Goal: Task Accomplishment & Management: Complete application form

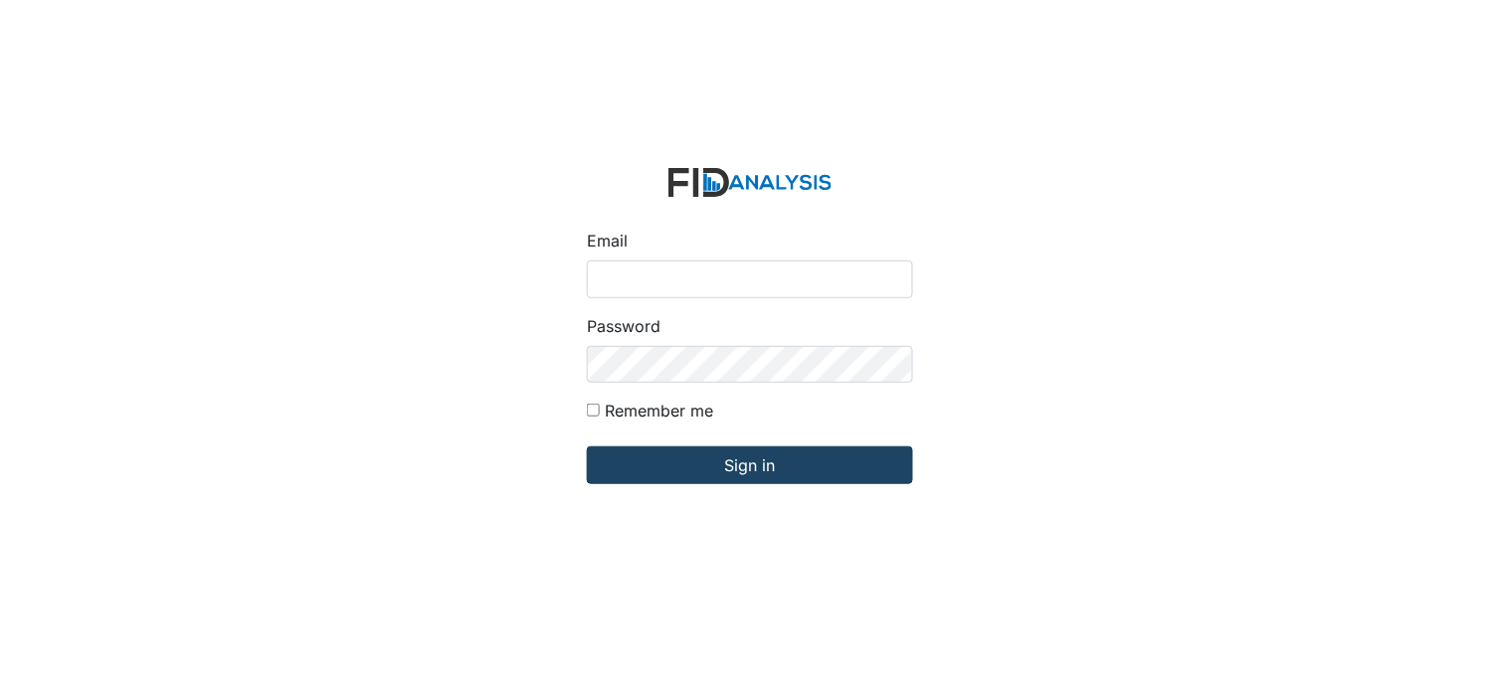
type input "[PERSON_NAME][EMAIL_ADDRESS][DOMAIN_NAME]"
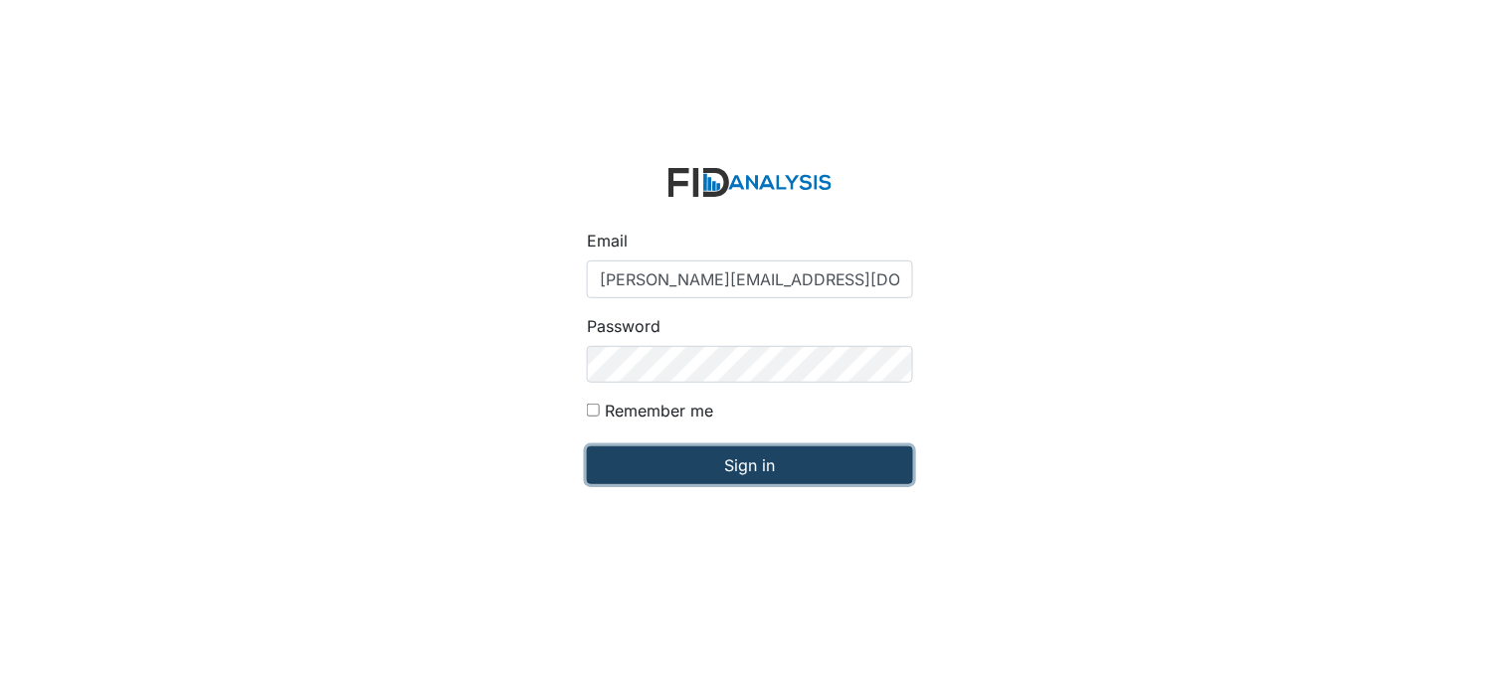
click at [701, 472] on input "Sign in" at bounding box center [750, 466] width 326 height 38
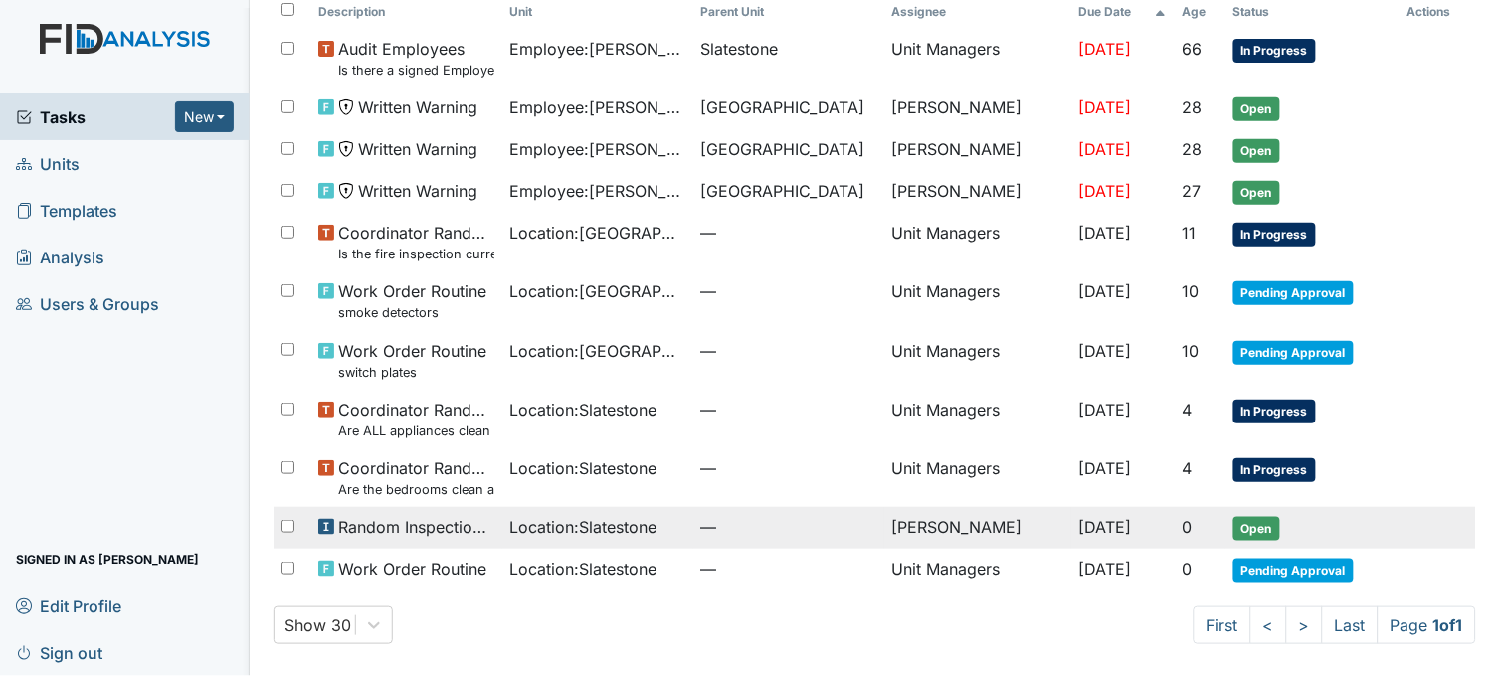
scroll to position [31, 0]
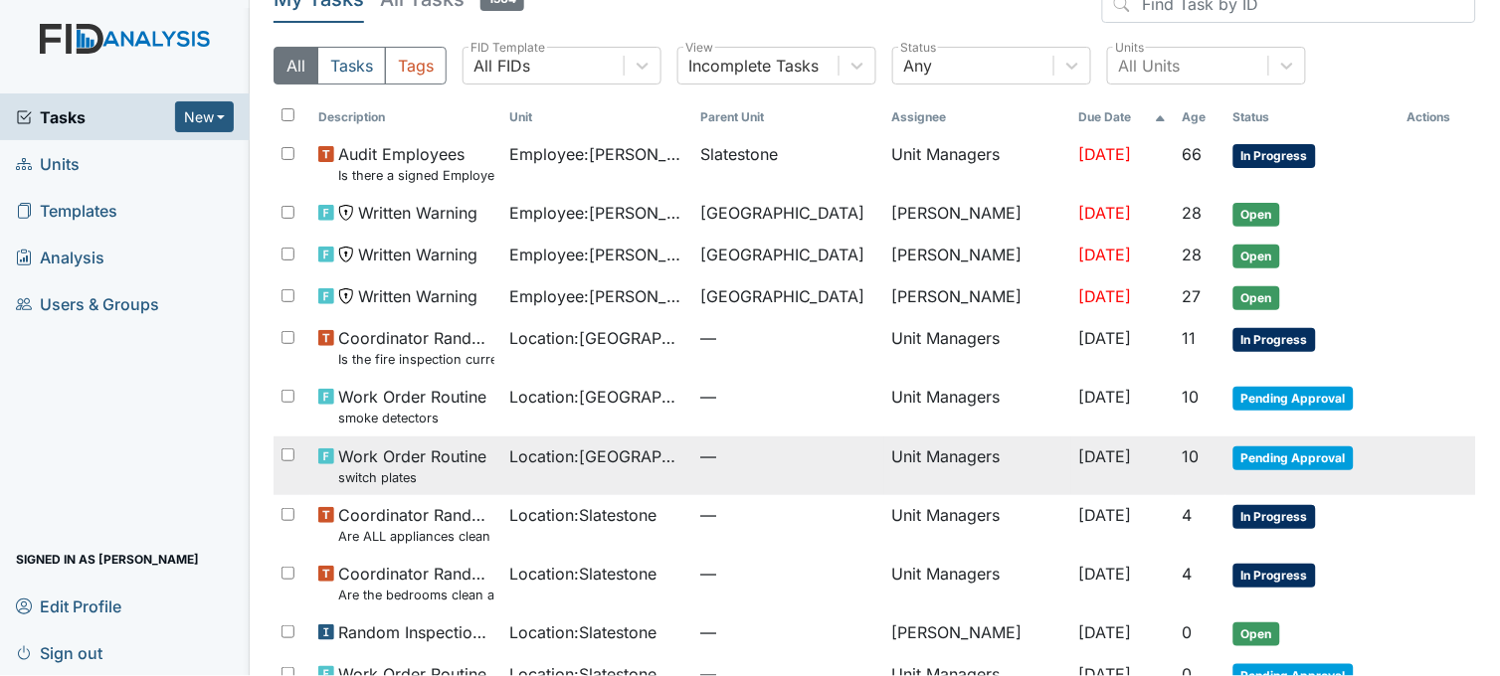
click at [609, 455] on span "Location : Beaufort Heights" at bounding box center [597, 457] width 175 height 24
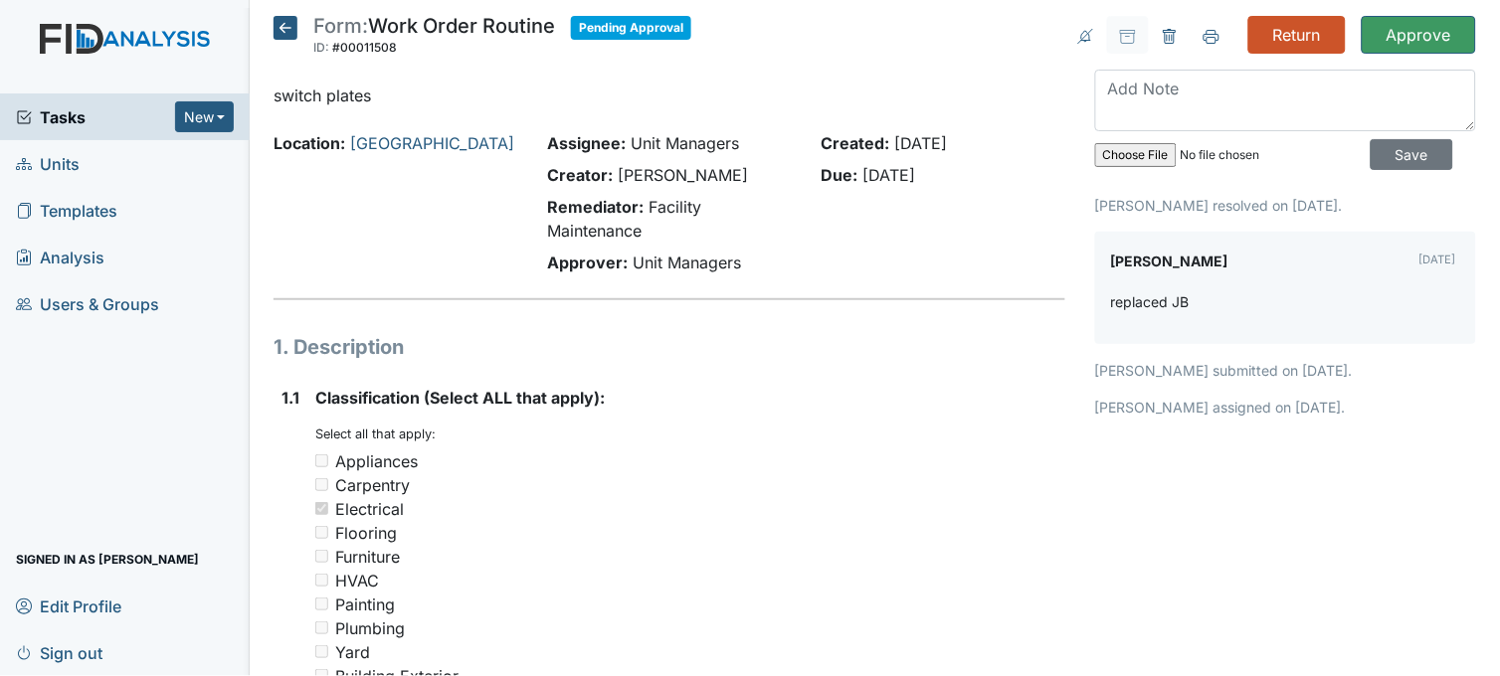
click at [286, 31] on icon at bounding box center [285, 28] width 24 height 24
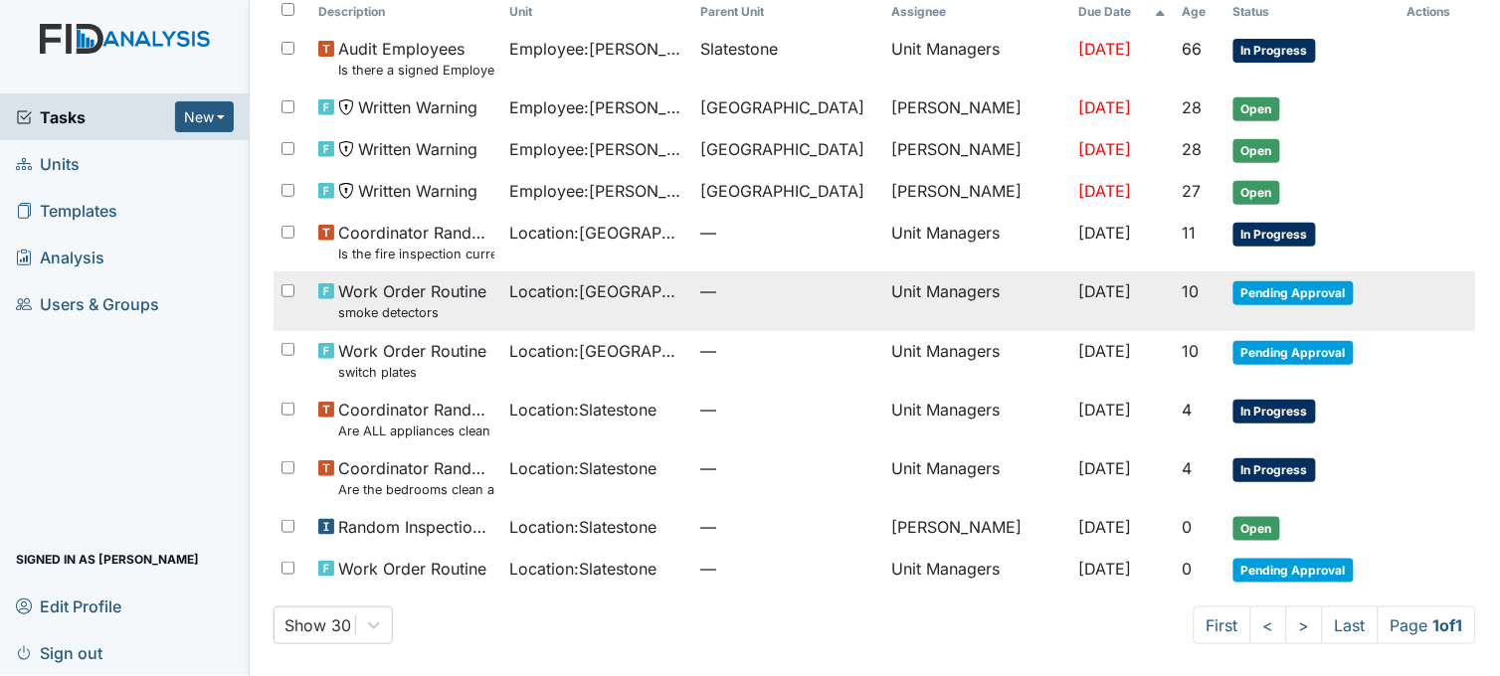
scroll to position [141, 0]
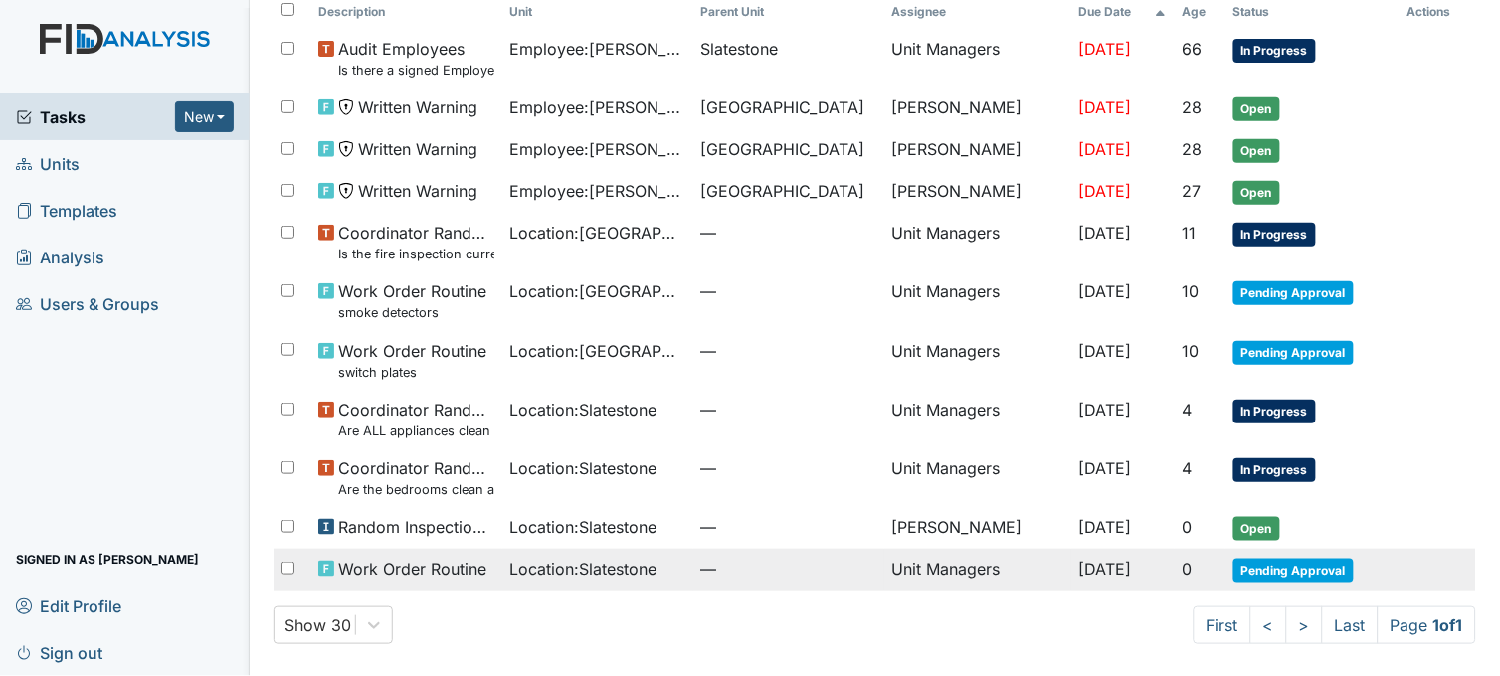
click at [661, 563] on div "Location : Slatestone" at bounding box center [597, 569] width 175 height 24
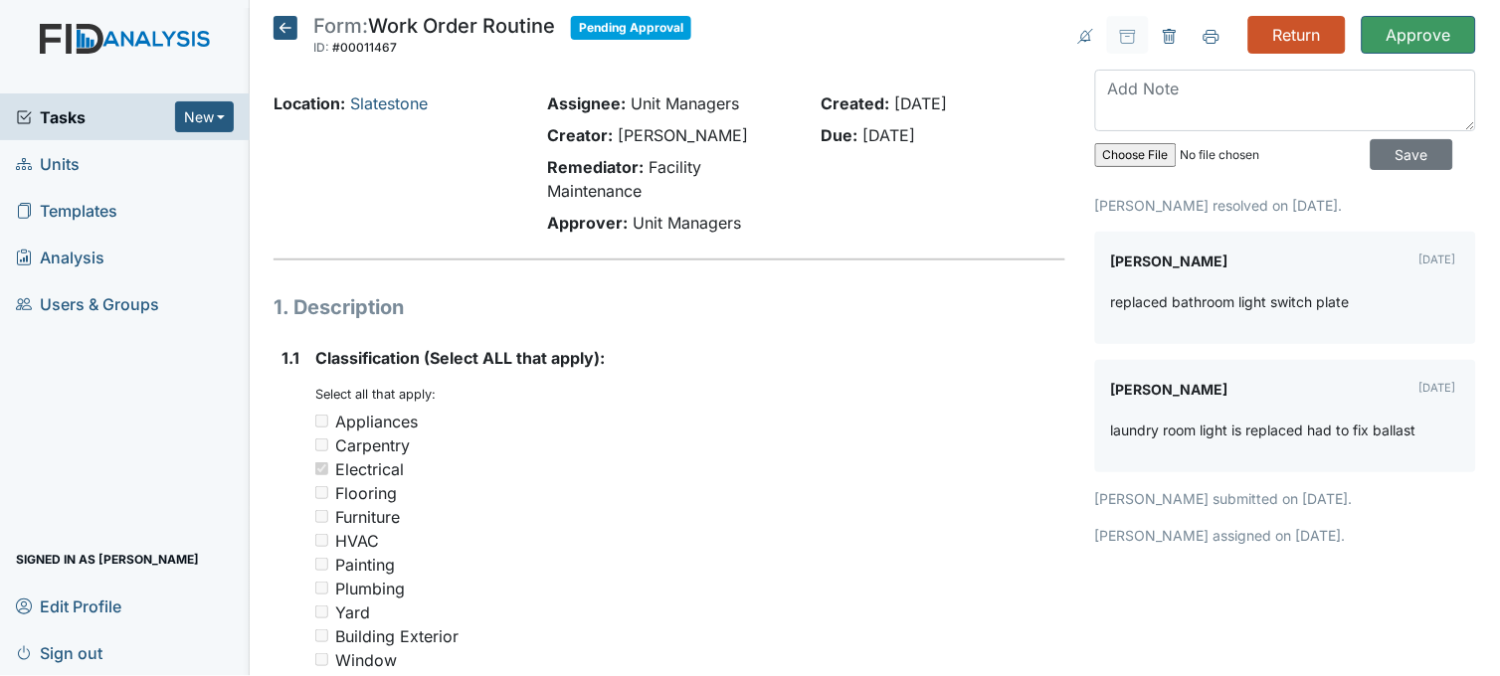
click at [274, 28] on icon at bounding box center [285, 28] width 24 height 24
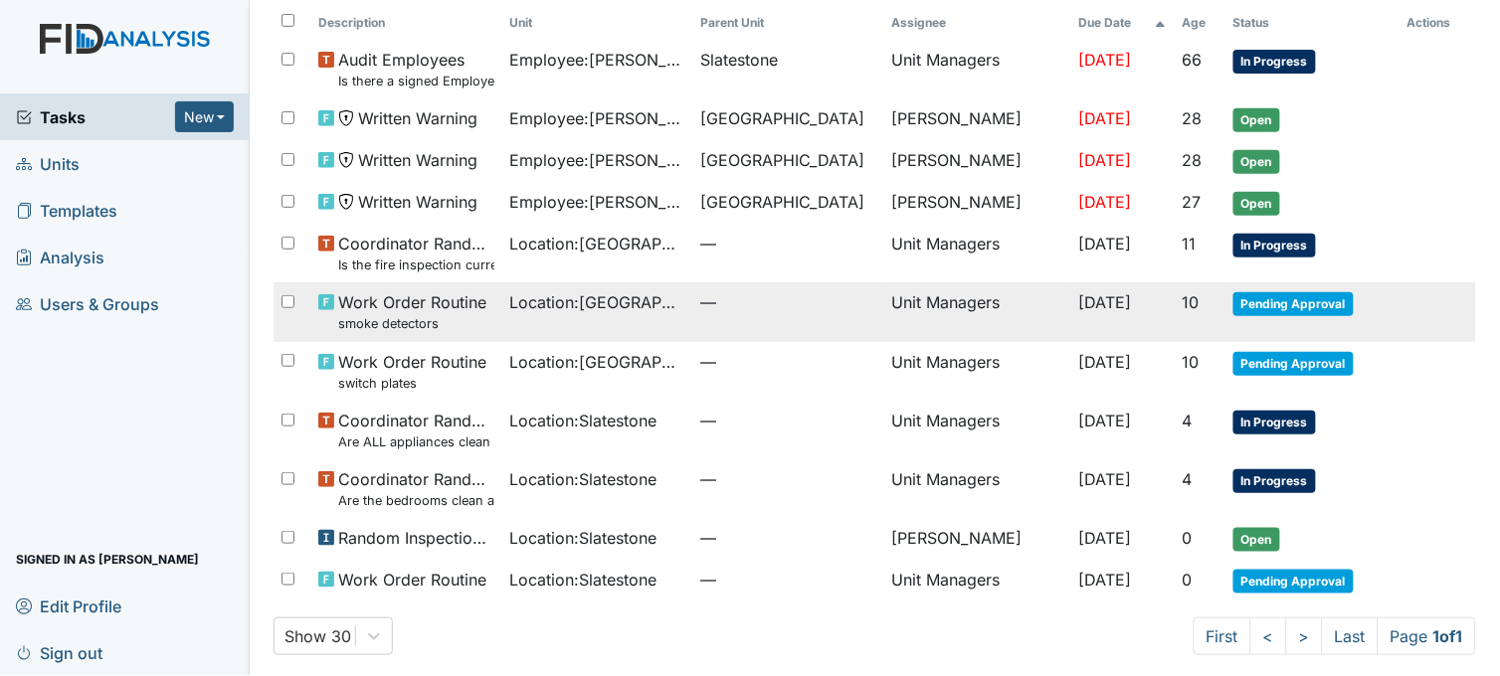
scroll to position [141, 0]
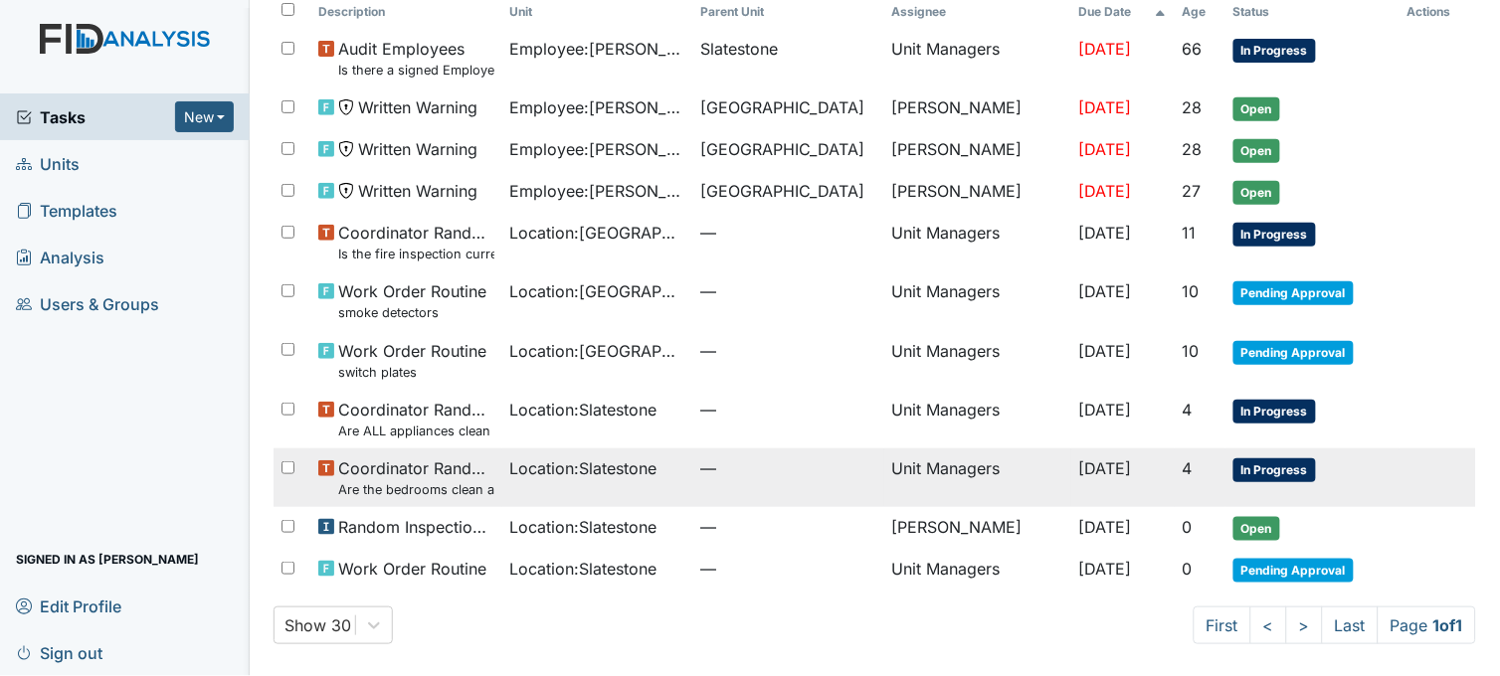
click at [590, 482] on td "Location : Slatestone" at bounding box center [597, 477] width 191 height 59
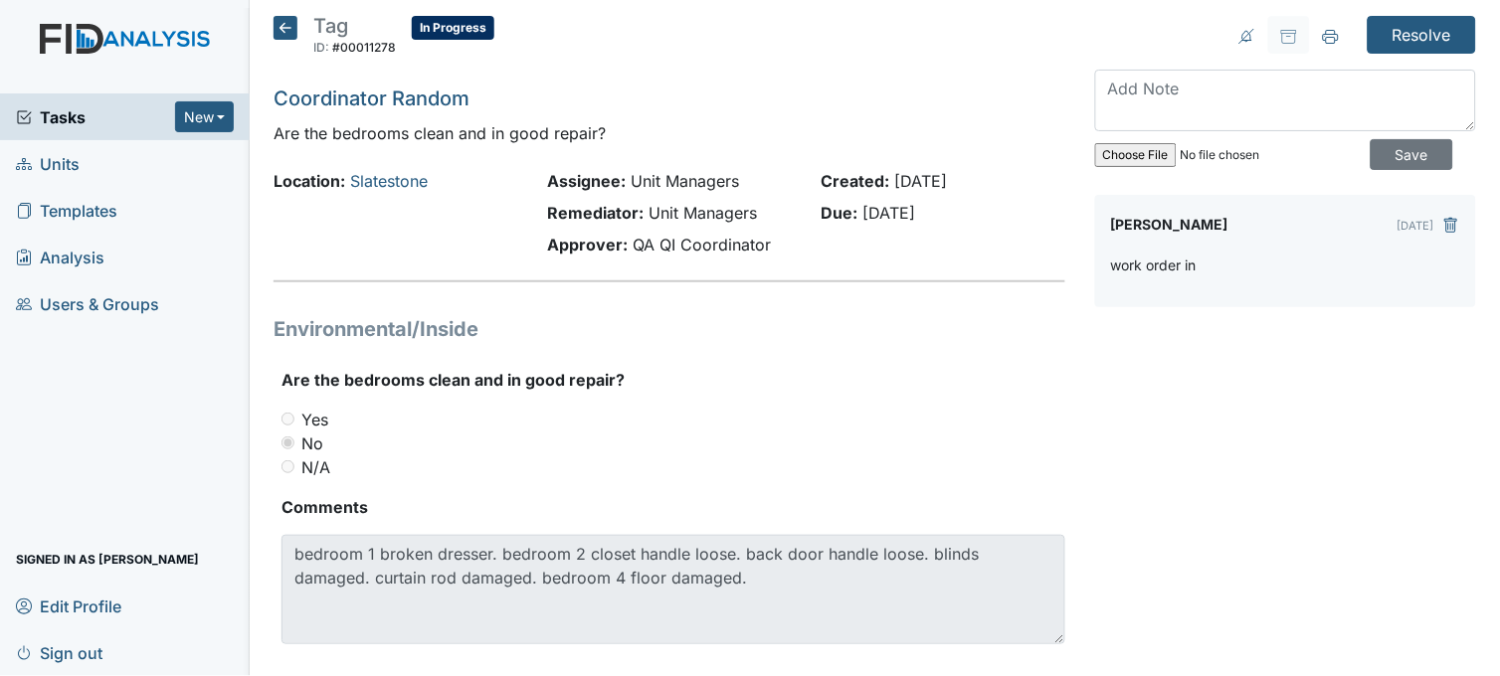
click at [281, 24] on icon at bounding box center [285, 28] width 24 height 24
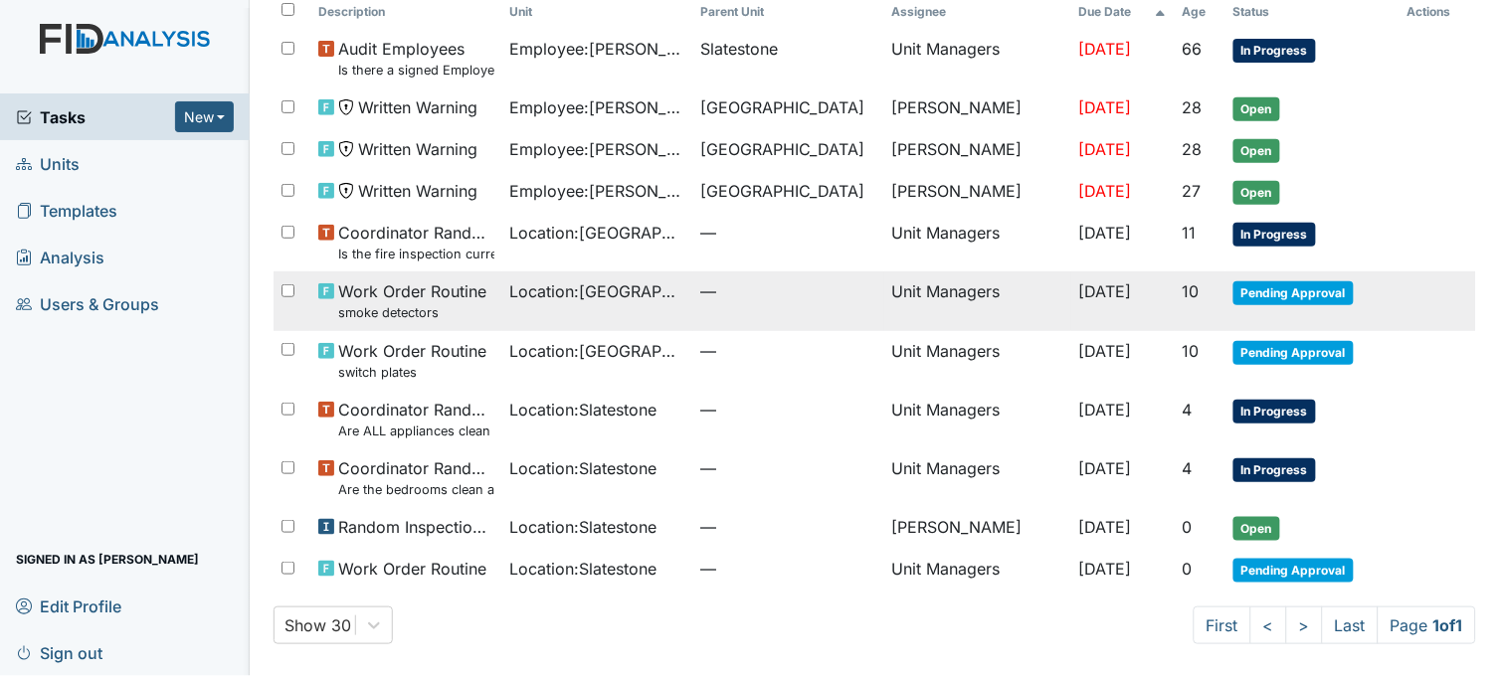
scroll to position [141, 0]
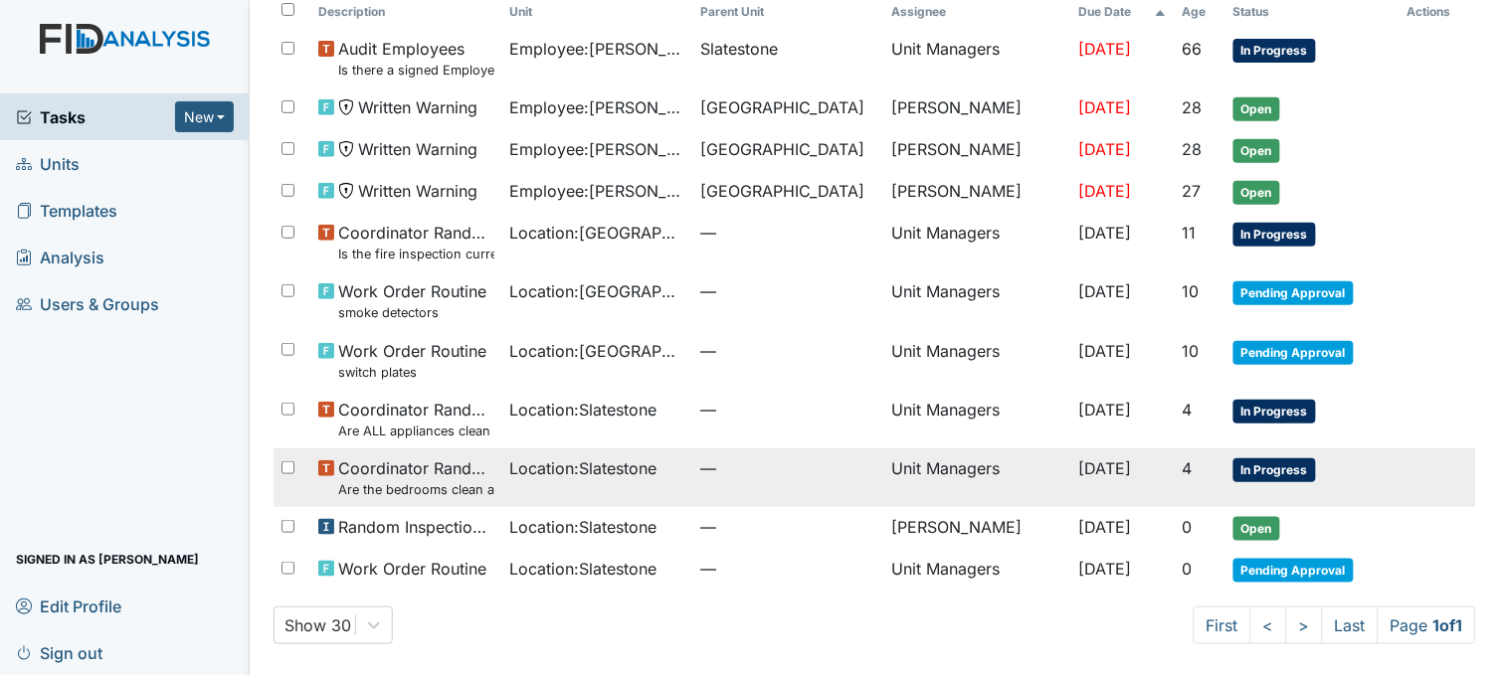
click at [574, 463] on span "Location : Slatestone" at bounding box center [583, 468] width 147 height 24
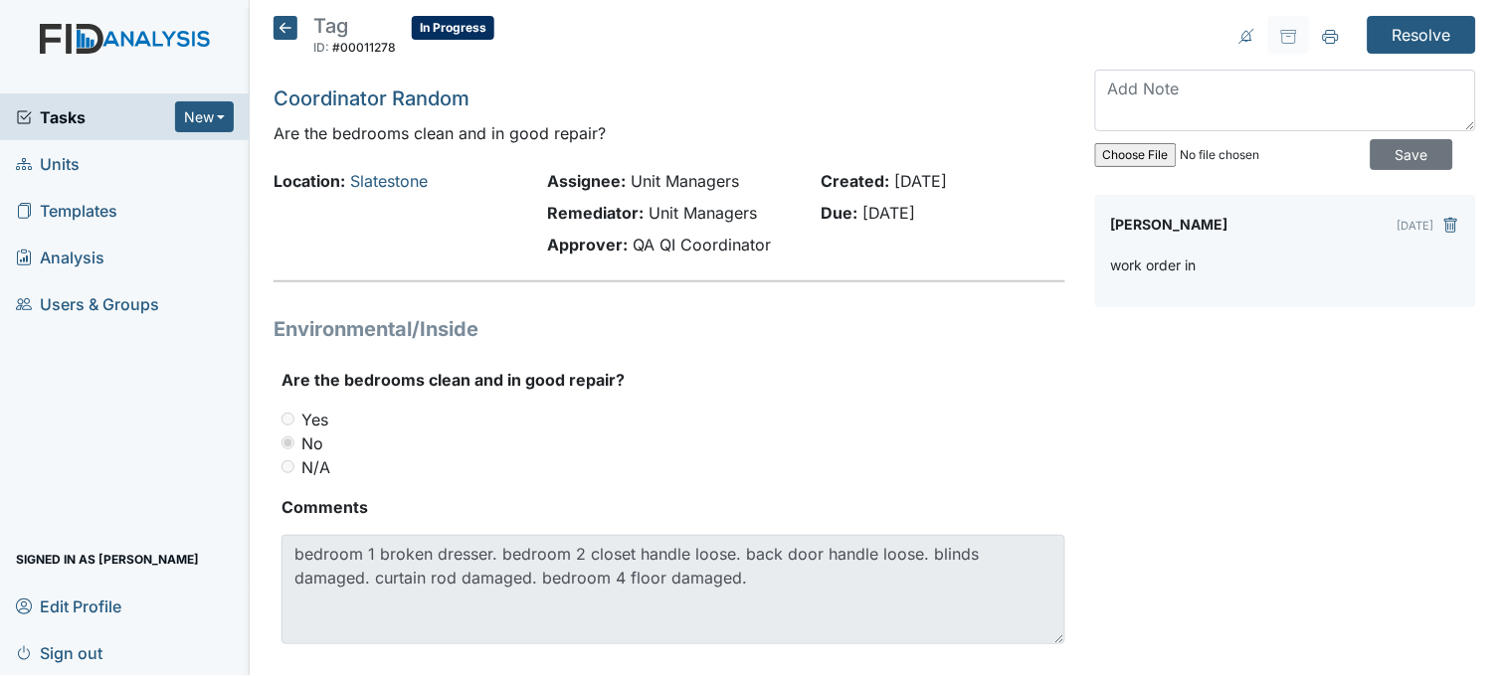
click at [288, 27] on icon at bounding box center [285, 28] width 24 height 24
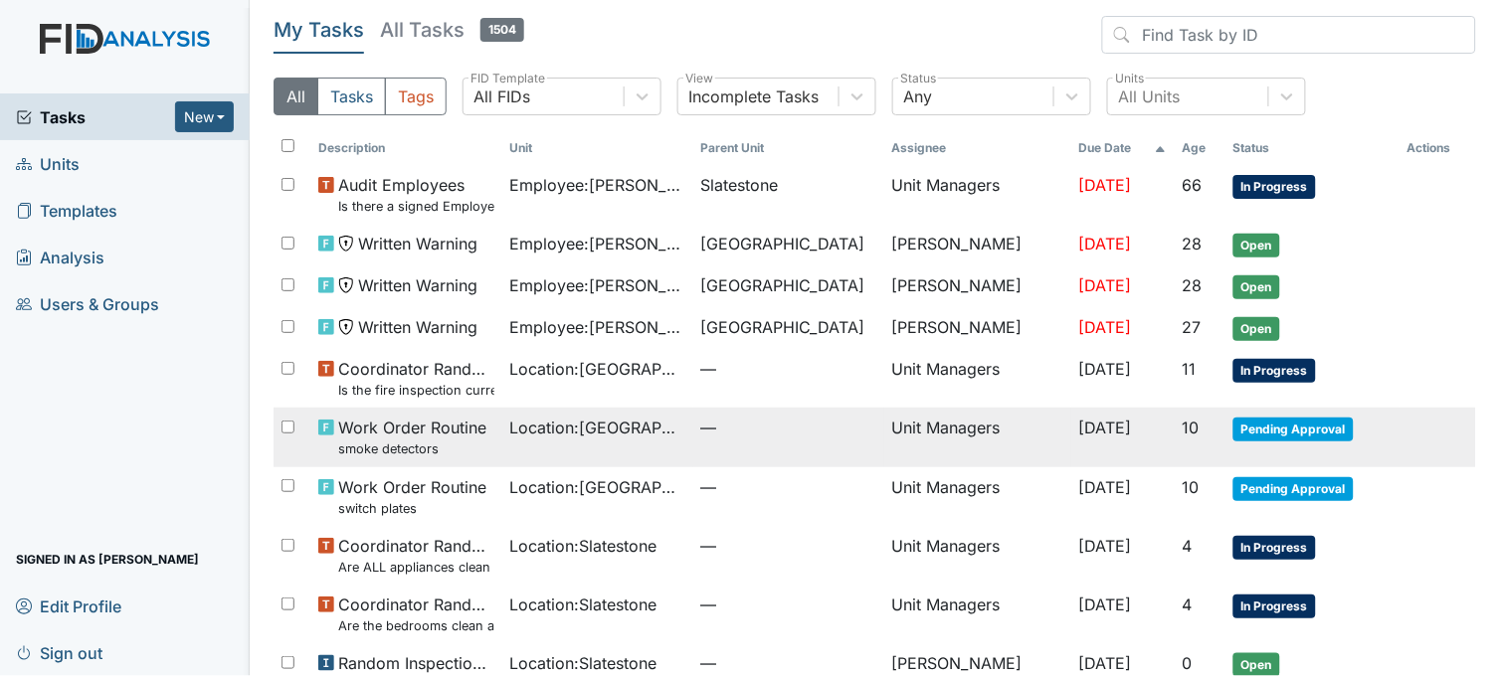
click at [627, 440] on span "Location : Beaufort Heights" at bounding box center [597, 428] width 175 height 24
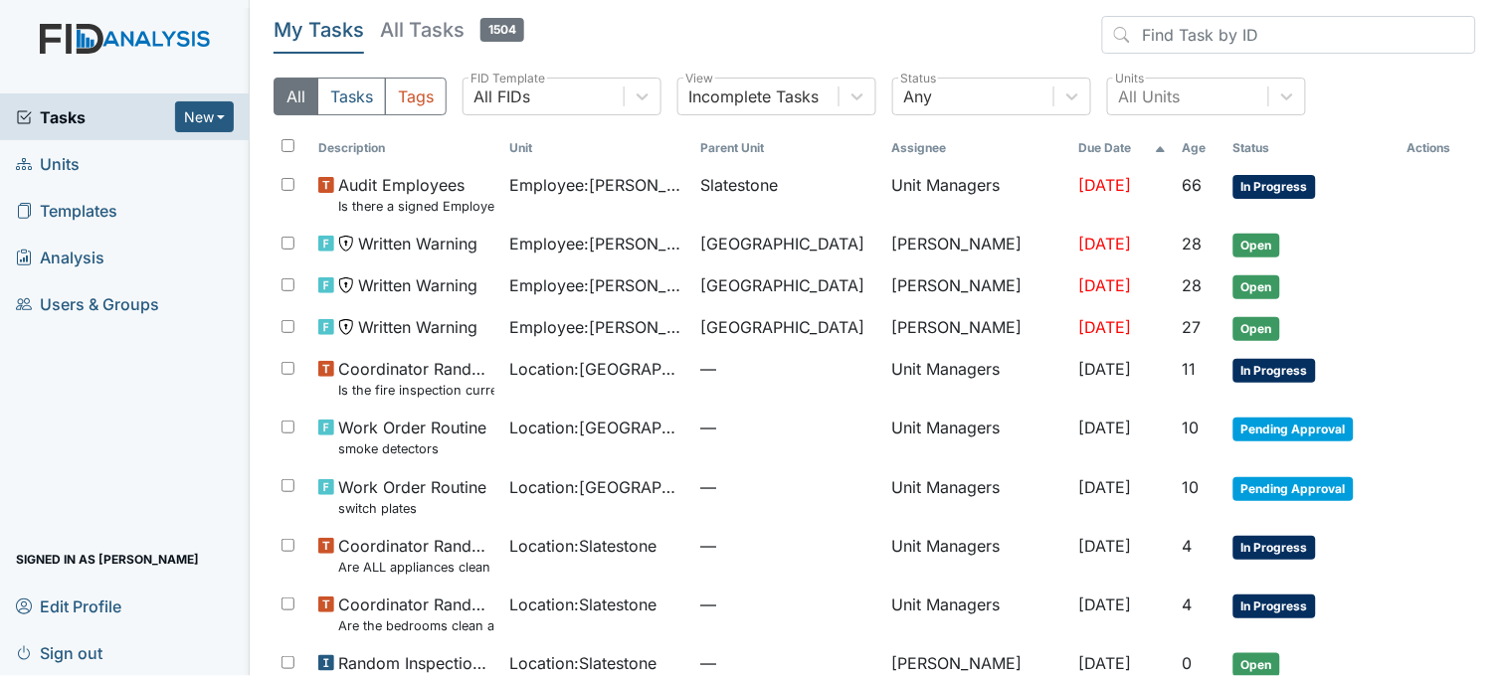
click at [123, 160] on link "Units" at bounding box center [125, 163] width 250 height 47
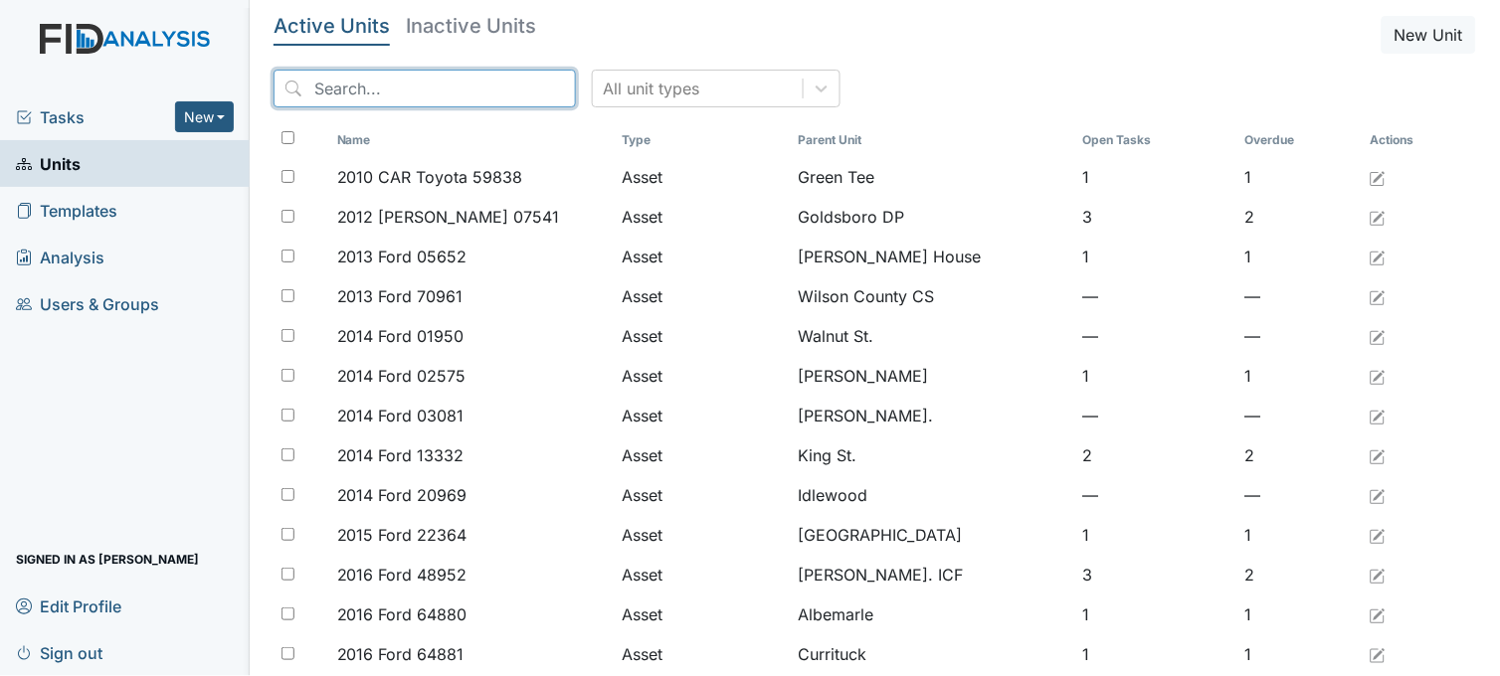
click at [364, 88] on input "search" at bounding box center [424, 89] width 302 height 38
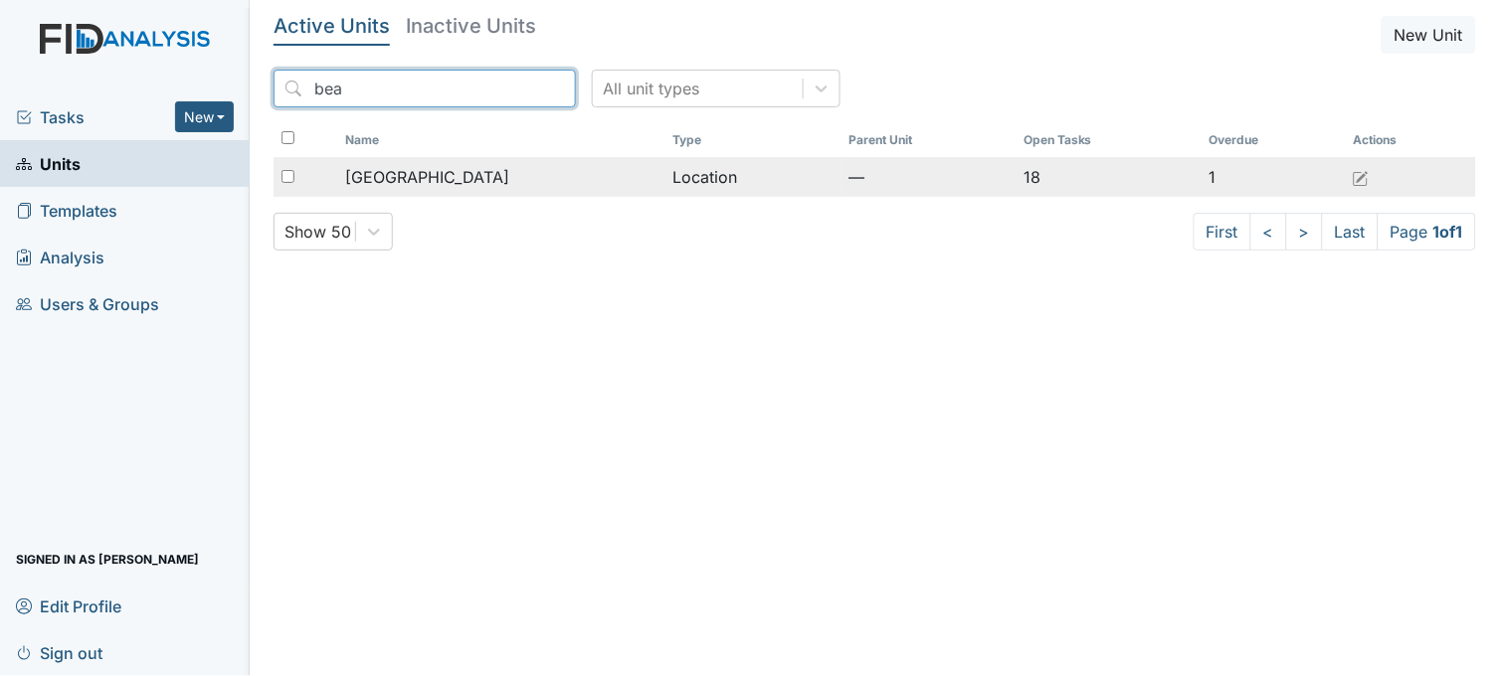
type input "bea"
click at [478, 184] on div "[GEOGRAPHIC_DATA]" at bounding box center [500, 177] width 311 height 24
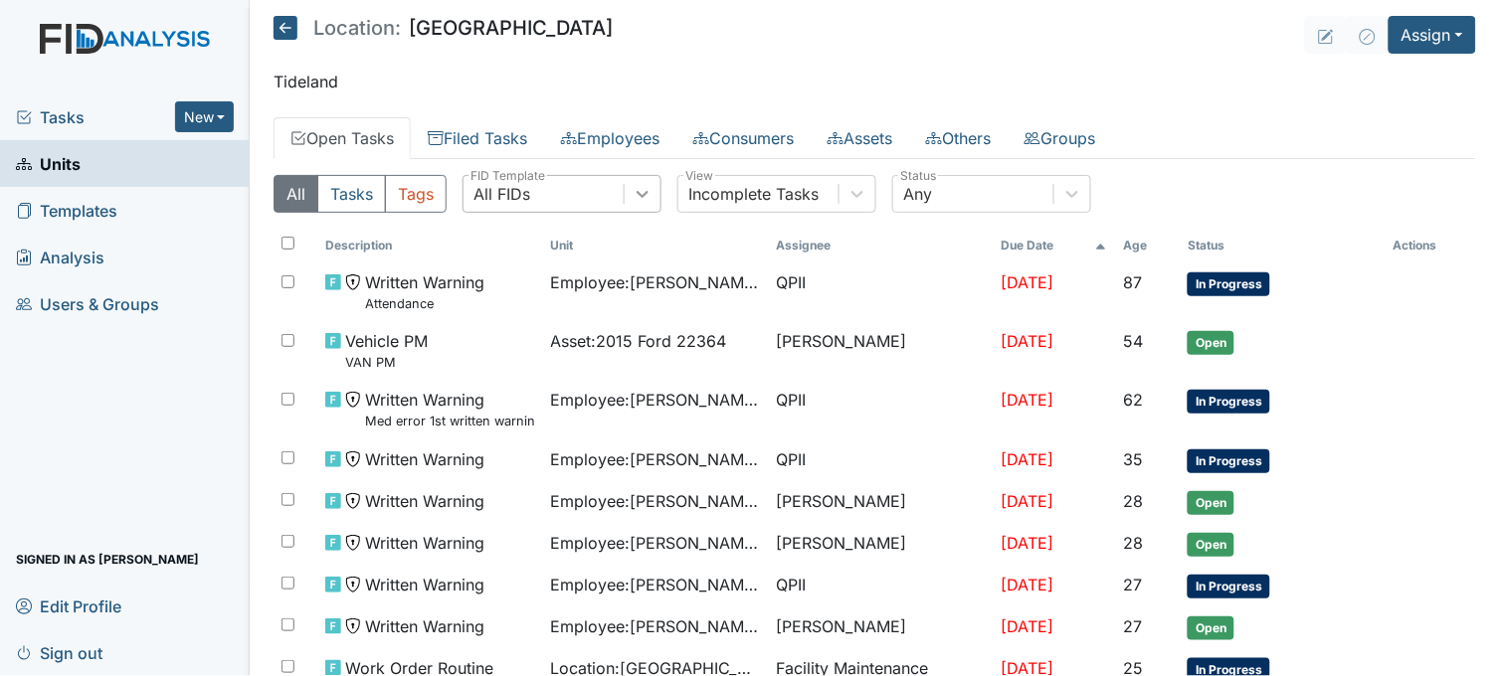
click at [643, 193] on icon at bounding box center [642, 194] width 20 height 20
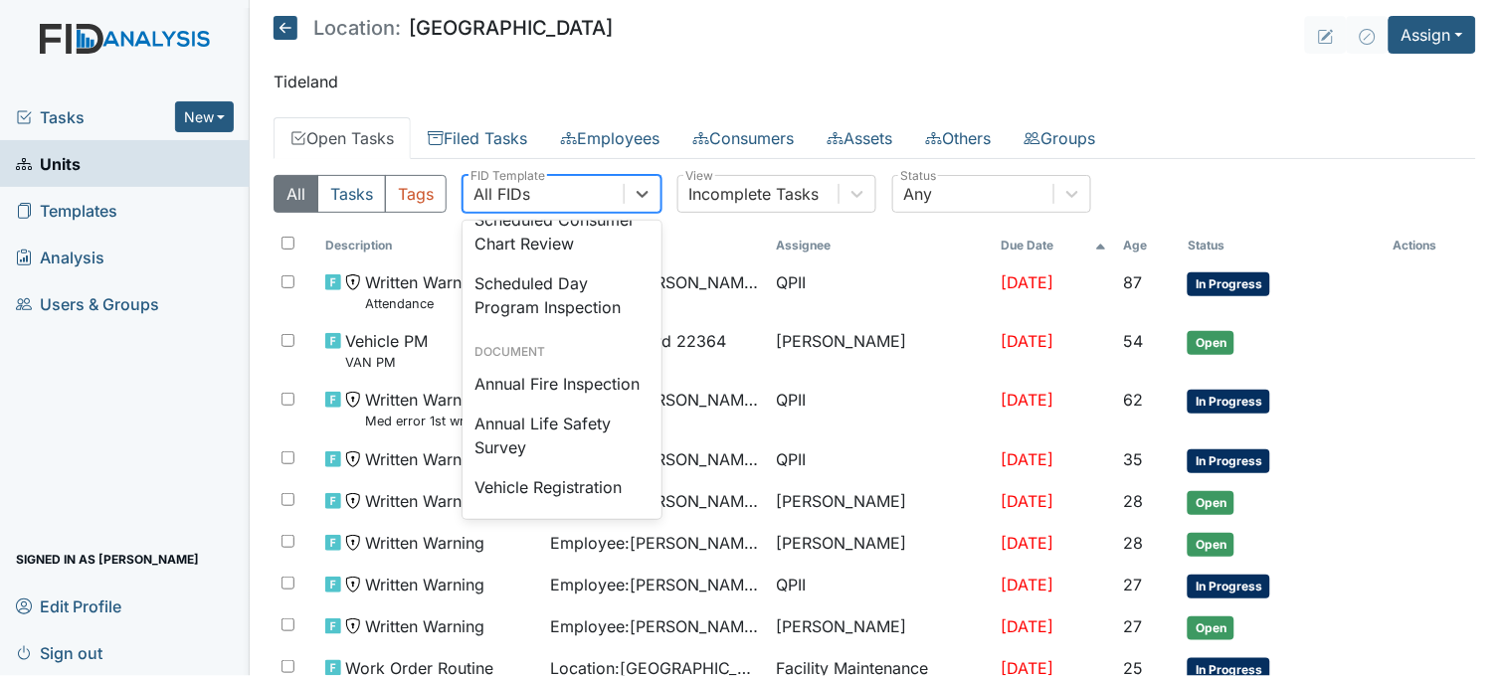
scroll to position [2099, 0]
click at [593, 200] on div "Safety Inspection" at bounding box center [561, 180] width 199 height 40
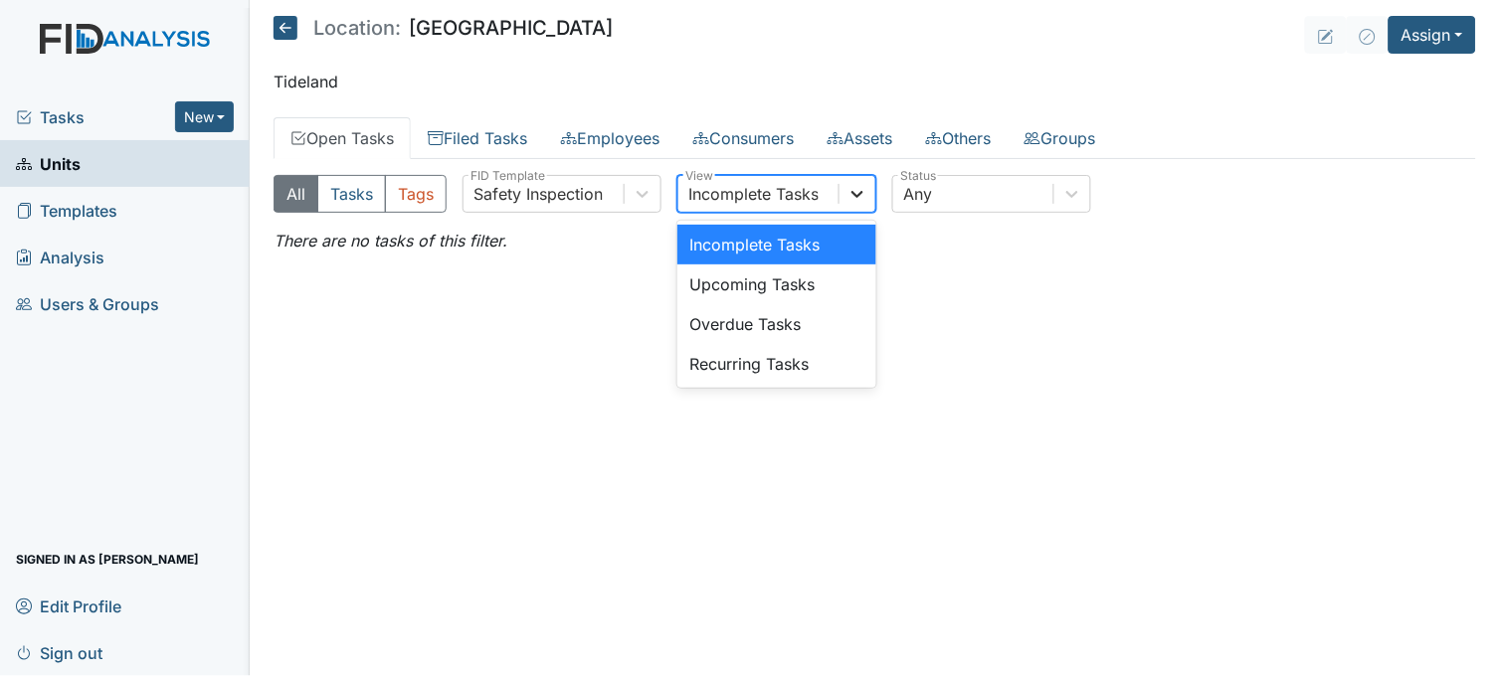
click at [866, 197] on icon at bounding box center [857, 194] width 20 height 20
click at [646, 195] on icon at bounding box center [643, 194] width 12 height 7
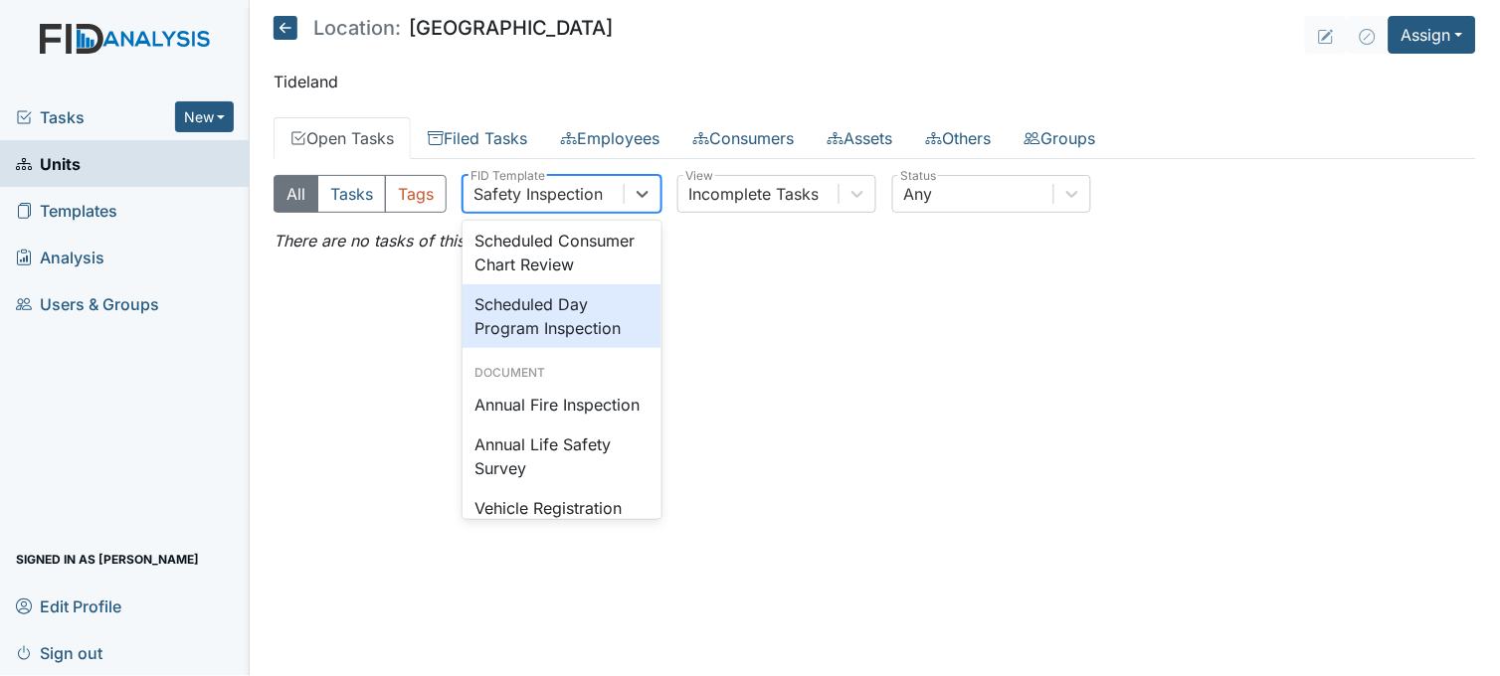
scroll to position [2009, 0]
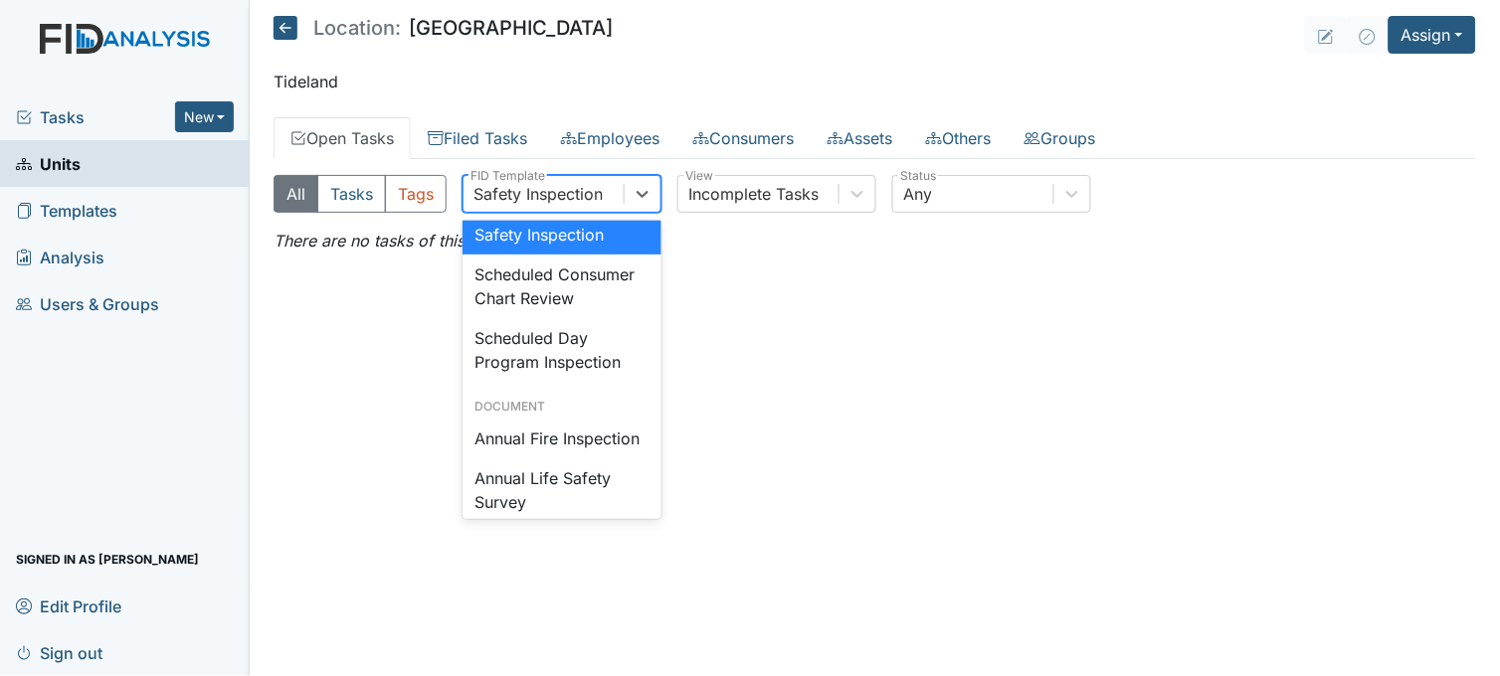
click at [569, 255] on div "Safety Inspection" at bounding box center [561, 235] width 199 height 40
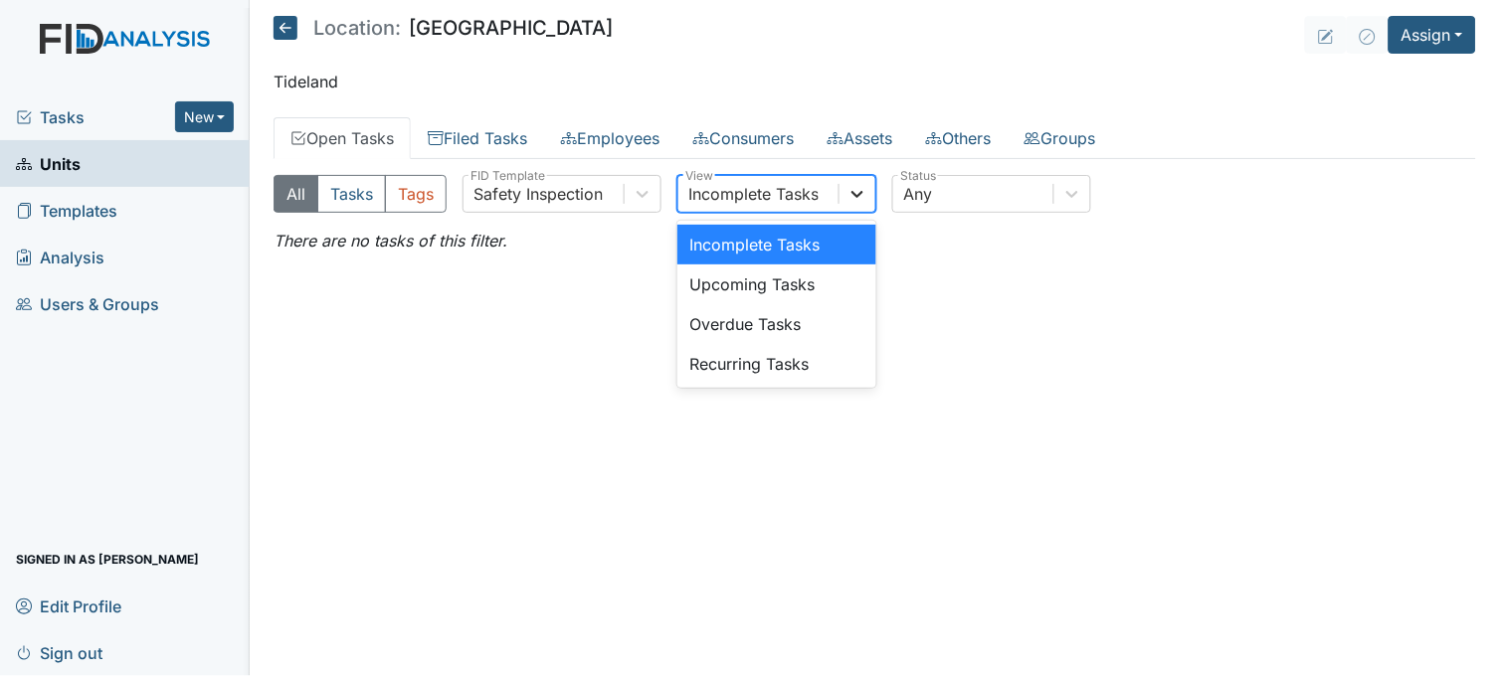
click at [867, 185] on icon at bounding box center [857, 194] width 20 height 20
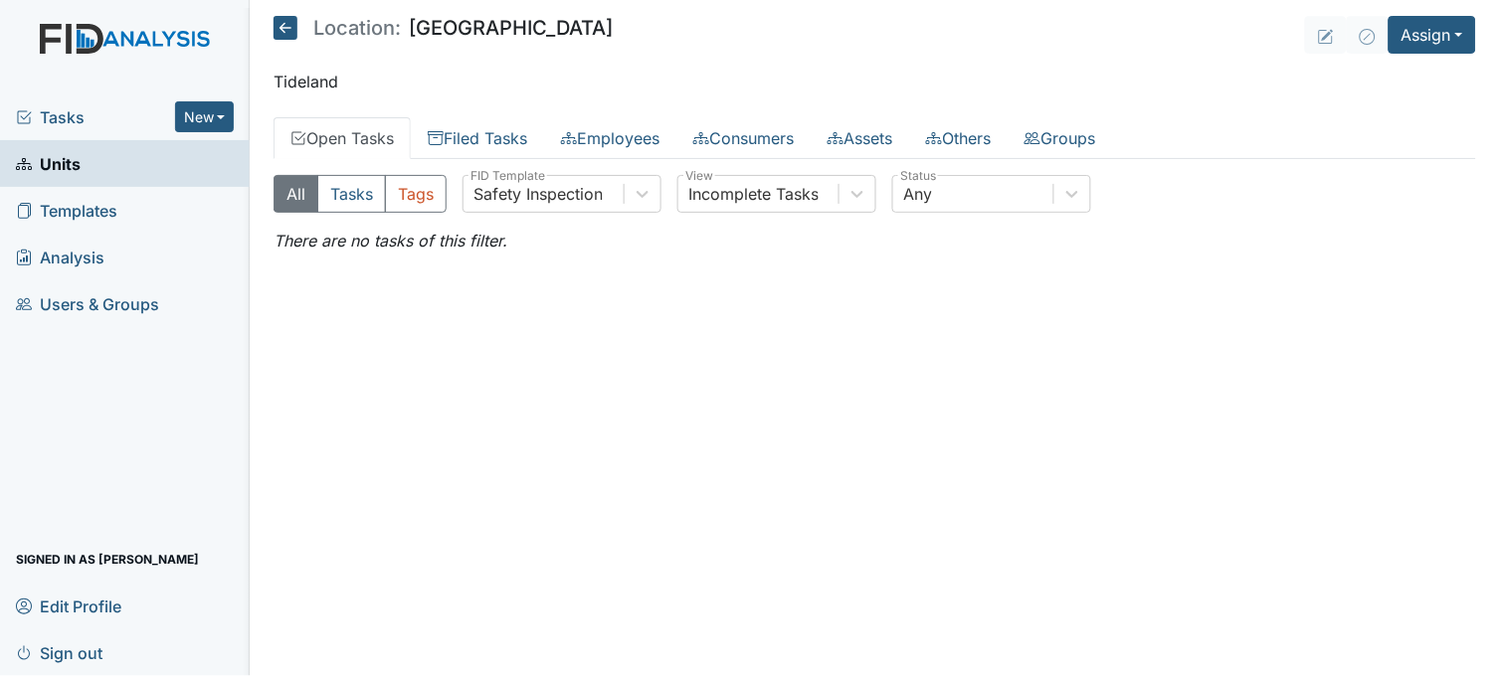
click at [948, 304] on main "Location: Beaufort Heights Assign Assign Form Assign Inspection Assign Document…" at bounding box center [875, 338] width 1250 height 676
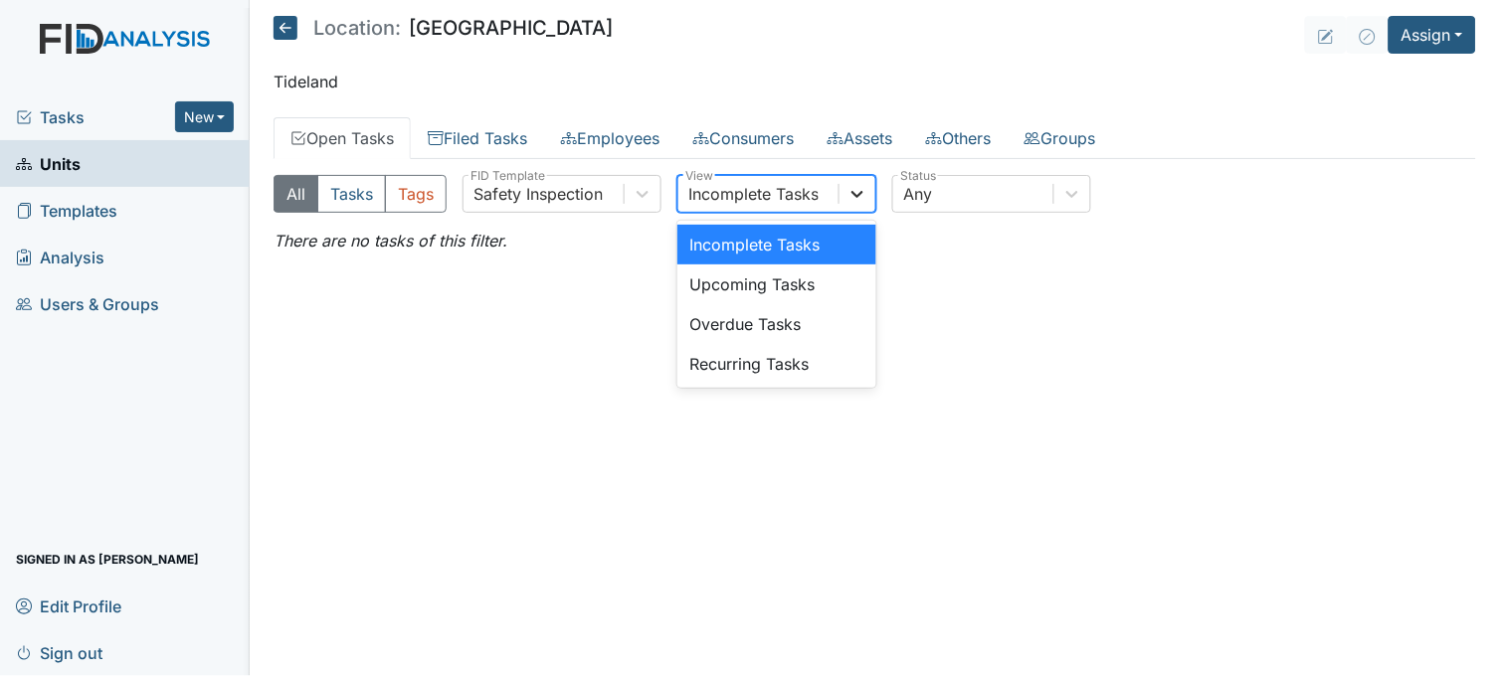
click at [862, 199] on icon at bounding box center [857, 194] width 20 height 20
click at [976, 289] on main "Location: Beaufort Heights Assign Assign Form Assign Inspection Assign Document…" at bounding box center [875, 338] width 1250 height 676
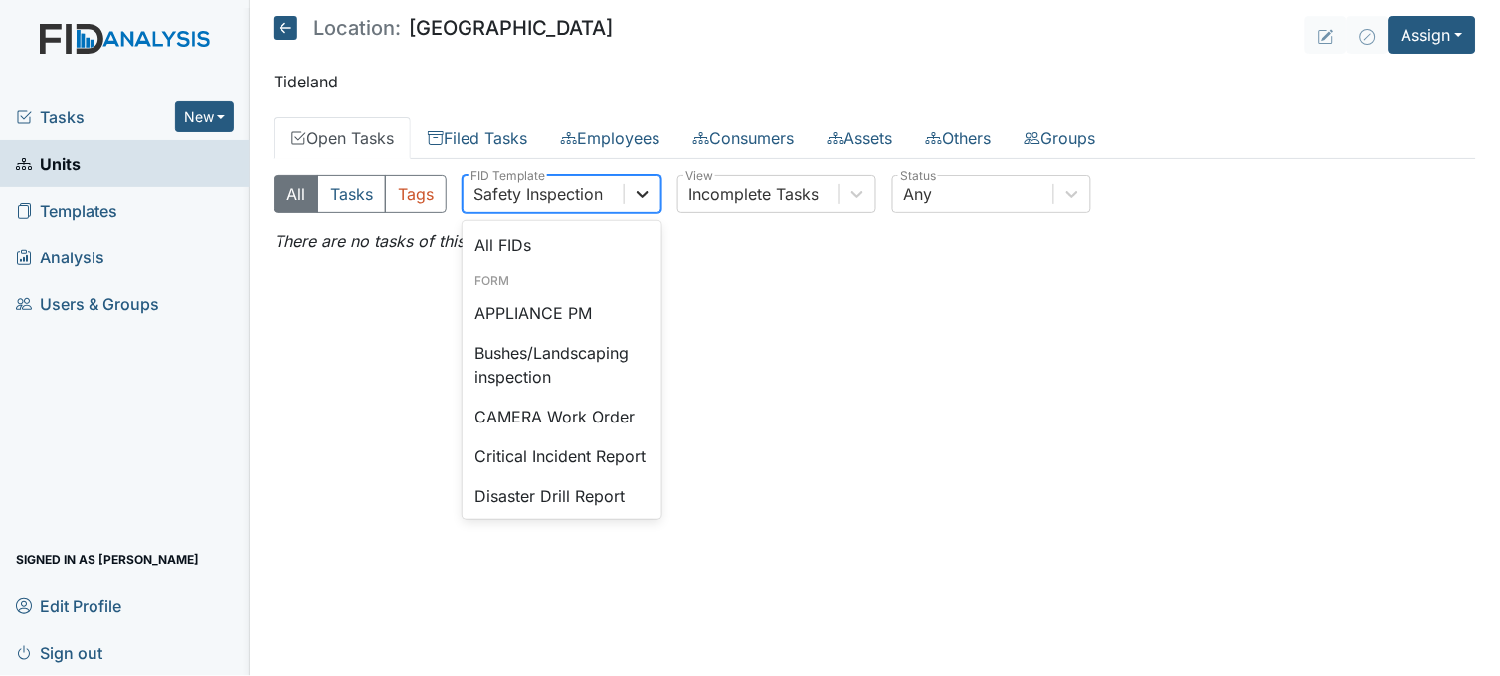
click at [642, 193] on icon at bounding box center [642, 194] width 20 height 20
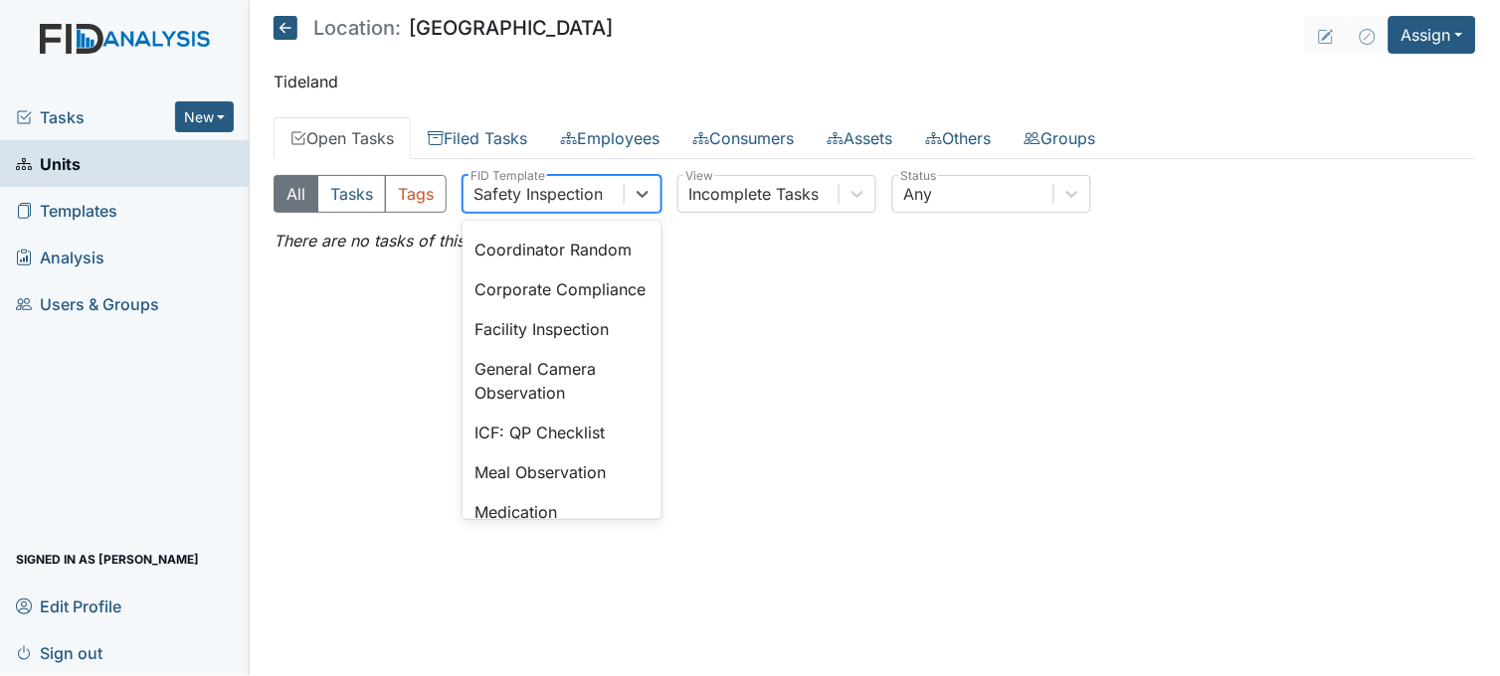
scroll to position [1324, 0]
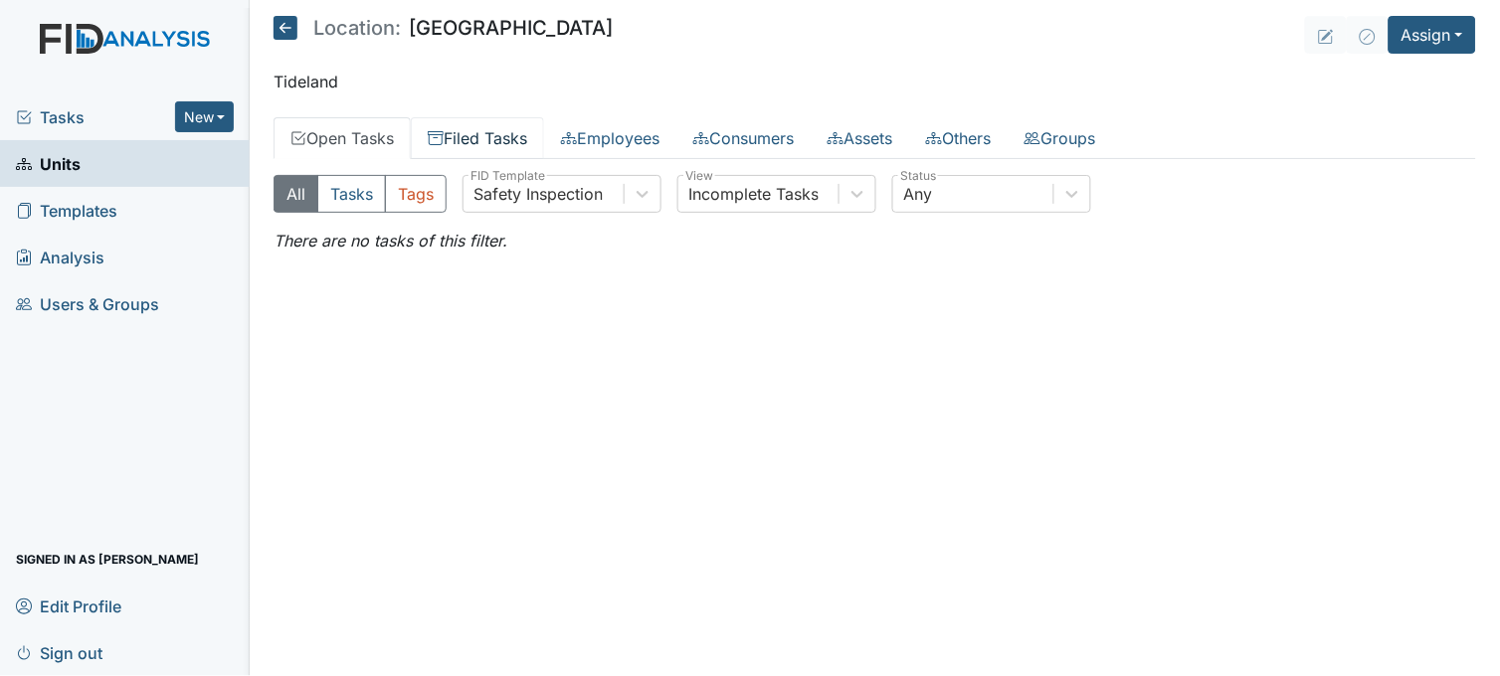
click at [492, 134] on link "Filed Tasks" at bounding box center [477, 138] width 133 height 42
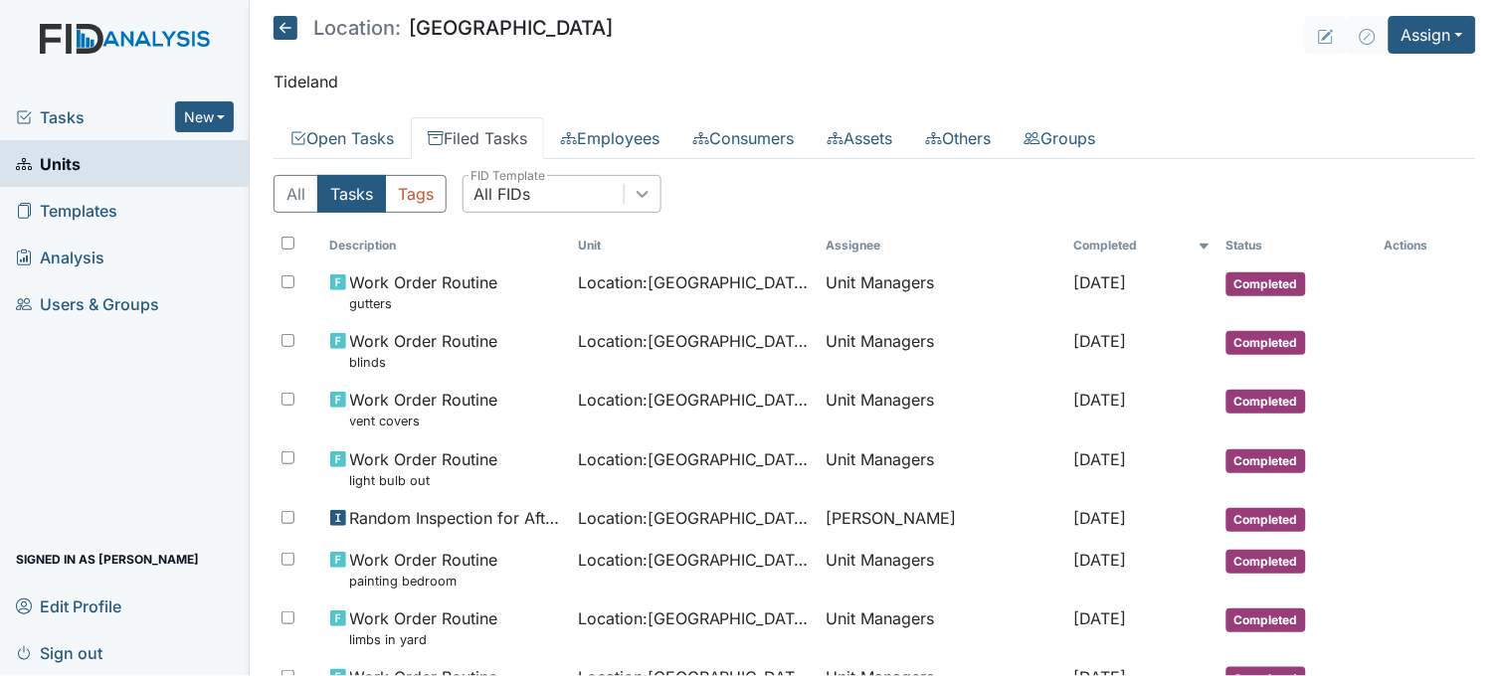
click at [646, 196] on icon at bounding box center [643, 194] width 12 height 7
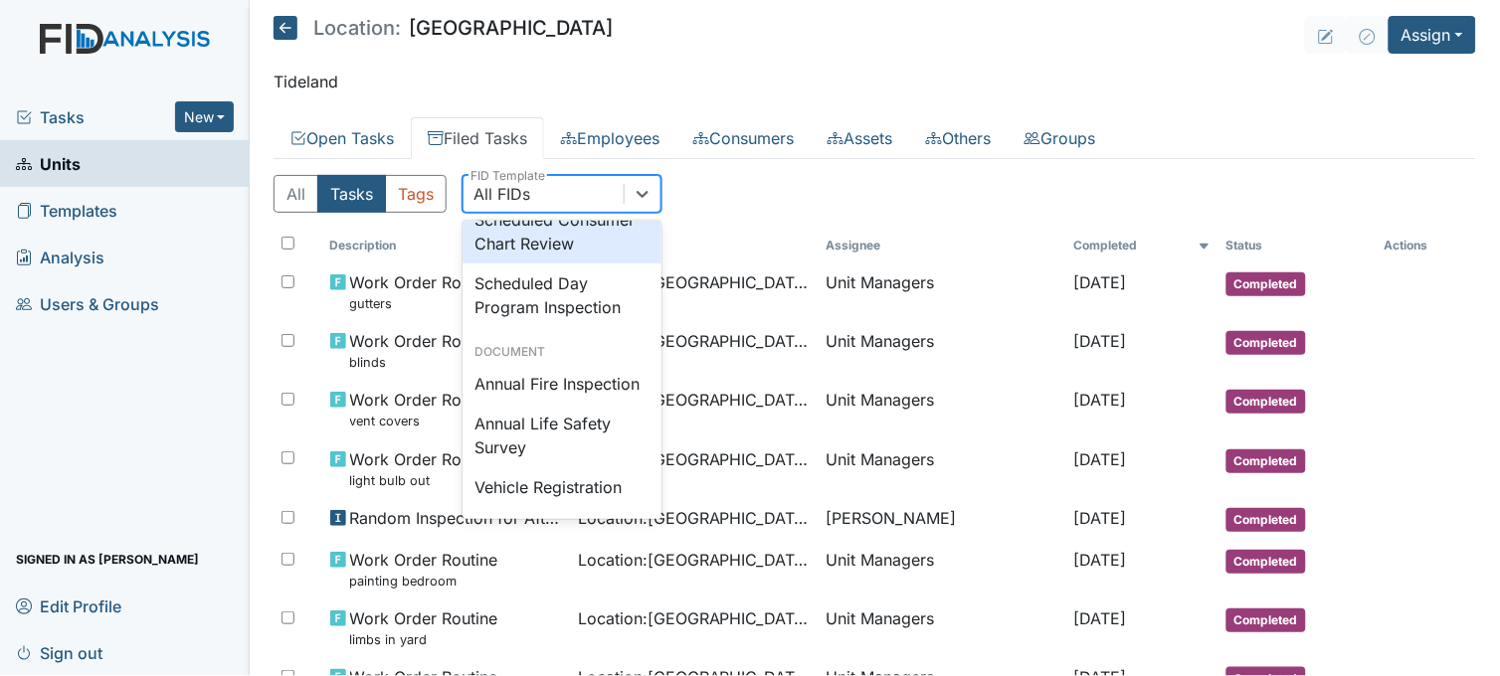
scroll to position [2010, 0]
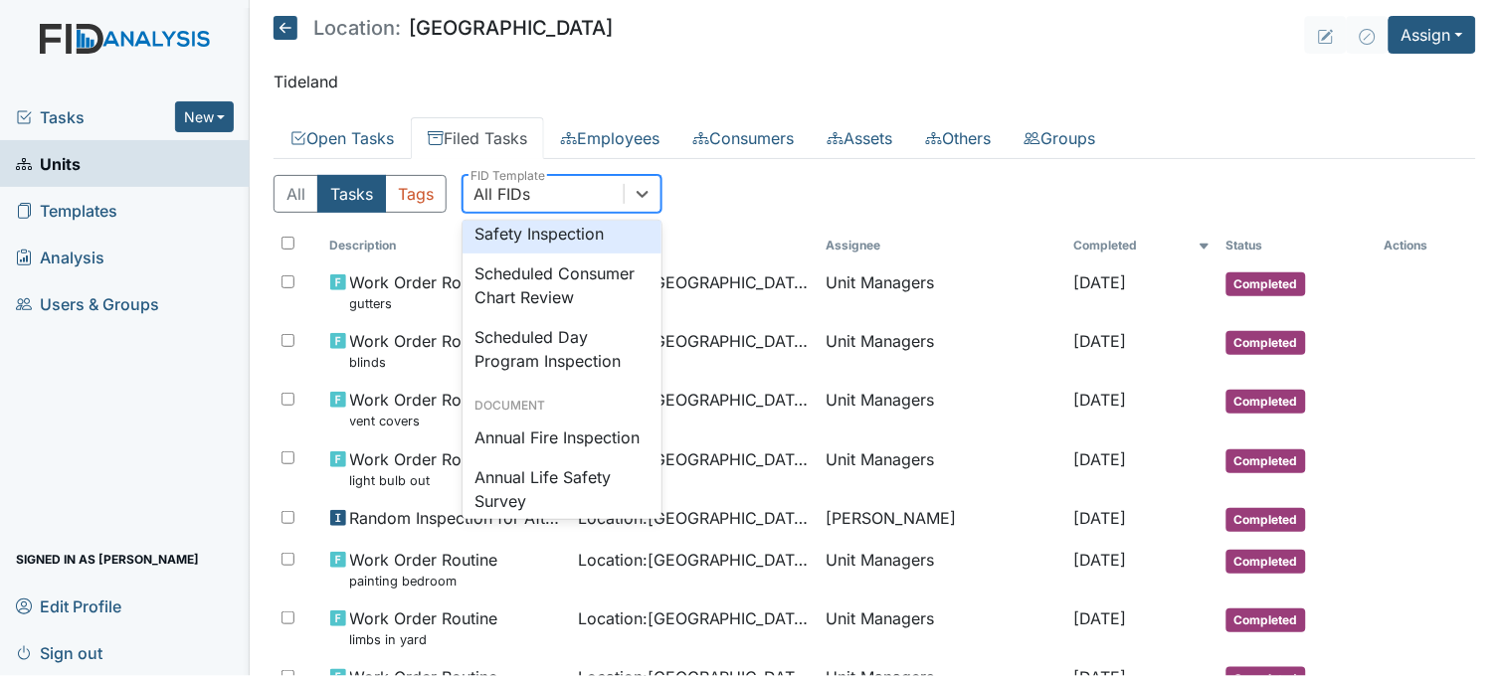
click at [560, 254] on div "Safety Inspection" at bounding box center [561, 234] width 199 height 40
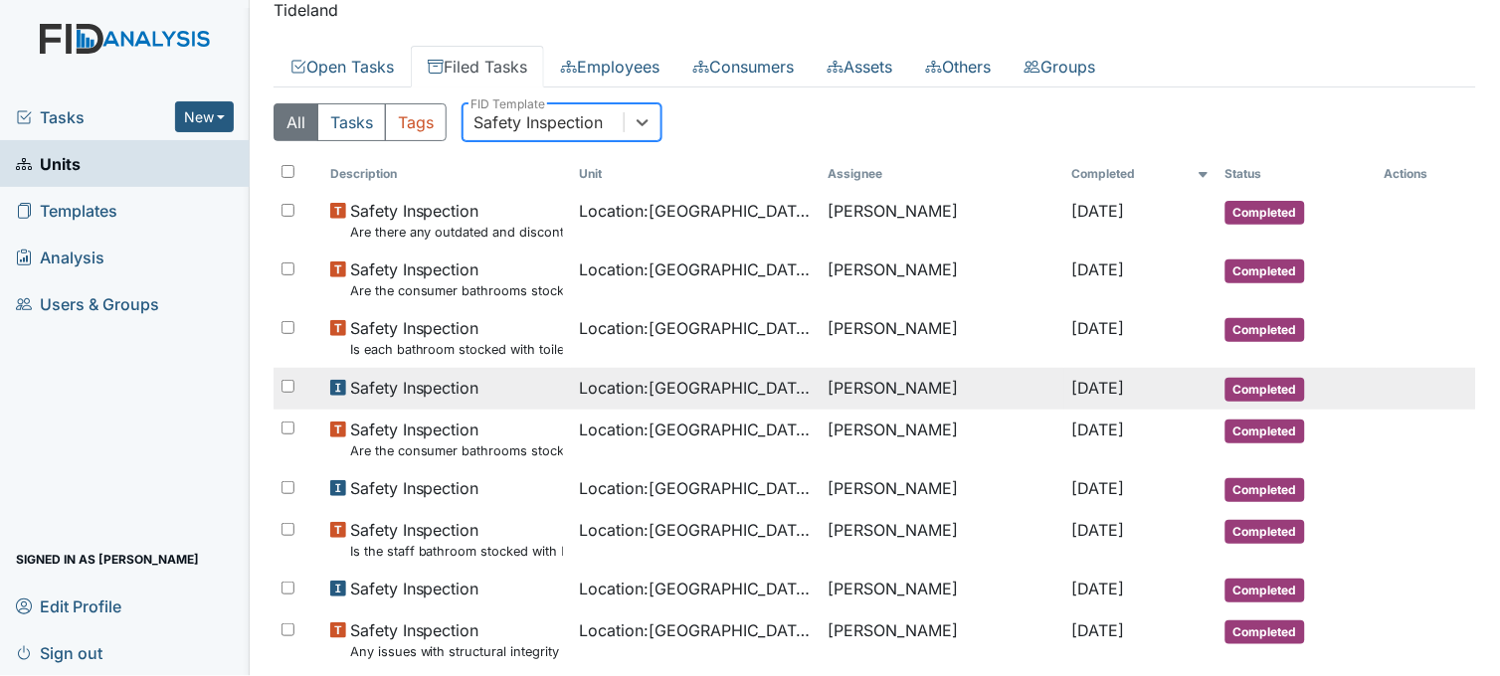
scroll to position [110, 0]
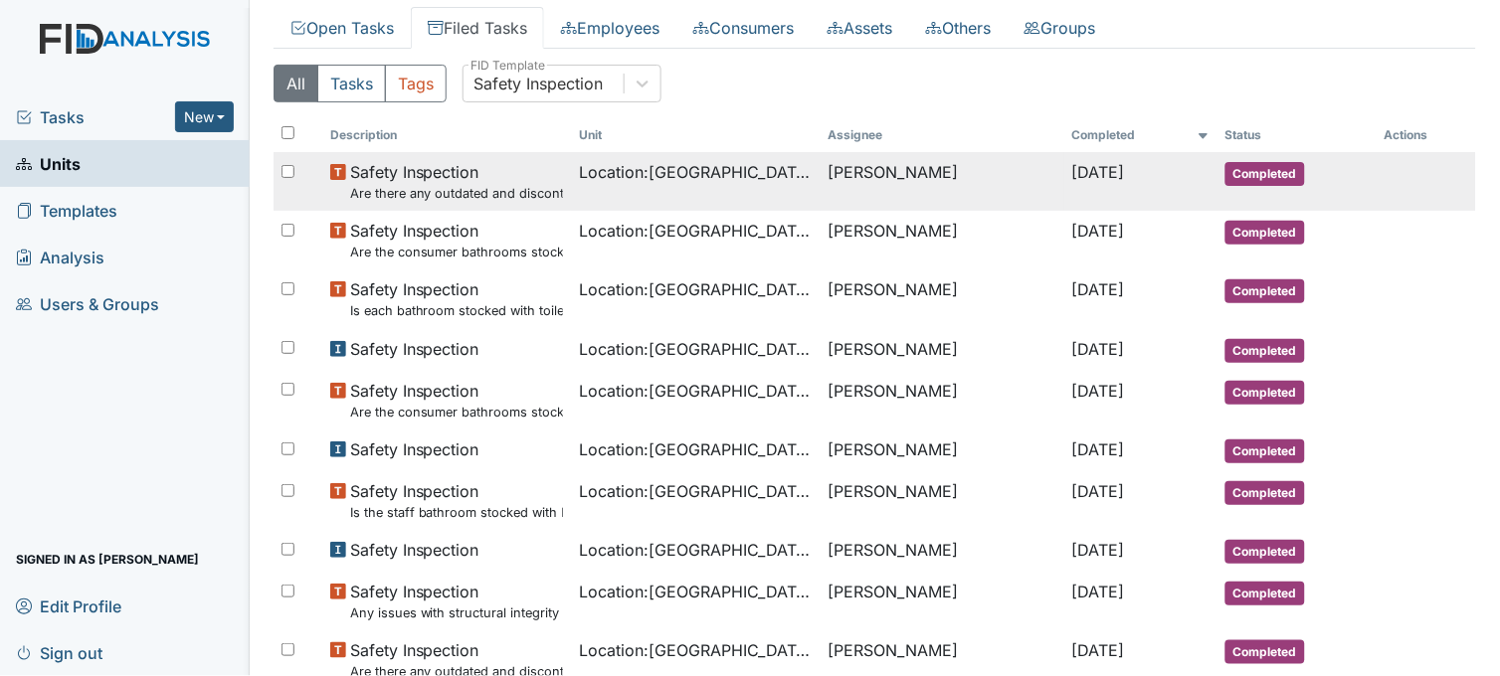
click at [706, 195] on td "Location : Beaufort Heights" at bounding box center [695, 181] width 249 height 59
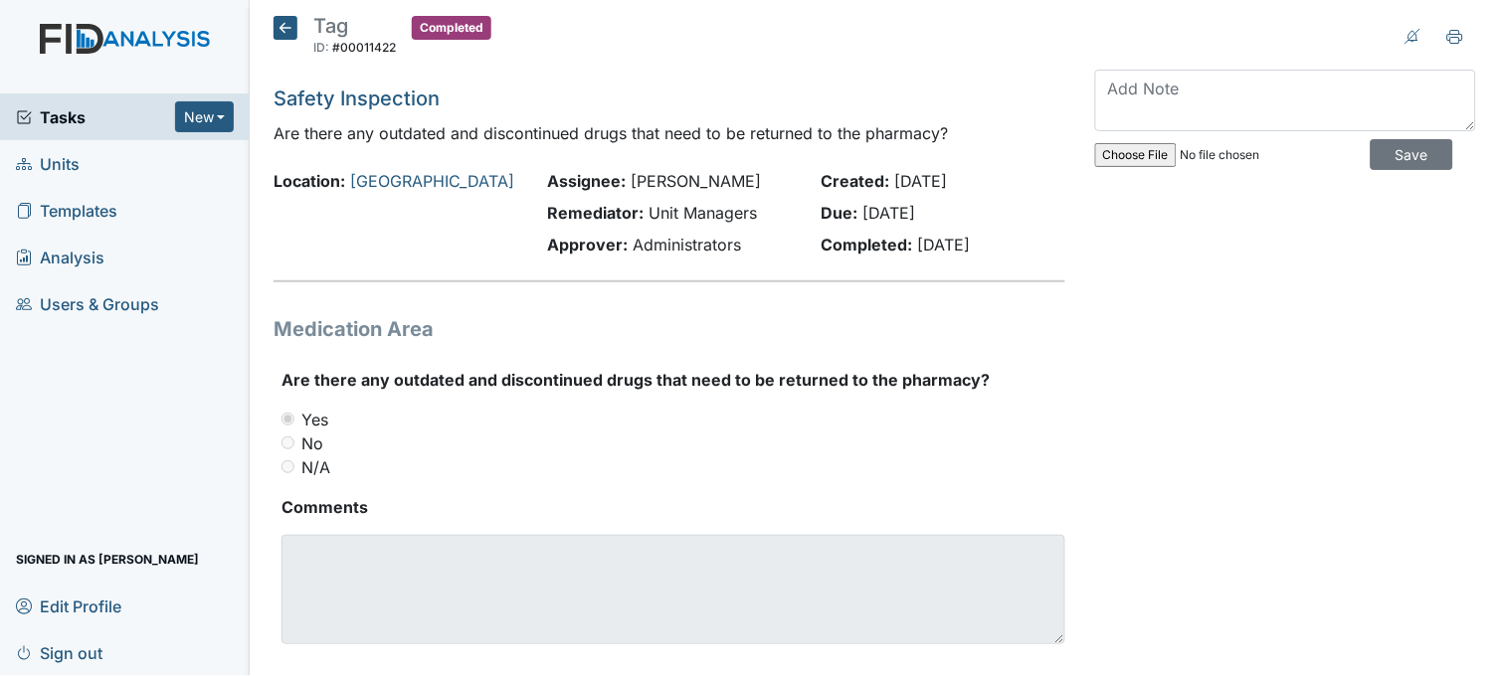
click at [279, 28] on icon at bounding box center [285, 28] width 24 height 24
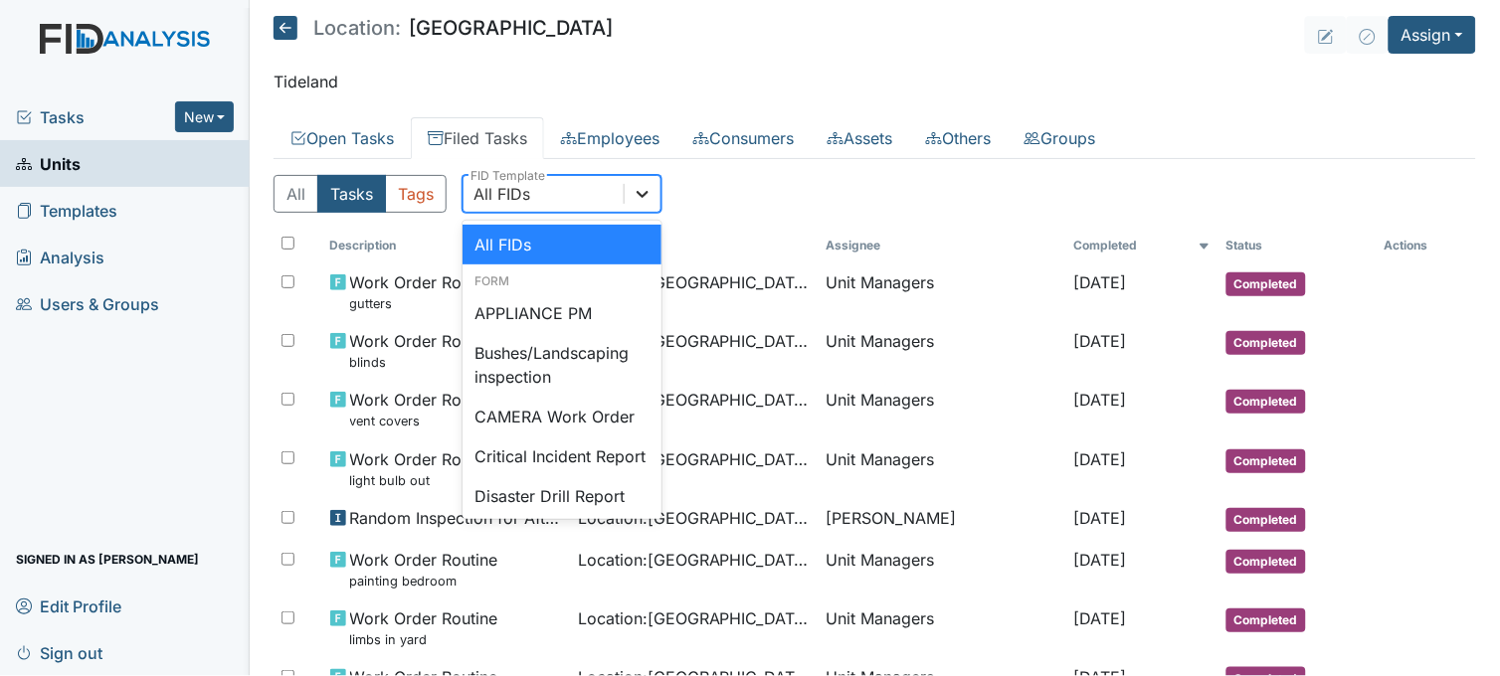
click at [640, 185] on icon at bounding box center [642, 194] width 20 height 20
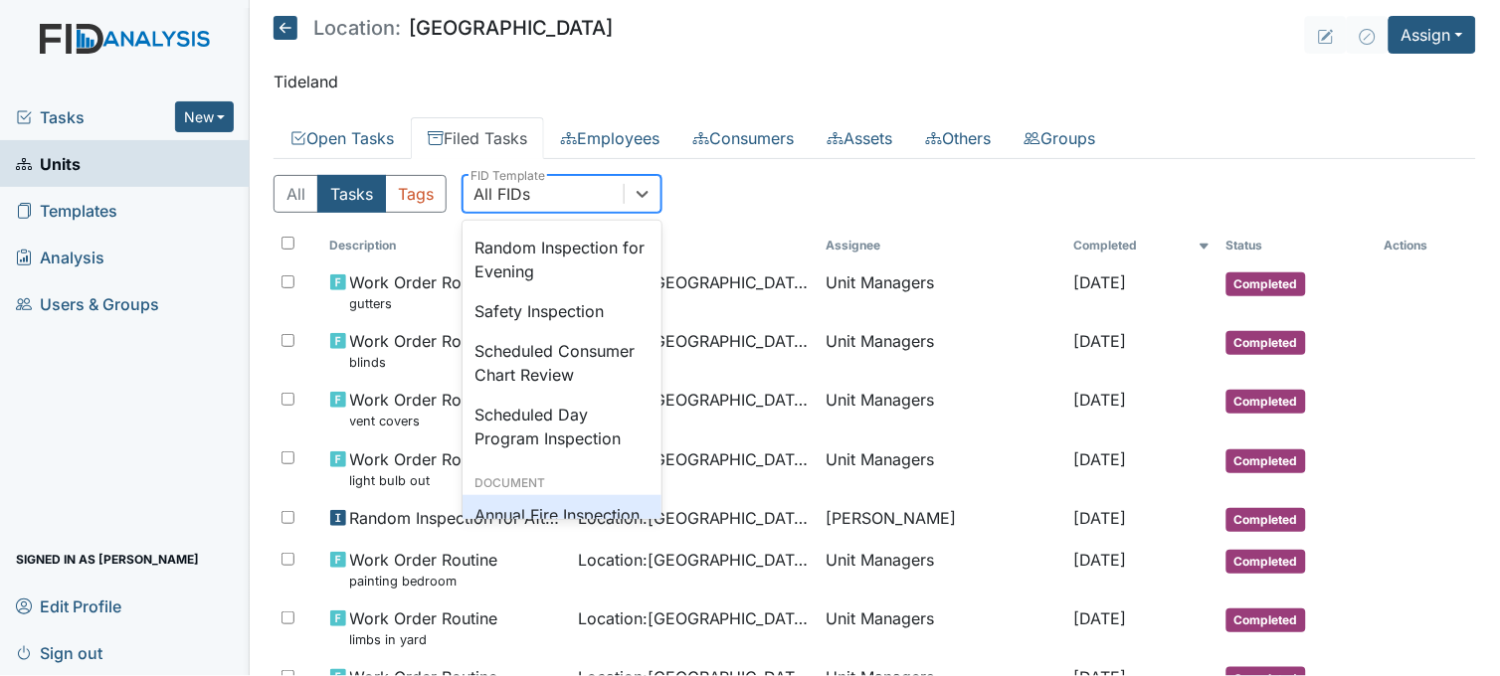
scroll to position [1897, 0]
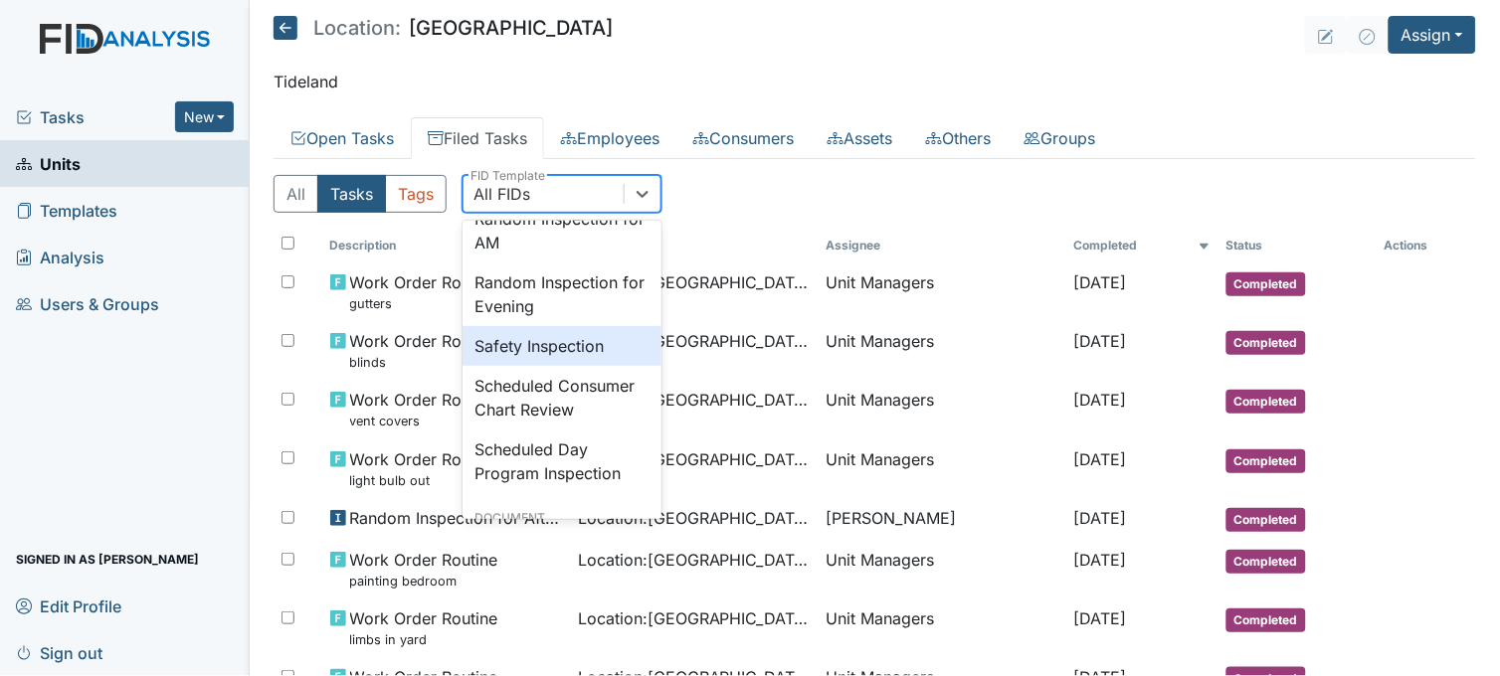
click at [528, 366] on div "Safety Inspection" at bounding box center [561, 346] width 199 height 40
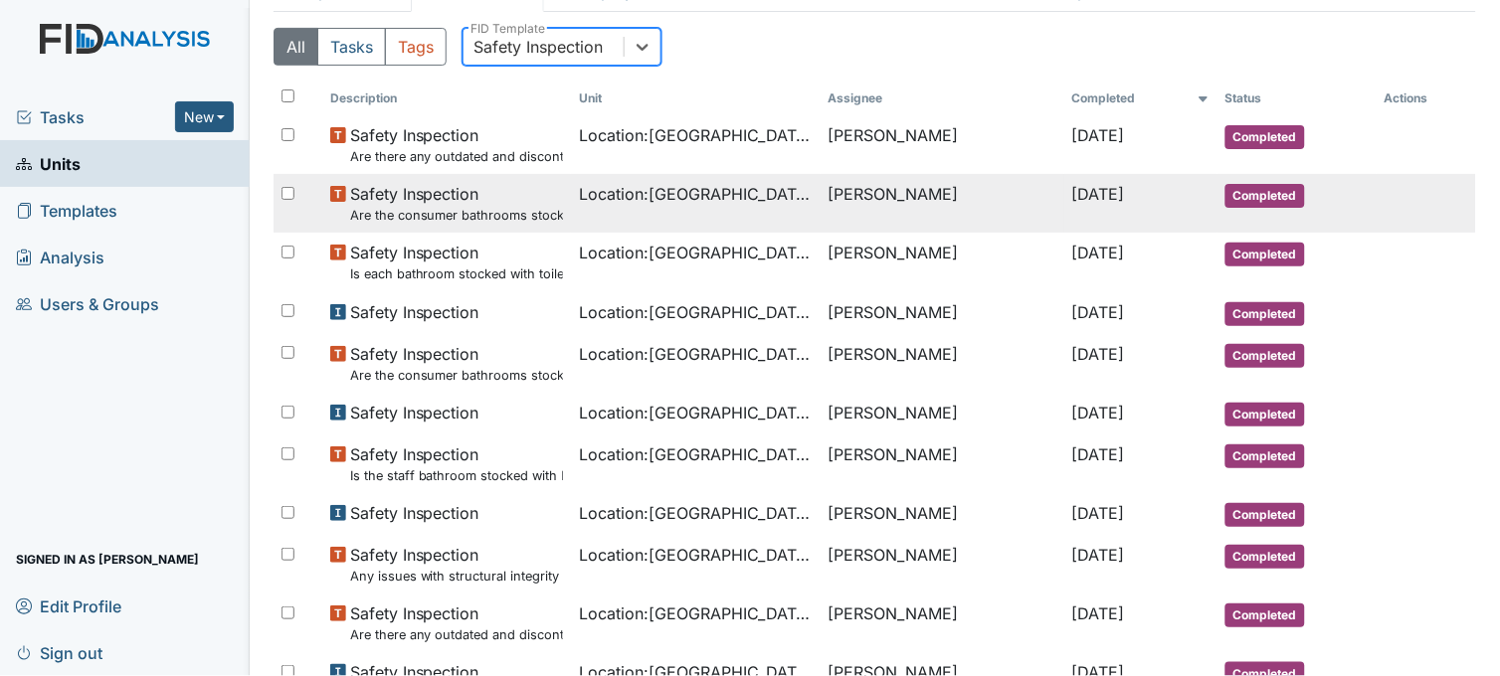
scroll to position [221, 0]
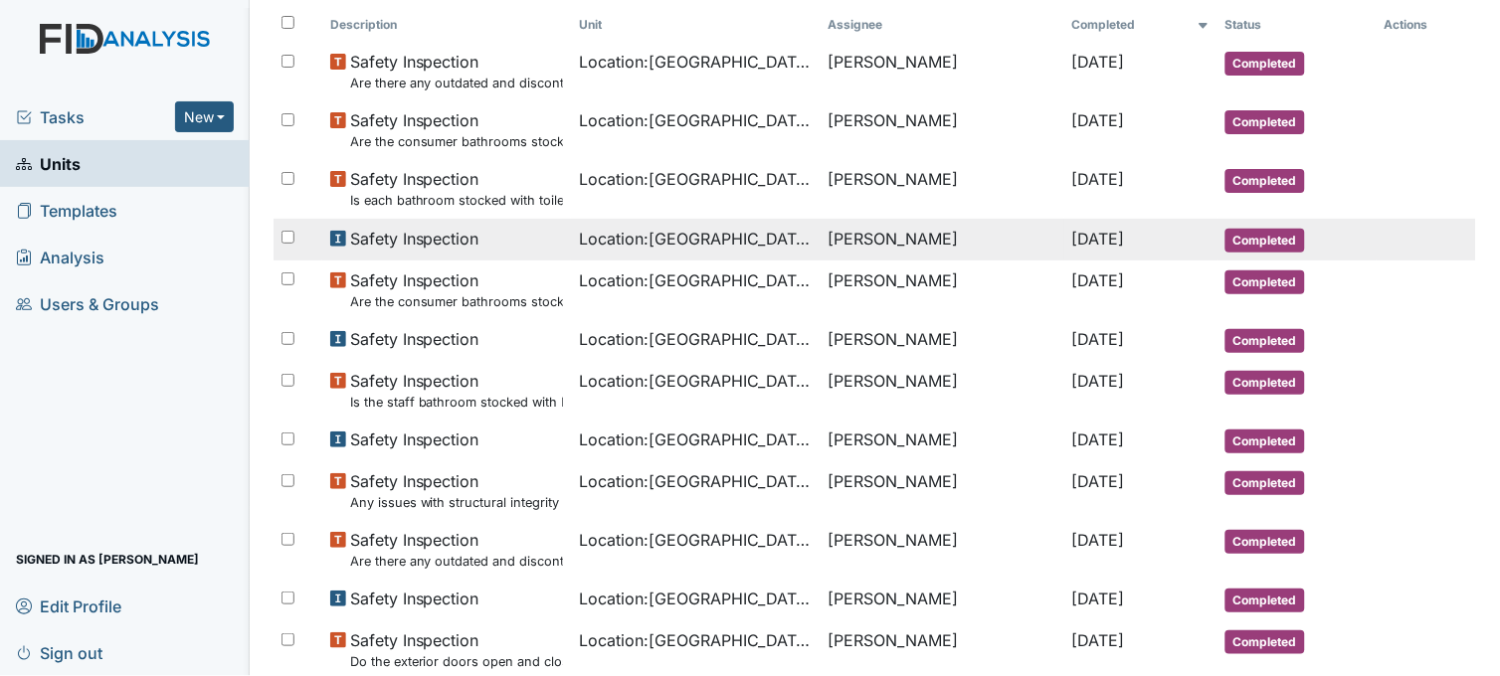
click at [680, 245] on span "Location : Beaufort Heights" at bounding box center [695, 239] width 233 height 24
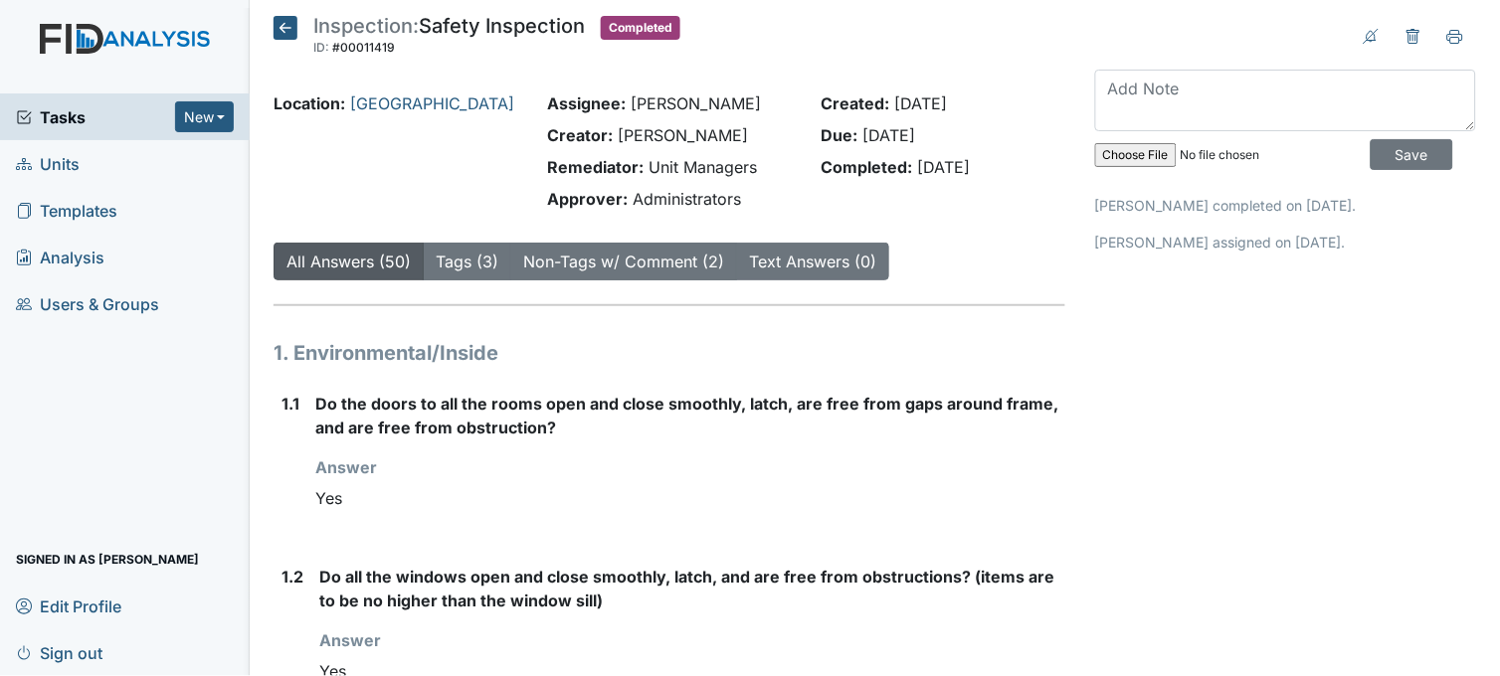
click at [286, 32] on icon at bounding box center [285, 28] width 24 height 24
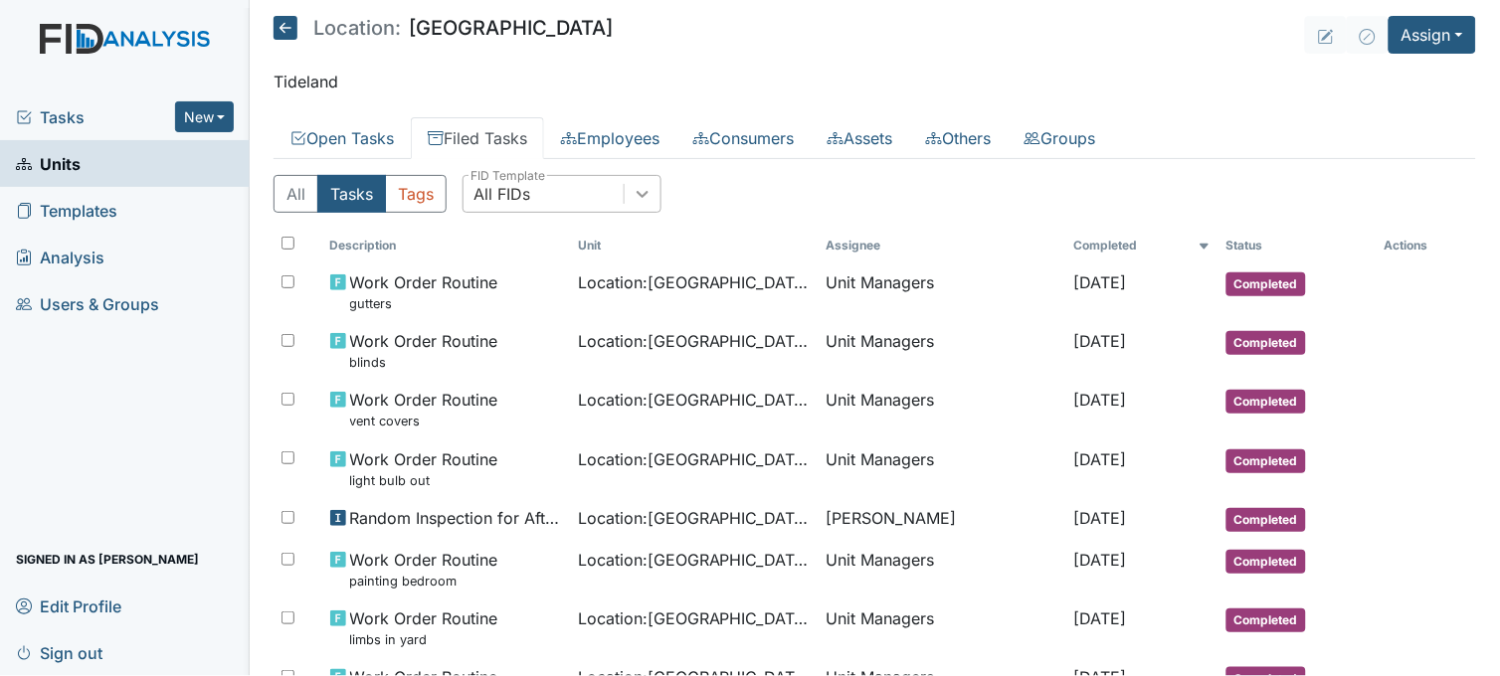
click at [637, 197] on icon at bounding box center [642, 194] width 20 height 20
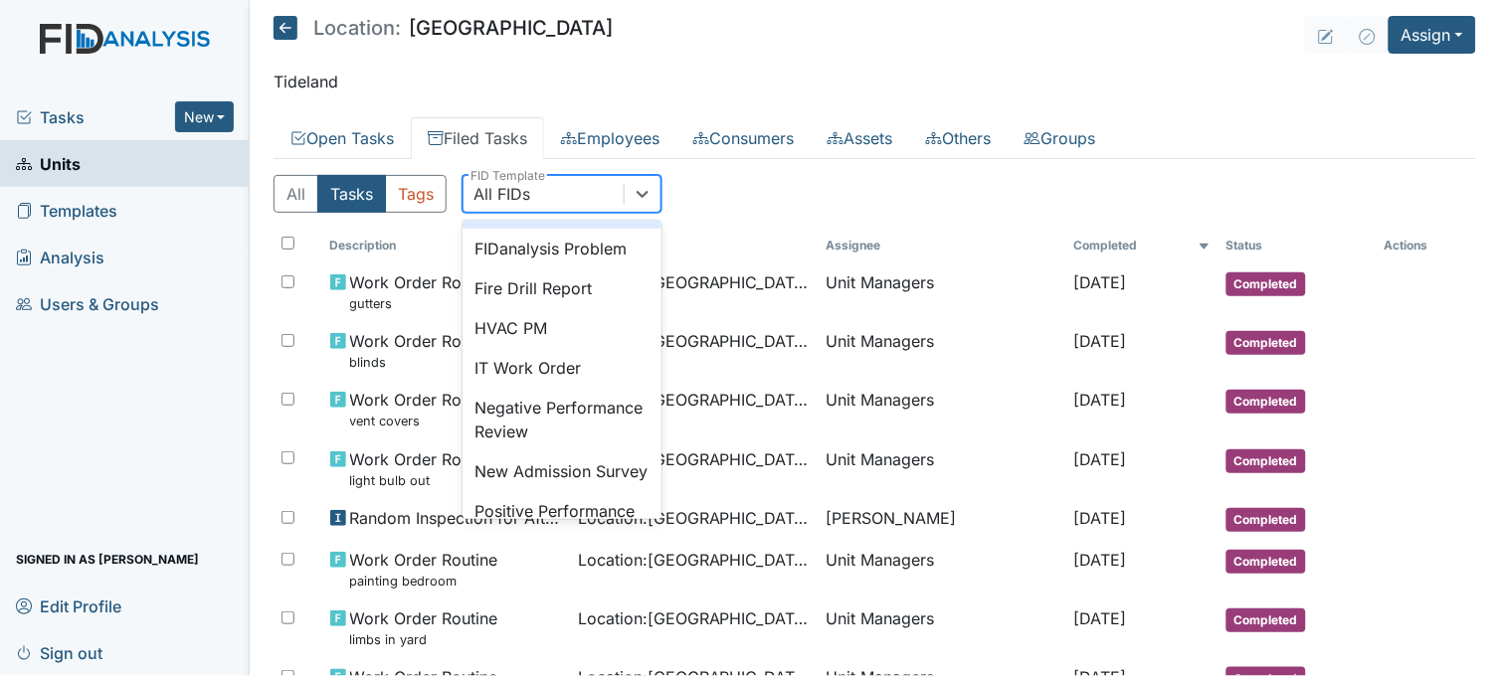
scroll to position [442, 0]
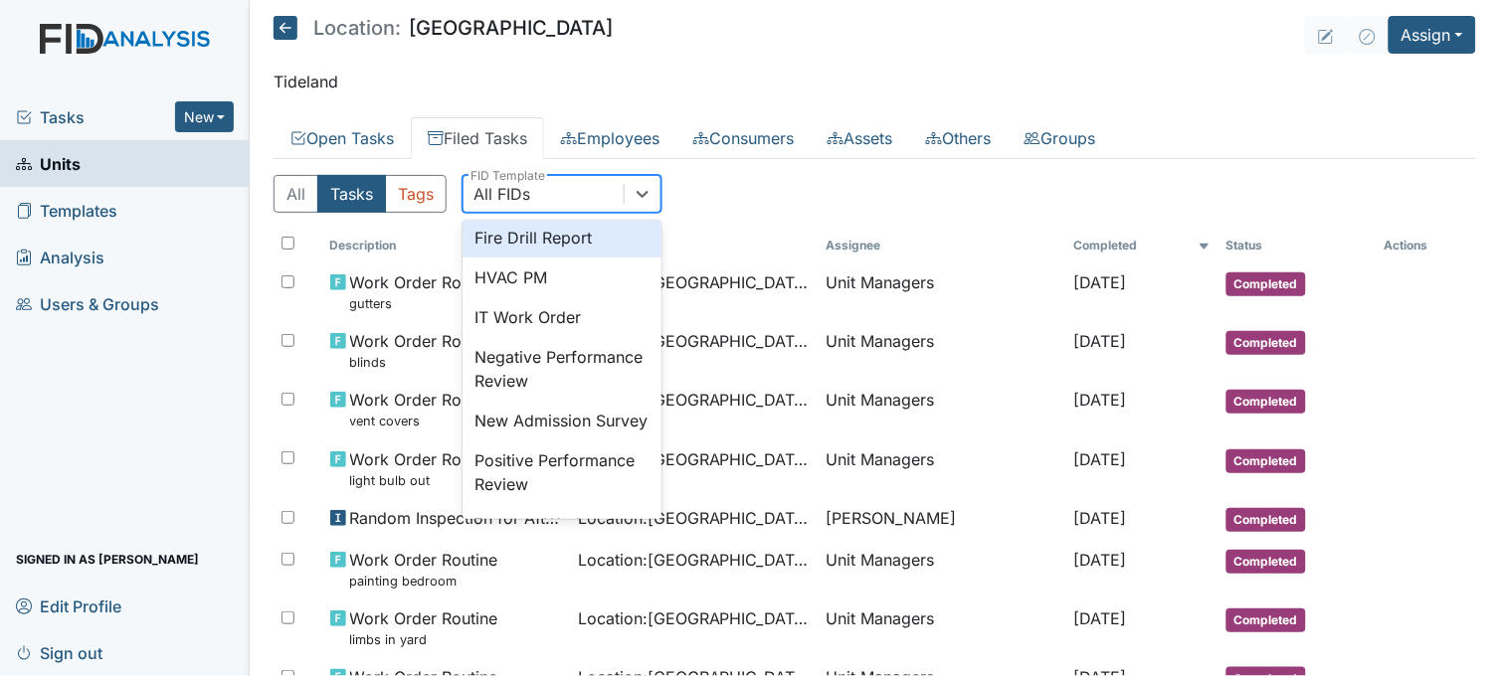
click at [571, 258] on div "Fire Drill Report" at bounding box center [561, 238] width 199 height 40
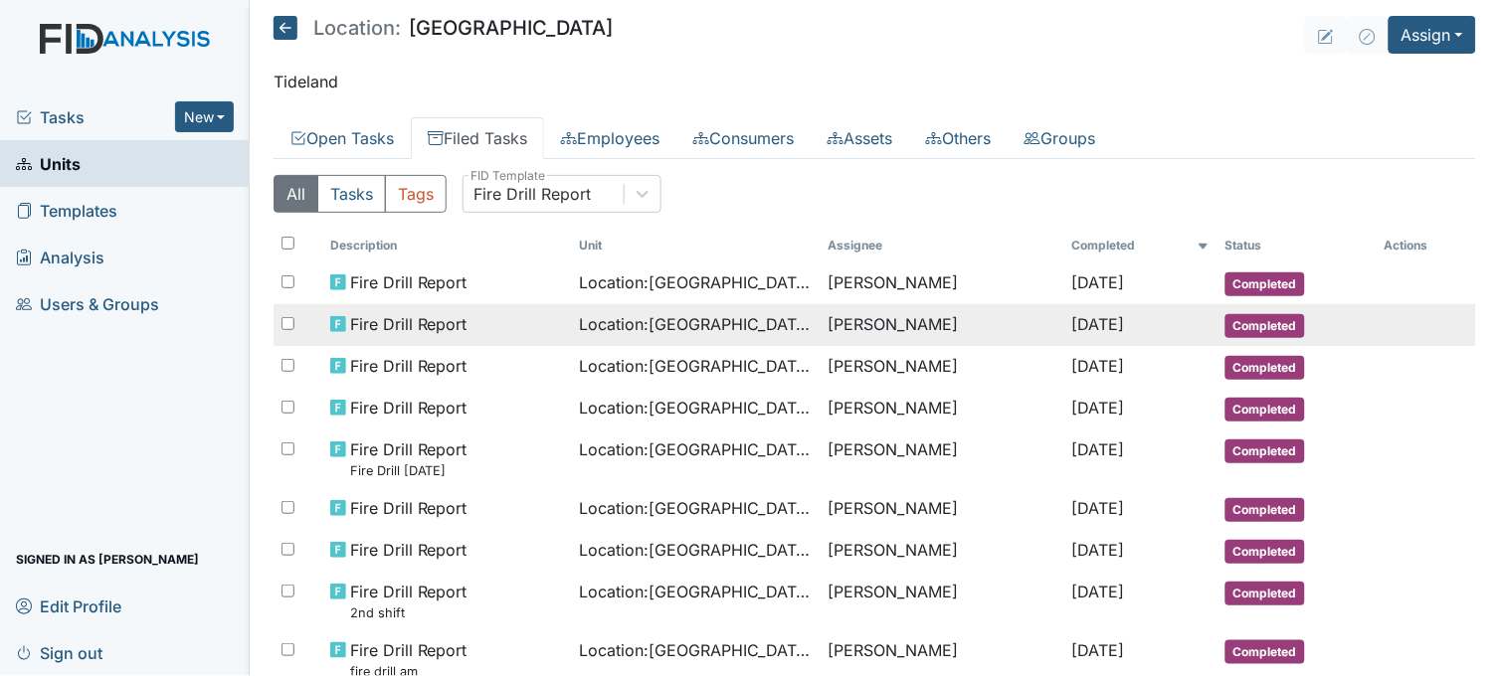
click at [731, 315] on span "Location : Beaufort Heights" at bounding box center [695, 324] width 233 height 24
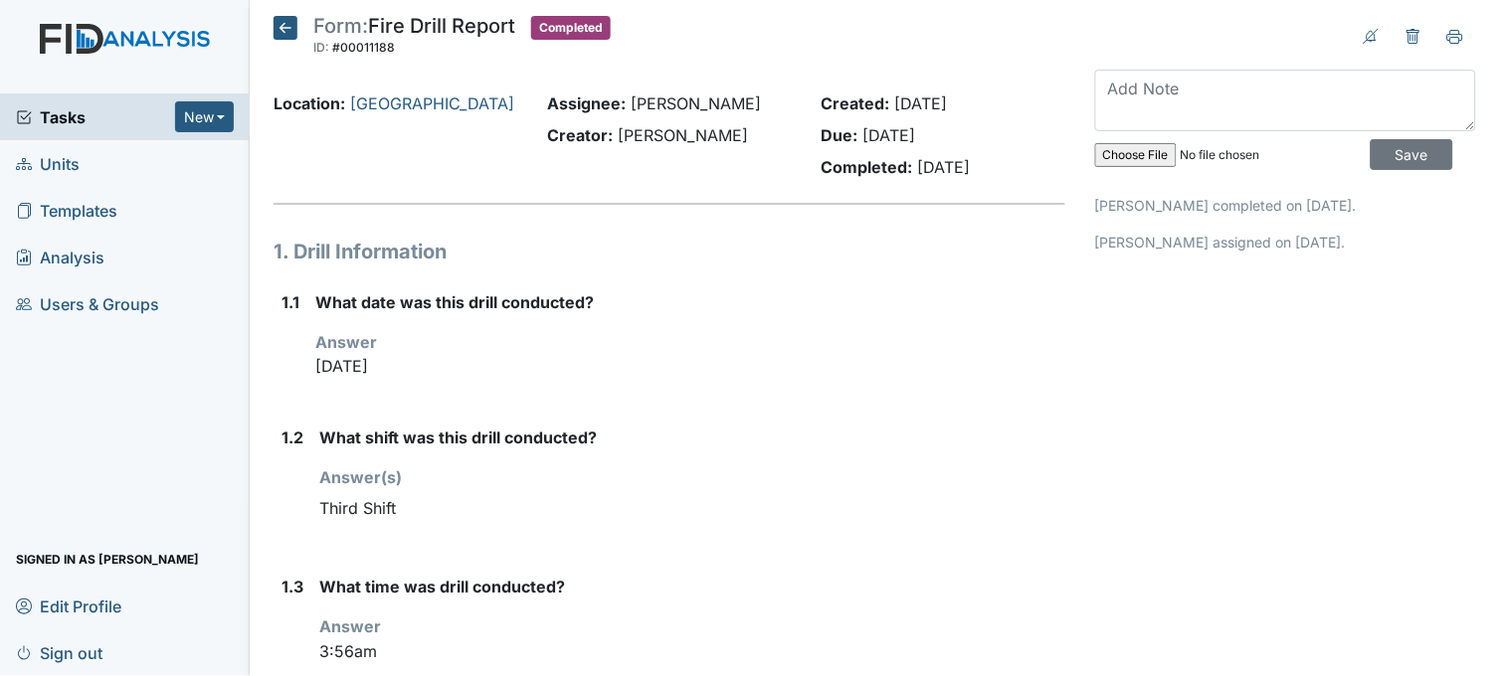
click at [284, 27] on icon at bounding box center [285, 28] width 24 height 24
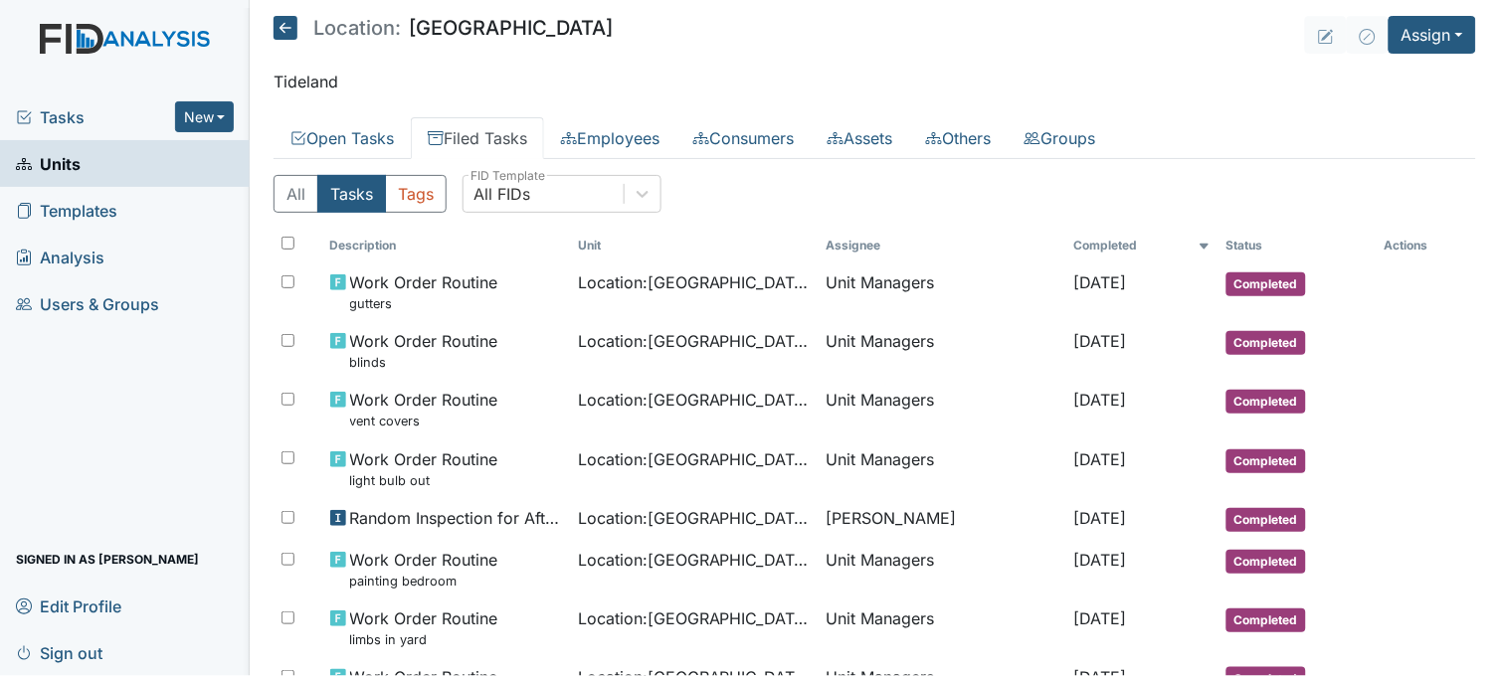
click at [167, 160] on link "Units" at bounding box center [125, 163] width 250 height 47
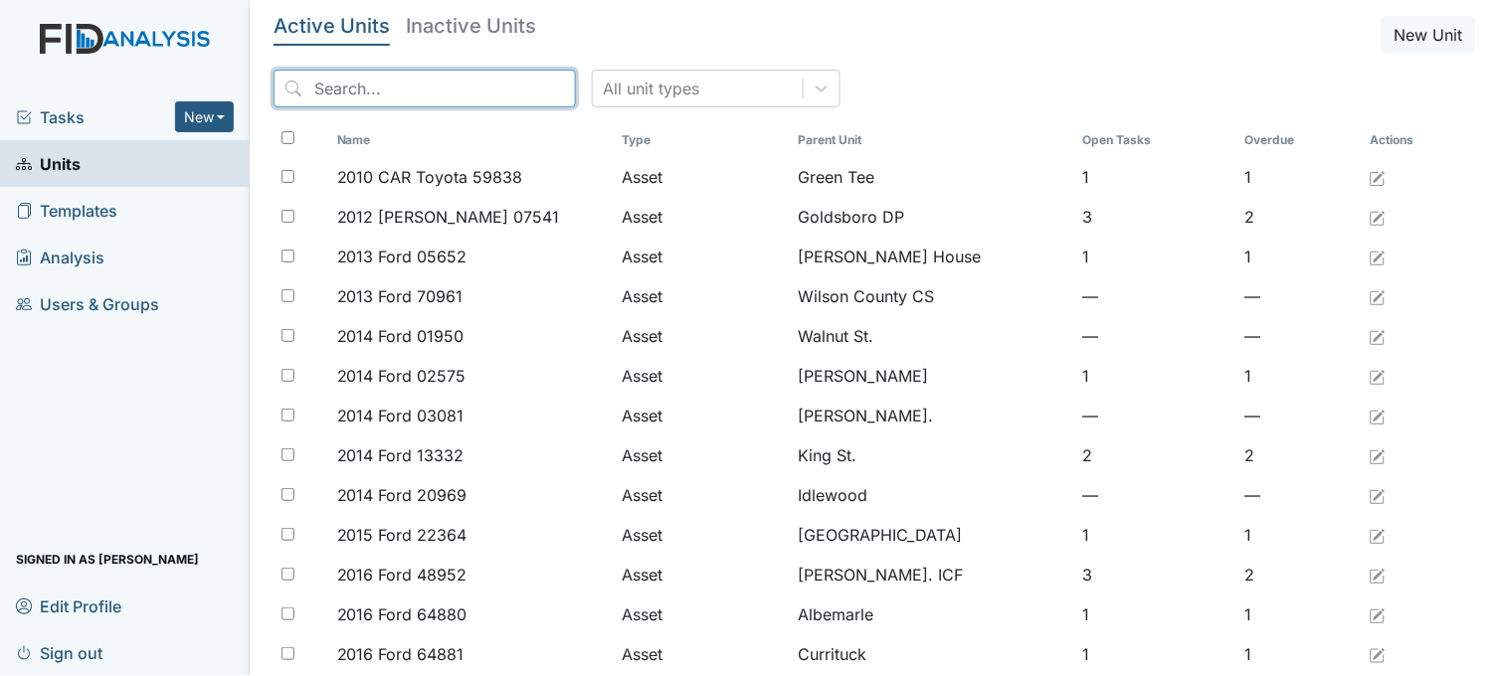
click at [378, 87] on input "search" at bounding box center [424, 89] width 302 height 38
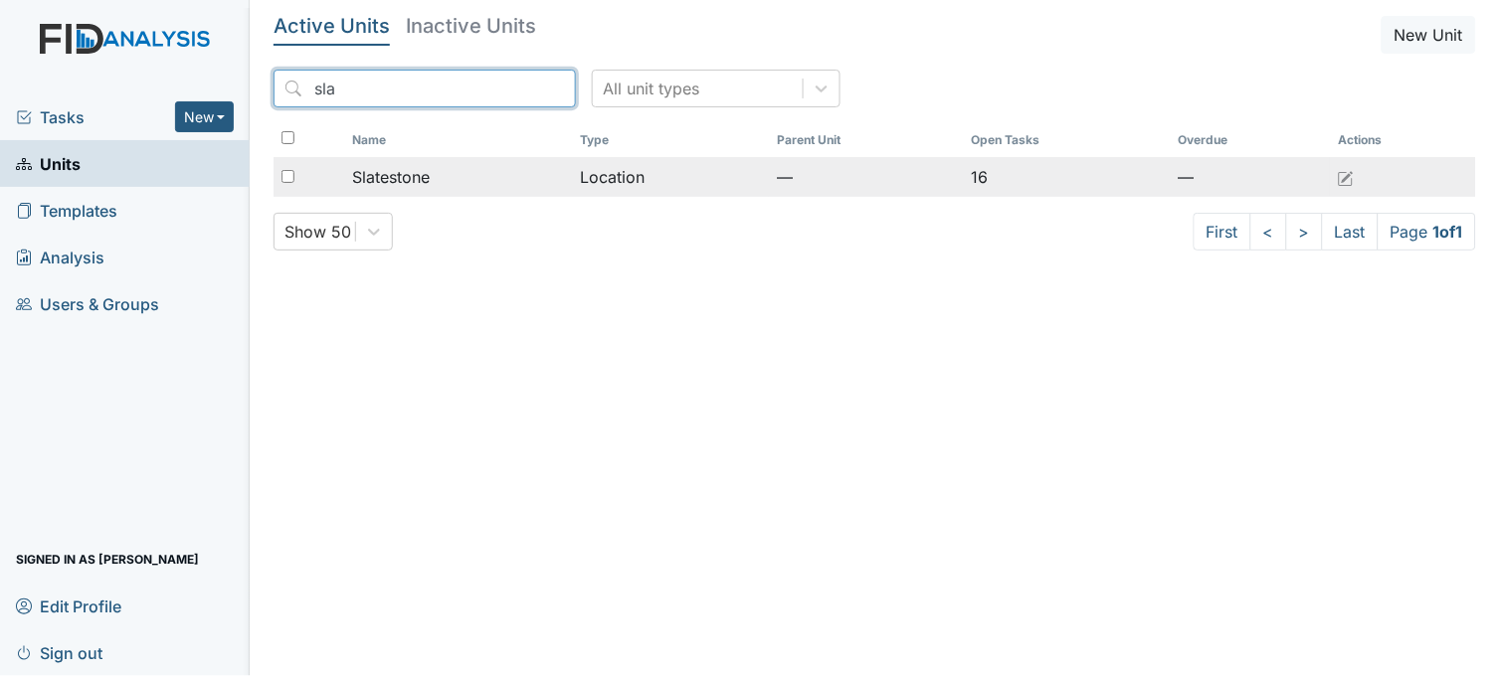
type input "sla"
click at [401, 179] on span "Slatestone" at bounding box center [391, 177] width 78 height 24
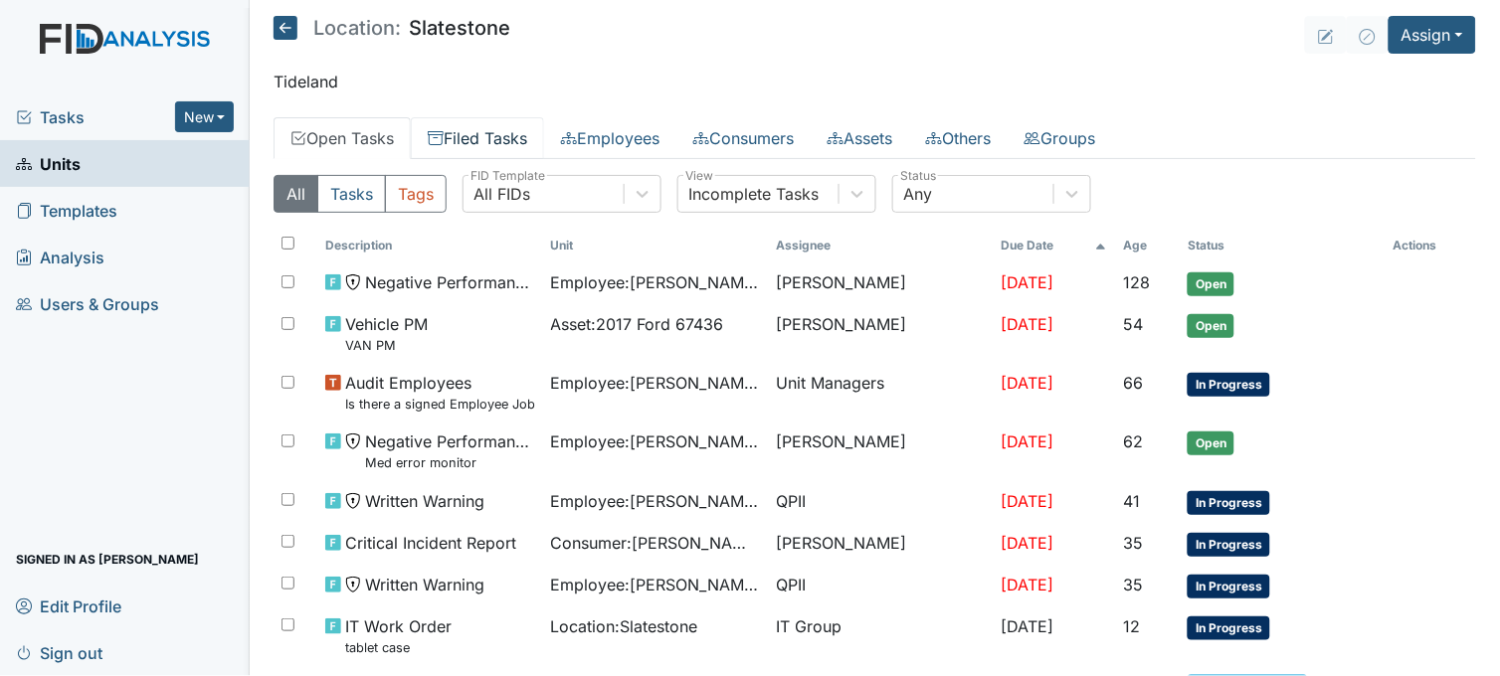
click at [493, 146] on link "Filed Tasks" at bounding box center [477, 138] width 133 height 42
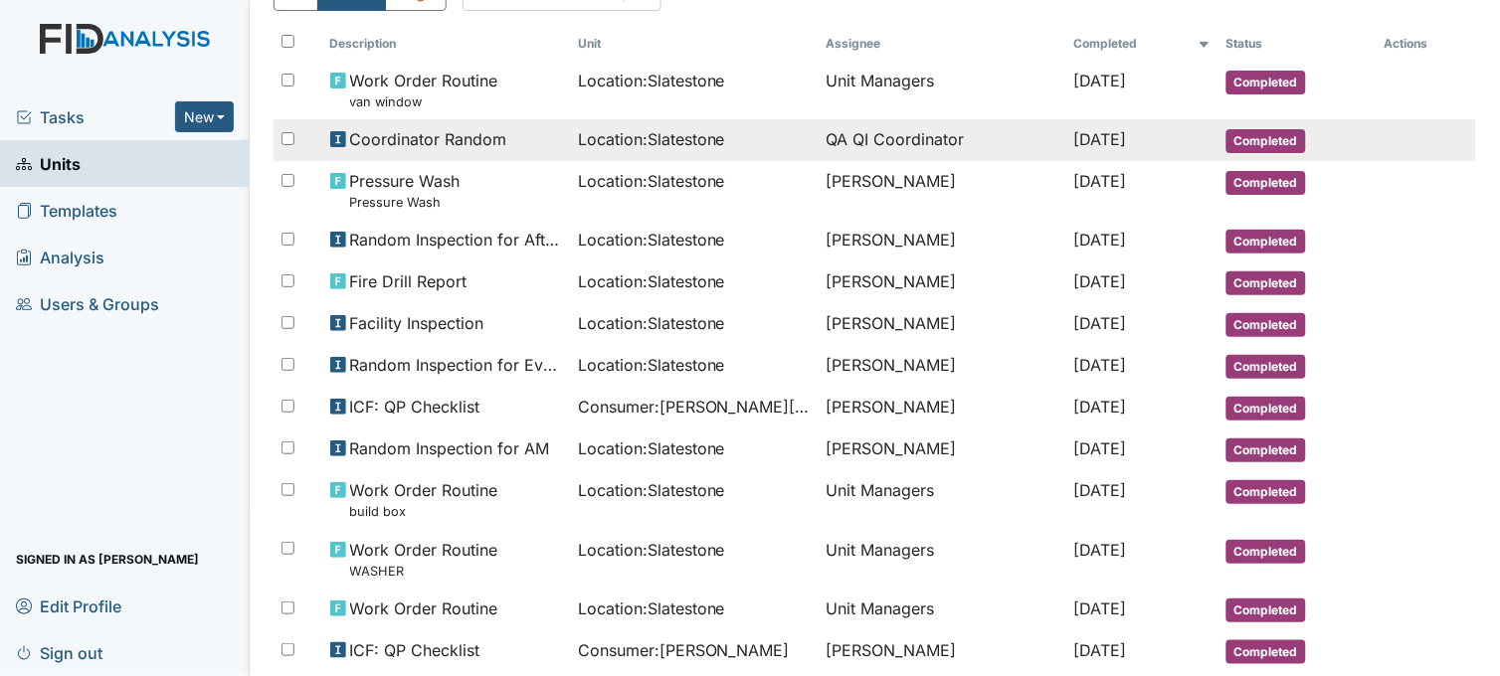
scroll to position [221, 0]
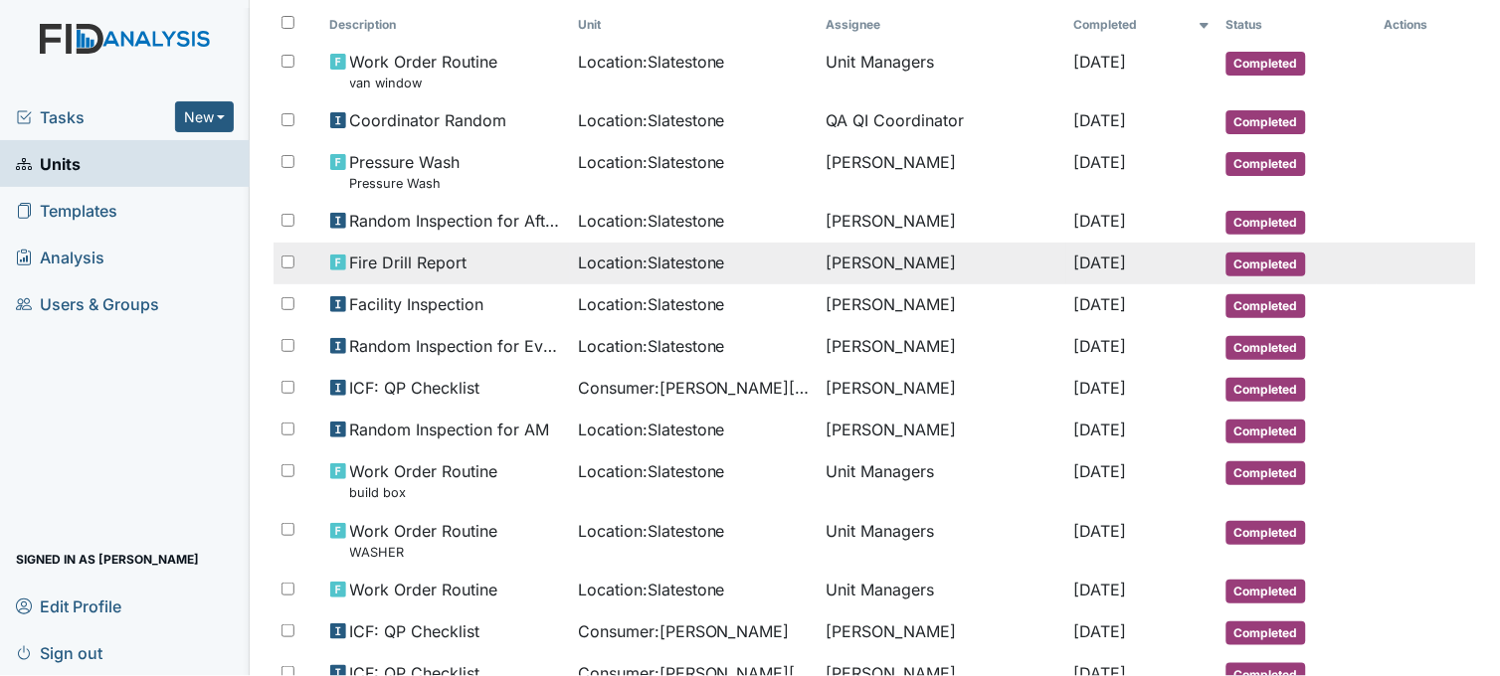
click at [1025, 266] on td "[PERSON_NAME]" at bounding box center [941, 264] width 248 height 42
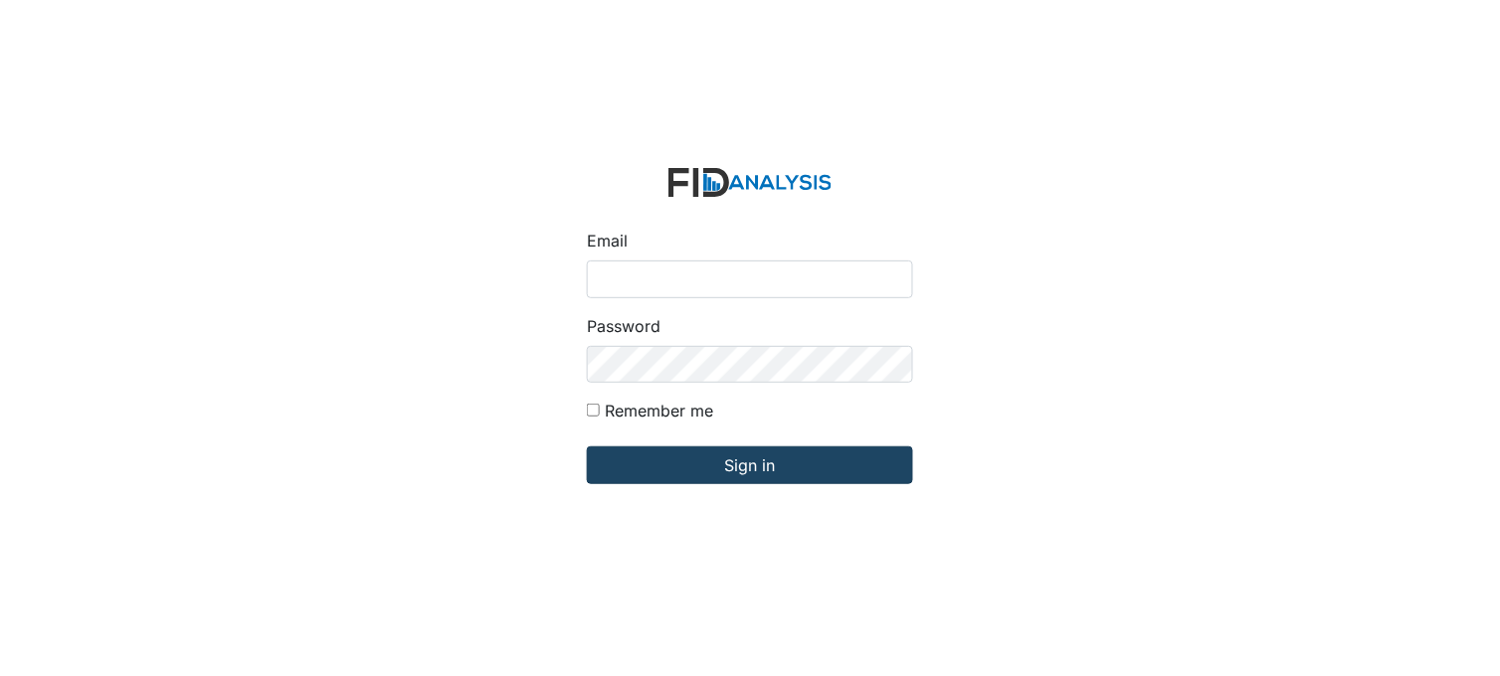
type input "[PERSON_NAME][EMAIL_ADDRESS][DOMAIN_NAME]"
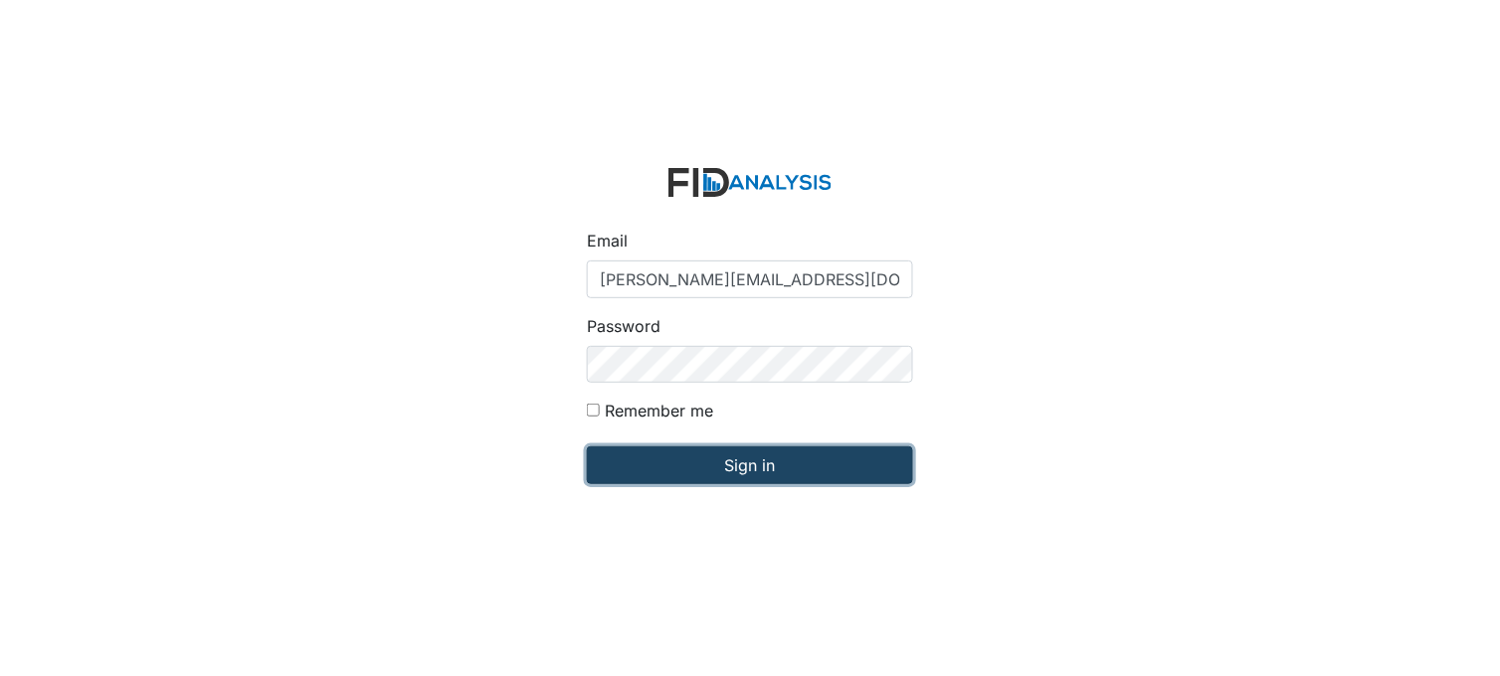
click at [709, 469] on input "Sign in" at bounding box center [750, 466] width 326 height 38
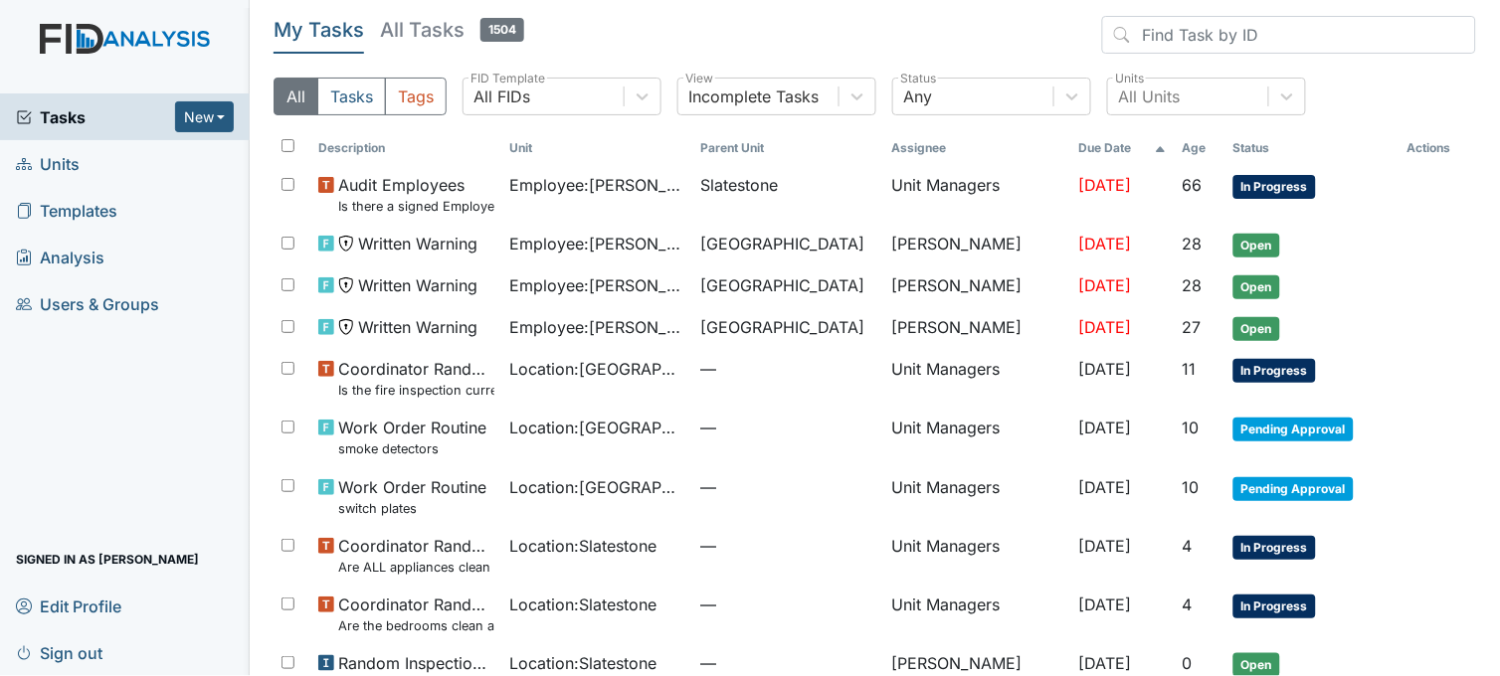
click at [112, 165] on link "Units" at bounding box center [125, 163] width 250 height 47
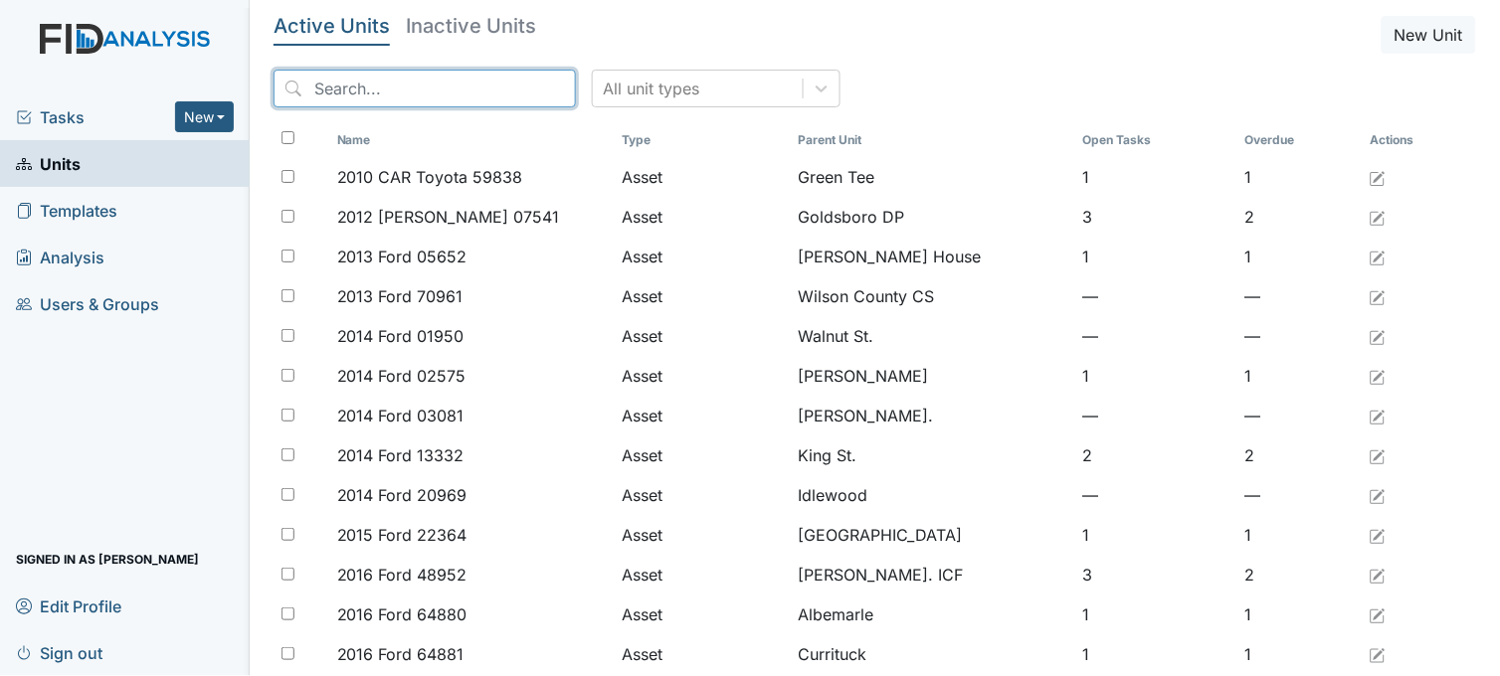
click at [351, 83] on input "search" at bounding box center [424, 89] width 302 height 38
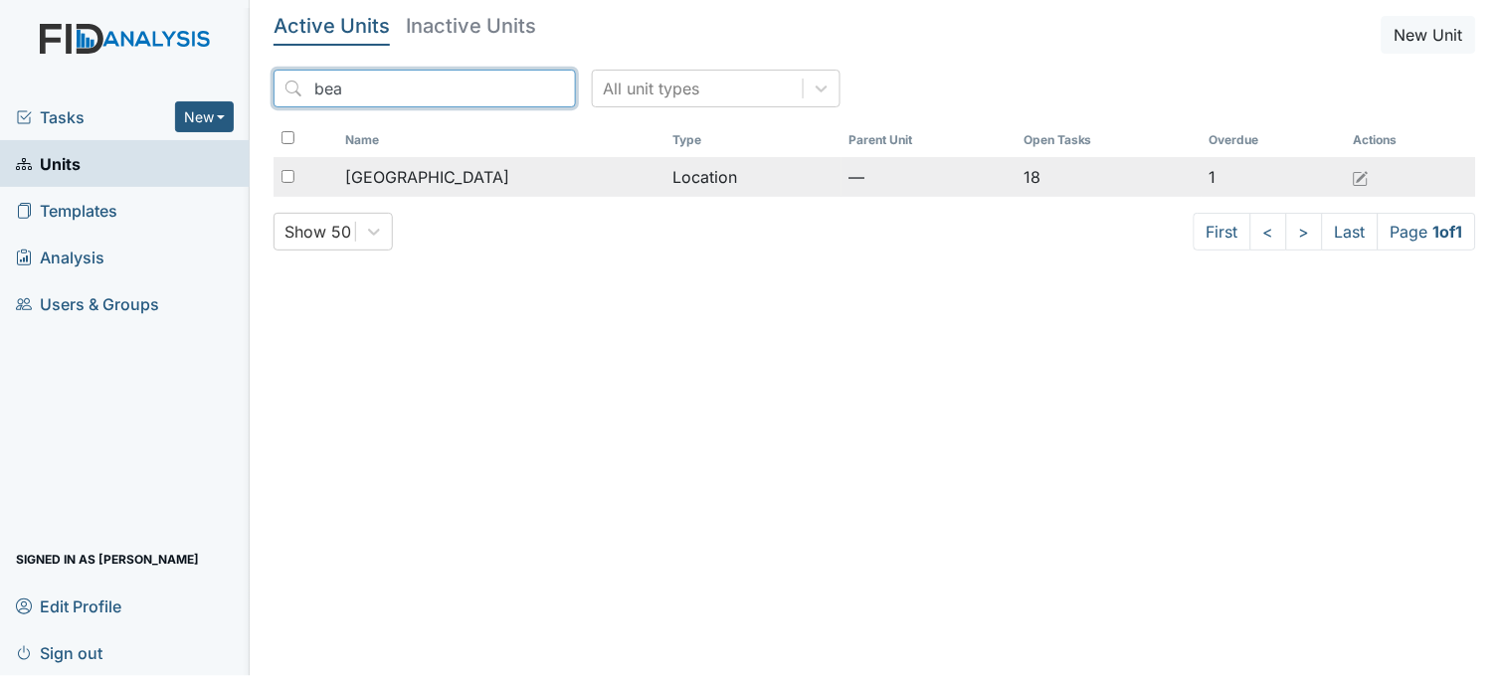
type input "bea"
click at [438, 182] on span "Beaufort Heights" at bounding box center [427, 177] width 164 height 24
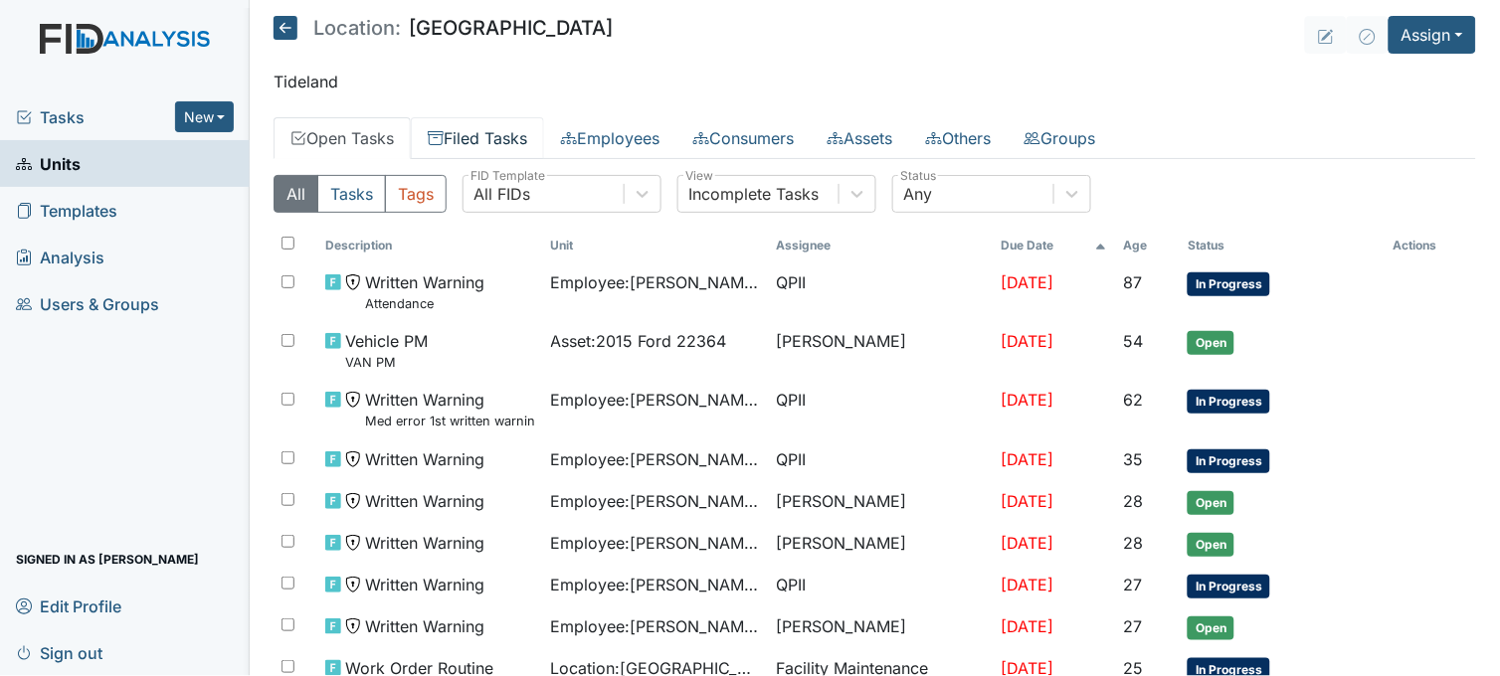
click at [511, 137] on link "Filed Tasks" at bounding box center [477, 138] width 133 height 42
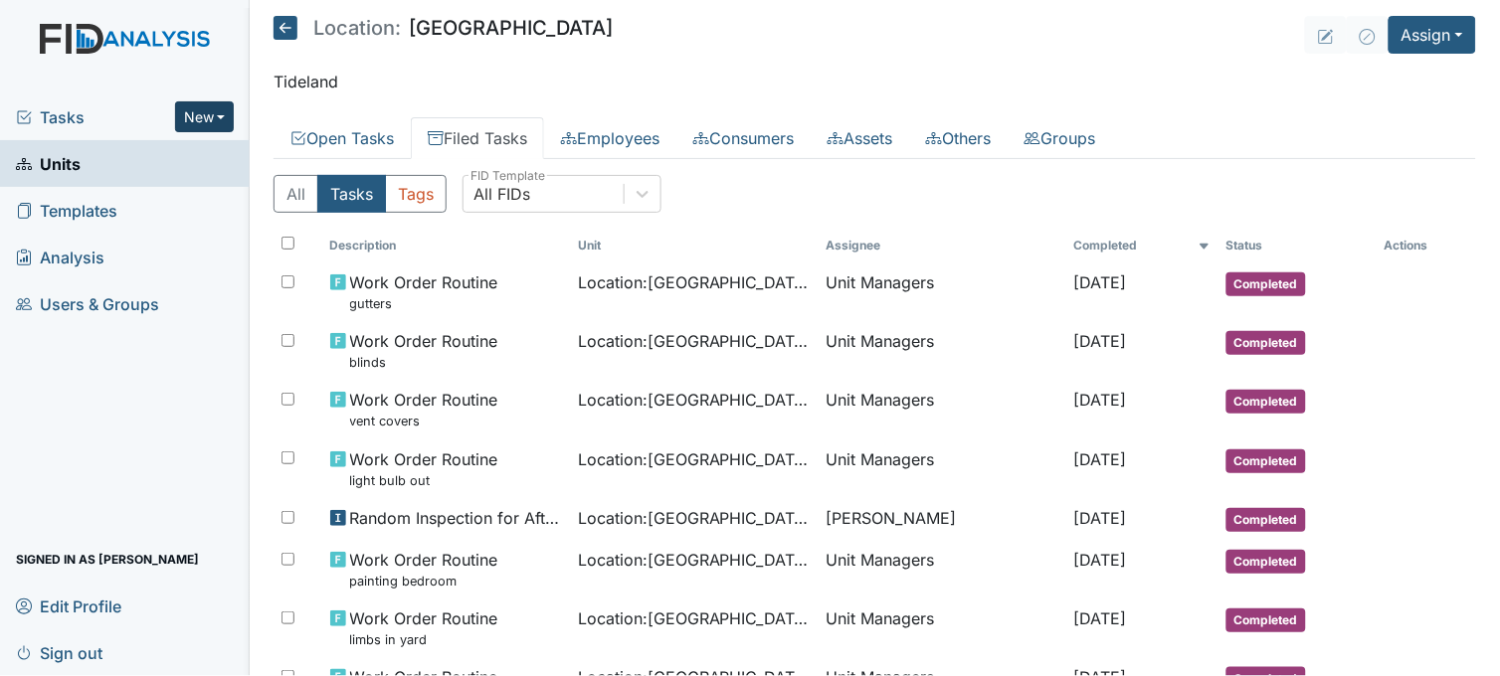
click at [200, 111] on button "New" at bounding box center [205, 116] width 60 height 31
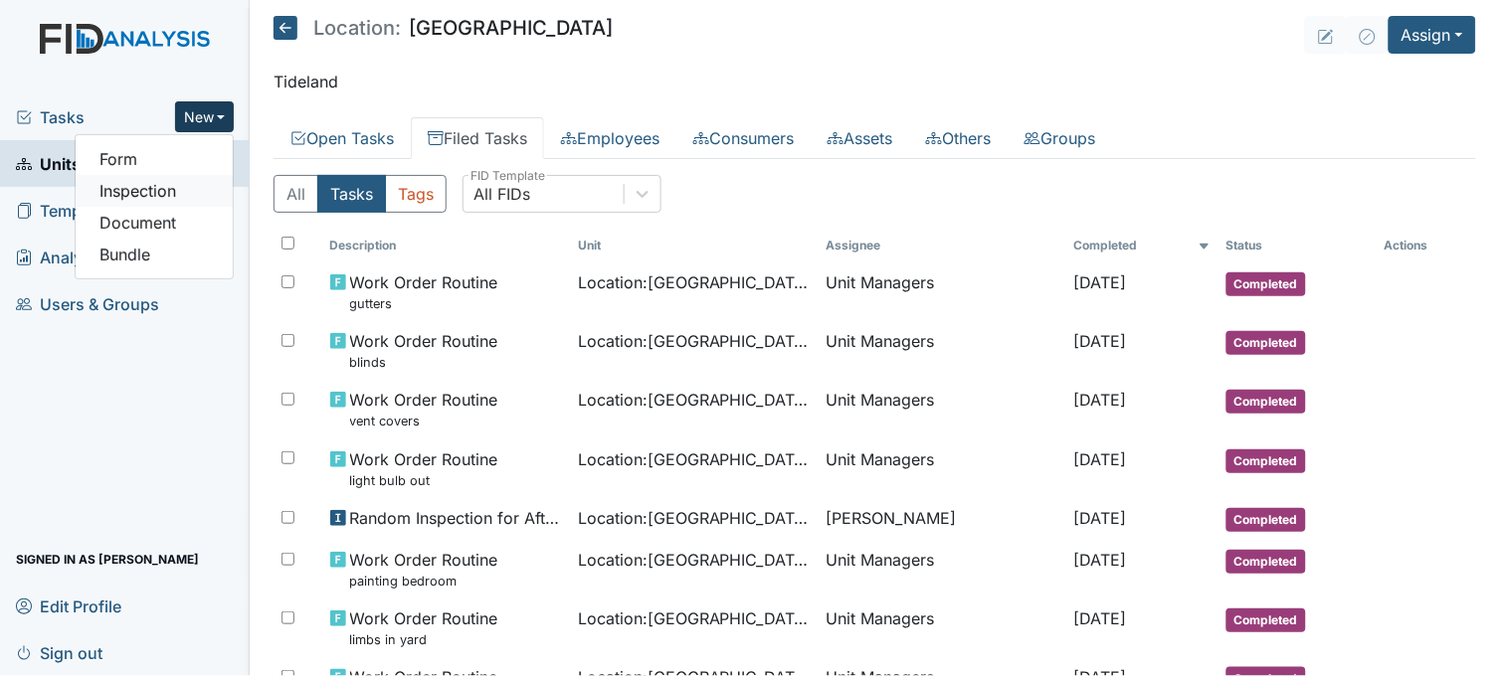
click at [170, 194] on link "Inspection" at bounding box center [154, 191] width 157 height 32
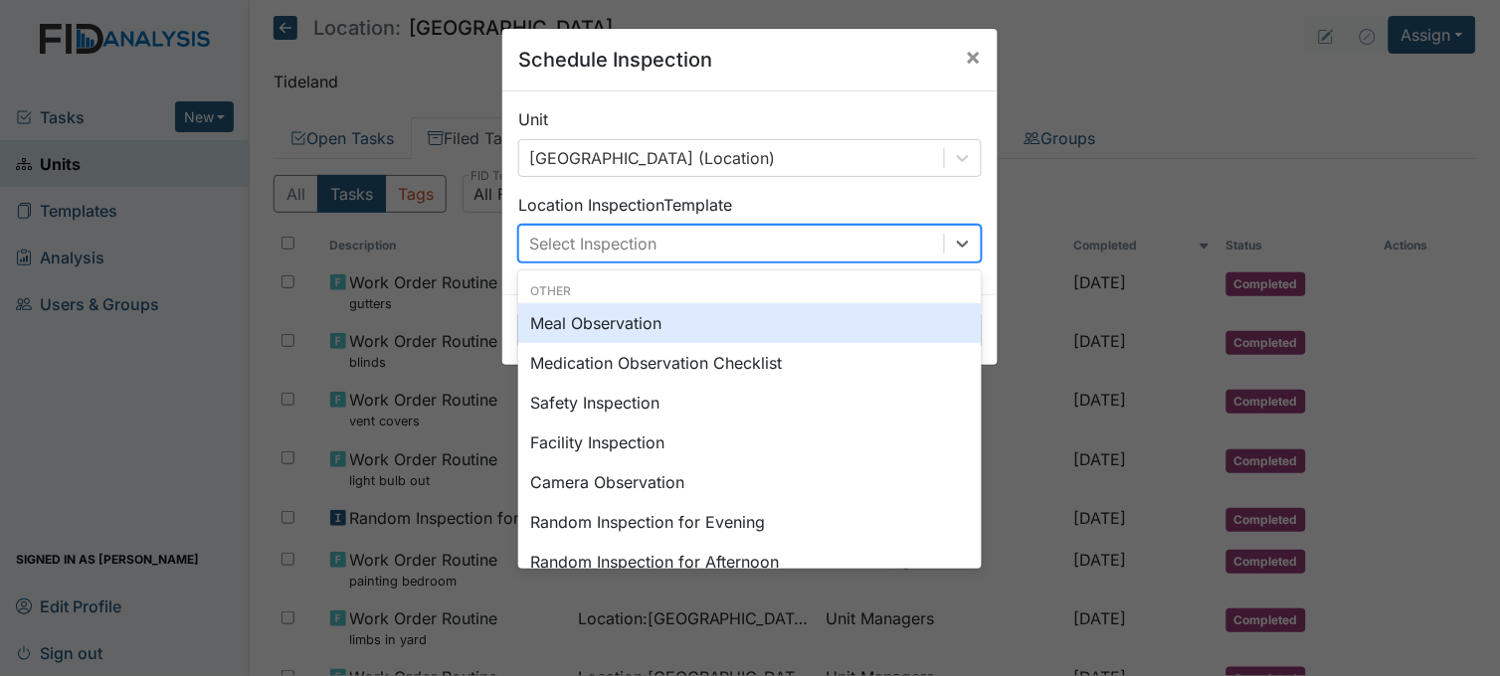
click at [581, 232] on div "Select Inspection" at bounding box center [592, 244] width 127 height 24
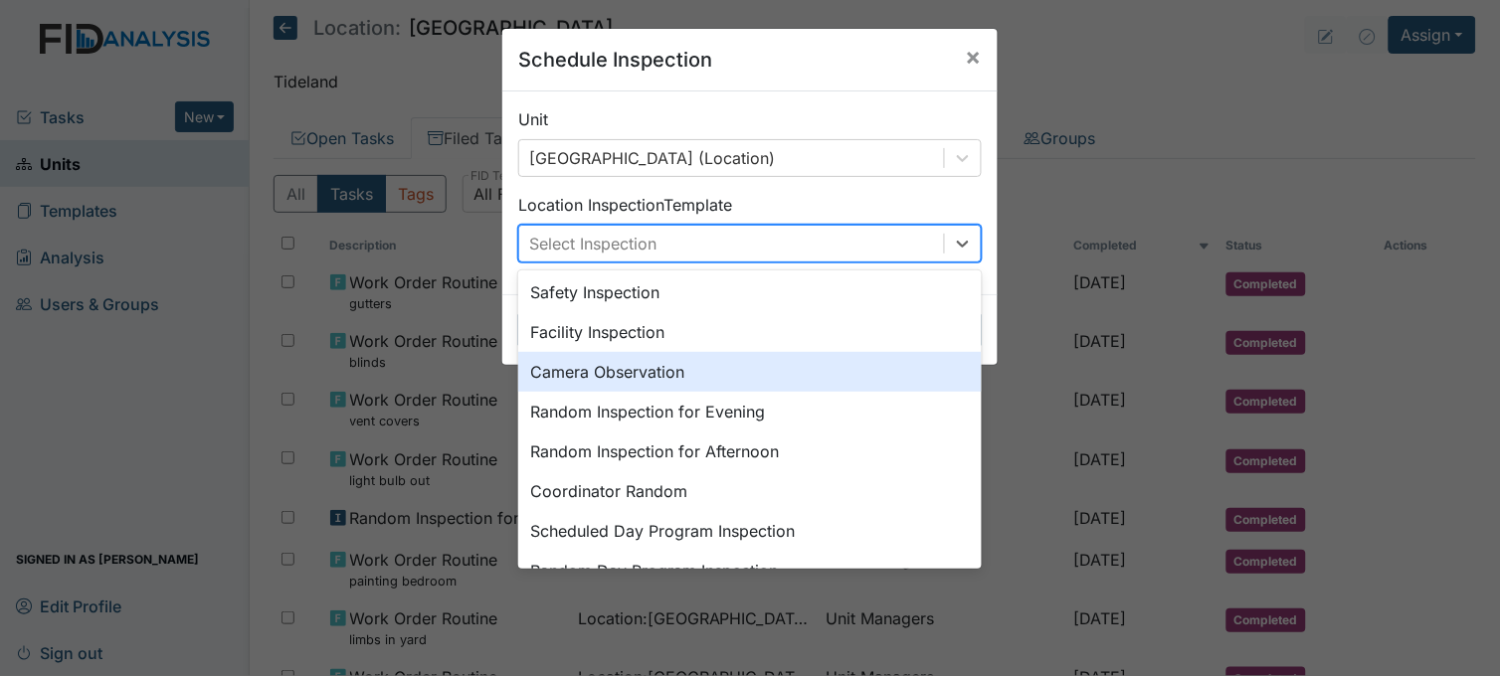
scroll to position [221, 0]
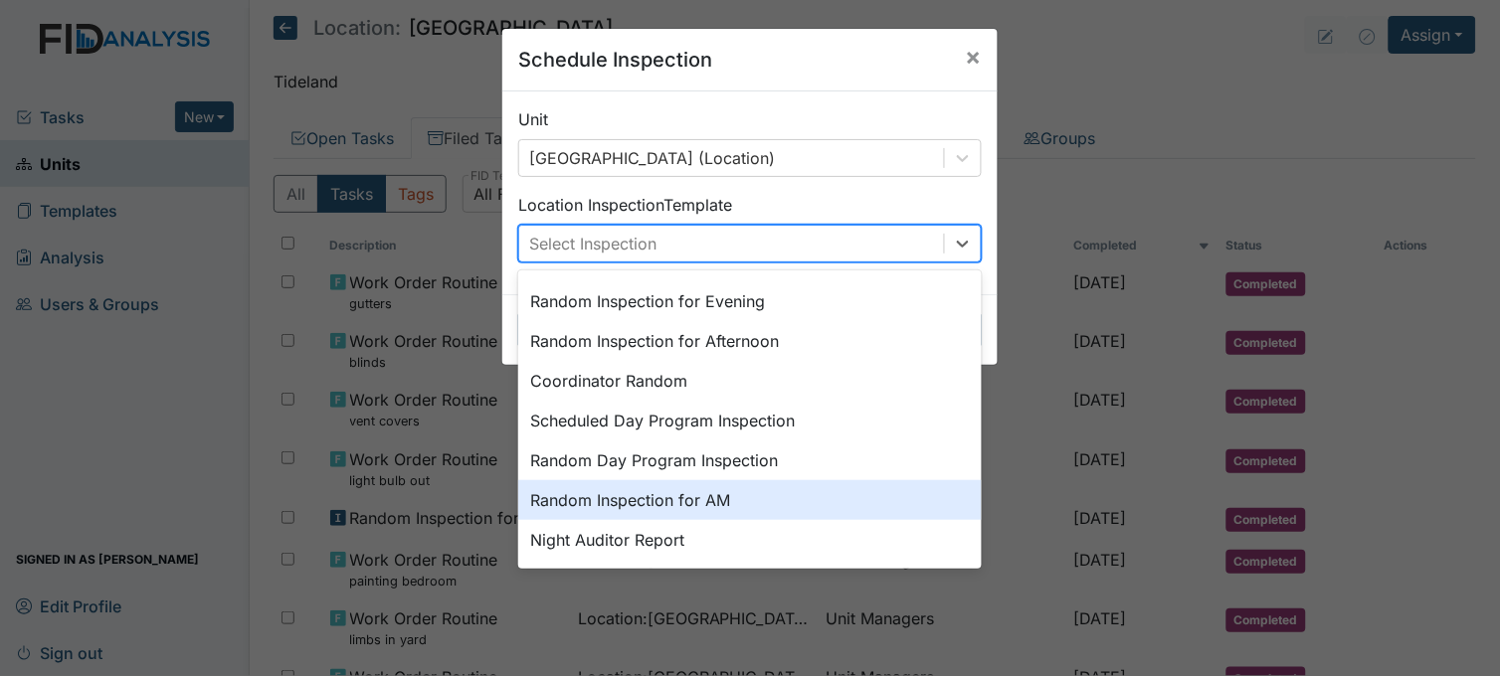
click at [654, 500] on div "Random Inspection for AM" at bounding box center [749, 500] width 463 height 40
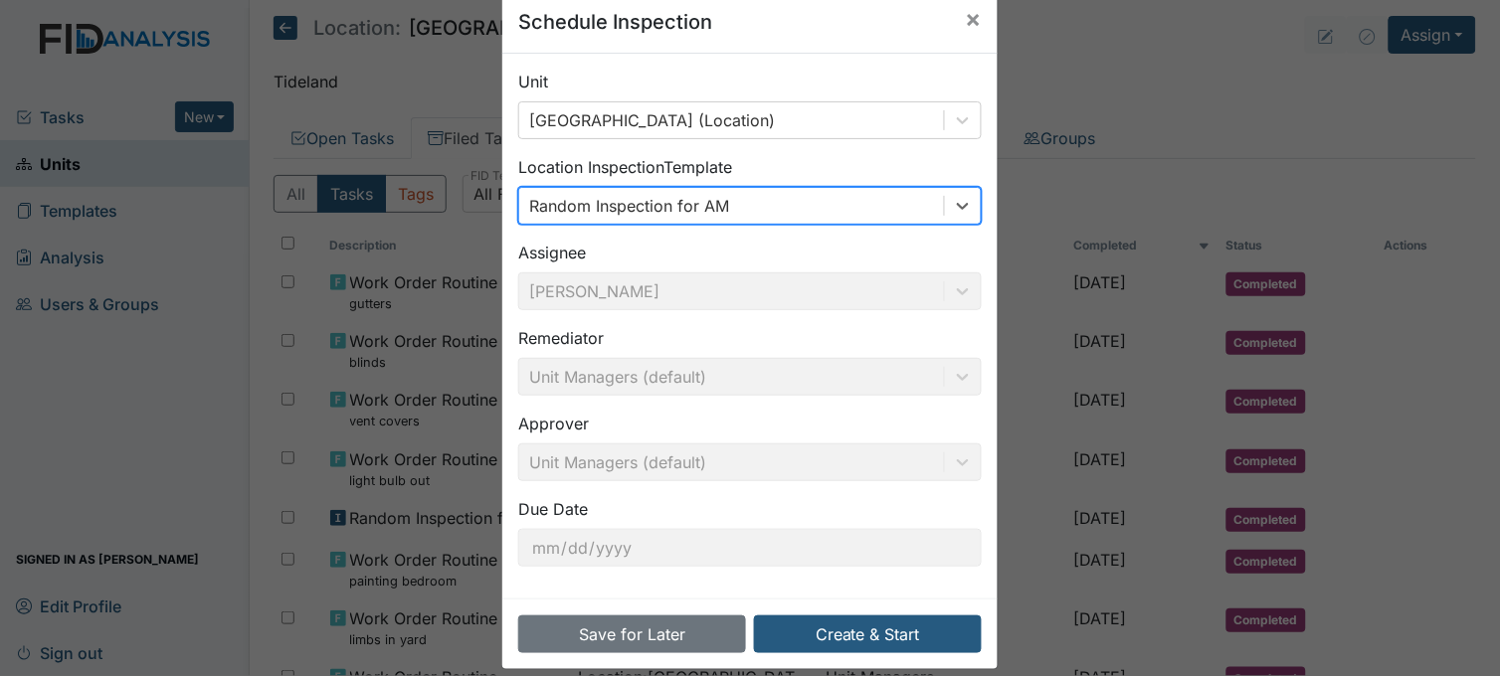
scroll to position [61, 0]
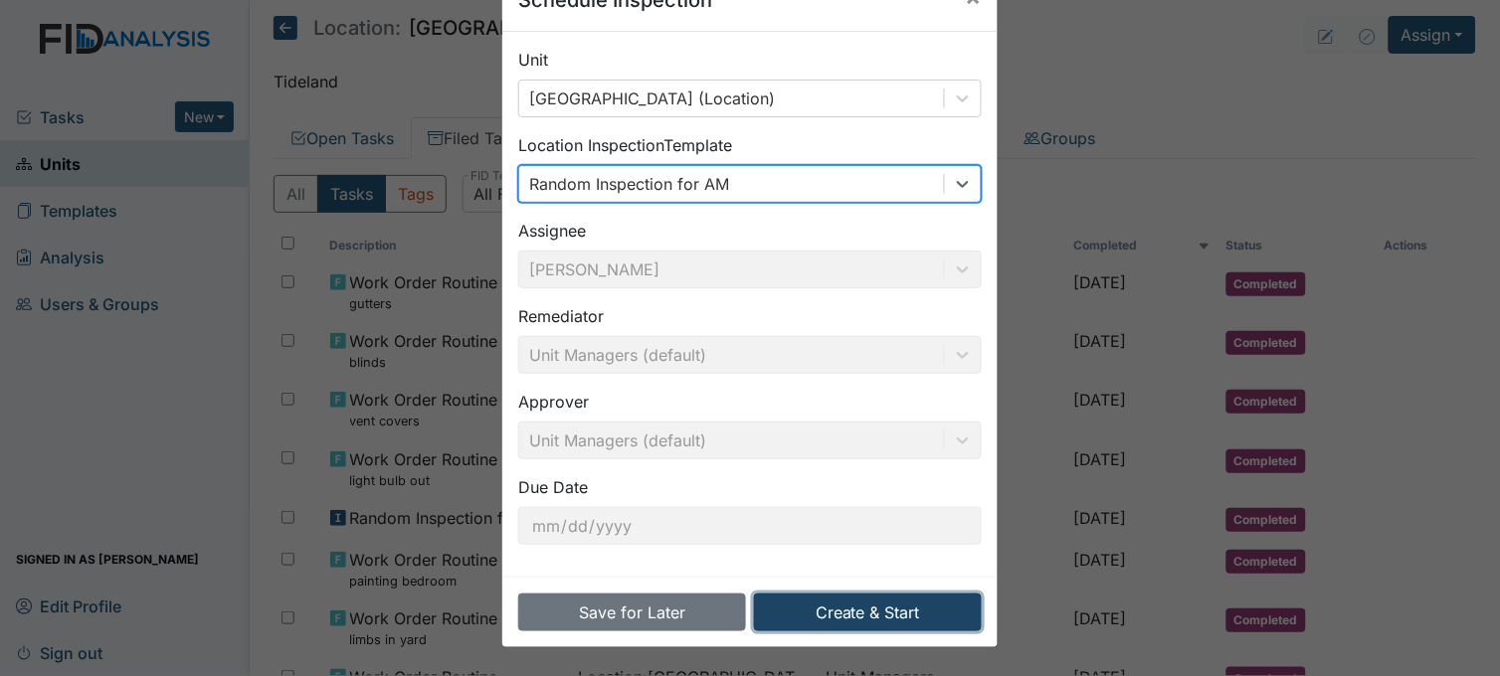
click at [858, 608] on button "Create & Start" at bounding box center [868, 613] width 228 height 38
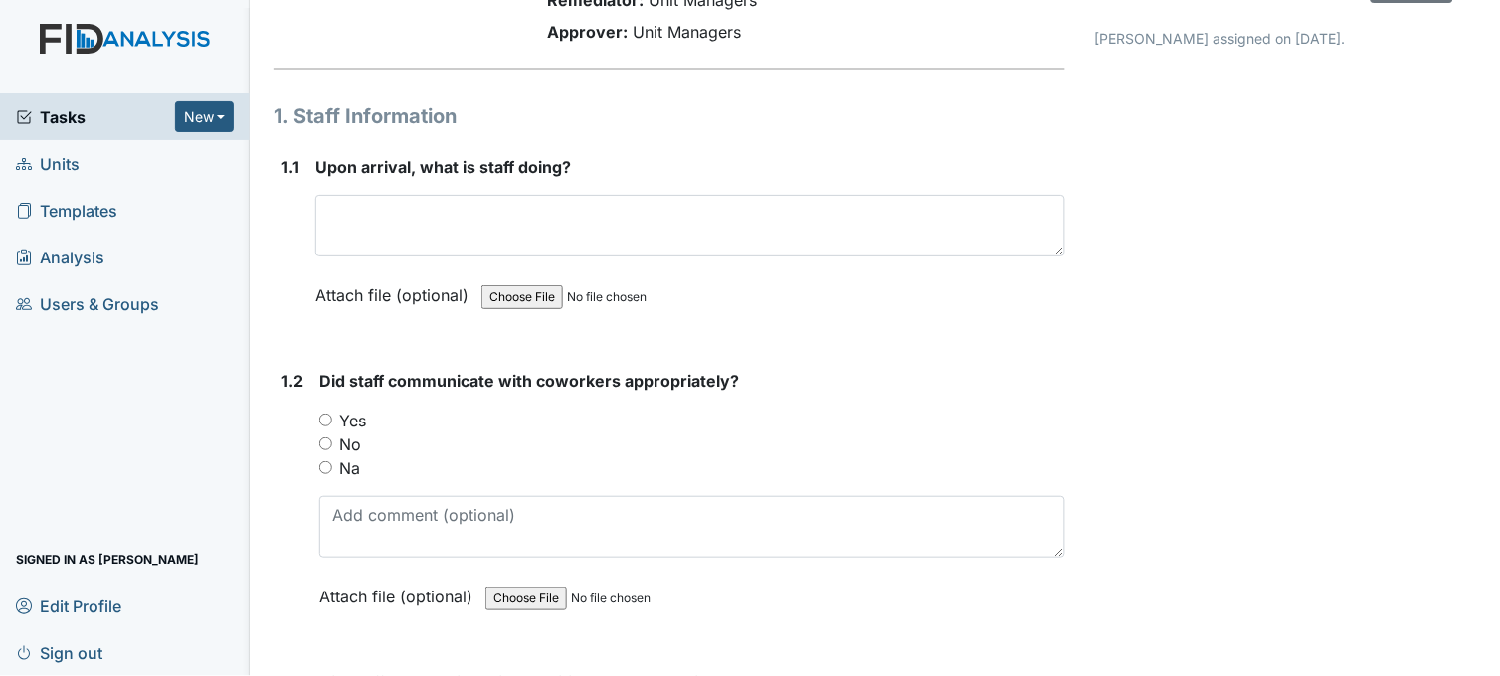
scroll to position [221, 0]
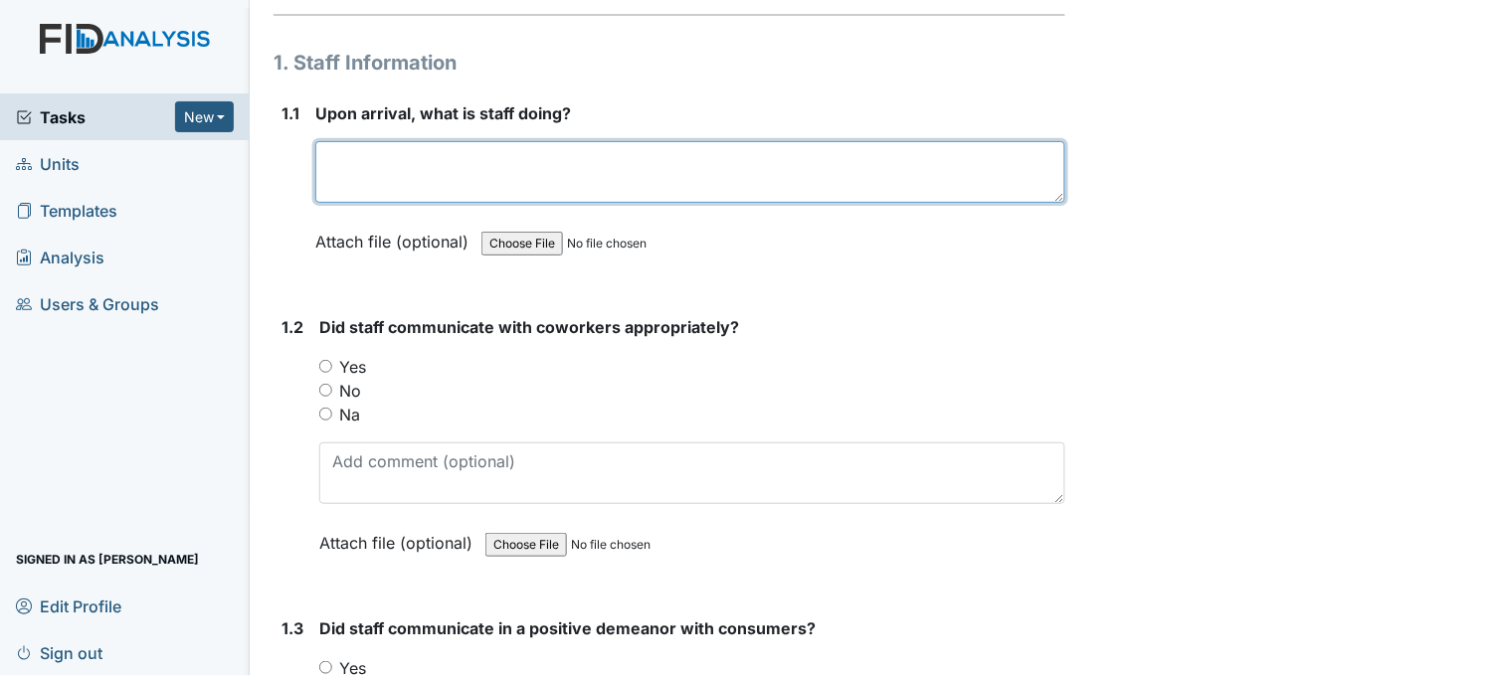
click at [511, 167] on textarea at bounding box center [690, 172] width 750 height 62
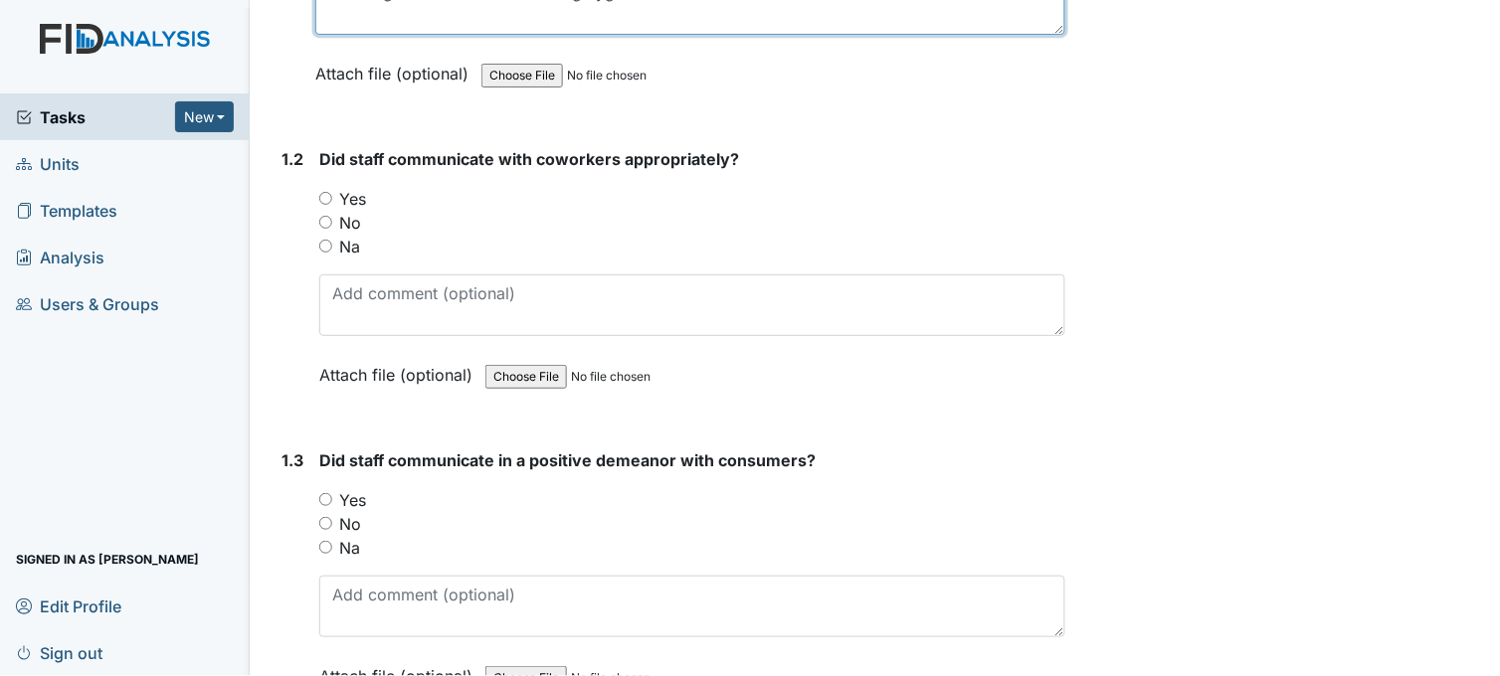
scroll to position [442, 0]
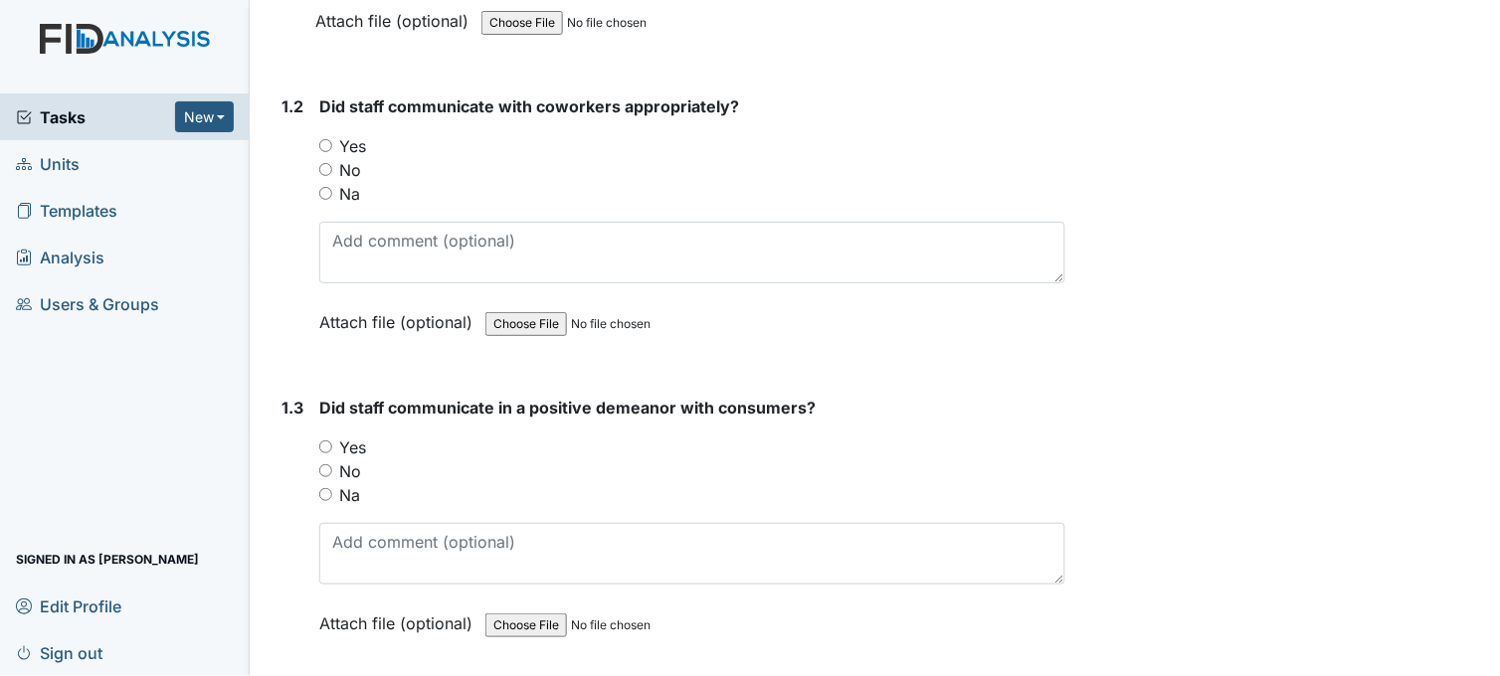
type textarea "assisting consumers with morning hygiene."
click at [323, 142] on input "Yes" at bounding box center [325, 145] width 13 height 13
radio input "true"
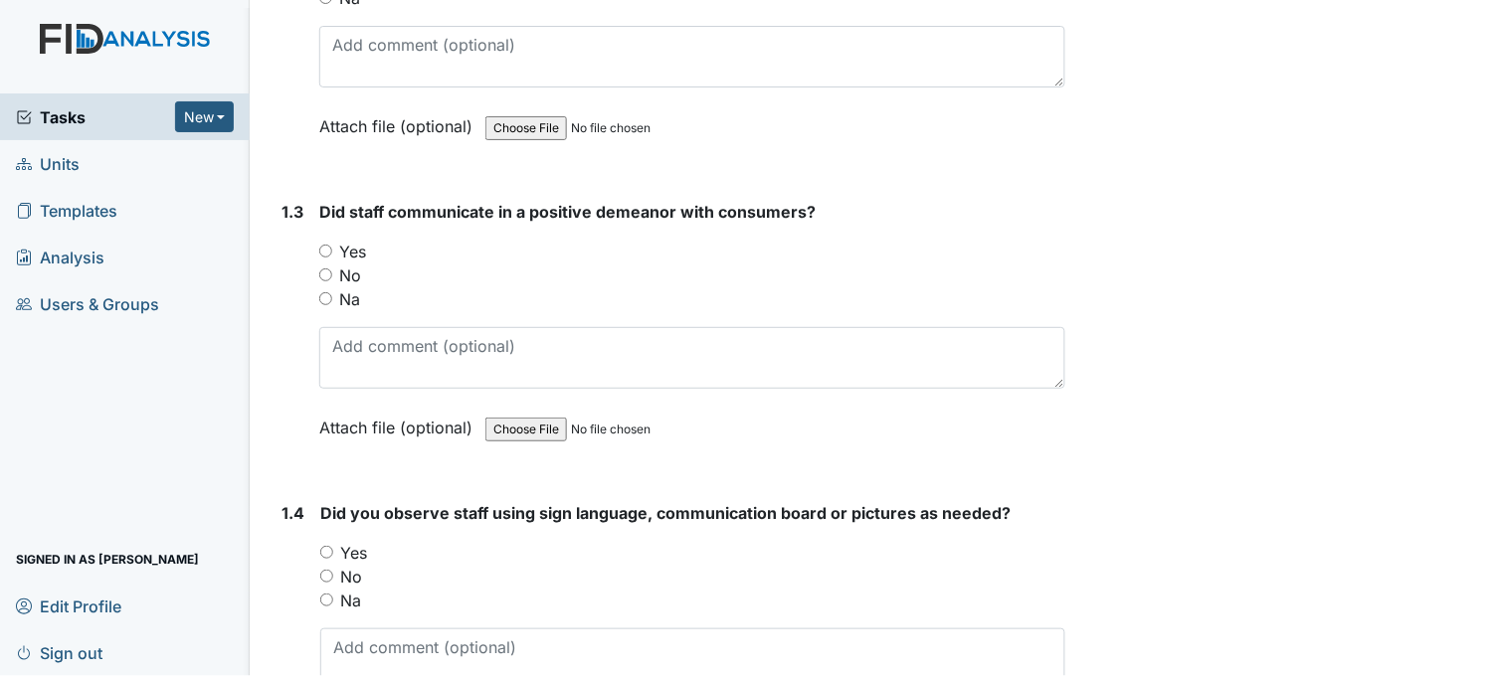
scroll to position [662, 0]
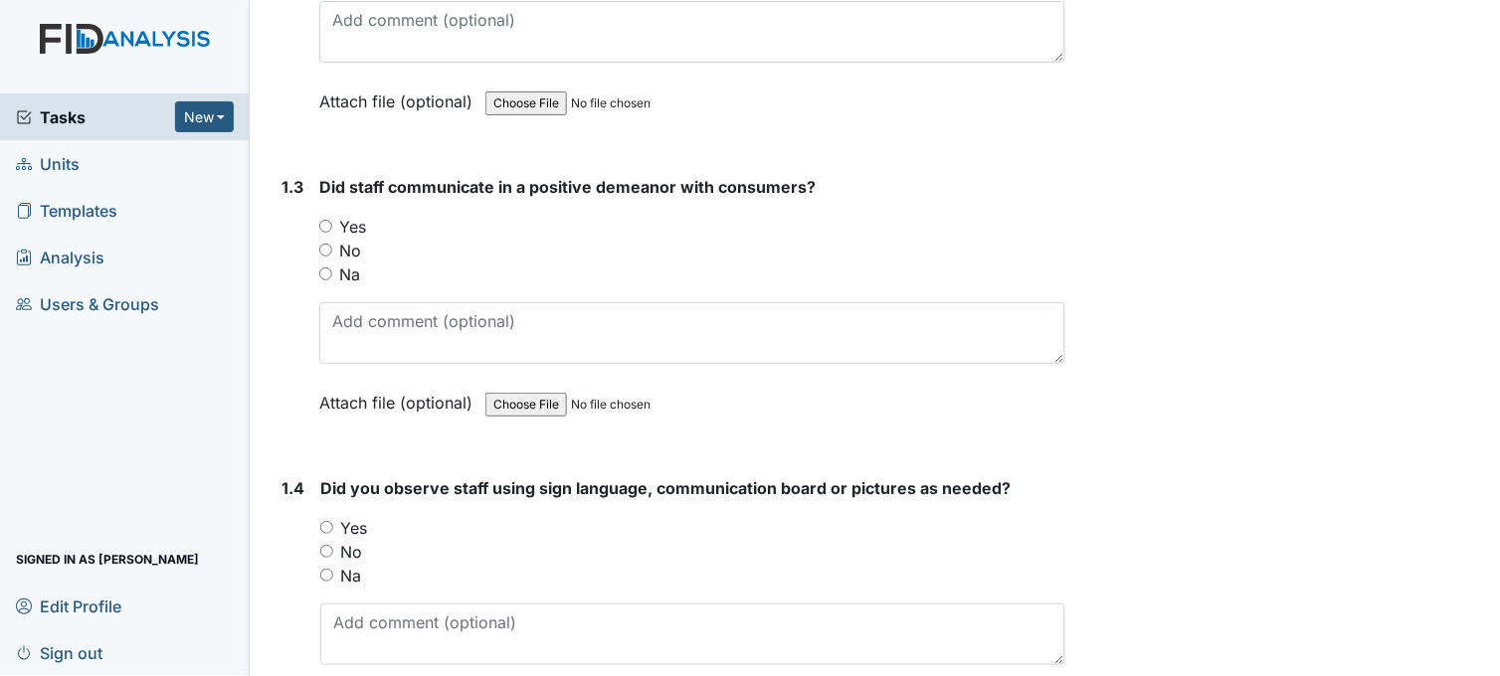
click at [321, 223] on input "Yes" at bounding box center [325, 226] width 13 height 13
radio input "true"
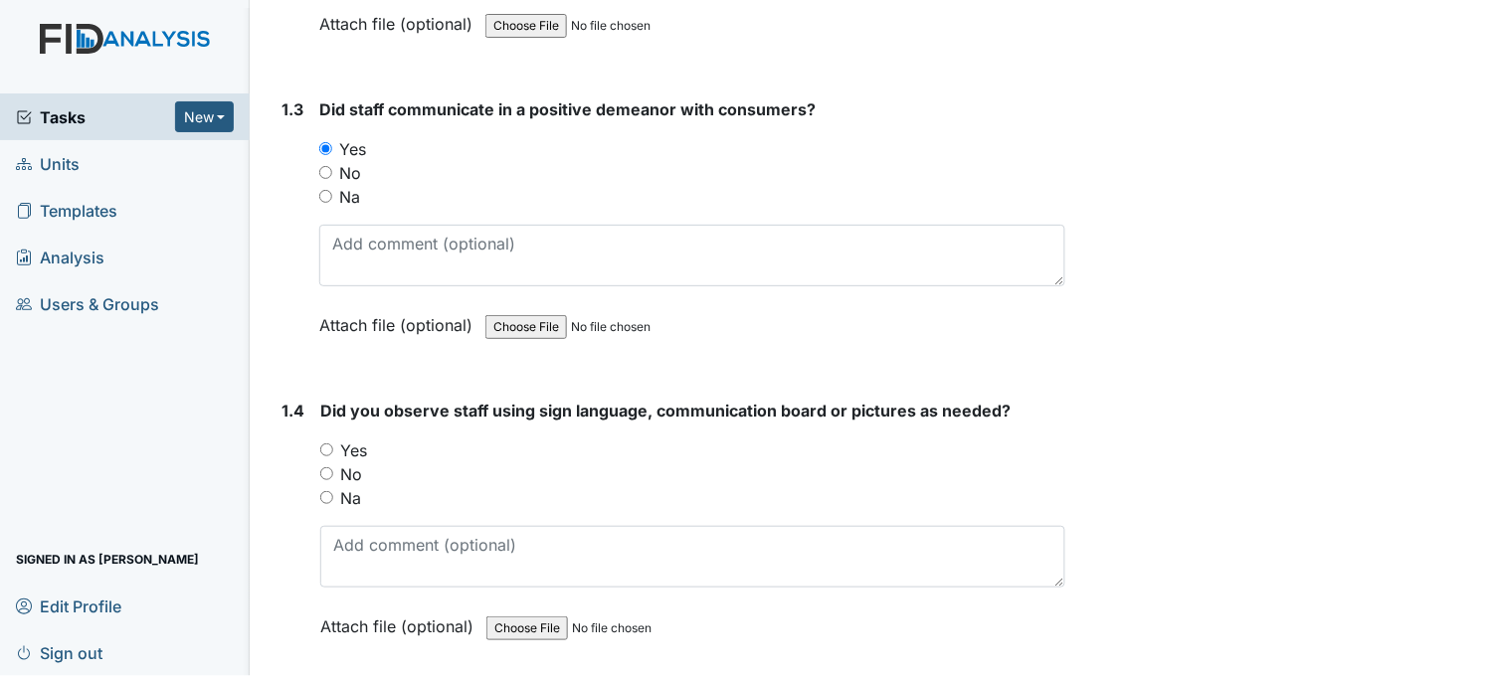
scroll to position [883, 0]
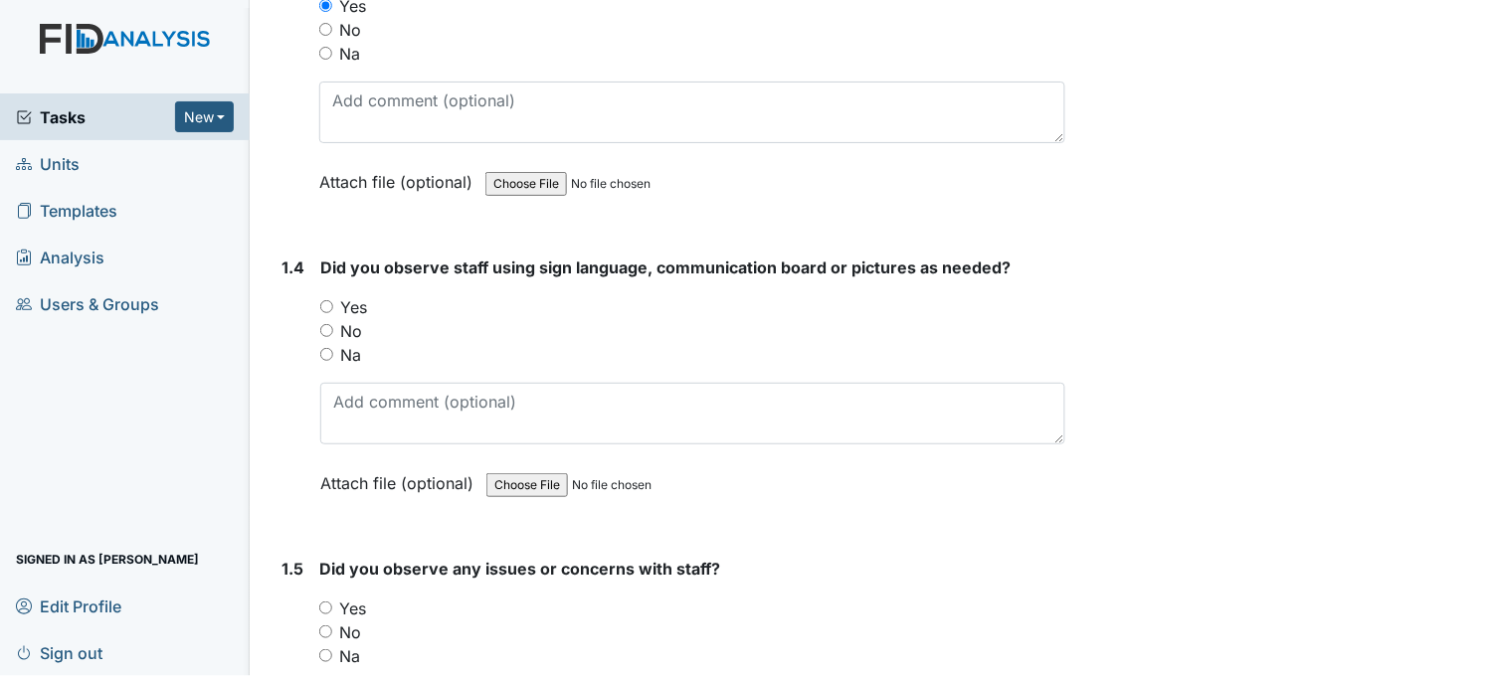
click at [325, 305] on input "Yes" at bounding box center [326, 306] width 13 height 13
radio input "true"
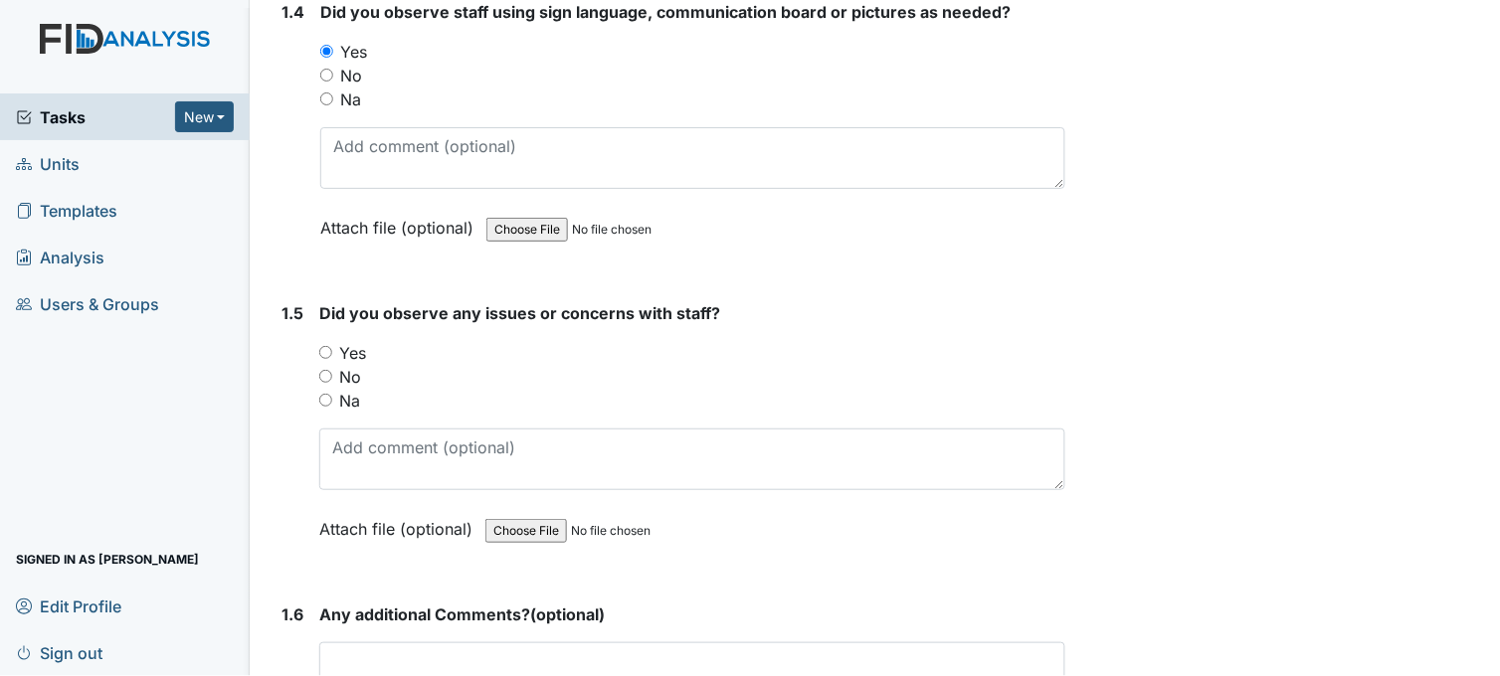
scroll to position [1215, 0]
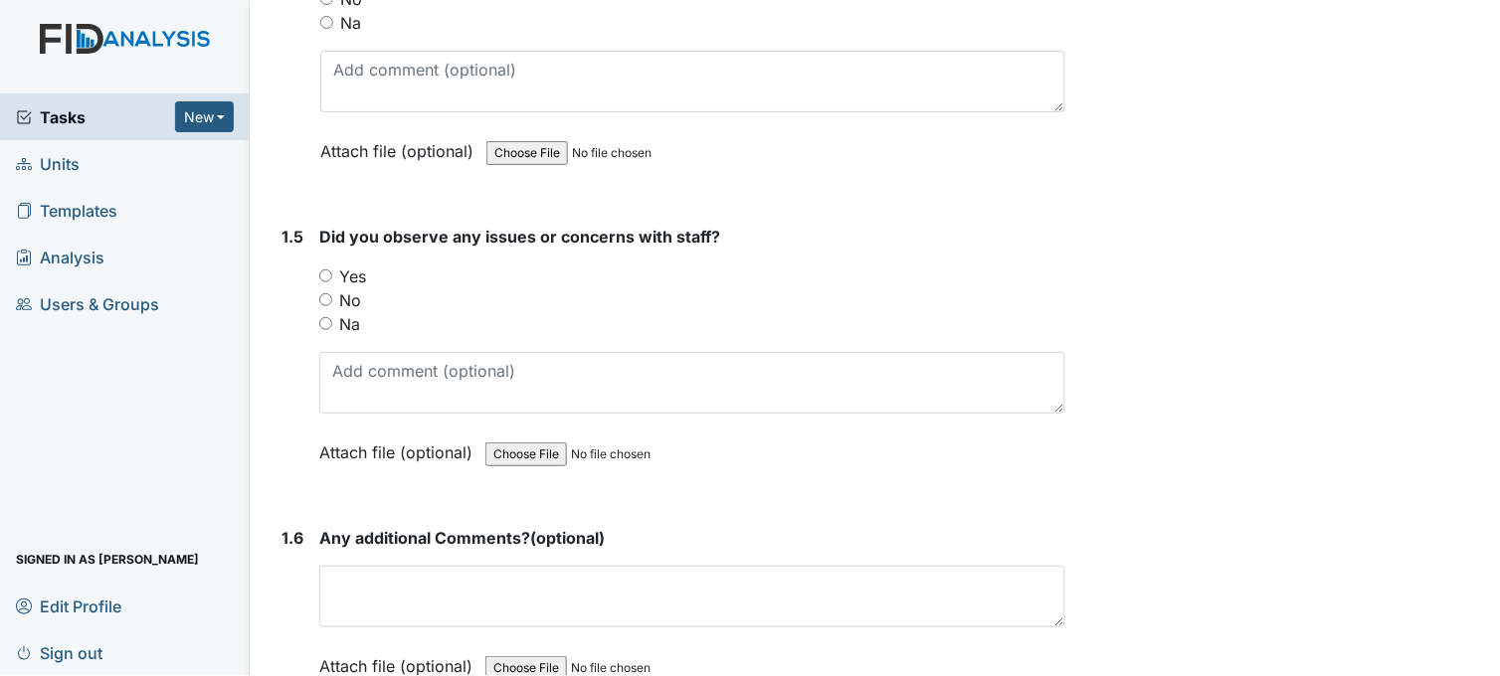
click at [322, 300] on input "No" at bounding box center [325, 299] width 13 height 13
radio input "true"
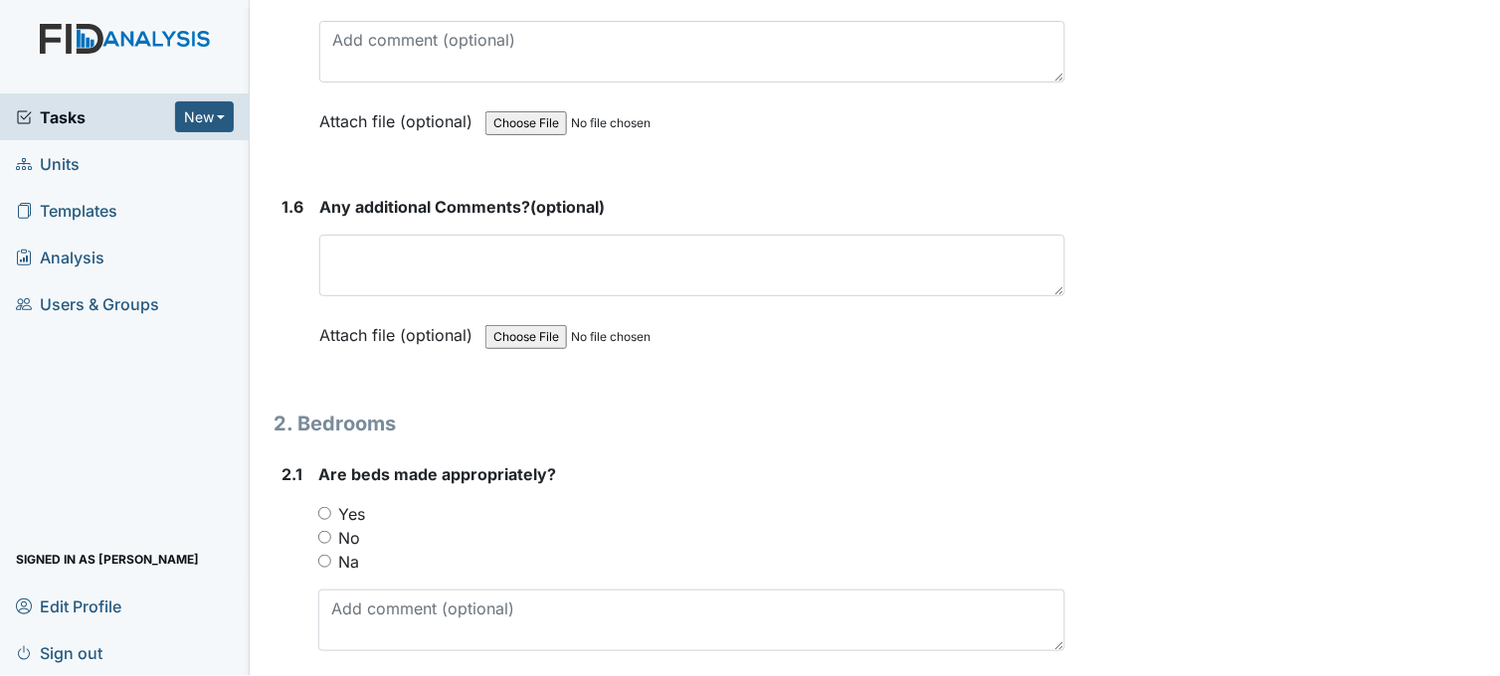
scroll to position [1767, 0]
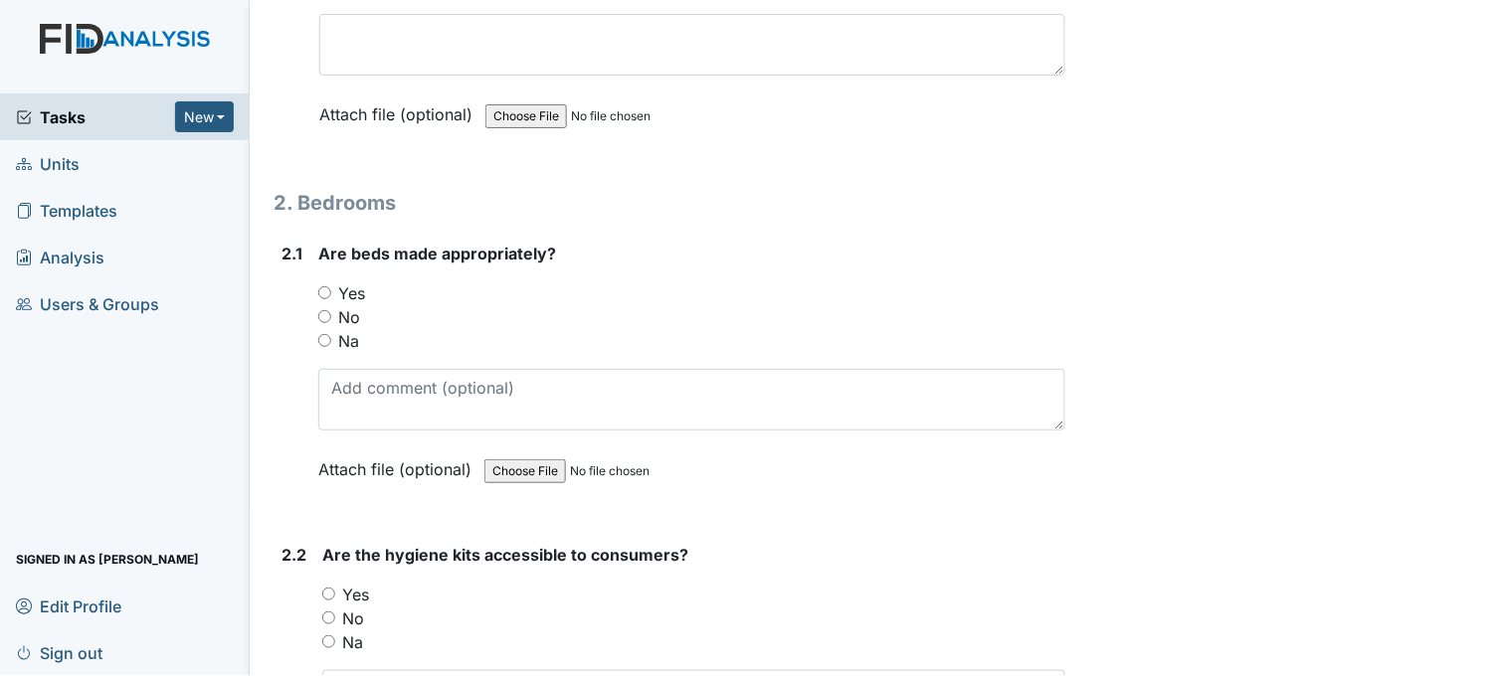
click at [329, 289] on input "Yes" at bounding box center [324, 292] width 13 height 13
radio input "true"
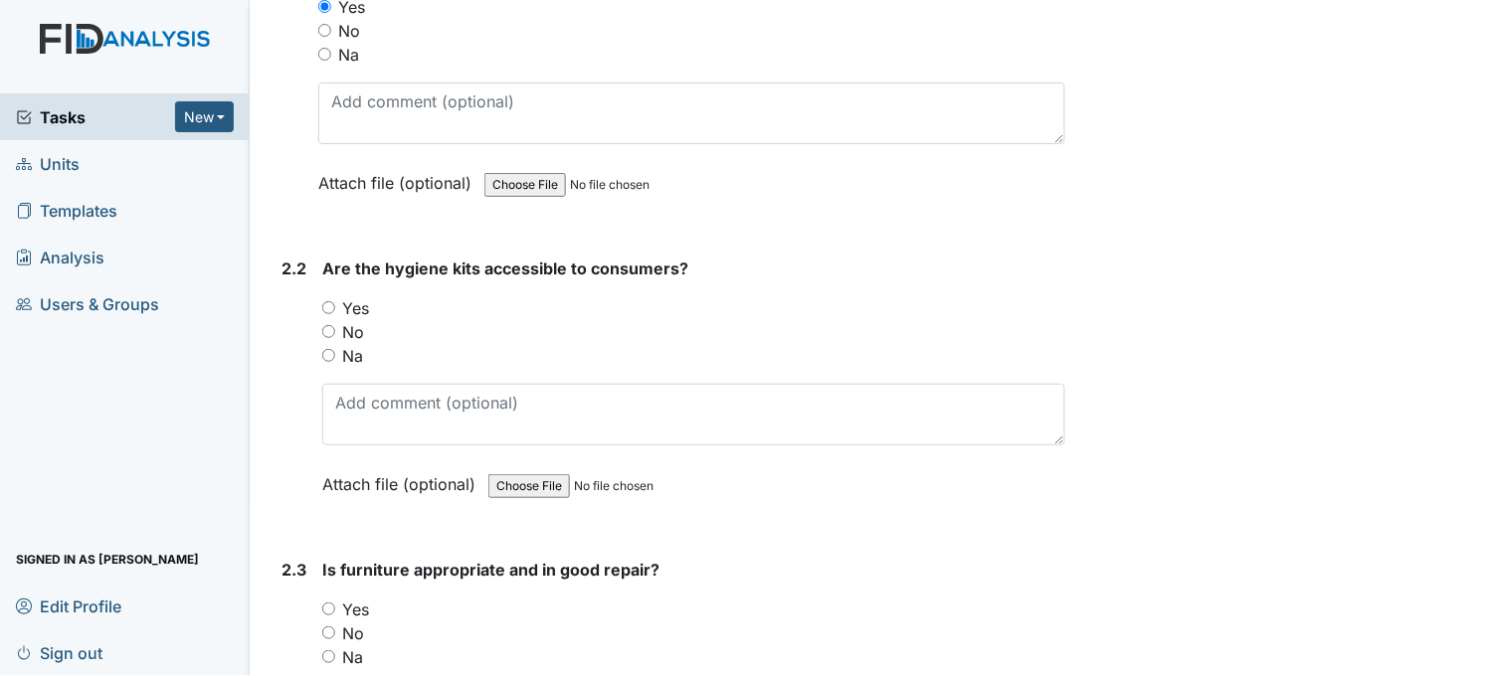
scroll to position [2099, 0]
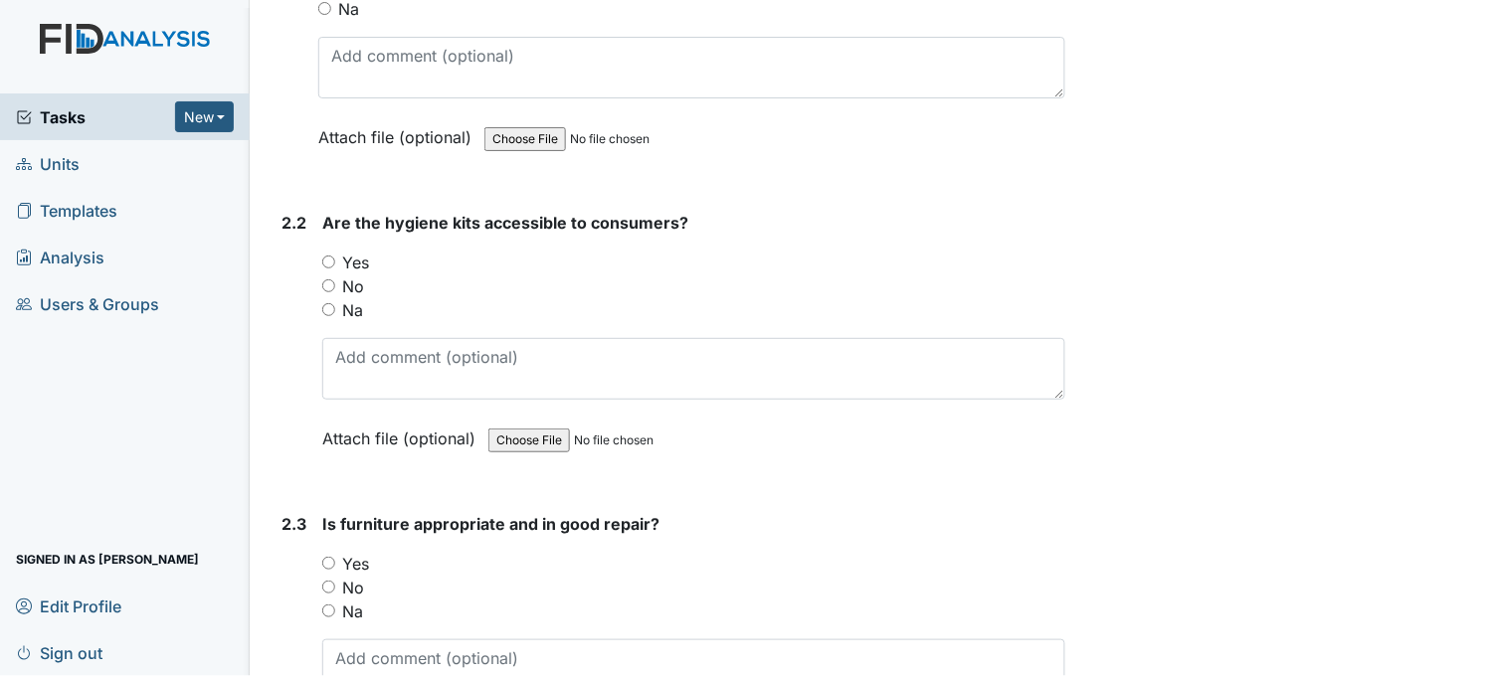
click at [326, 260] on input "Yes" at bounding box center [328, 262] width 13 height 13
radio input "true"
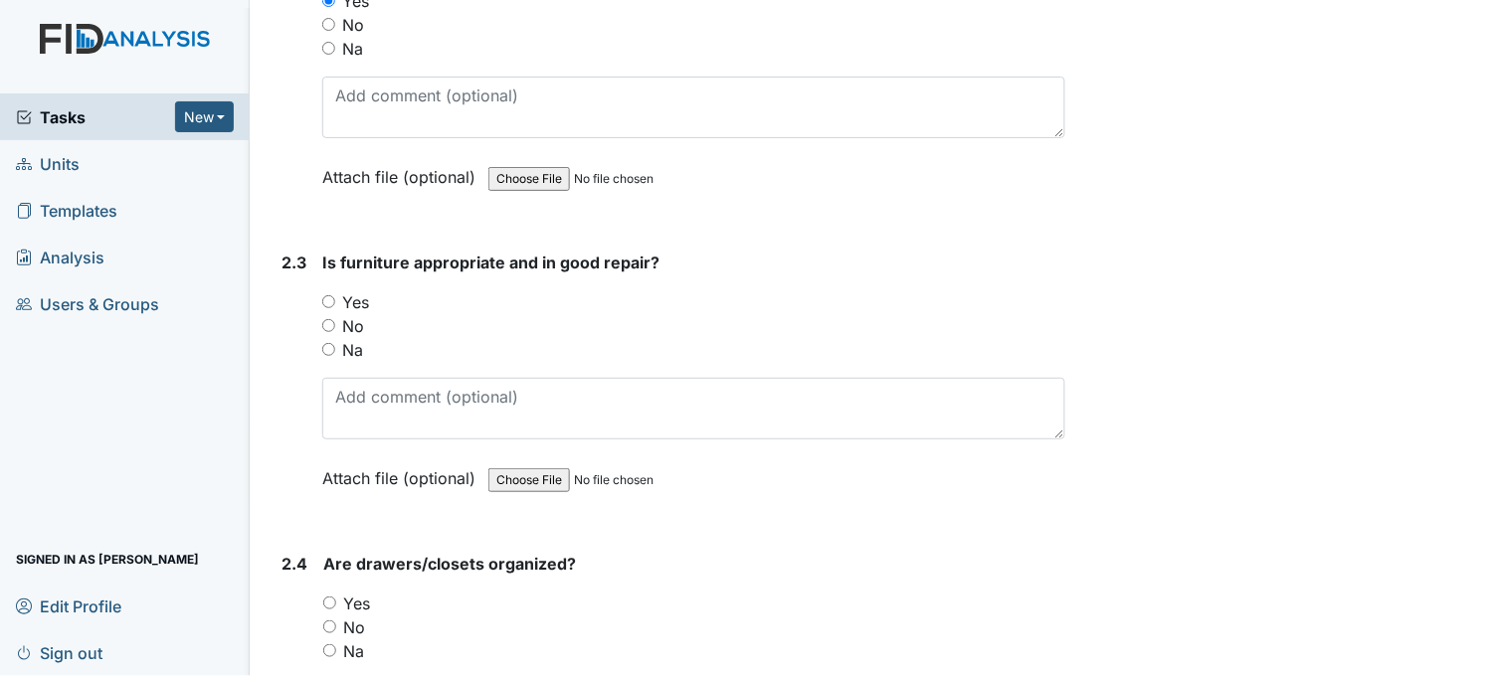
scroll to position [2430, 0]
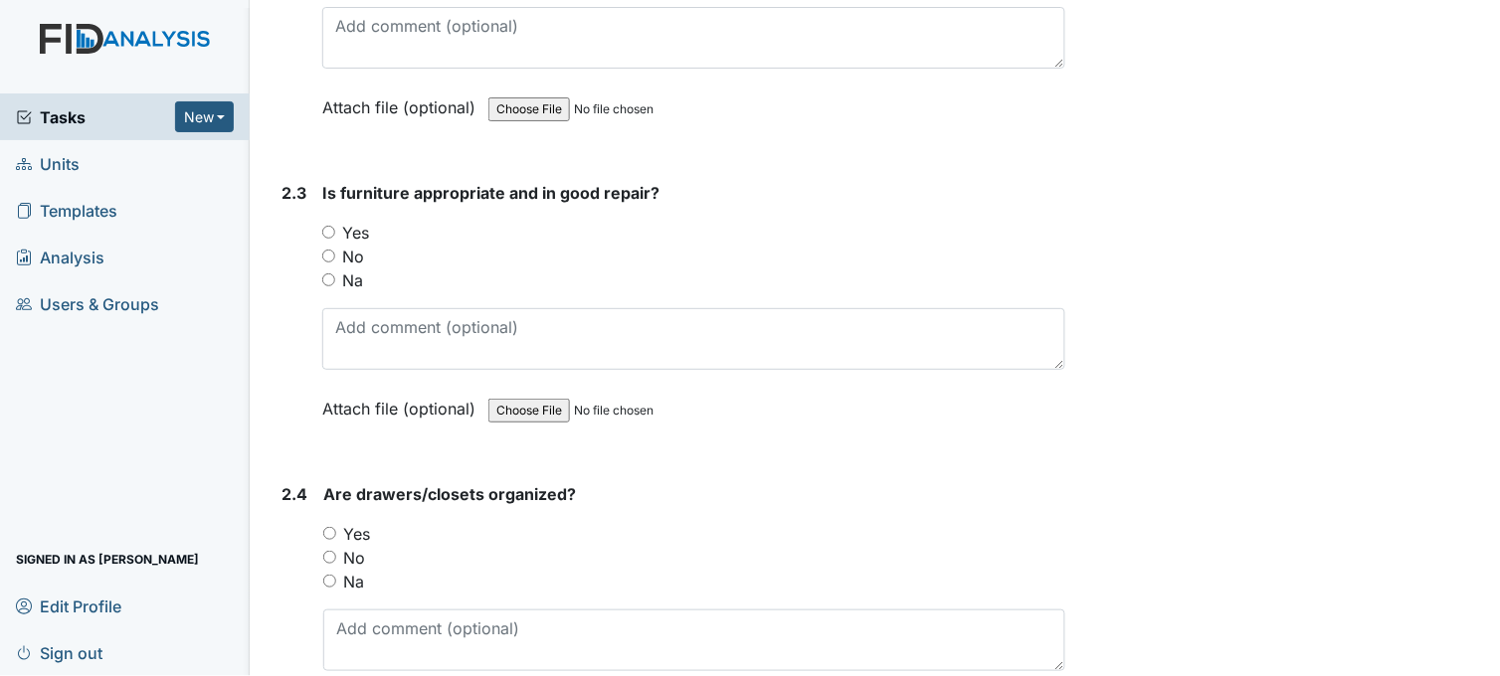
click at [326, 226] on input "Yes" at bounding box center [328, 232] width 13 height 13
radio input "true"
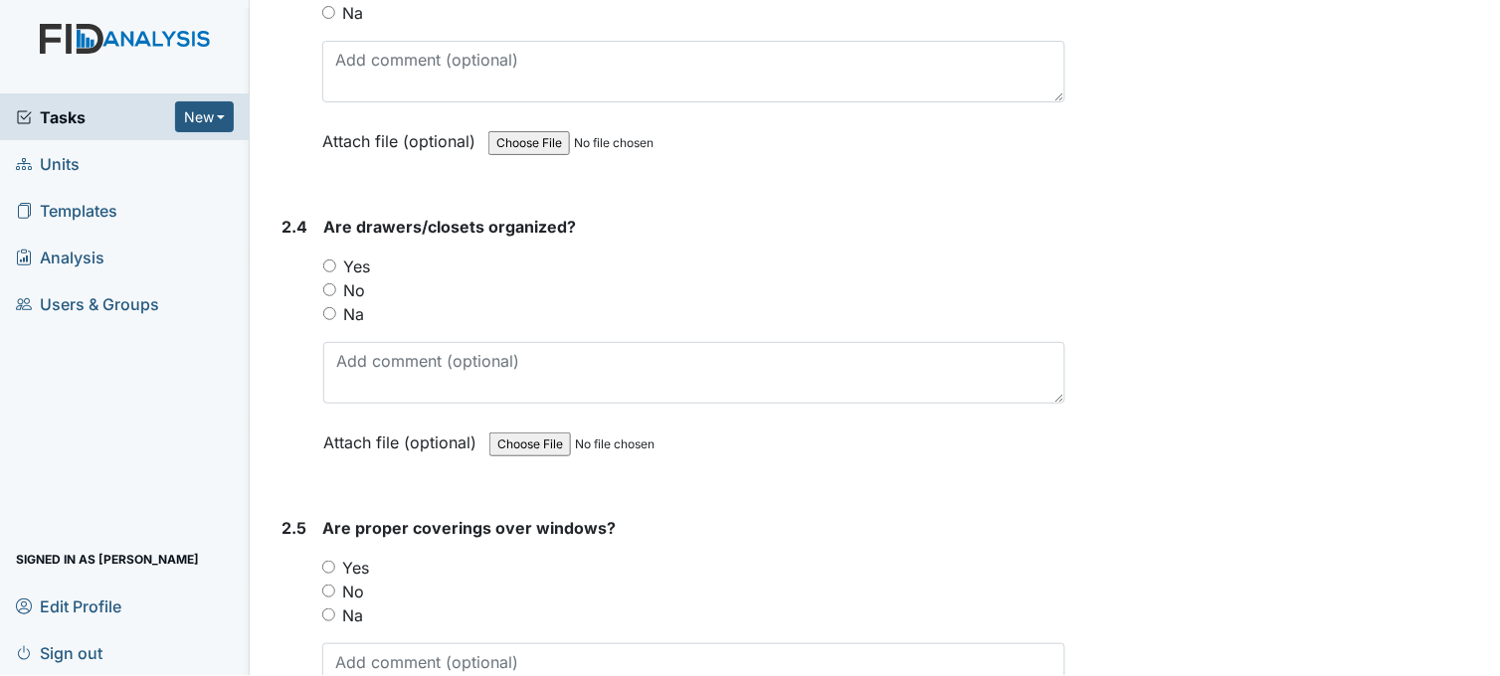
scroll to position [2762, 0]
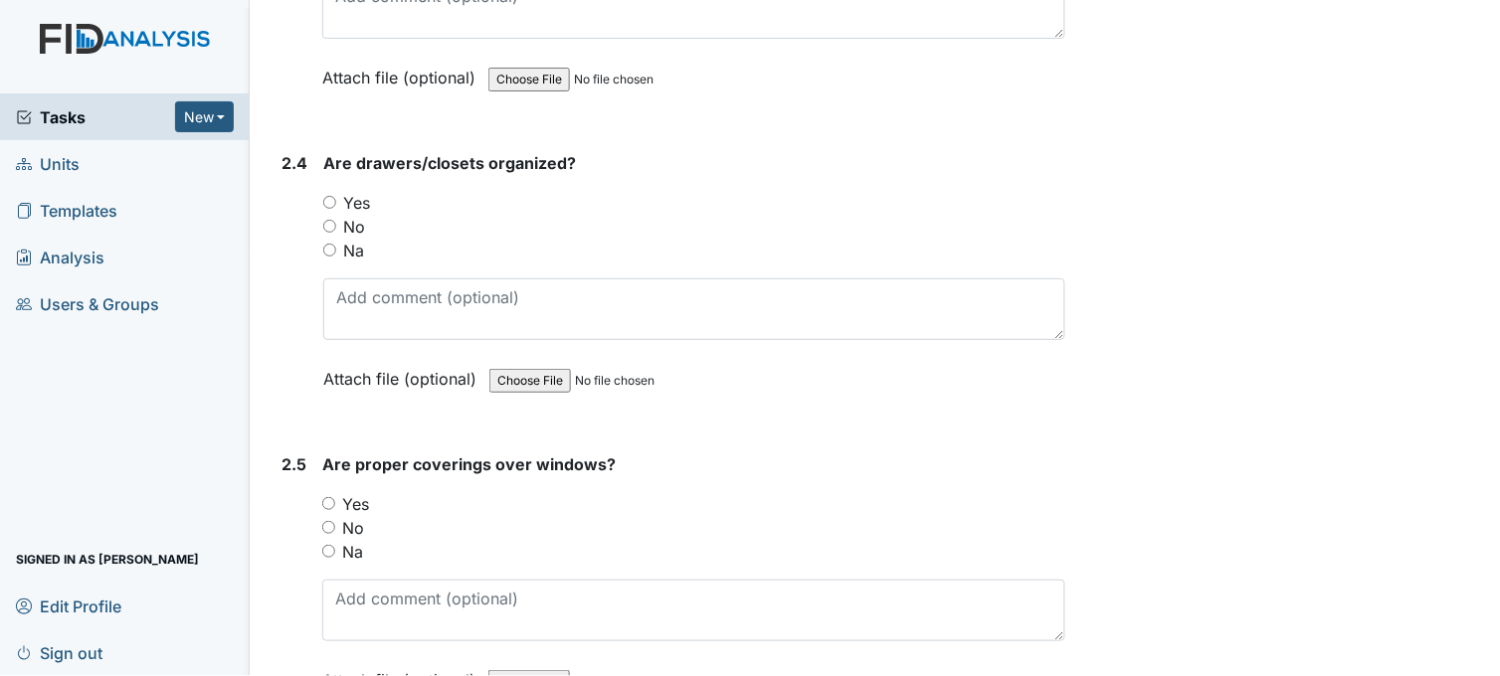
click at [328, 196] on input "Yes" at bounding box center [329, 202] width 13 height 13
radio input "true"
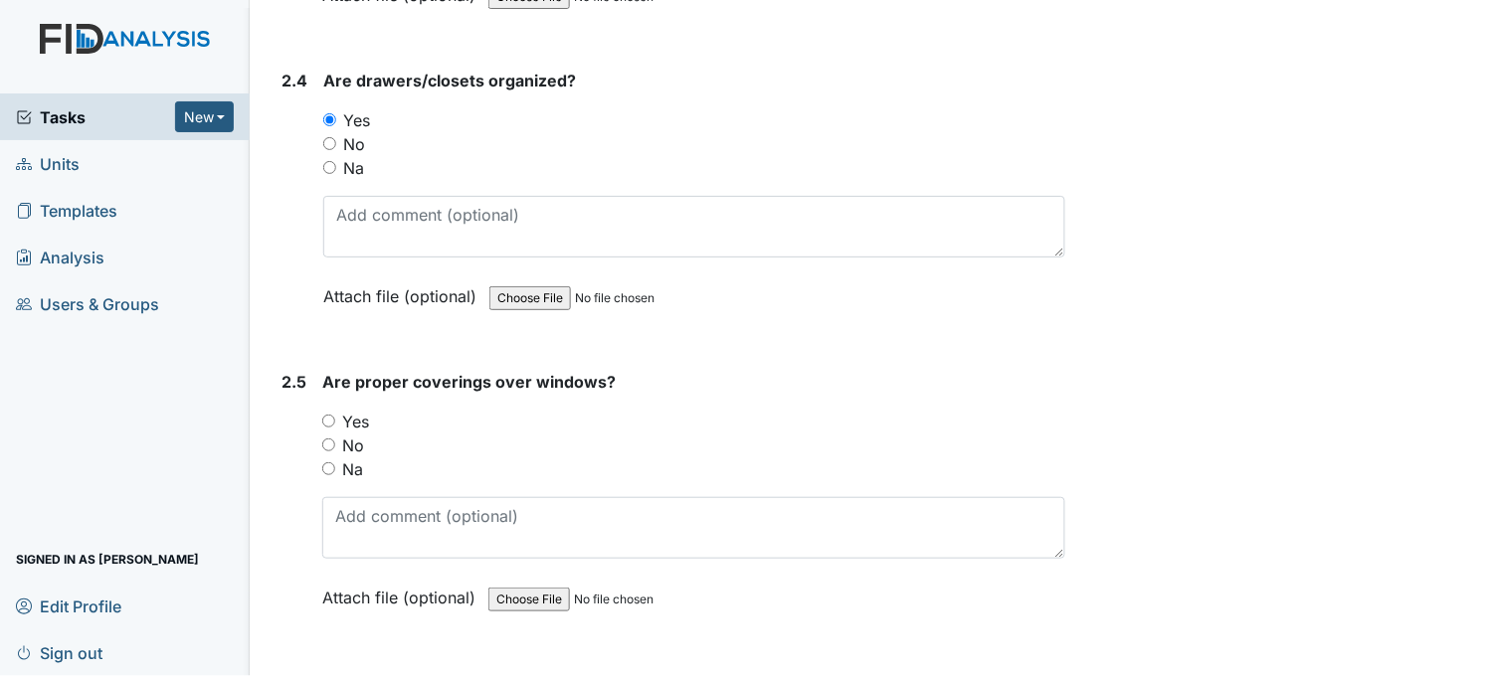
scroll to position [3094, 0]
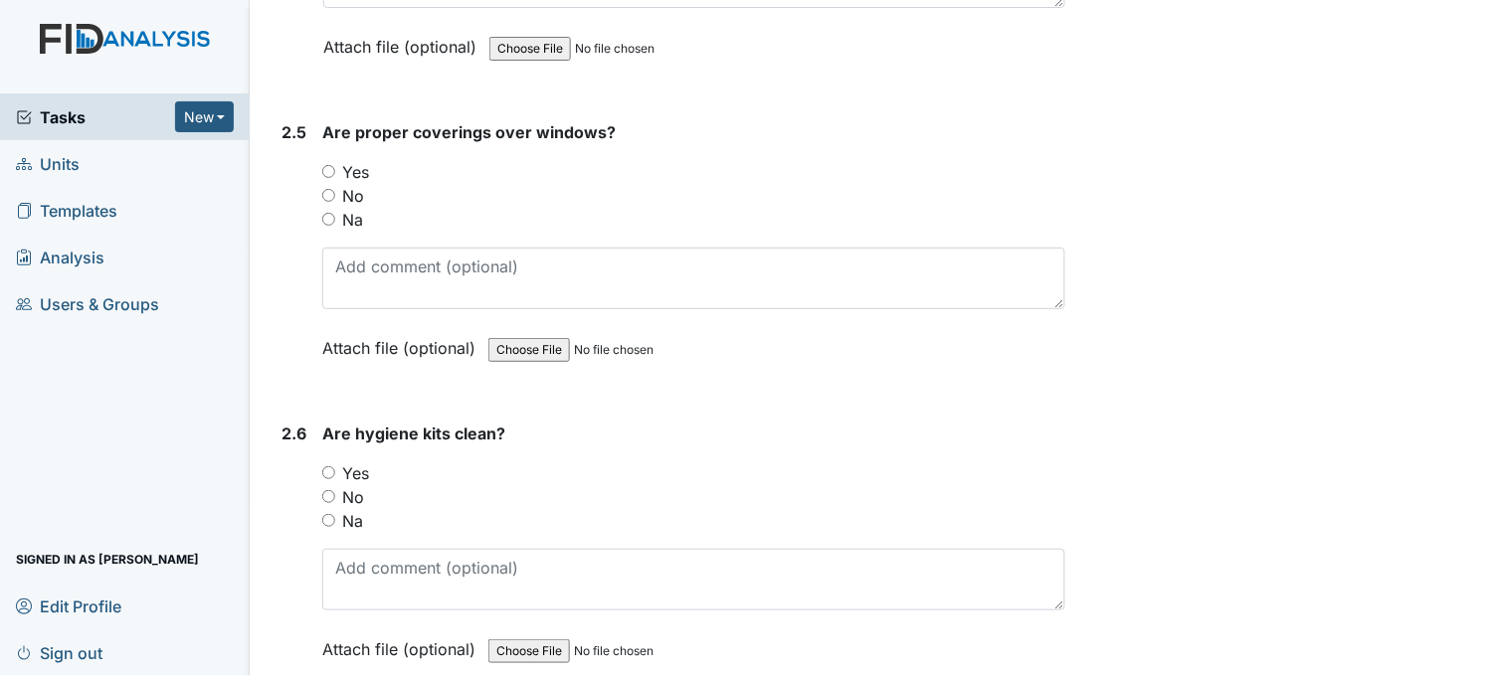
click at [328, 167] on input "Yes" at bounding box center [328, 171] width 13 height 13
radio input "true"
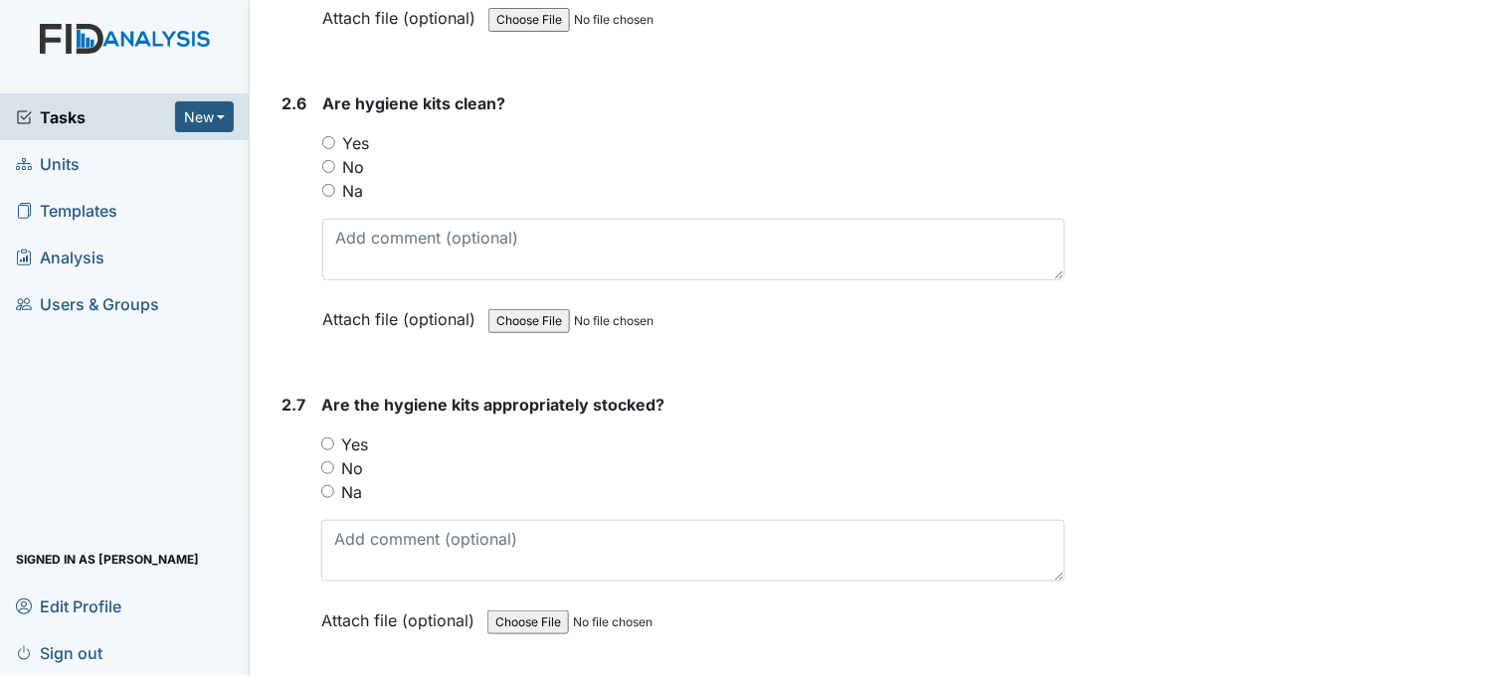
scroll to position [3425, 0]
click at [332, 135] on input "Yes" at bounding box center [328, 141] width 13 height 13
radio input "true"
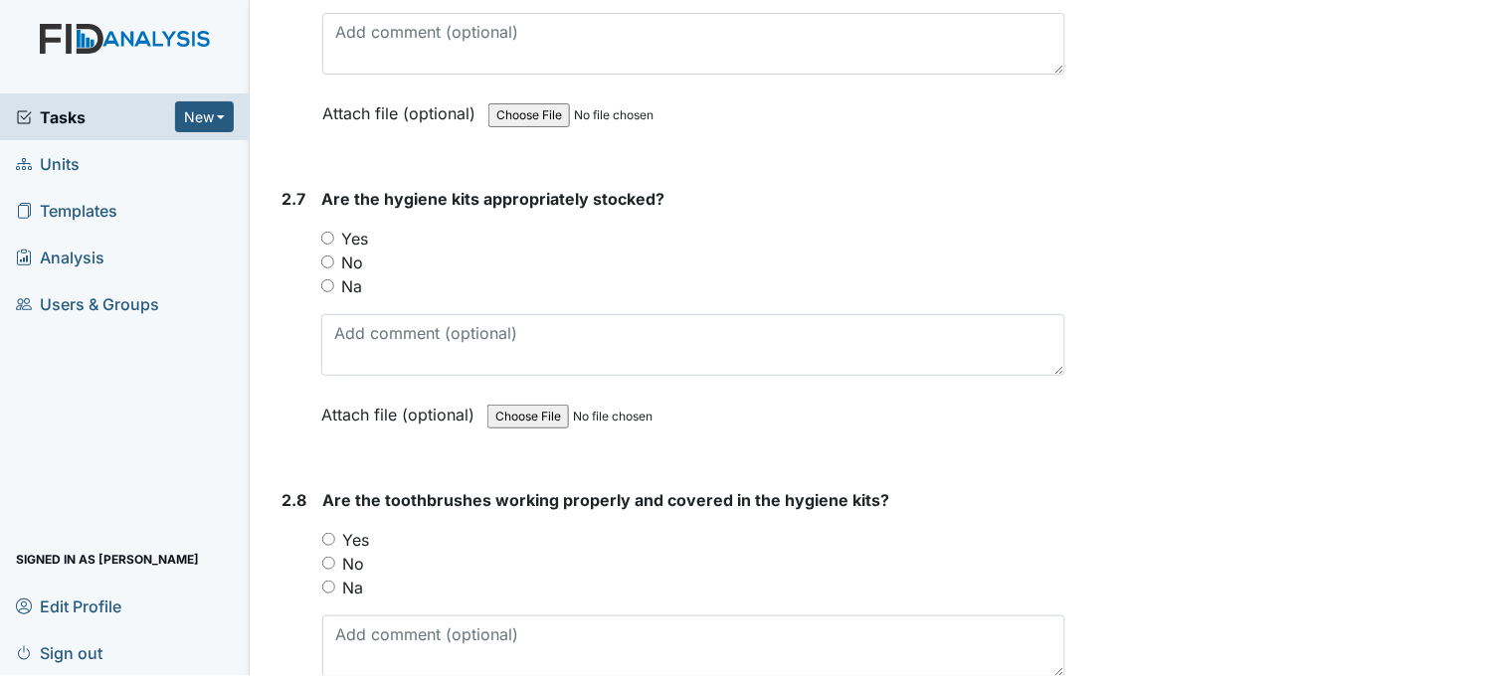
scroll to position [3646, 0]
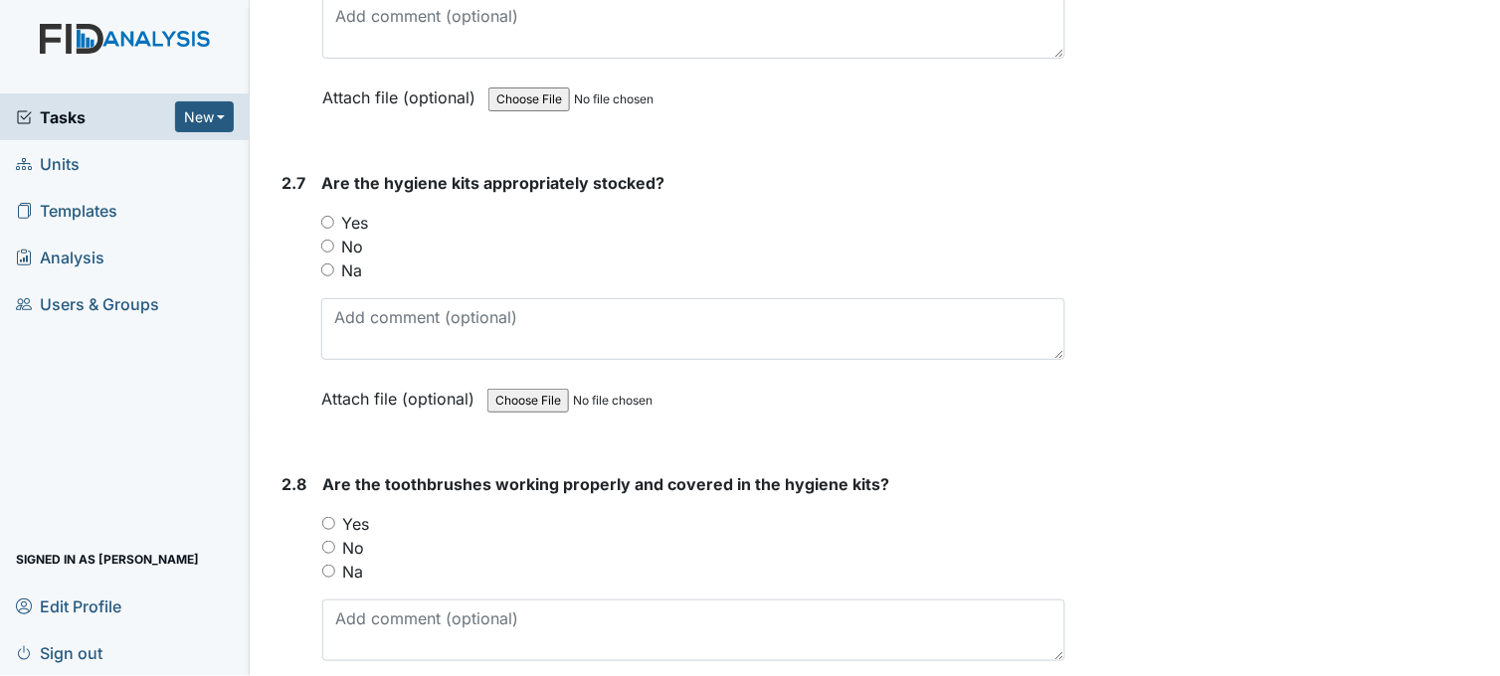
click at [325, 221] on input "Yes" at bounding box center [327, 222] width 13 height 13
radio input "true"
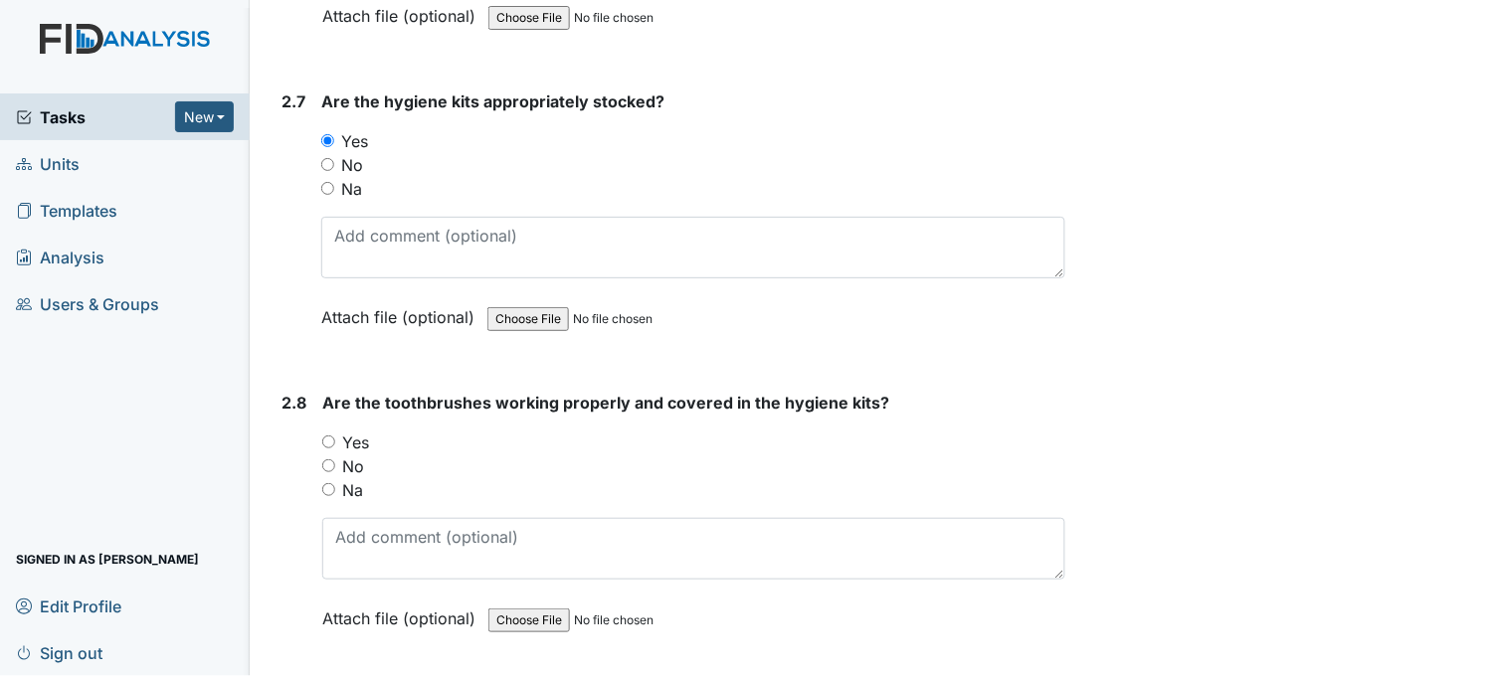
scroll to position [3978, 0]
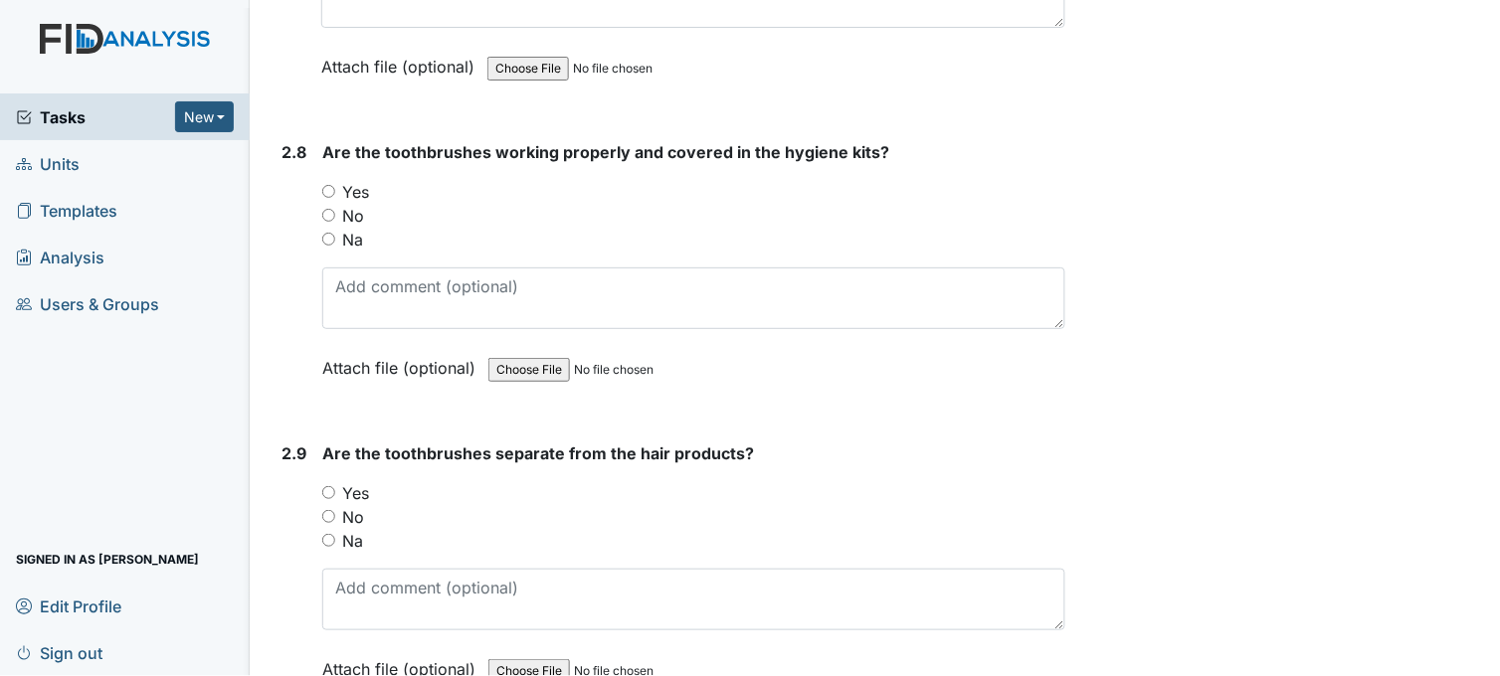
click at [331, 186] on input "Yes" at bounding box center [328, 191] width 13 height 13
radio input "true"
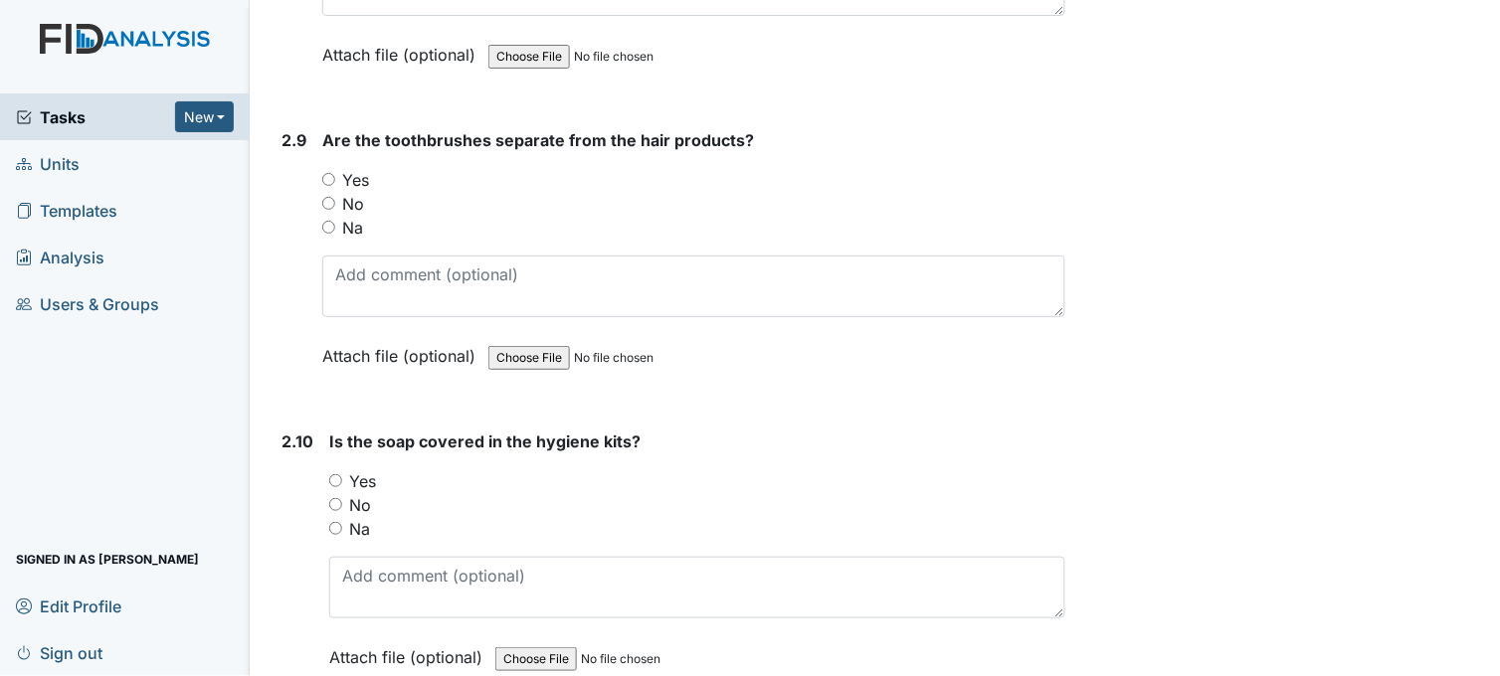
scroll to position [4309, 0]
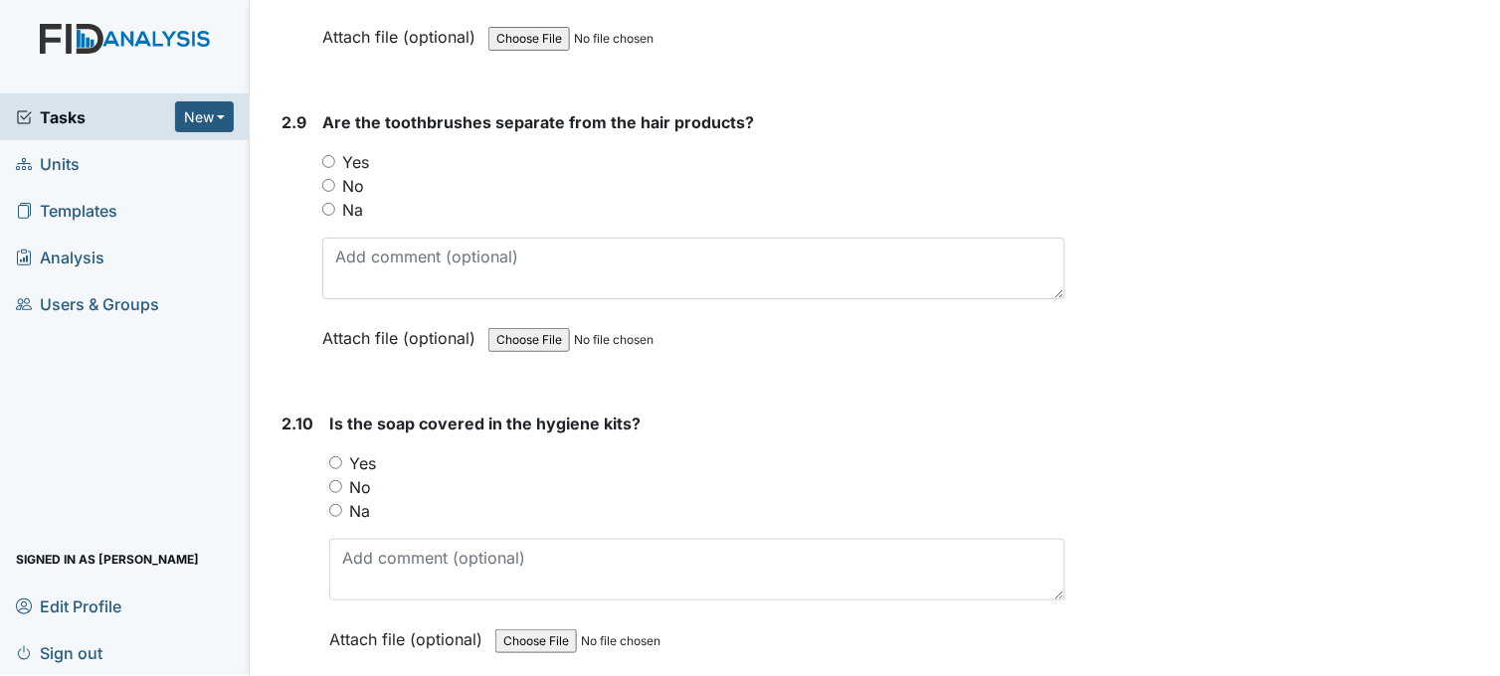
click at [328, 155] on input "Yes" at bounding box center [328, 161] width 13 height 13
radio input "true"
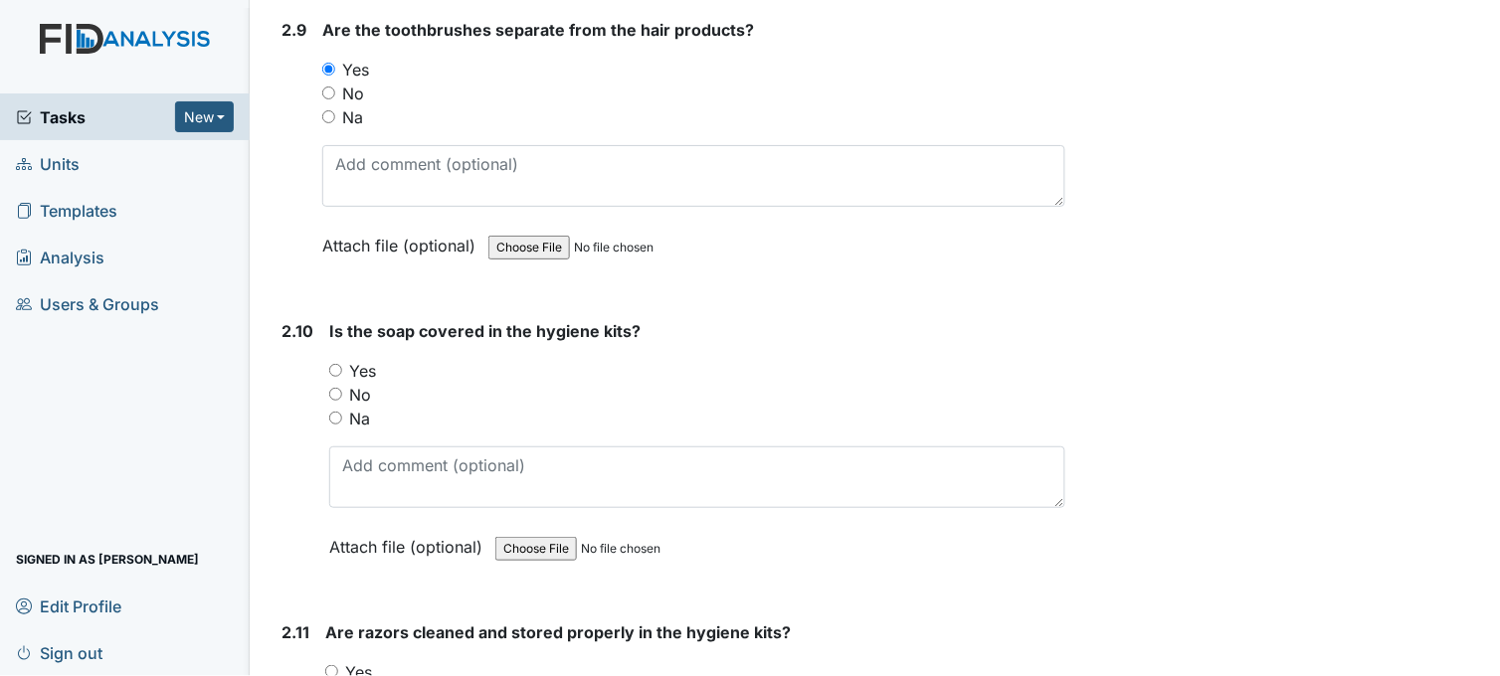
scroll to position [4640, 0]
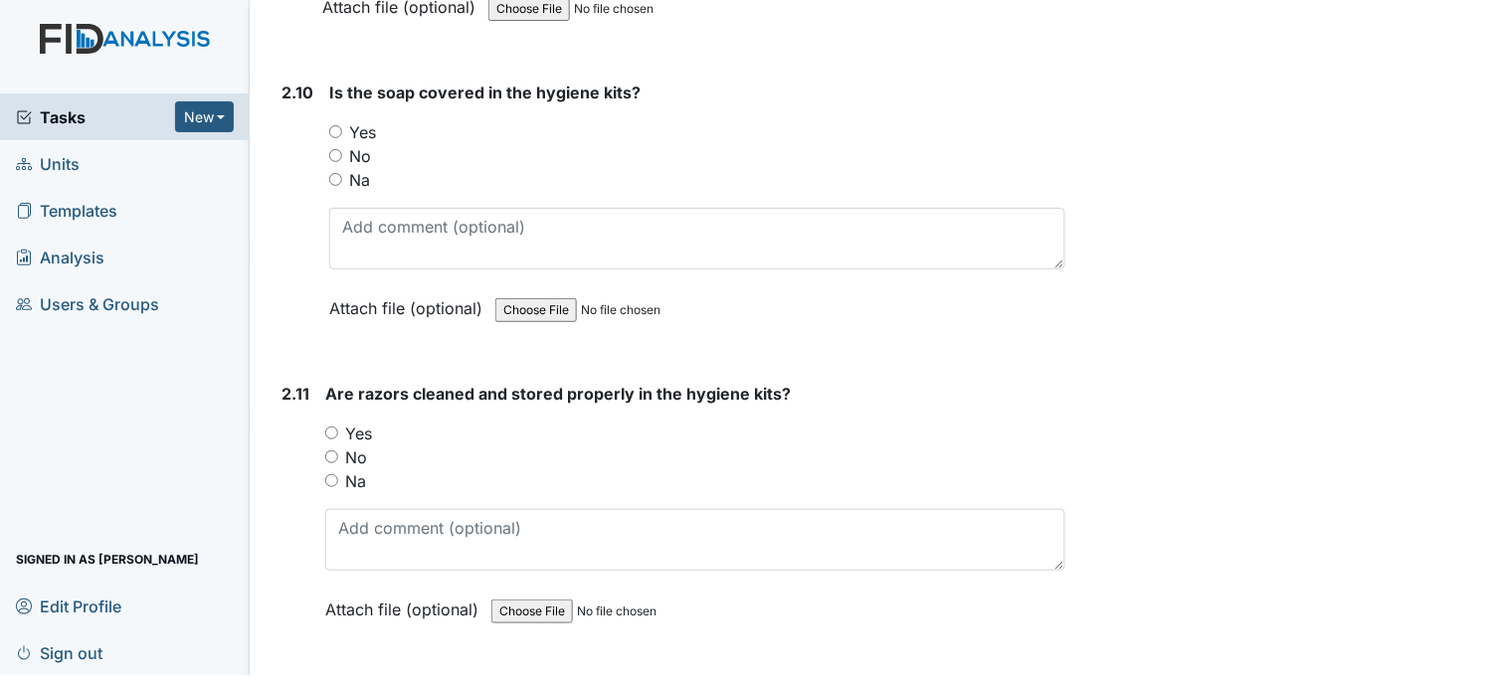
click at [335, 125] on input "Yes" at bounding box center [335, 131] width 13 height 13
radio input "true"
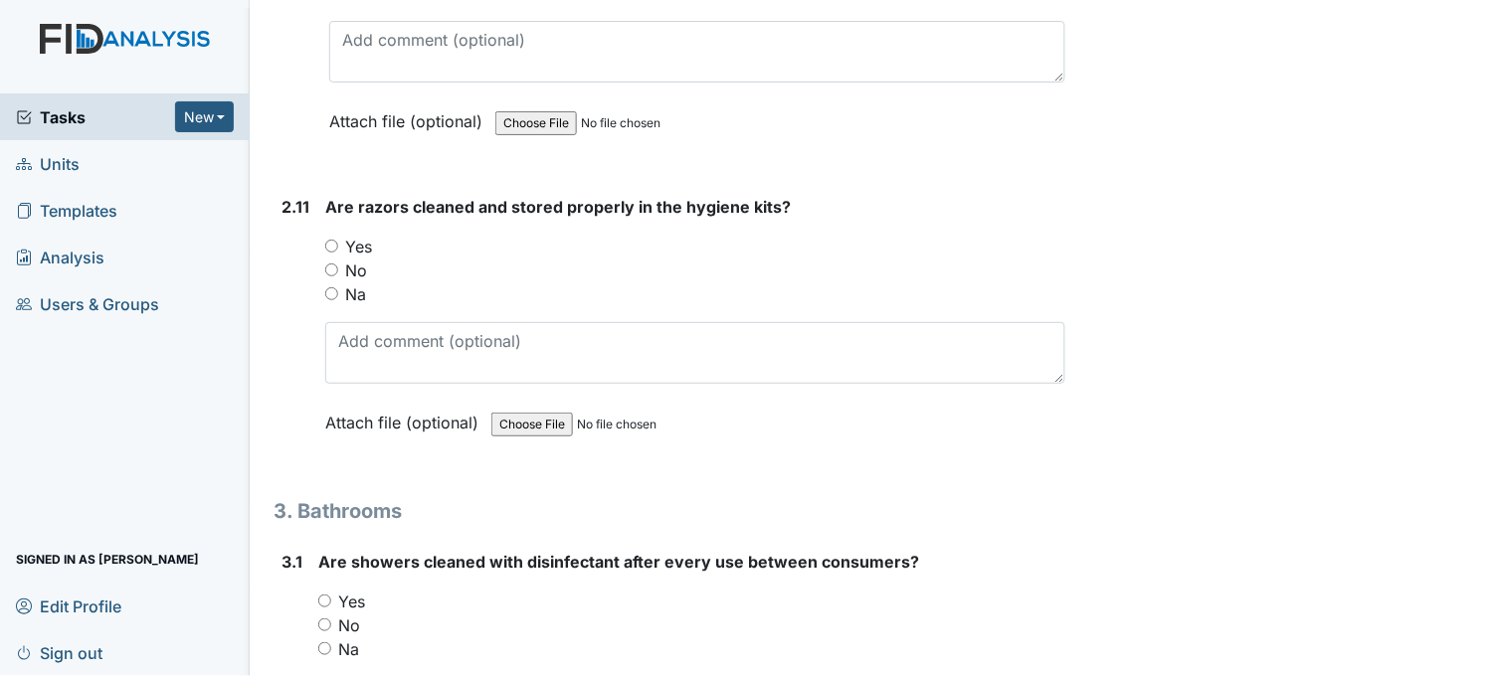
scroll to position [4861, 0]
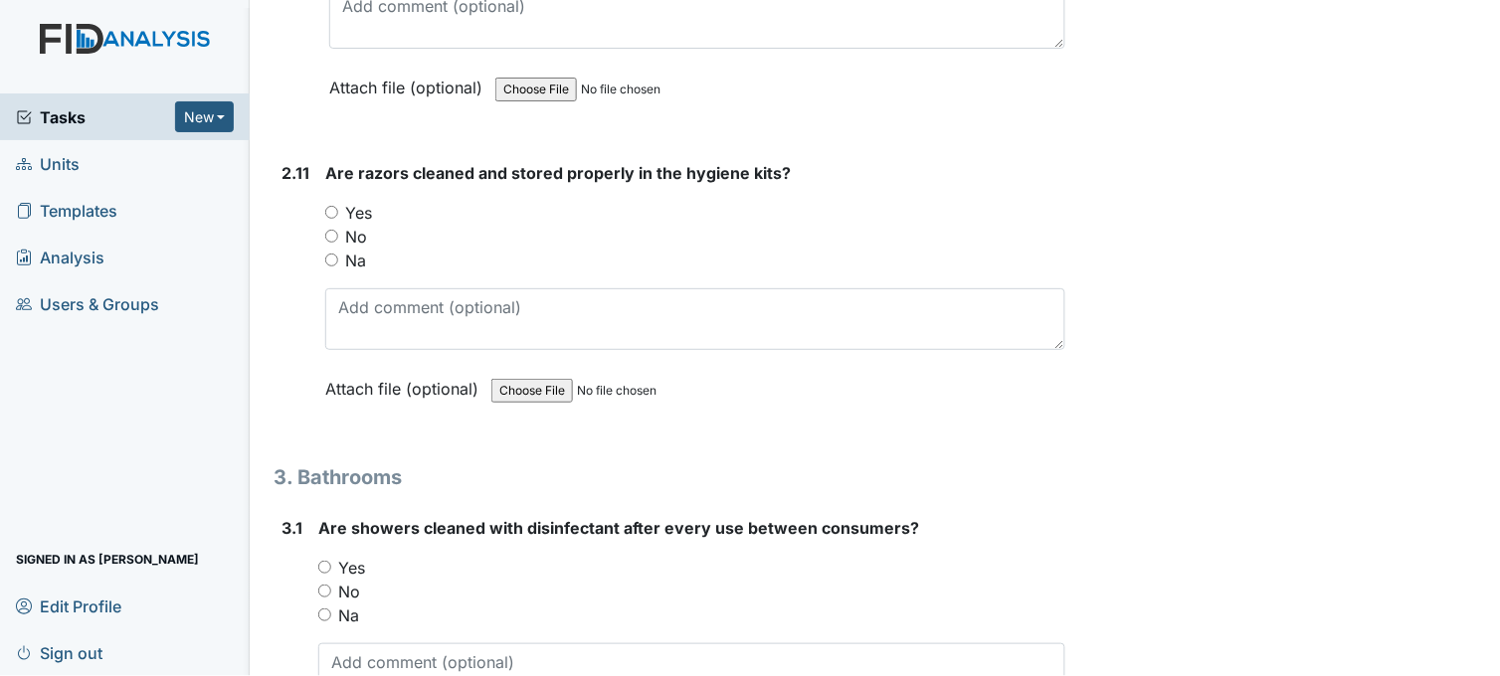
click at [332, 254] on input "Na" at bounding box center [331, 260] width 13 height 13
radio input "true"
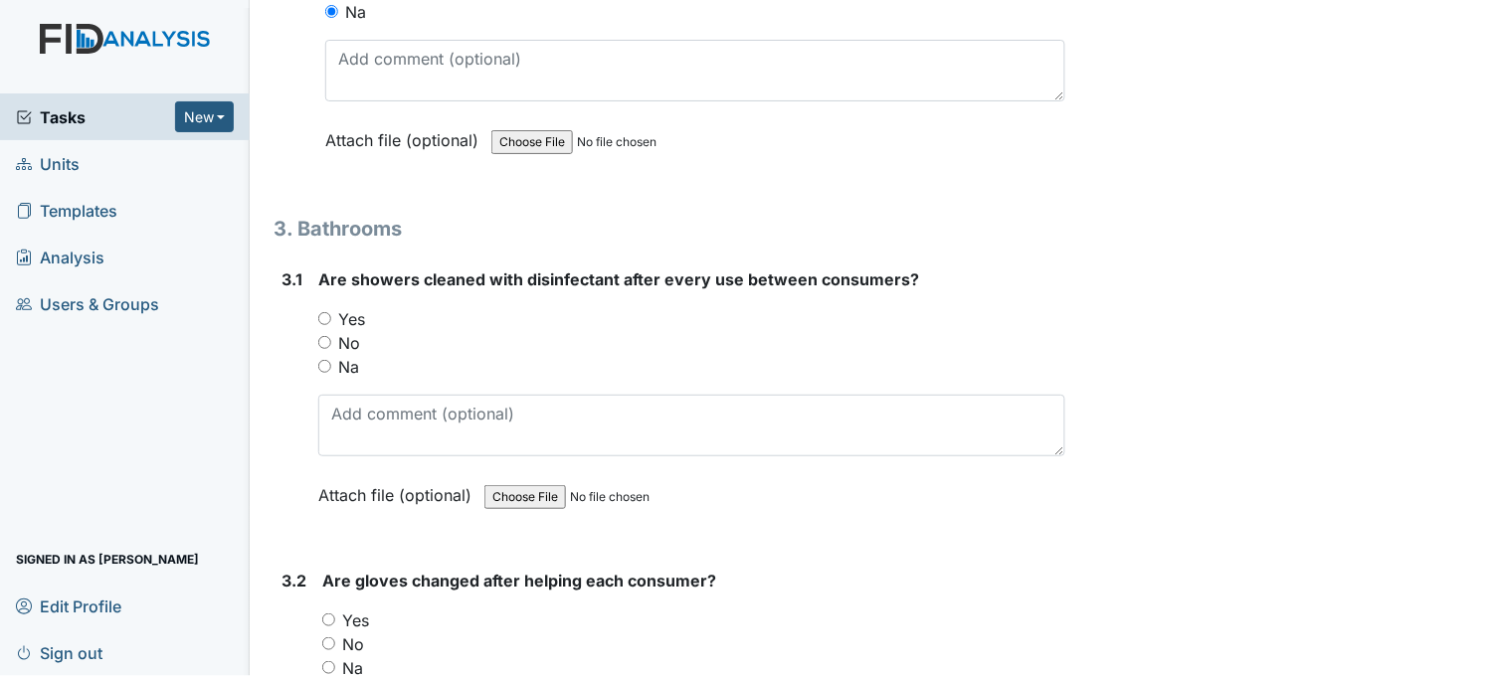
scroll to position [5193, 0]
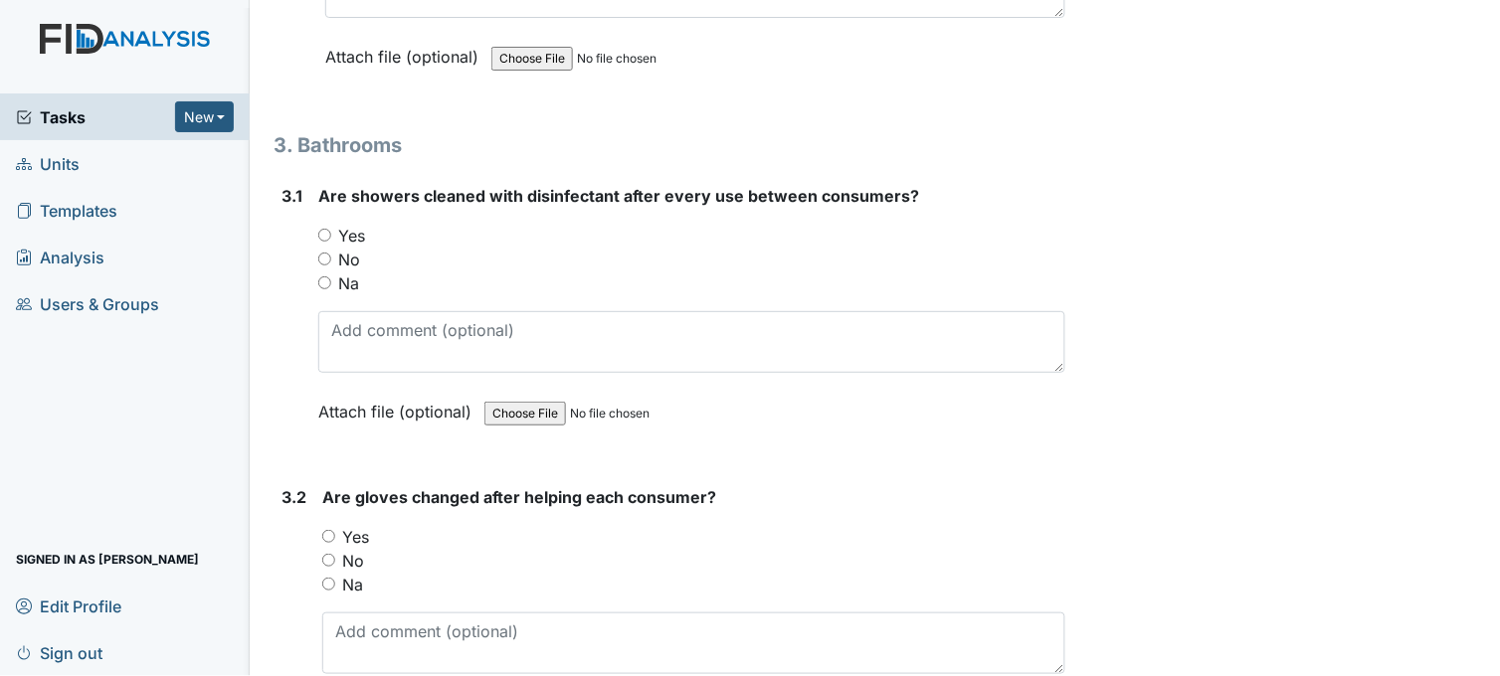
click at [324, 229] on input "Yes" at bounding box center [324, 235] width 13 height 13
radio input "true"
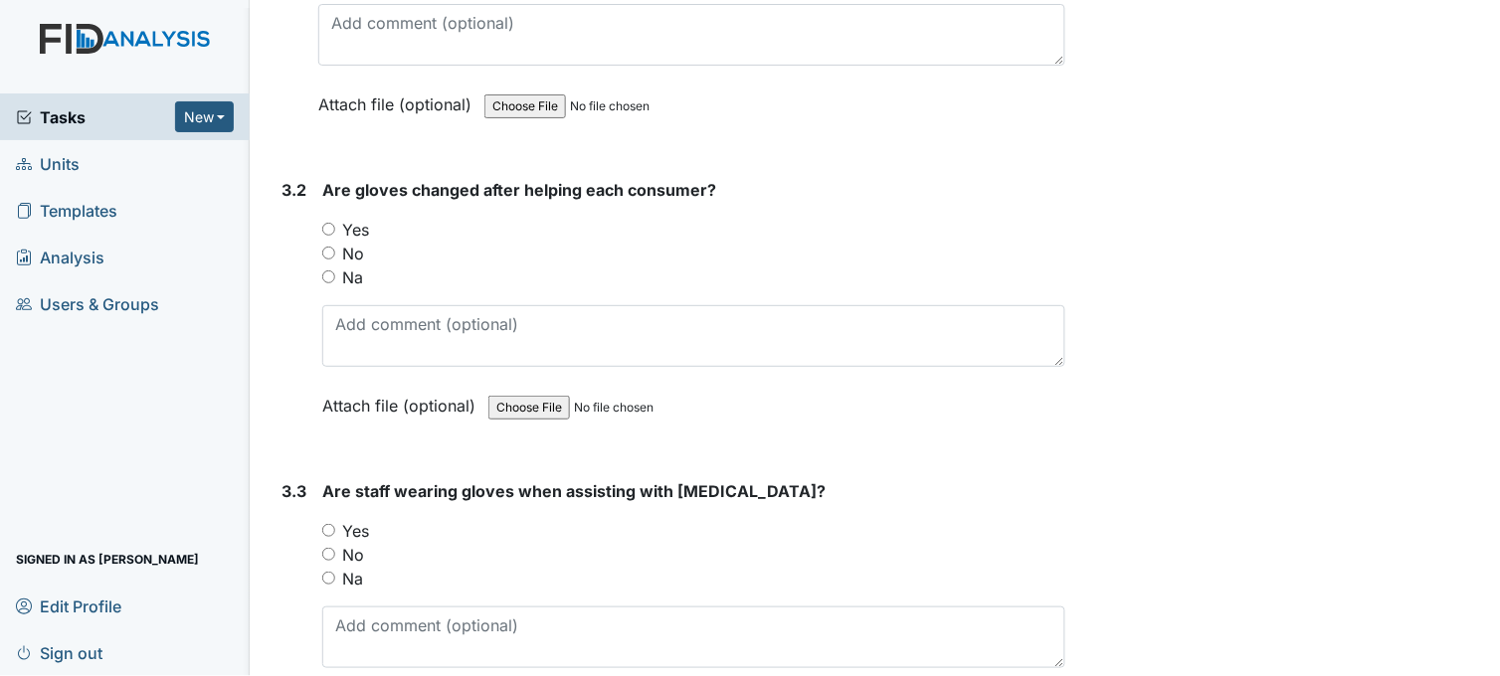
scroll to position [5524, 0]
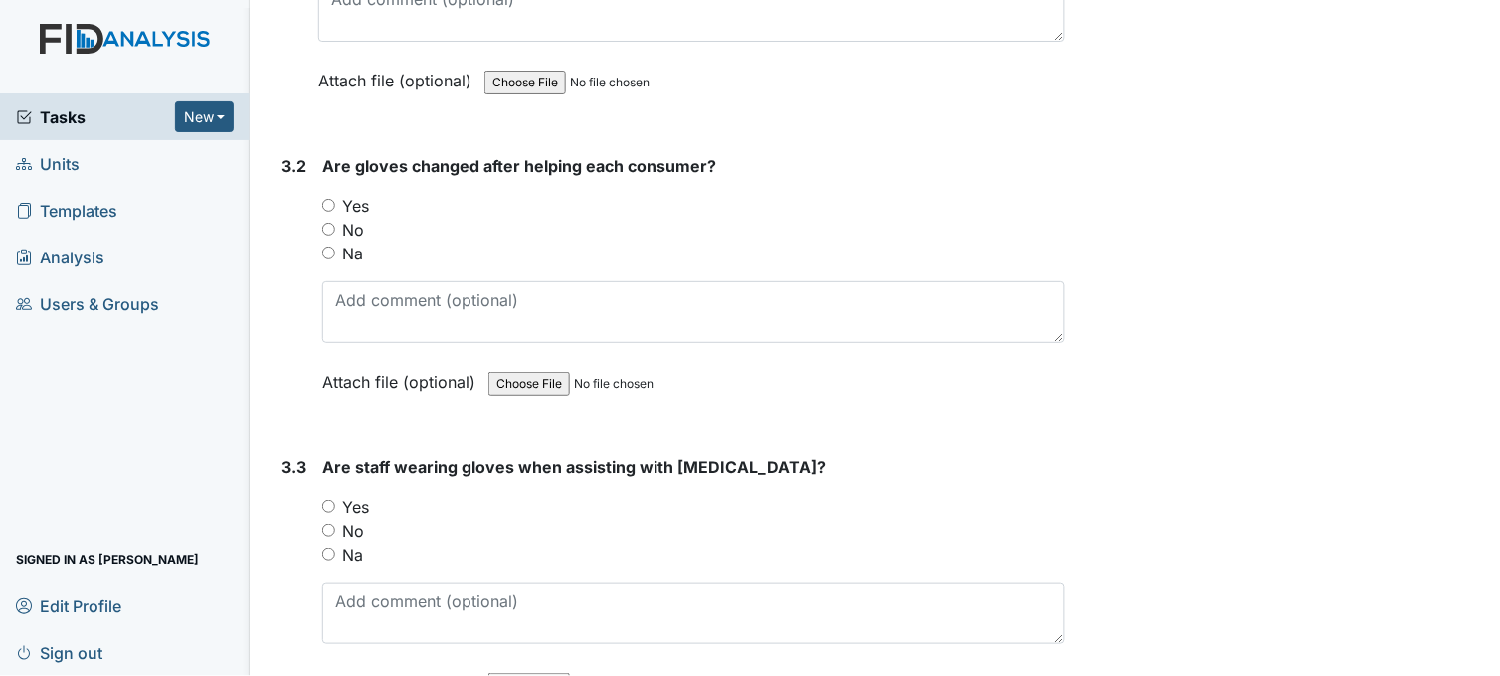
click at [328, 199] on input "Yes" at bounding box center [328, 205] width 13 height 13
radio input "true"
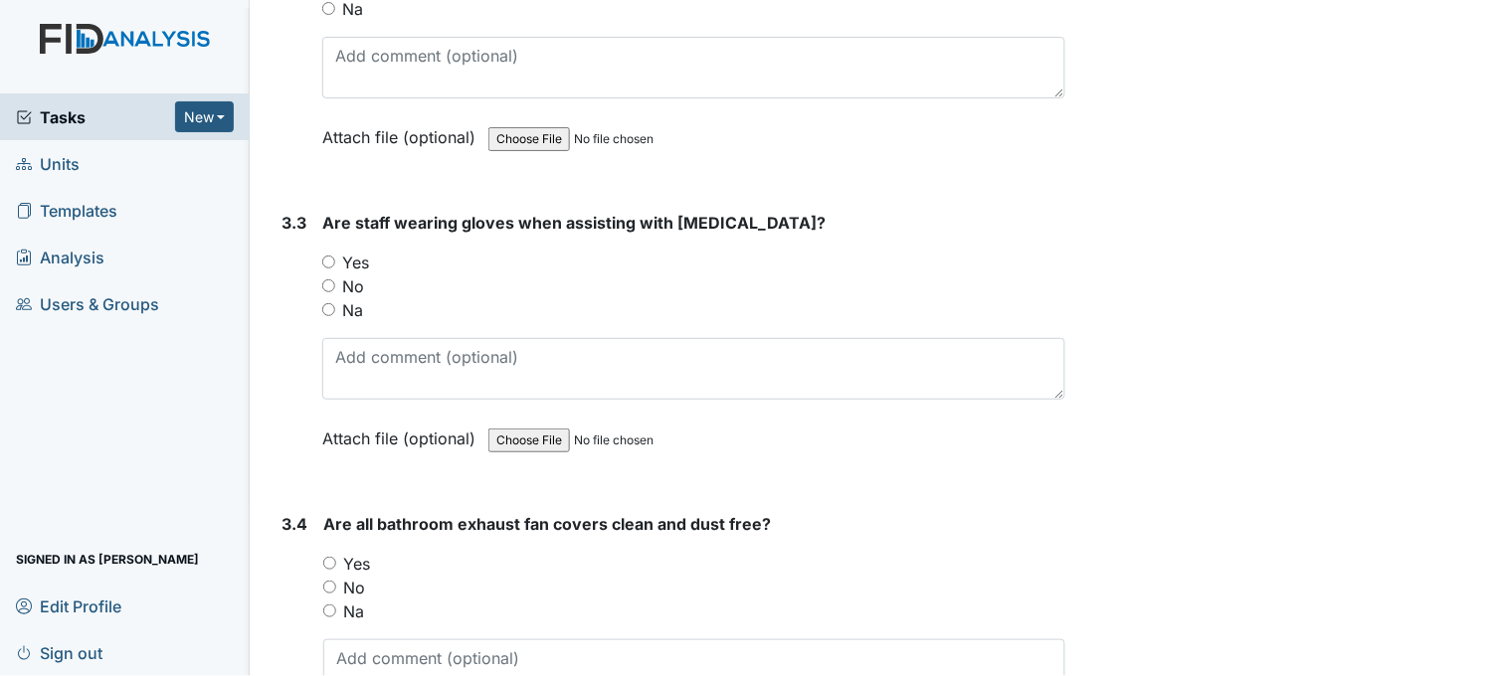
scroll to position [5855, 0]
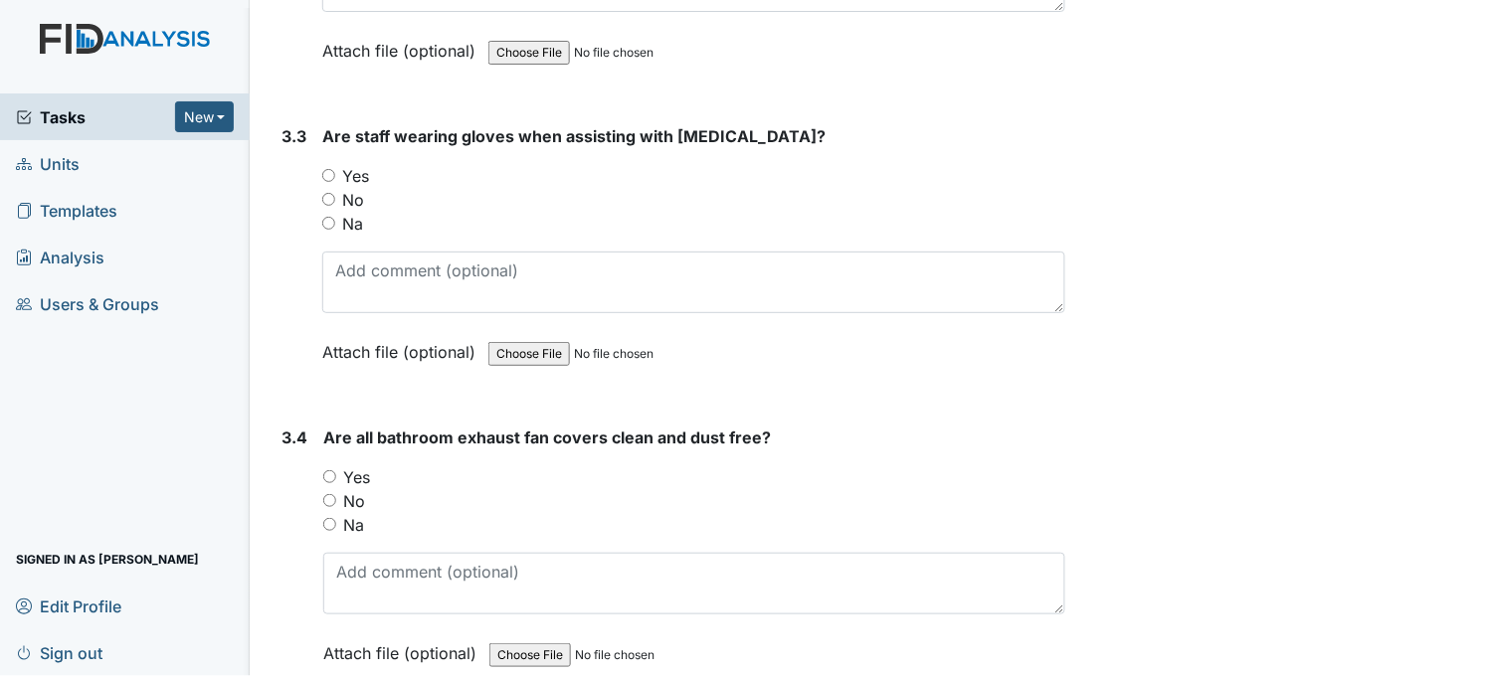
click at [330, 169] on input "Yes" at bounding box center [328, 175] width 13 height 13
radio input "true"
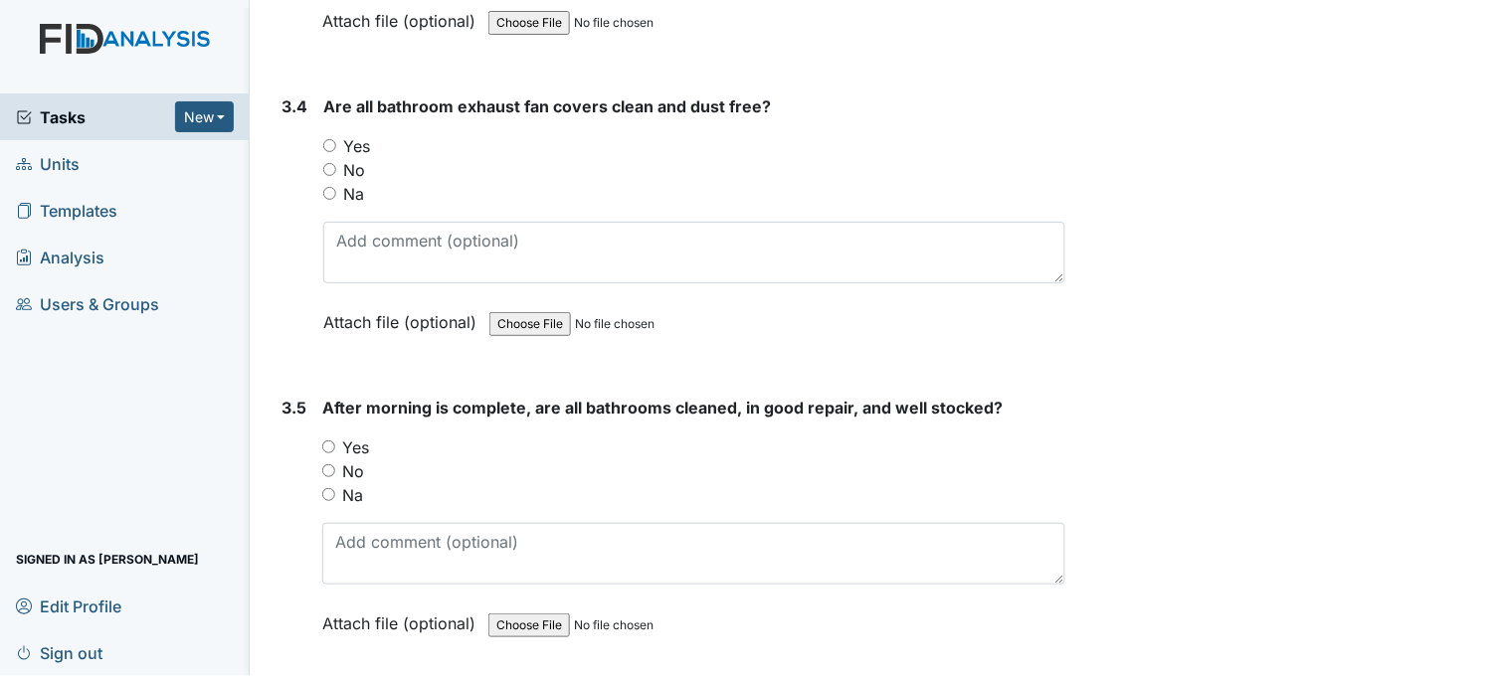
scroll to position [6187, 0]
click at [332, 139] on input "Yes" at bounding box center [329, 144] width 13 height 13
radio input "true"
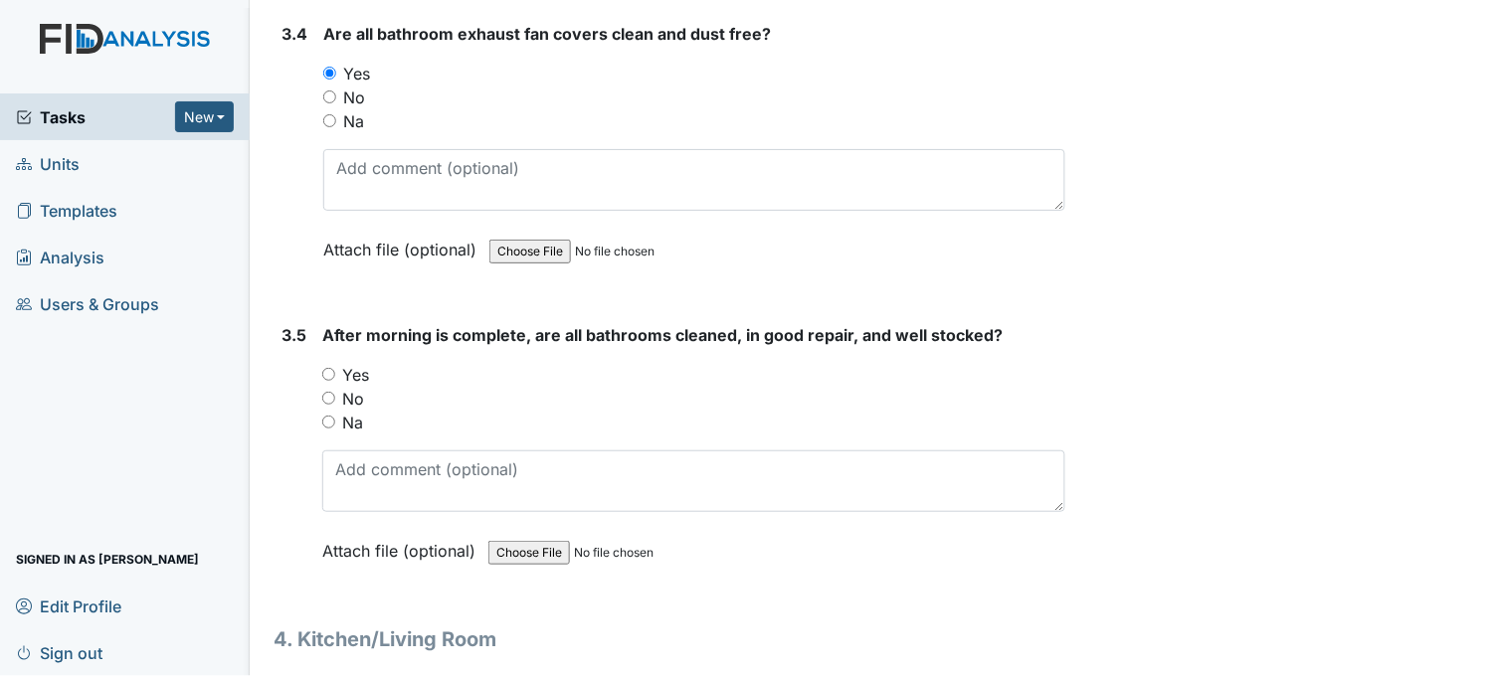
scroll to position [6298, 0]
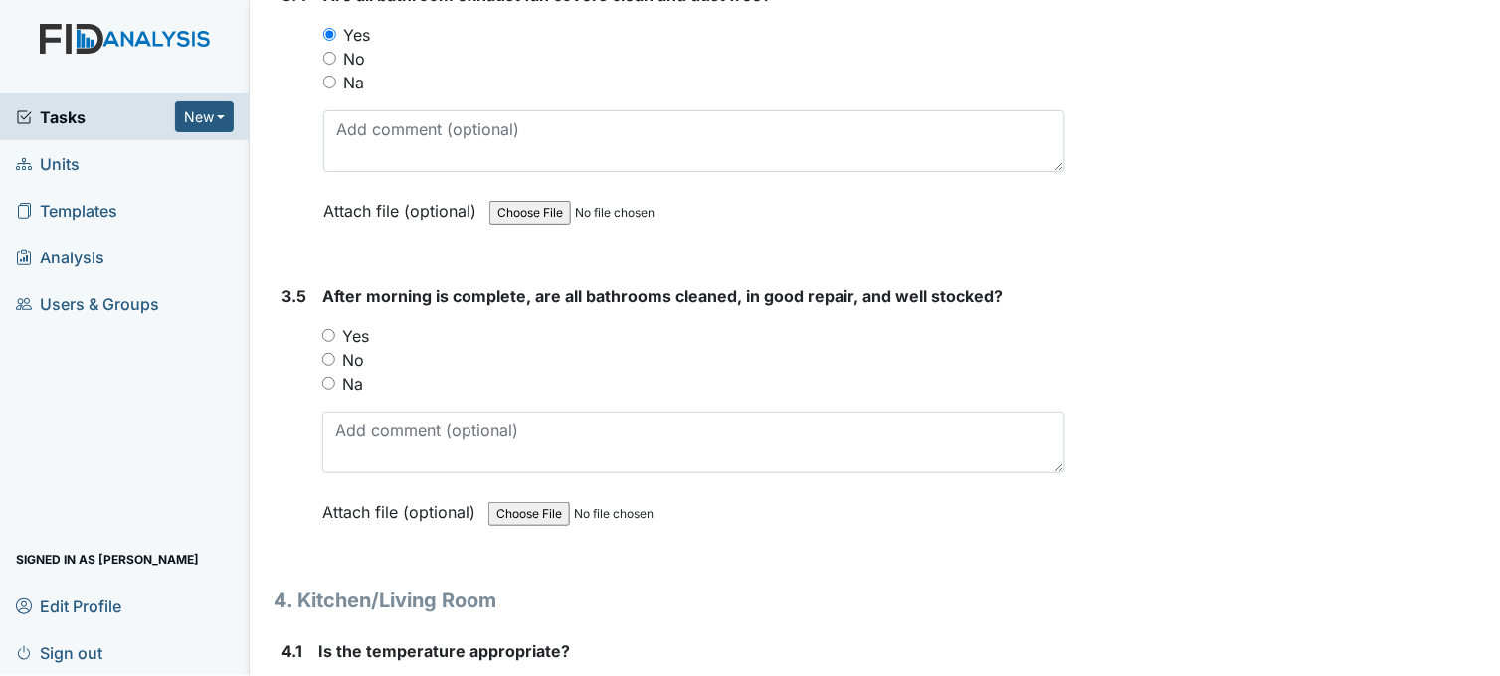
click at [326, 329] on input "Yes" at bounding box center [328, 335] width 13 height 13
radio input "true"
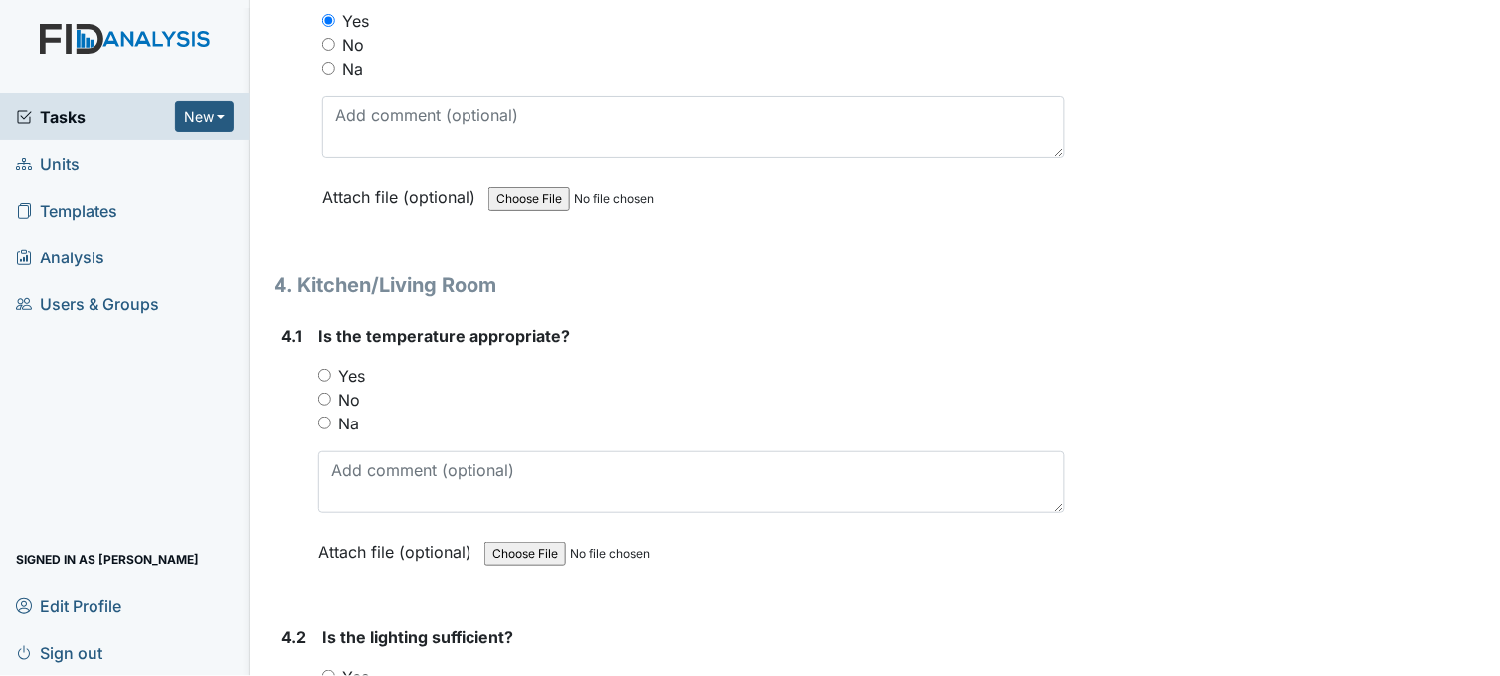
scroll to position [6629, 0]
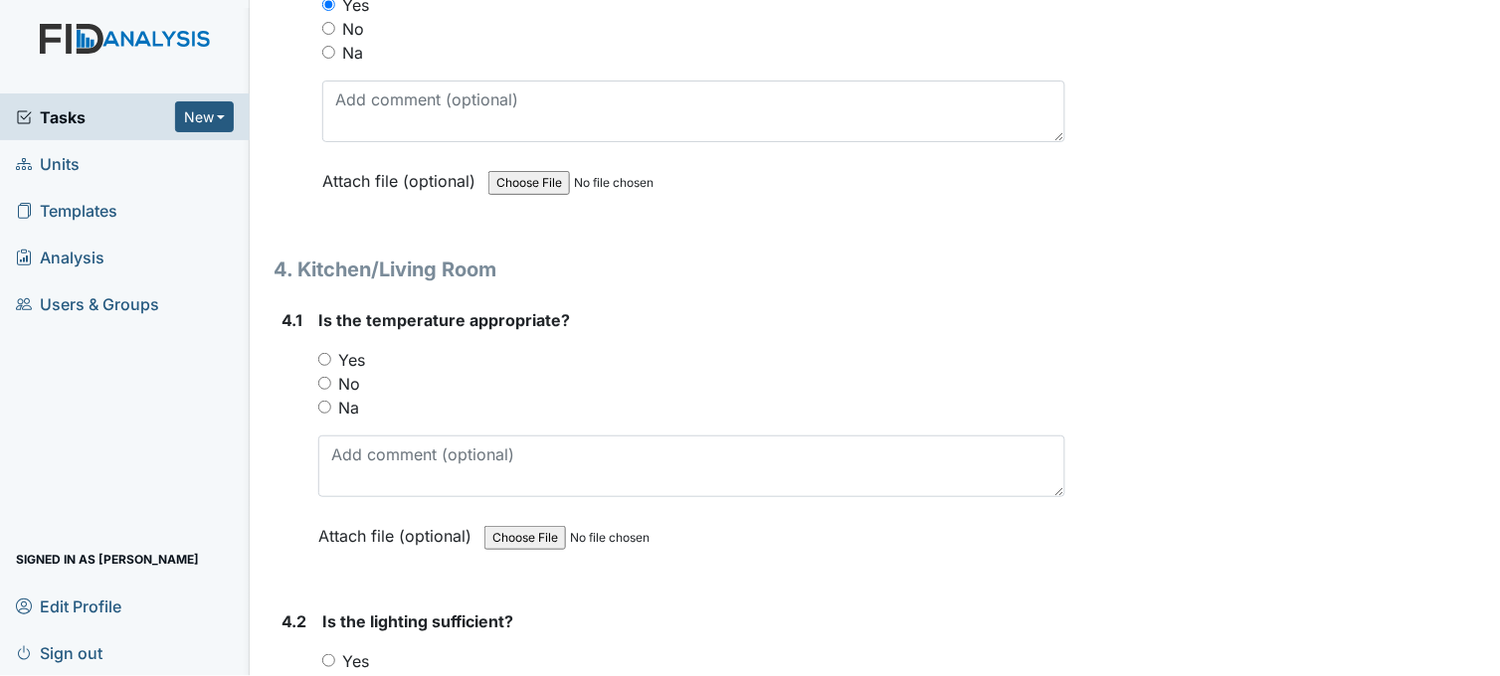
click at [321, 353] on input "Yes" at bounding box center [324, 359] width 13 height 13
radio input "true"
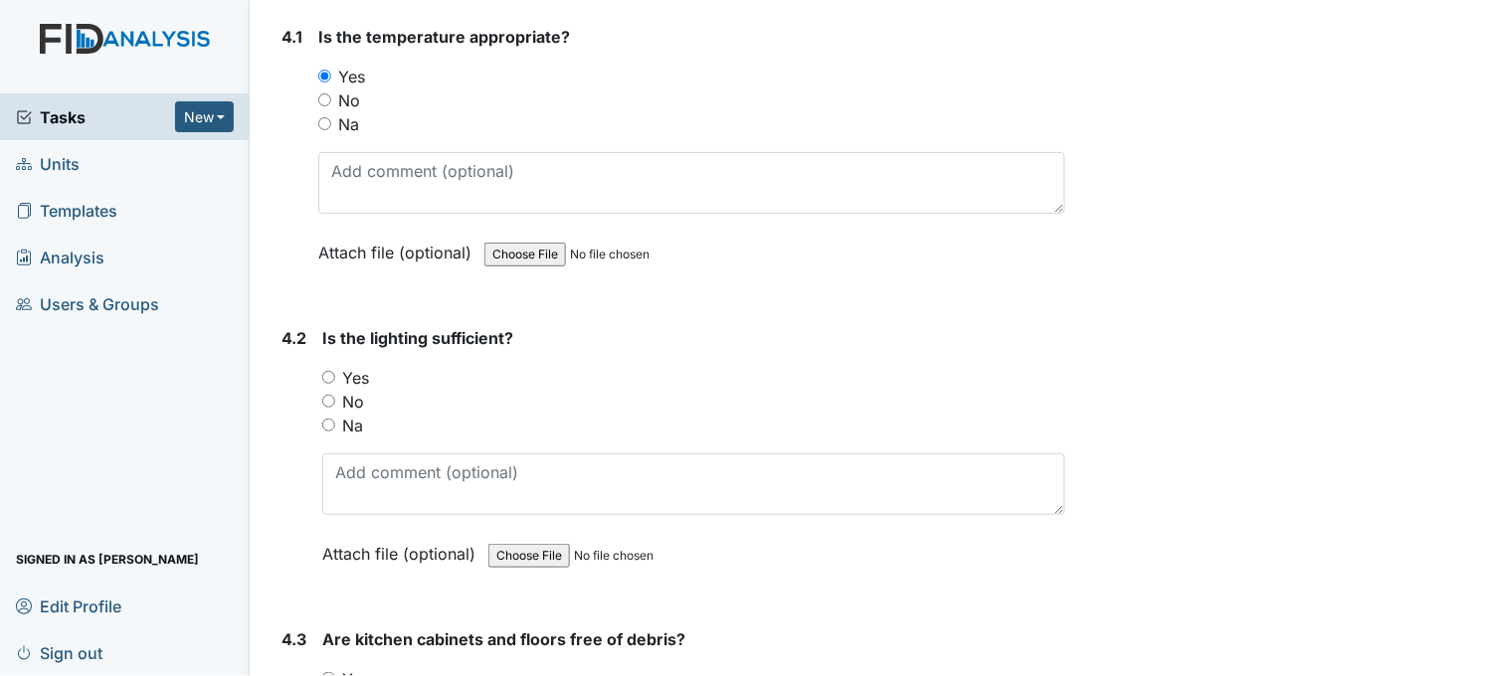
scroll to position [6961, 0]
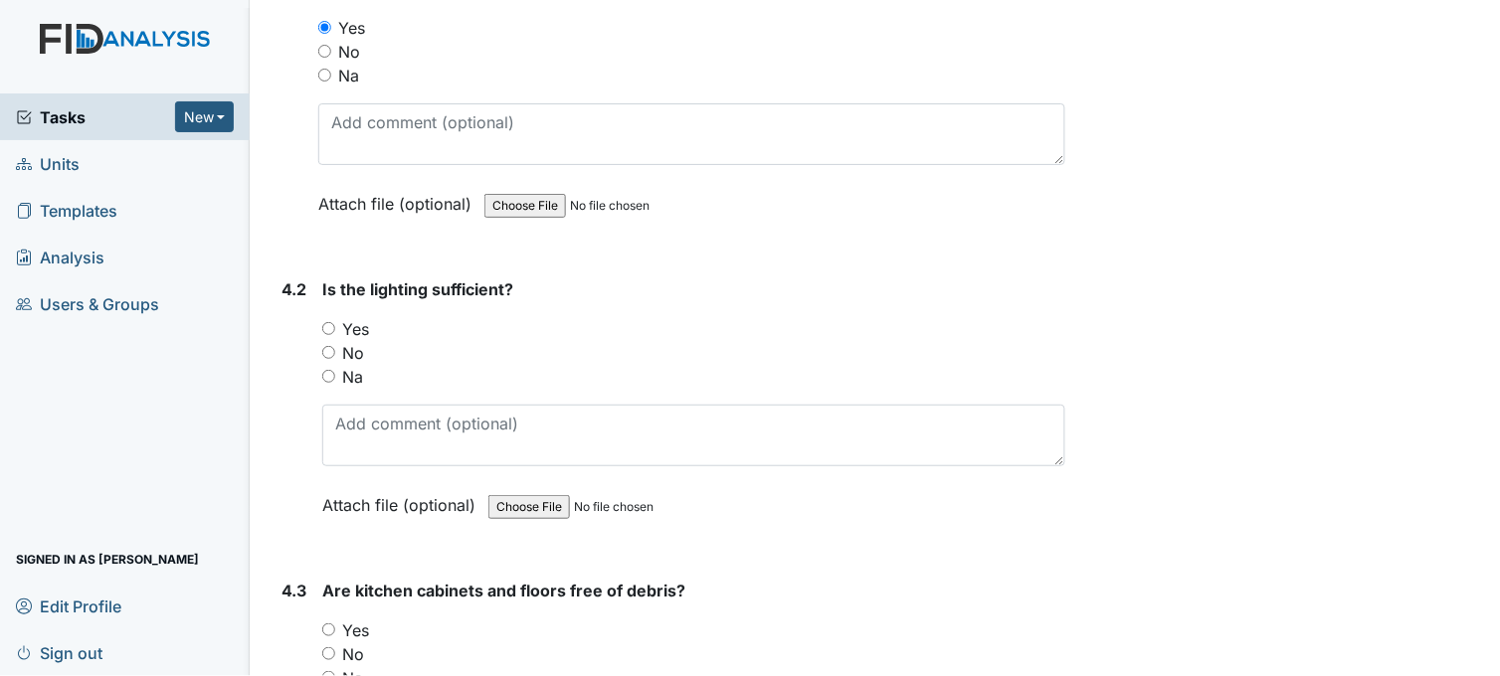
click at [329, 325] on input "Yes" at bounding box center [328, 328] width 13 height 13
radio input "true"
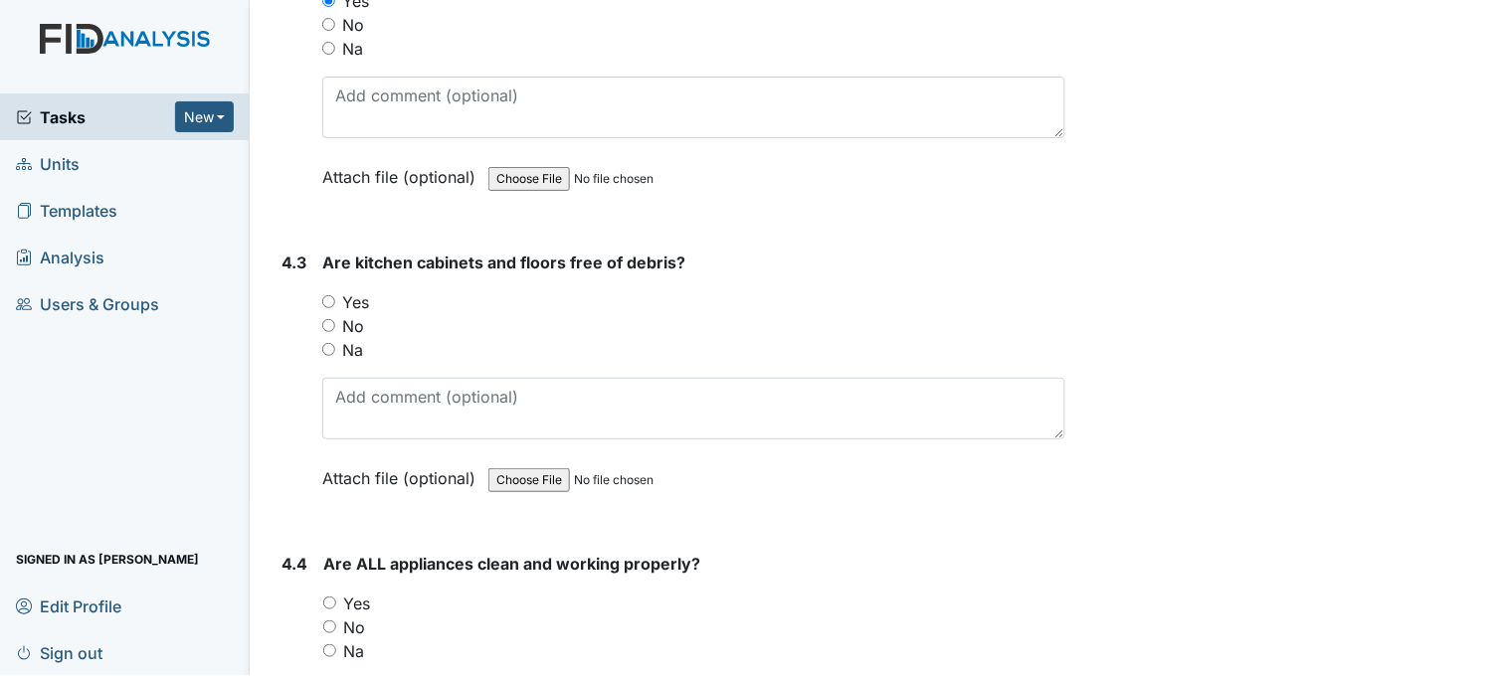
scroll to position [7292, 0]
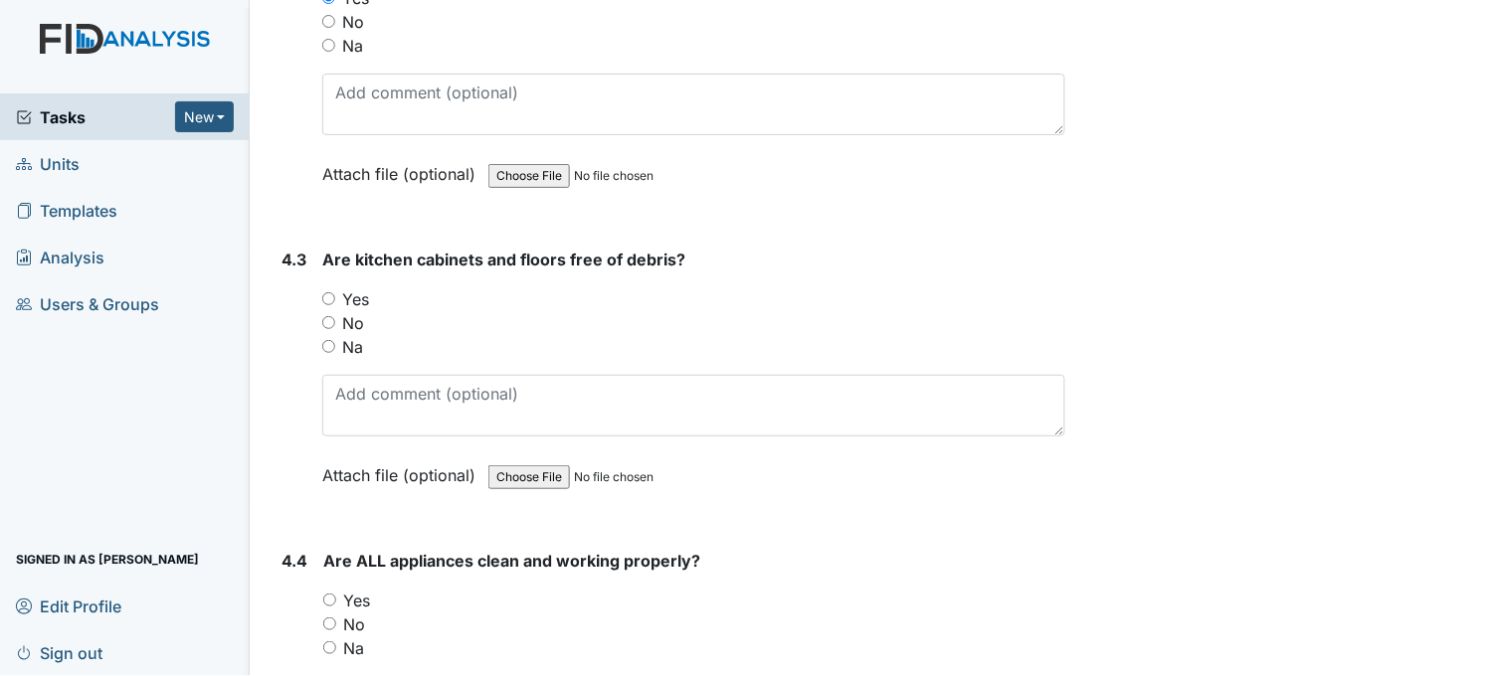
click at [325, 292] on input "Yes" at bounding box center [328, 298] width 13 height 13
radio input "true"
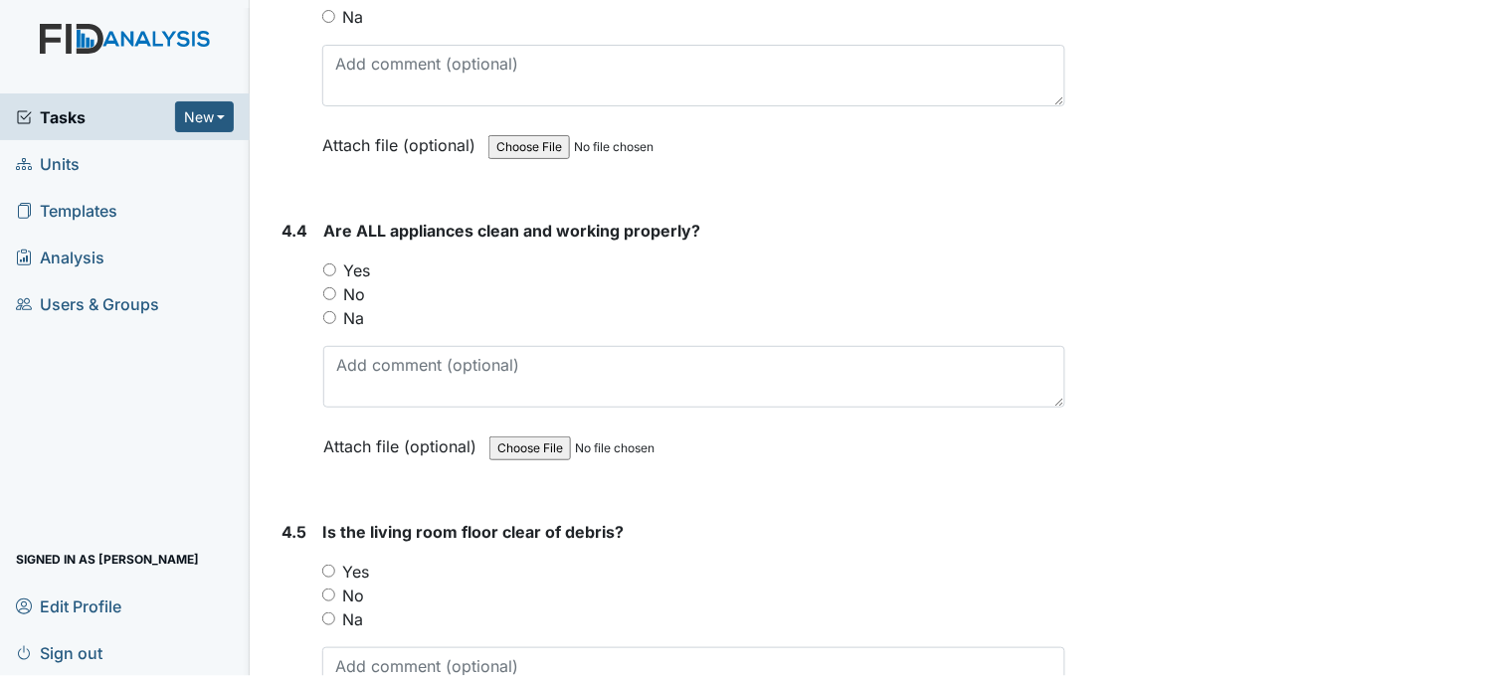
scroll to position [7623, 0]
click at [328, 263] on input "Yes" at bounding box center [329, 269] width 13 height 13
radio input "true"
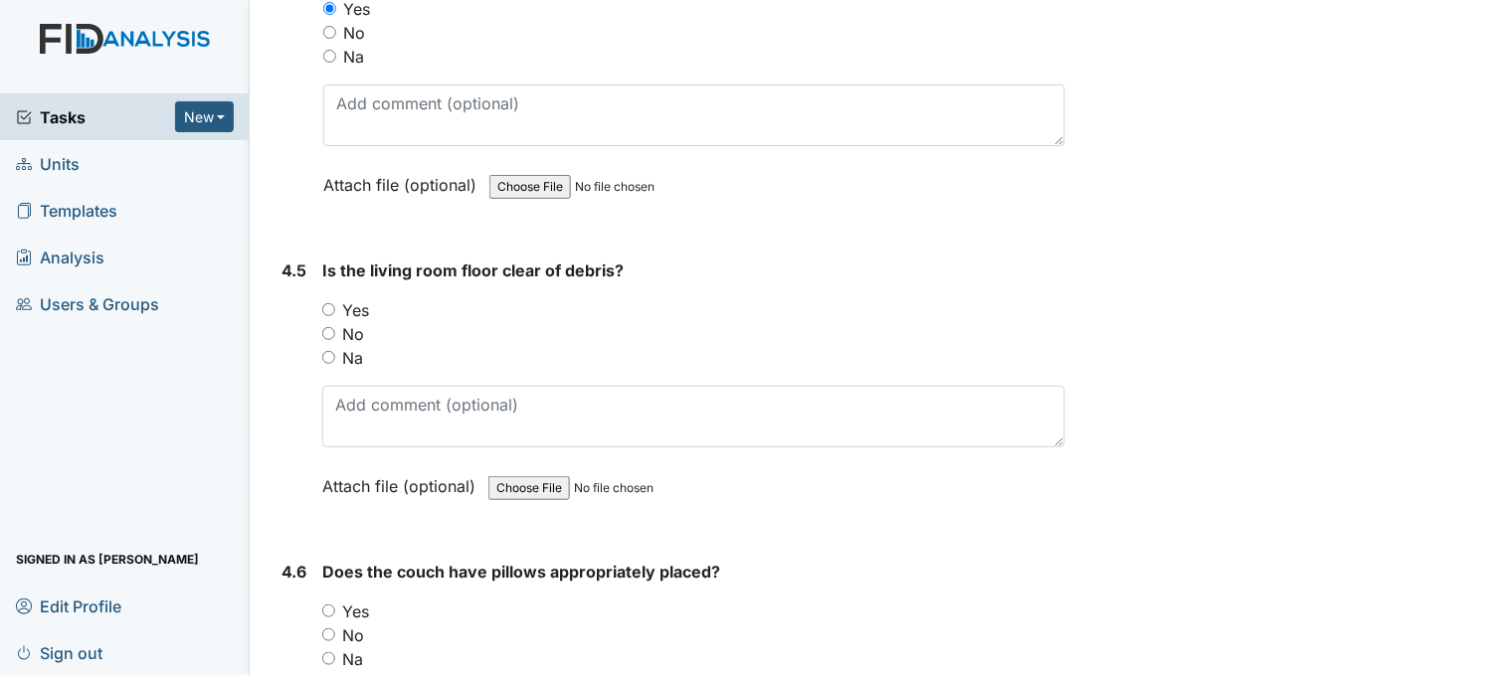
scroll to position [7956, 0]
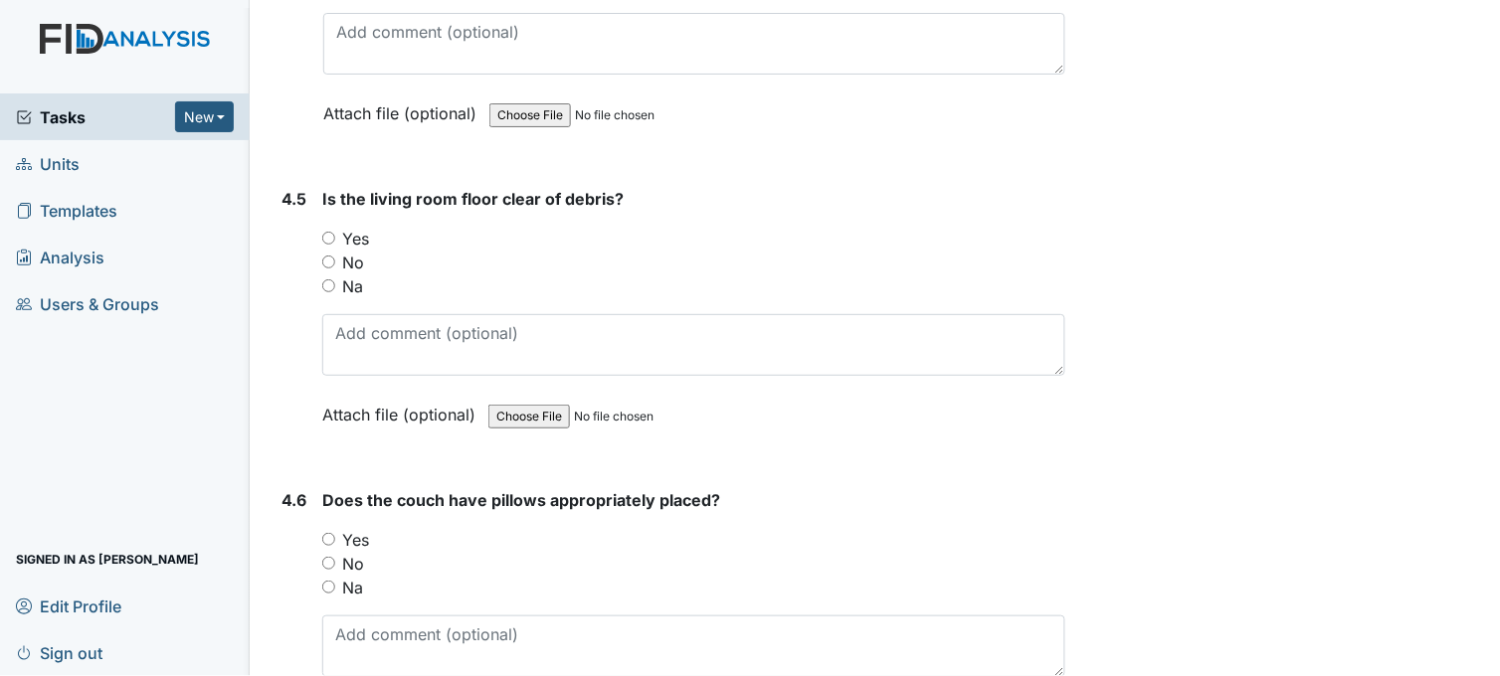
click at [334, 232] on input "Yes" at bounding box center [328, 238] width 13 height 13
radio input "true"
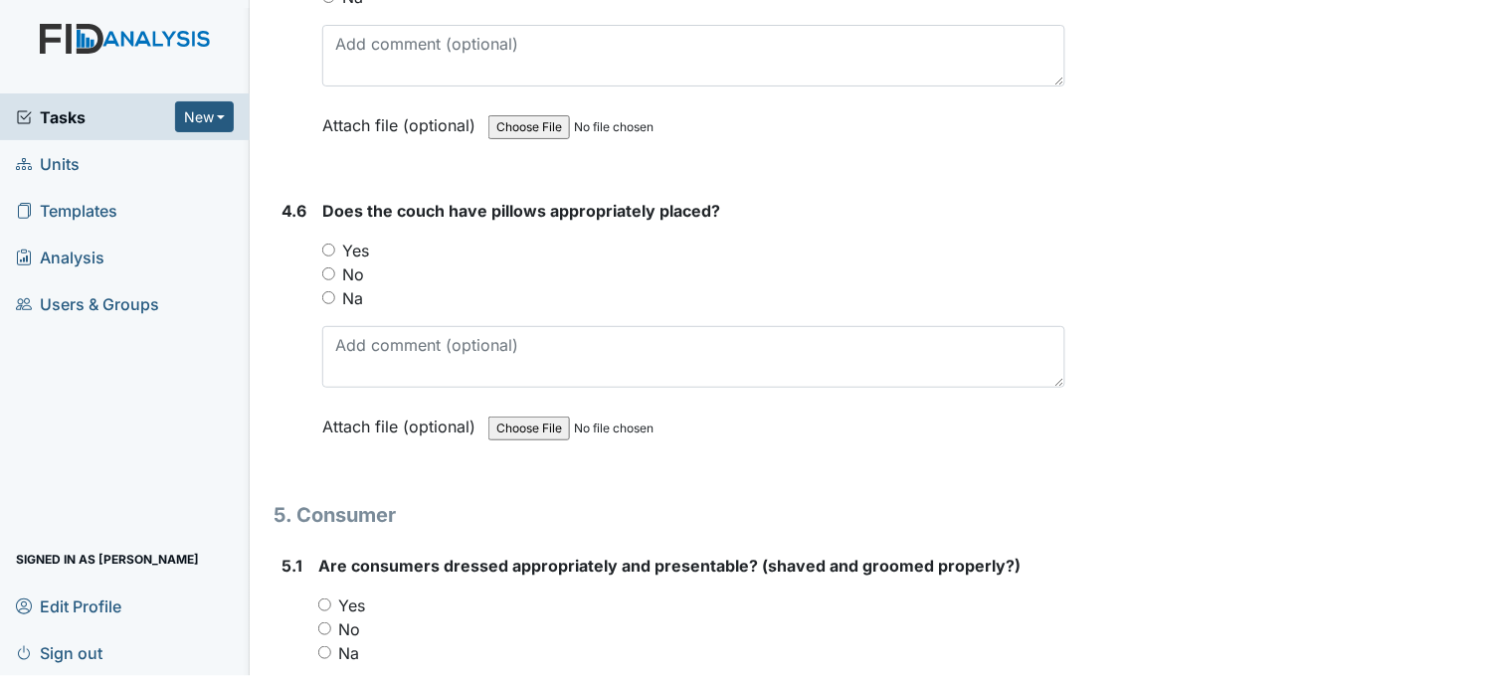
scroll to position [8287, 0]
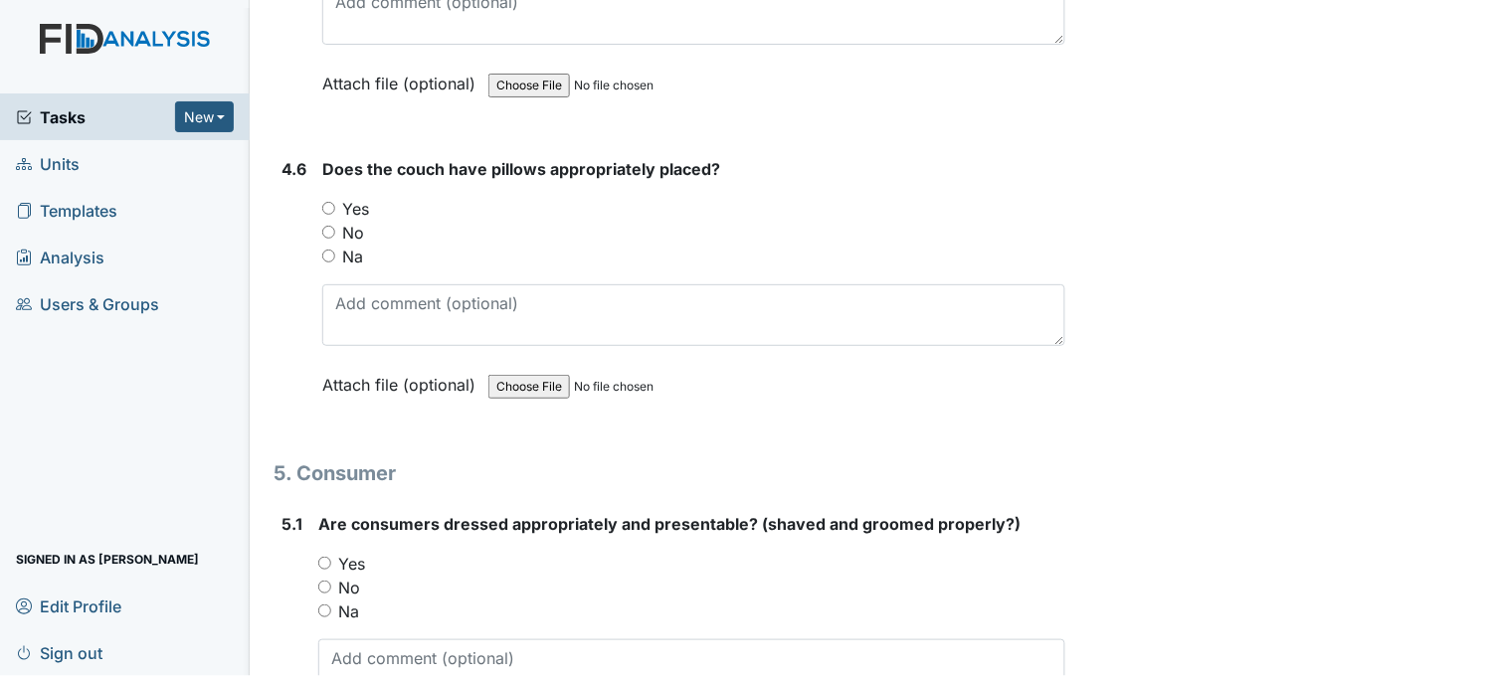
click at [328, 205] on input "Yes" at bounding box center [328, 208] width 13 height 13
radio input "true"
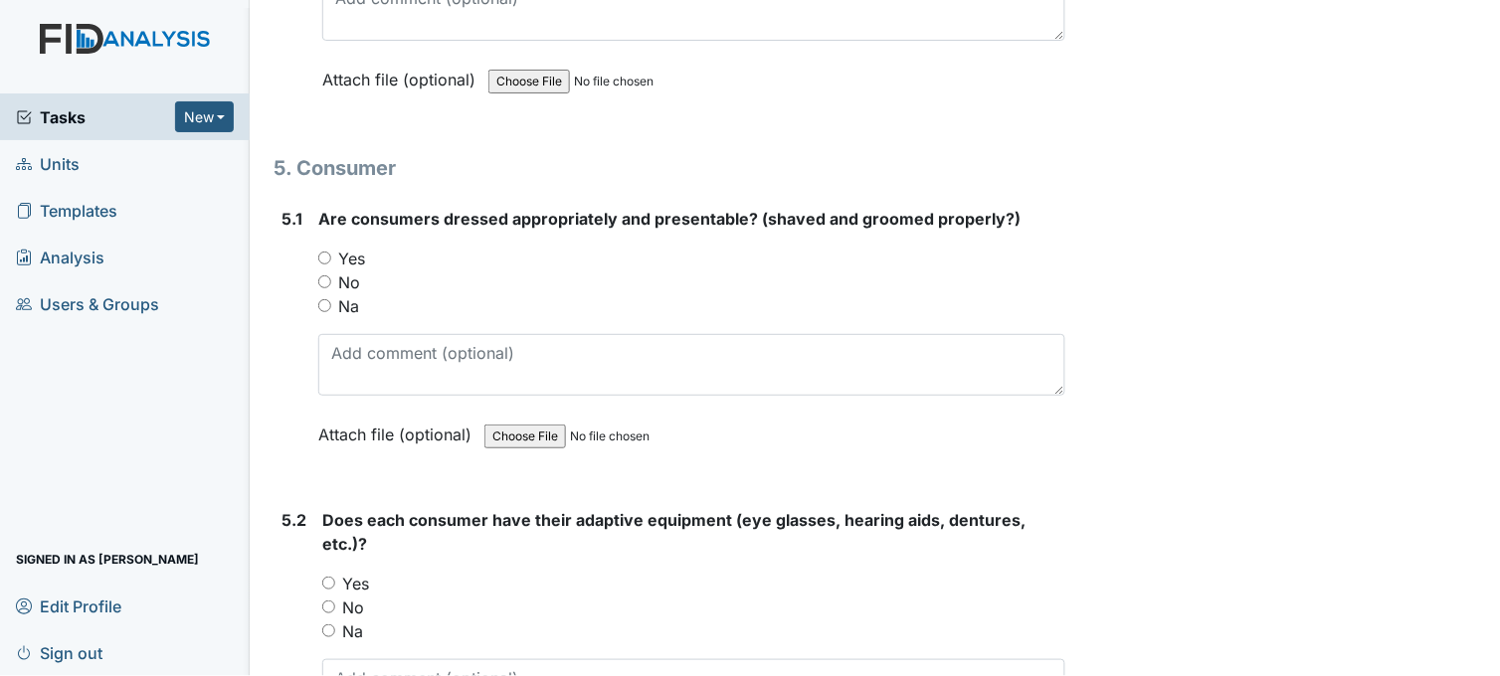
scroll to position [8618, 0]
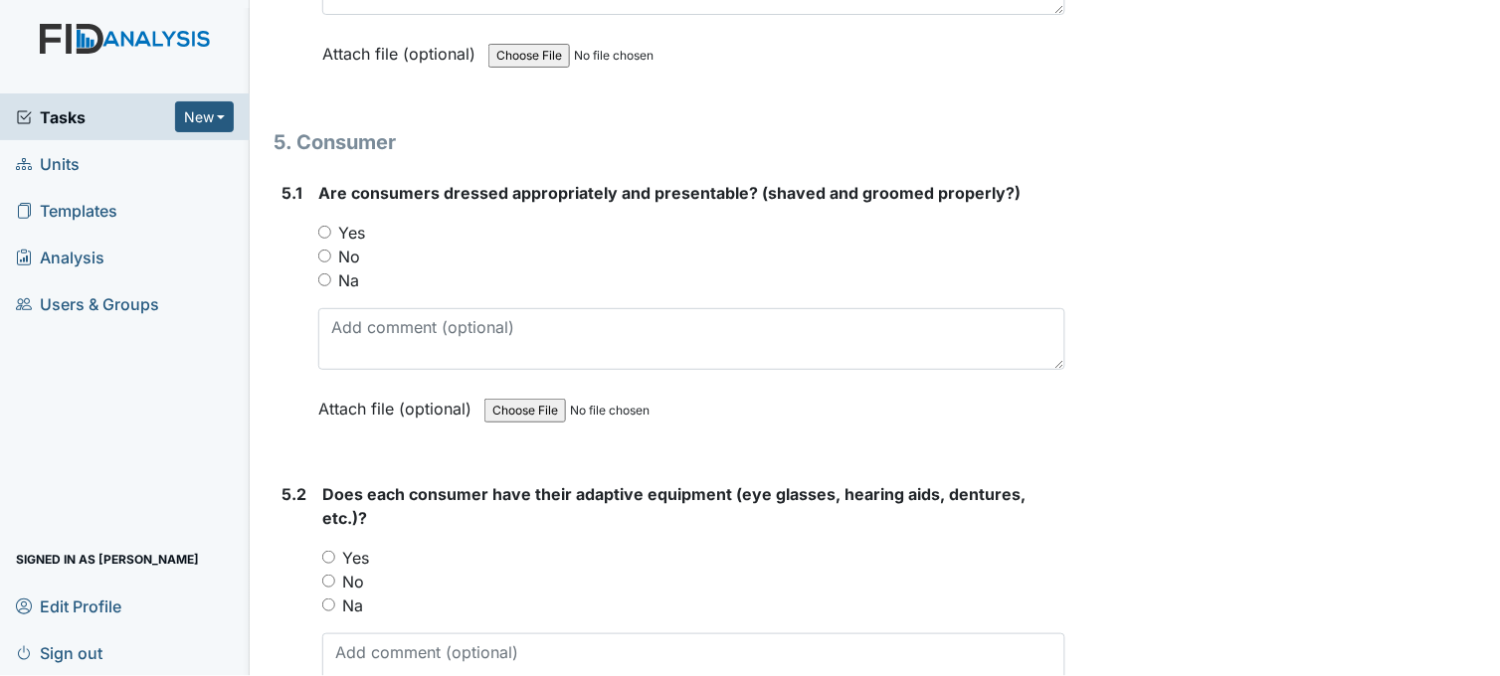
click at [325, 226] on input "Yes" at bounding box center [324, 232] width 13 height 13
radio input "true"
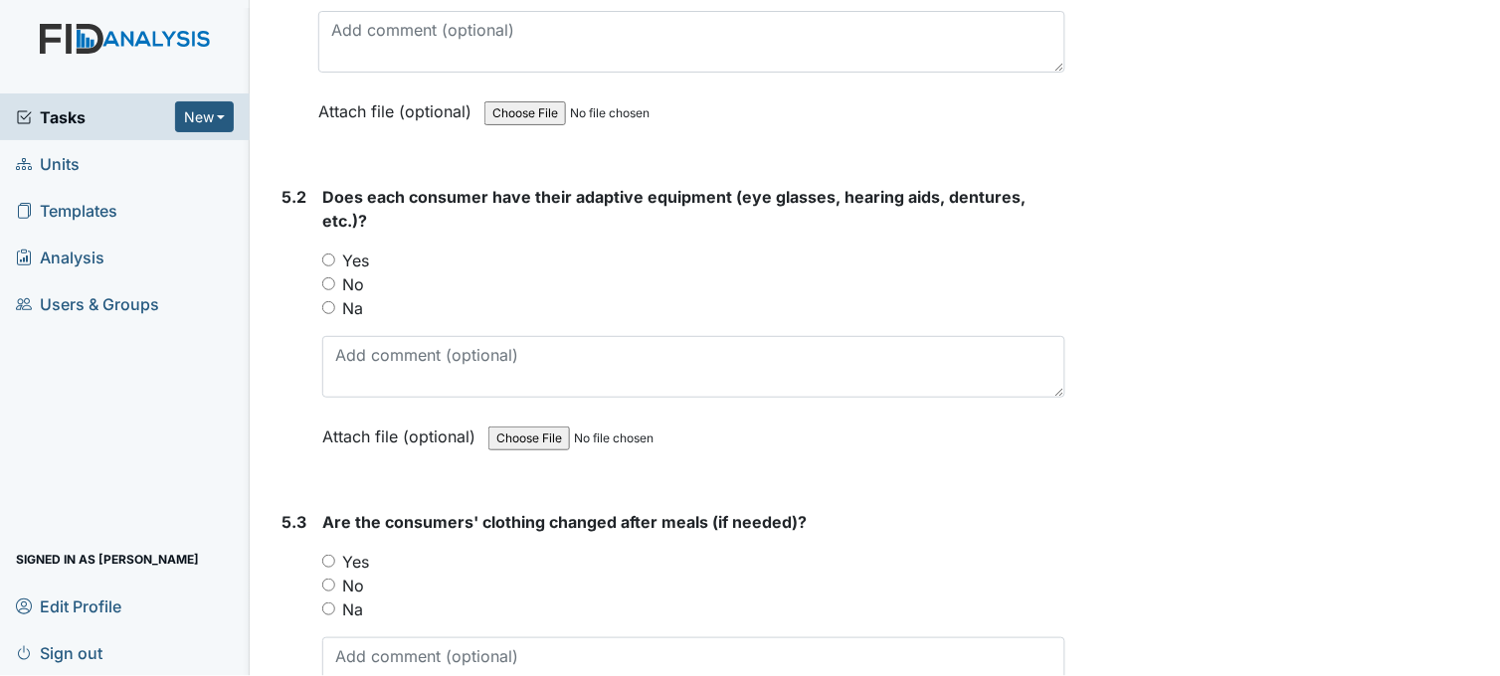
scroll to position [8950, 0]
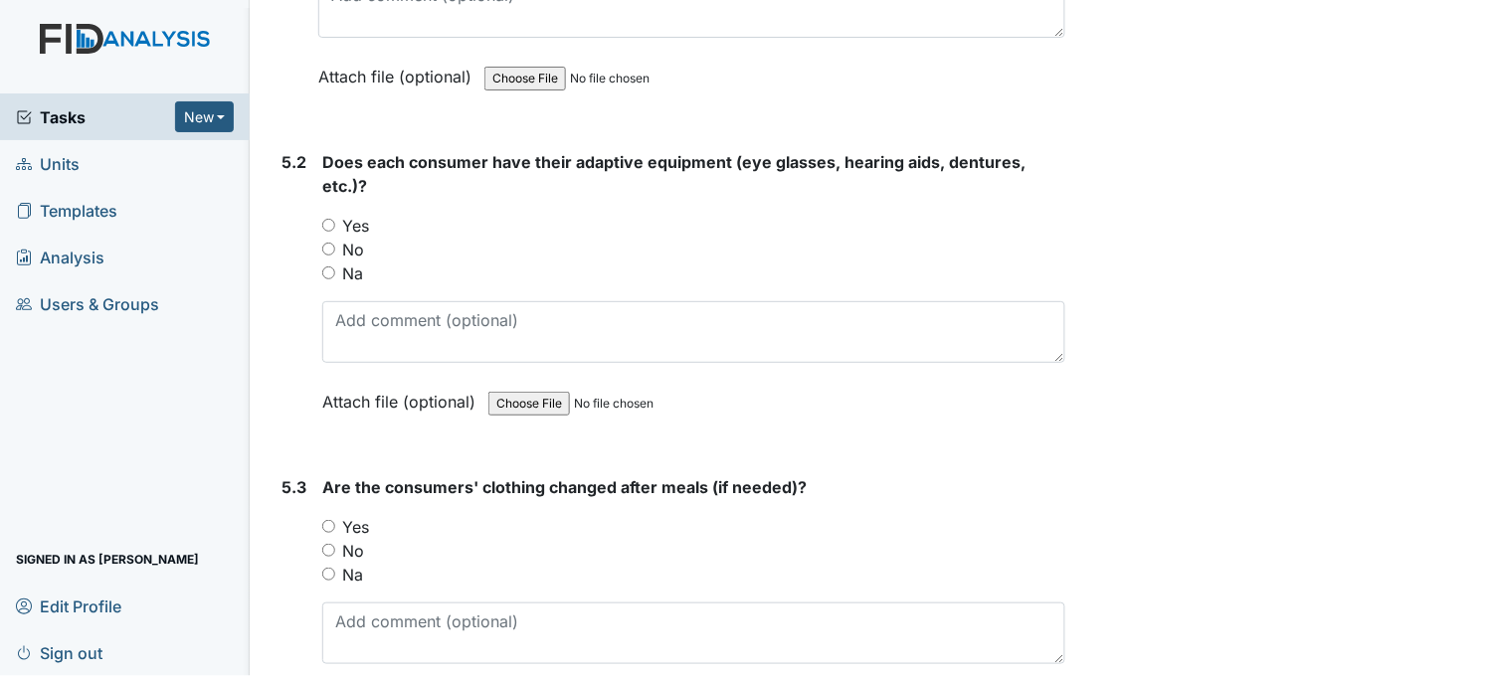
click at [326, 219] on input "Yes" at bounding box center [328, 225] width 13 height 13
radio input "true"
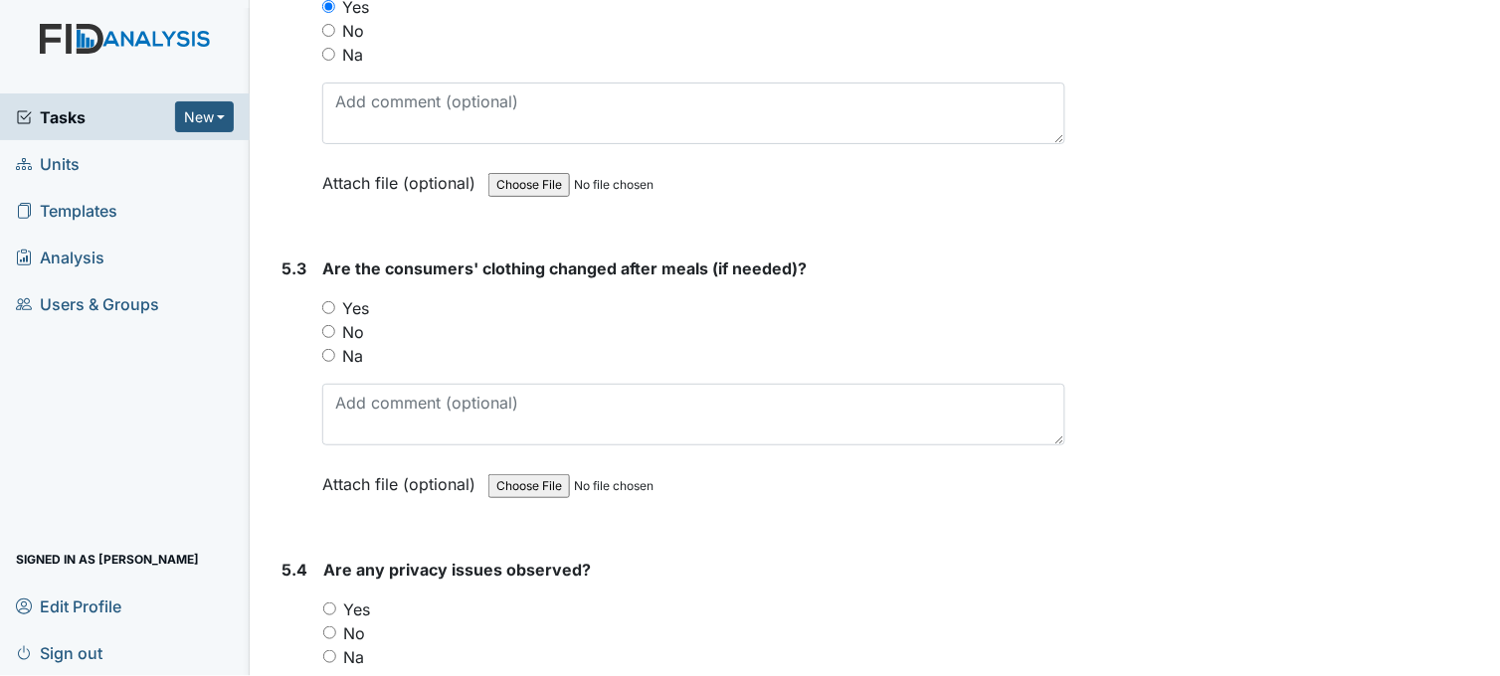
scroll to position [9171, 0]
click at [325, 299] on input "Yes" at bounding box center [328, 305] width 13 height 13
radio input "true"
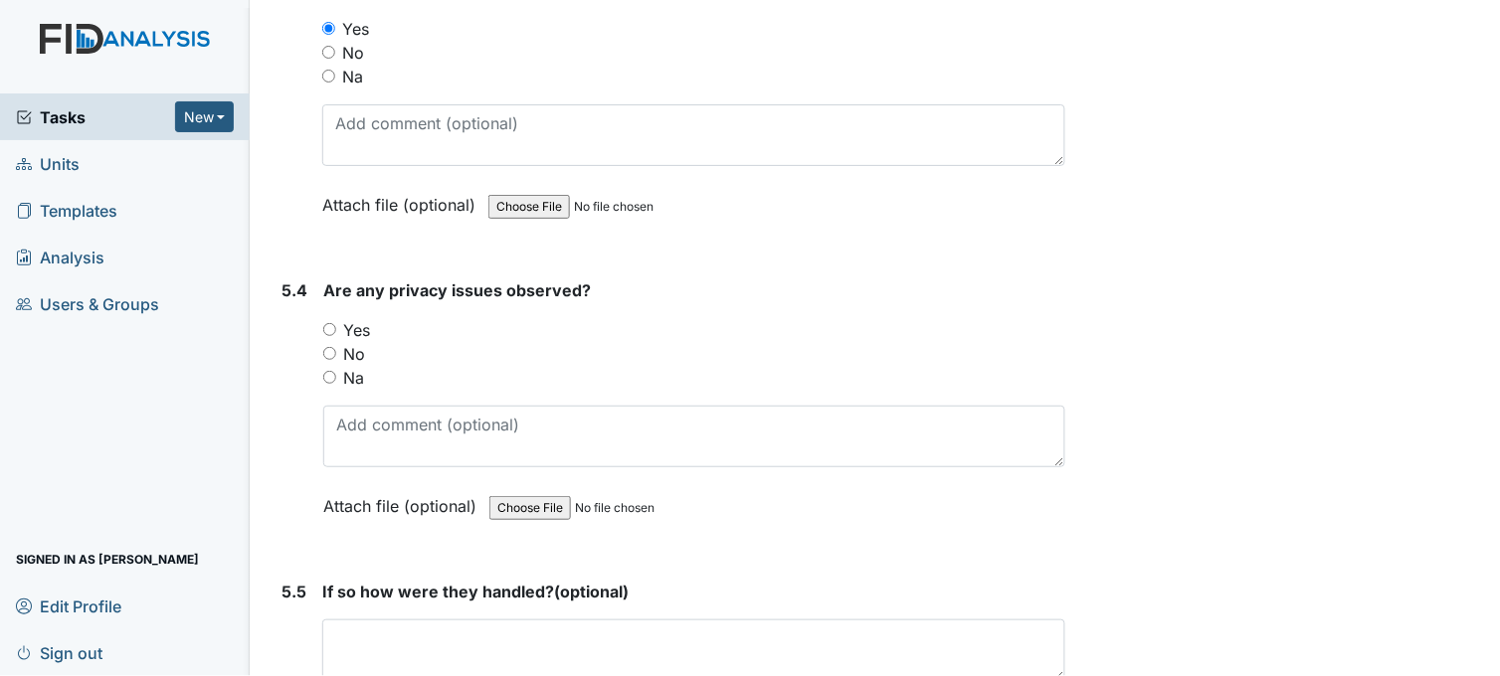
scroll to position [9502, 0]
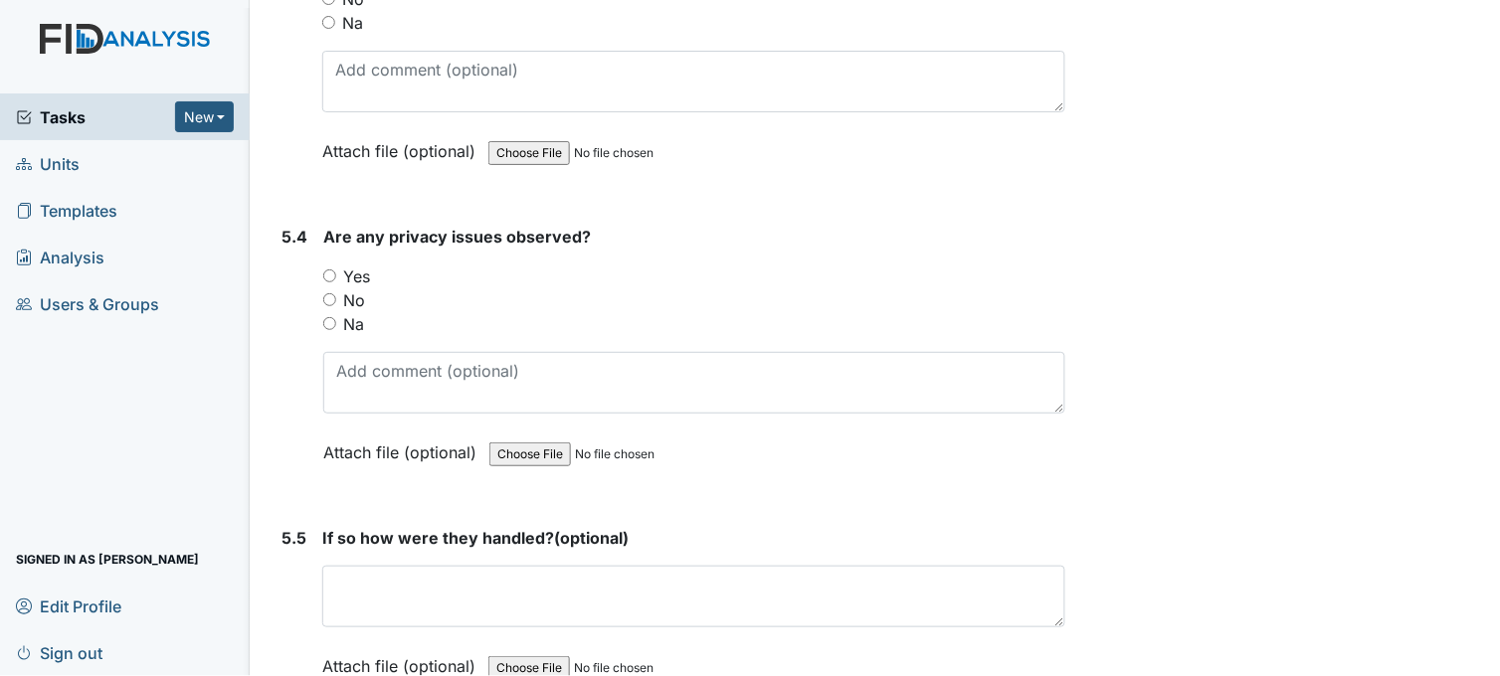
click at [329, 293] on input "No" at bounding box center [329, 299] width 13 height 13
radio input "true"
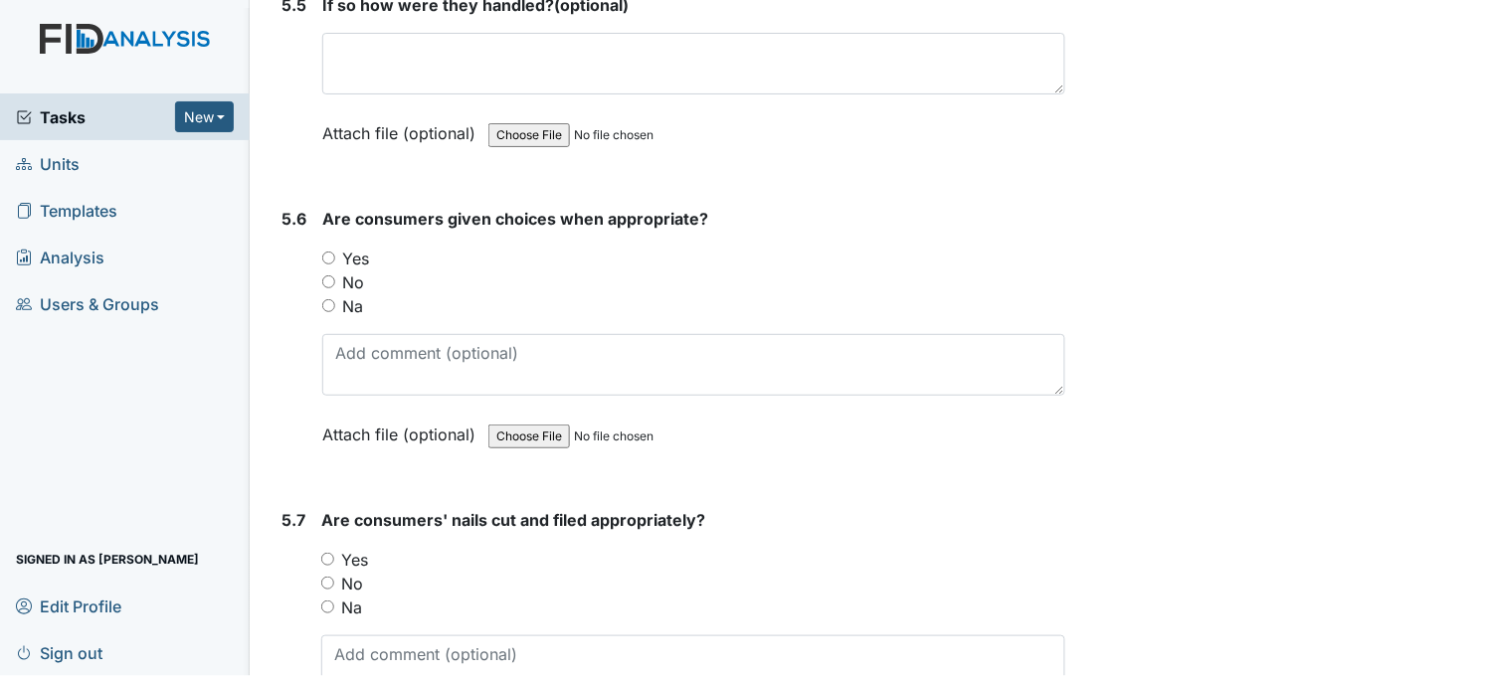
scroll to position [10055, 0]
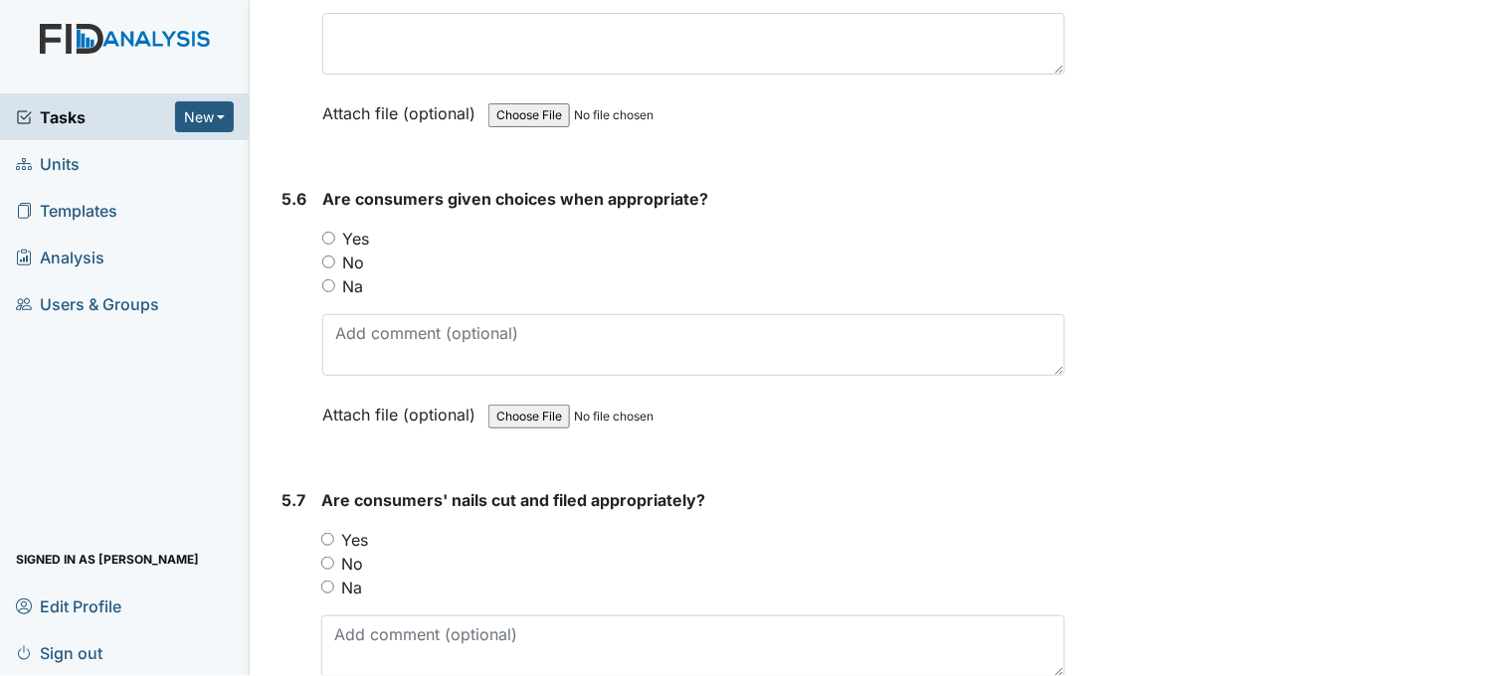
click at [324, 233] on input "Yes" at bounding box center [328, 238] width 13 height 13
radio input "true"
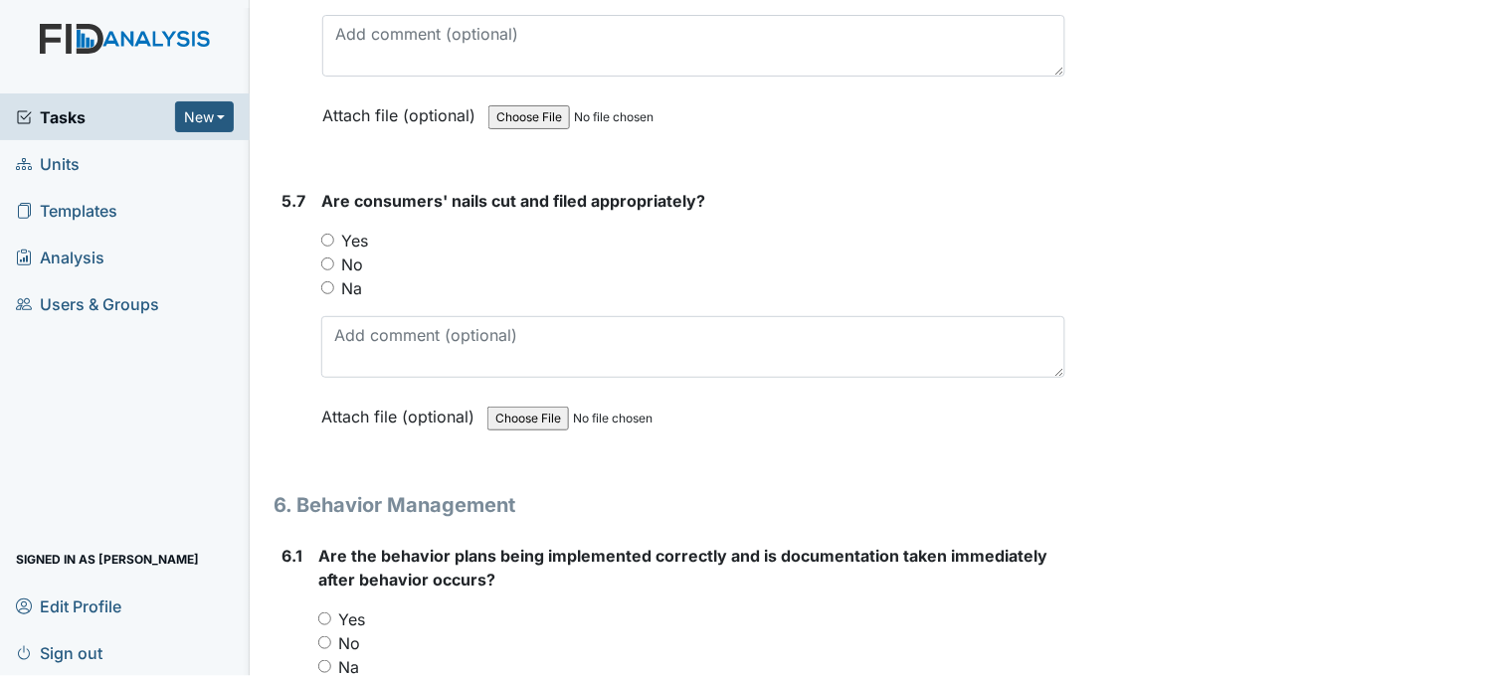
scroll to position [10386, 0]
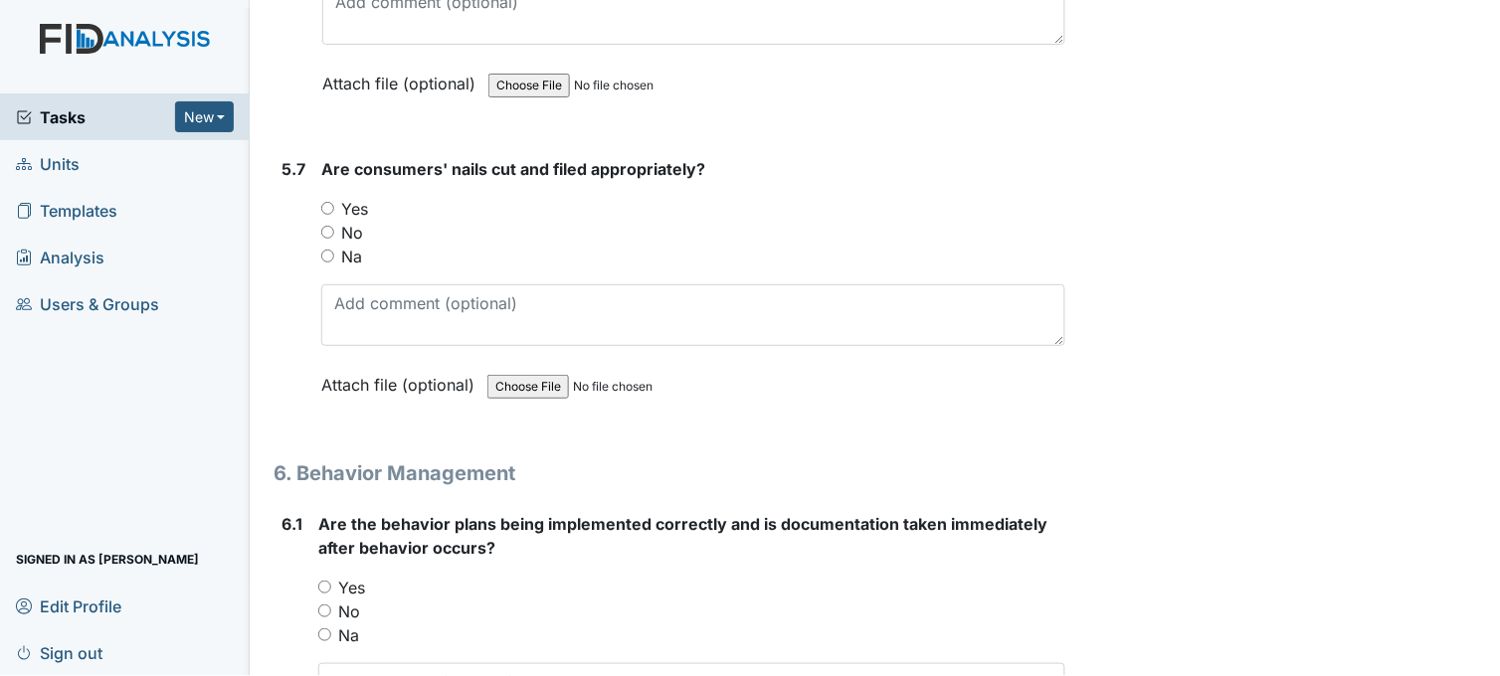
click at [325, 202] on input "Yes" at bounding box center [327, 208] width 13 height 13
radio input "true"
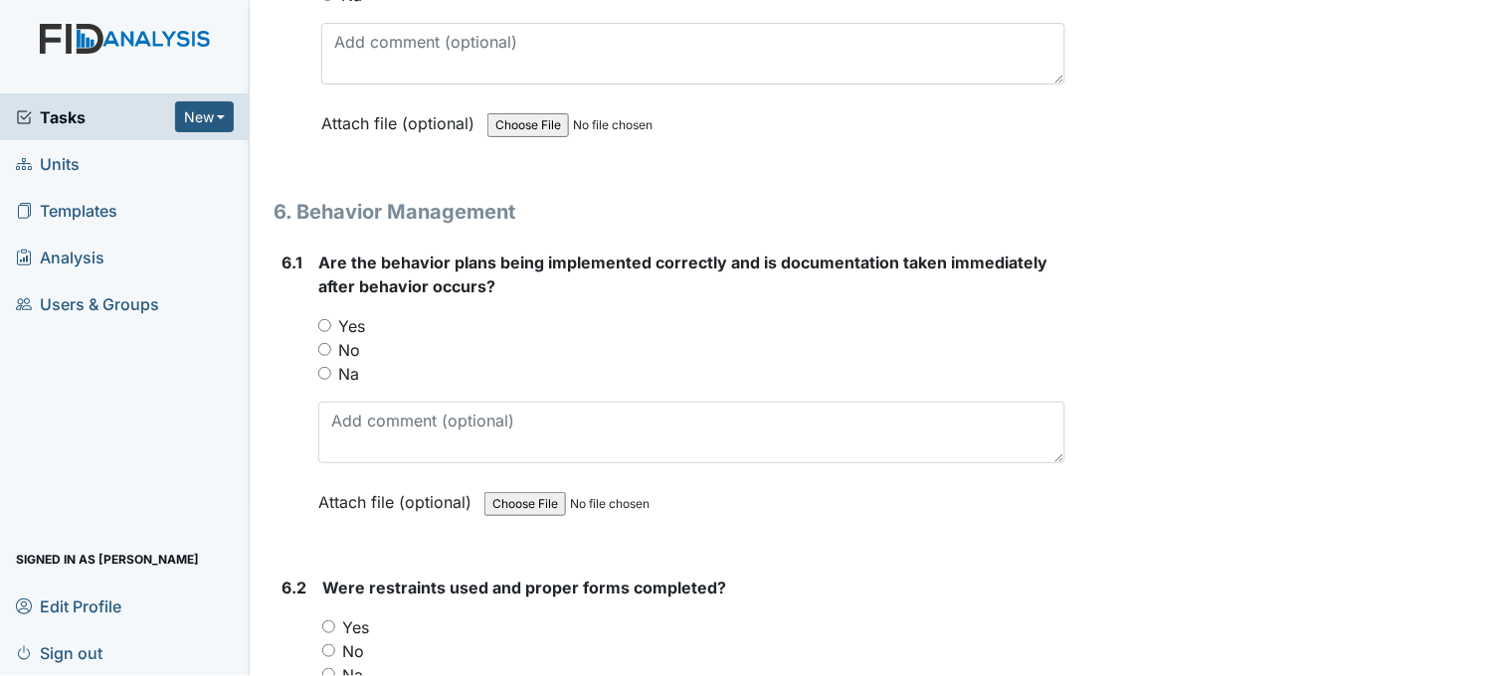
scroll to position [10717, 0]
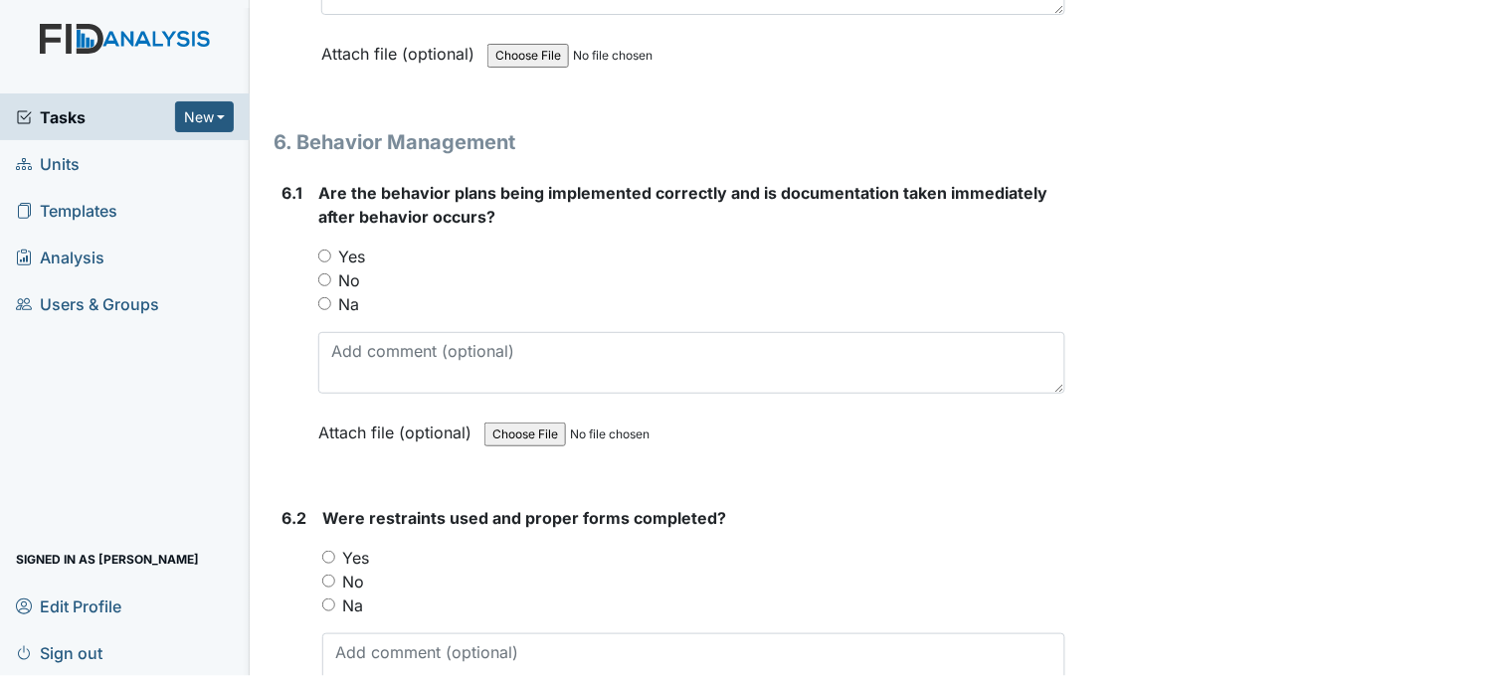
click at [324, 250] on input "Yes" at bounding box center [324, 256] width 13 height 13
radio input "true"
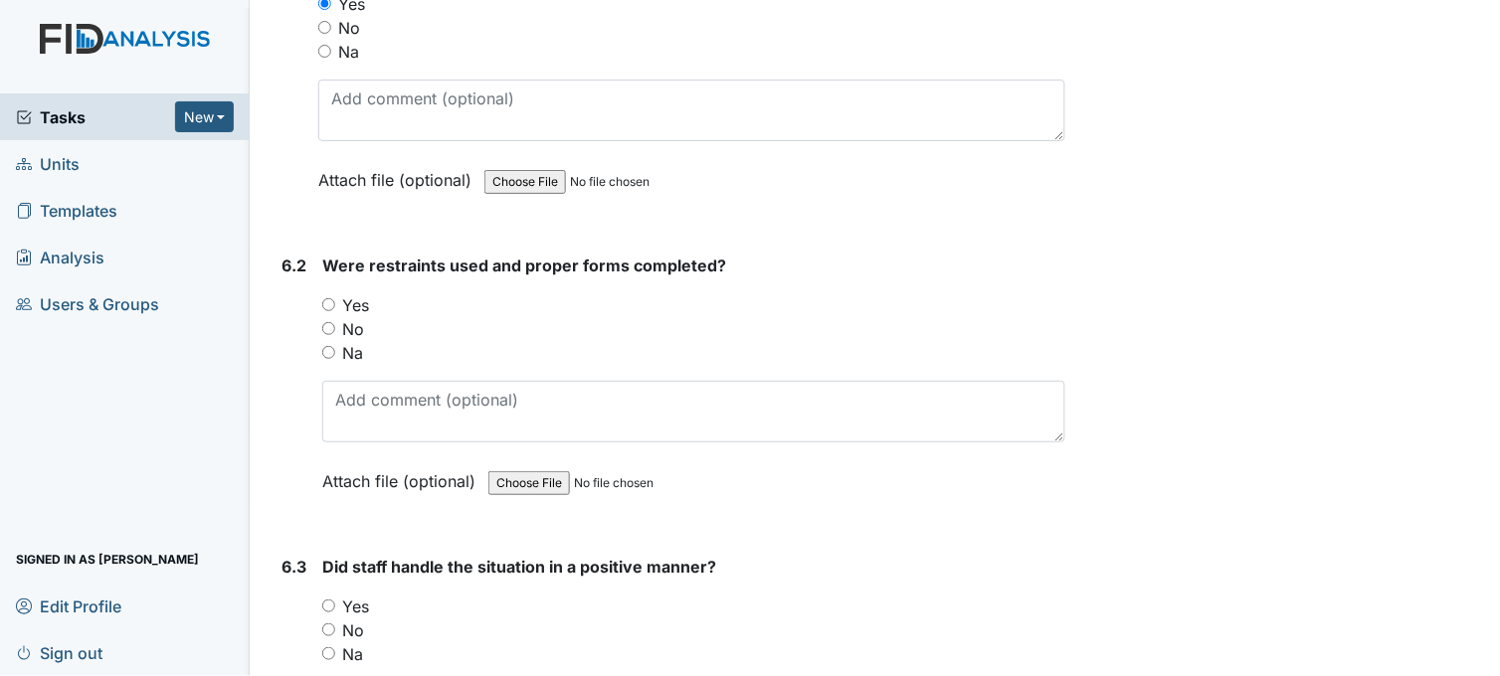
scroll to position [11049, 0]
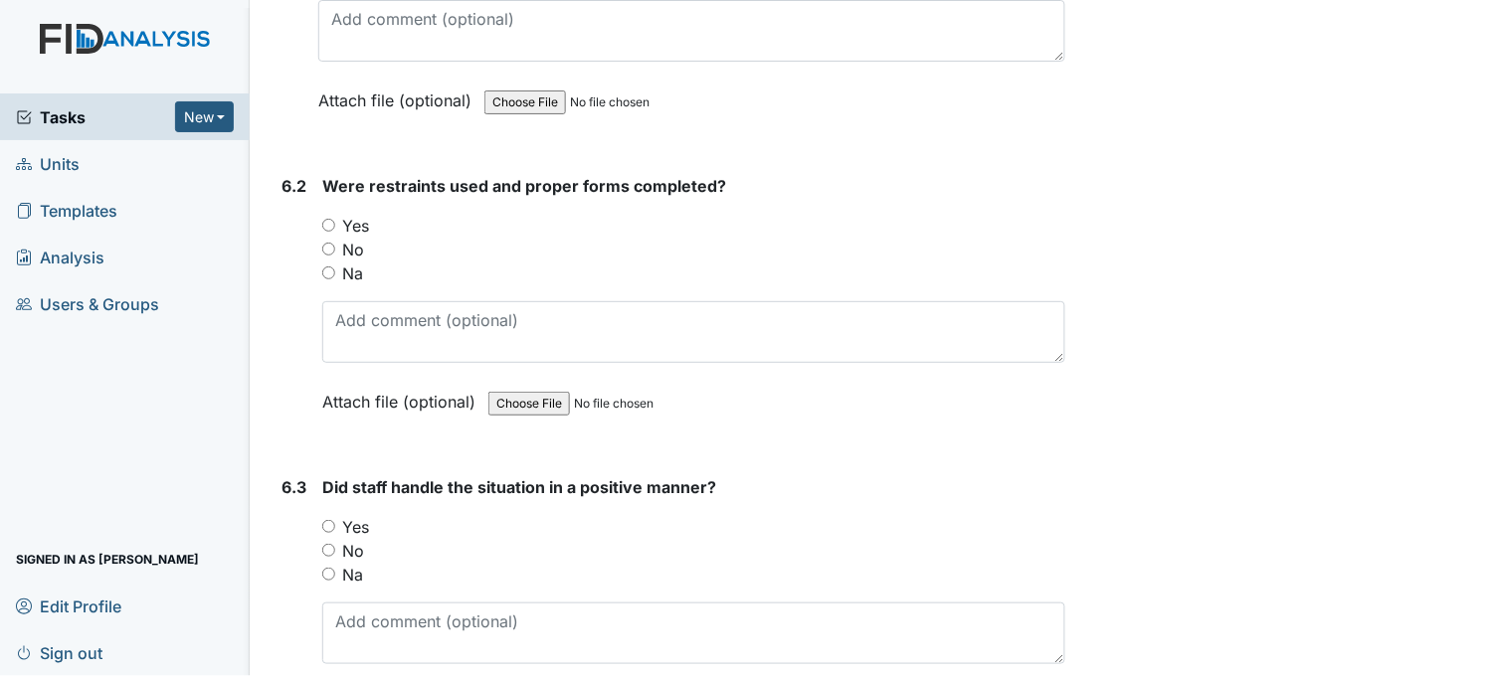
click at [333, 219] on input "Yes" at bounding box center [328, 225] width 13 height 13
radio input "true"
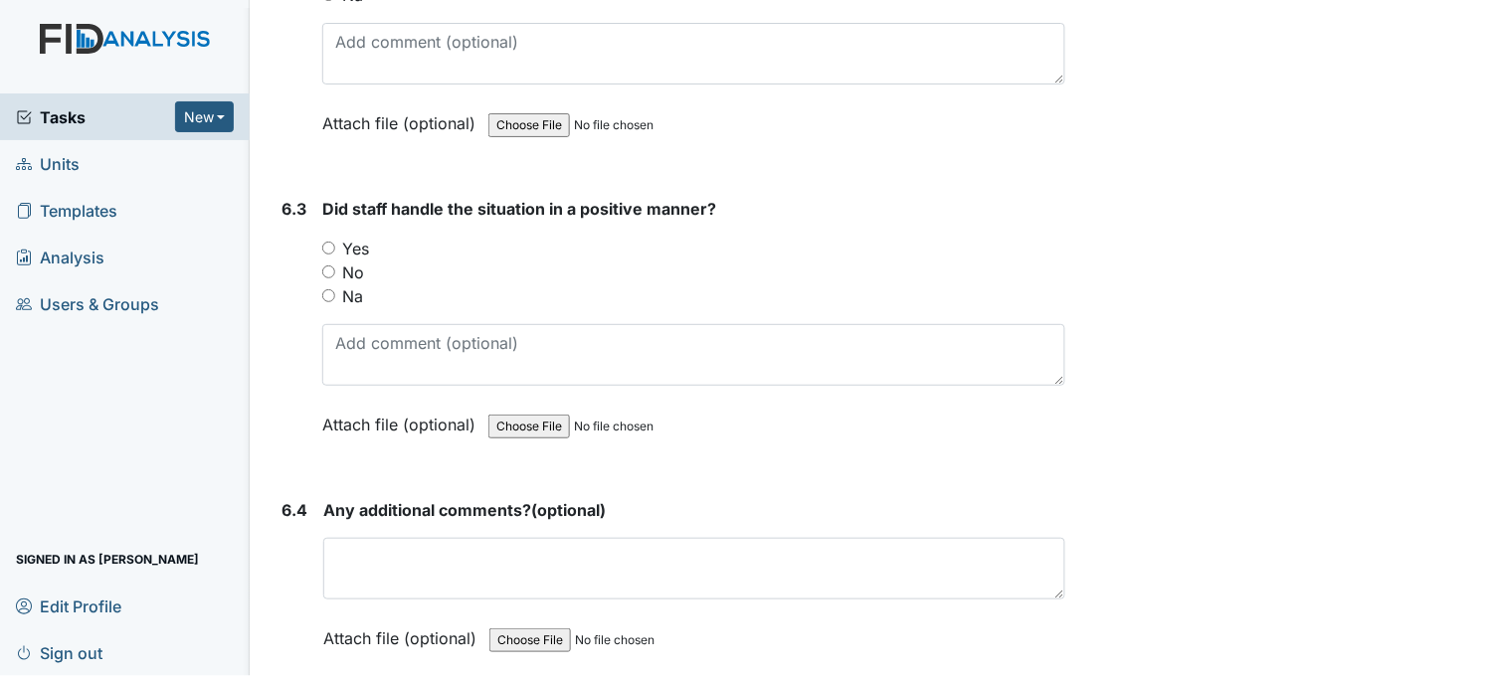
scroll to position [11381, 0]
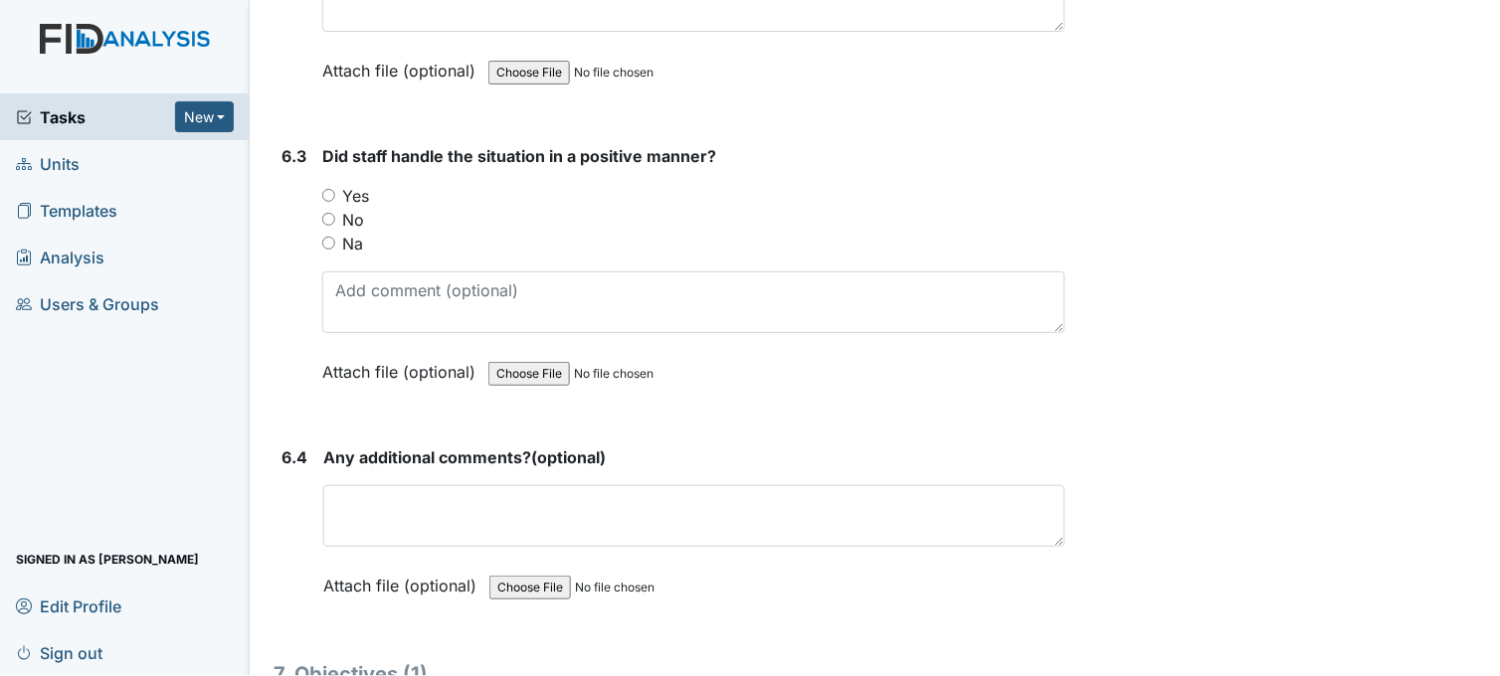
click at [324, 189] on input "Yes" at bounding box center [328, 195] width 13 height 13
radio input "true"
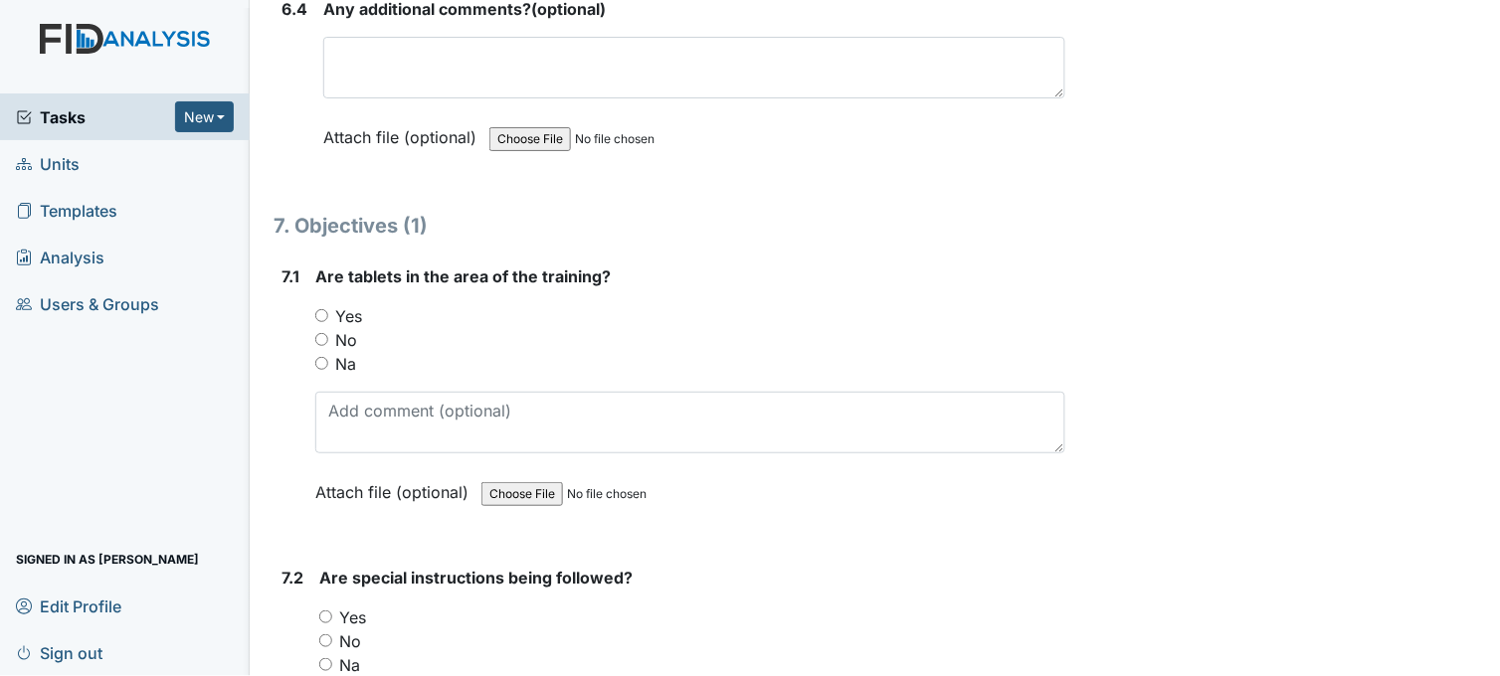
scroll to position [11933, 0]
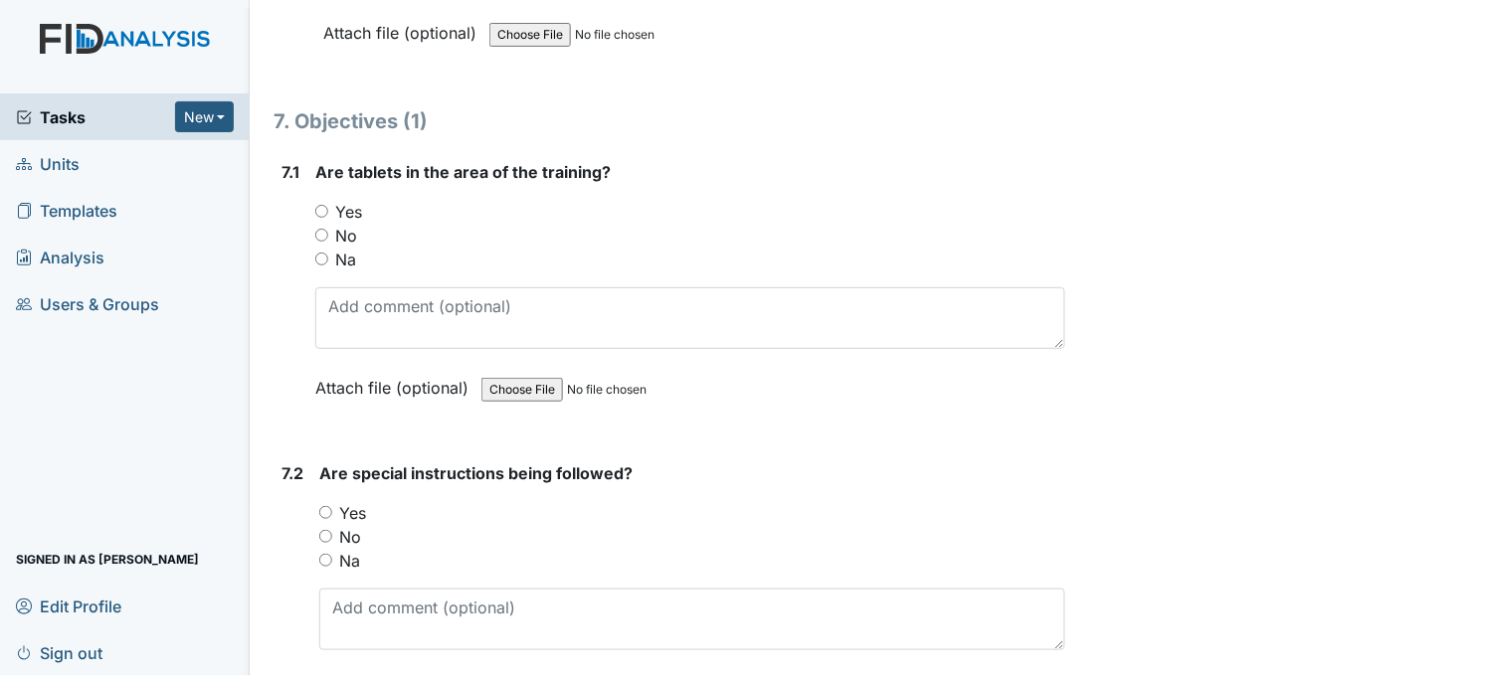
click at [323, 205] on input "Yes" at bounding box center [321, 211] width 13 height 13
radio input "true"
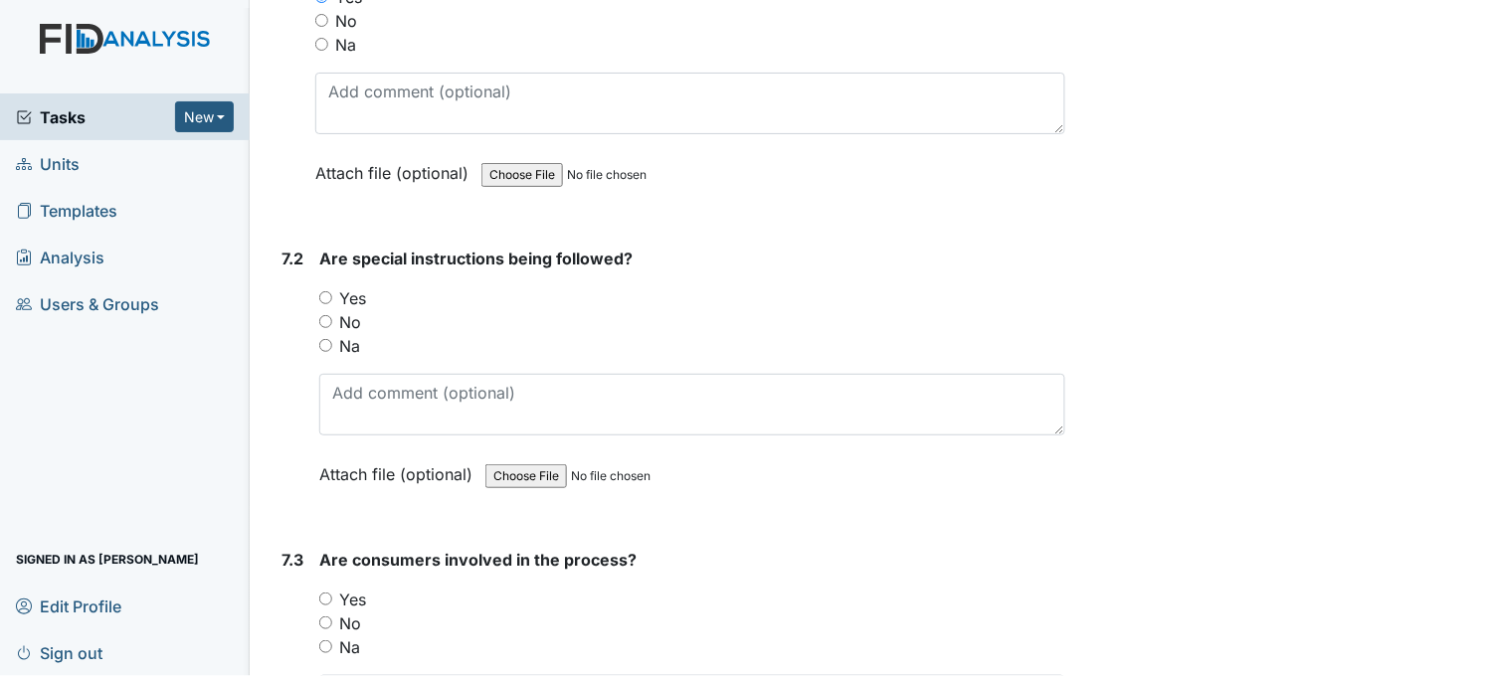
scroll to position [12154, 0]
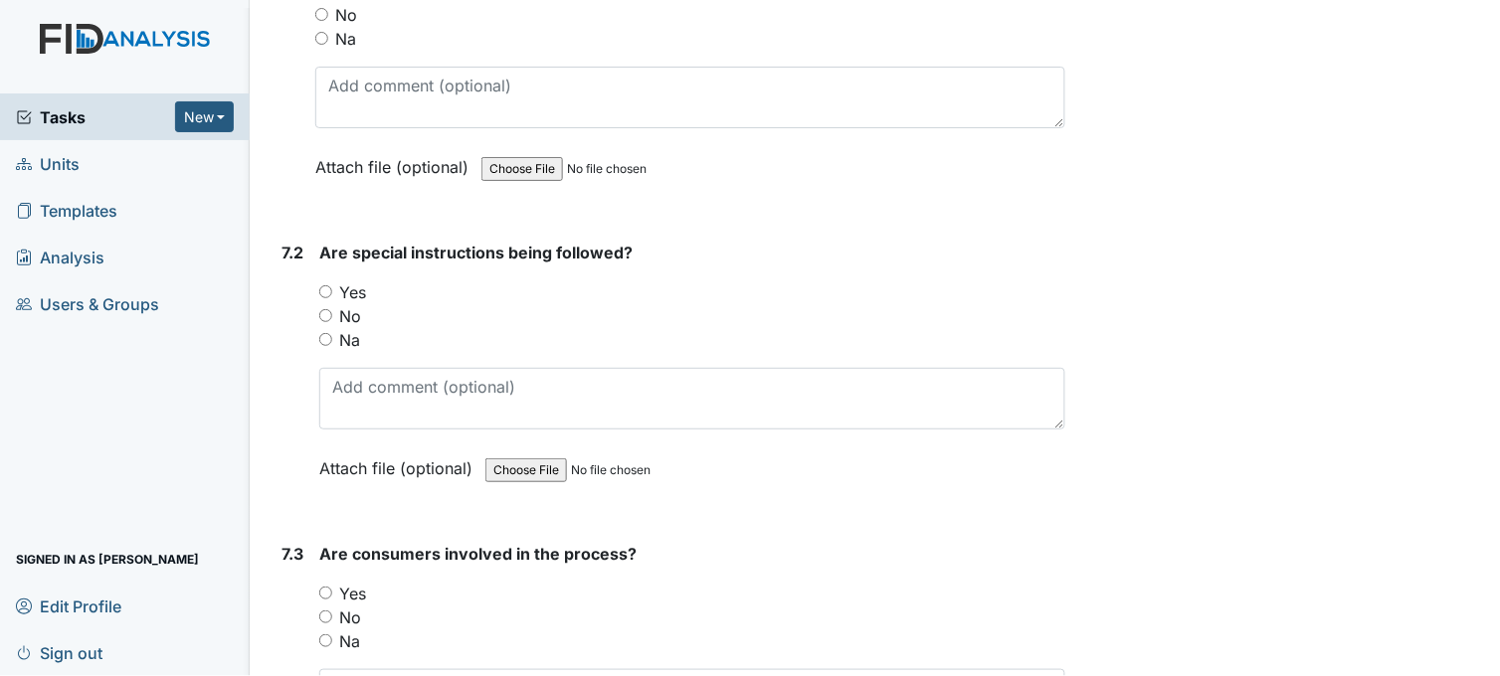
click at [324, 285] on input "Yes" at bounding box center [325, 291] width 13 height 13
radio input "true"
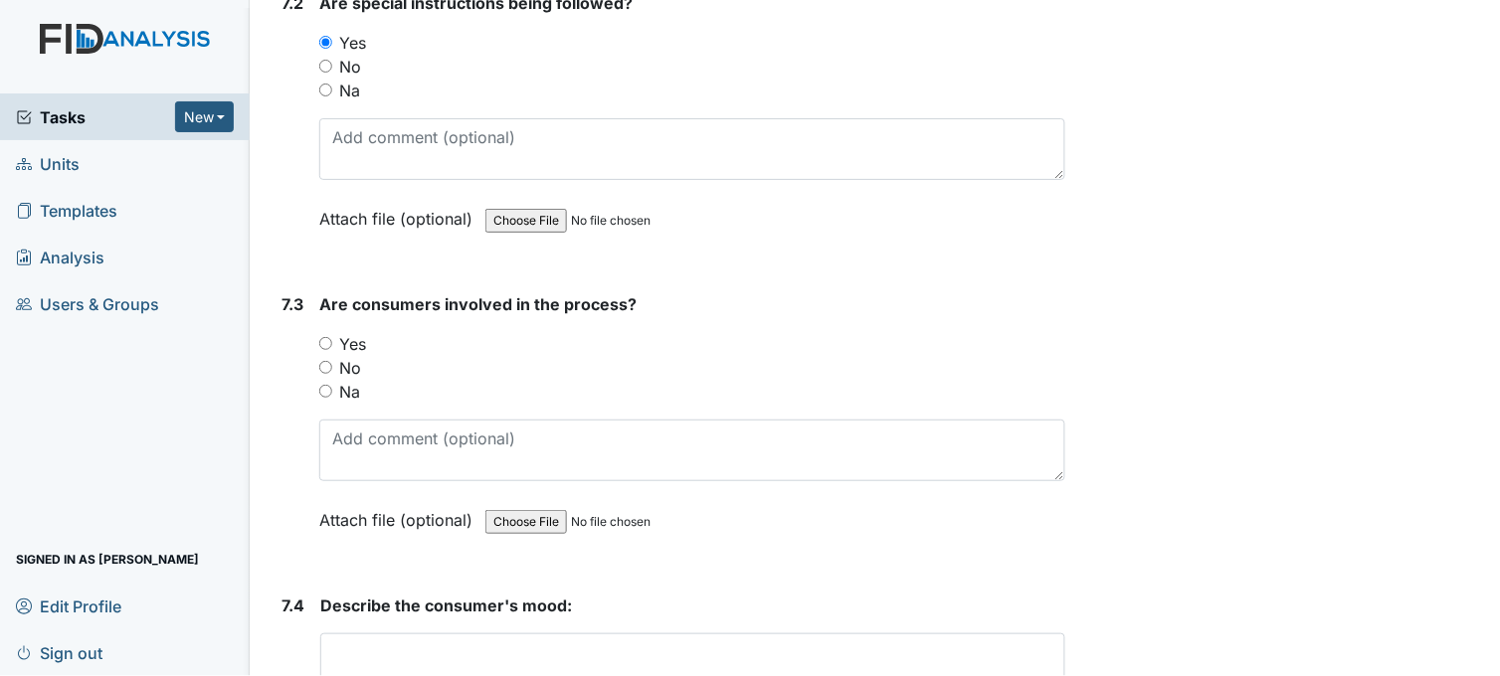
scroll to position [12485, 0]
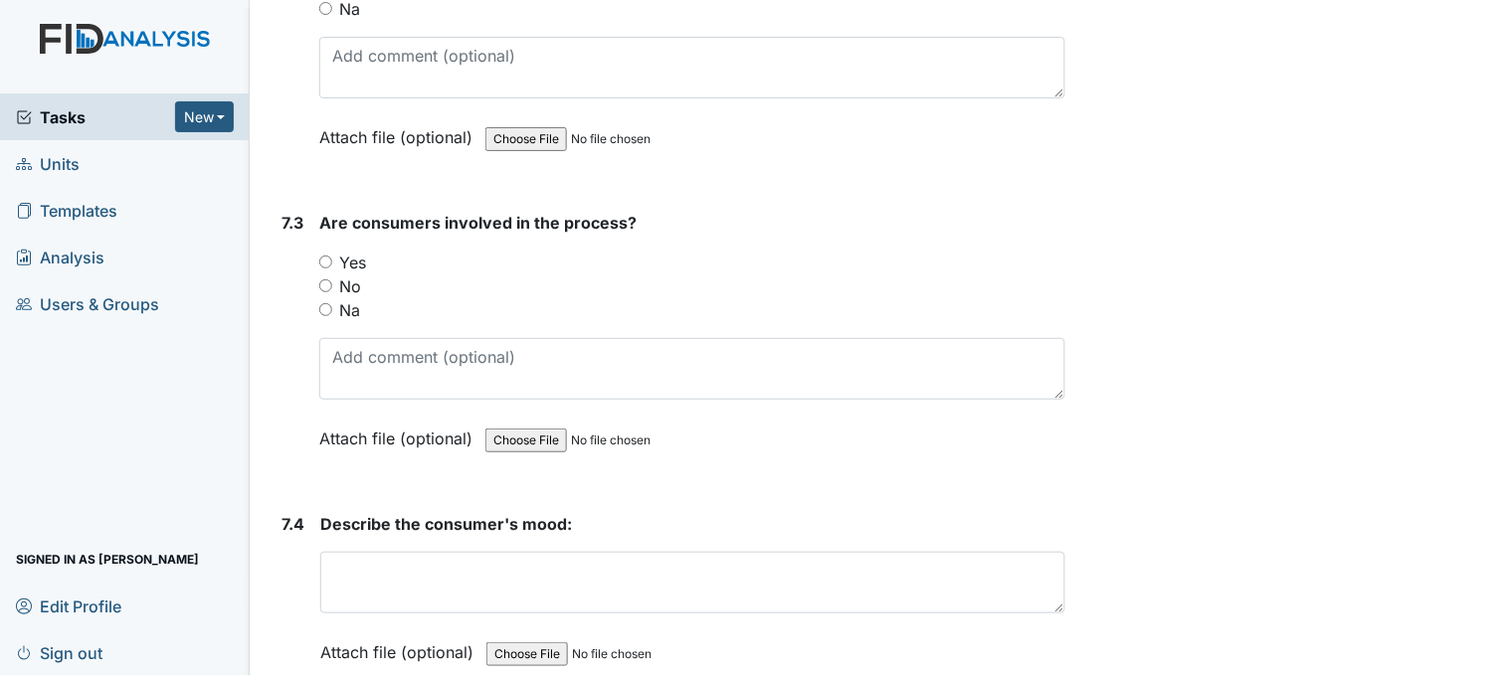
click at [329, 256] on input "Yes" at bounding box center [325, 262] width 13 height 13
radio input "true"
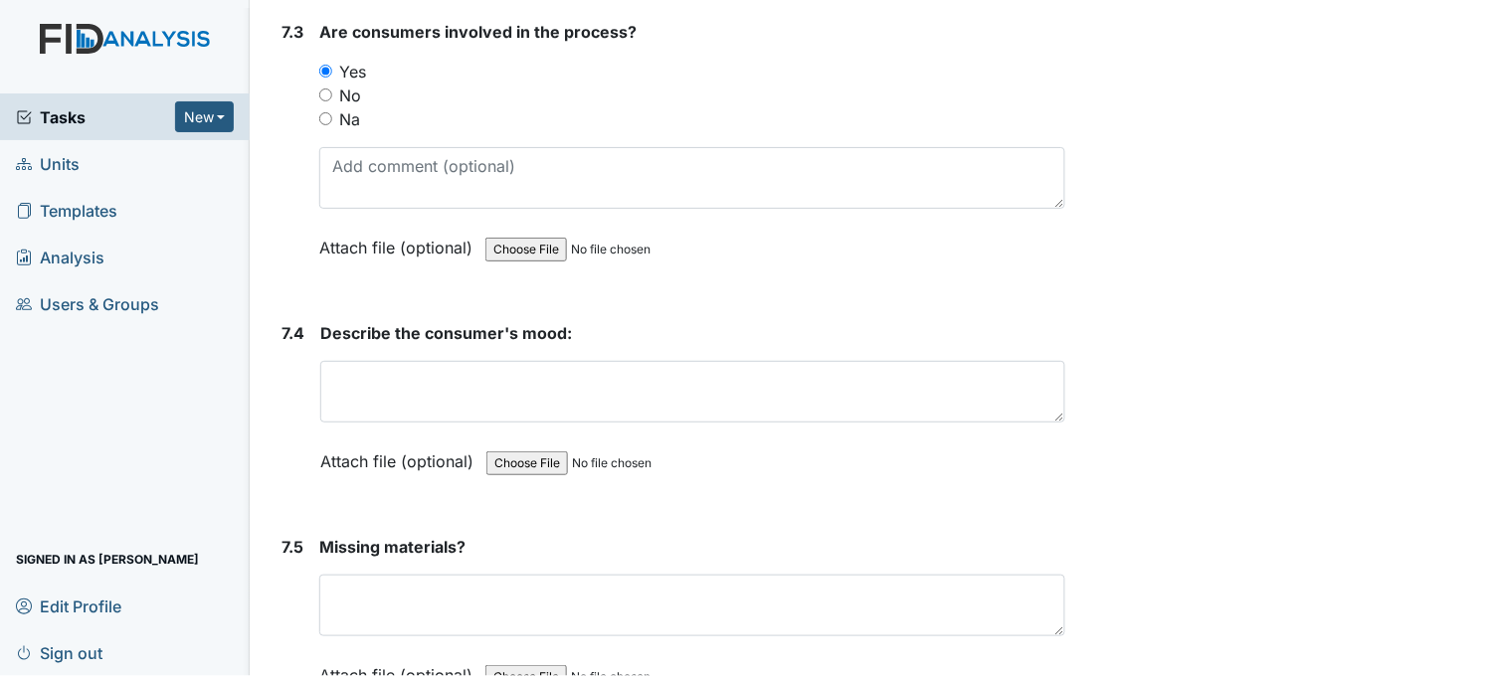
scroll to position [12706, 0]
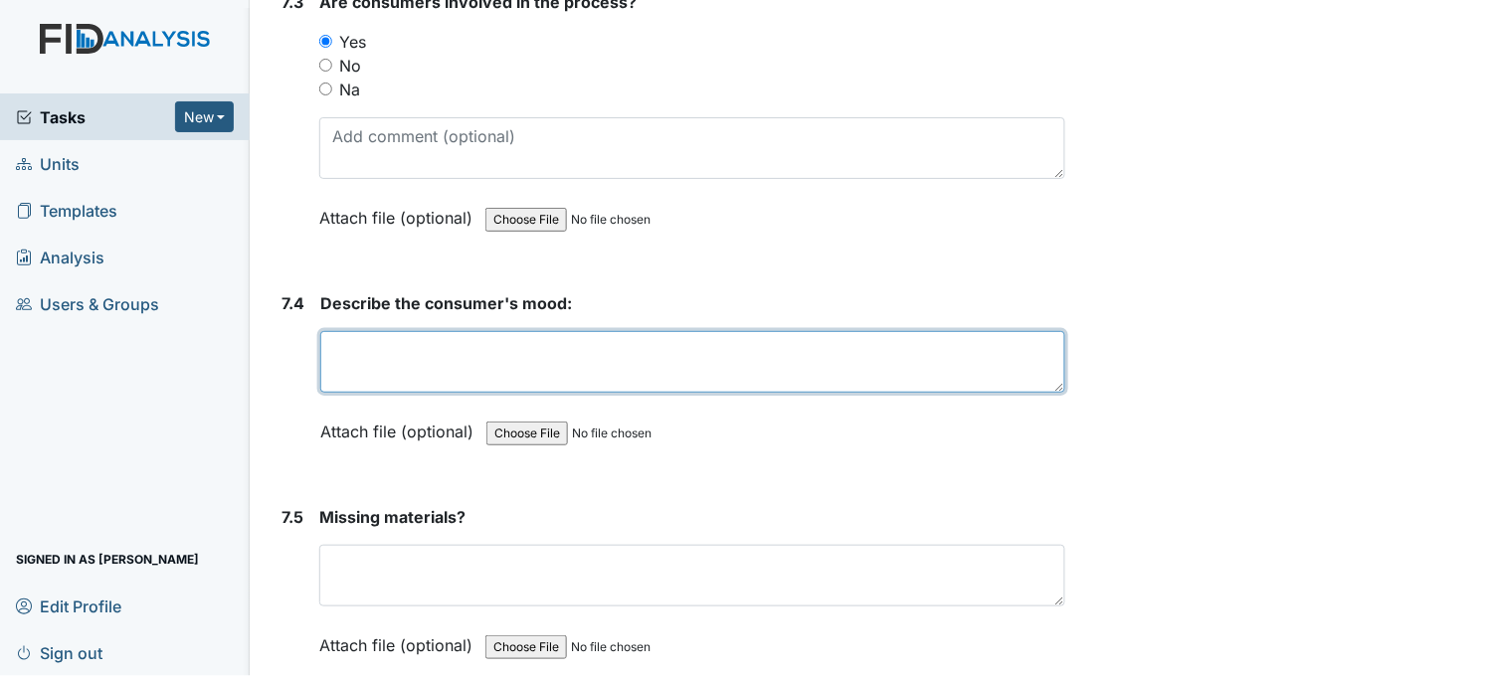
click at [440, 344] on textarea at bounding box center [692, 362] width 745 height 62
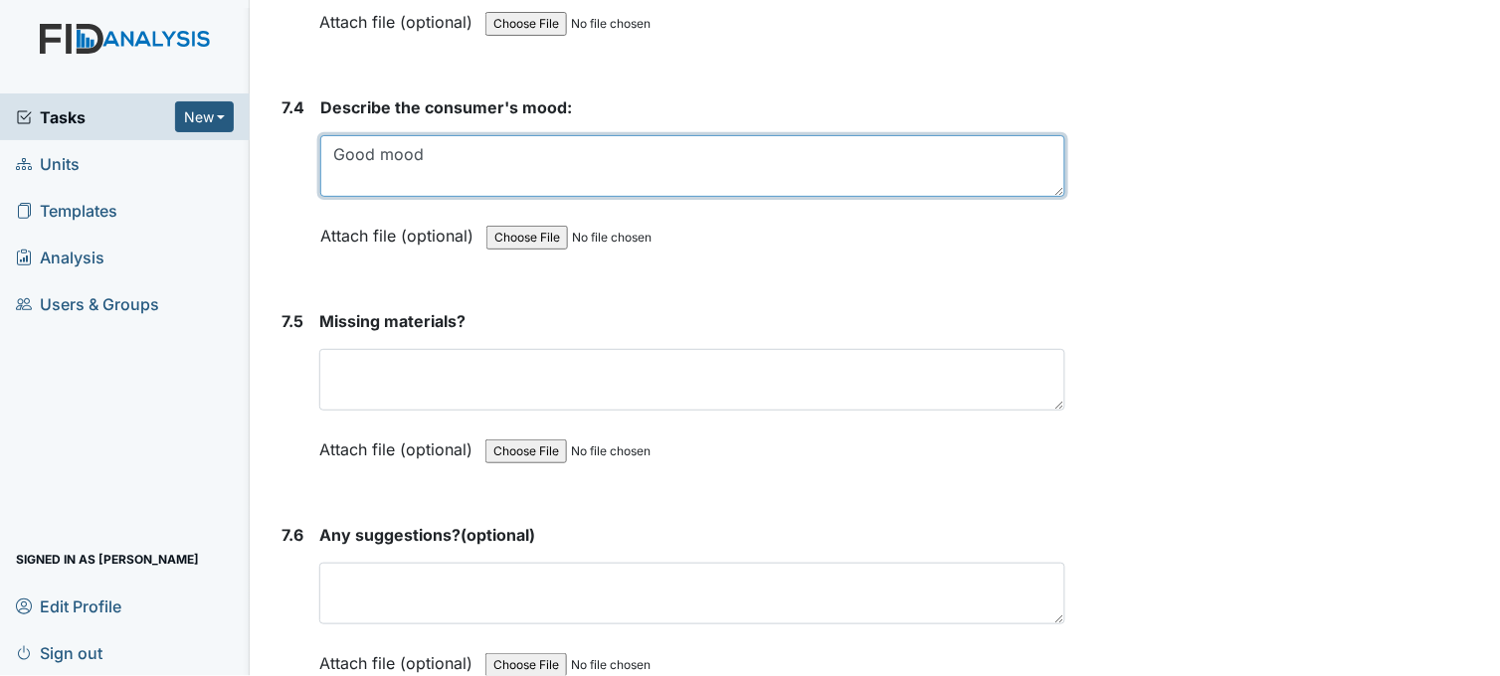
scroll to position [12928, 0]
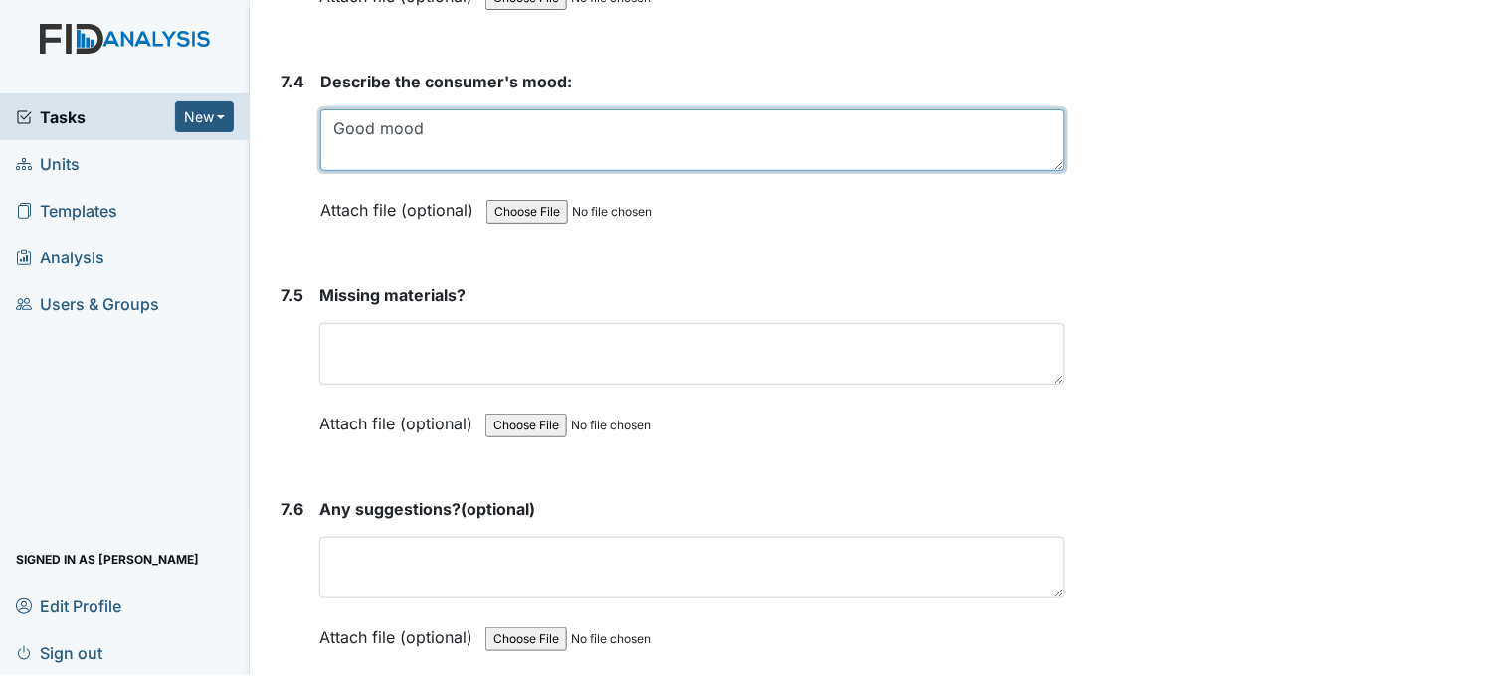
type textarea "Good mood"
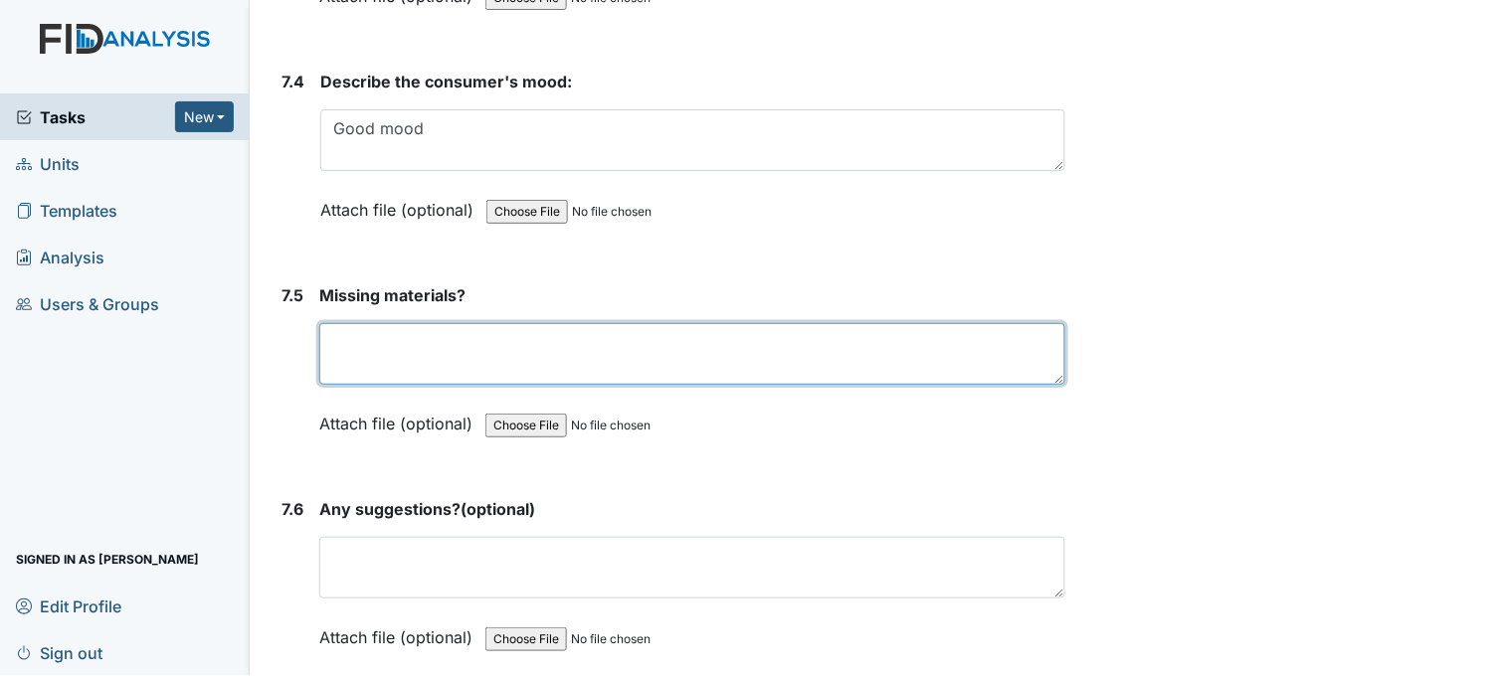
click at [462, 341] on textarea at bounding box center [692, 354] width 746 height 62
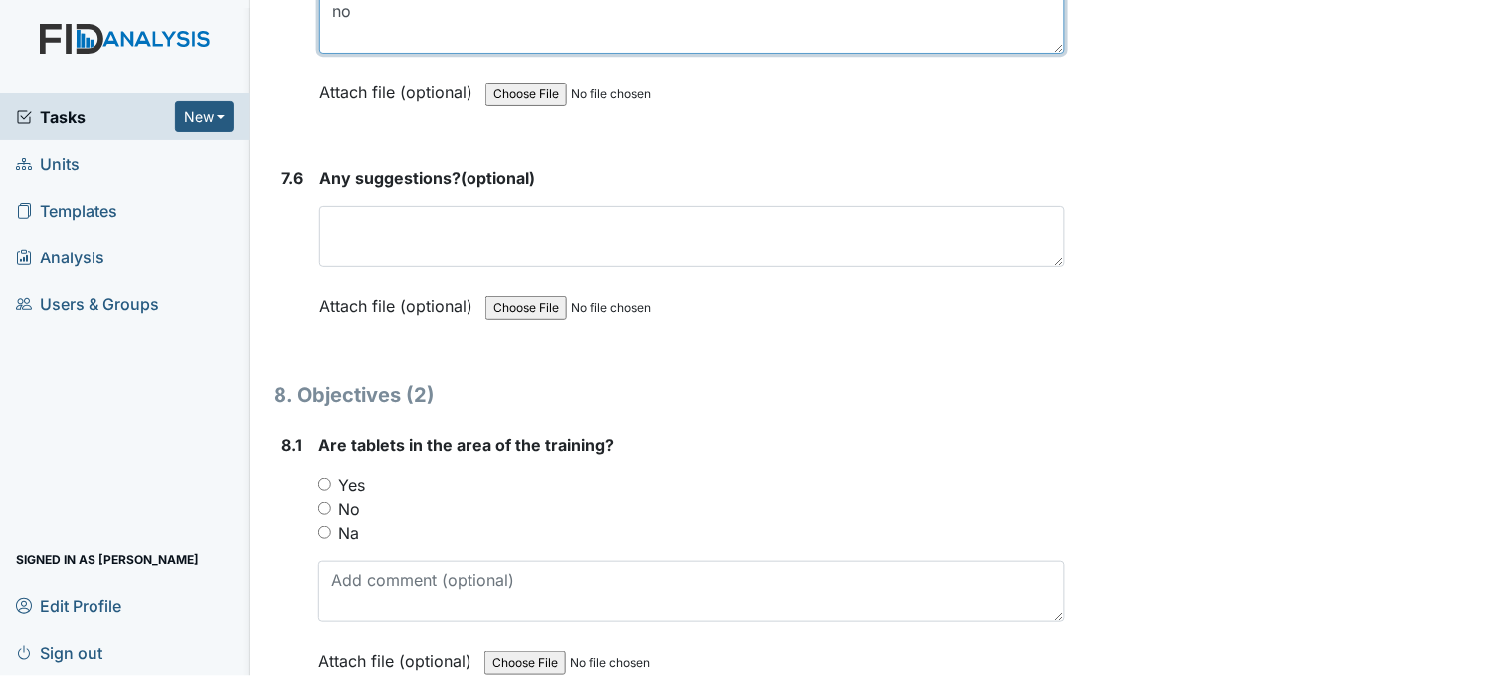
scroll to position [13369, 0]
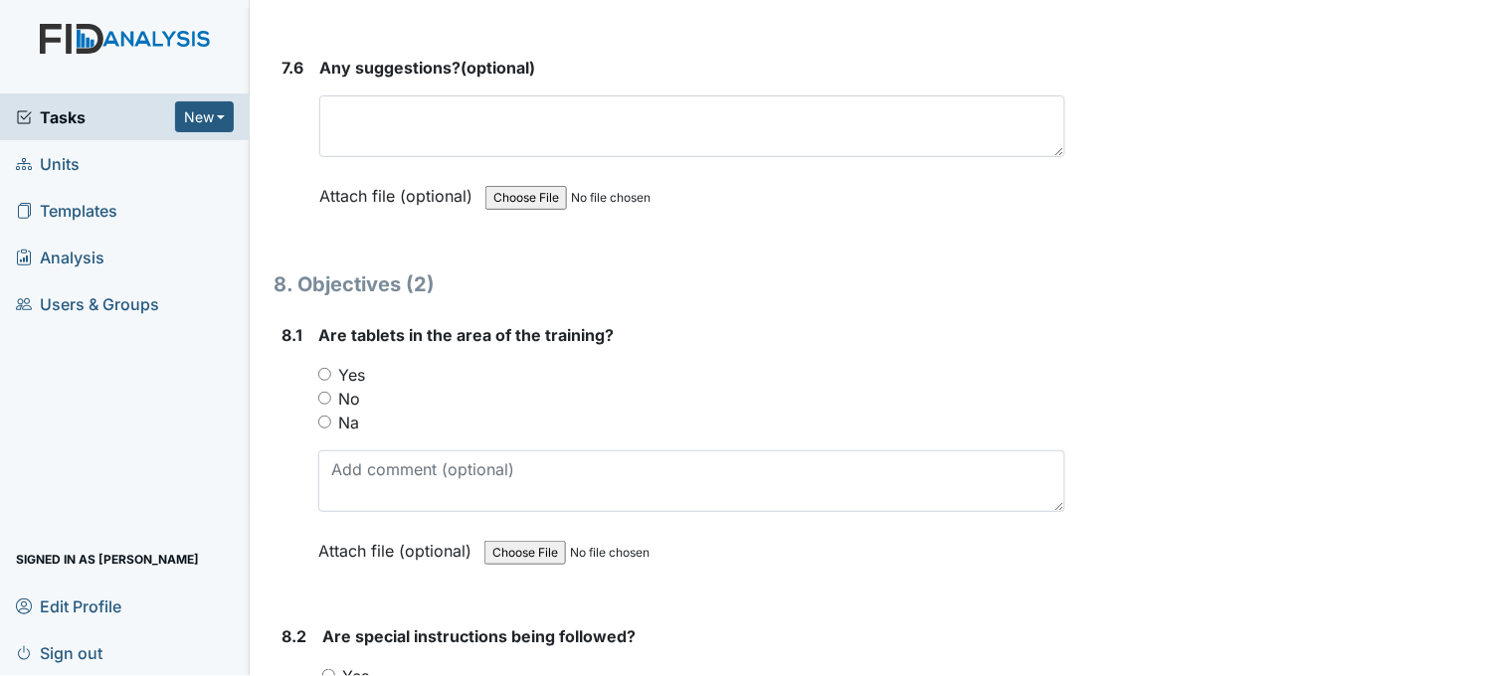
type textarea "no"
click at [323, 368] on input "Yes" at bounding box center [324, 374] width 13 height 13
radio input "true"
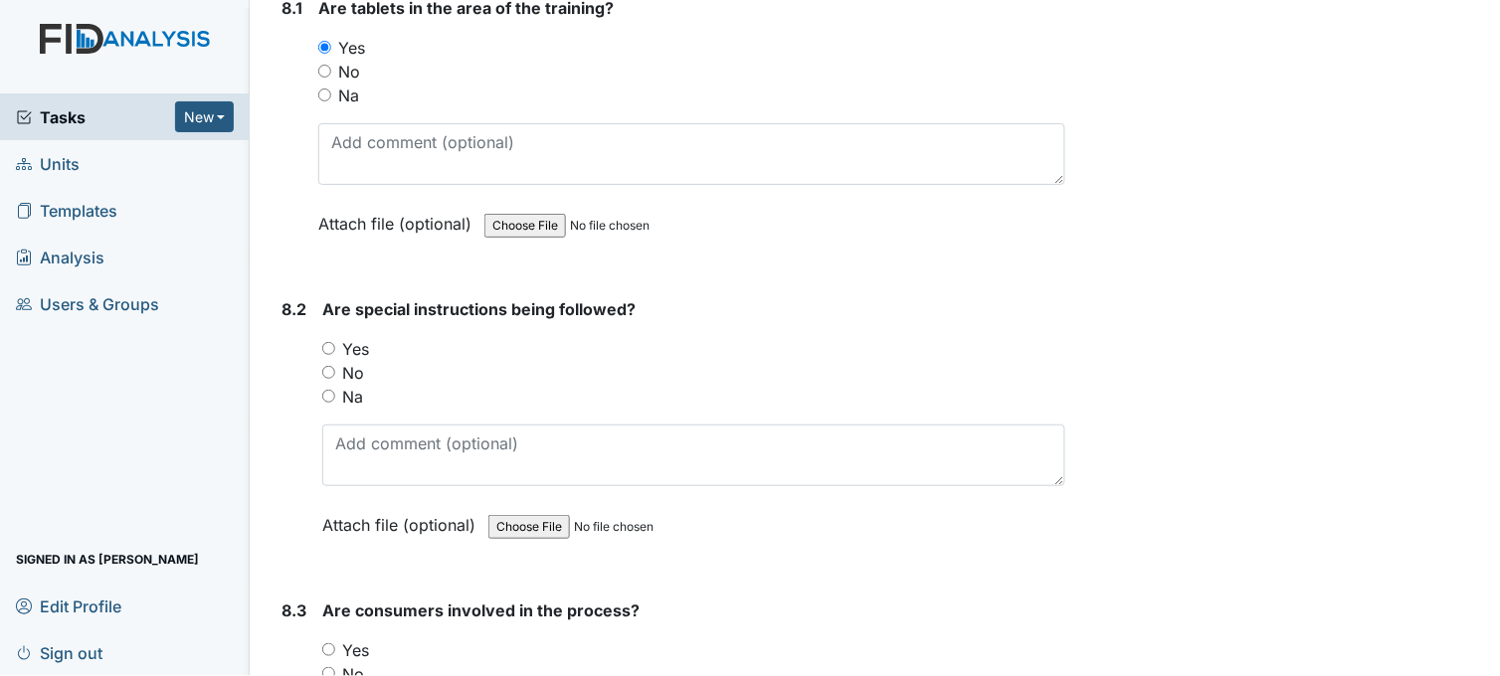
scroll to position [13701, 0]
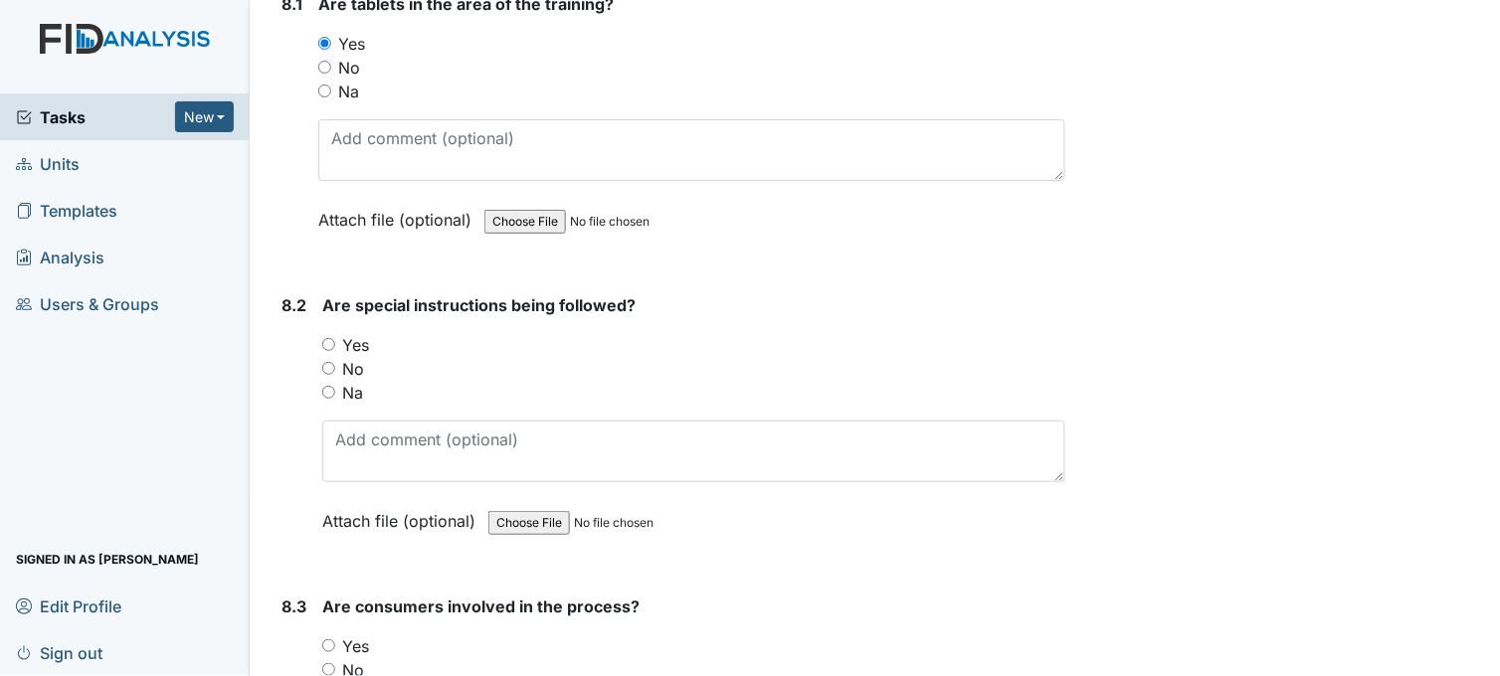
click at [331, 338] on input "Yes" at bounding box center [328, 344] width 13 height 13
radio input "true"
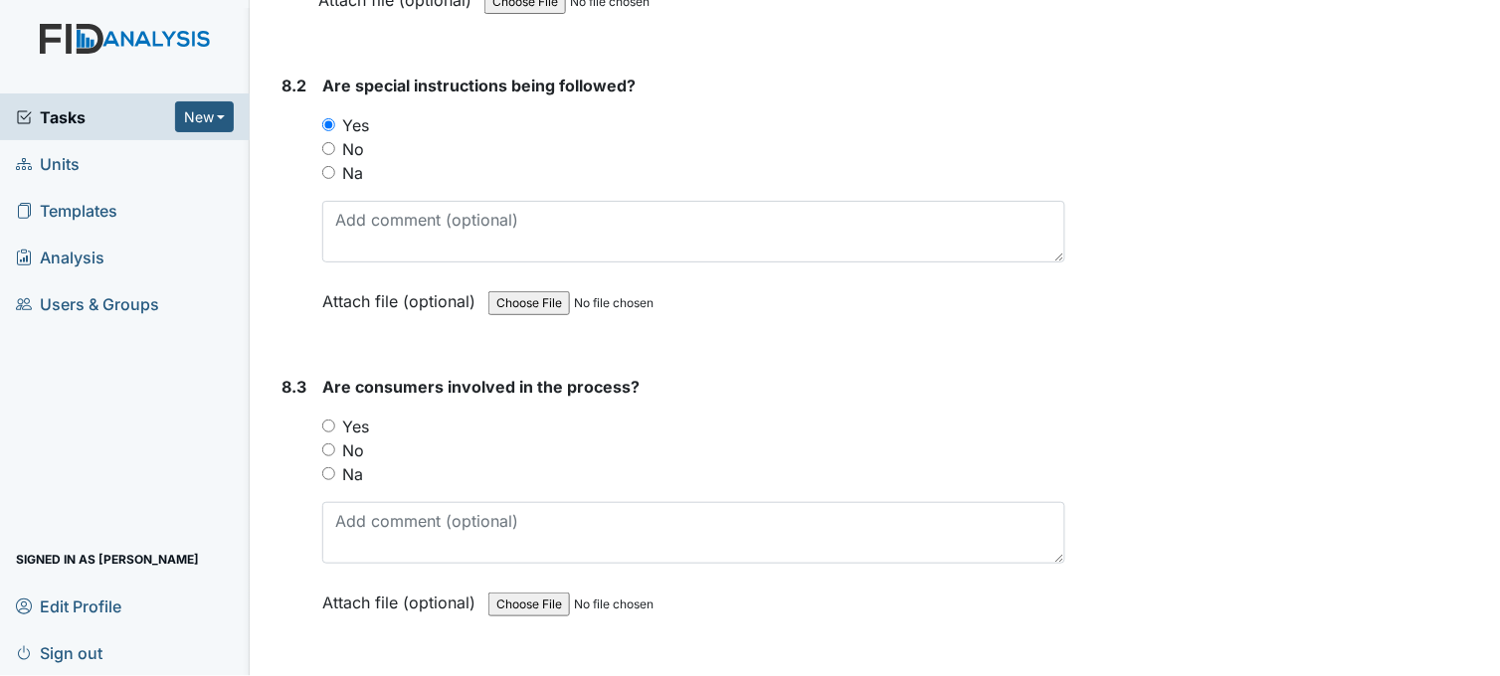
scroll to position [13922, 0]
click at [328, 418] on input "Yes" at bounding box center [328, 424] width 13 height 13
radio input "true"
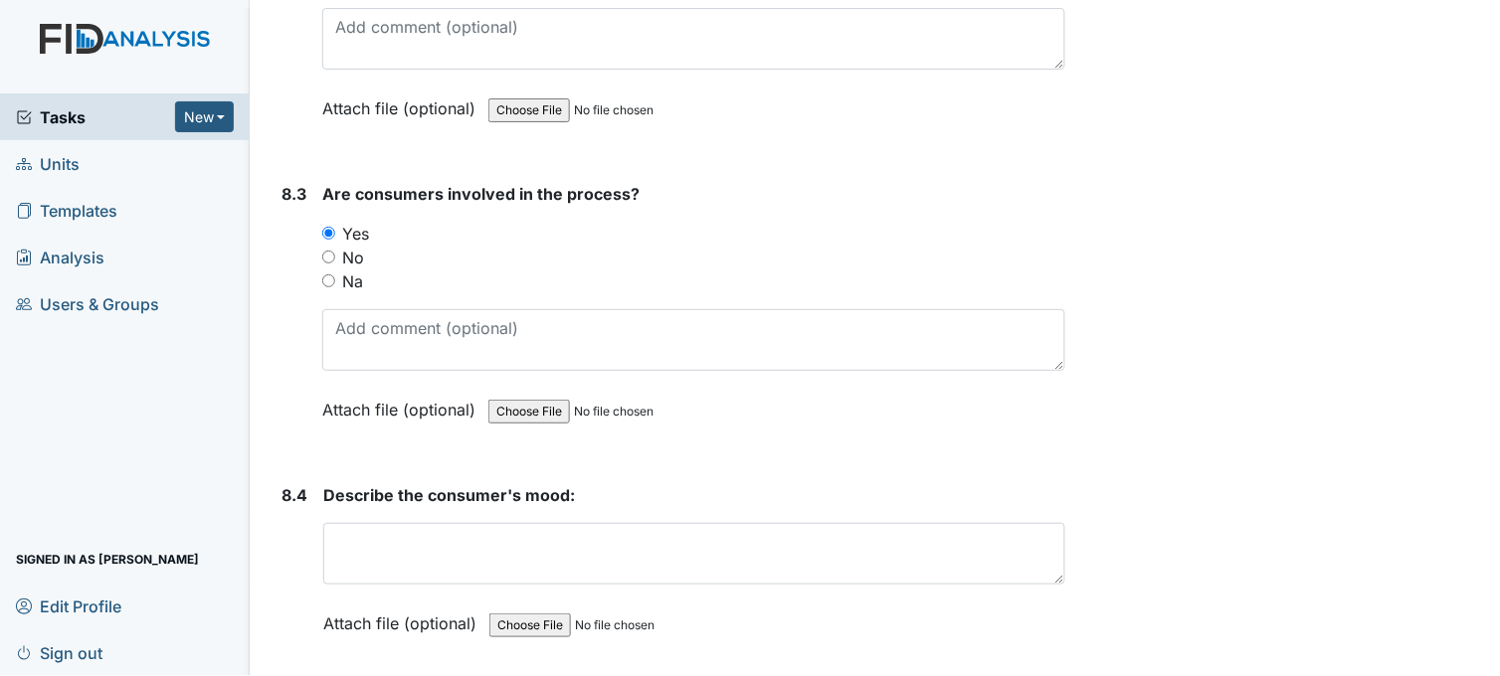
scroll to position [14253, 0]
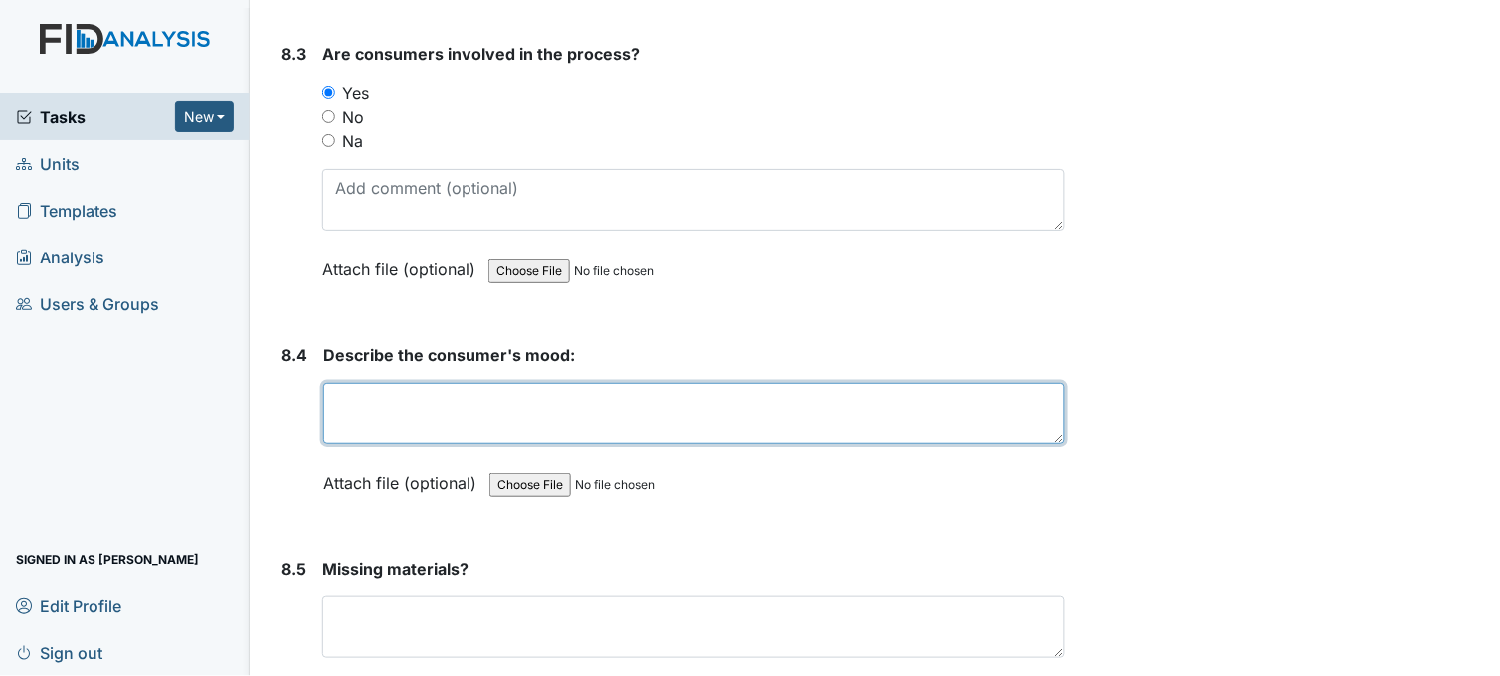
click at [329, 396] on textarea at bounding box center [694, 414] width 742 height 62
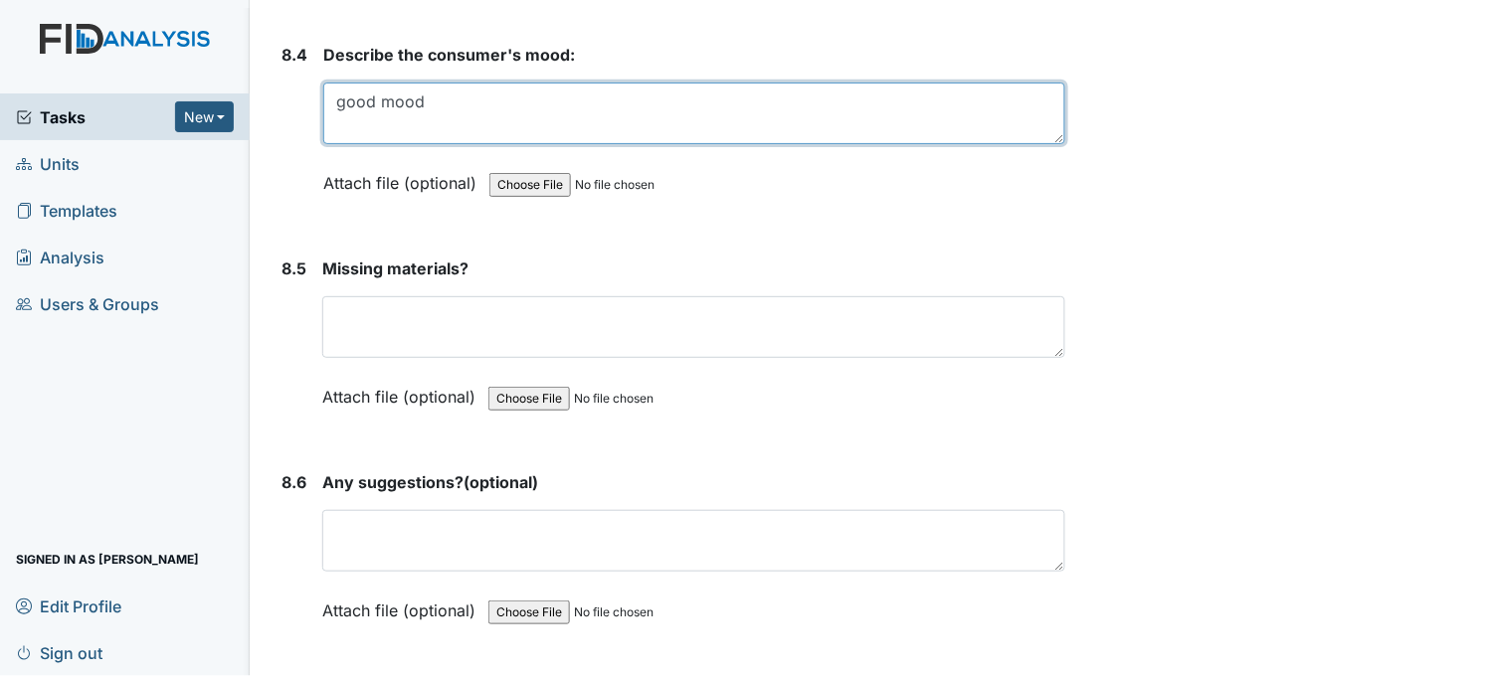
scroll to position [14585, 0]
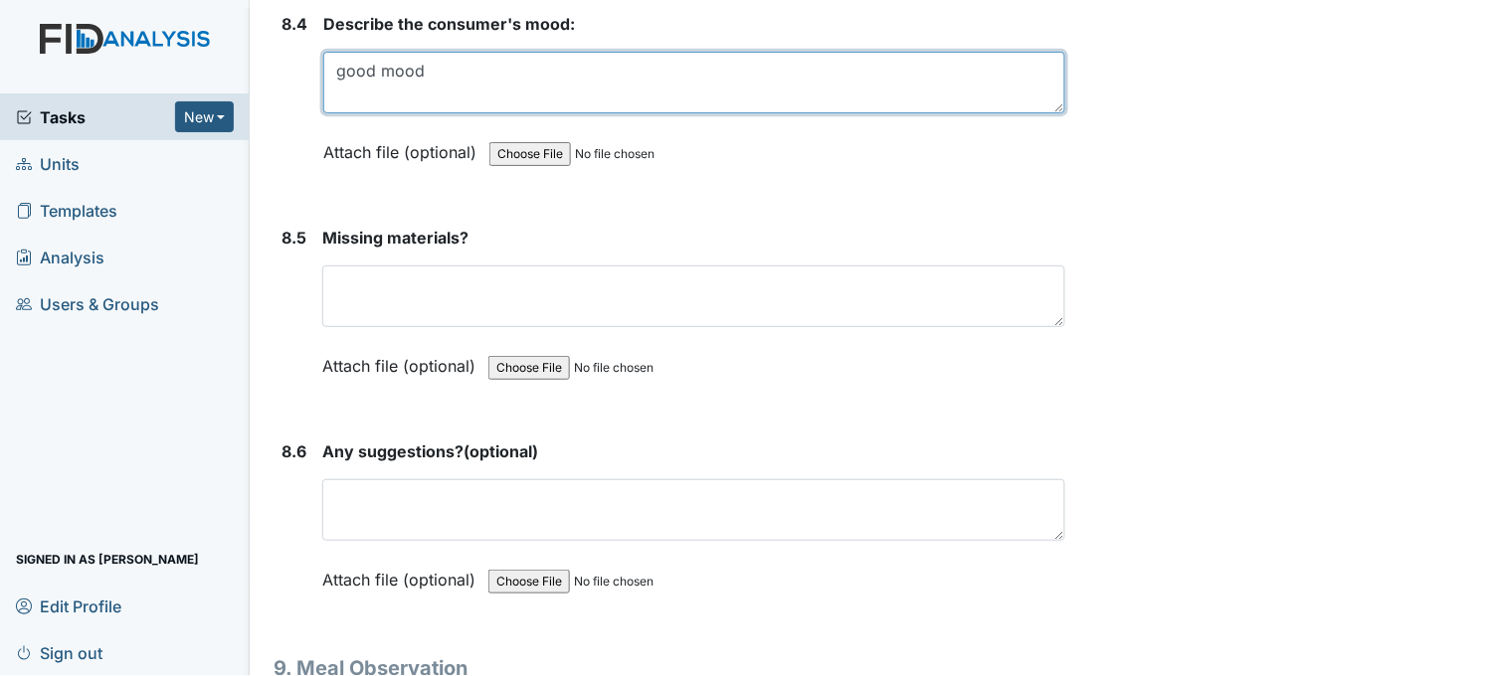
type textarea "good mood"
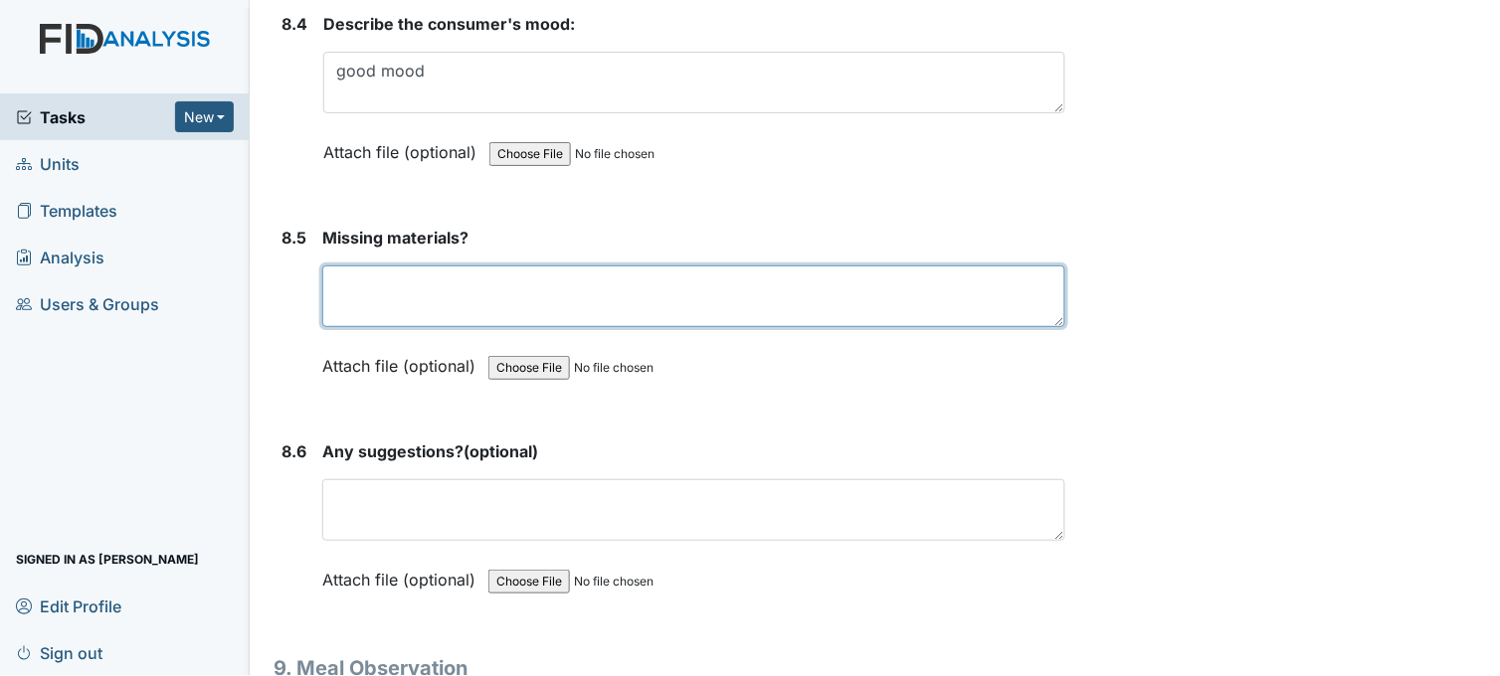
click at [442, 275] on textarea at bounding box center [693, 297] width 743 height 62
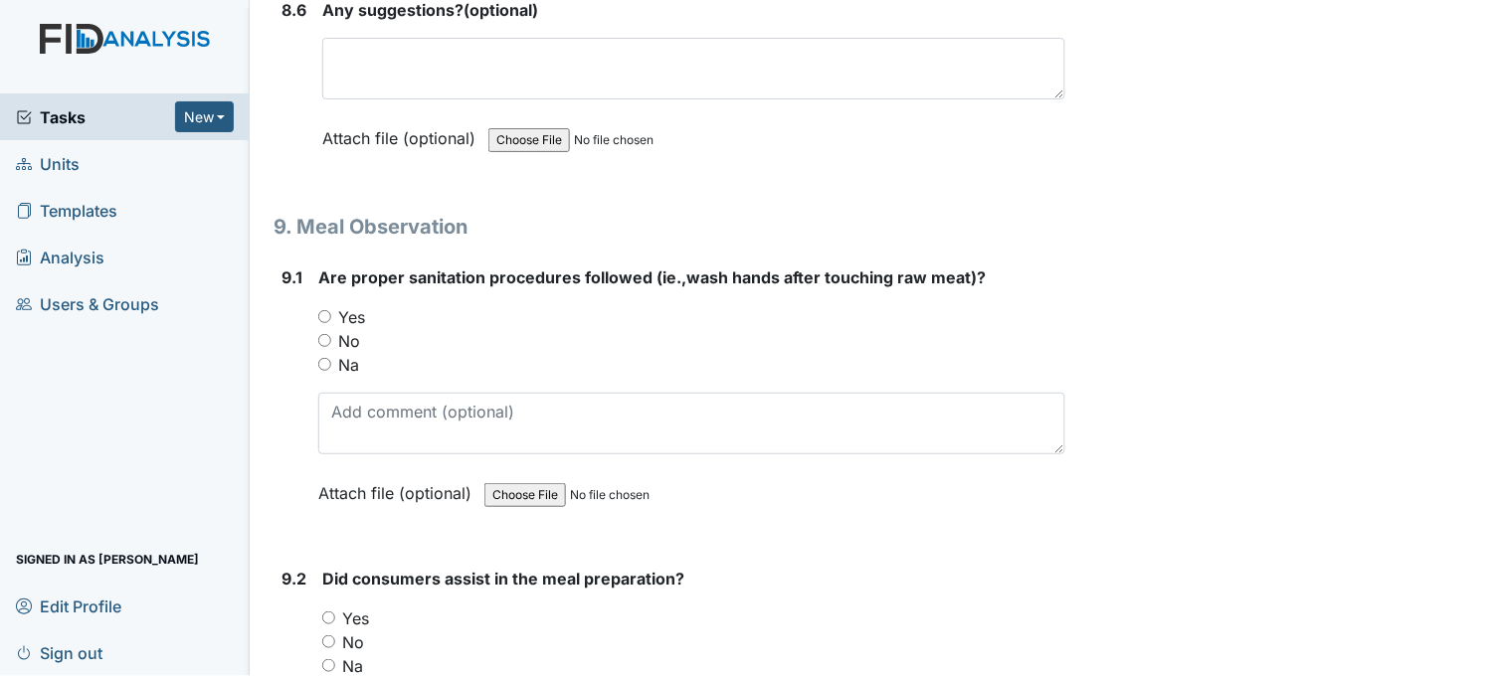
scroll to position [15027, 0]
type textarea "no"
click at [326, 309] on input "Yes" at bounding box center [324, 315] width 13 height 13
radio input "true"
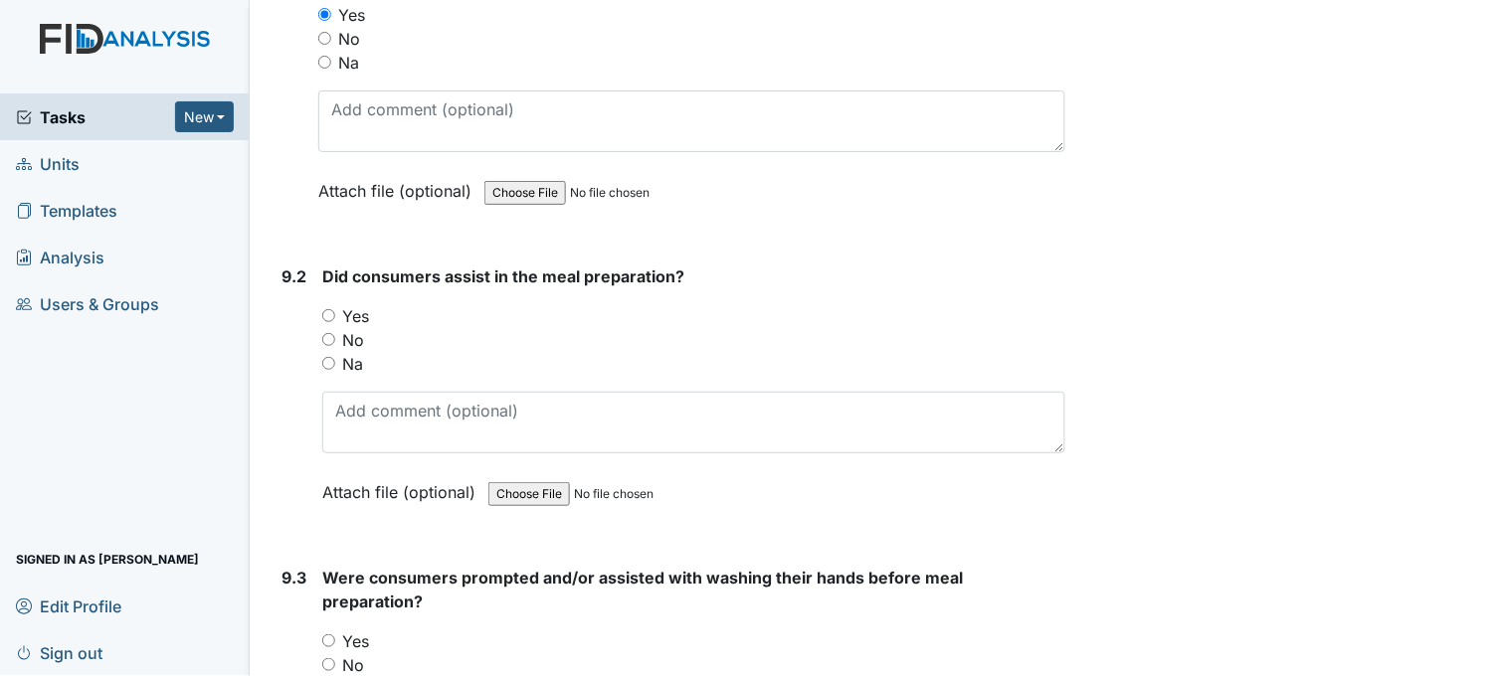
scroll to position [15358, 0]
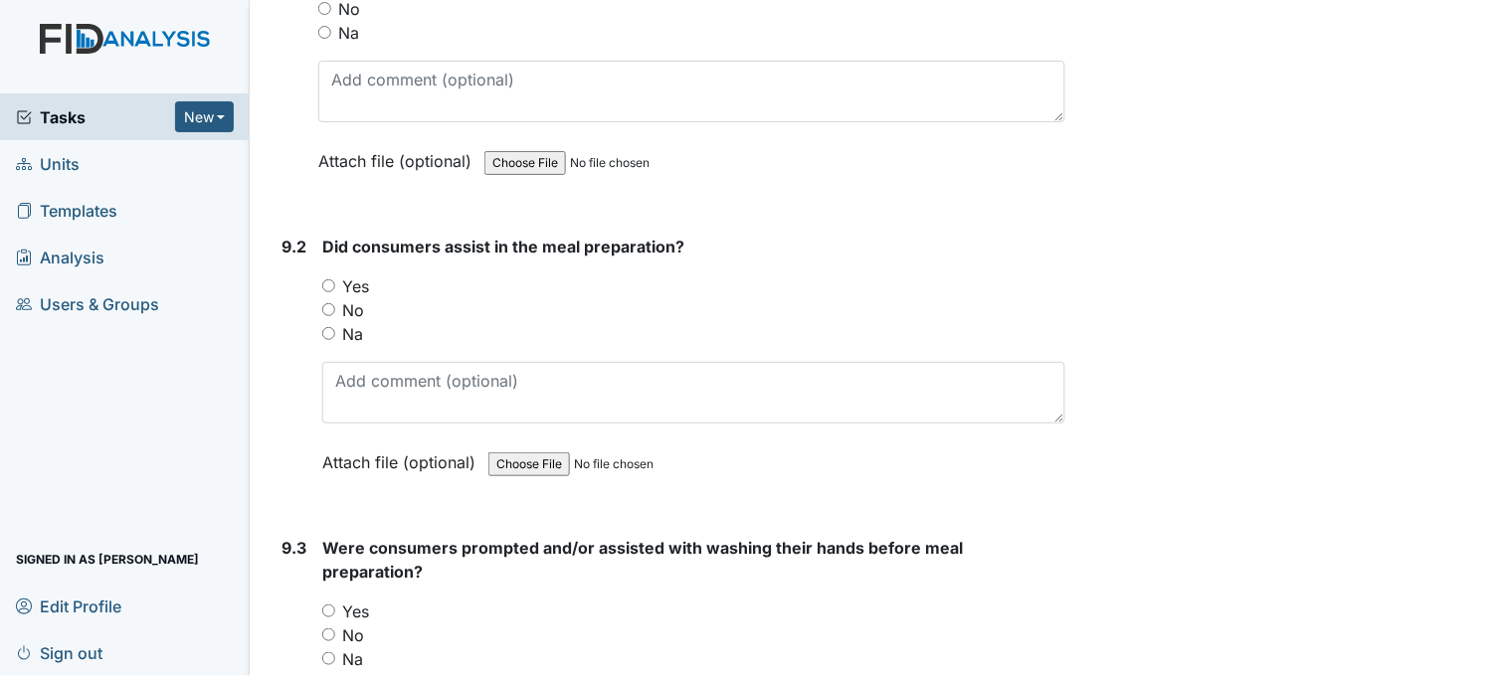
click at [326, 279] on input "Yes" at bounding box center [328, 285] width 13 height 13
radio input "true"
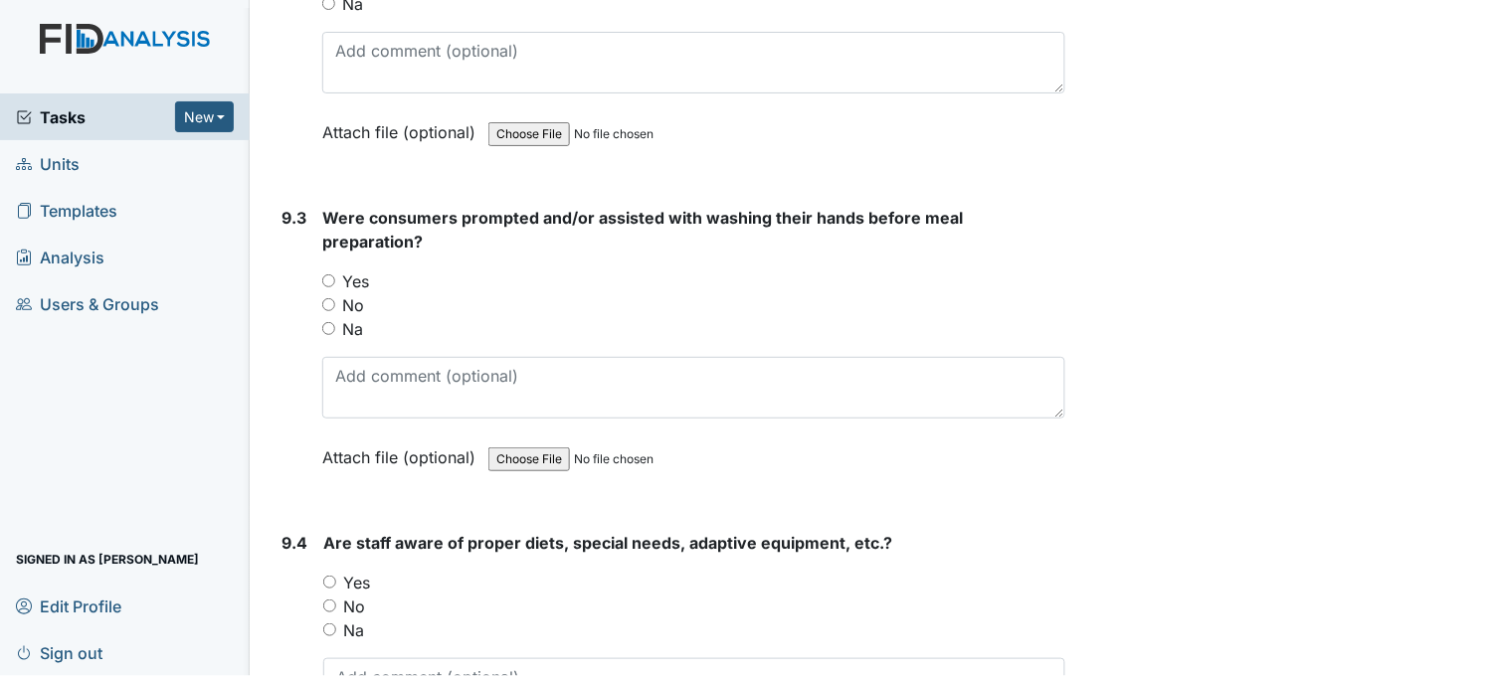
scroll to position [15689, 0]
click at [324, 273] on input "Yes" at bounding box center [328, 279] width 13 height 13
radio input "true"
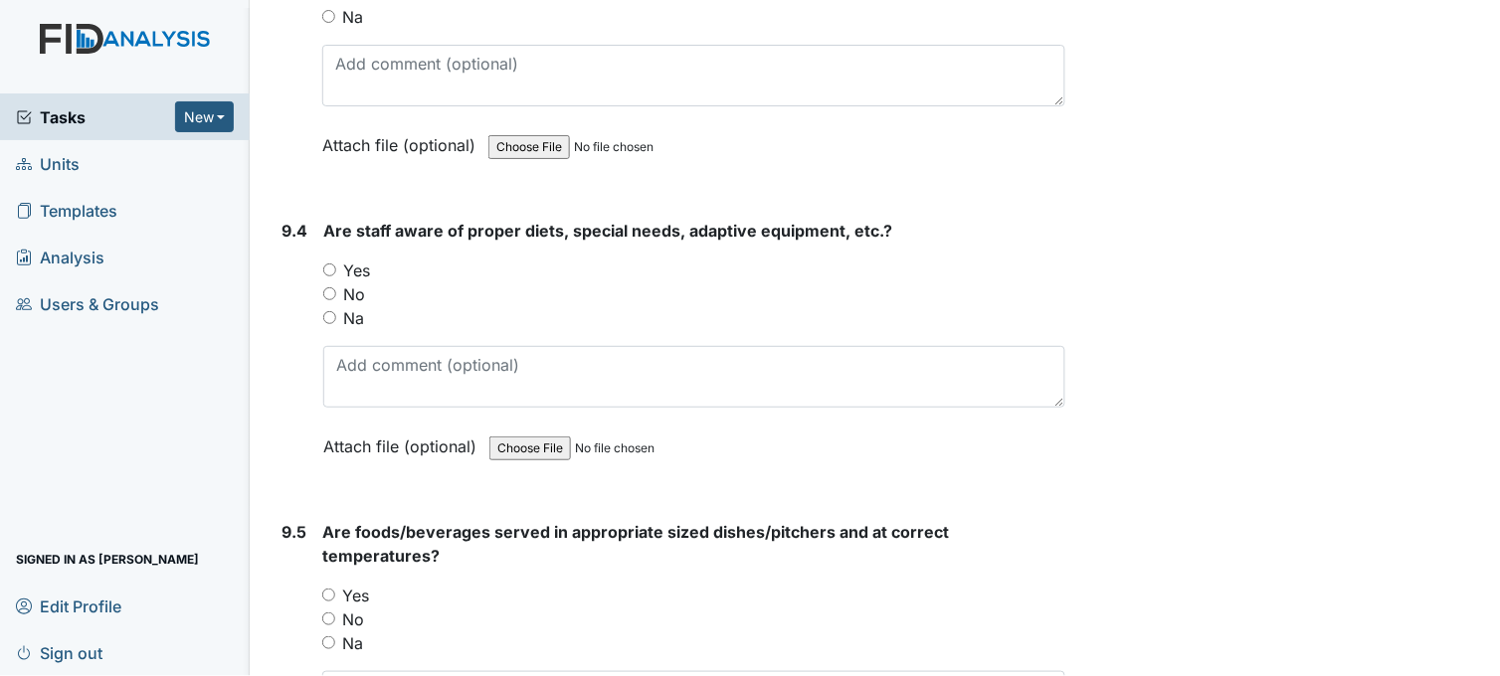
scroll to position [16022, 0]
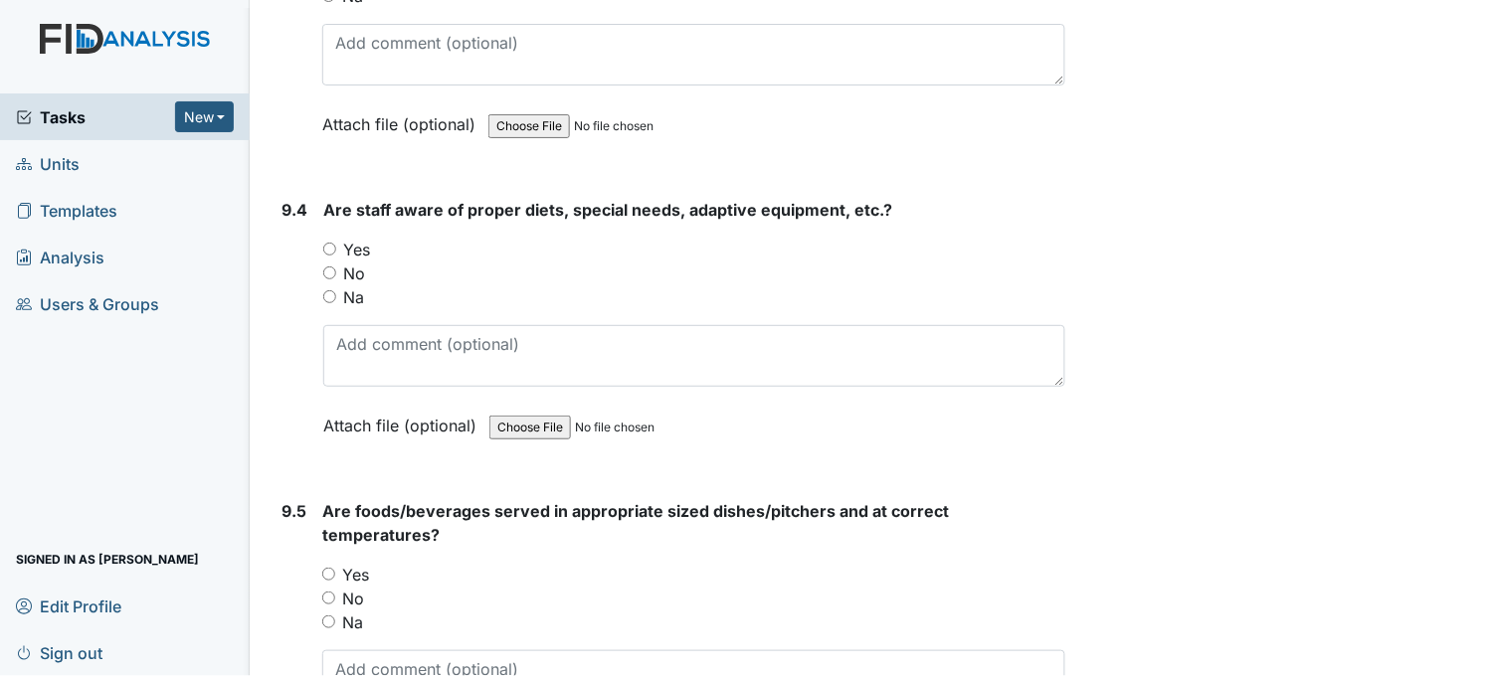
click at [330, 243] on input "Yes" at bounding box center [329, 249] width 13 height 13
radio input "true"
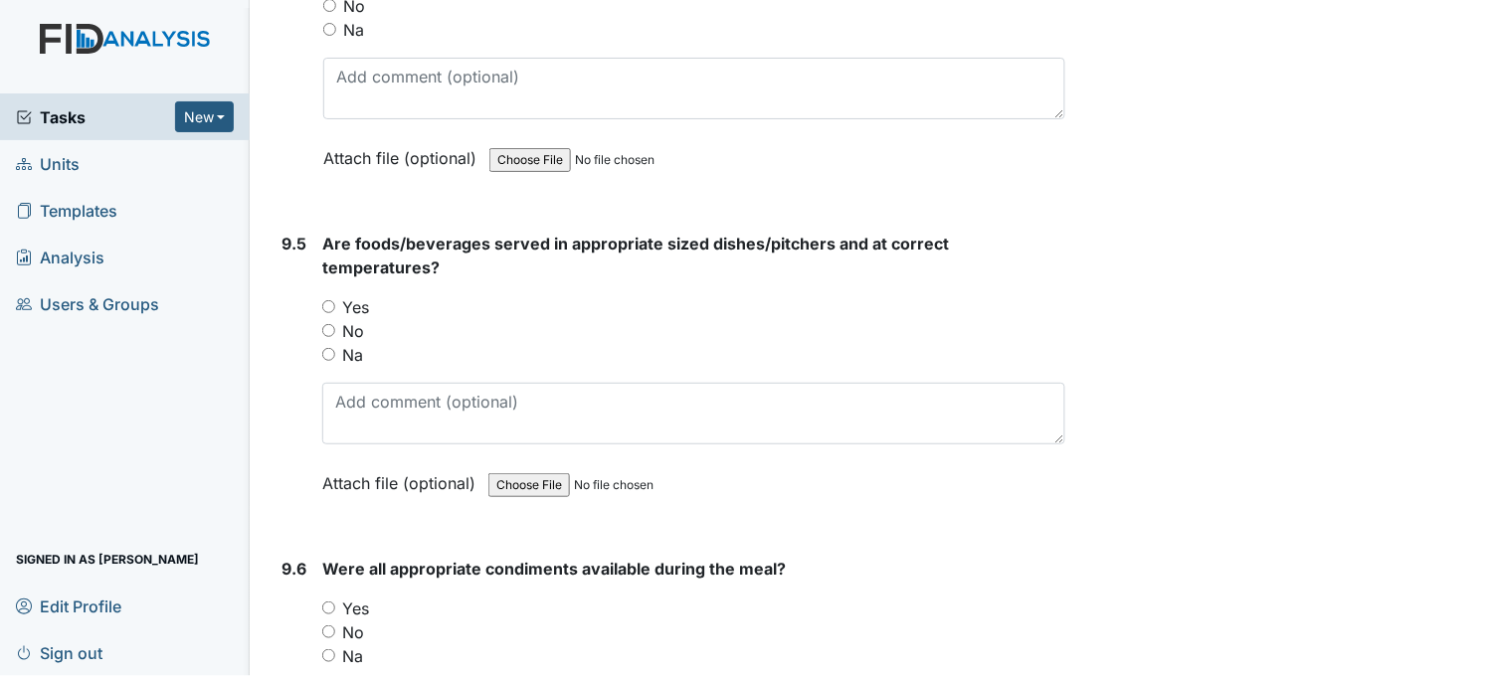
scroll to position [16353, 0]
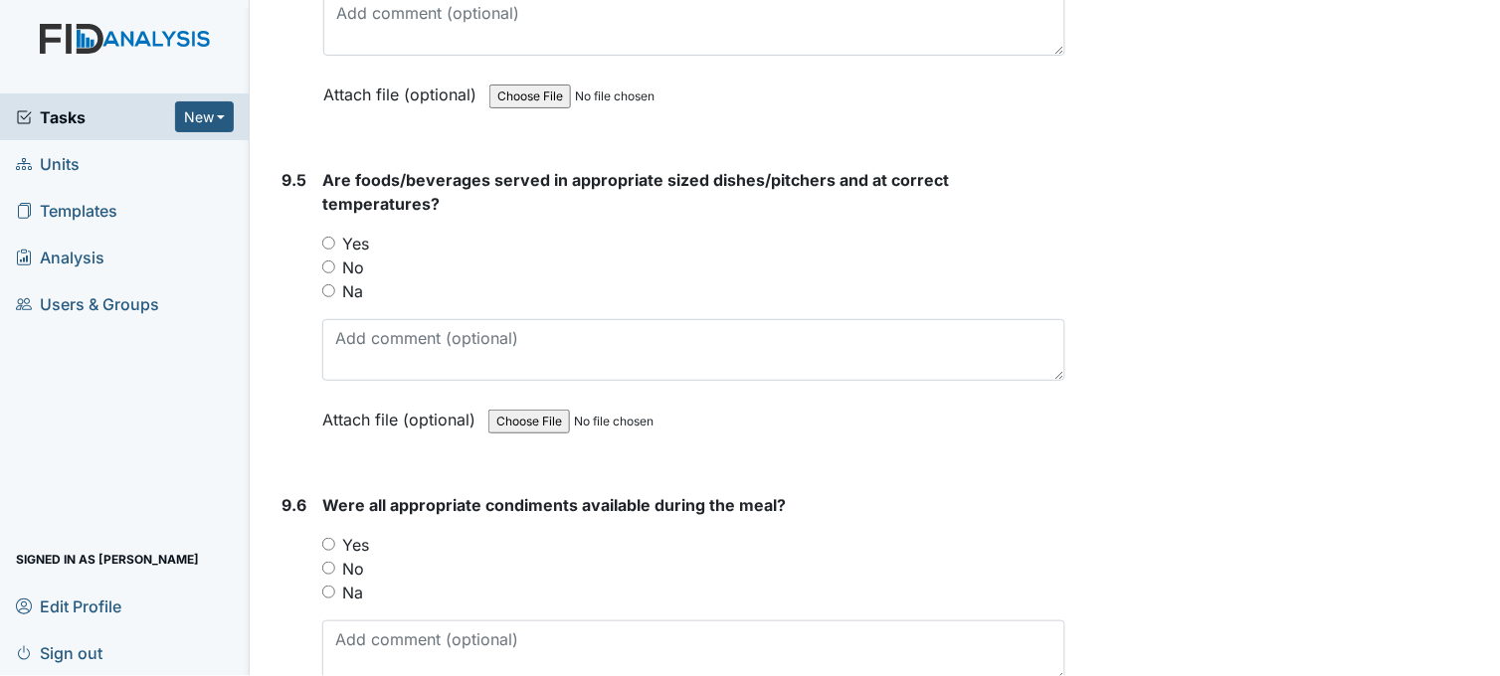
click at [332, 237] on input "Yes" at bounding box center [328, 243] width 13 height 13
radio input "true"
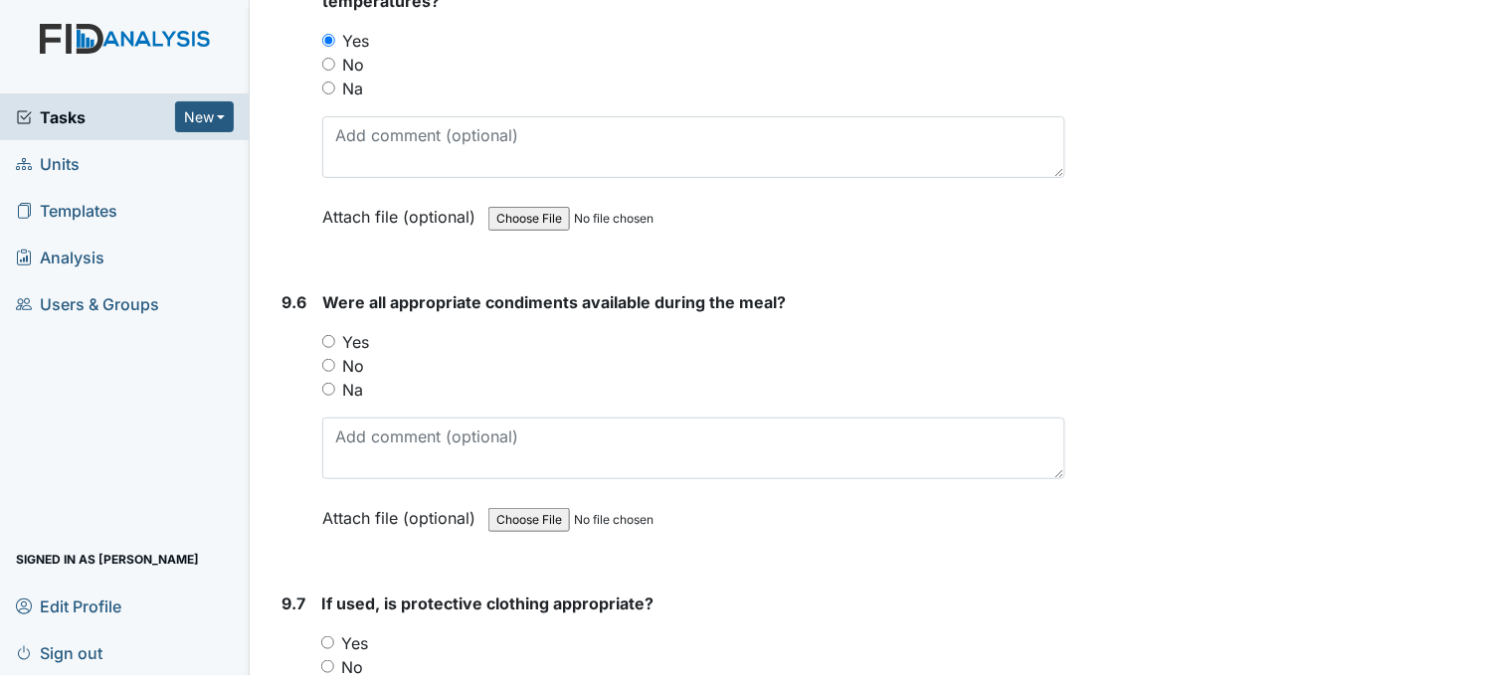
scroll to position [16684, 0]
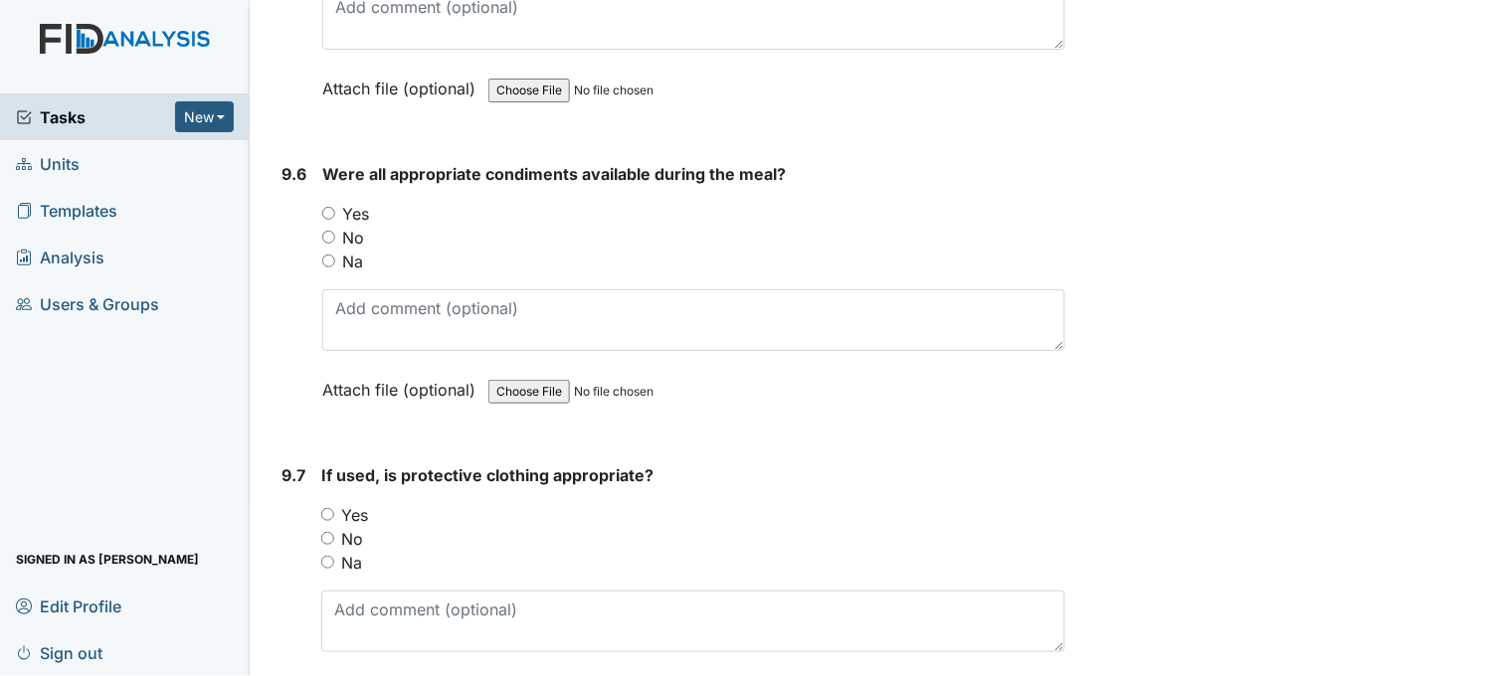
click at [330, 207] on input "Yes" at bounding box center [328, 213] width 13 height 13
radio input "true"
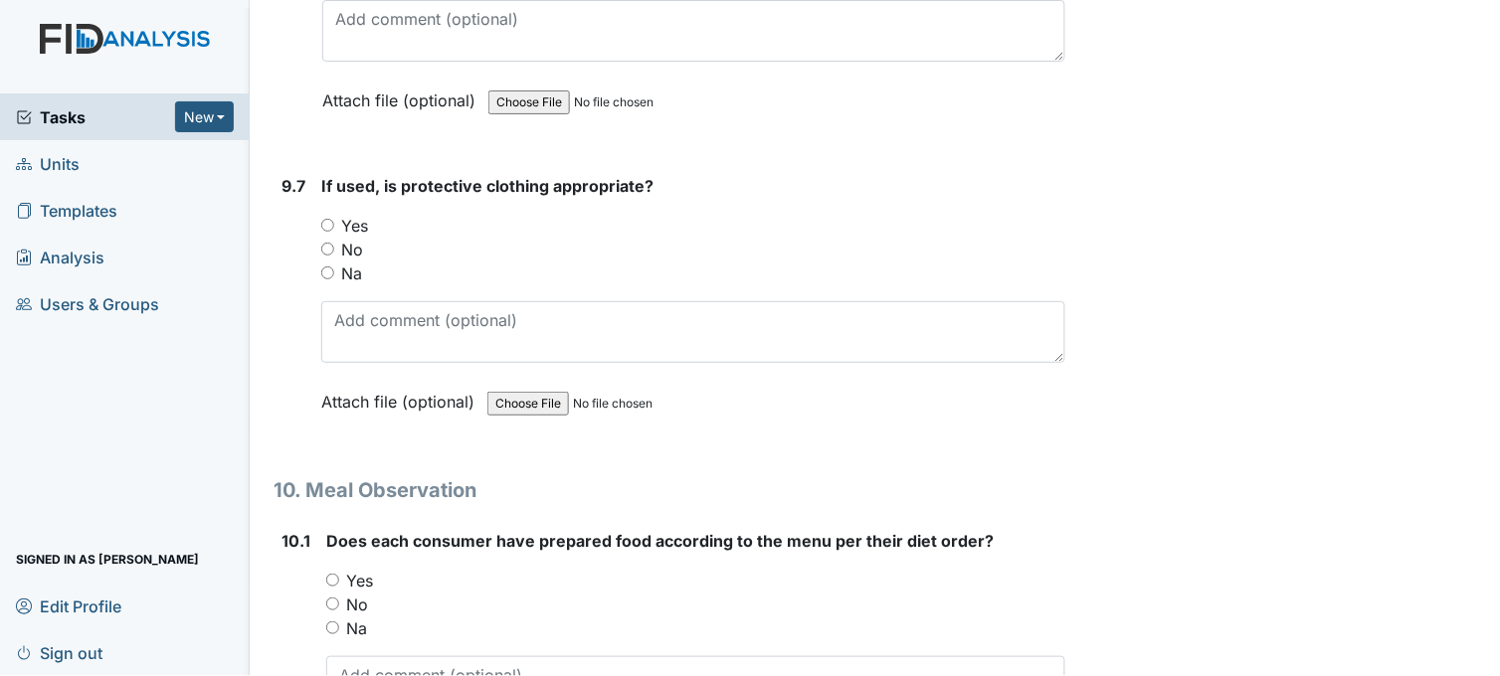
scroll to position [17016, 0]
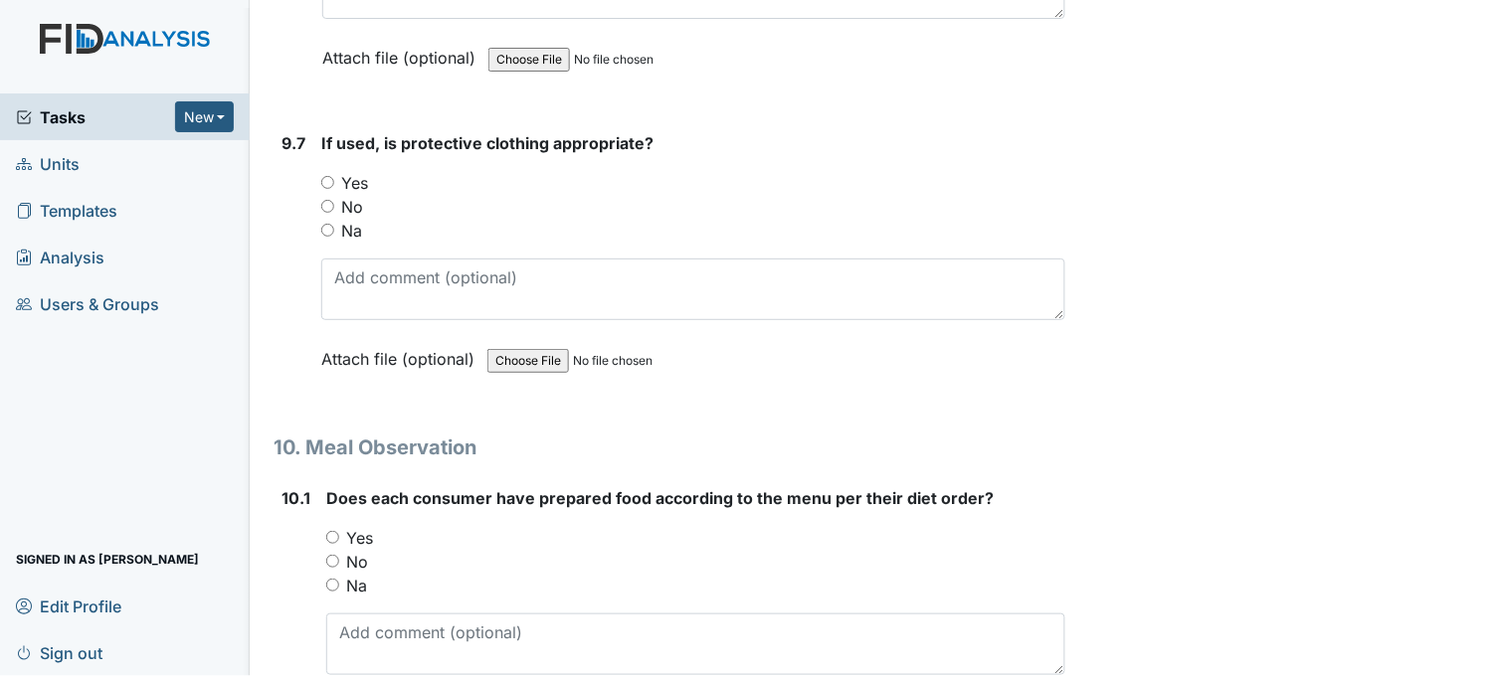
click at [330, 176] on input "Yes" at bounding box center [327, 182] width 13 height 13
radio input "true"
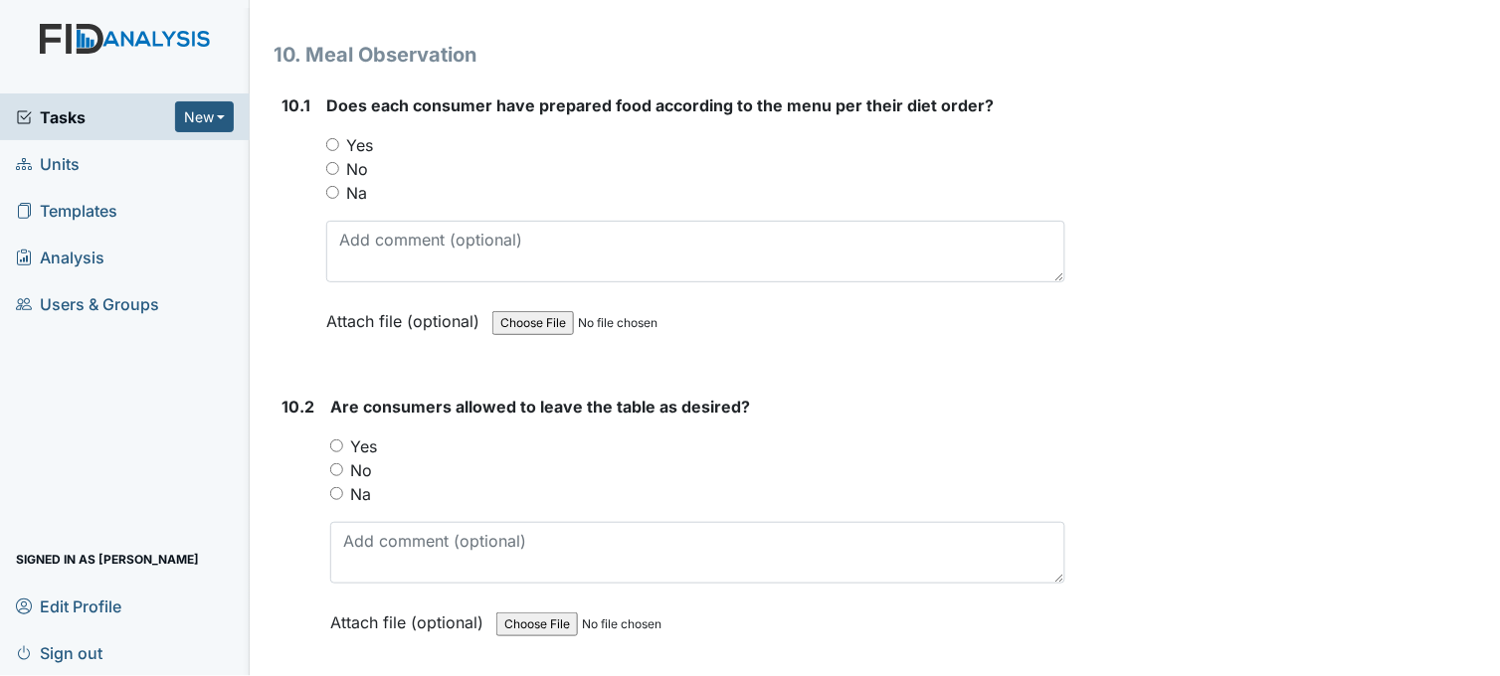
scroll to position [17458, 0]
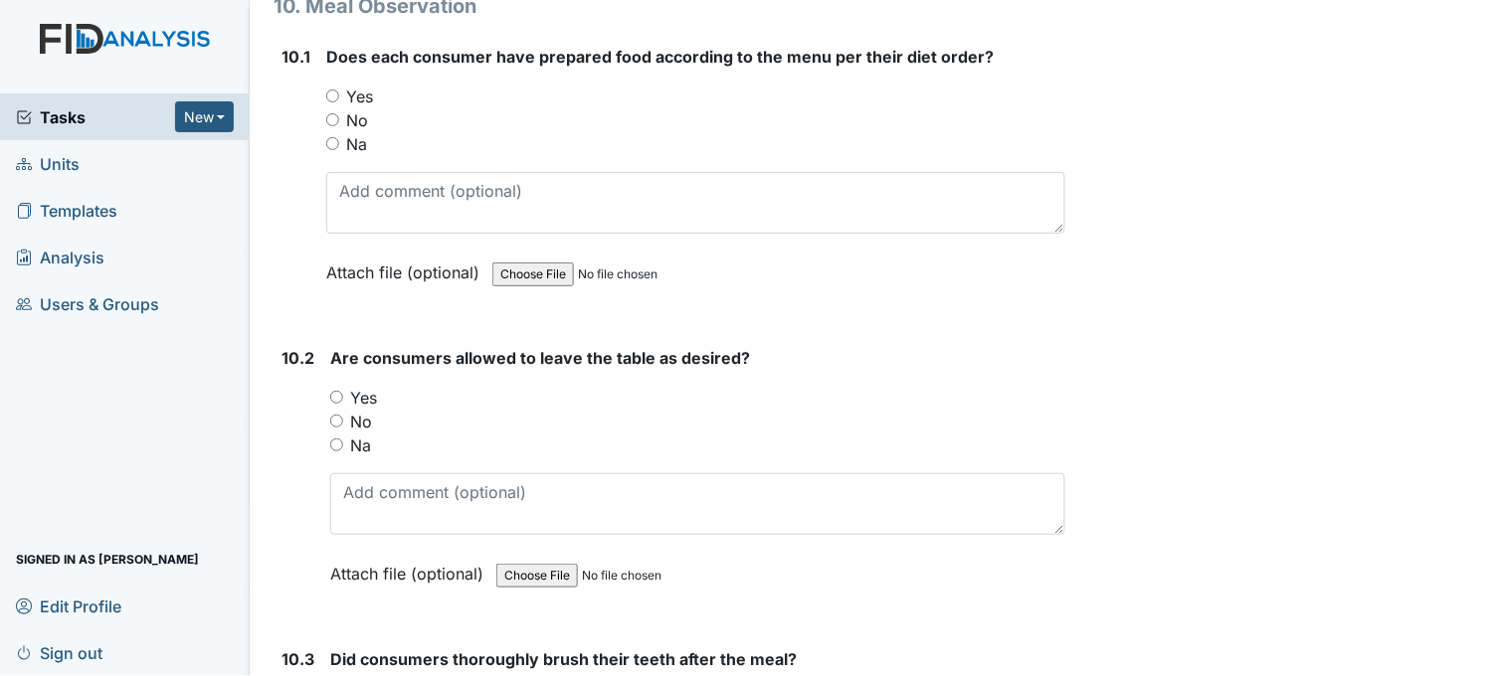
click at [332, 90] on input "Yes" at bounding box center [332, 96] width 13 height 13
radio input "true"
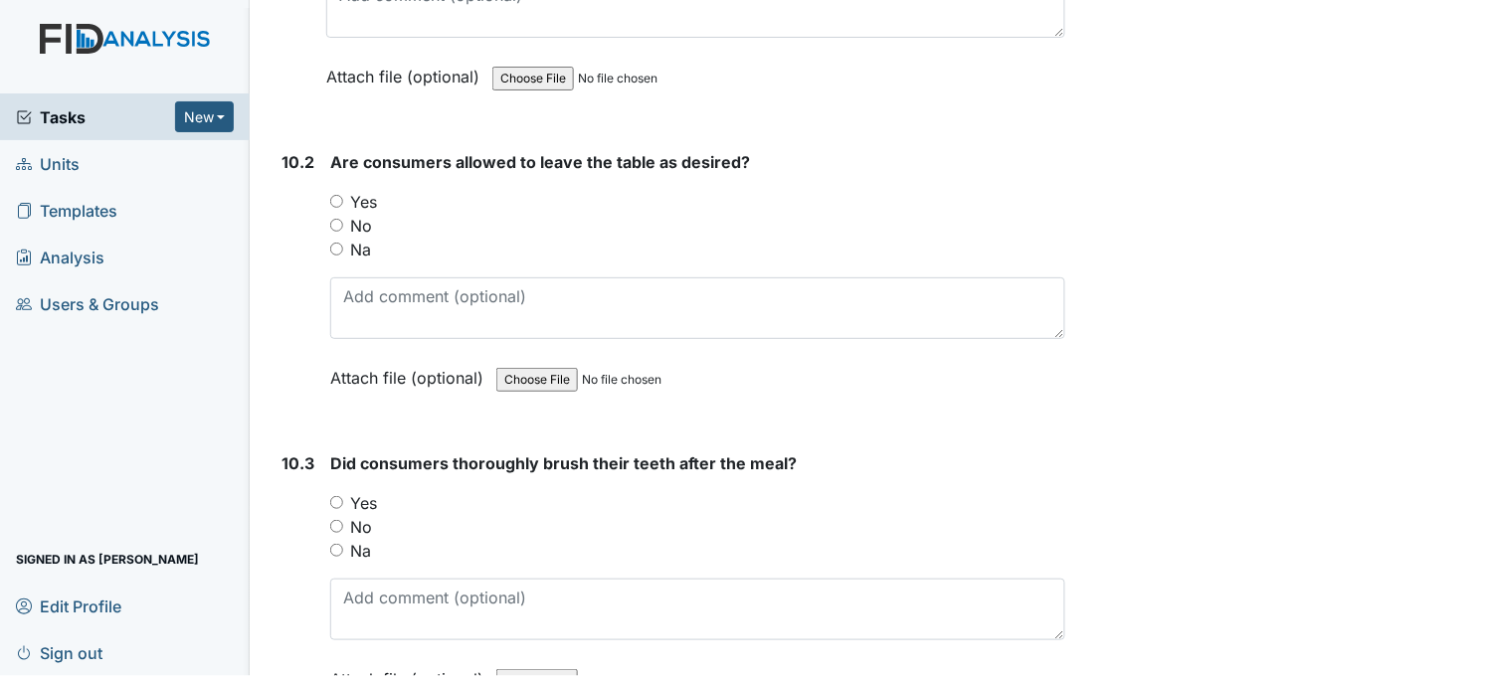
scroll to position [17678, 0]
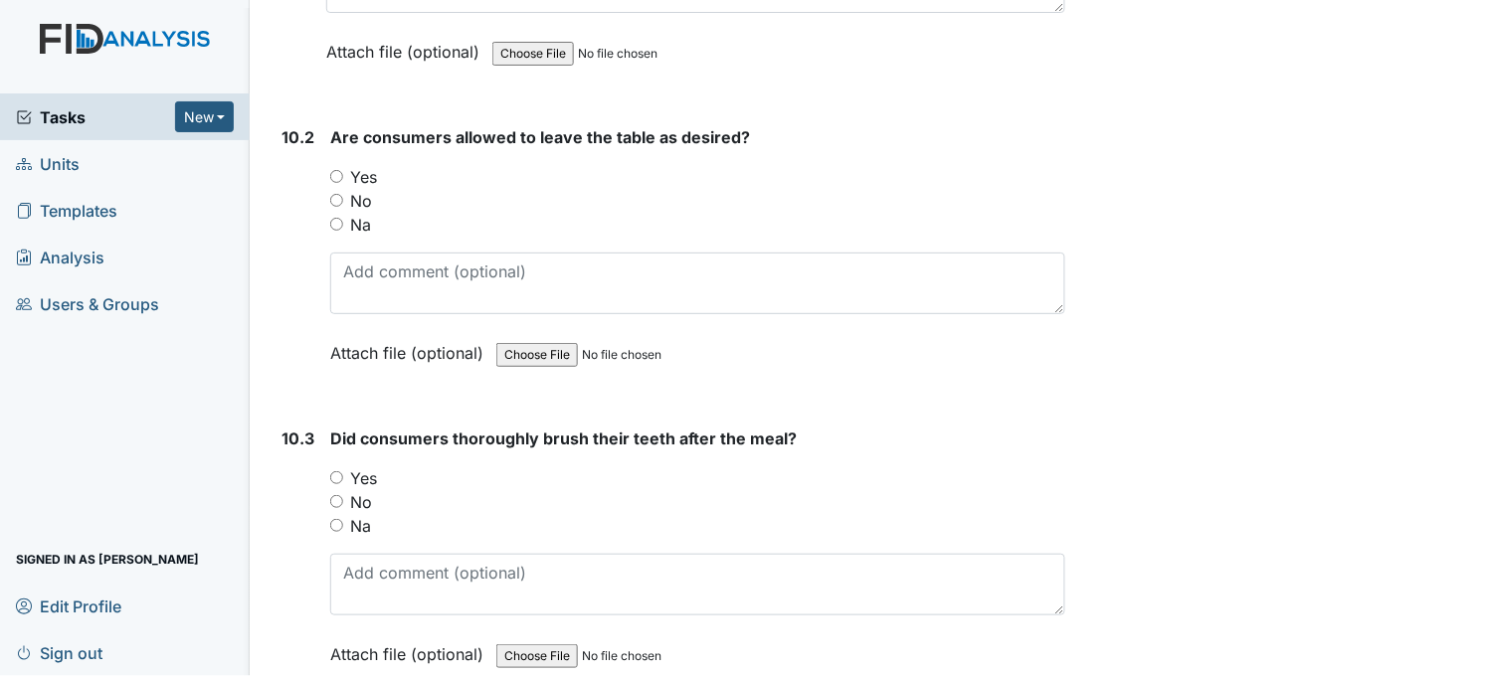
click at [340, 170] on input "Yes" at bounding box center [336, 176] width 13 height 13
radio input "true"
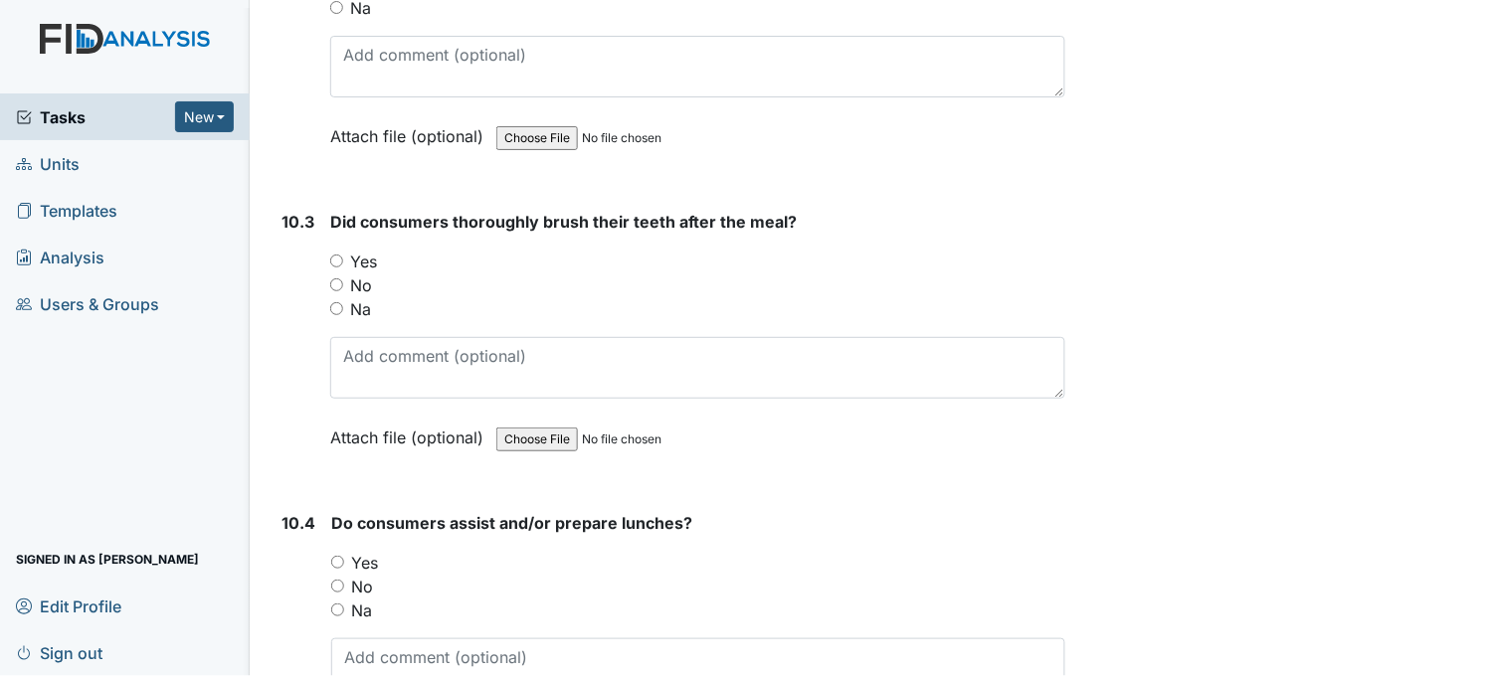
scroll to position [17900, 0]
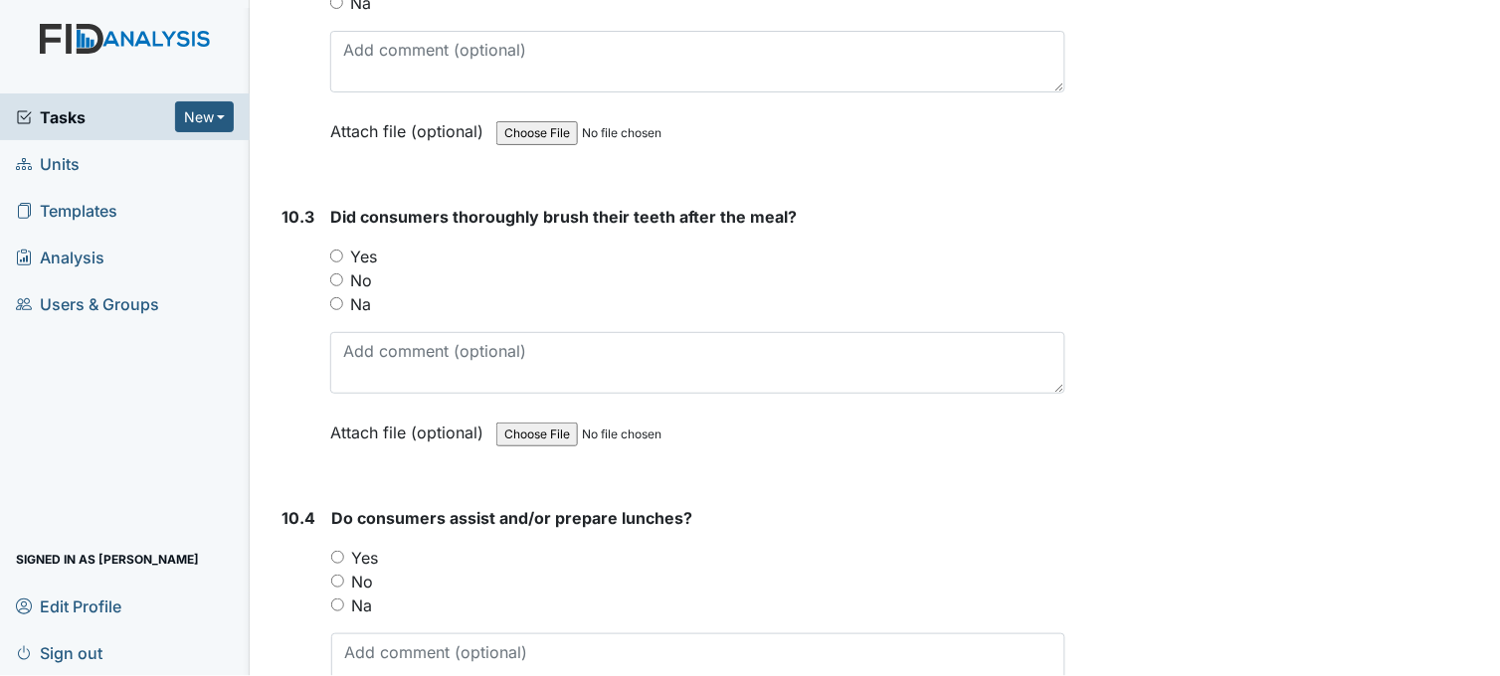
click at [335, 250] on input "Yes" at bounding box center [336, 256] width 13 height 13
radio input "true"
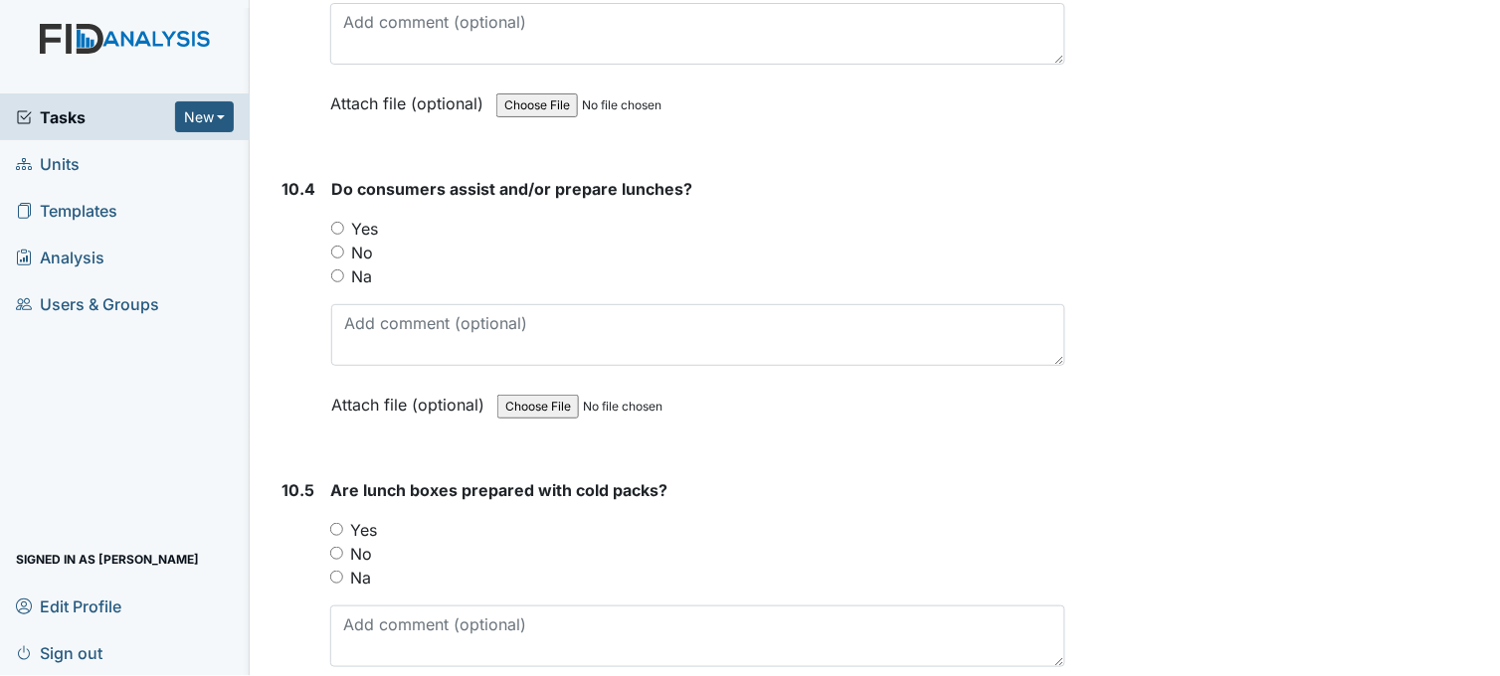
scroll to position [18231, 0]
click at [339, 220] on input "Yes" at bounding box center [337, 226] width 13 height 13
radio input "true"
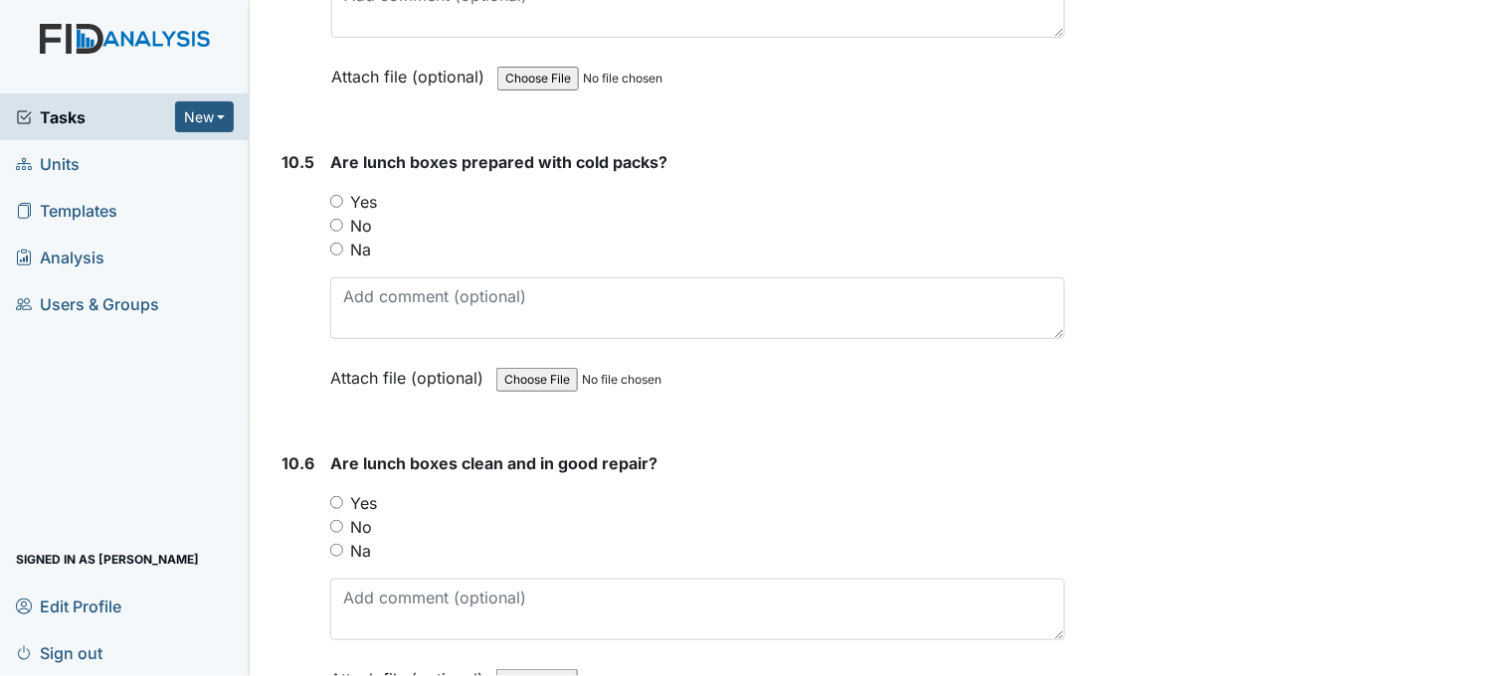
scroll to position [18562, 0]
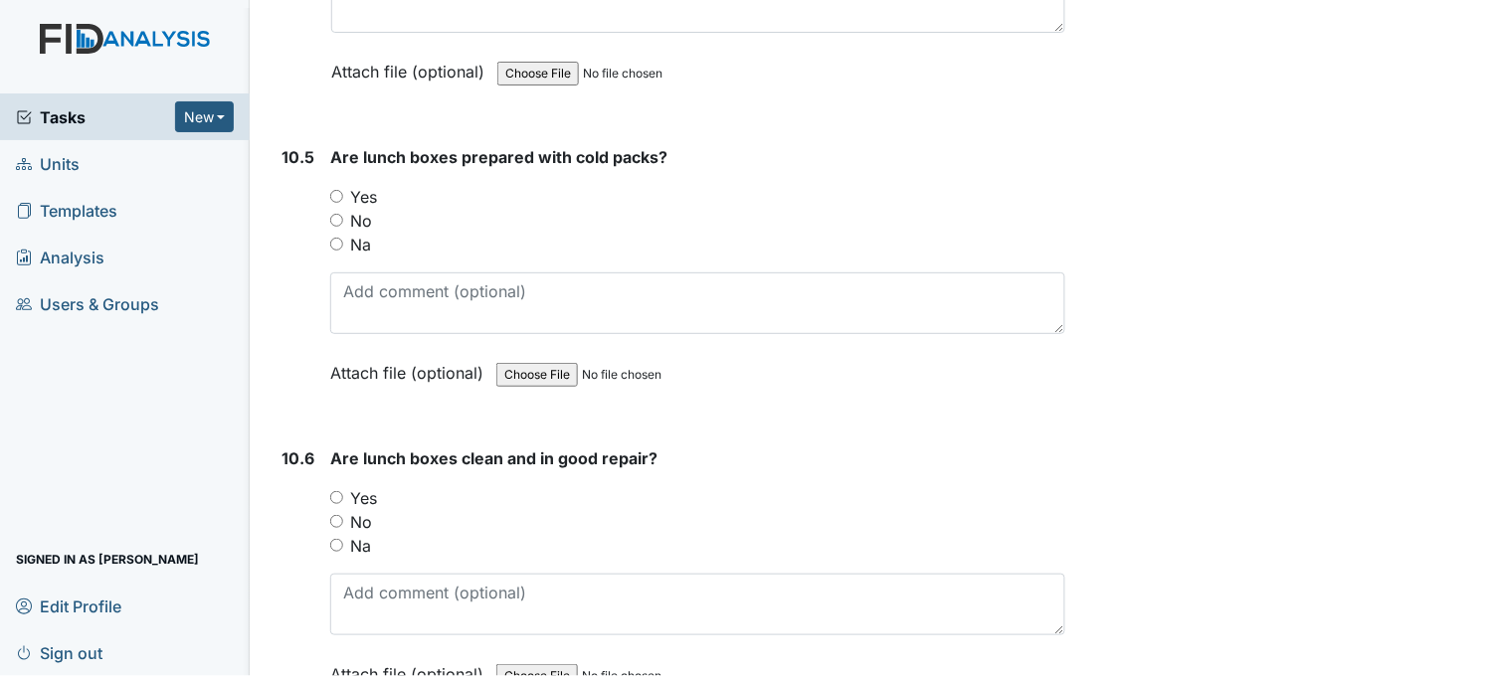
click at [339, 190] on input "Yes" at bounding box center [336, 196] width 13 height 13
radio input "true"
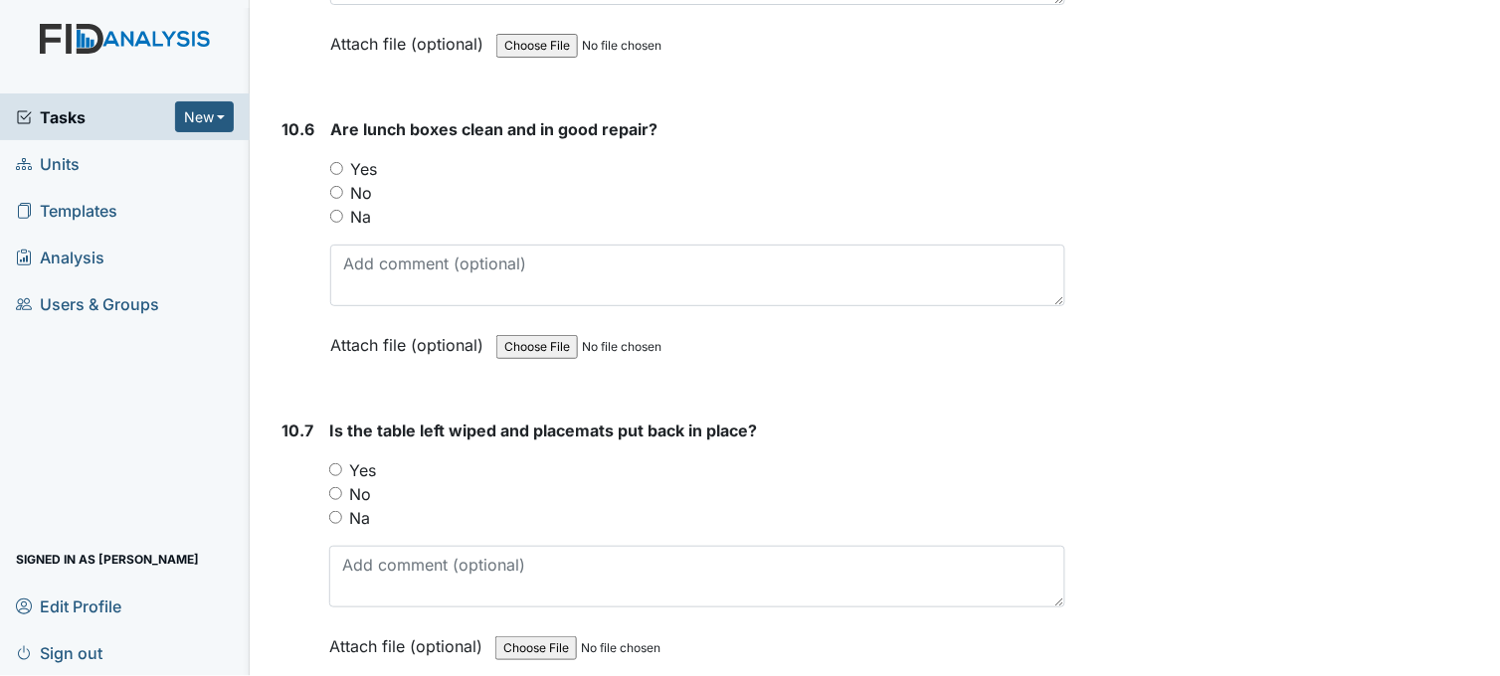
scroll to position [18895, 0]
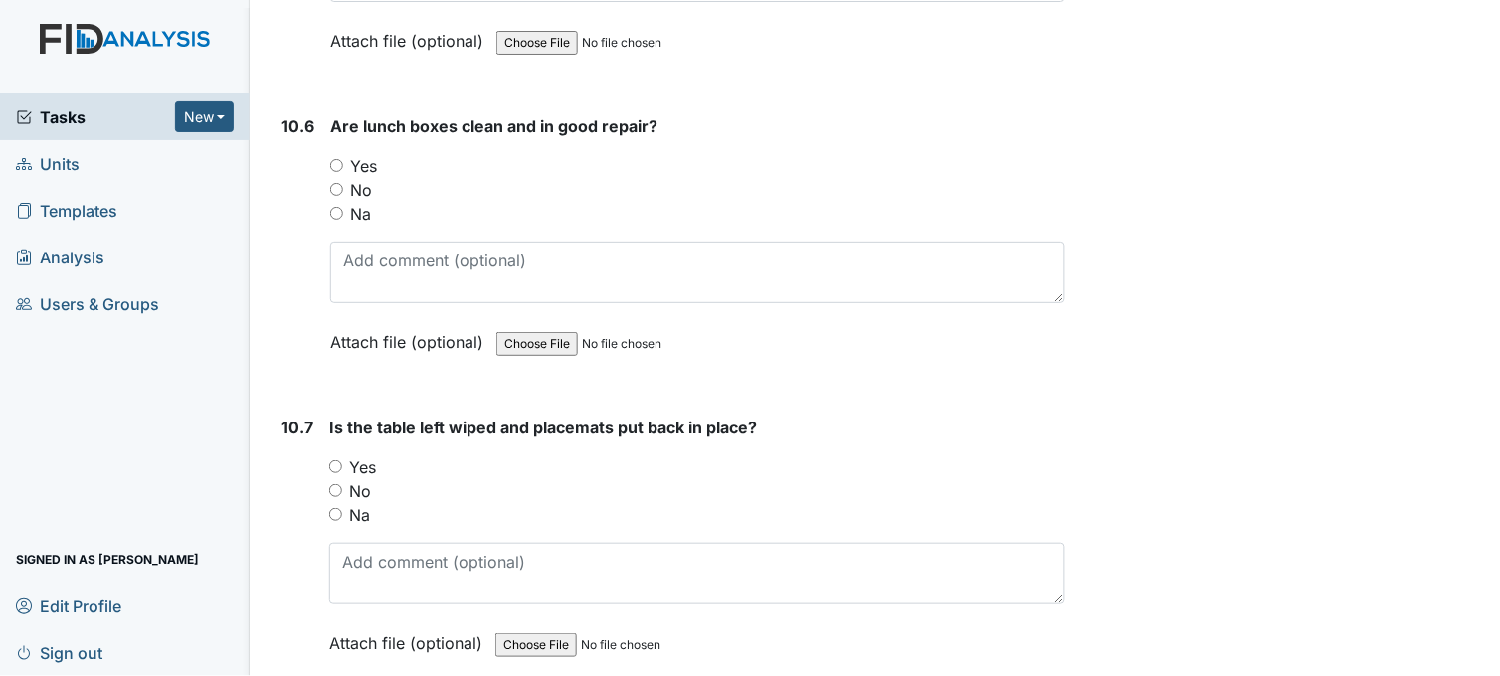
click at [339, 159] on input "Yes" at bounding box center [336, 165] width 13 height 13
radio input "true"
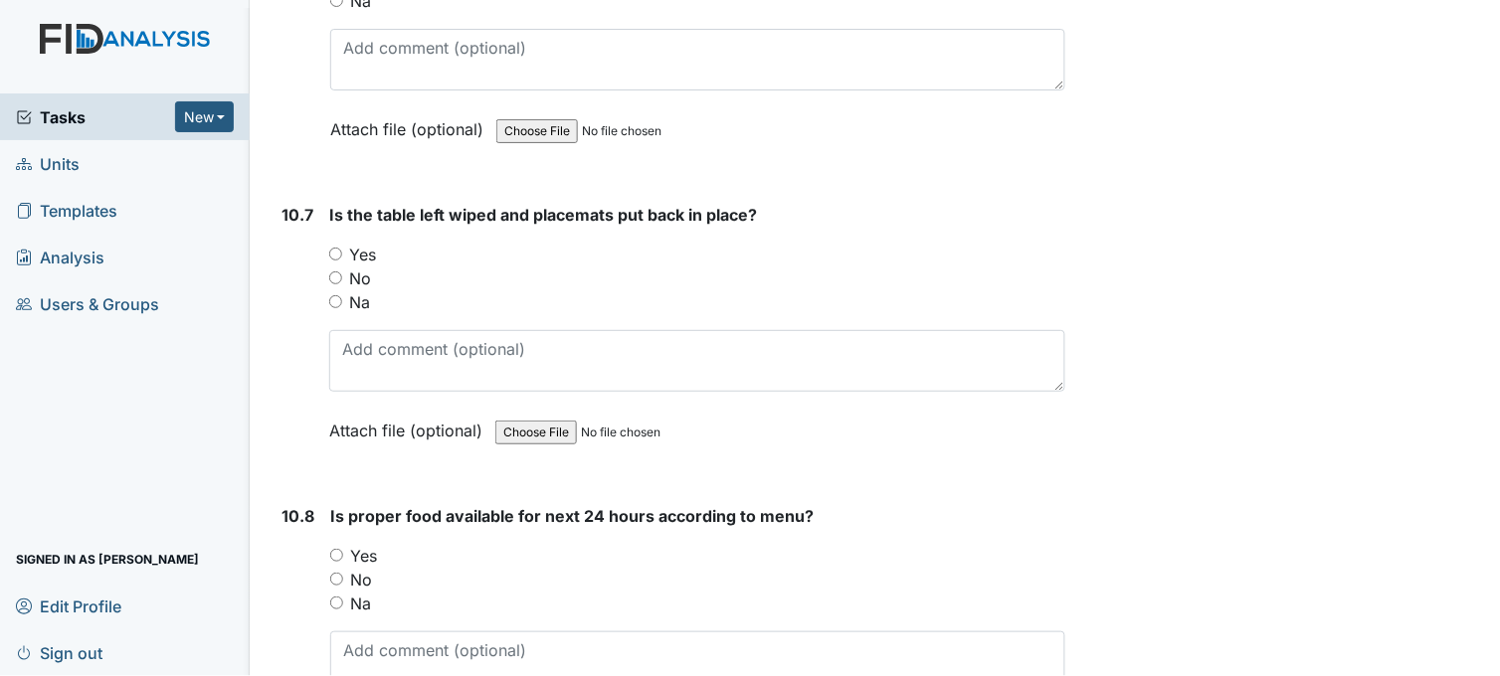
scroll to position [19115, 0]
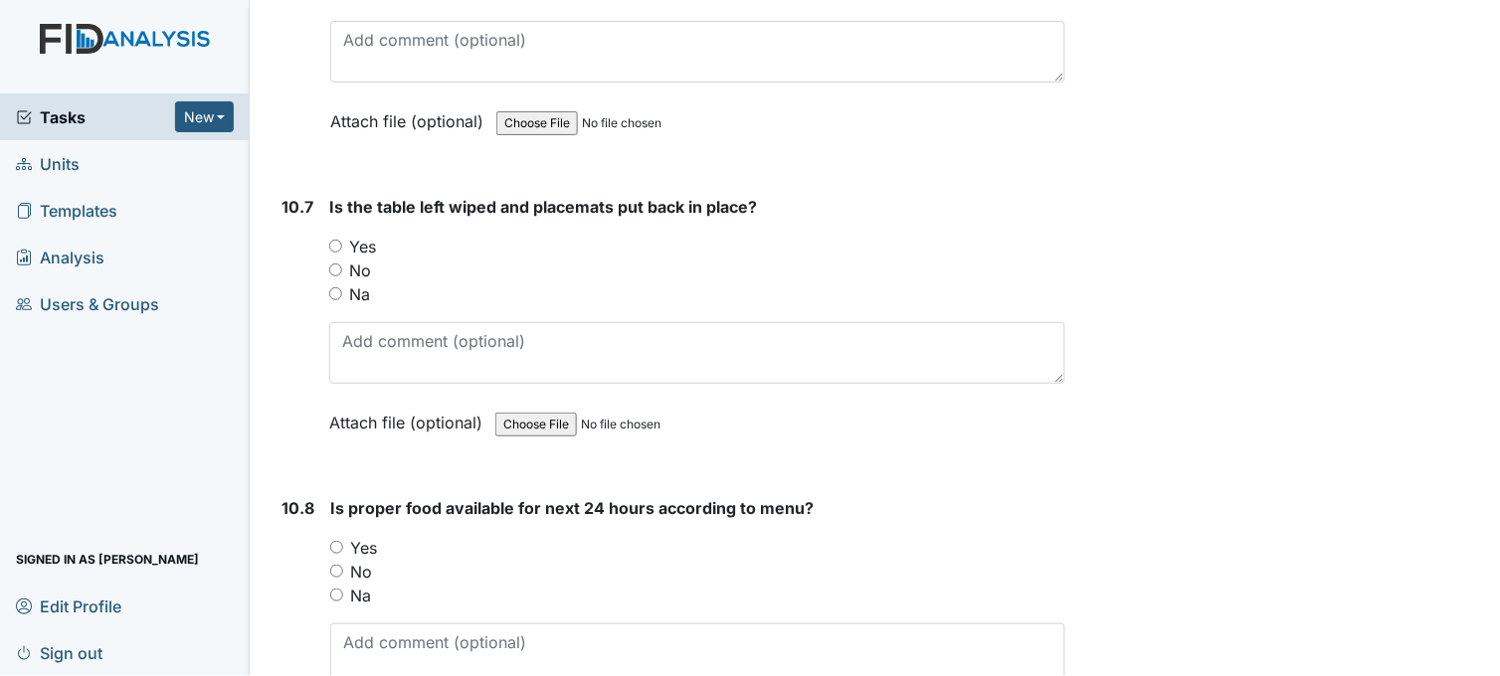
click at [335, 240] on input "Yes" at bounding box center [335, 246] width 13 height 13
radio input "true"
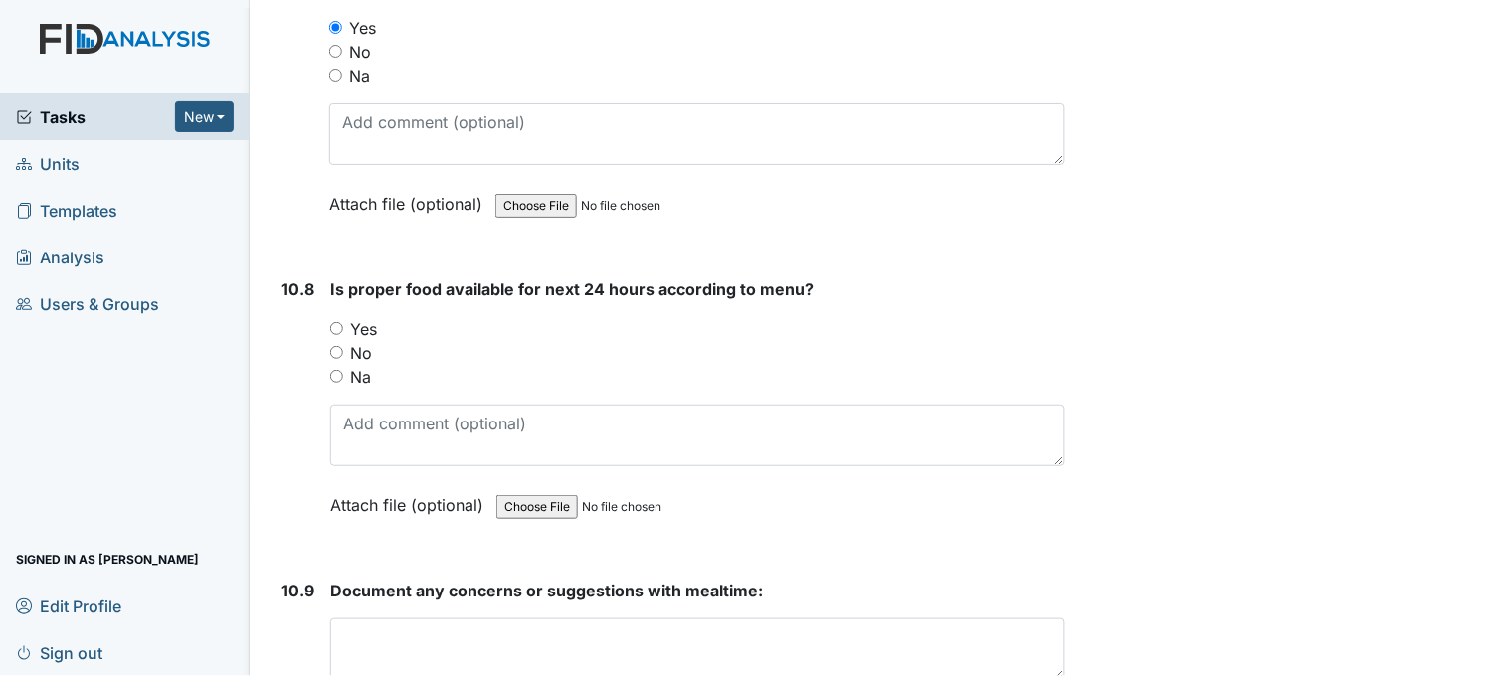
scroll to position [19336, 0]
click at [339, 320] on input "Yes" at bounding box center [336, 326] width 13 height 13
radio input "true"
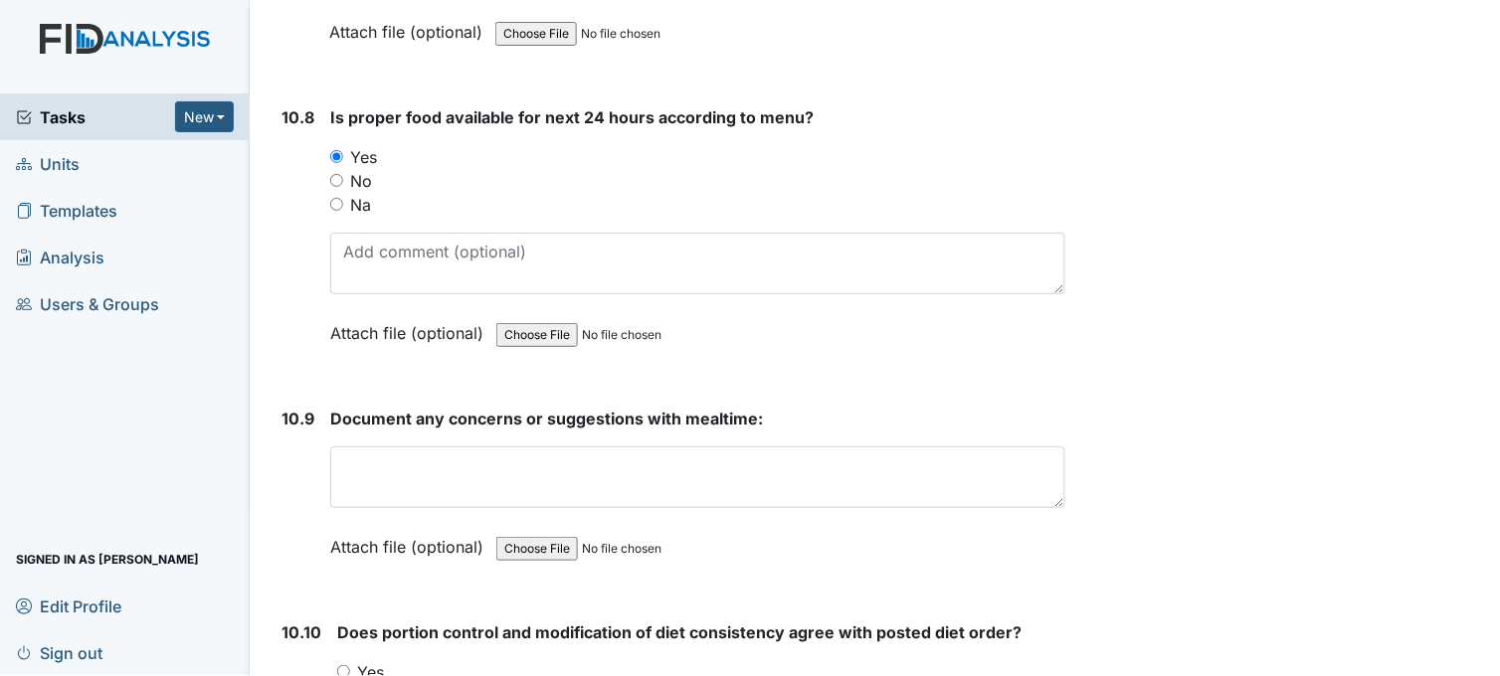
scroll to position [19667, 0]
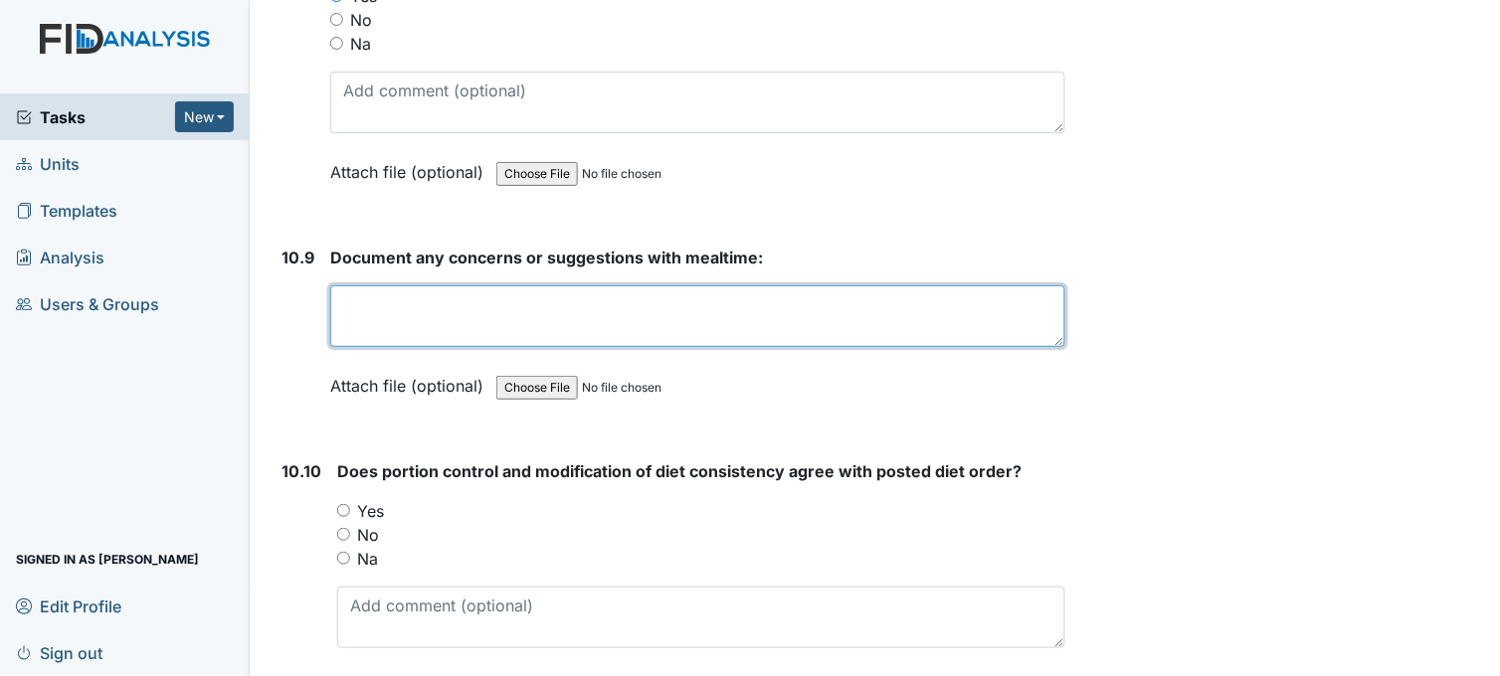
click at [403, 298] on textarea at bounding box center [697, 316] width 735 height 62
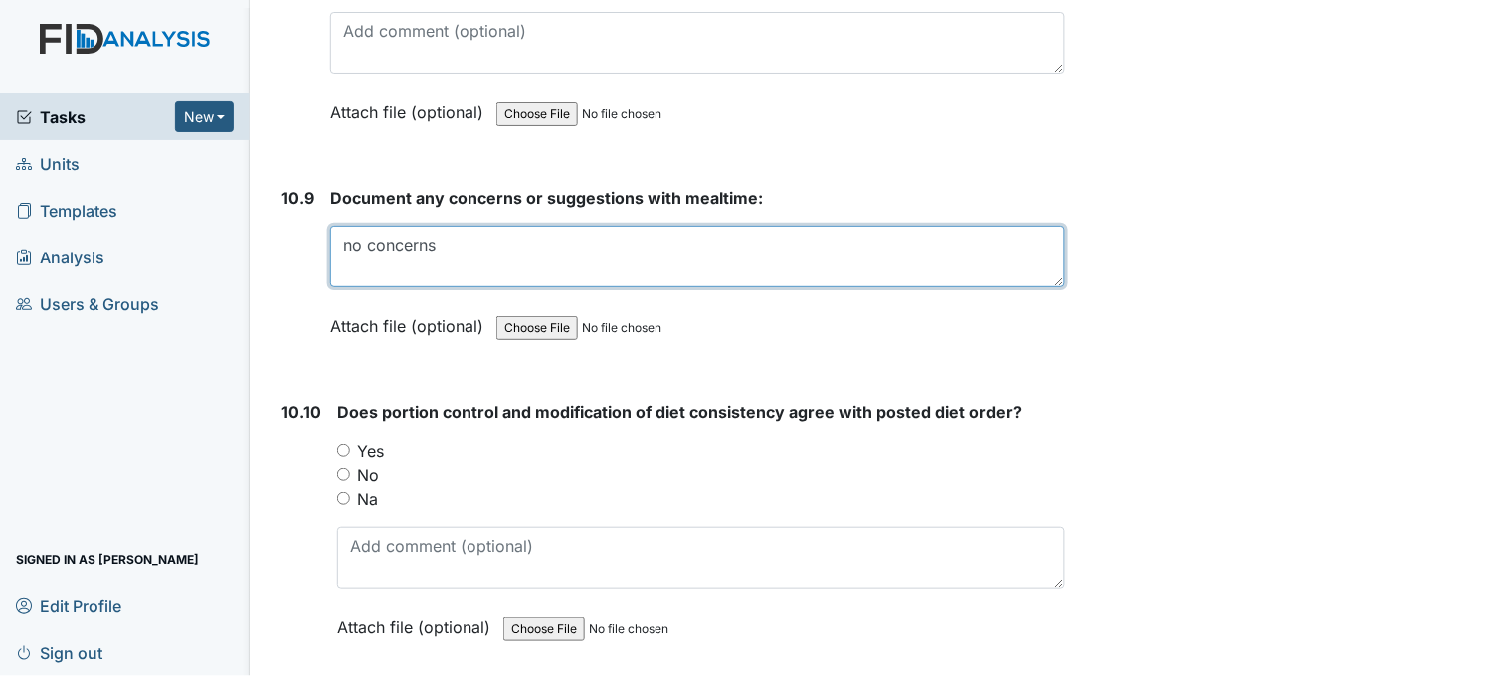
scroll to position [19889, 0]
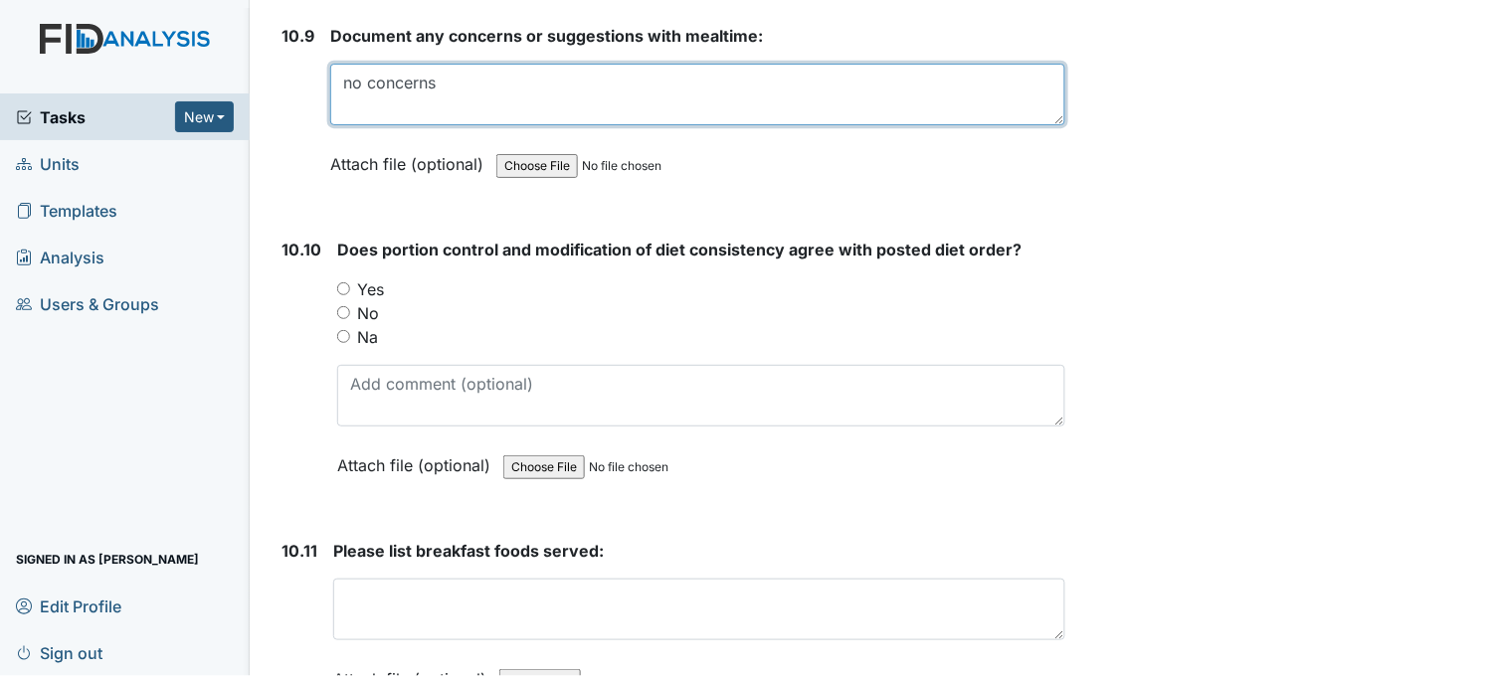
type textarea "no concerns"
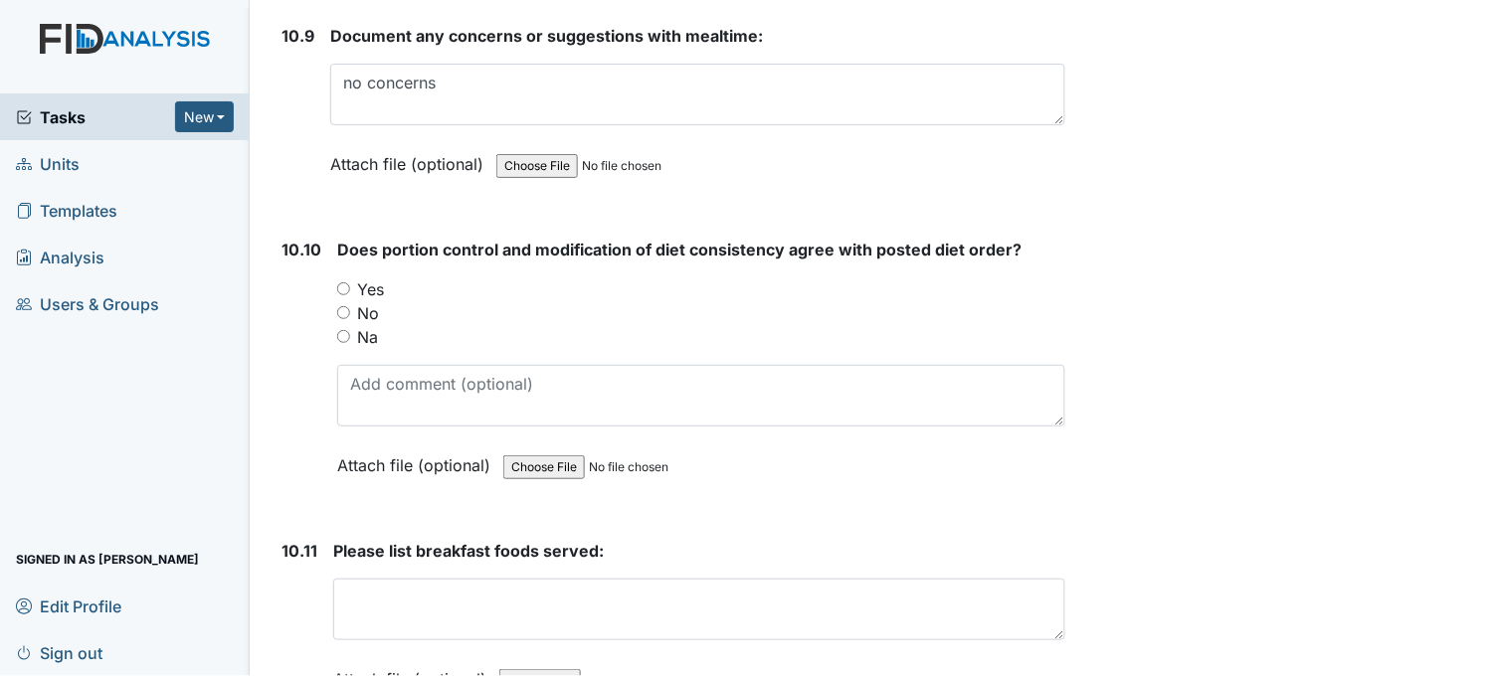
click at [340, 282] on input "Yes" at bounding box center [343, 288] width 13 height 13
radio input "true"
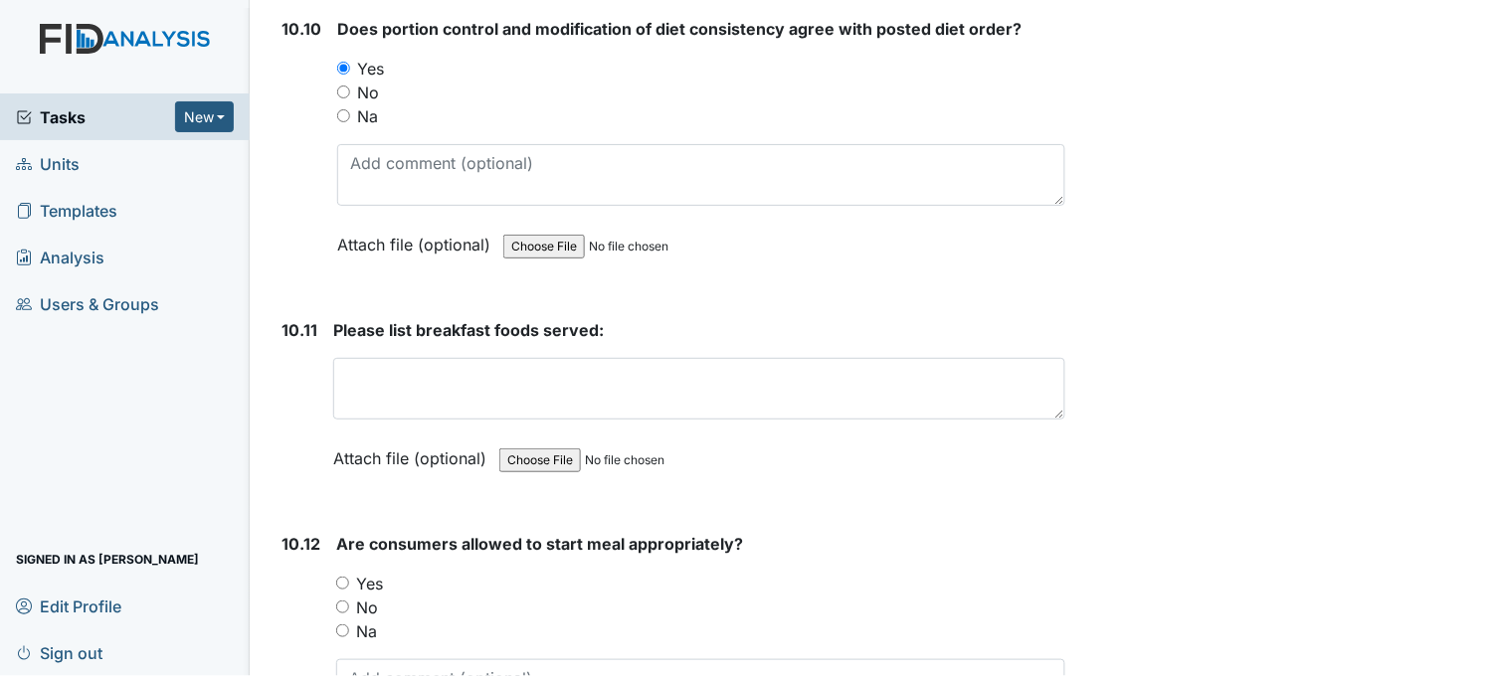
scroll to position [20220, 0]
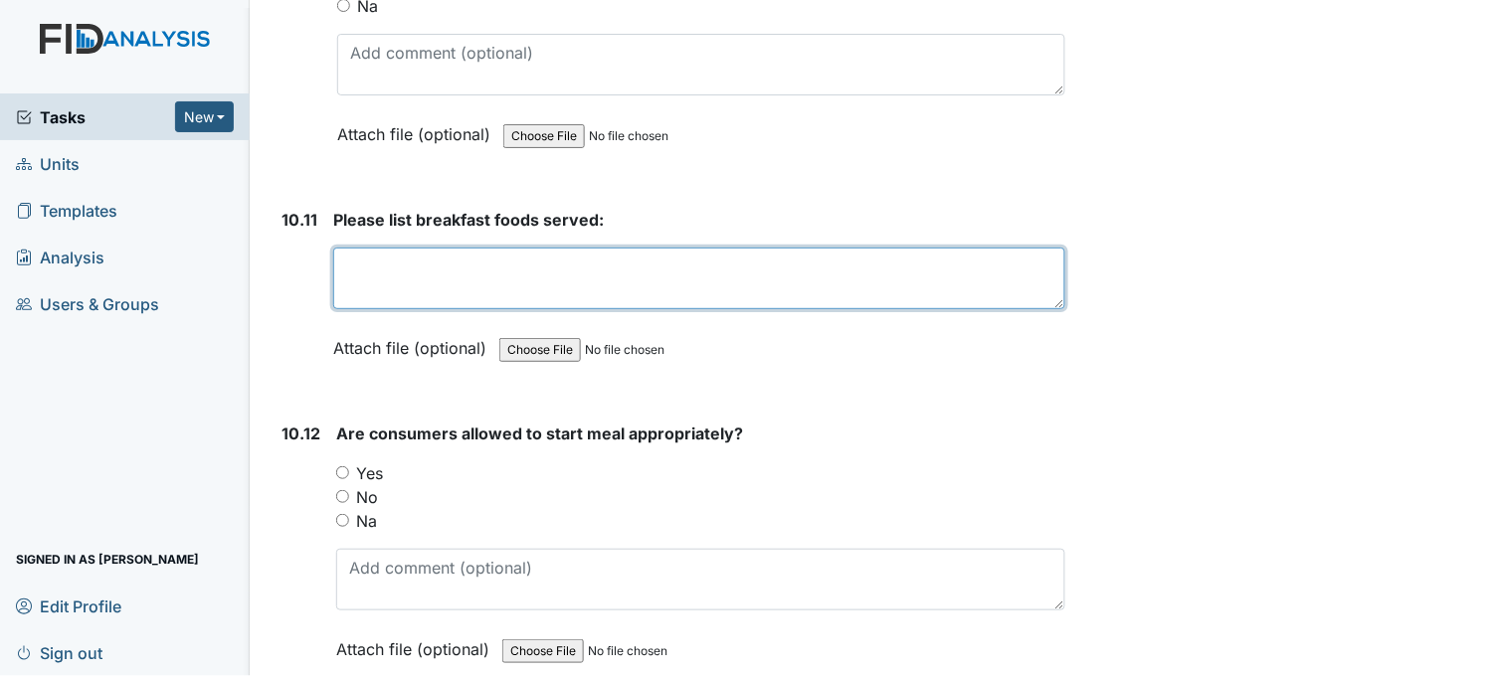
click at [395, 261] on textarea at bounding box center [699, 279] width 732 height 62
type textarea "m"
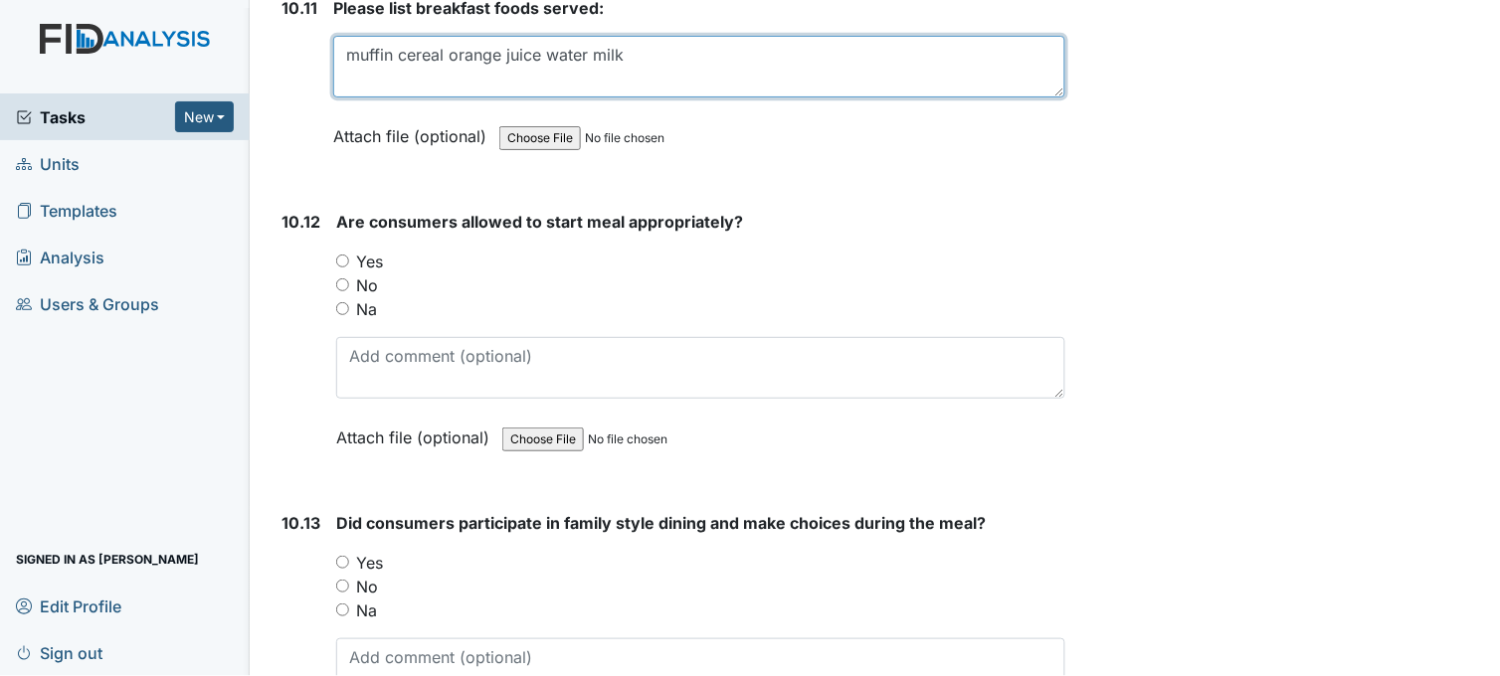
scroll to position [20441, 0]
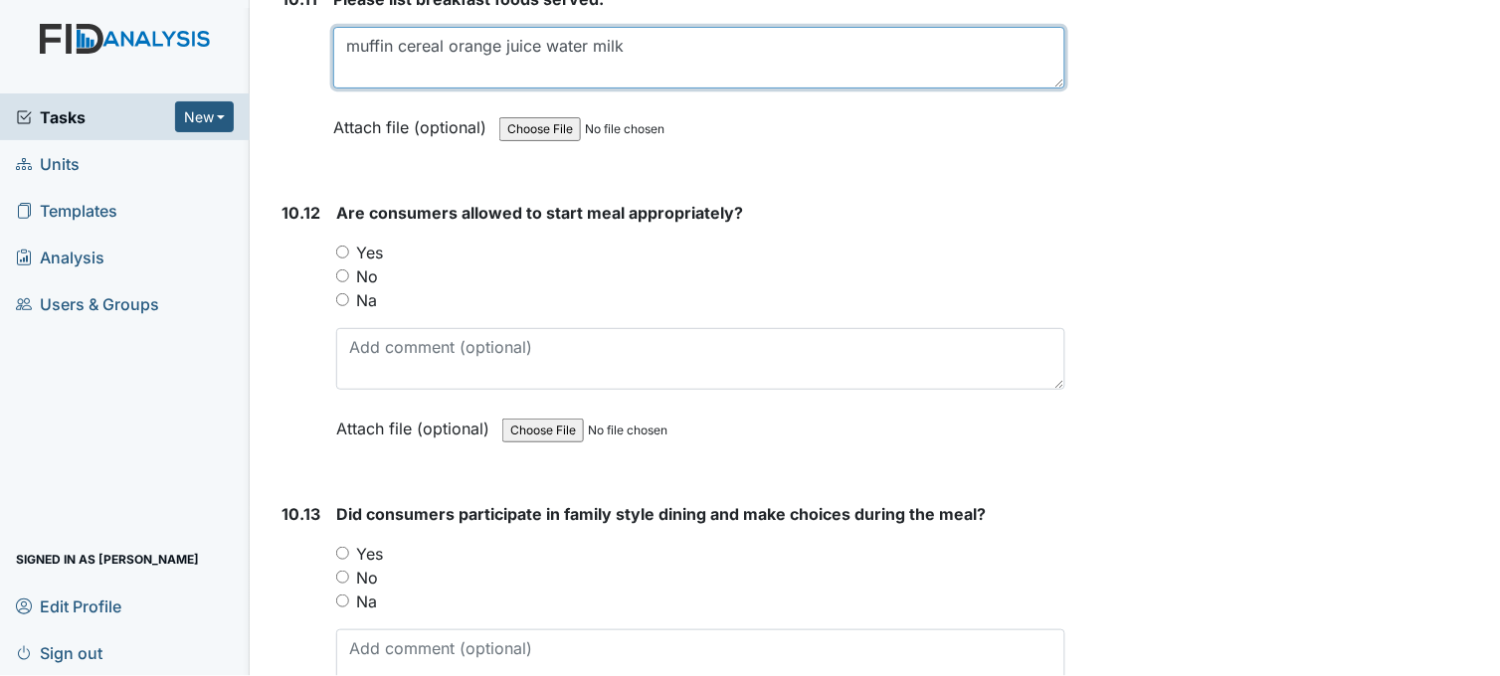
type textarea "muffin cereal orange juice water milk"
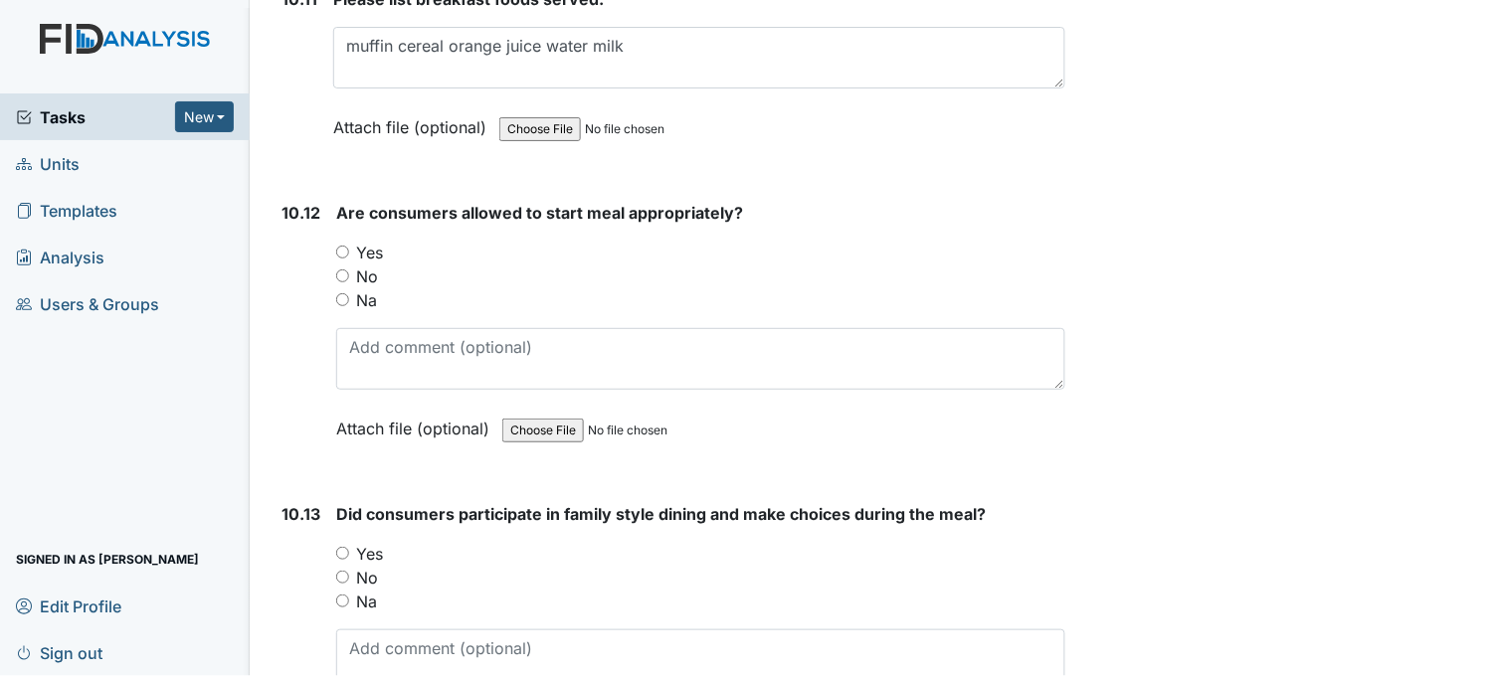
click at [342, 246] on input "Yes" at bounding box center [342, 252] width 13 height 13
radio input "true"
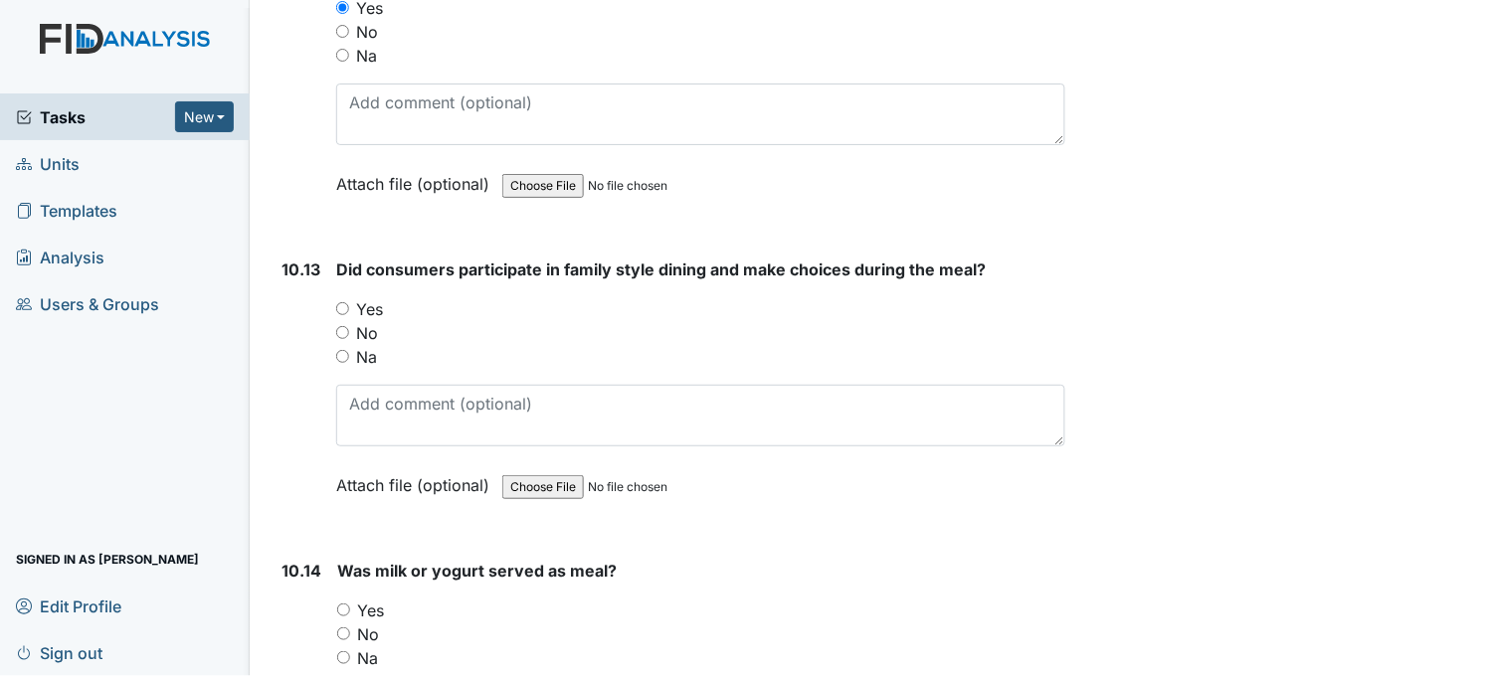
scroll to position [20772, 0]
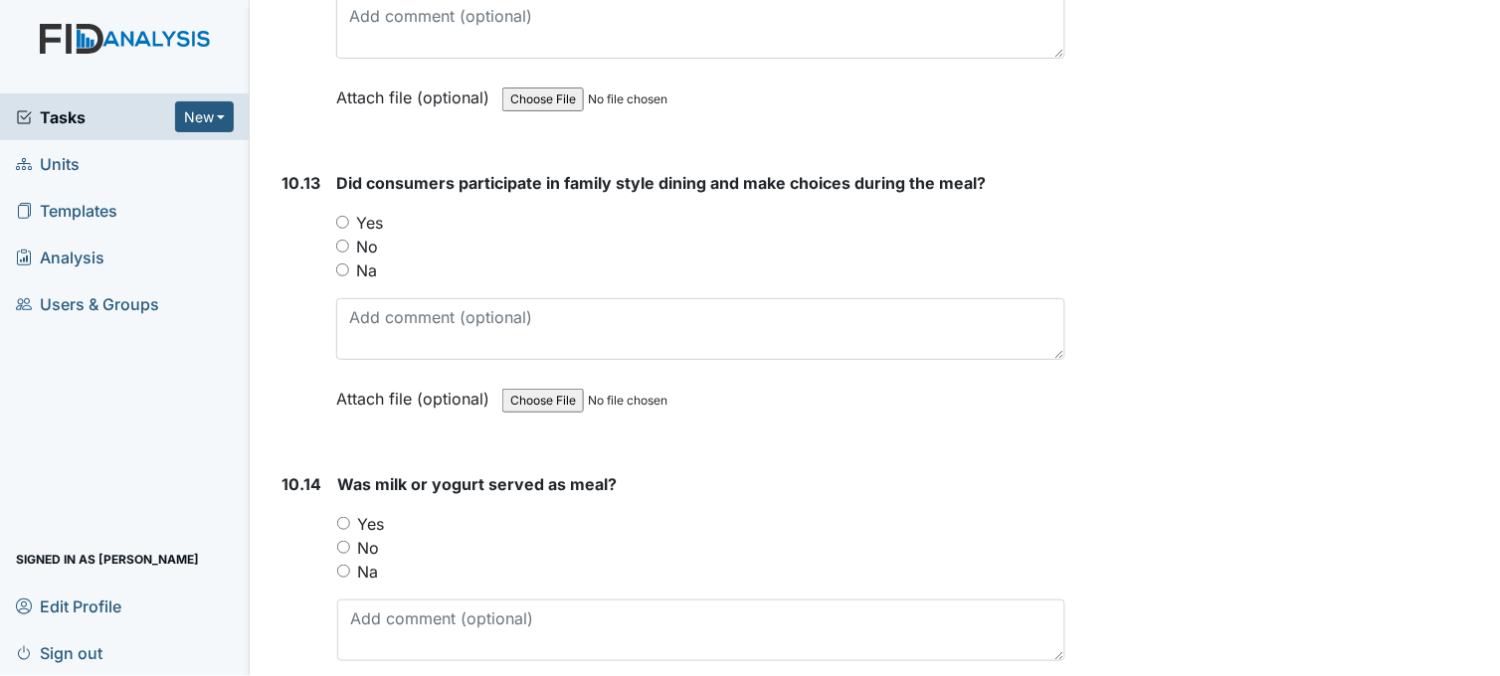
click at [341, 216] on input "Yes" at bounding box center [342, 222] width 13 height 13
radio input "true"
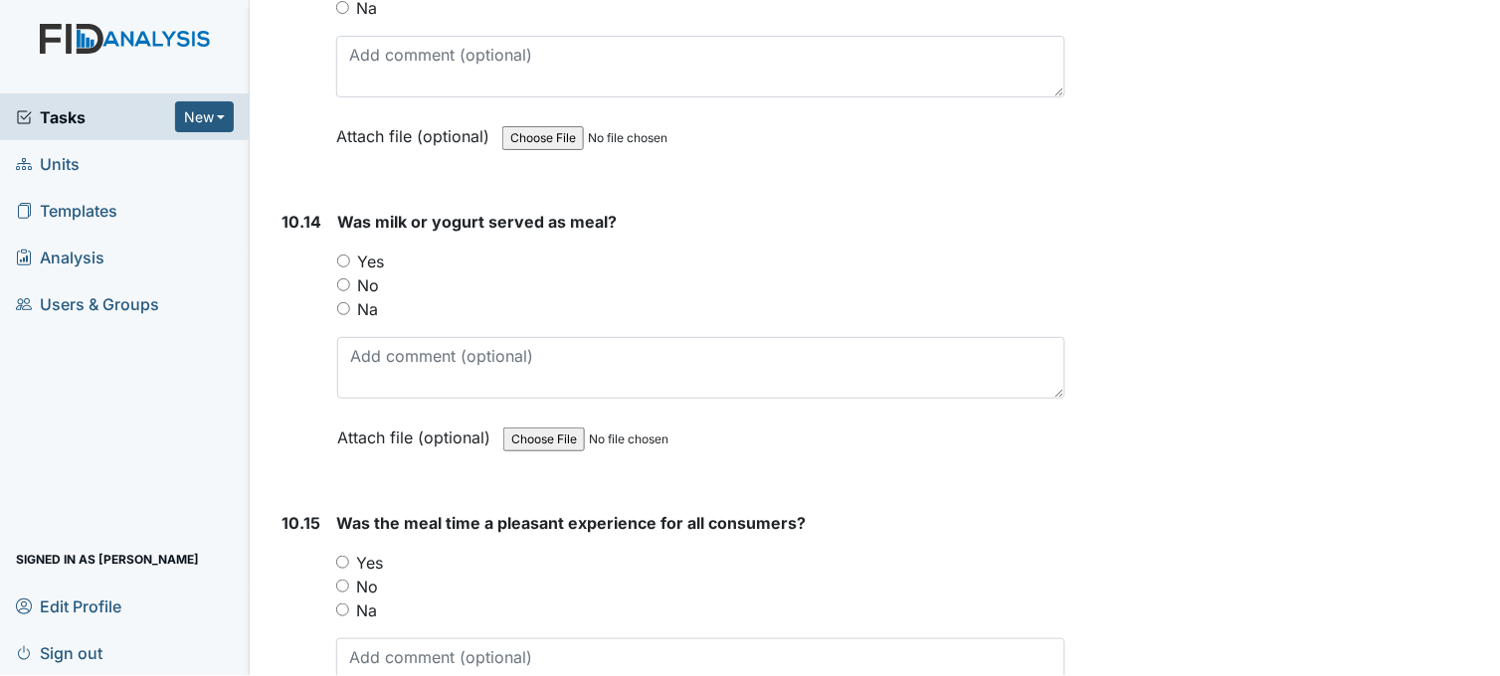
scroll to position [21104, 0]
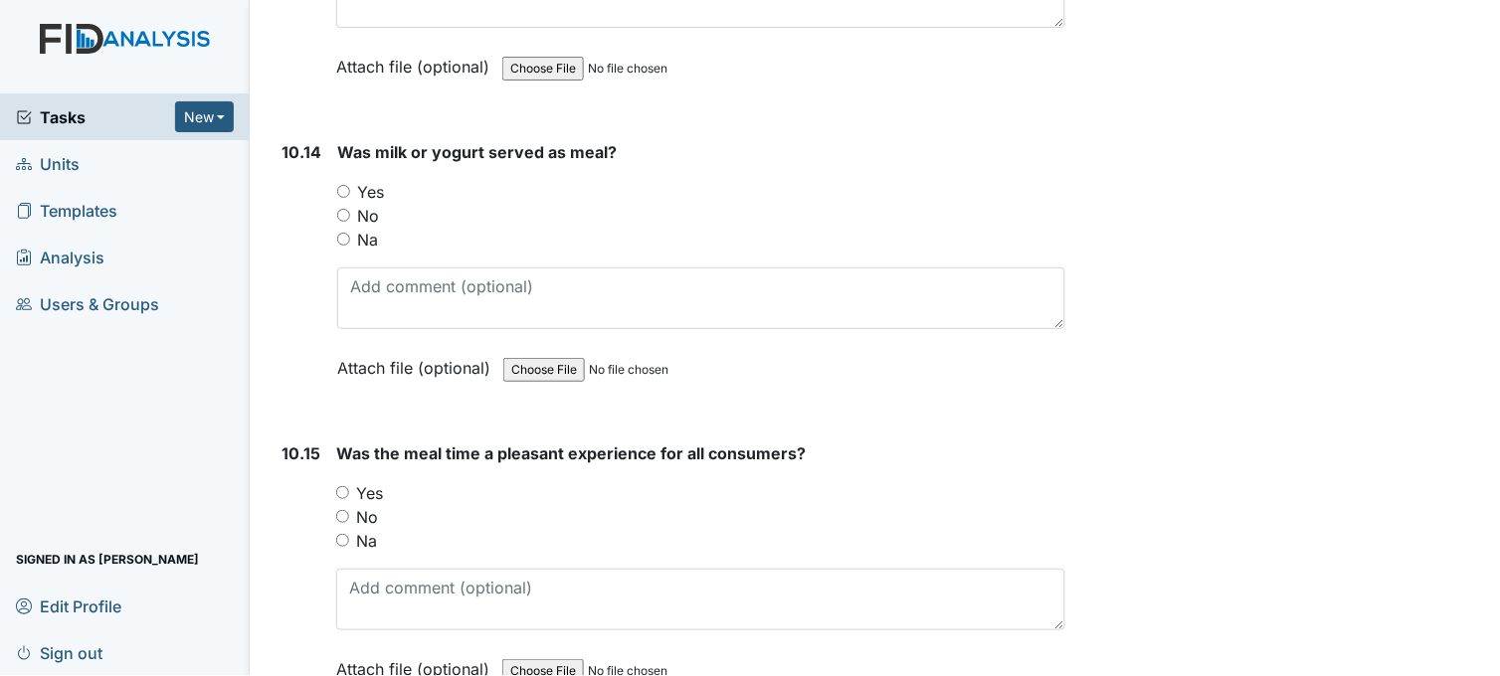
click at [344, 185] on input "Yes" at bounding box center [343, 191] width 13 height 13
radio input "true"
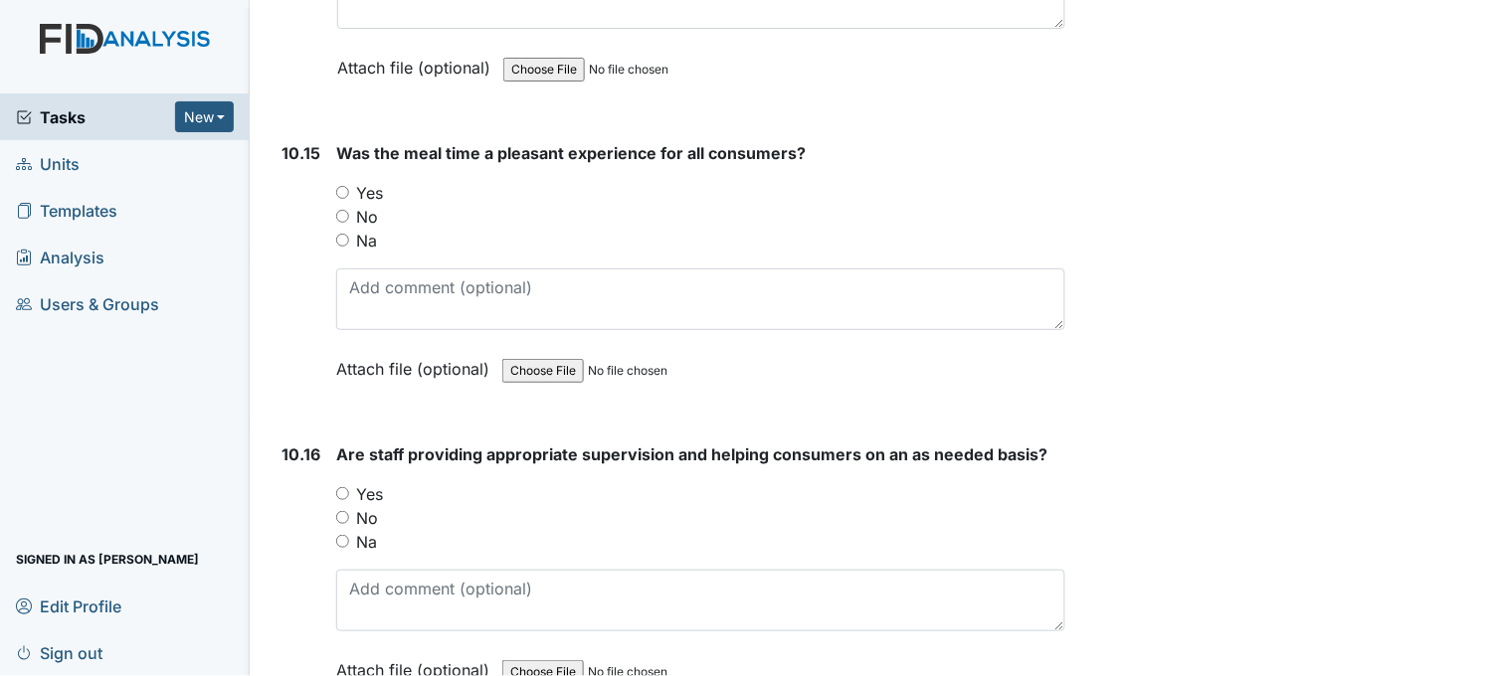
scroll to position [21435, 0]
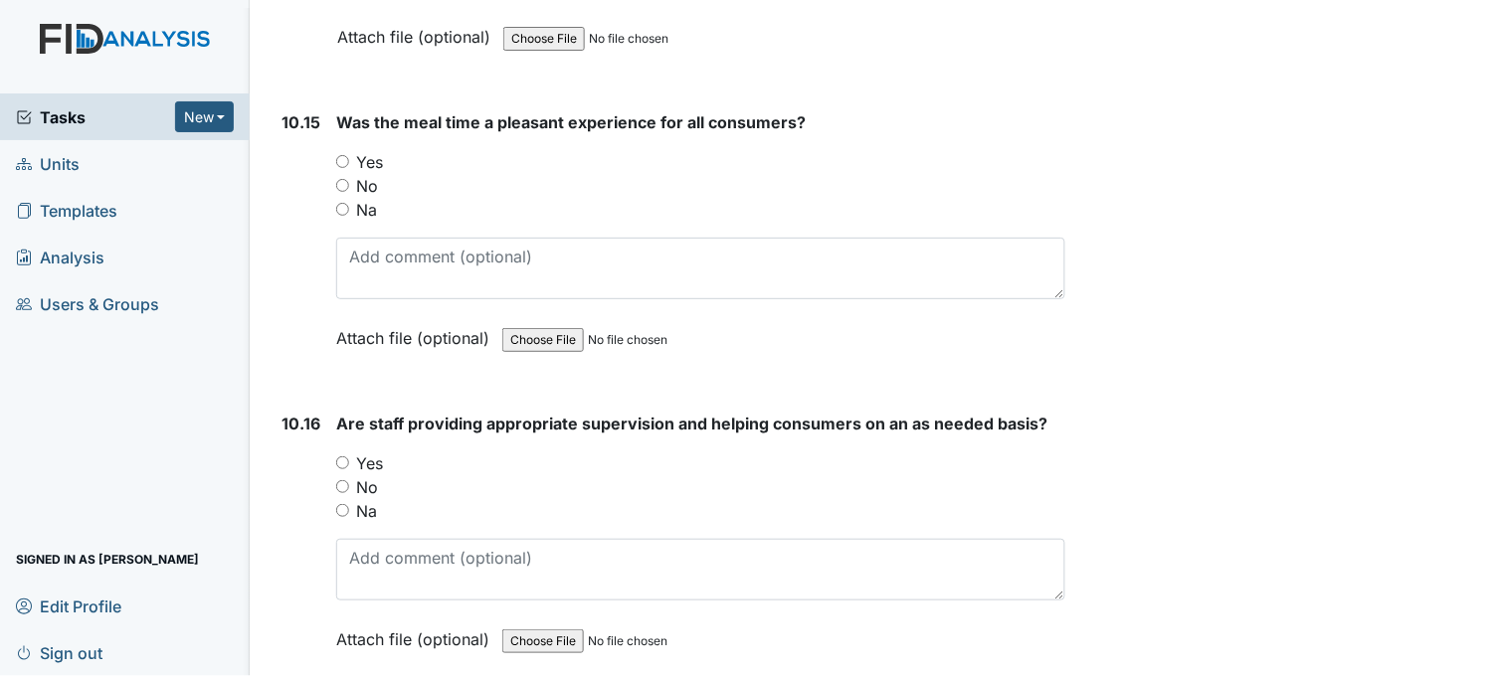
click at [344, 155] on input "Yes" at bounding box center [342, 161] width 13 height 13
radio input "true"
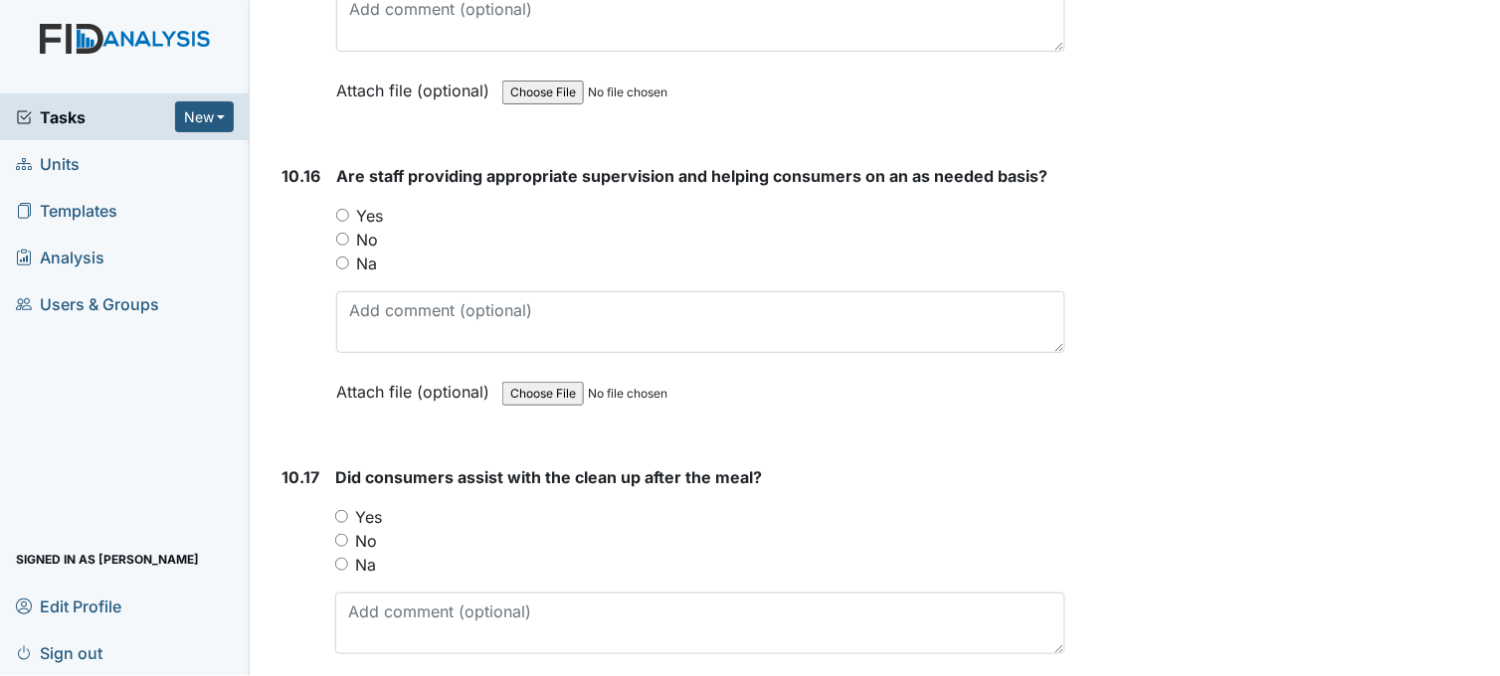
scroll to position [21767, 0]
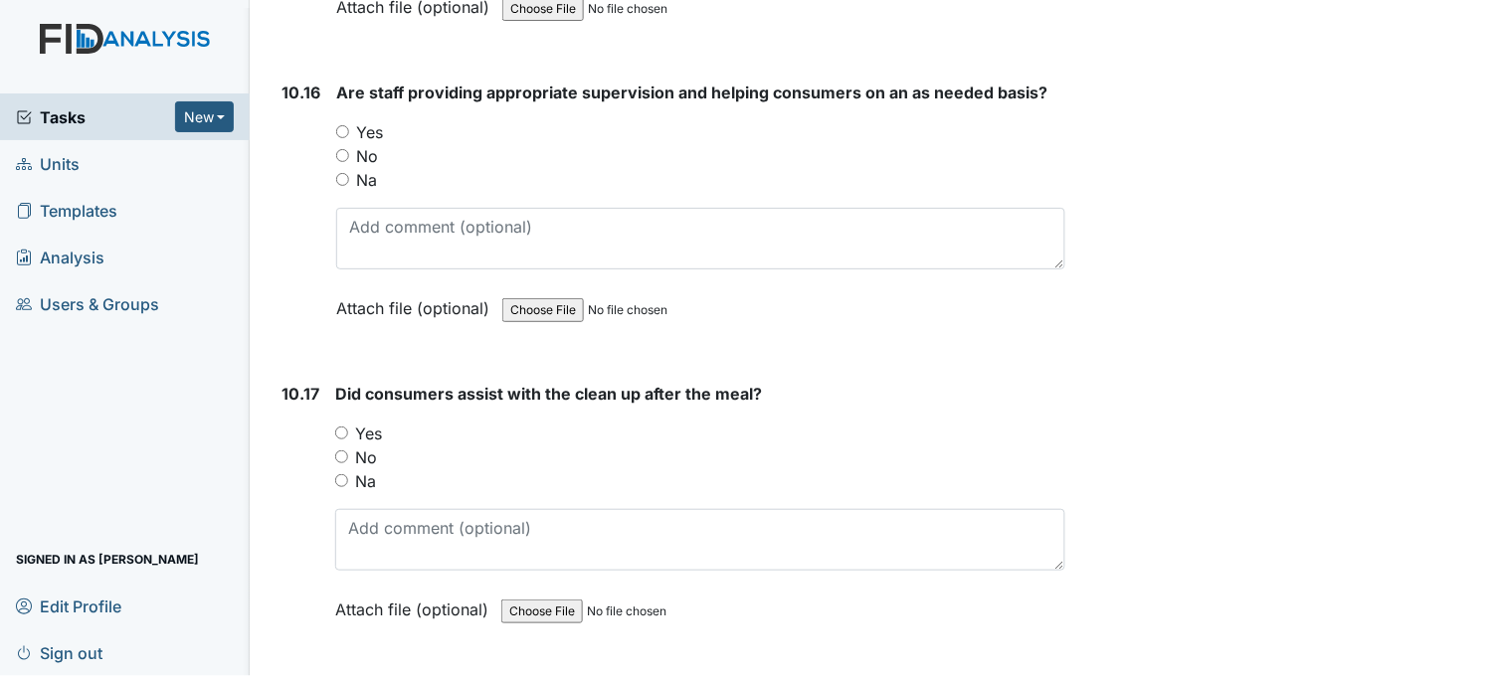
click at [345, 125] on input "Yes" at bounding box center [342, 131] width 13 height 13
radio input "true"
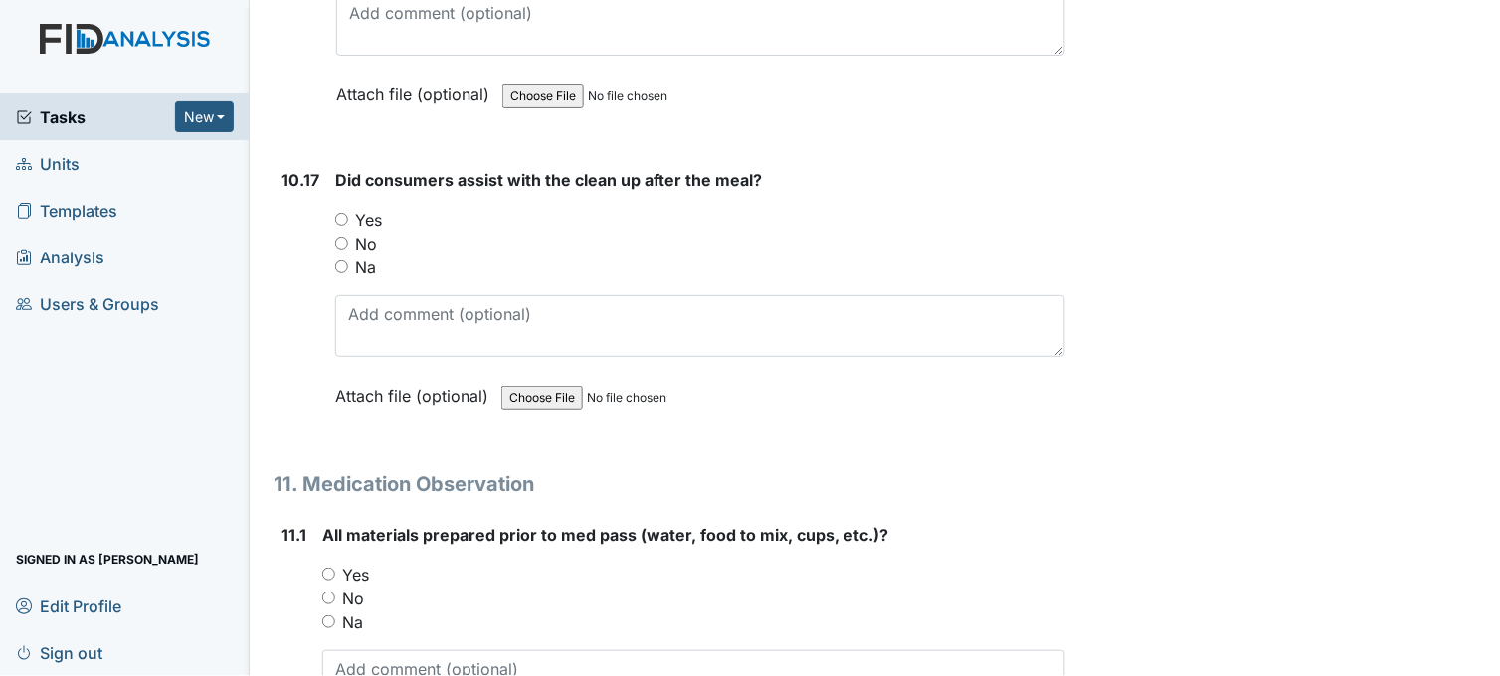
scroll to position [22099, 0]
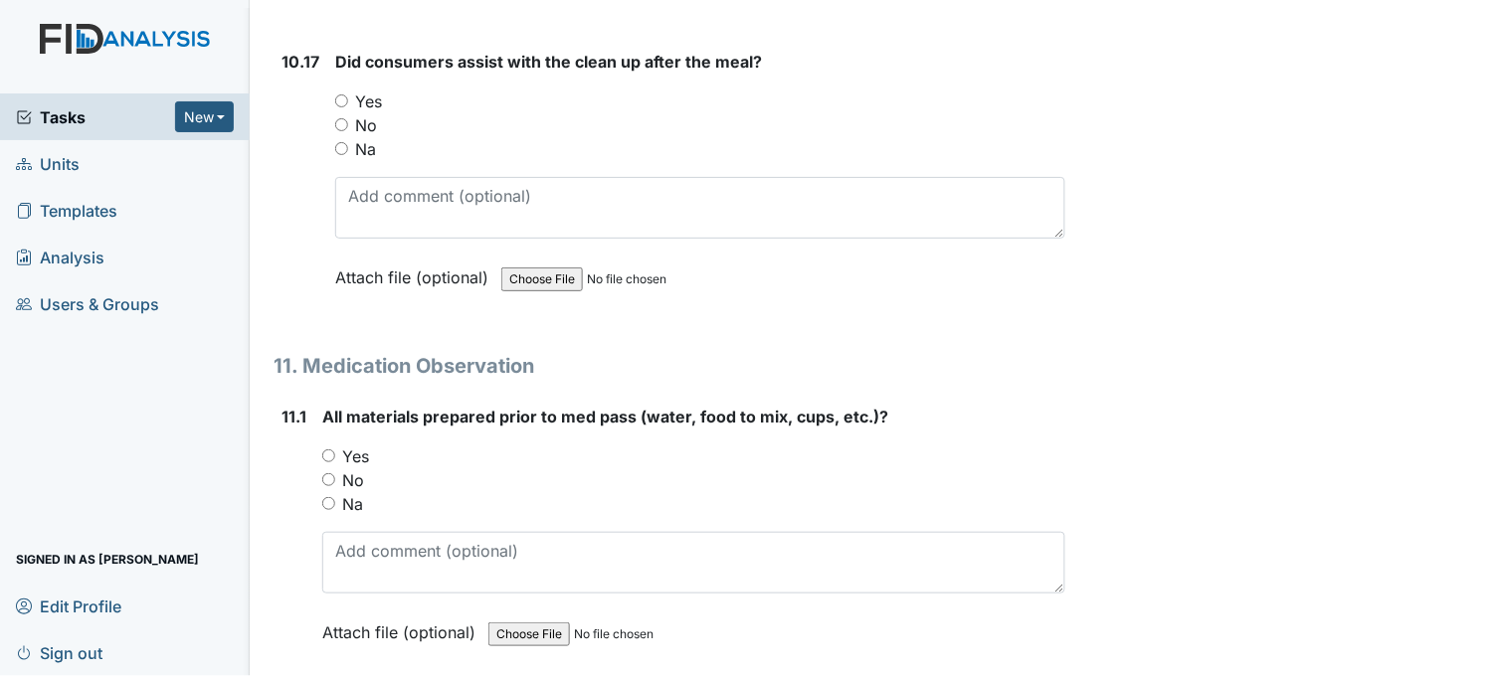
click at [343, 94] on input "Yes" at bounding box center [341, 100] width 13 height 13
radio input "true"
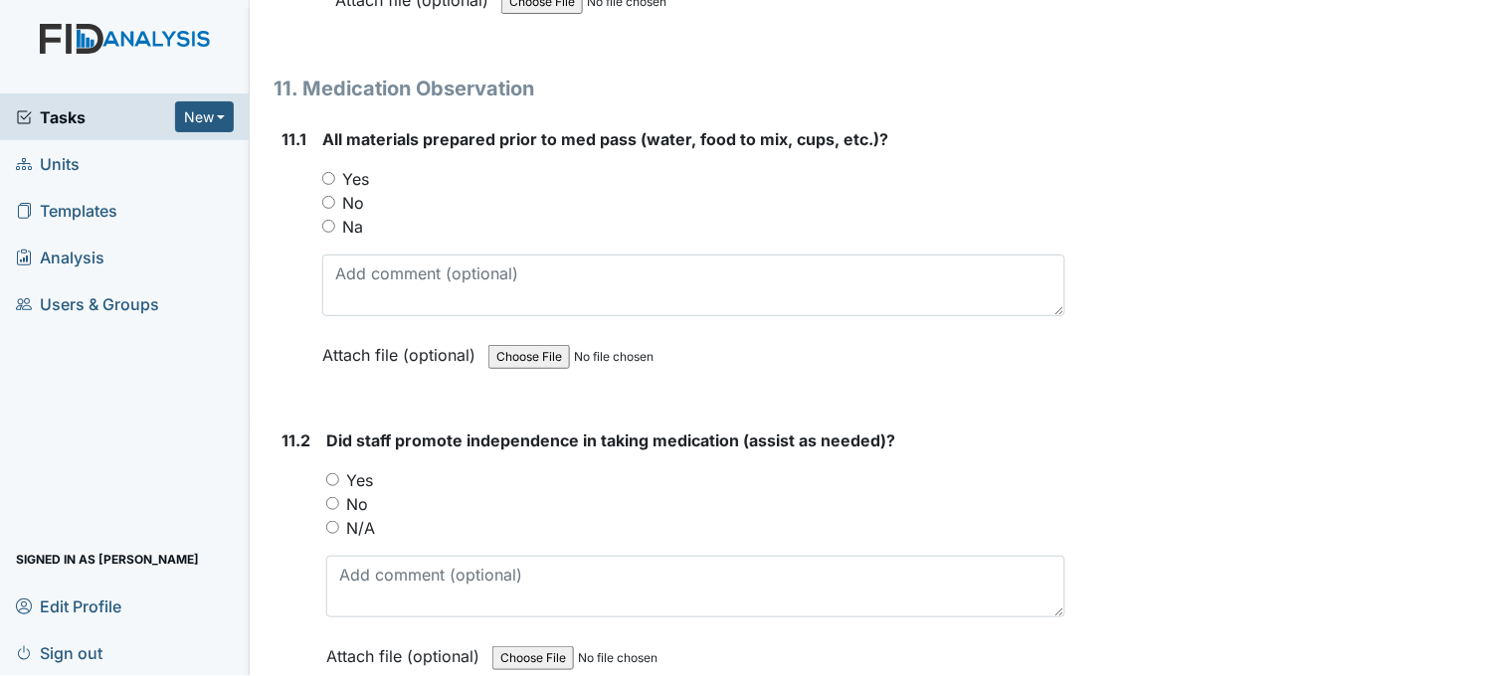
scroll to position [22430, 0]
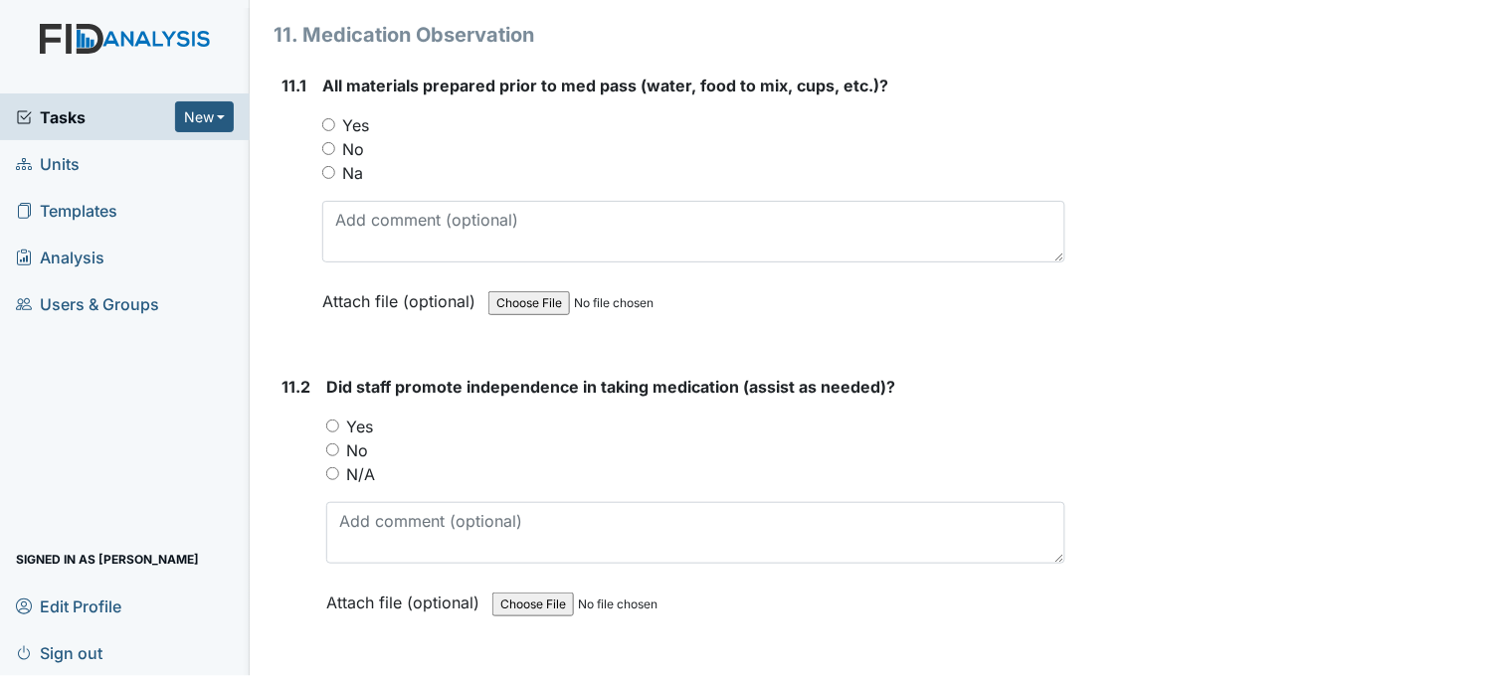
click at [331, 118] on input "Yes" at bounding box center [328, 124] width 13 height 13
radio input "true"
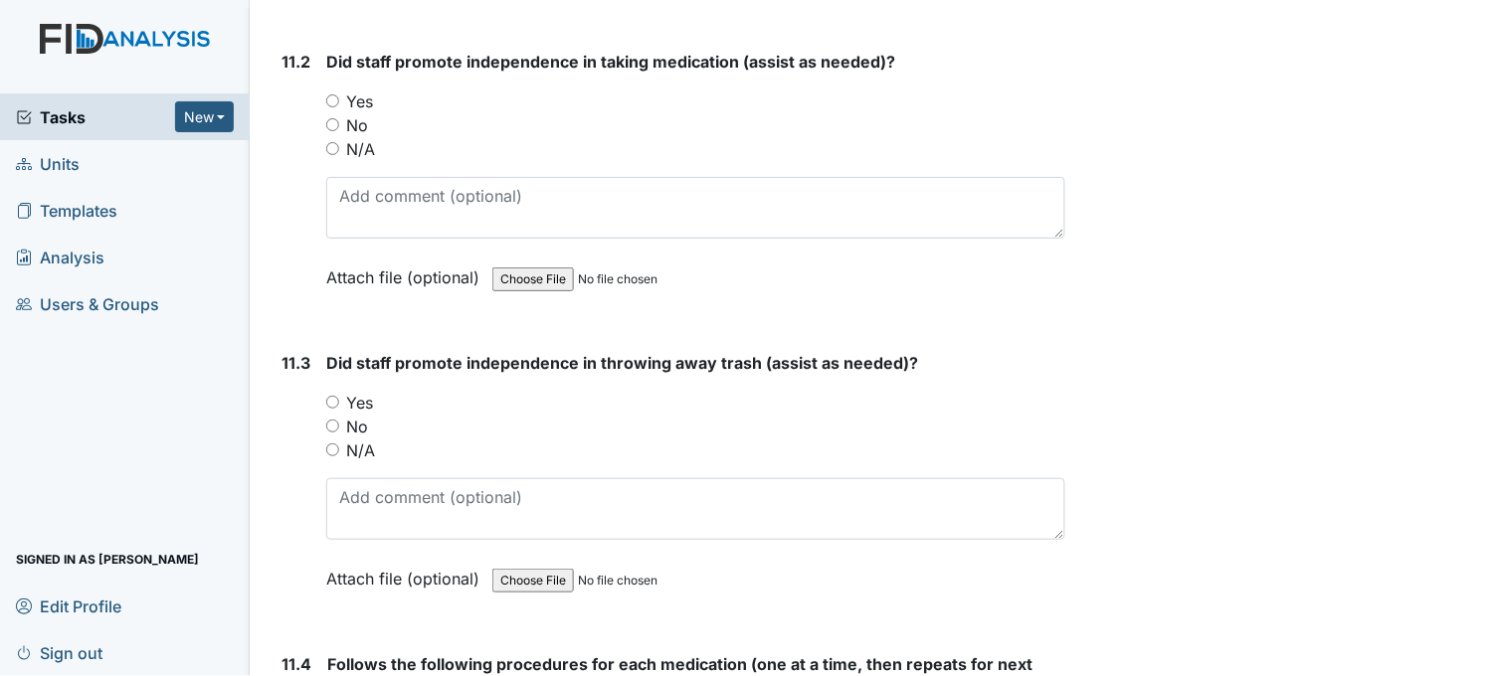
scroll to position [22761, 0]
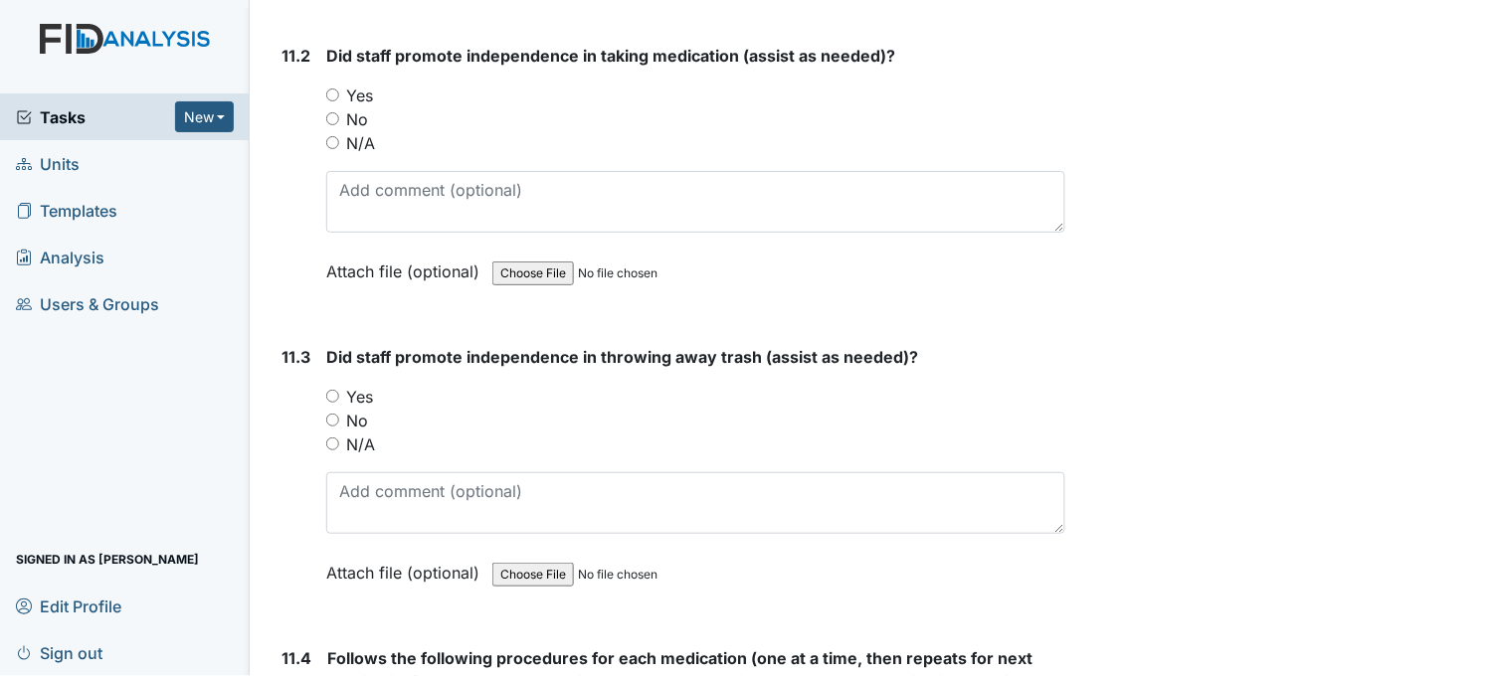
click at [328, 89] on input "Yes" at bounding box center [332, 95] width 13 height 13
radio input "true"
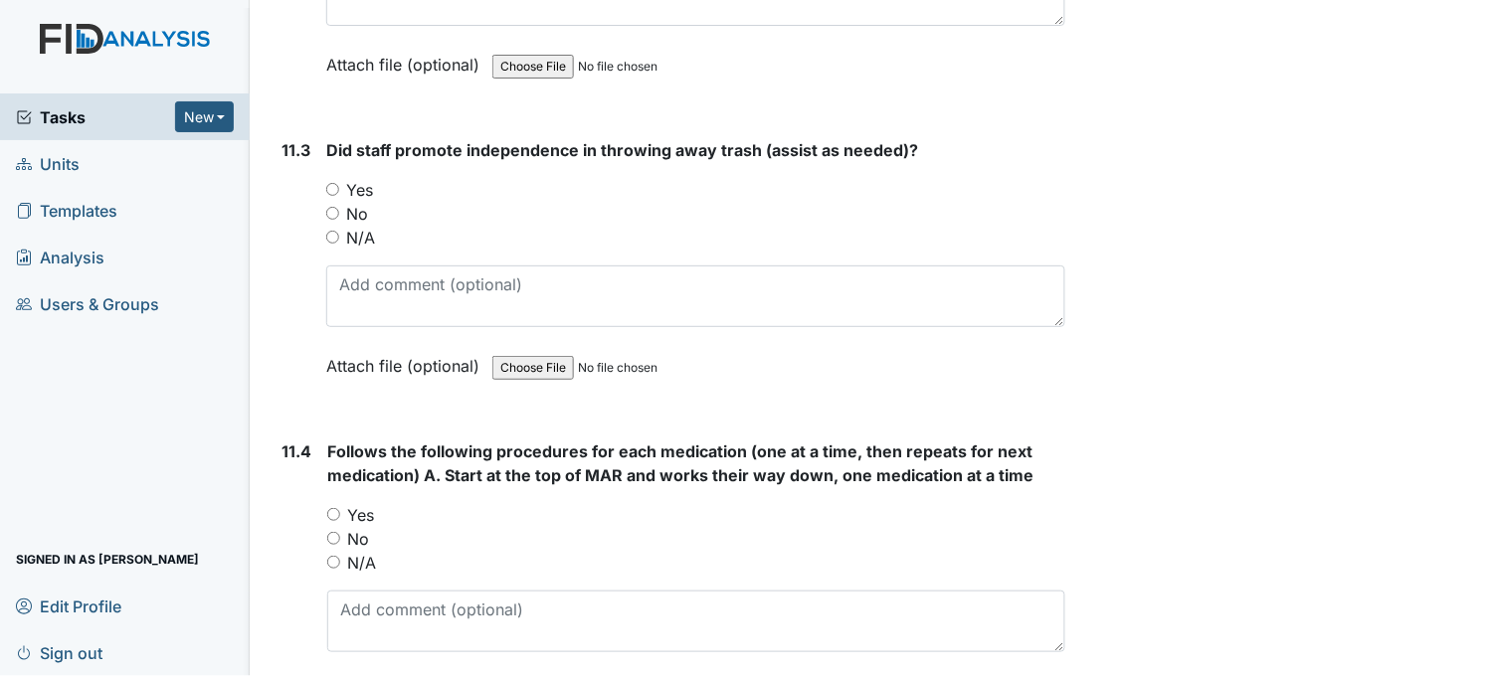
scroll to position [22983, 0]
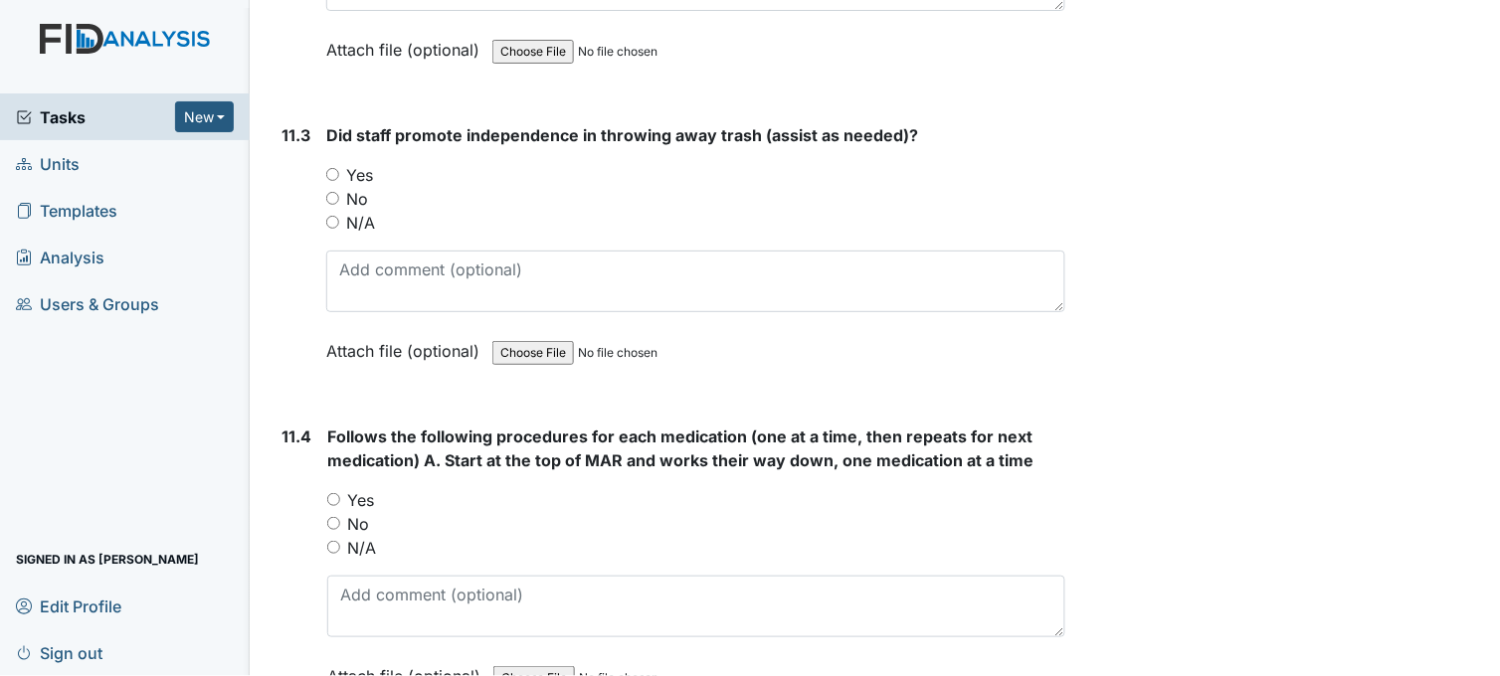
click at [335, 168] on input "Yes" at bounding box center [332, 174] width 13 height 13
radio input "true"
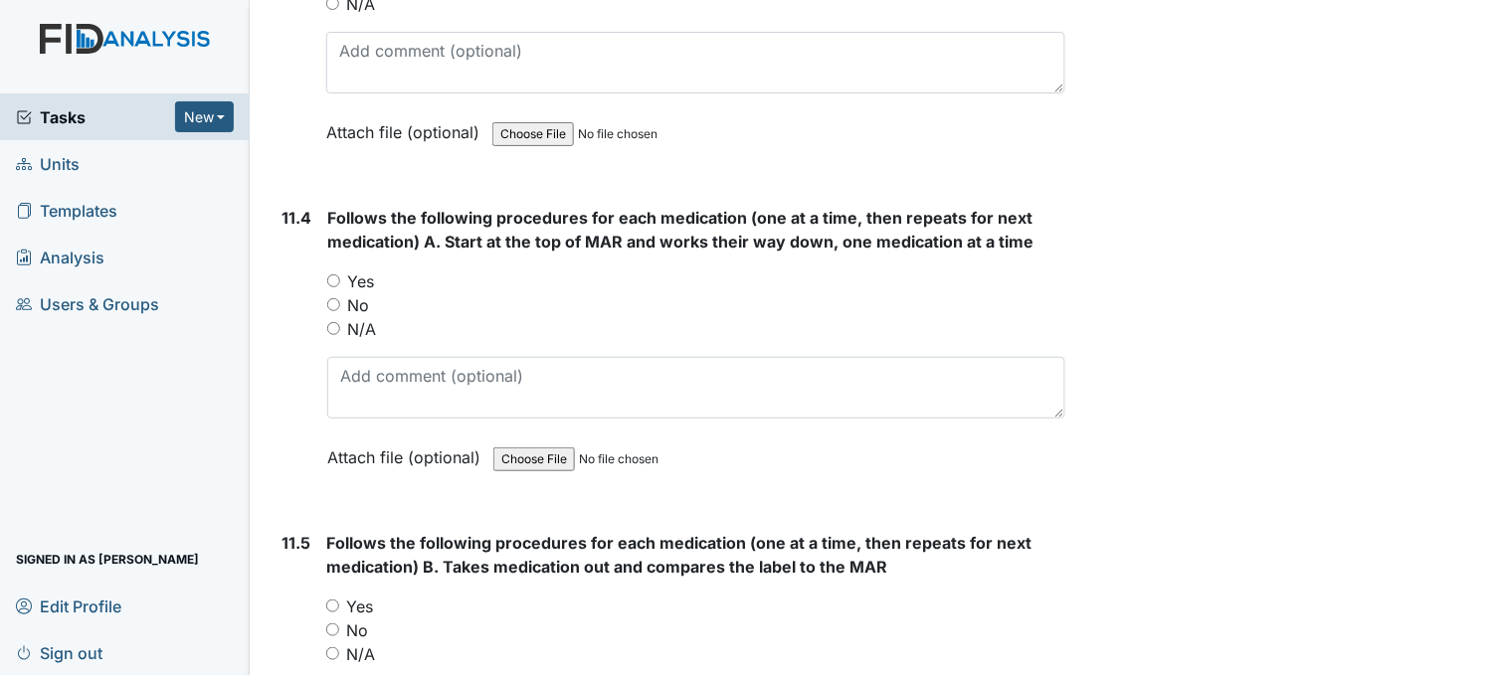
scroll to position [23204, 0]
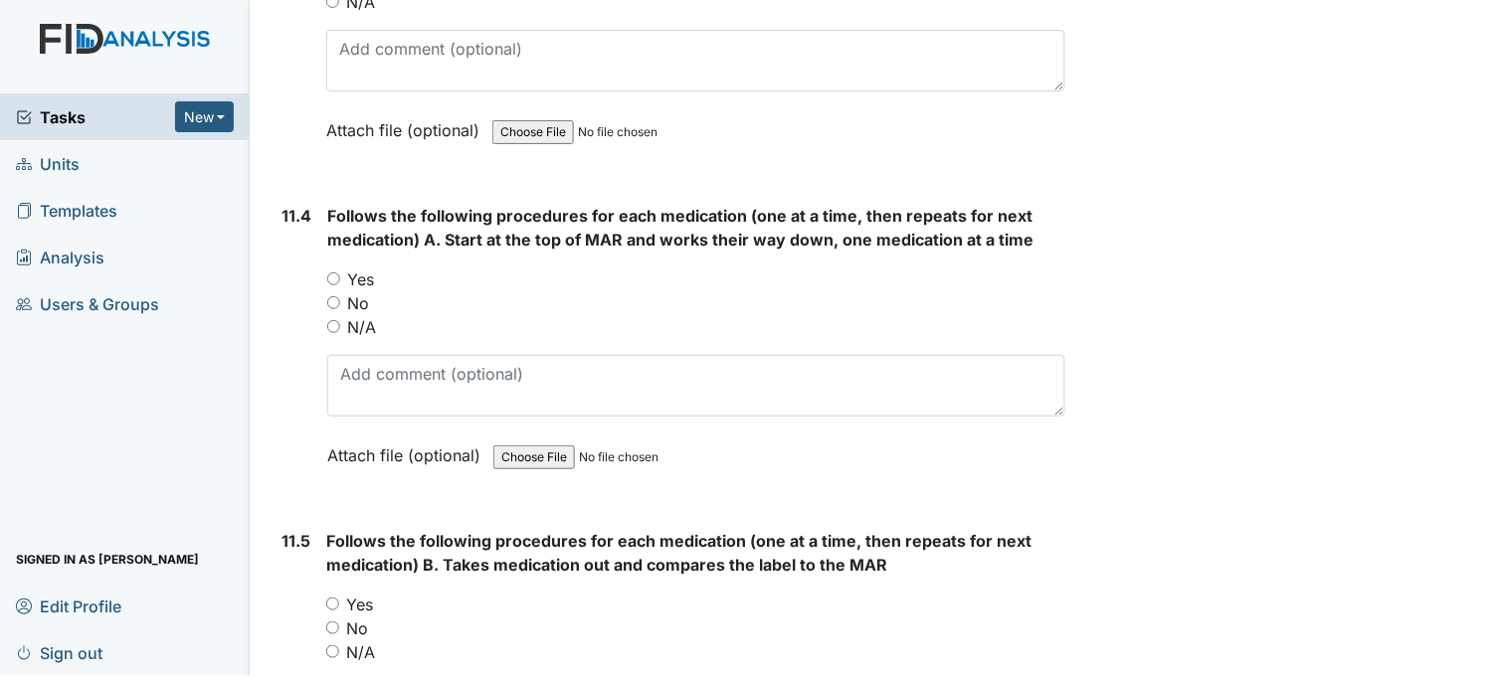
click at [333, 272] on input "Yes" at bounding box center [333, 278] width 13 height 13
radio input "true"
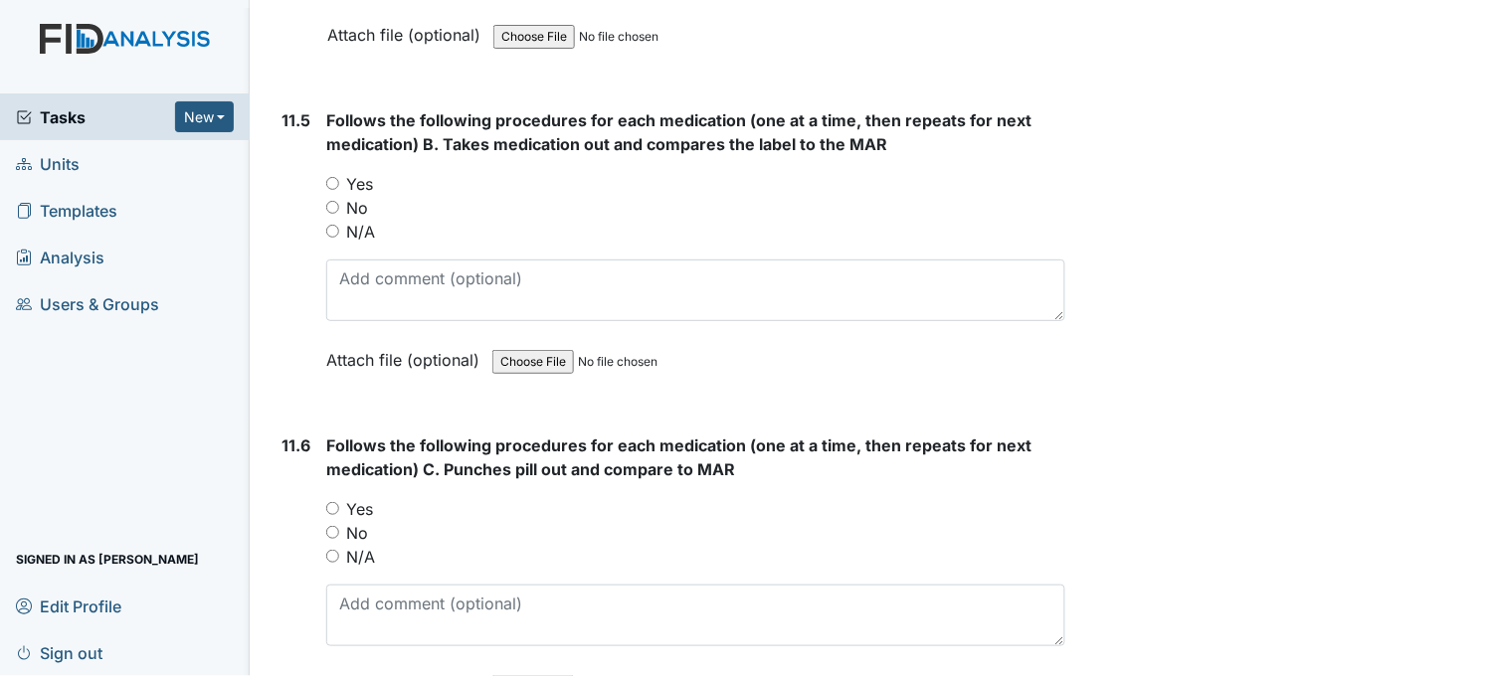
scroll to position [23645, 0]
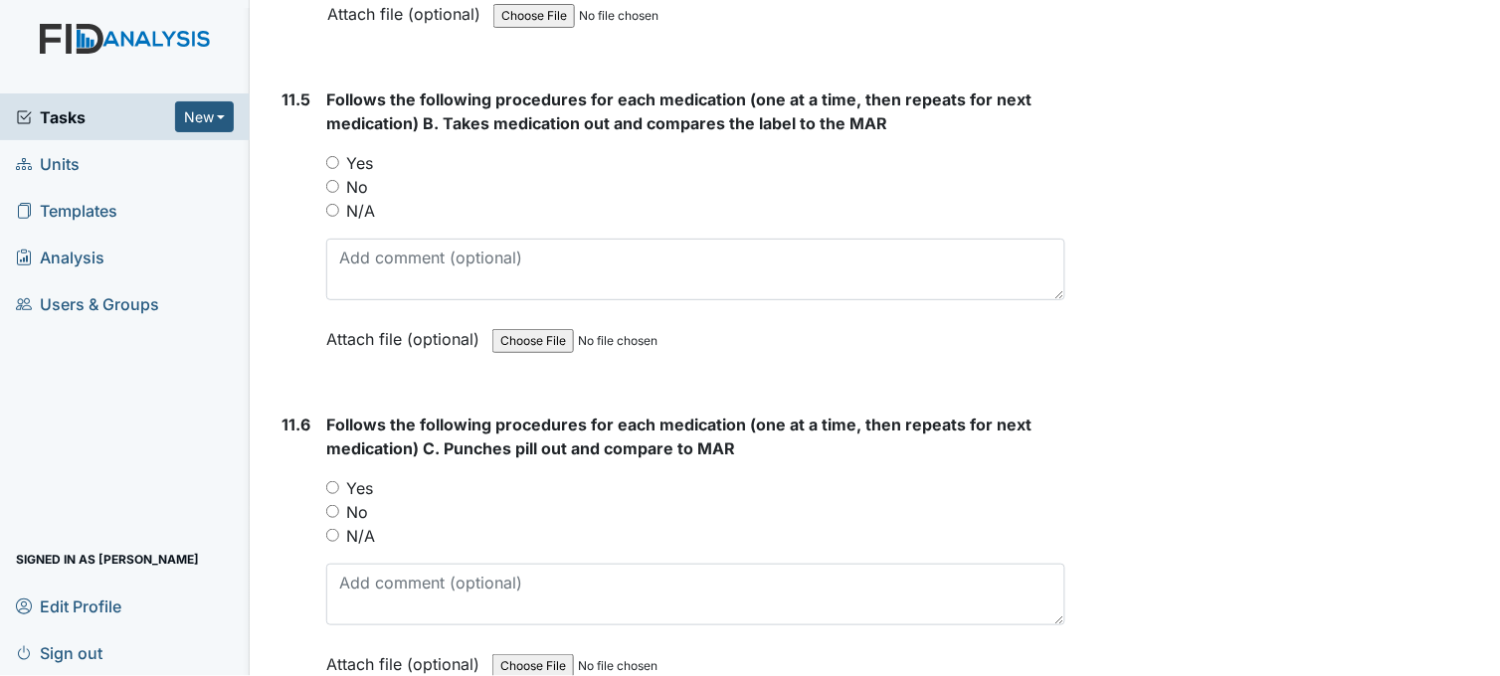
click at [332, 156] on input "Yes" at bounding box center [332, 162] width 13 height 13
radio input "true"
click at [332, 481] on input "Yes" at bounding box center [332, 487] width 13 height 13
radio input "true"
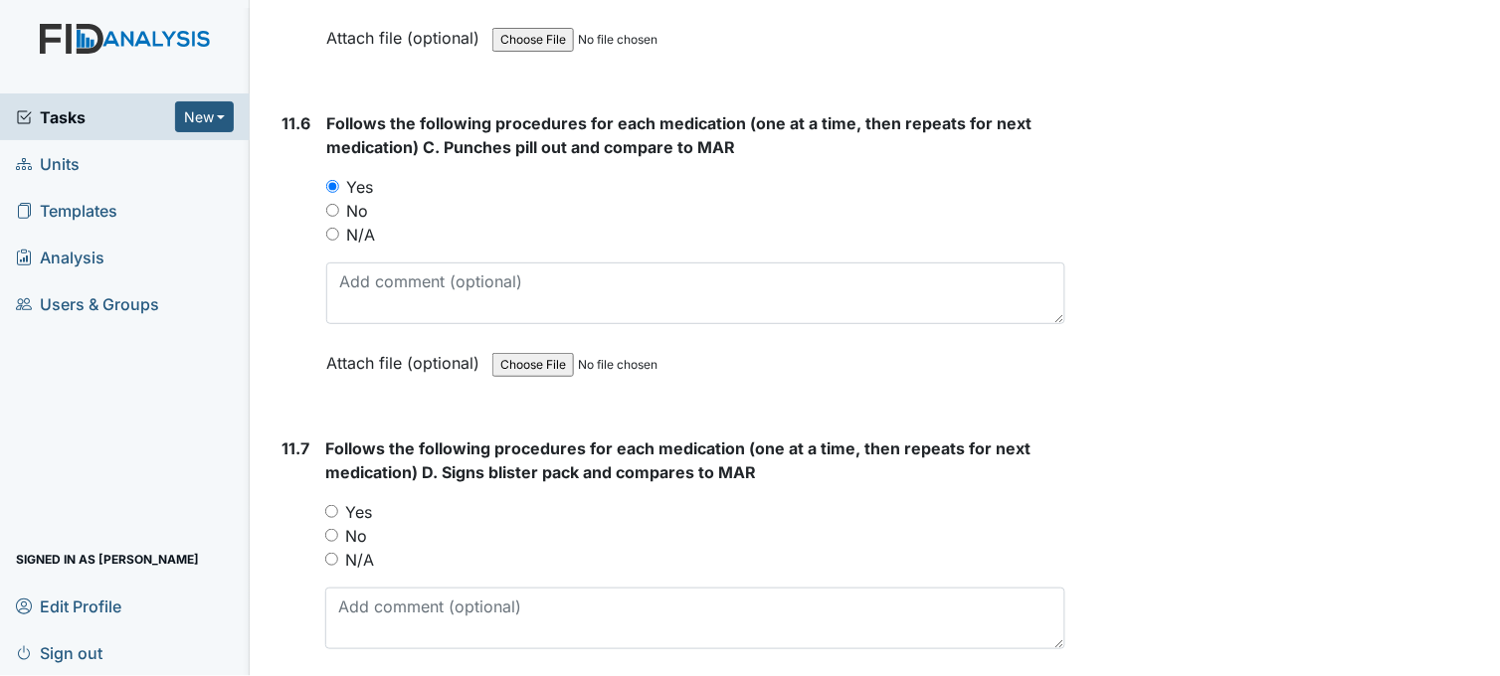
scroll to position [23977, 0]
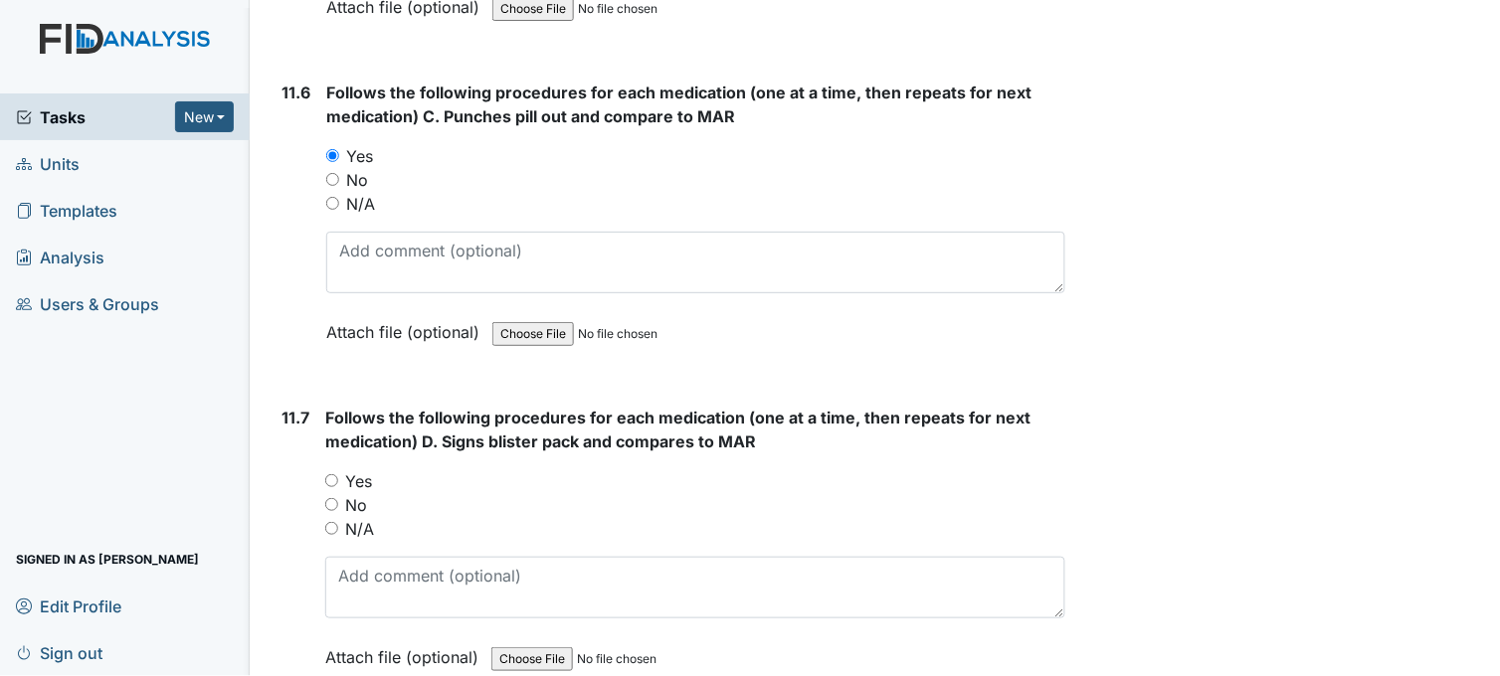
click at [335, 474] on input "Yes" at bounding box center [331, 480] width 13 height 13
radio input "true"
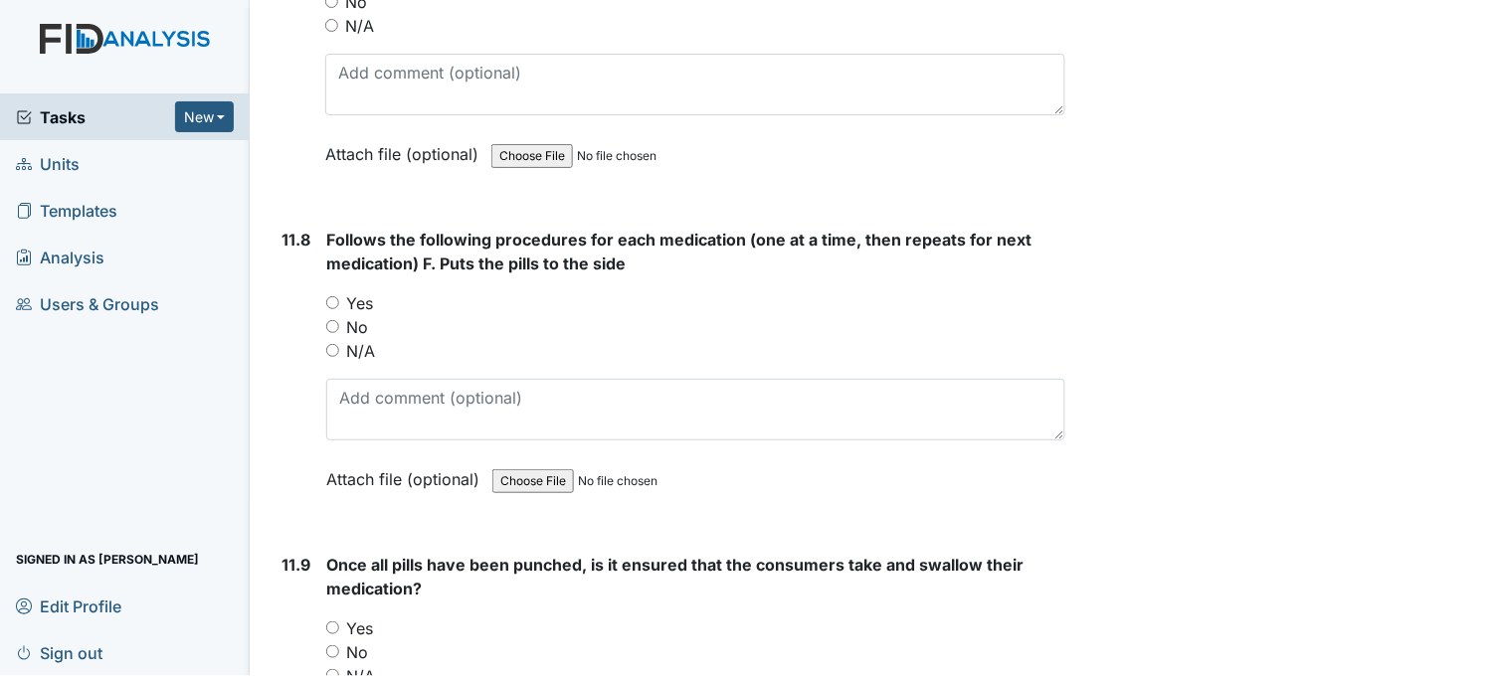
scroll to position [24529, 0]
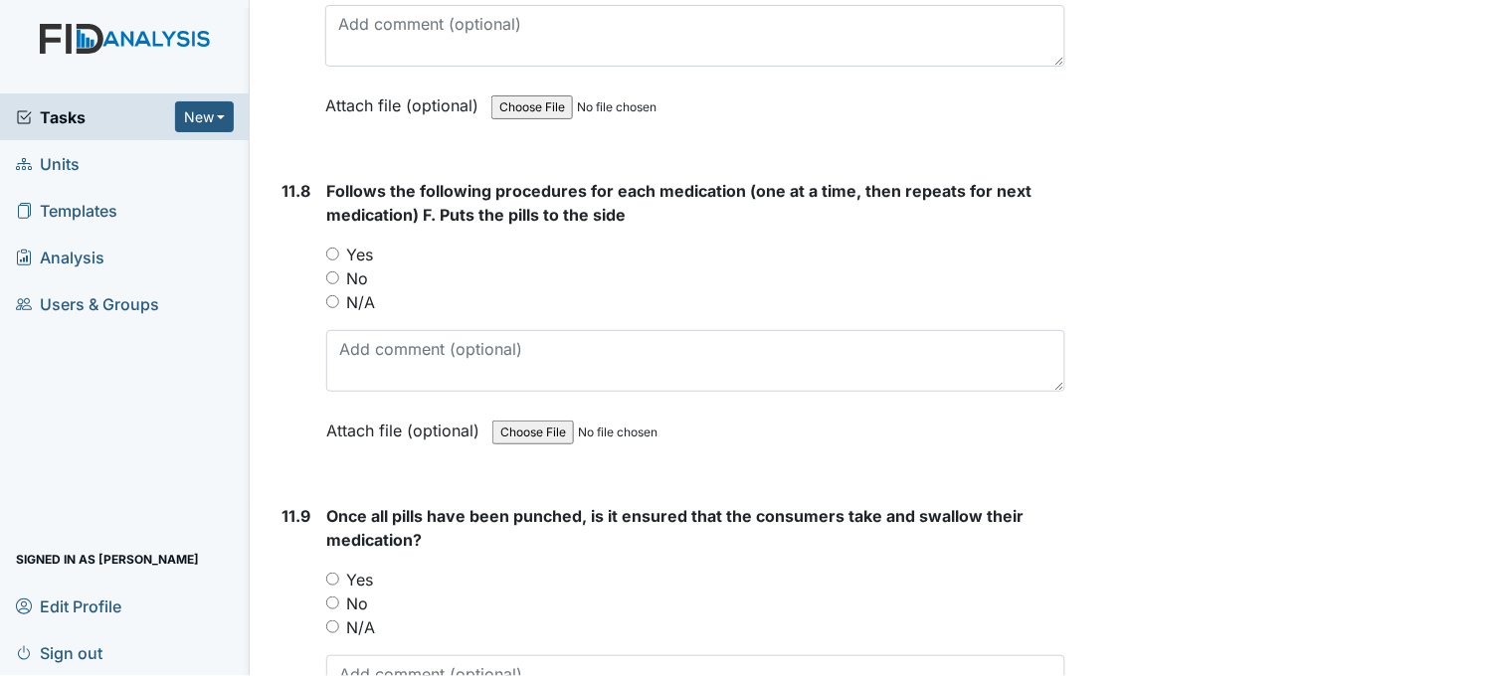
click at [336, 248] on input "Yes" at bounding box center [332, 254] width 13 height 13
radio input "true"
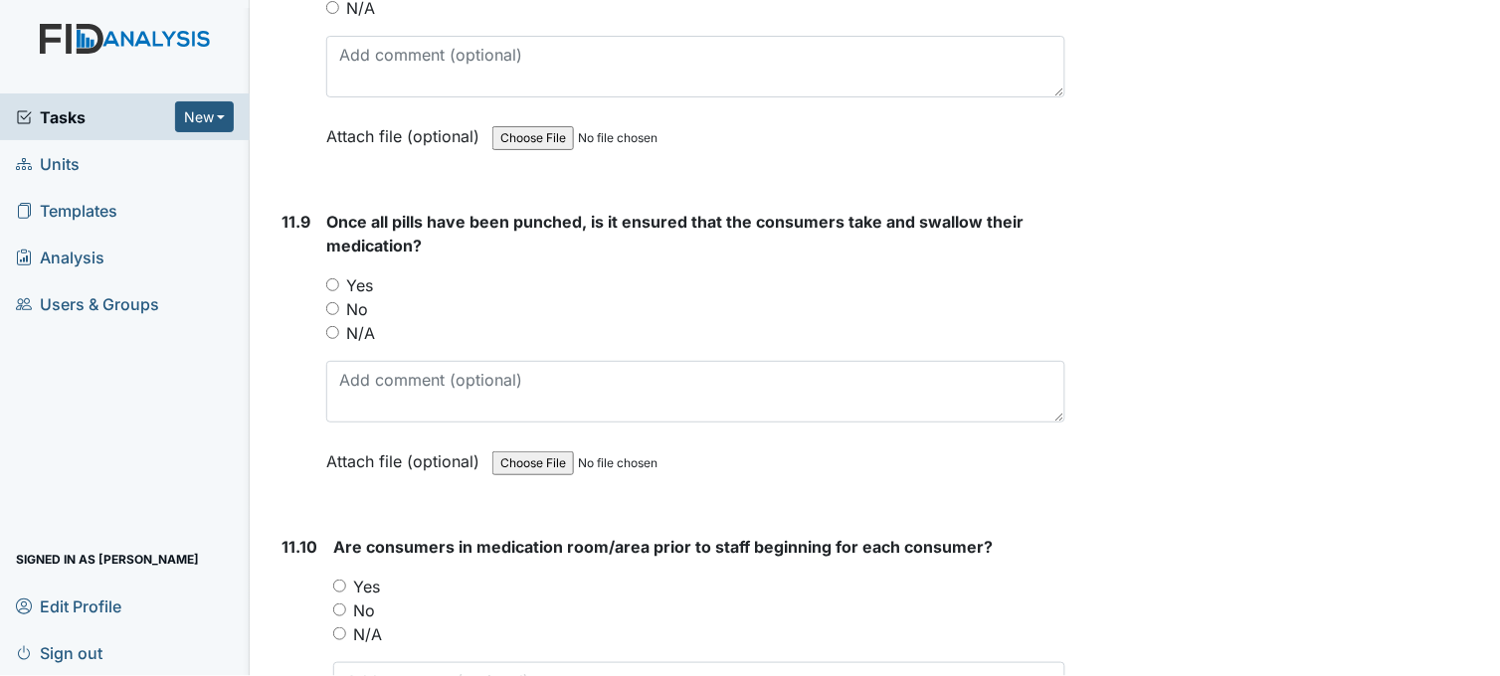
scroll to position [24861, 0]
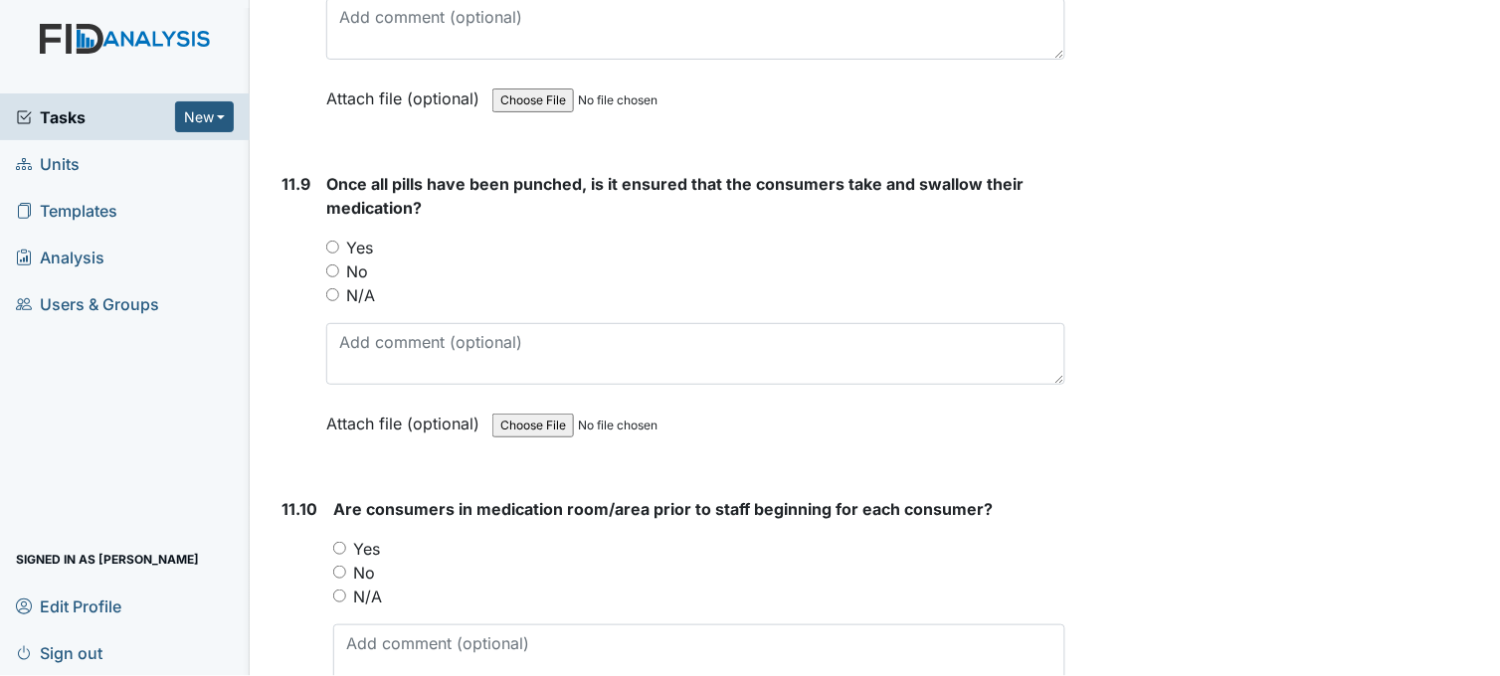
click at [330, 241] on input "Yes" at bounding box center [332, 247] width 13 height 13
radio input "true"
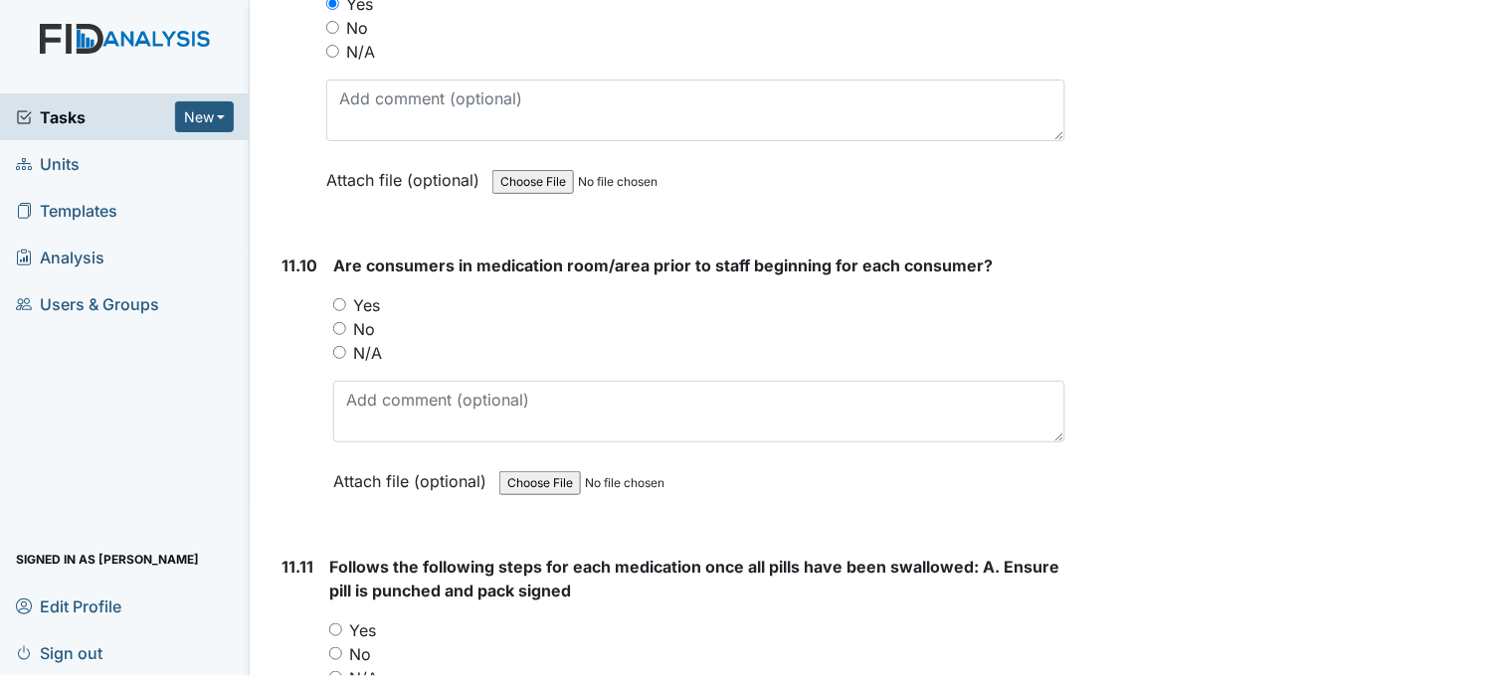
scroll to position [25192, 0]
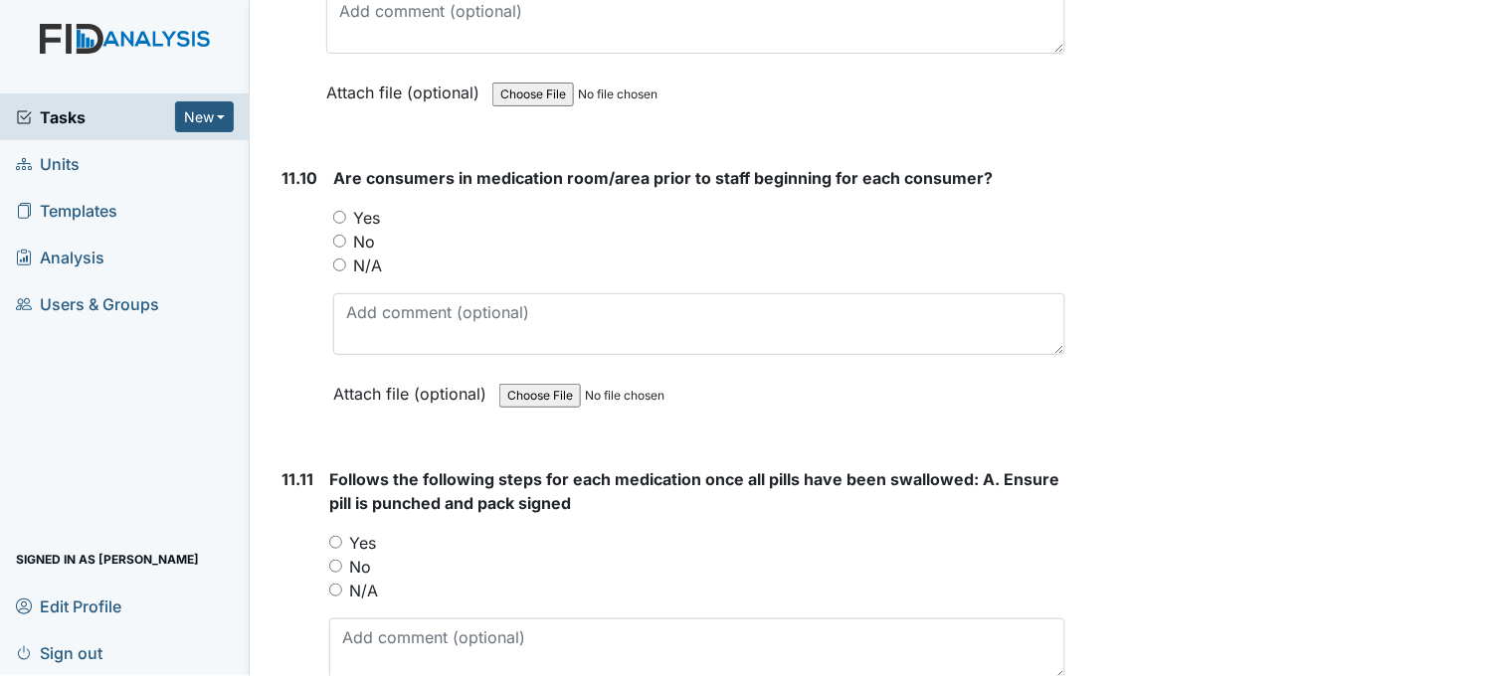
click at [336, 211] on input "Yes" at bounding box center [339, 217] width 13 height 13
radio input "true"
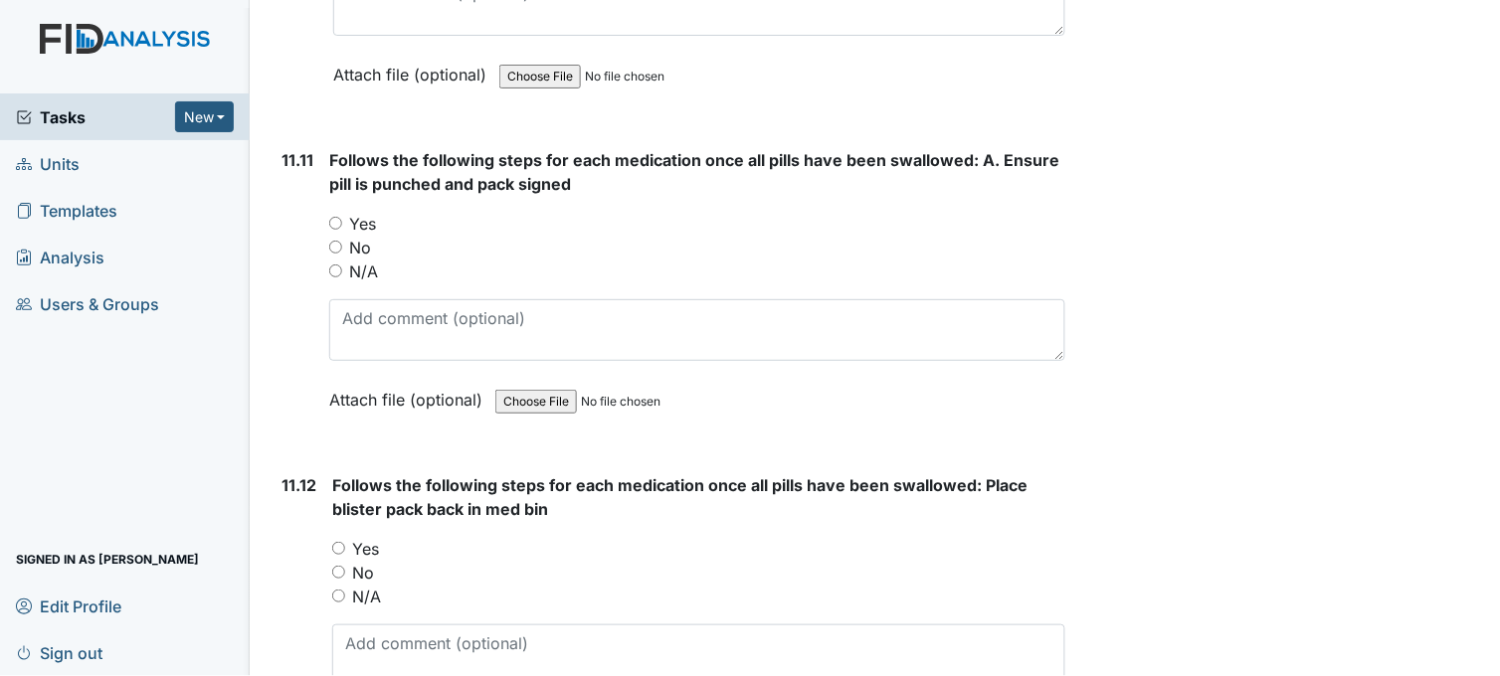
scroll to position [25524, 0]
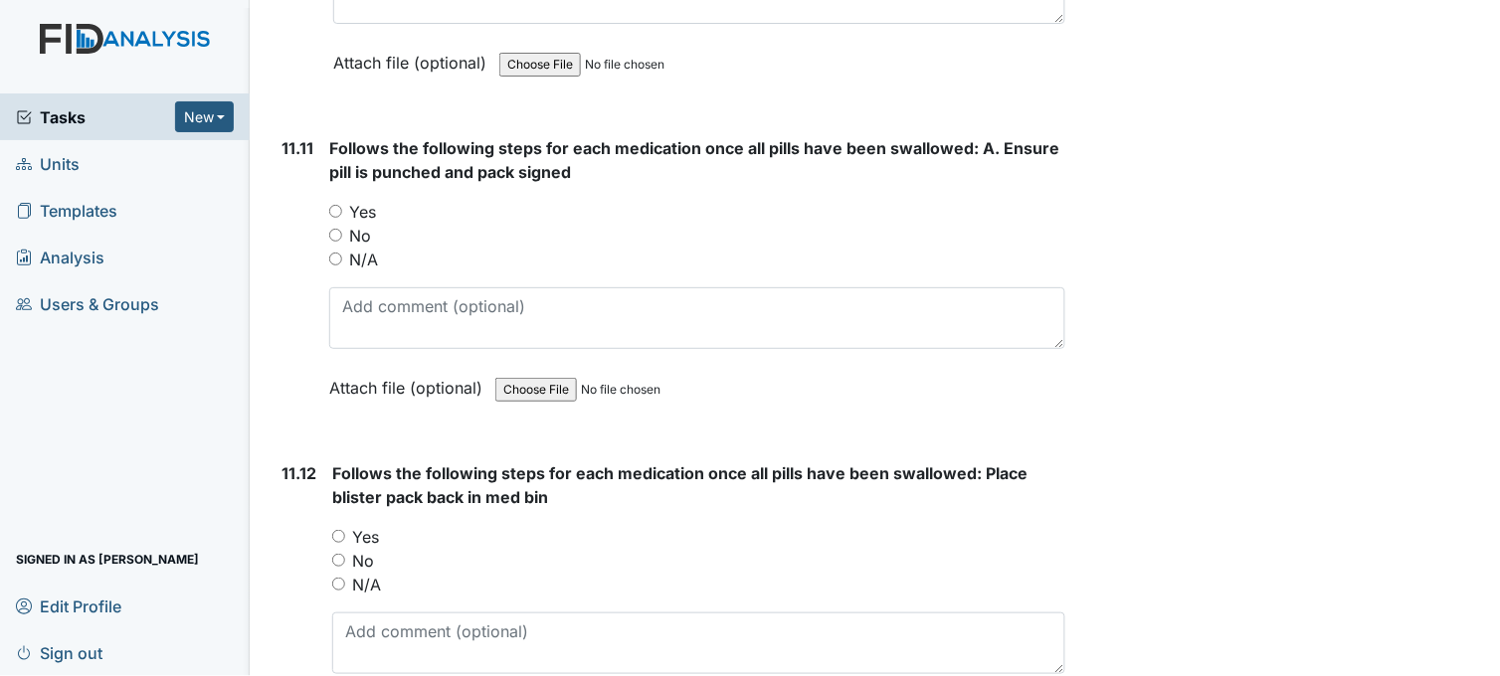
click at [338, 205] on input "Yes" at bounding box center [335, 211] width 13 height 13
radio input "true"
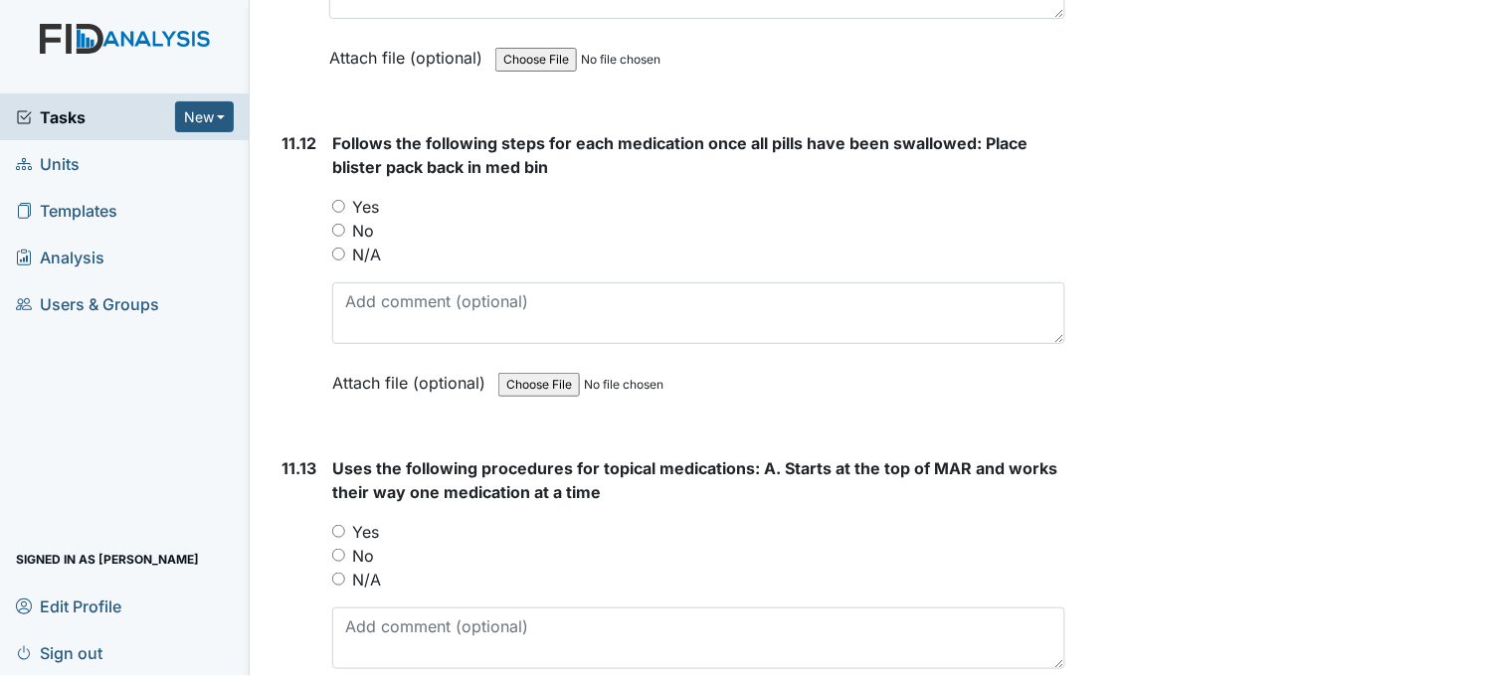
scroll to position [25856, 0]
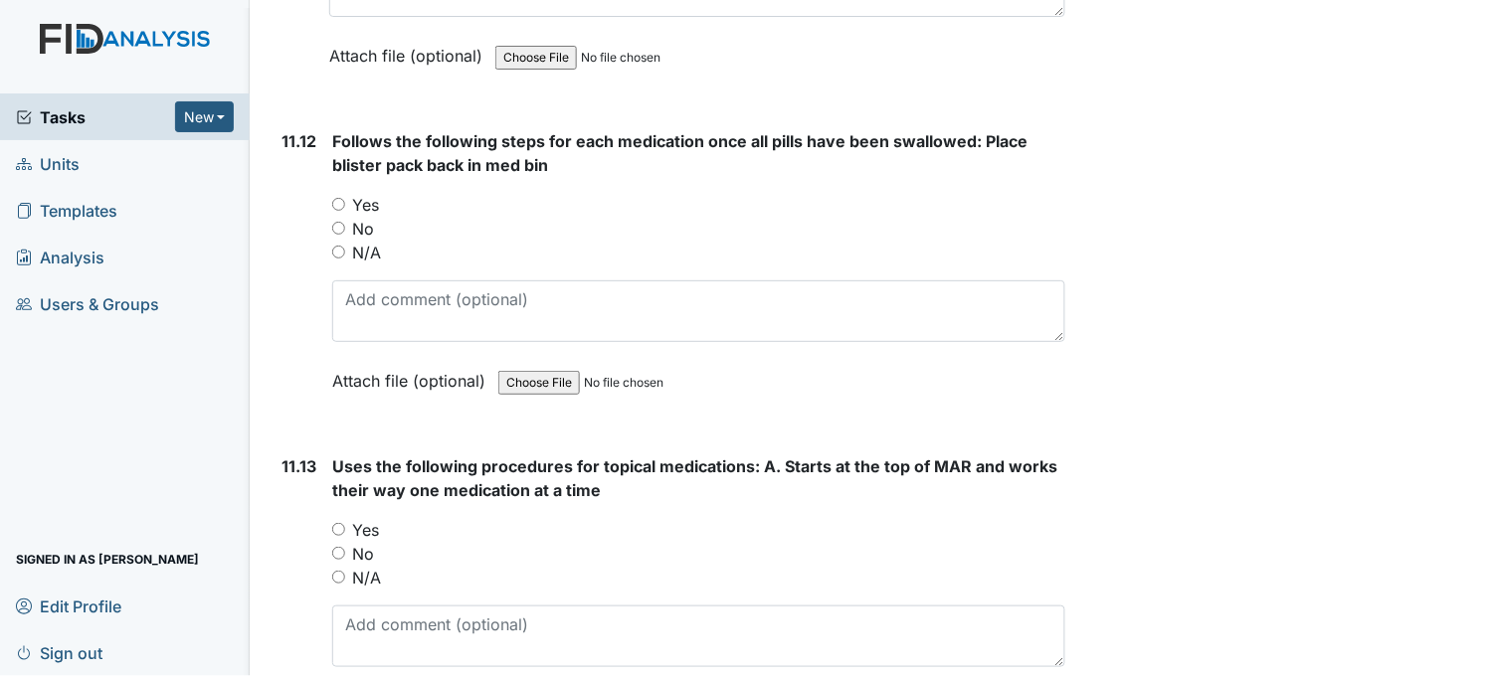
click at [335, 198] on input "Yes" at bounding box center [338, 204] width 13 height 13
radio input "true"
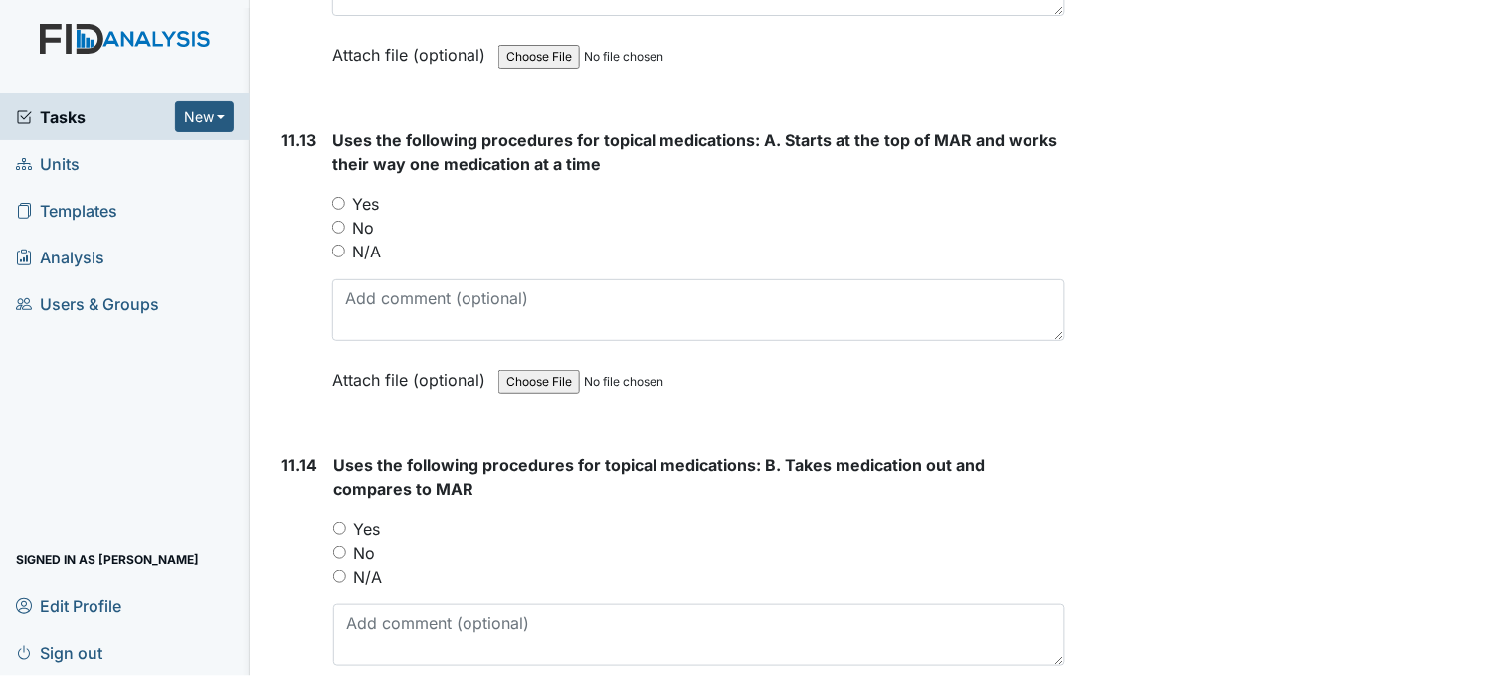
scroll to position [26187, 0]
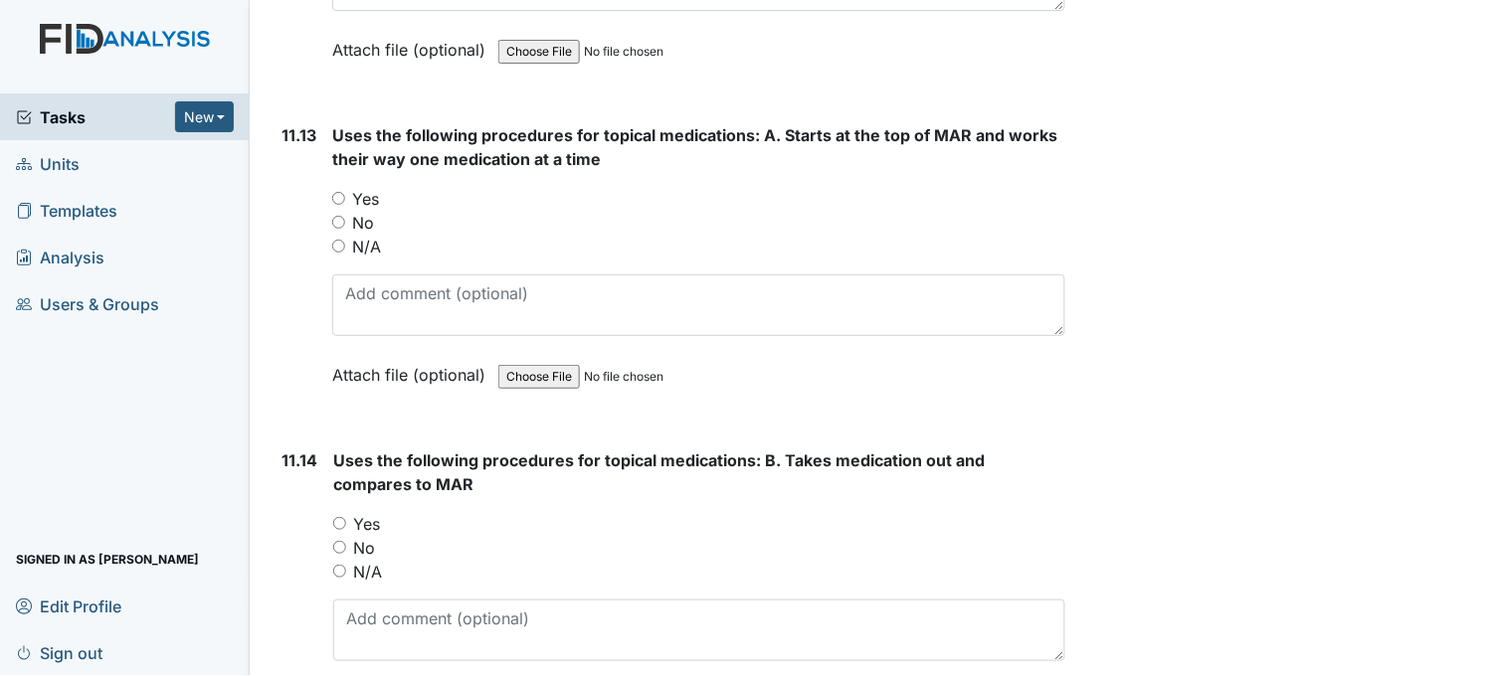
click at [339, 192] on input "Yes" at bounding box center [338, 198] width 13 height 13
radio input "true"
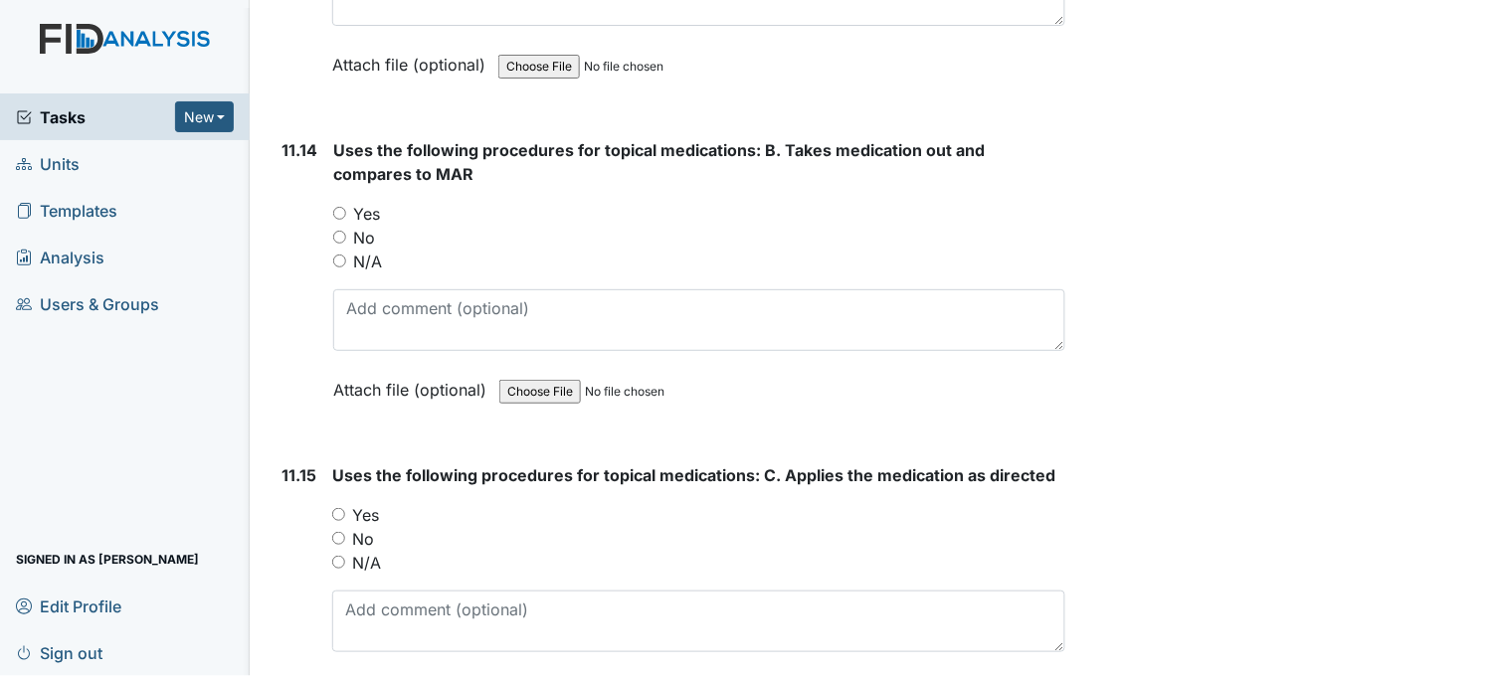
scroll to position [26518, 0]
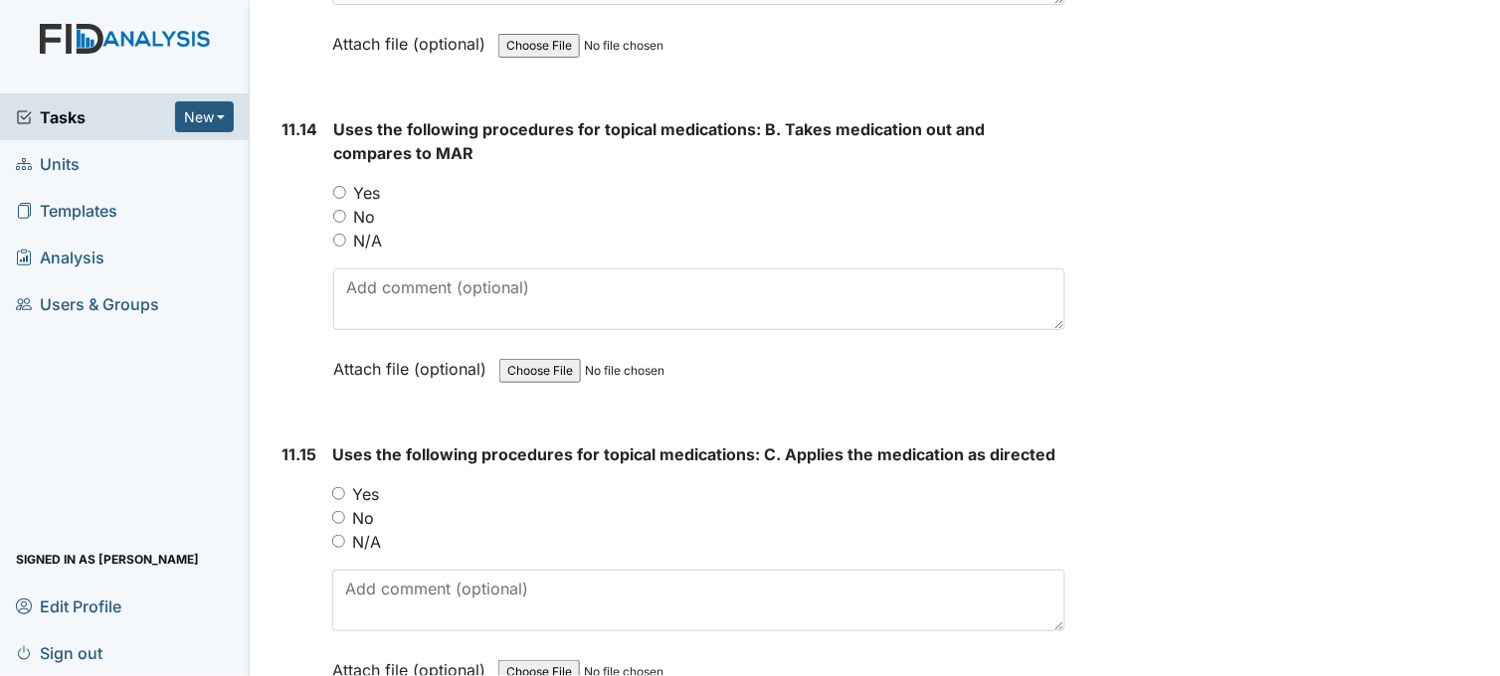
click at [341, 186] on input "Yes" at bounding box center [339, 192] width 13 height 13
radio input "true"
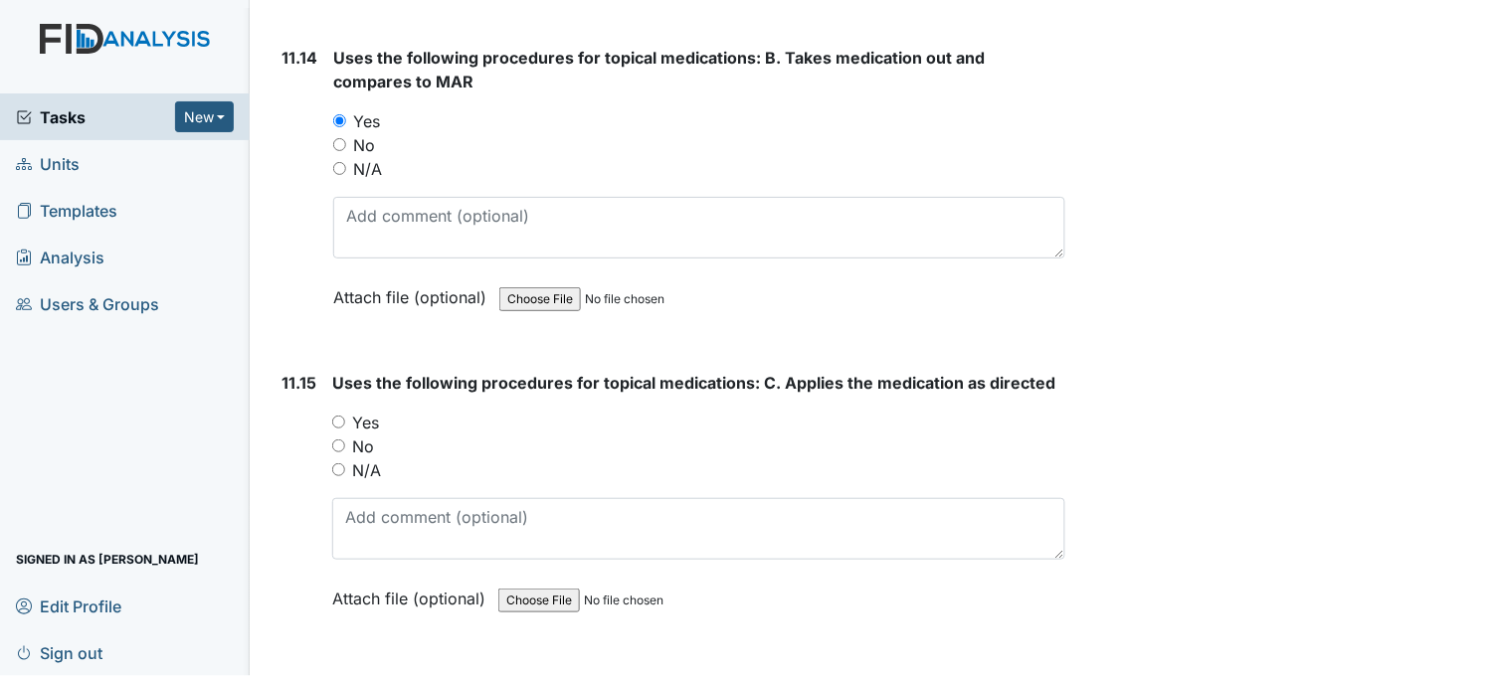
scroll to position [26850, 0]
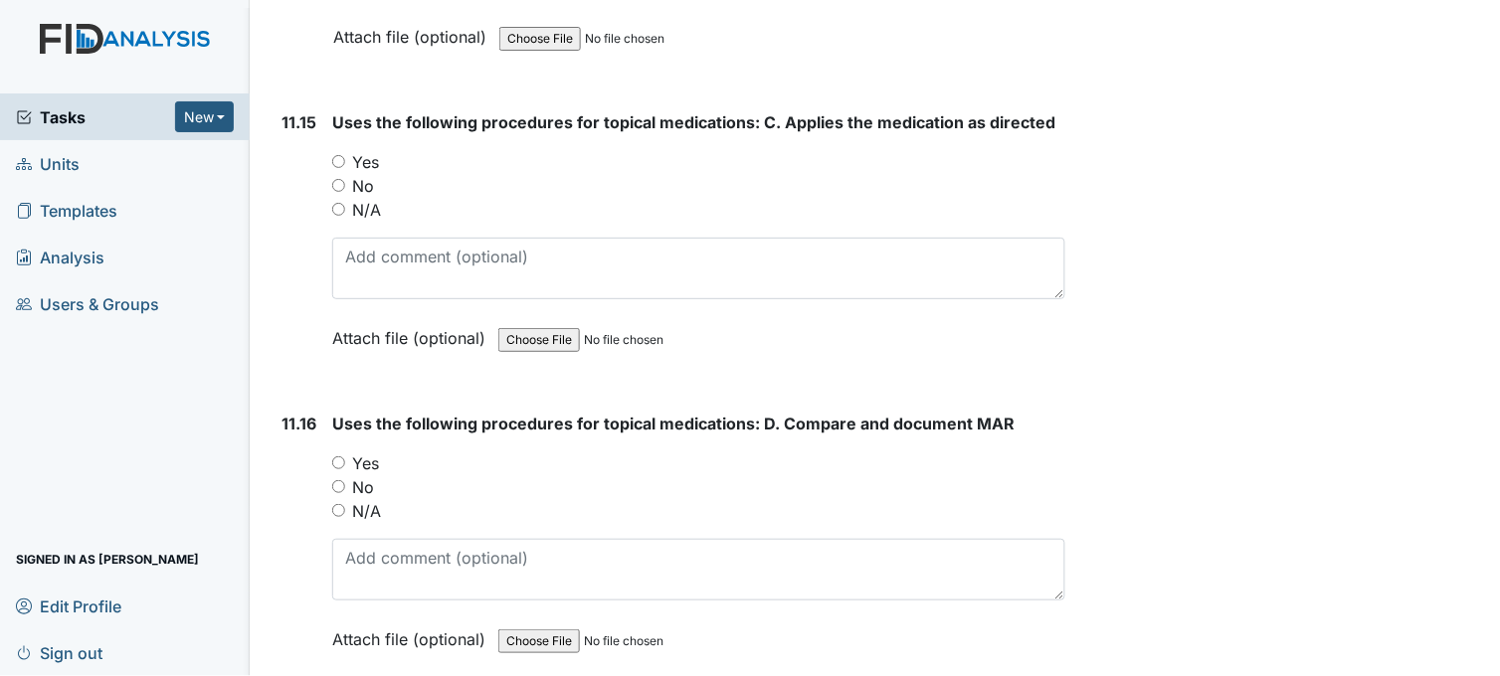
click at [334, 155] on input "Yes" at bounding box center [338, 161] width 13 height 13
radio input "true"
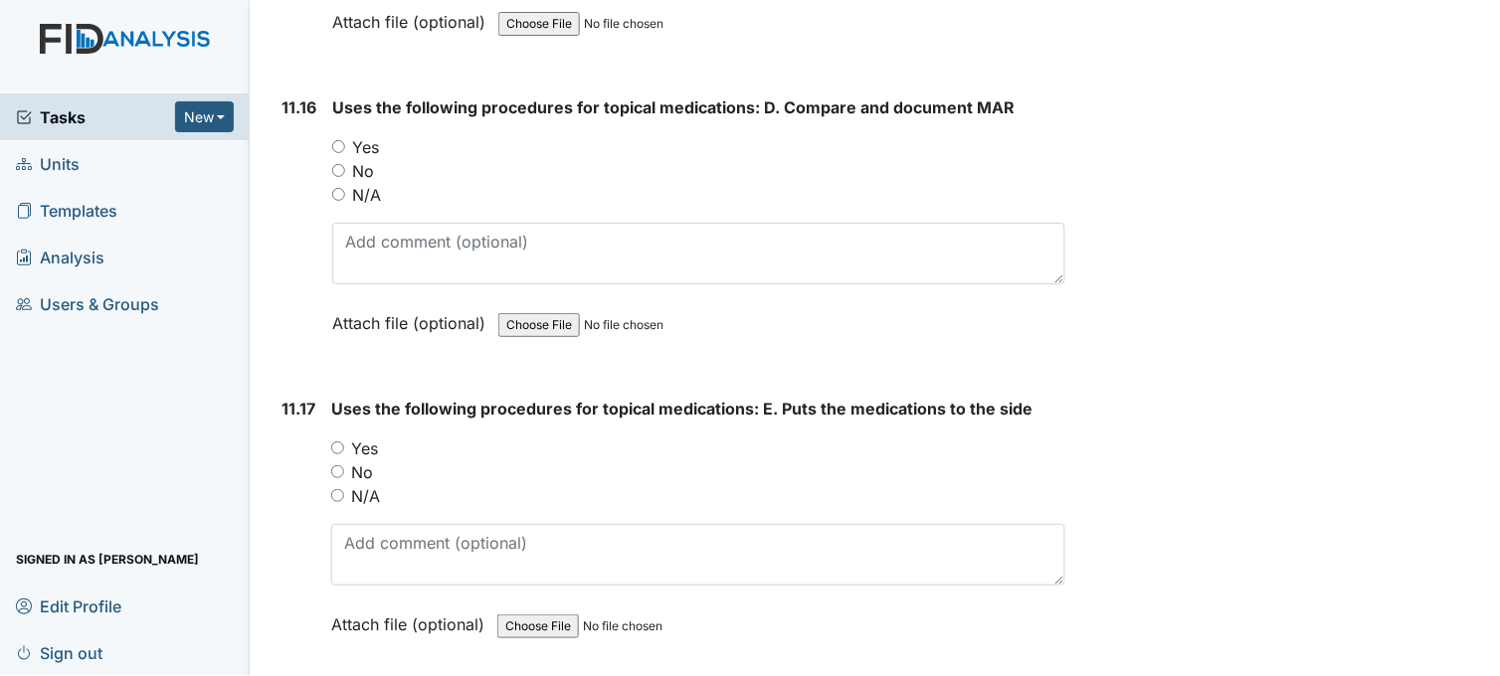
scroll to position [27181, 0]
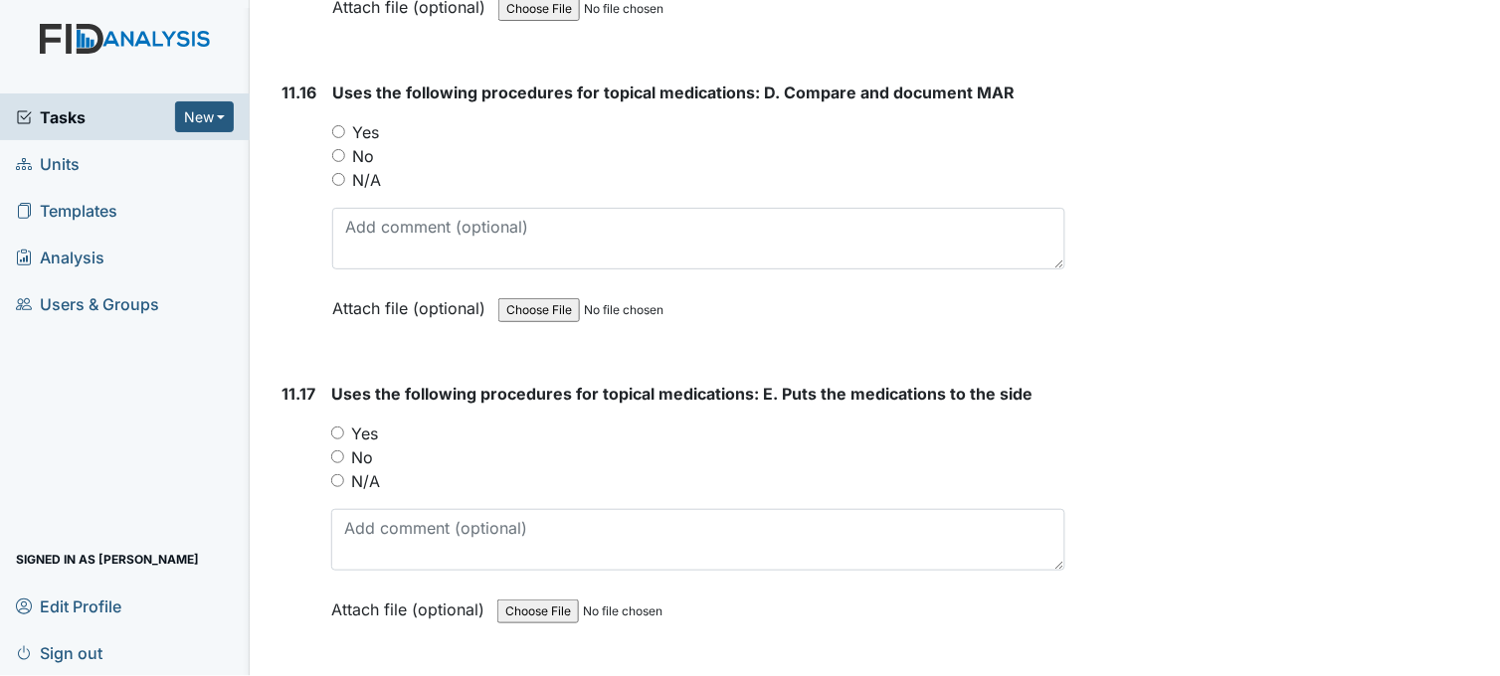
click at [336, 125] on input "Yes" at bounding box center [338, 131] width 13 height 13
radio input "true"
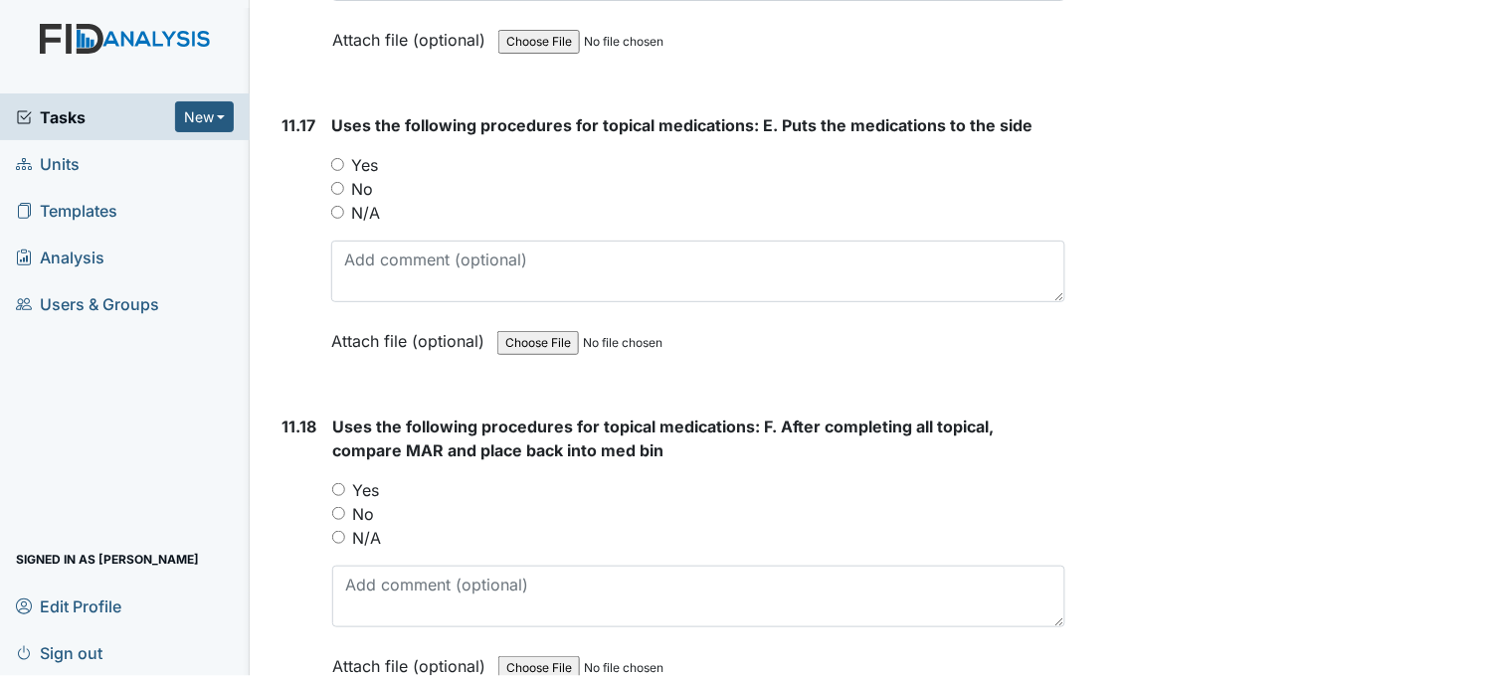
scroll to position [27513, 0]
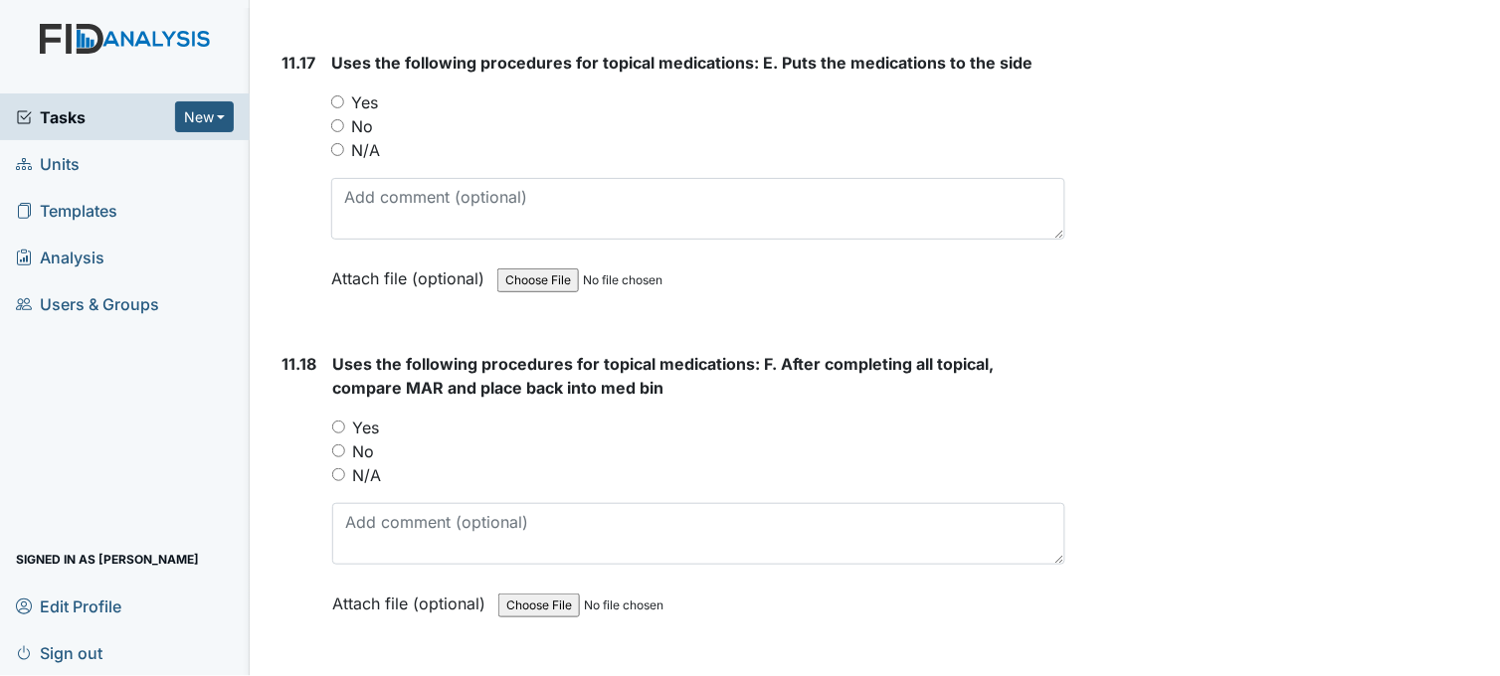
click at [338, 95] on input "Yes" at bounding box center [337, 101] width 13 height 13
radio input "true"
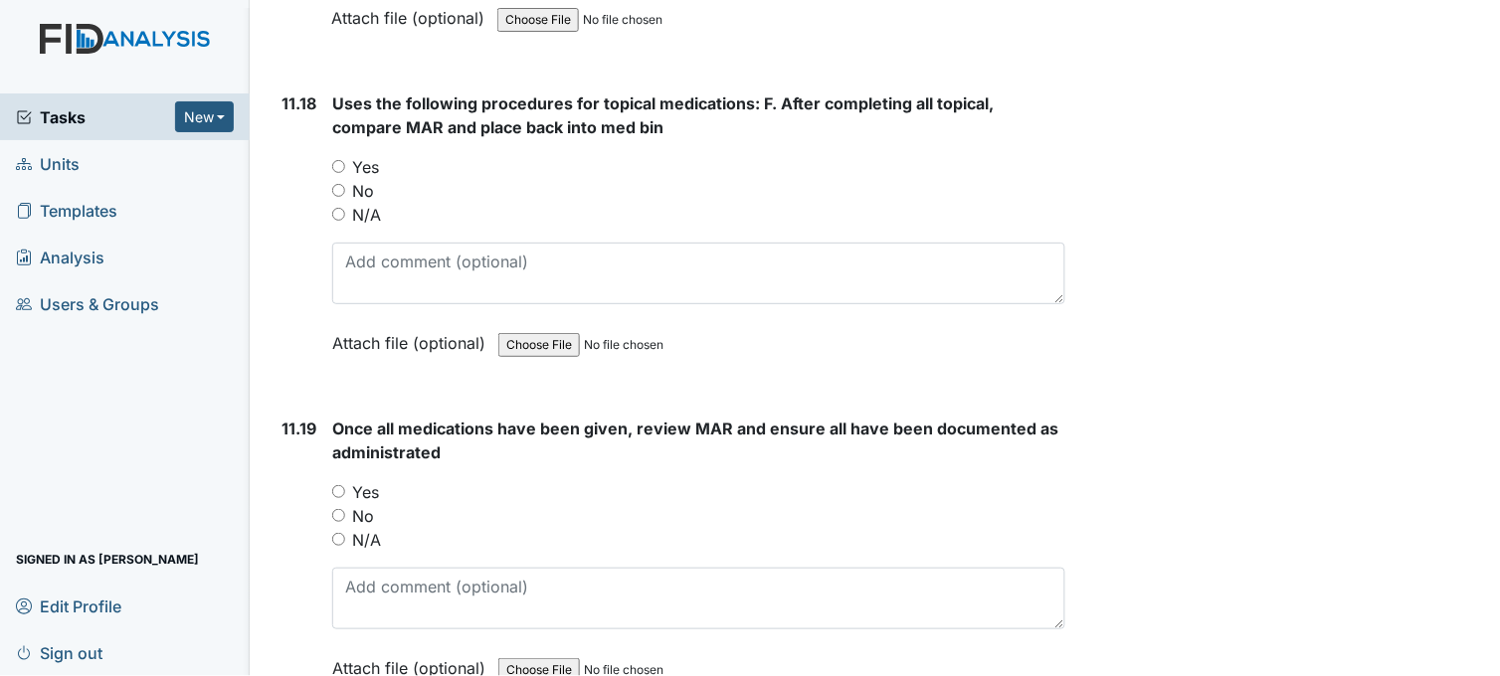
scroll to position [27845, 0]
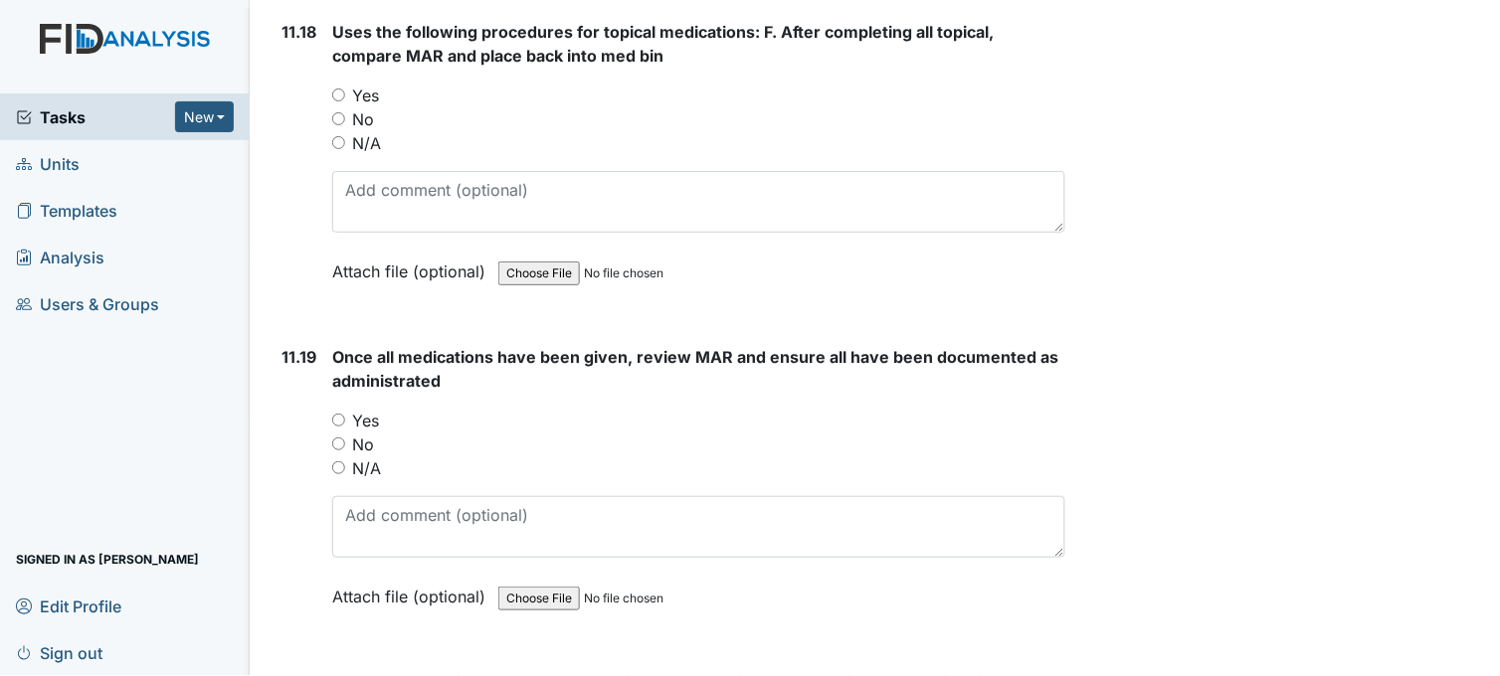
click at [335, 84] on div "Yes" at bounding box center [698, 96] width 733 height 24
click at [336, 89] on input "Yes" at bounding box center [338, 95] width 13 height 13
radio input "true"
click at [342, 414] on input "Yes" at bounding box center [338, 420] width 13 height 13
radio input "true"
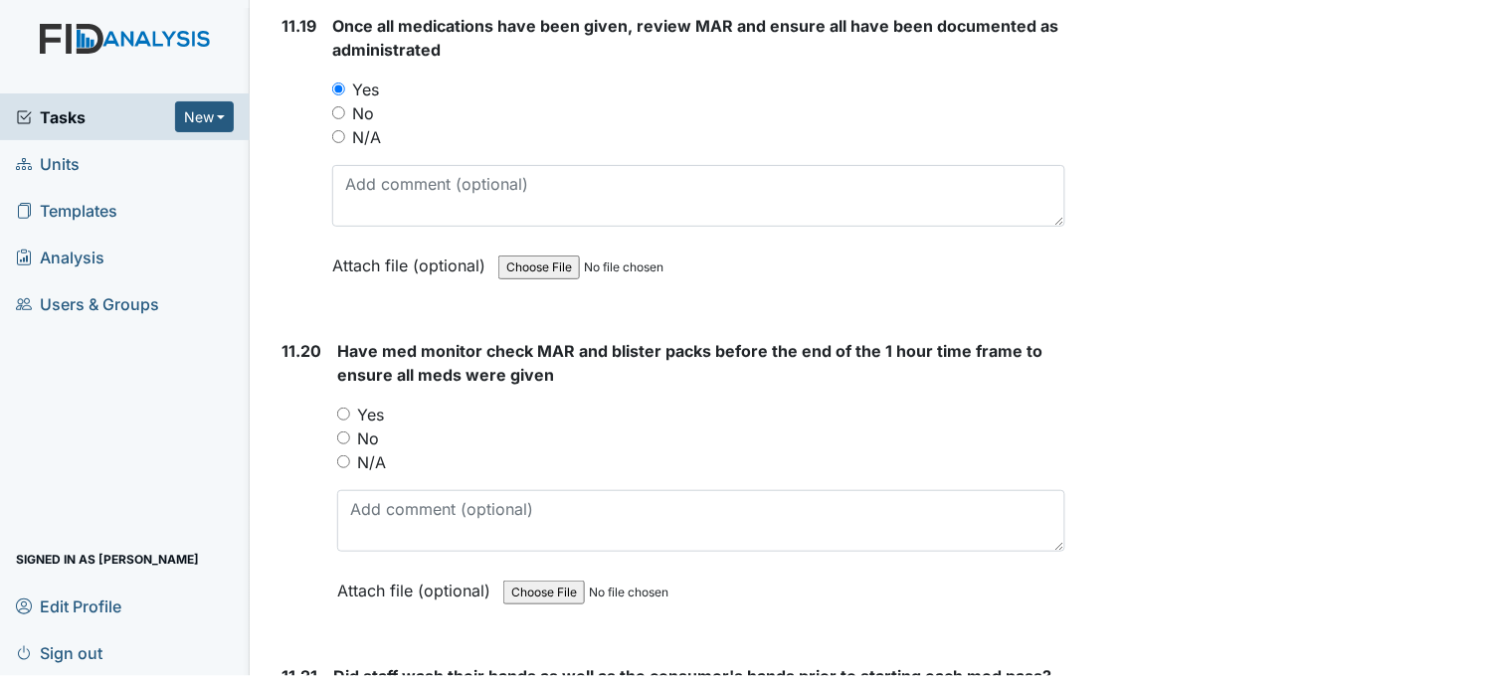
scroll to position [28286, 0]
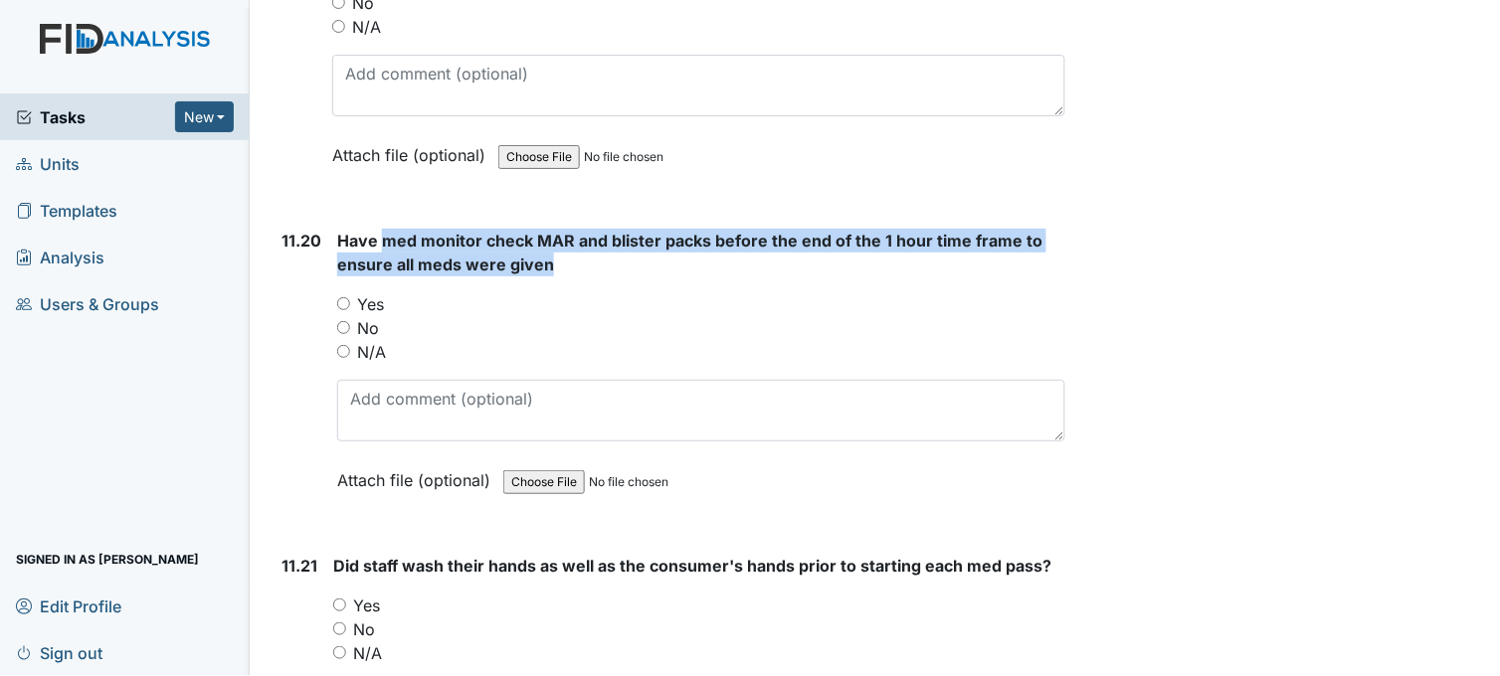
drag, startPoint x: 386, startPoint y: 215, endPoint x: 545, endPoint y: 239, distance: 160.9
click at [545, 239] on span "Have med monitor check MAR and blister packs before the end of the 1 hour time …" at bounding box center [689, 253] width 705 height 44
drag, startPoint x: 545, startPoint y: 239, endPoint x: 533, endPoint y: 232, distance: 13.8
copy span "med monitor check MAR and blister packs before the end of the 1 hour time frame…"
click at [343, 297] on input "Yes" at bounding box center [343, 303] width 13 height 13
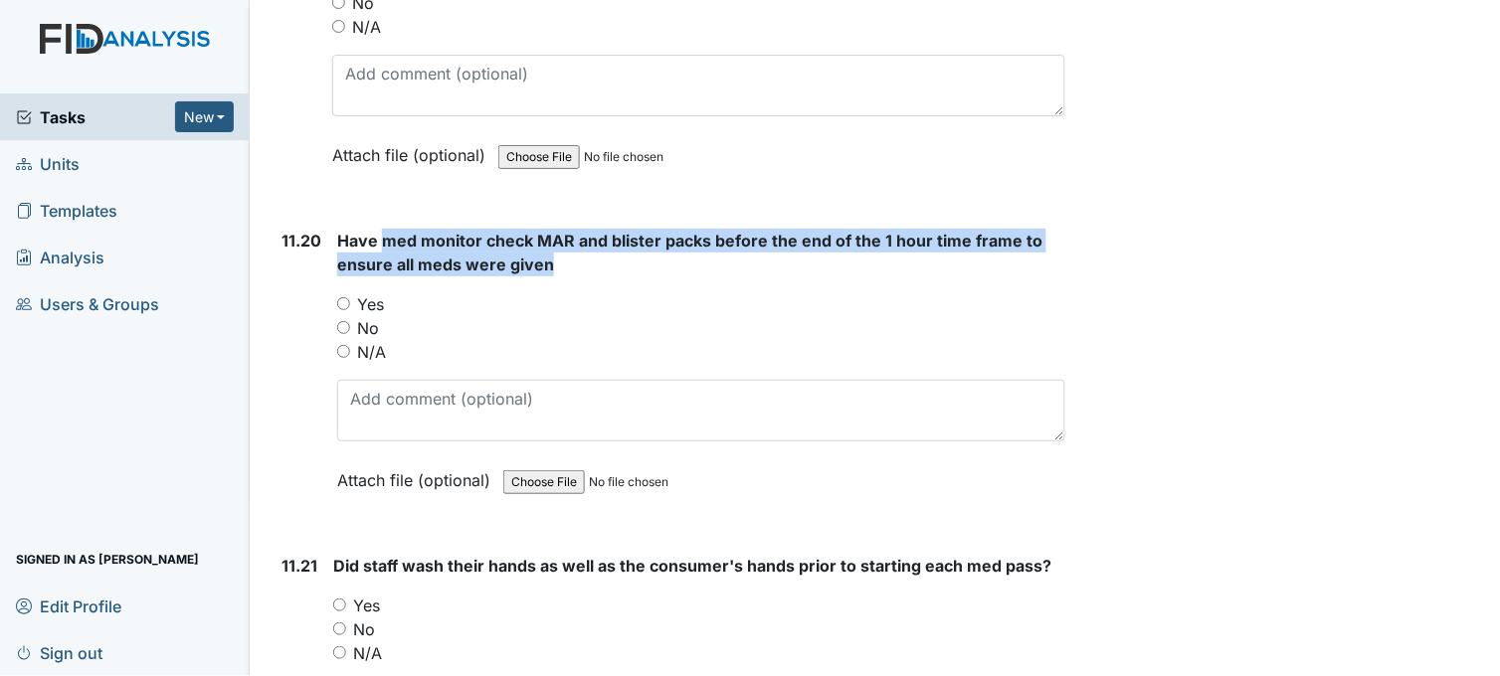
radio input "true"
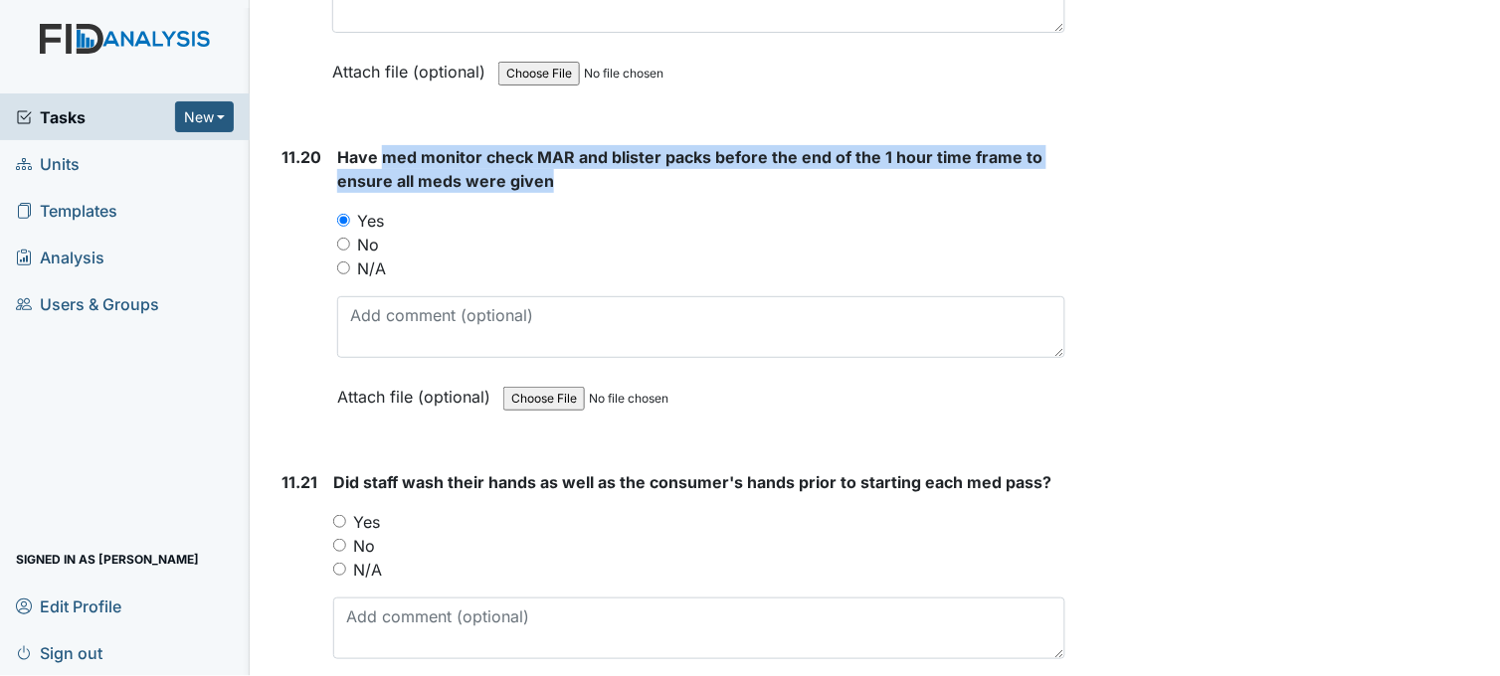
scroll to position [28617, 0]
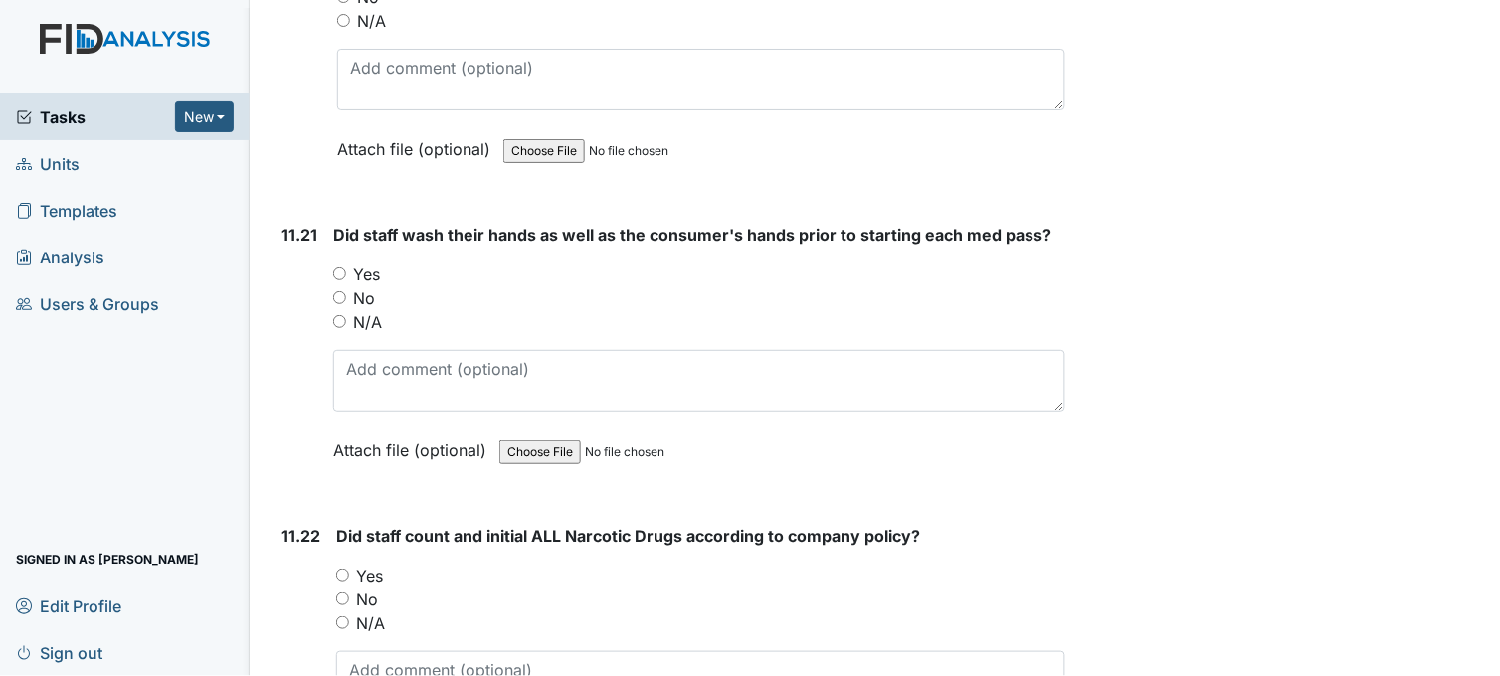
click at [339, 268] on input "Yes" at bounding box center [339, 274] width 13 height 13
radio input "true"
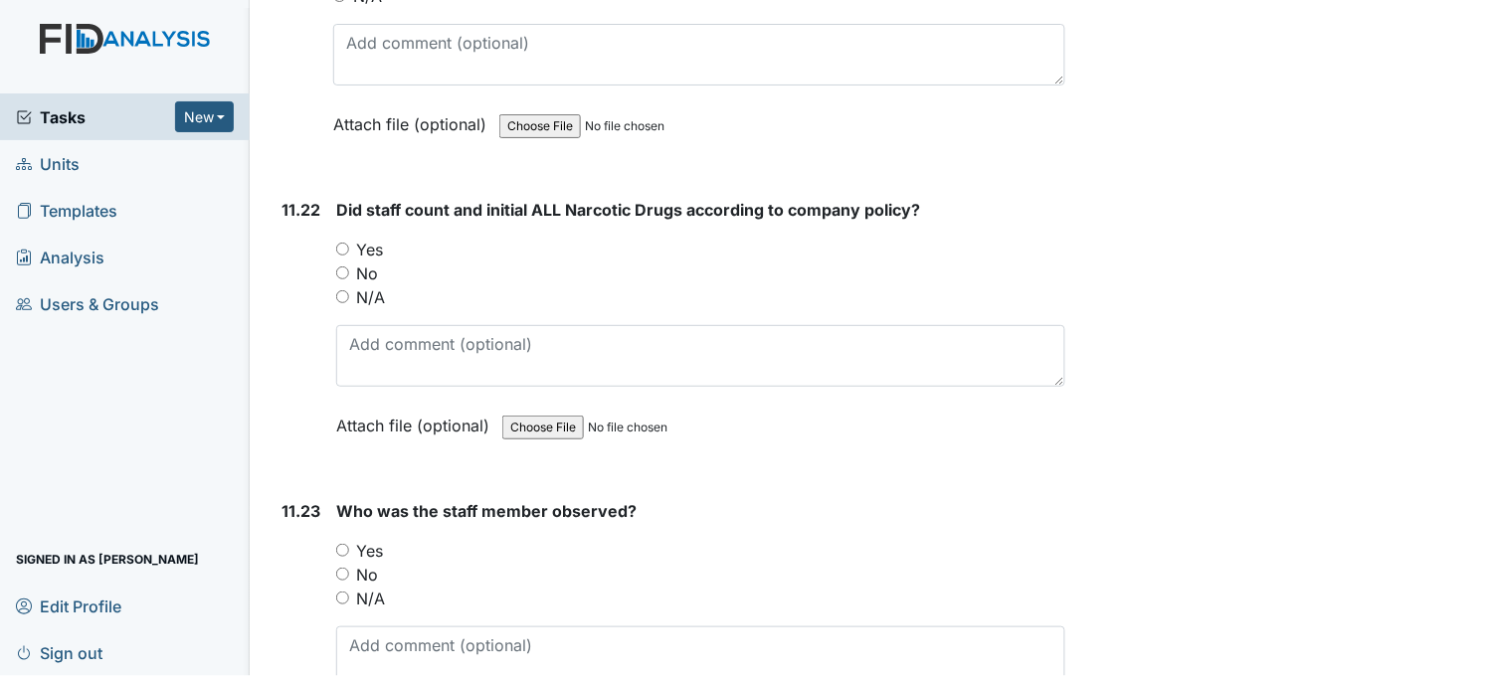
scroll to position [28949, 0]
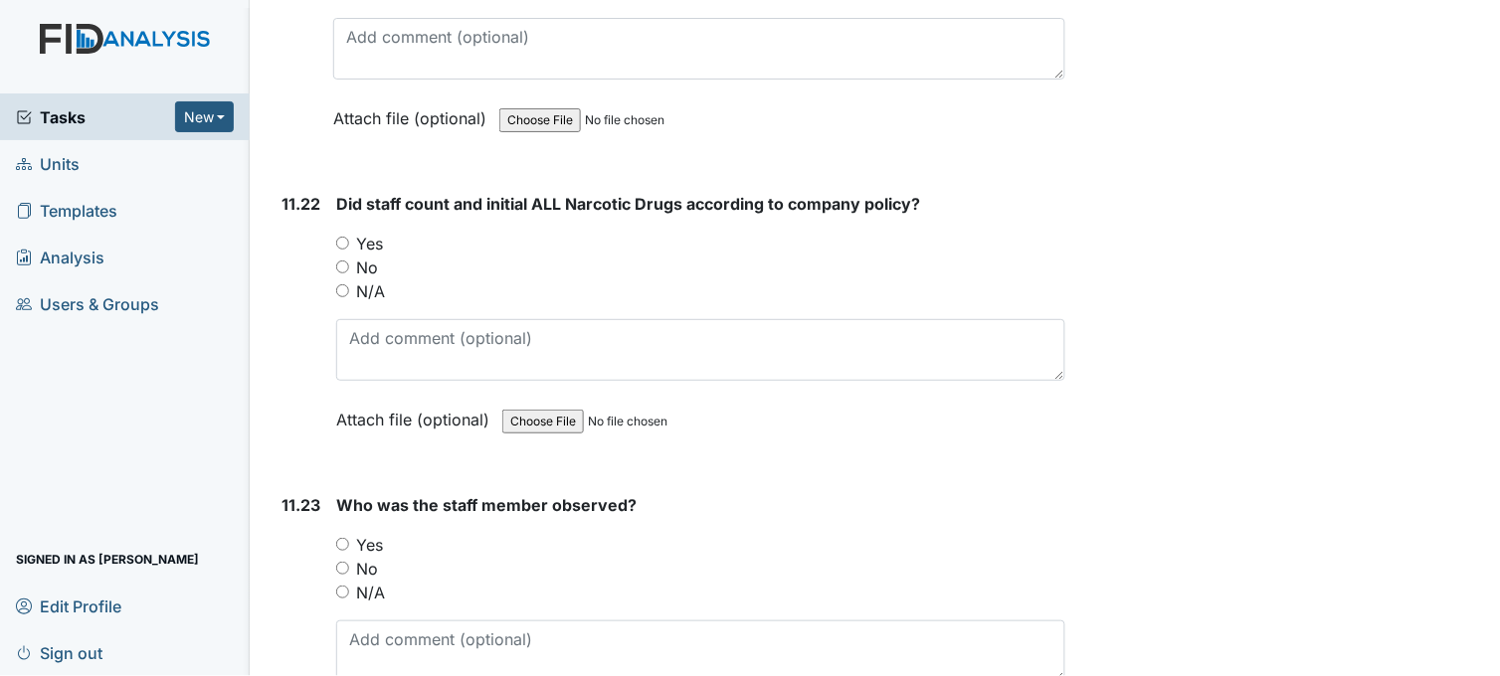
click at [344, 237] on input "Yes" at bounding box center [342, 243] width 13 height 13
radio input "true"
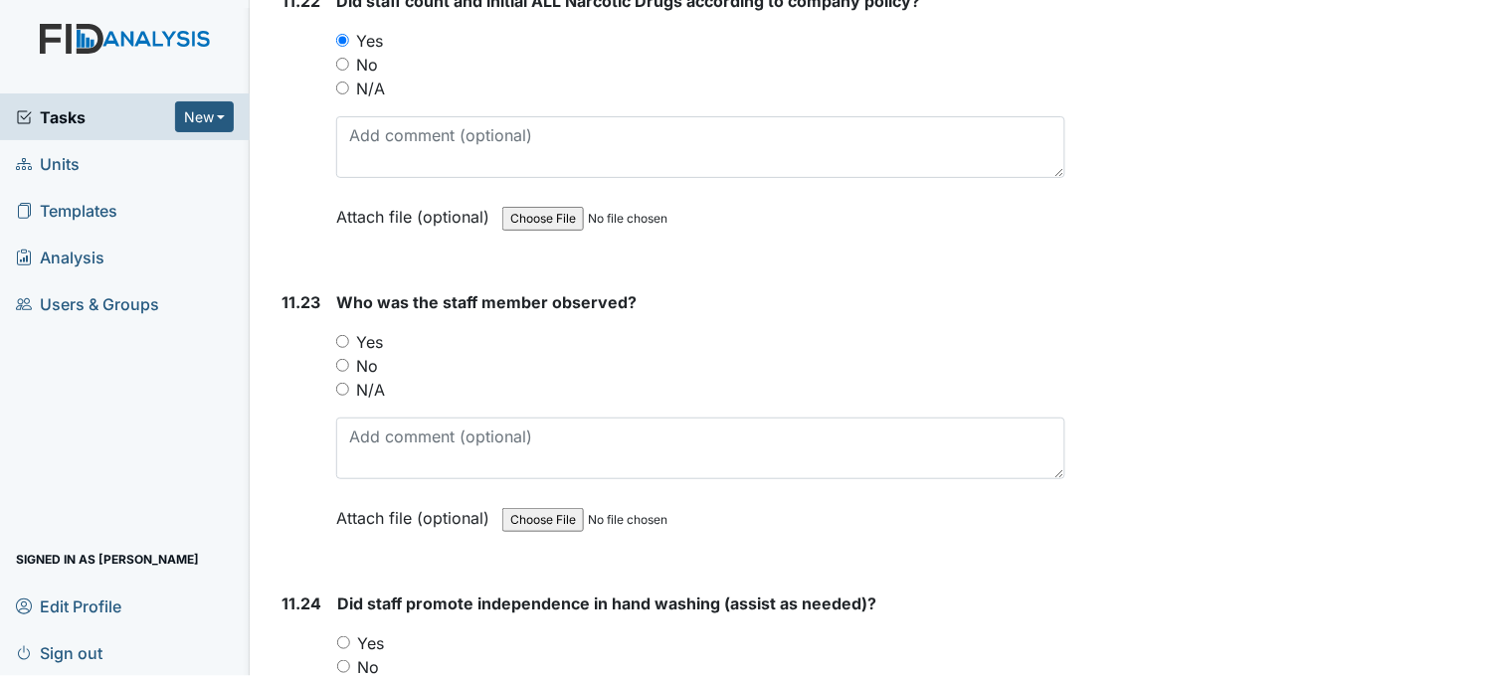
scroll to position [29170, 0]
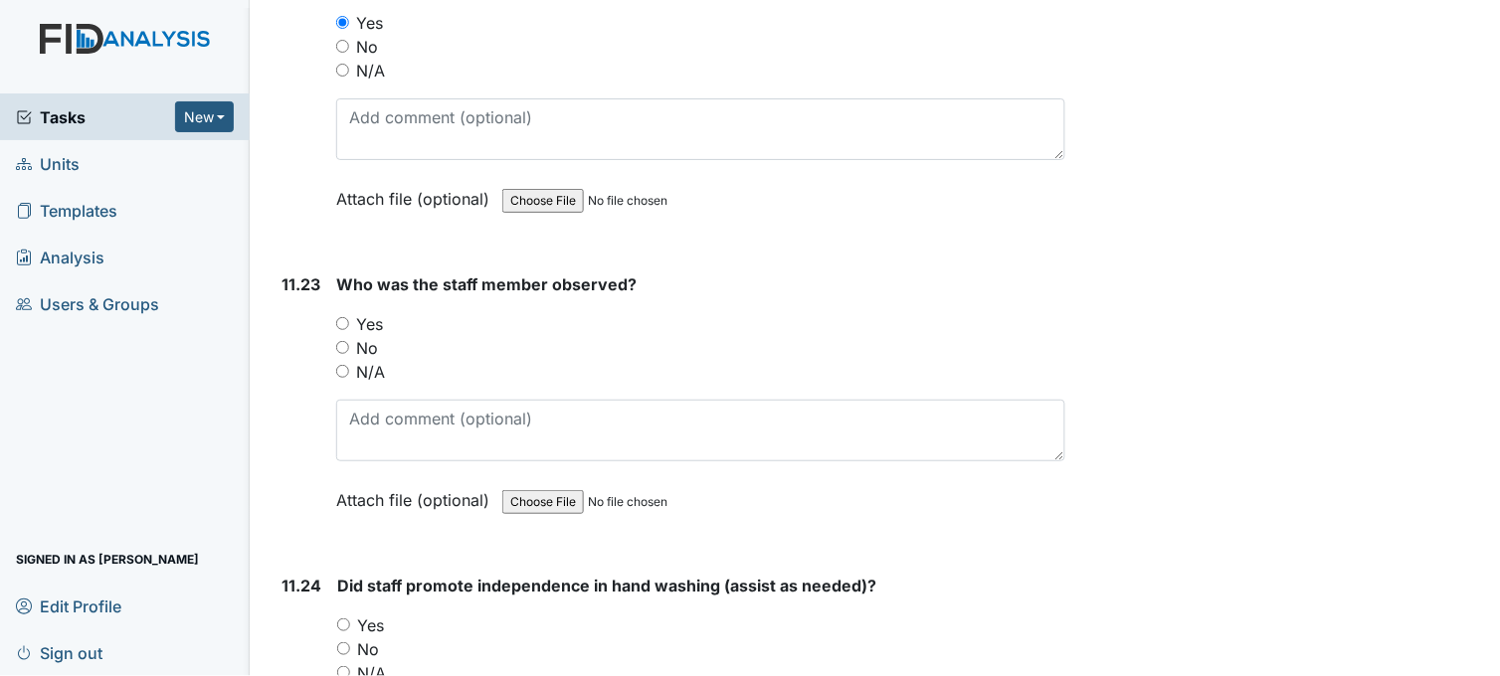
click at [339, 317] on input "Yes" at bounding box center [342, 323] width 13 height 13
radio input "true"
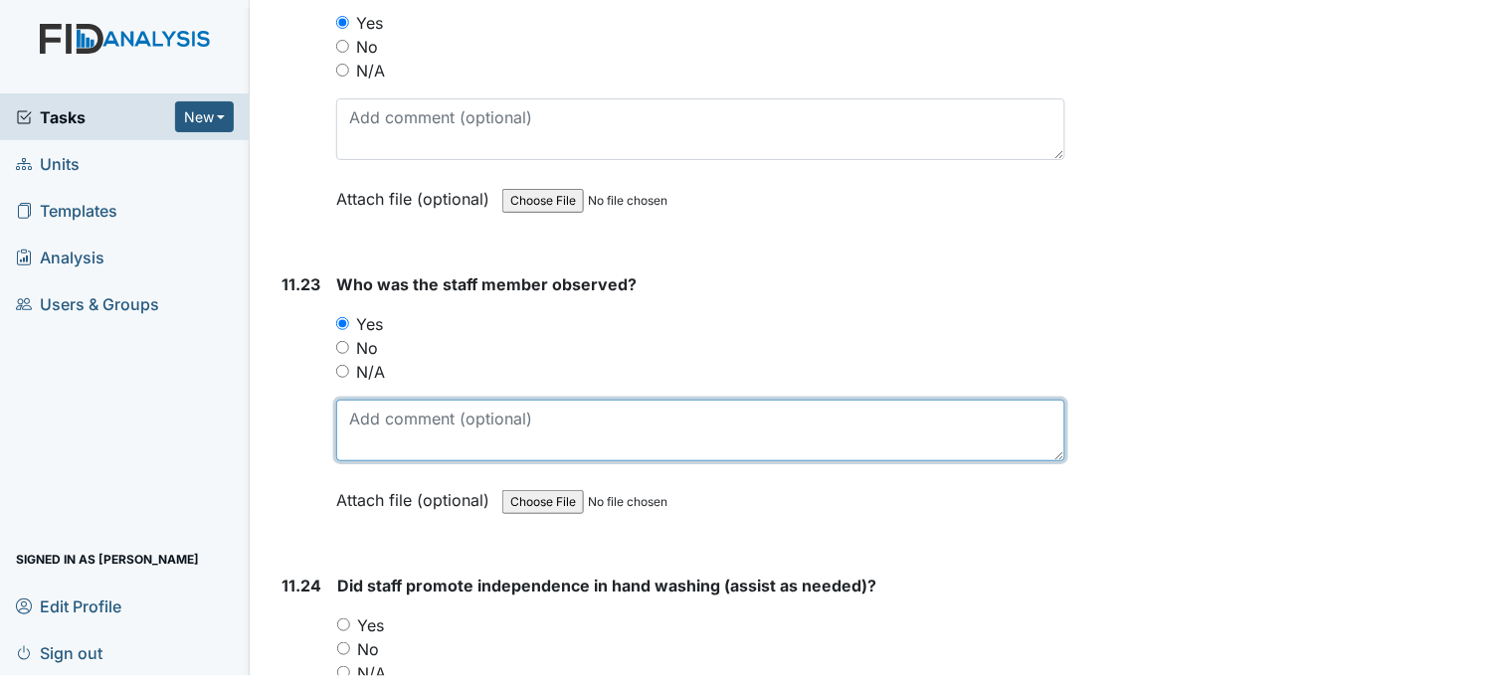
click at [457, 400] on textarea at bounding box center [700, 431] width 729 height 62
type textarea "d"
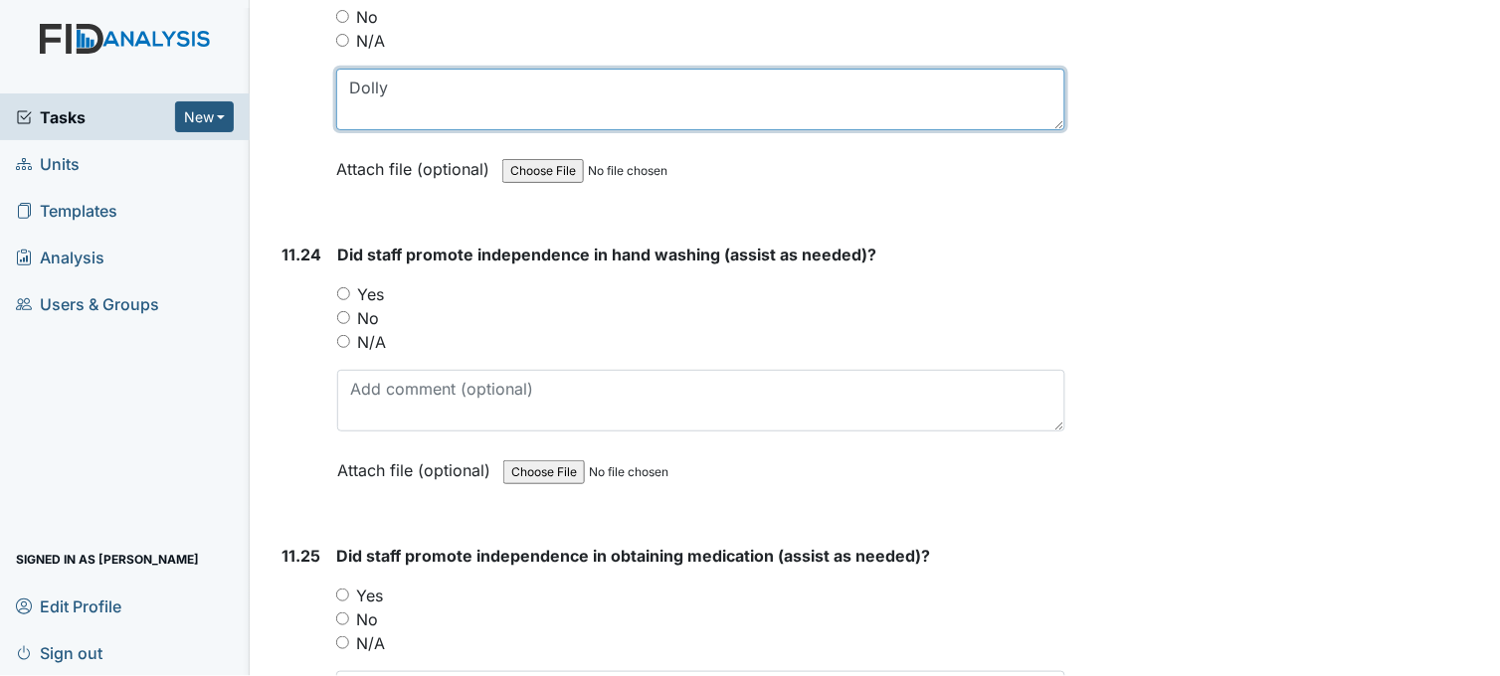
type textarea "Dolly"
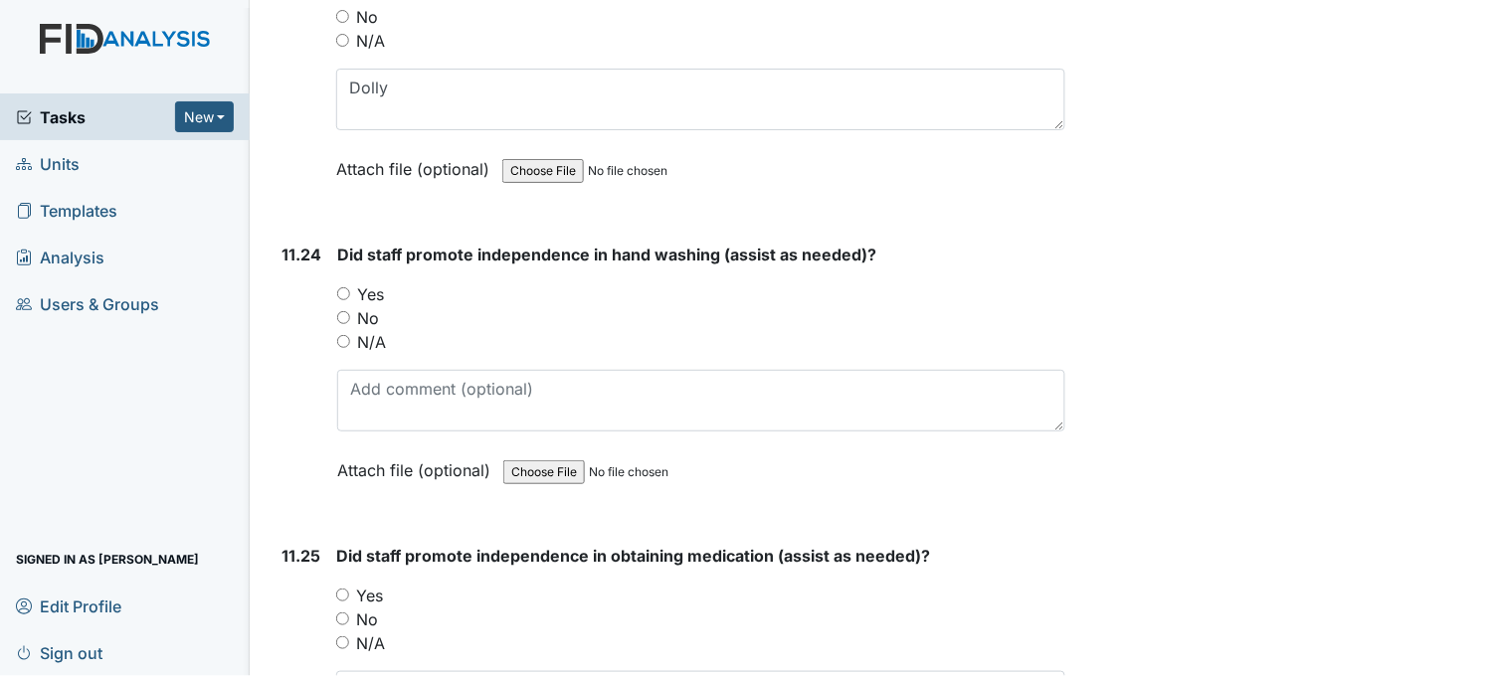
click at [342, 287] on input "Yes" at bounding box center [343, 293] width 13 height 13
radio input "true"
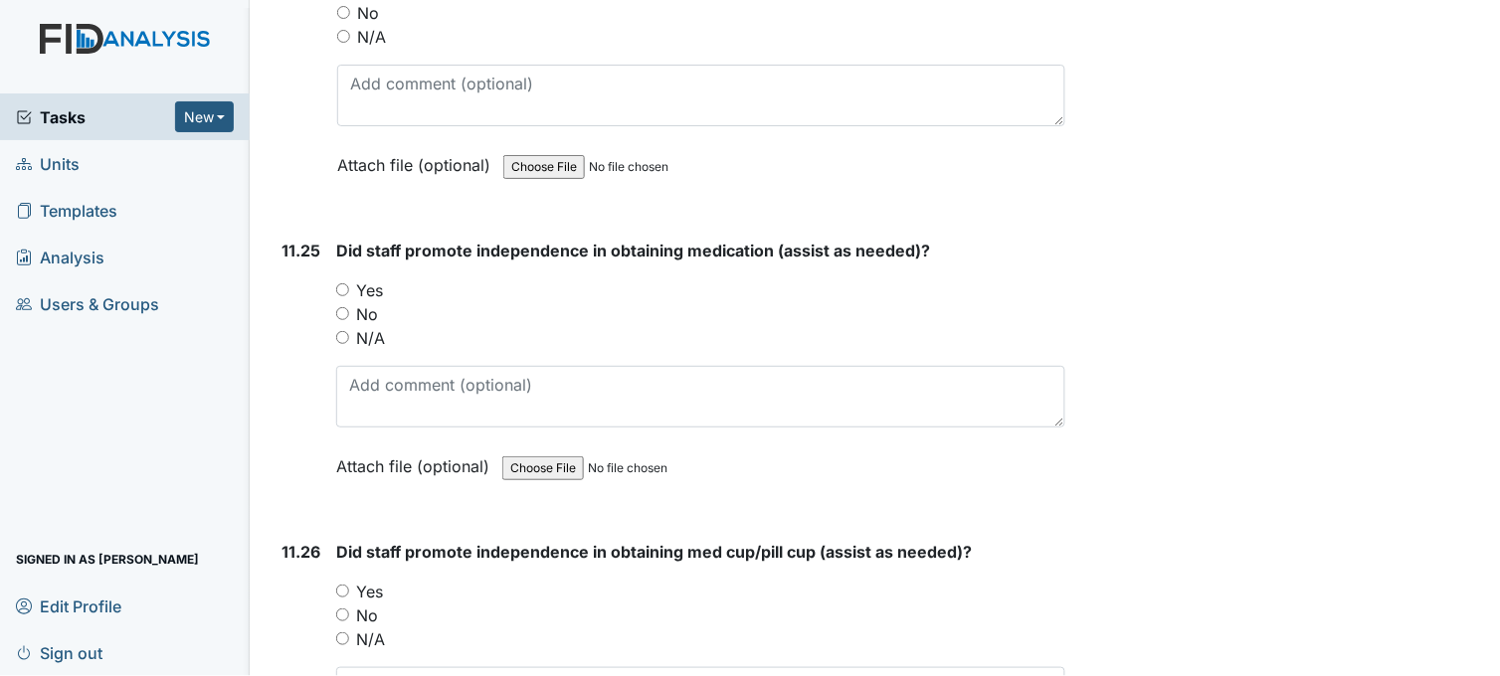
scroll to position [29834, 0]
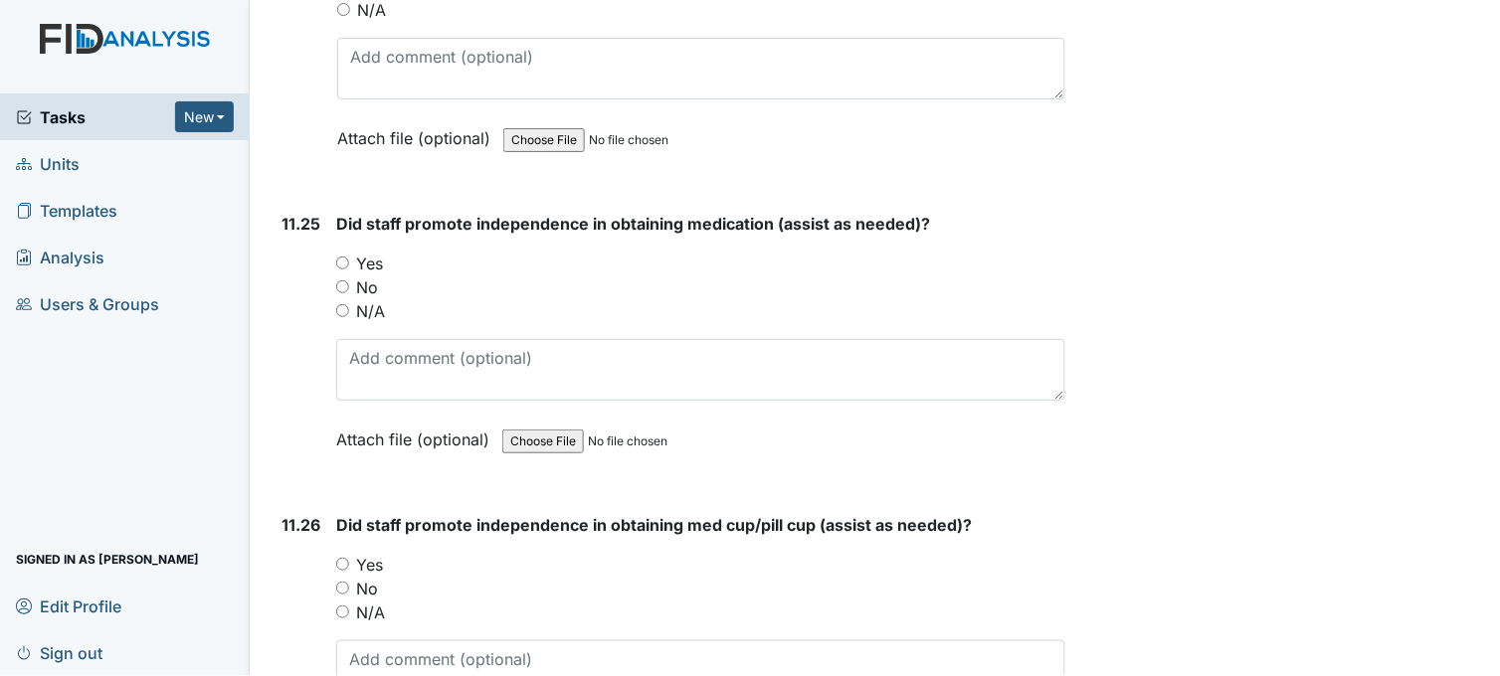
click at [338, 257] on input "Yes" at bounding box center [342, 263] width 13 height 13
radio input "true"
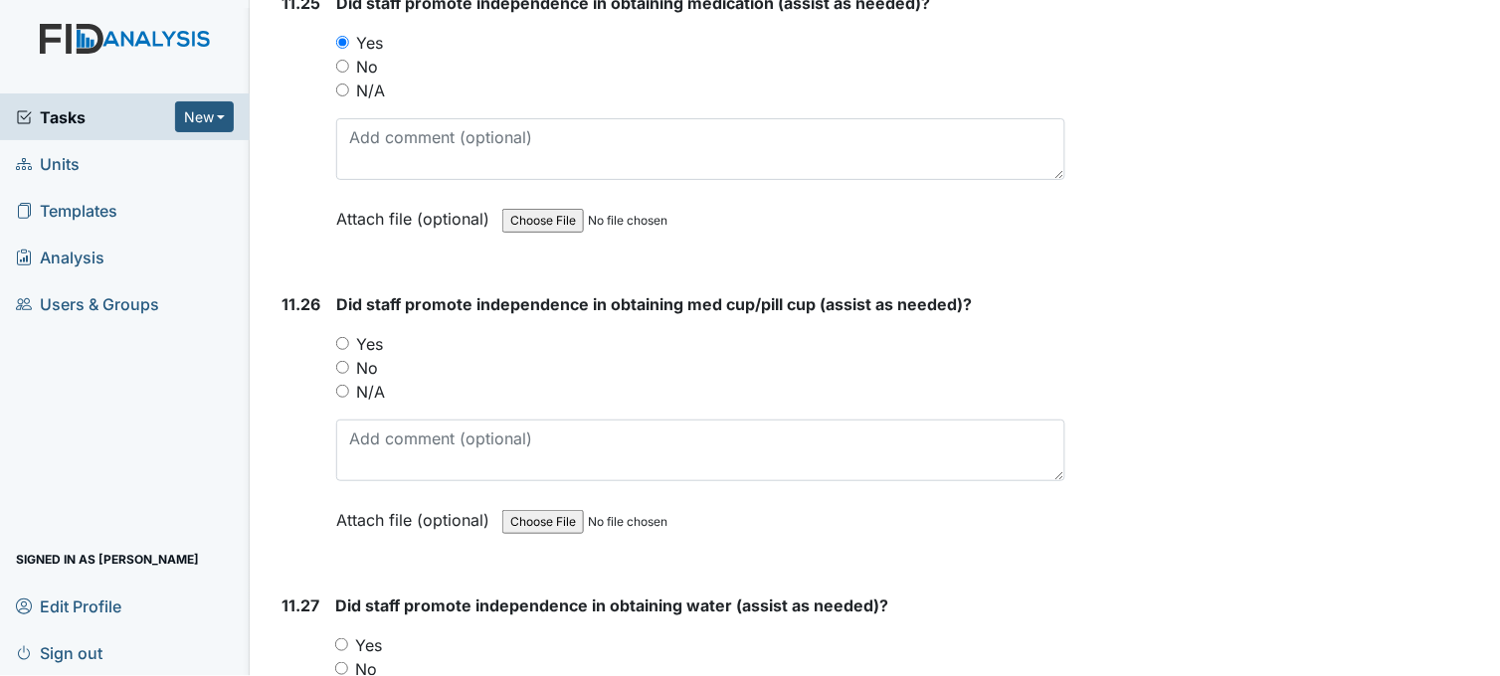
scroll to position [30165, 0]
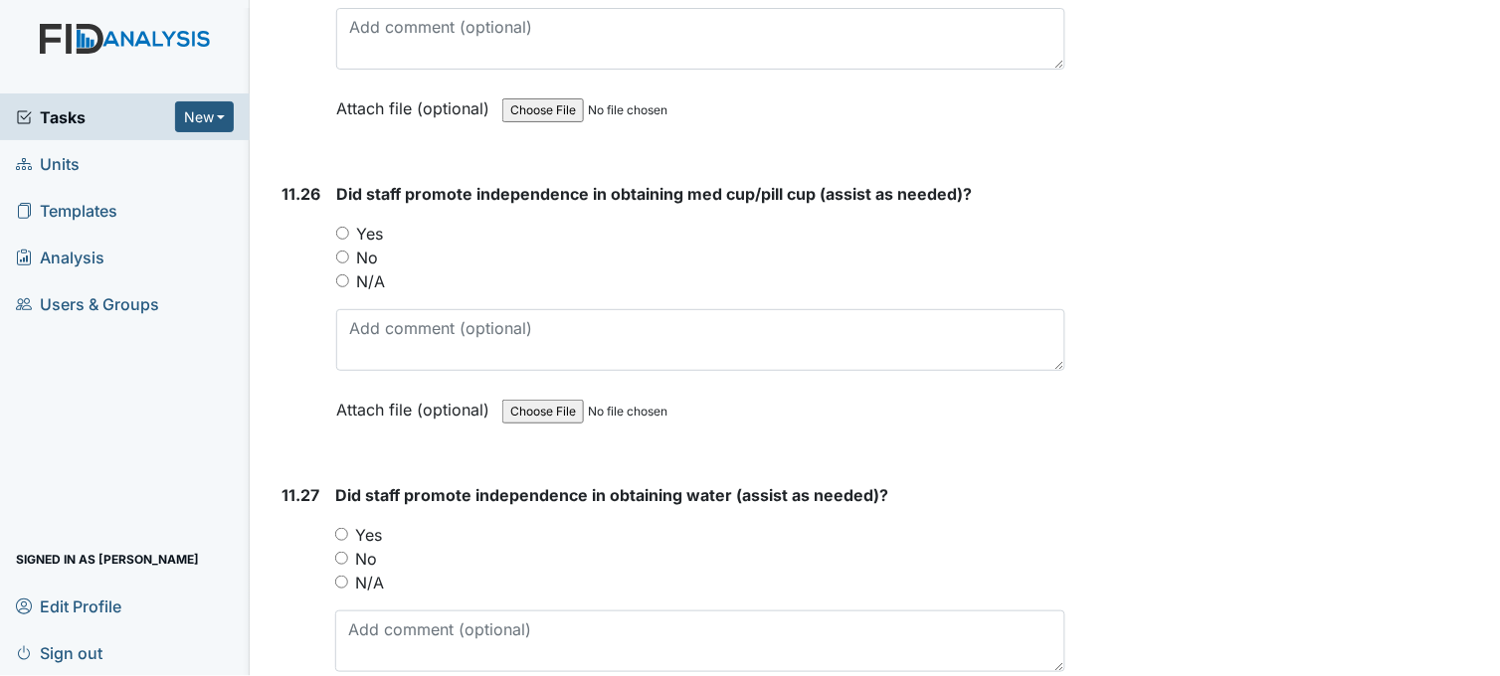
click at [345, 227] on input "Yes" at bounding box center [342, 233] width 13 height 13
radio input "true"
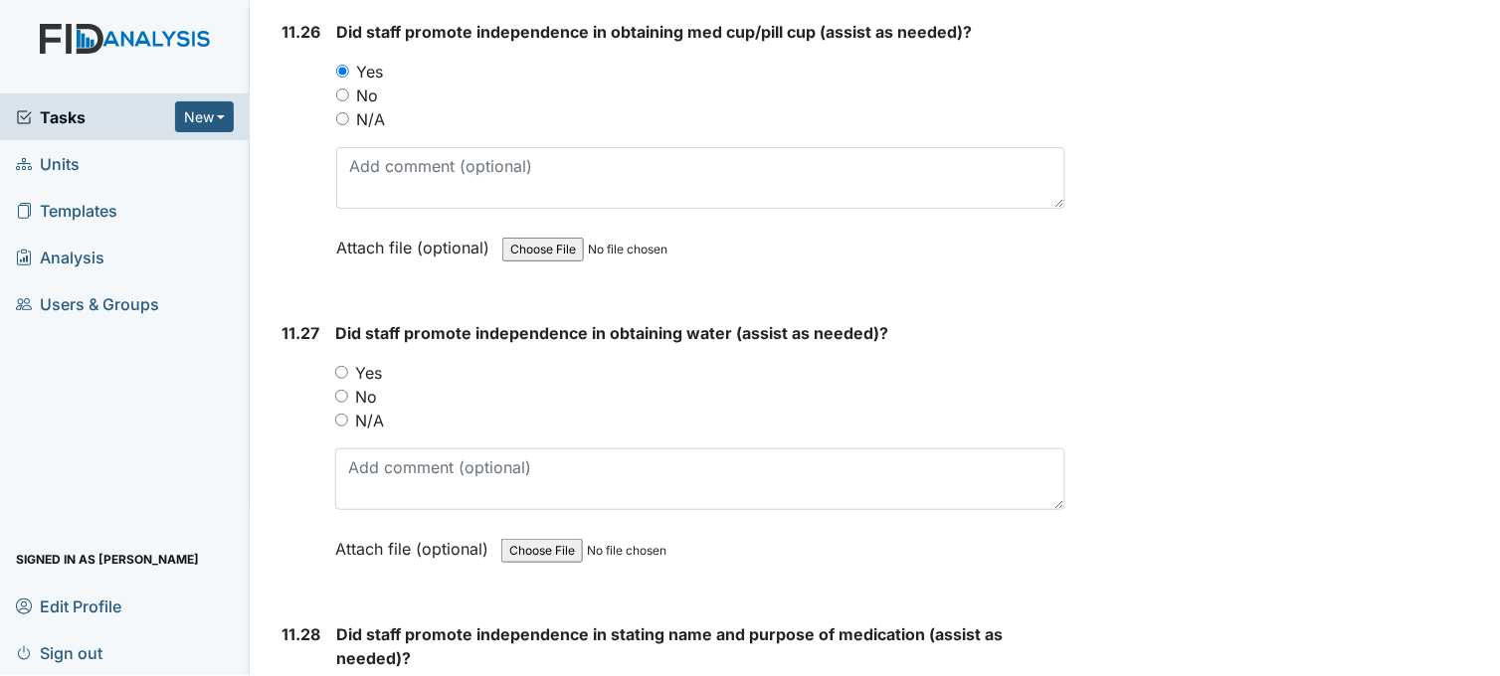
scroll to position [30385, 0]
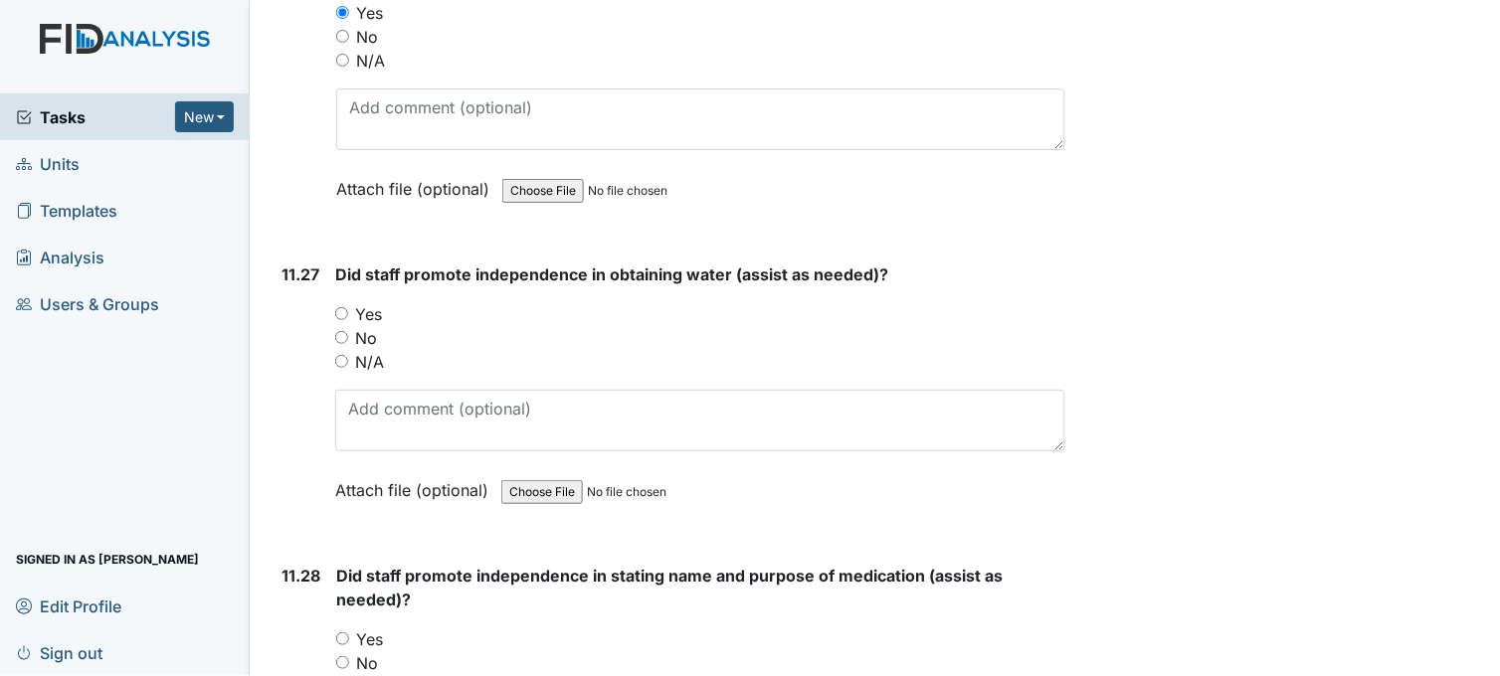
click at [339, 307] on input "Yes" at bounding box center [341, 313] width 13 height 13
radio input "true"
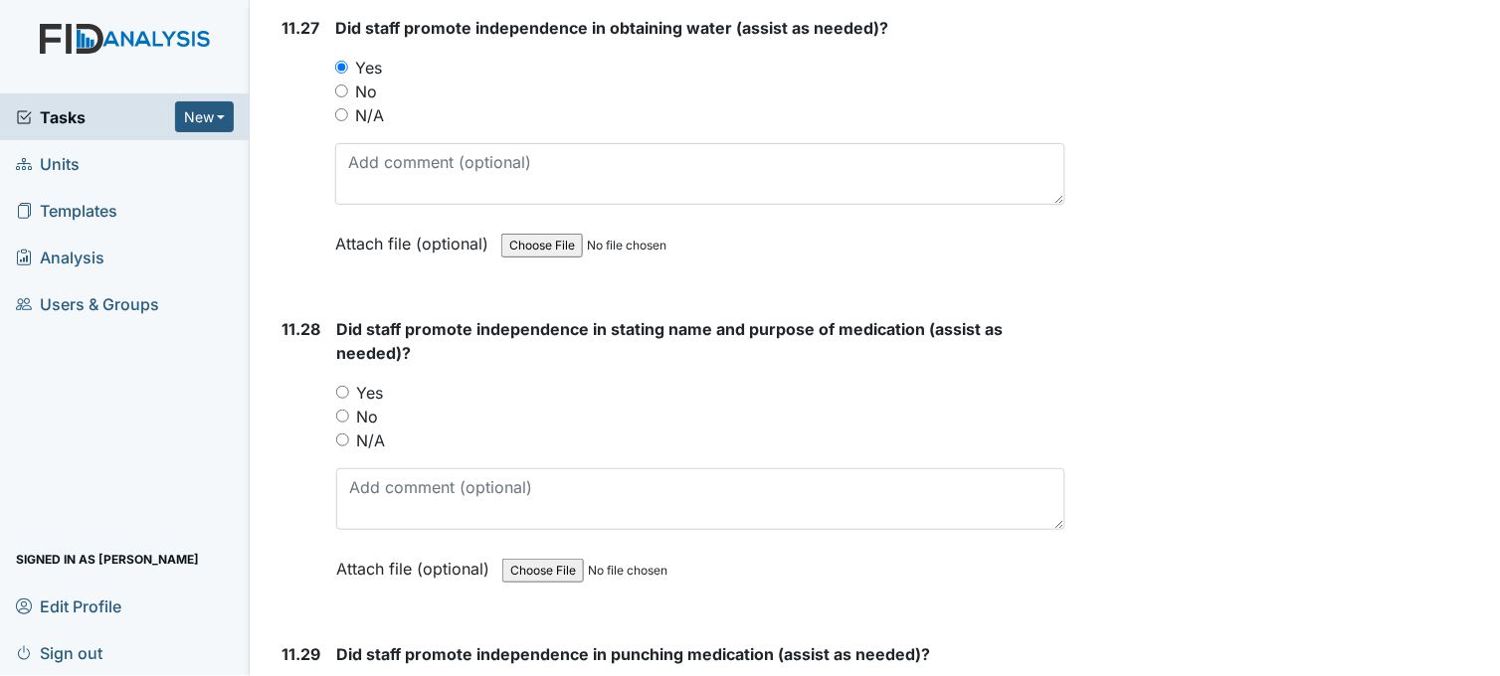
scroll to position [30717, 0]
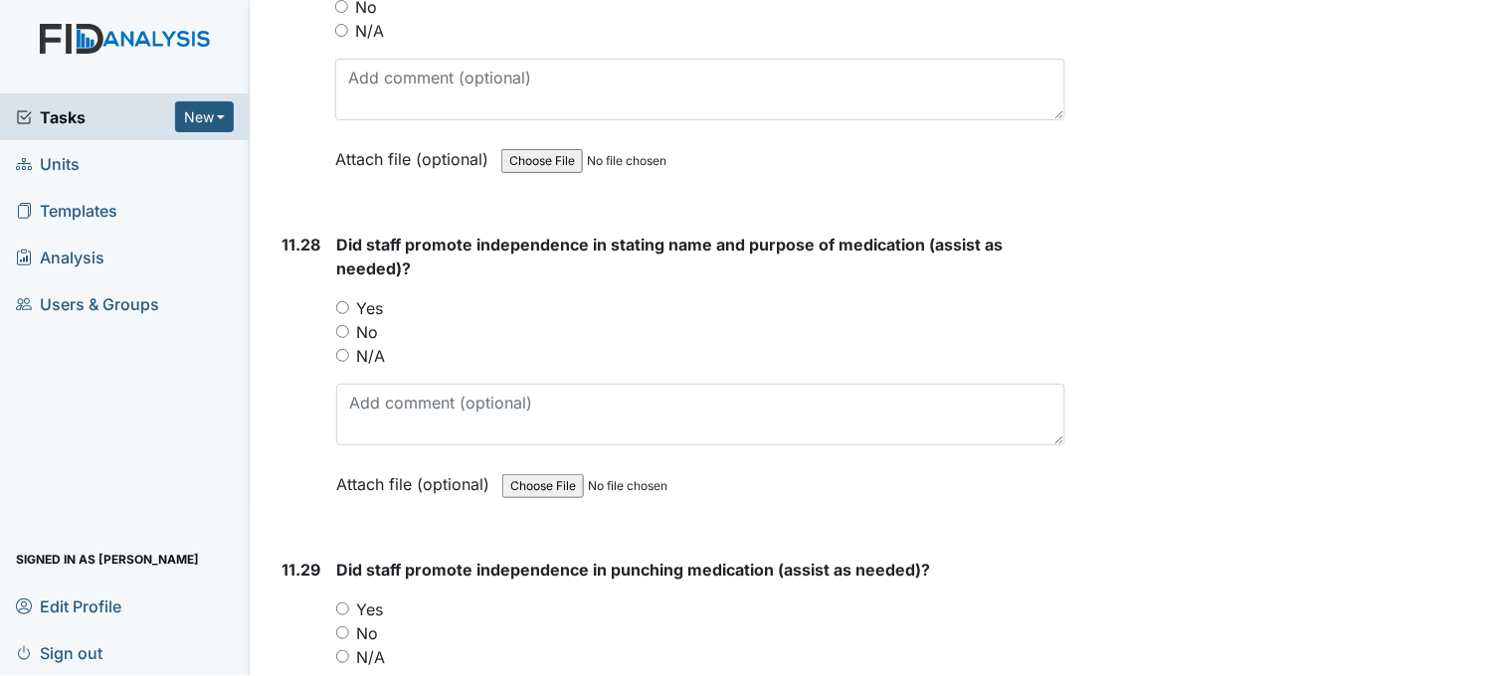
click at [343, 301] on input "Yes" at bounding box center [342, 307] width 13 height 13
radio input "true"
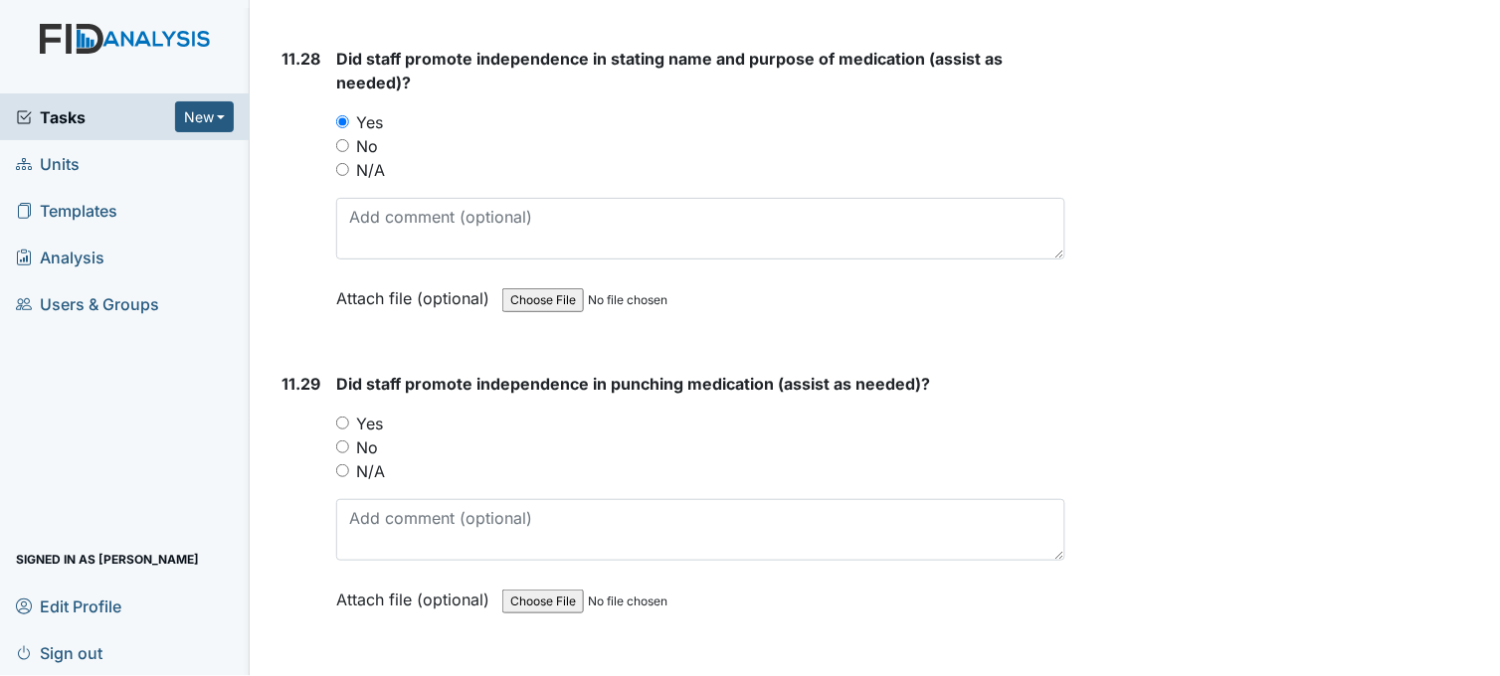
scroll to position [31049, 0]
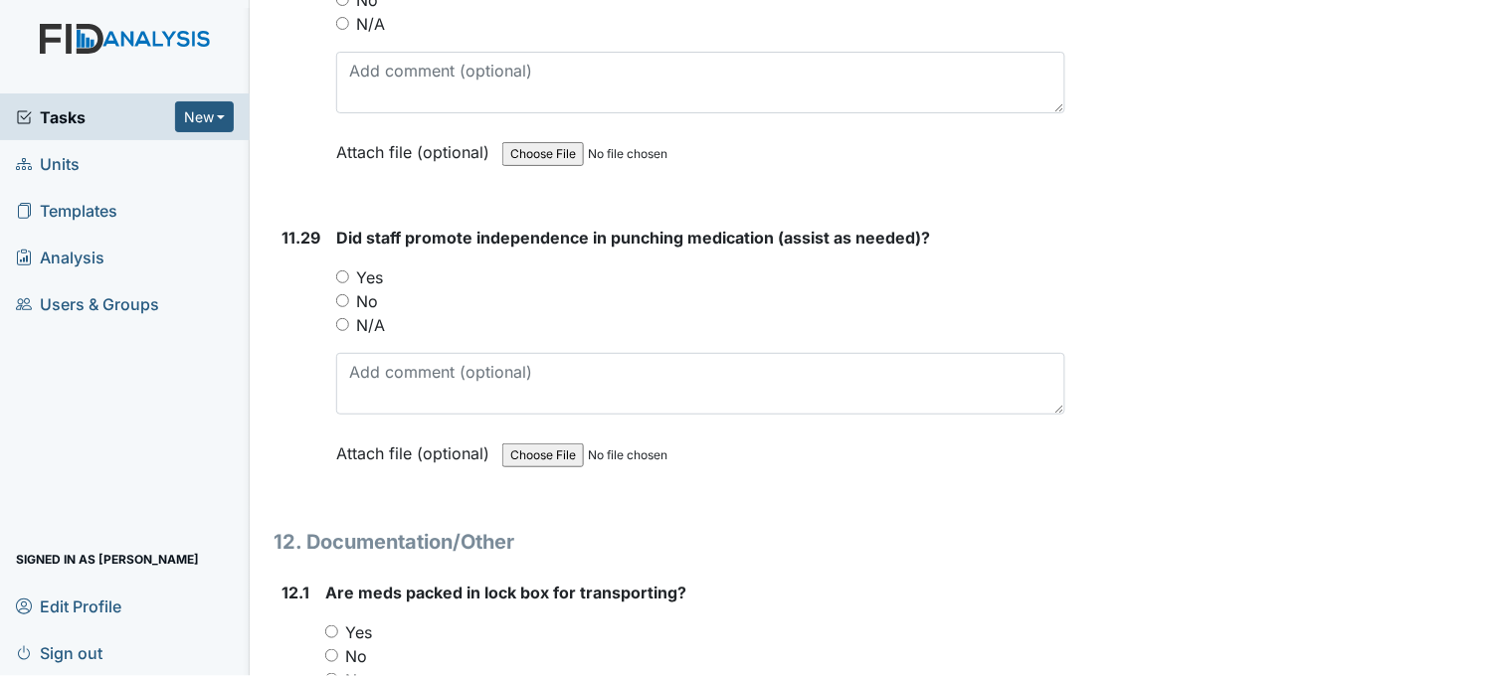
click at [343, 270] on input "Yes" at bounding box center [342, 276] width 13 height 13
radio input "true"
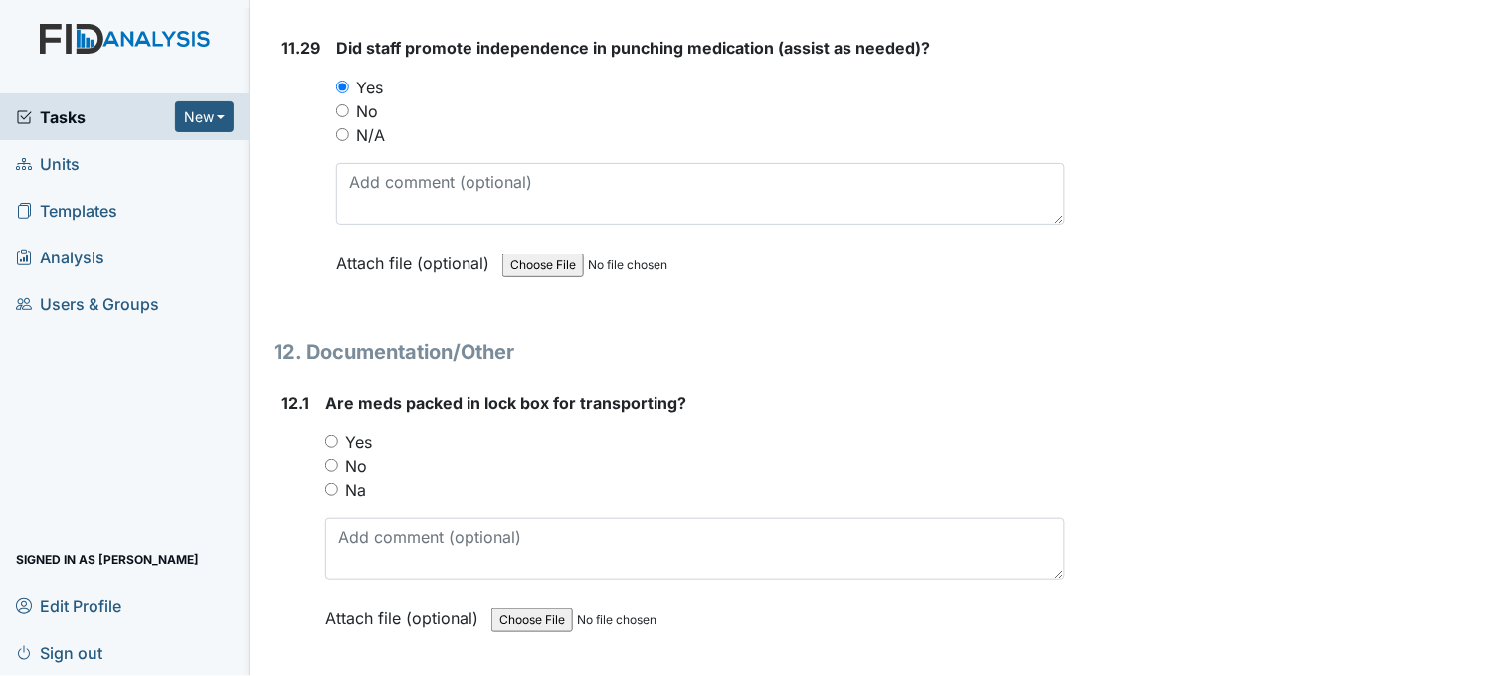
scroll to position [31380, 0]
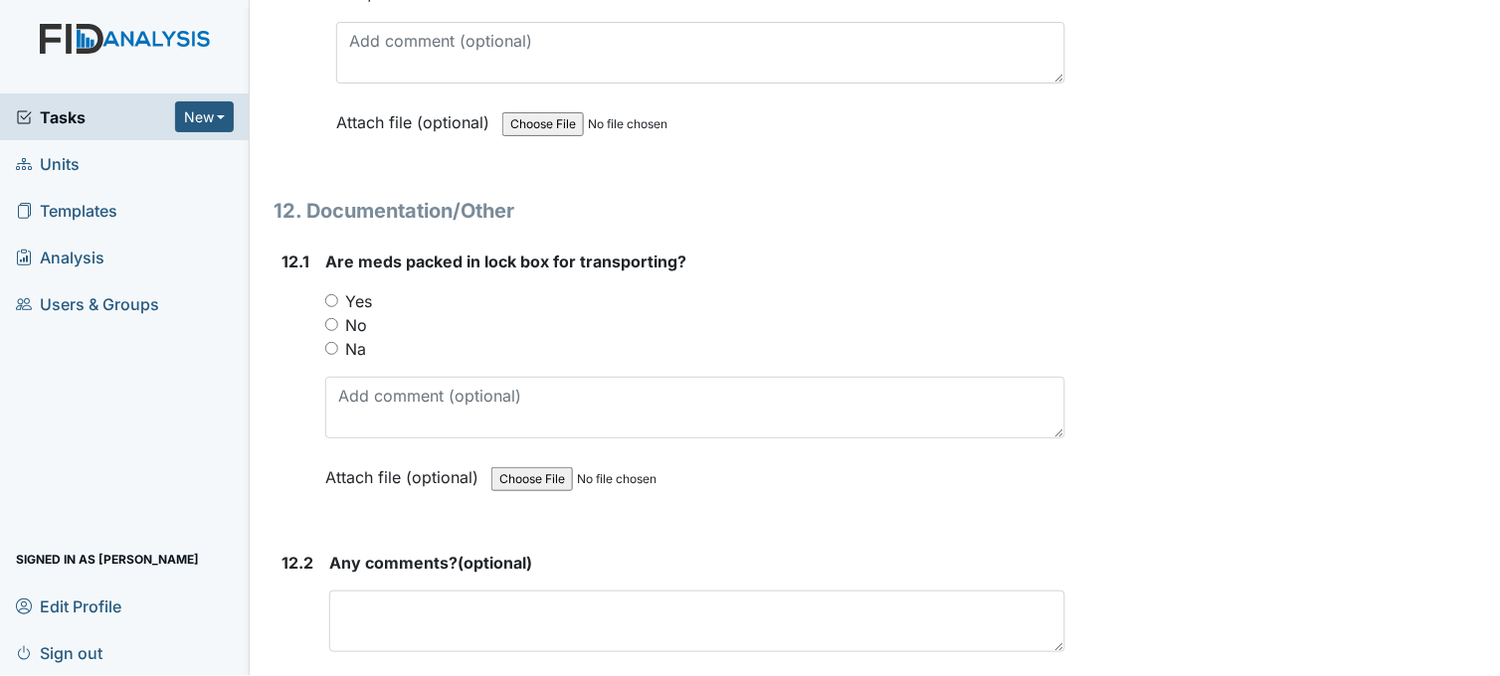
click at [332, 294] on input "Yes" at bounding box center [331, 300] width 13 height 13
radio input "true"
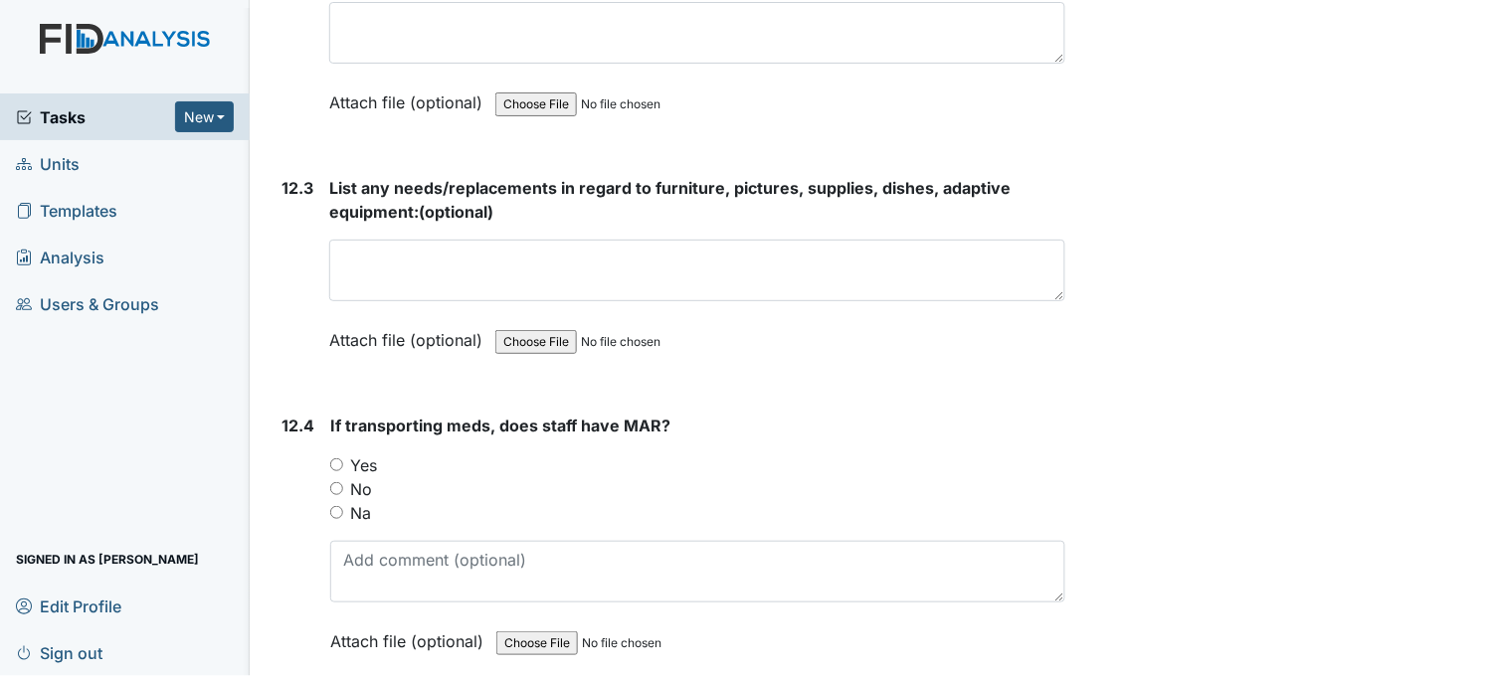
scroll to position [32043, 0]
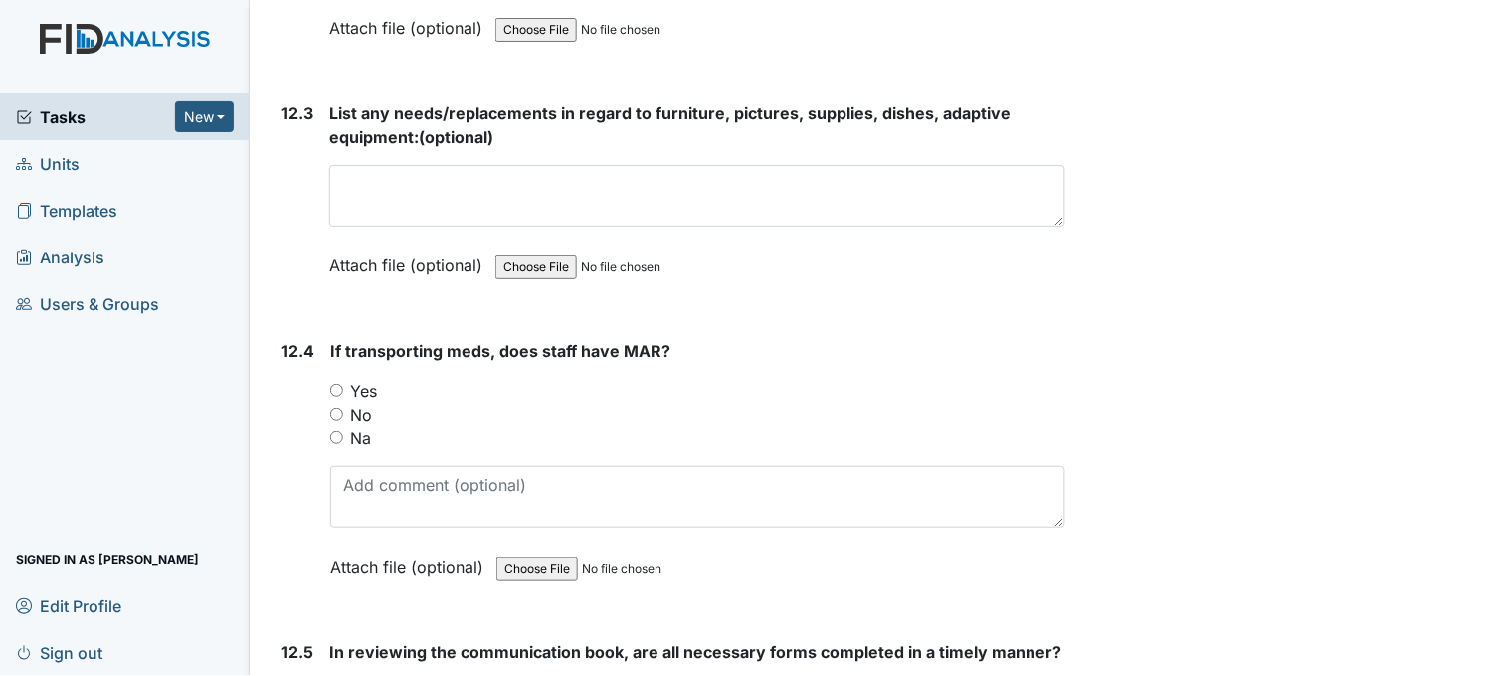
click at [332, 384] on input "Yes" at bounding box center [336, 390] width 13 height 13
radio input "true"
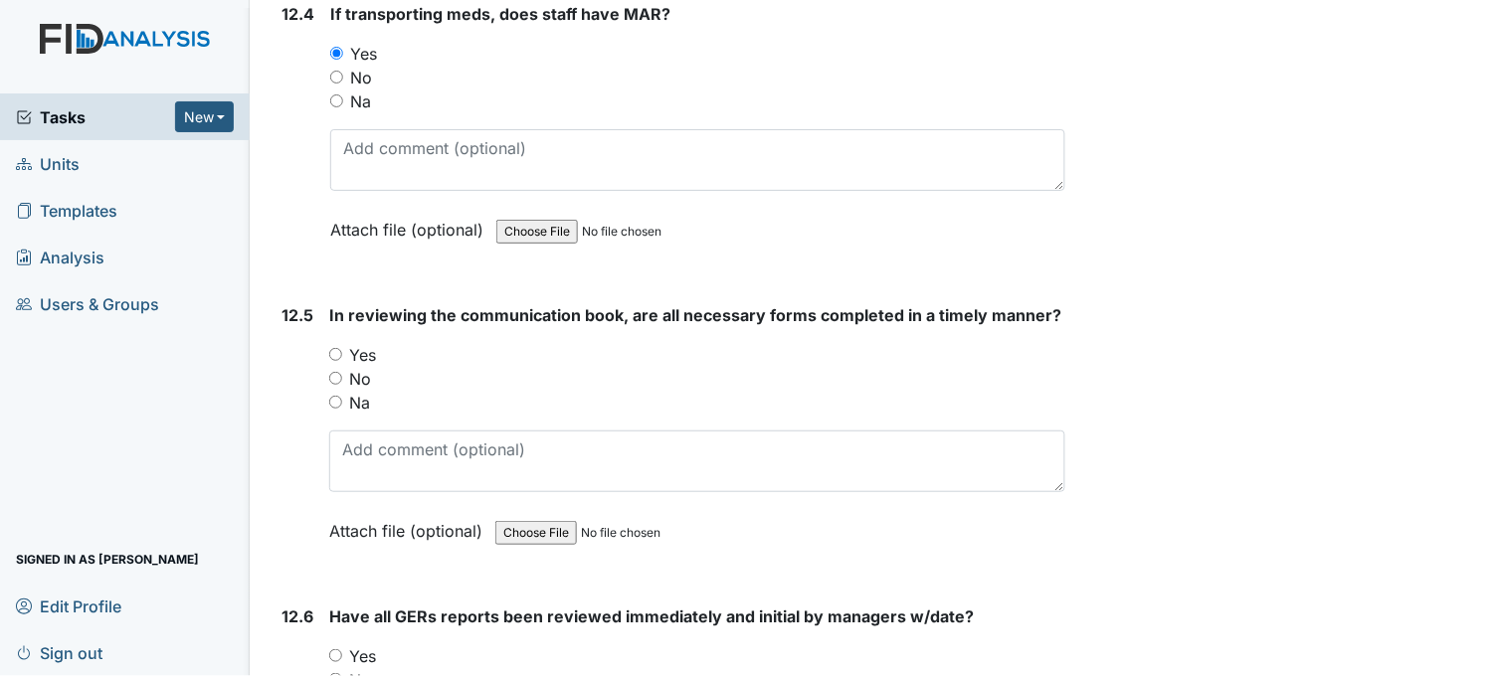
scroll to position [32485, 0]
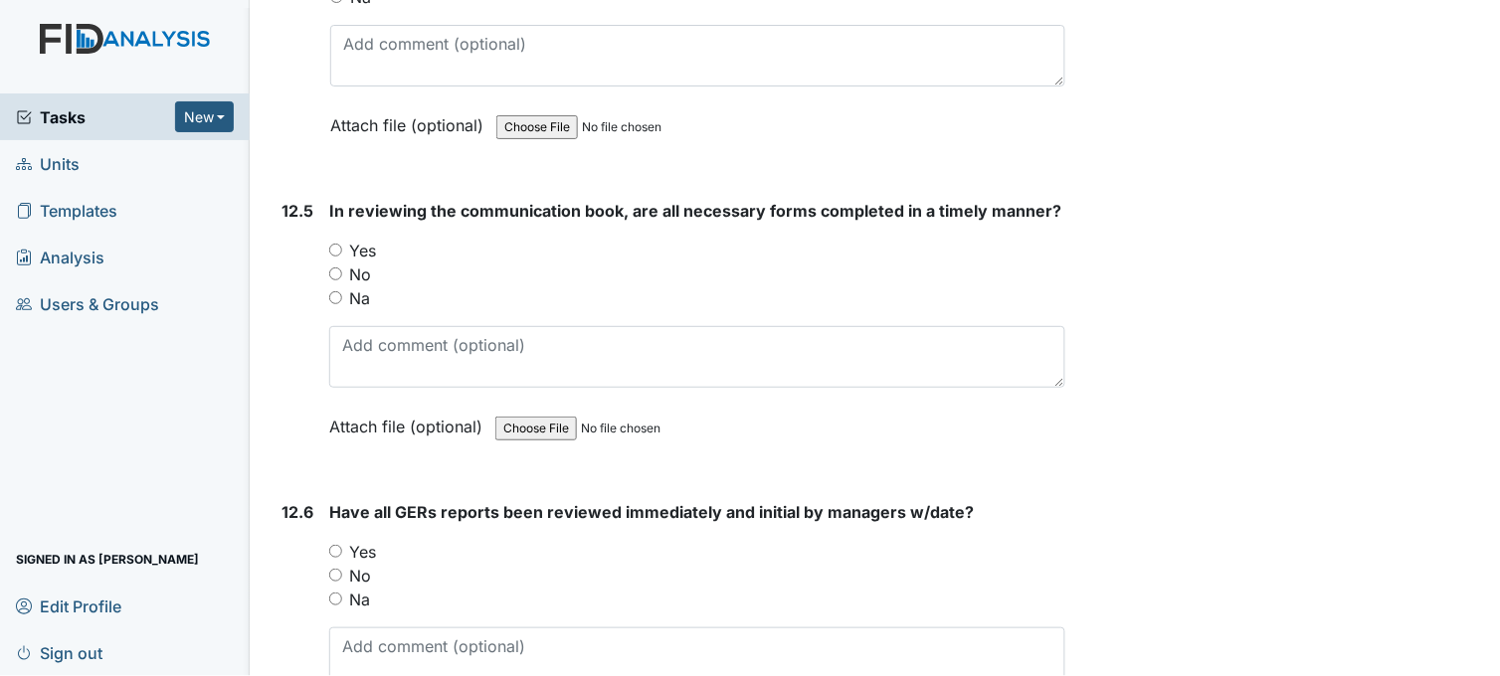
click at [338, 244] on input "Yes" at bounding box center [335, 250] width 13 height 13
radio input "true"
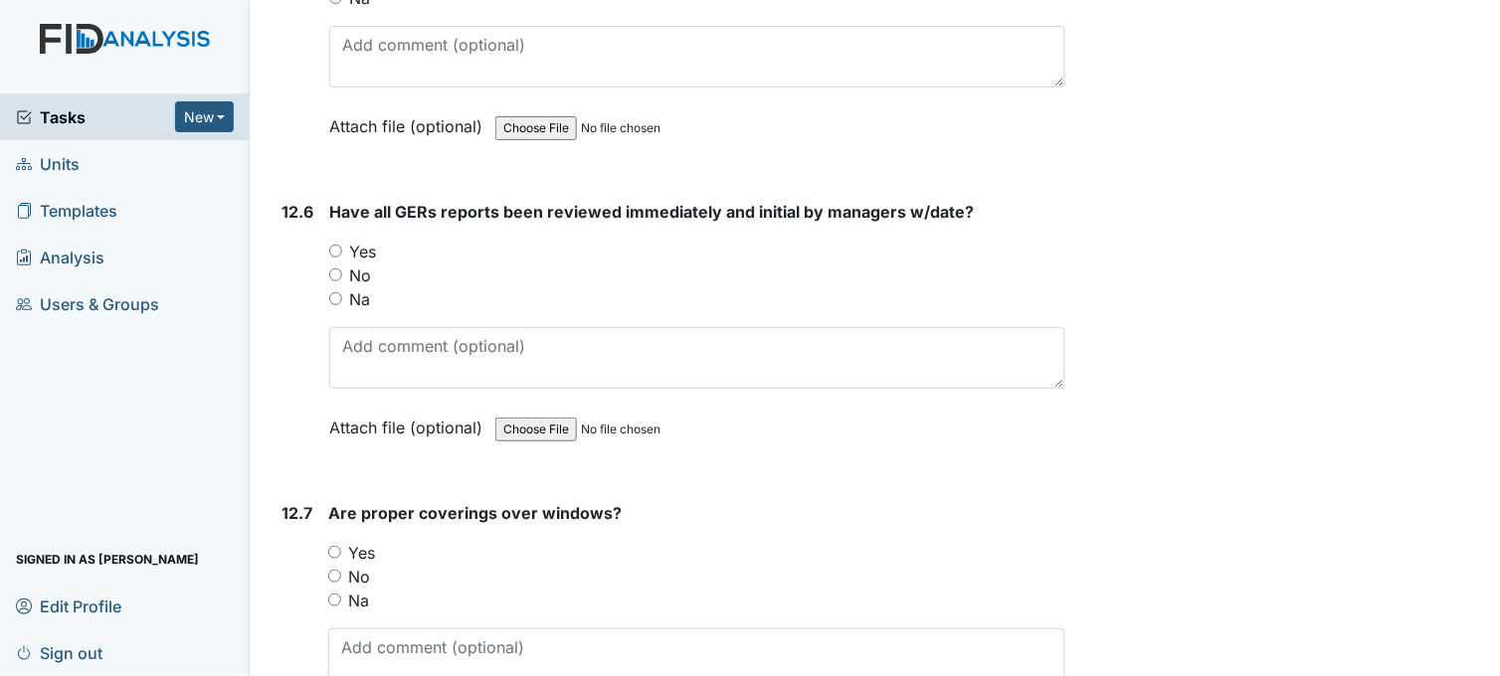
scroll to position [32817, 0]
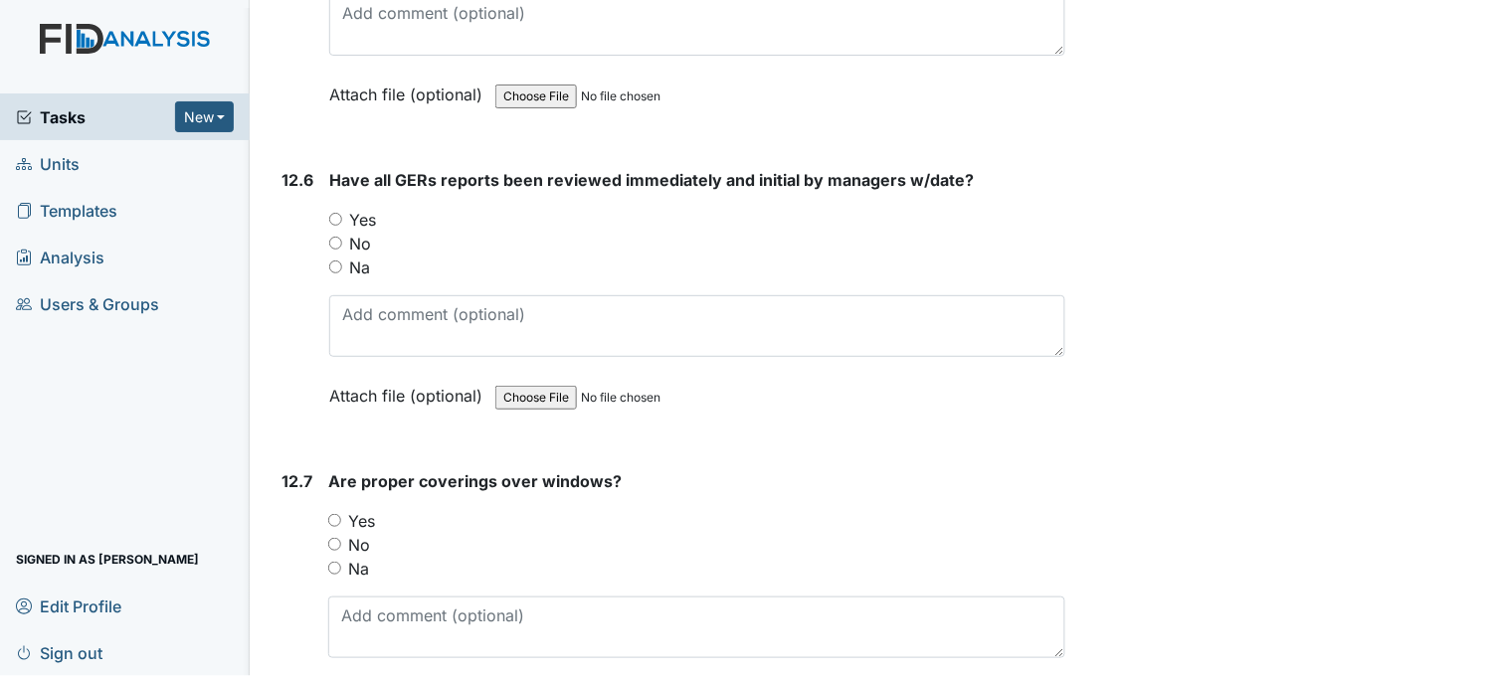
click at [334, 213] on input "Yes" at bounding box center [335, 219] width 13 height 13
radio input "true"
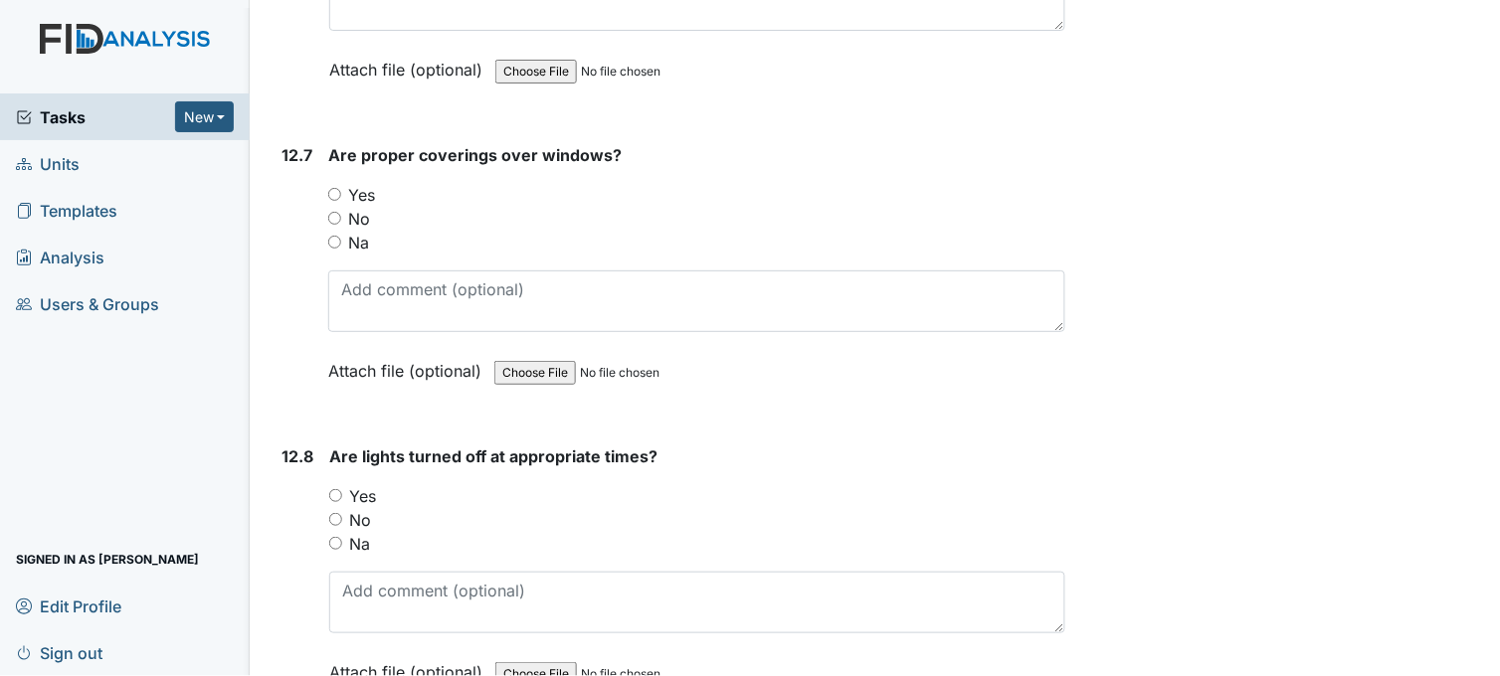
scroll to position [33148, 0]
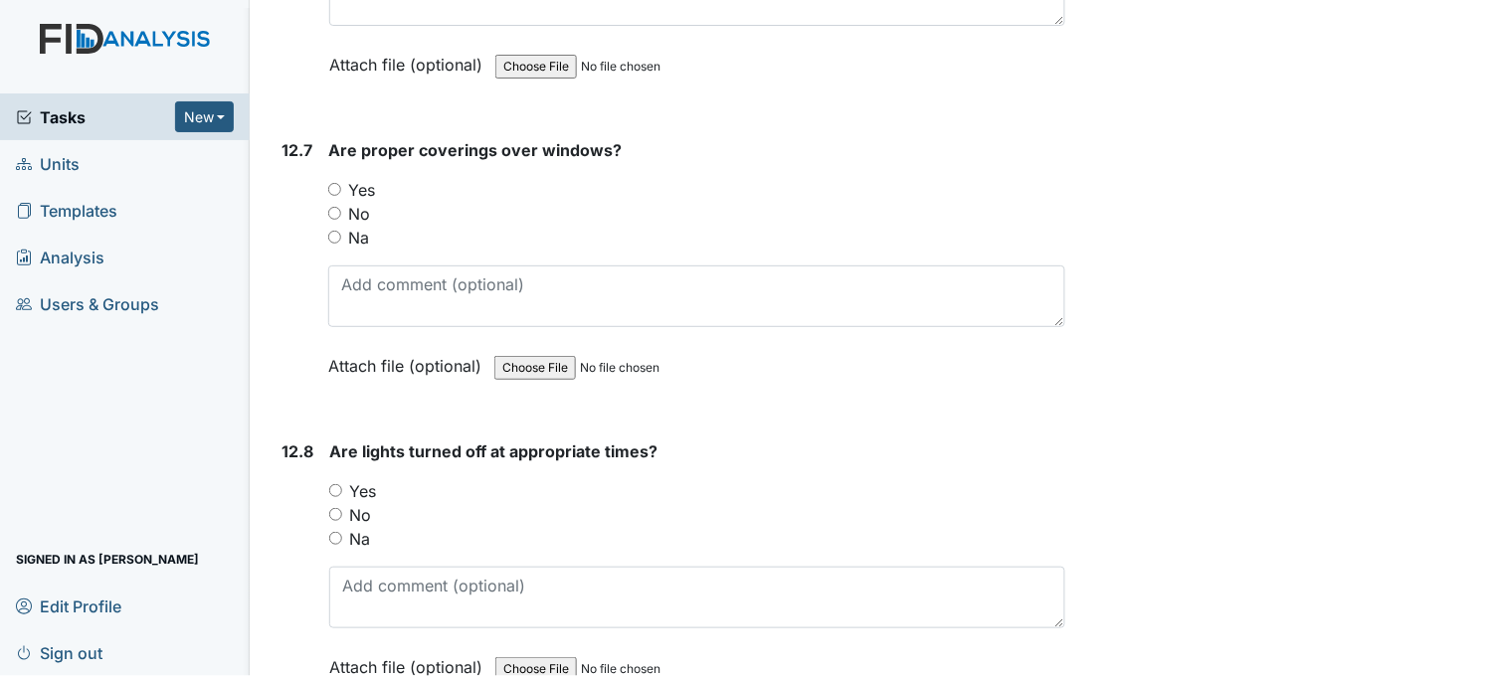
click at [338, 183] on input "Yes" at bounding box center [334, 189] width 13 height 13
radio input "true"
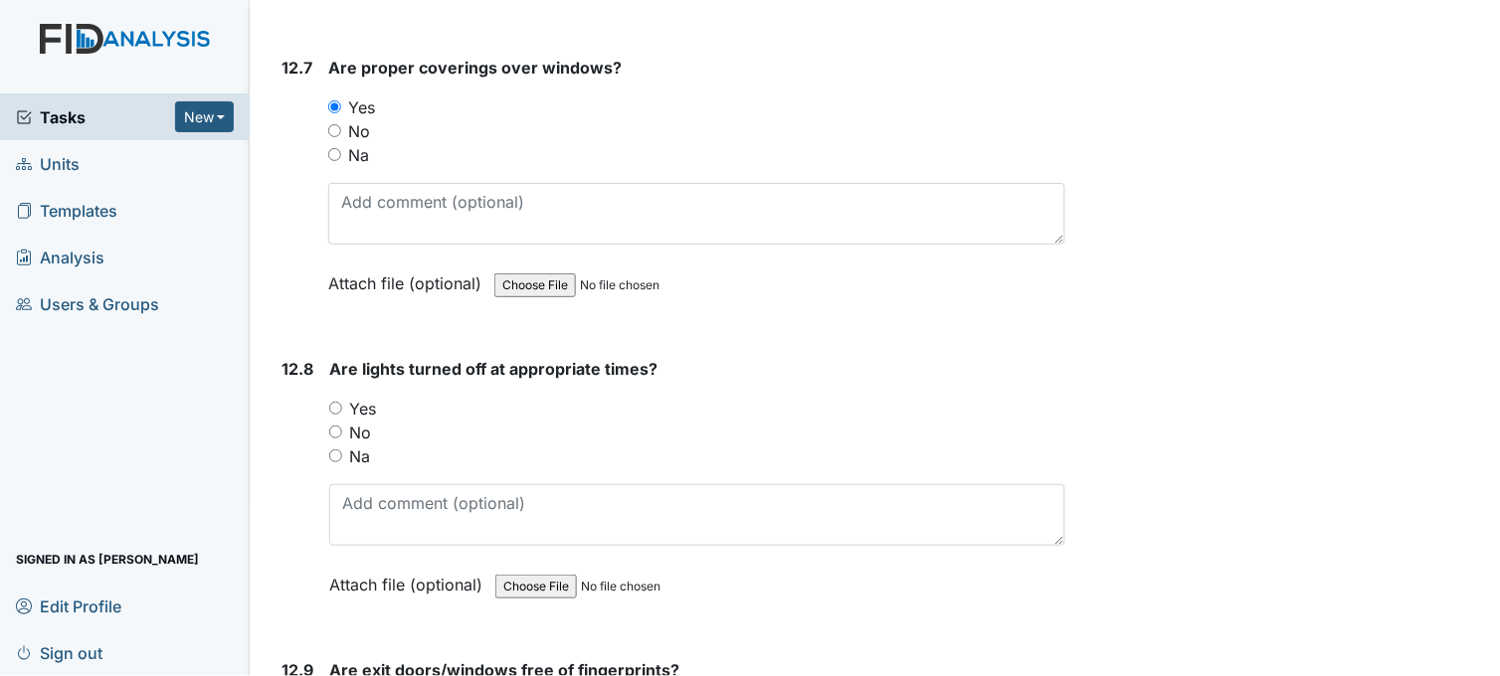
scroll to position [33479, 0]
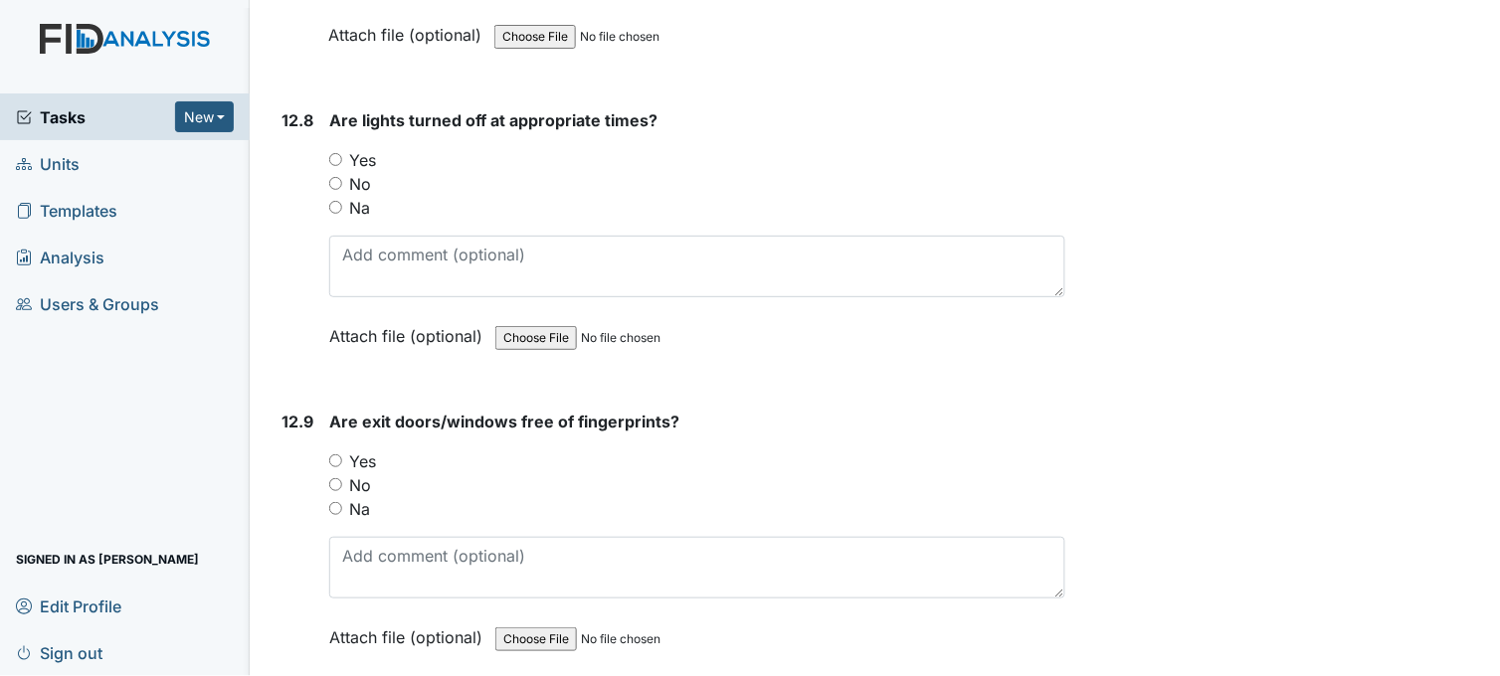
click at [332, 153] on input "Yes" at bounding box center [335, 159] width 13 height 13
radio input "true"
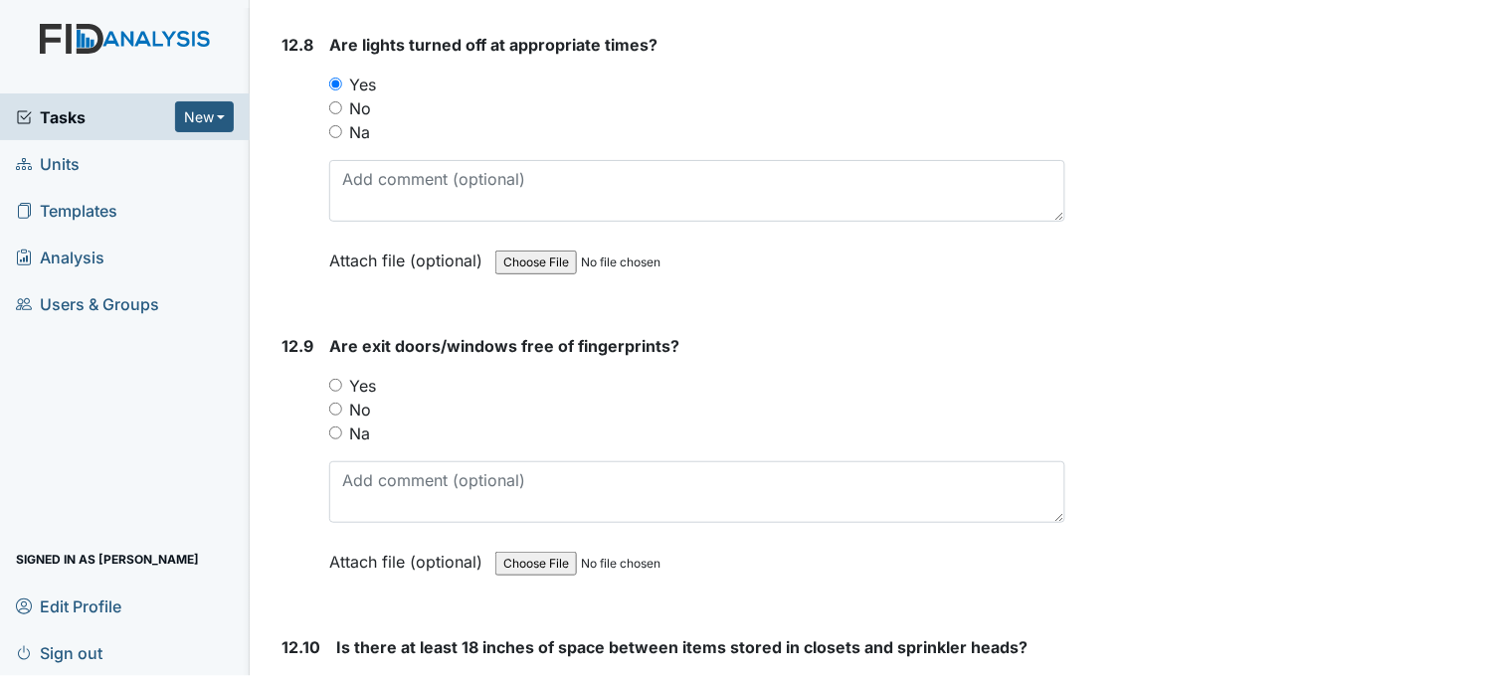
scroll to position [33700, 0]
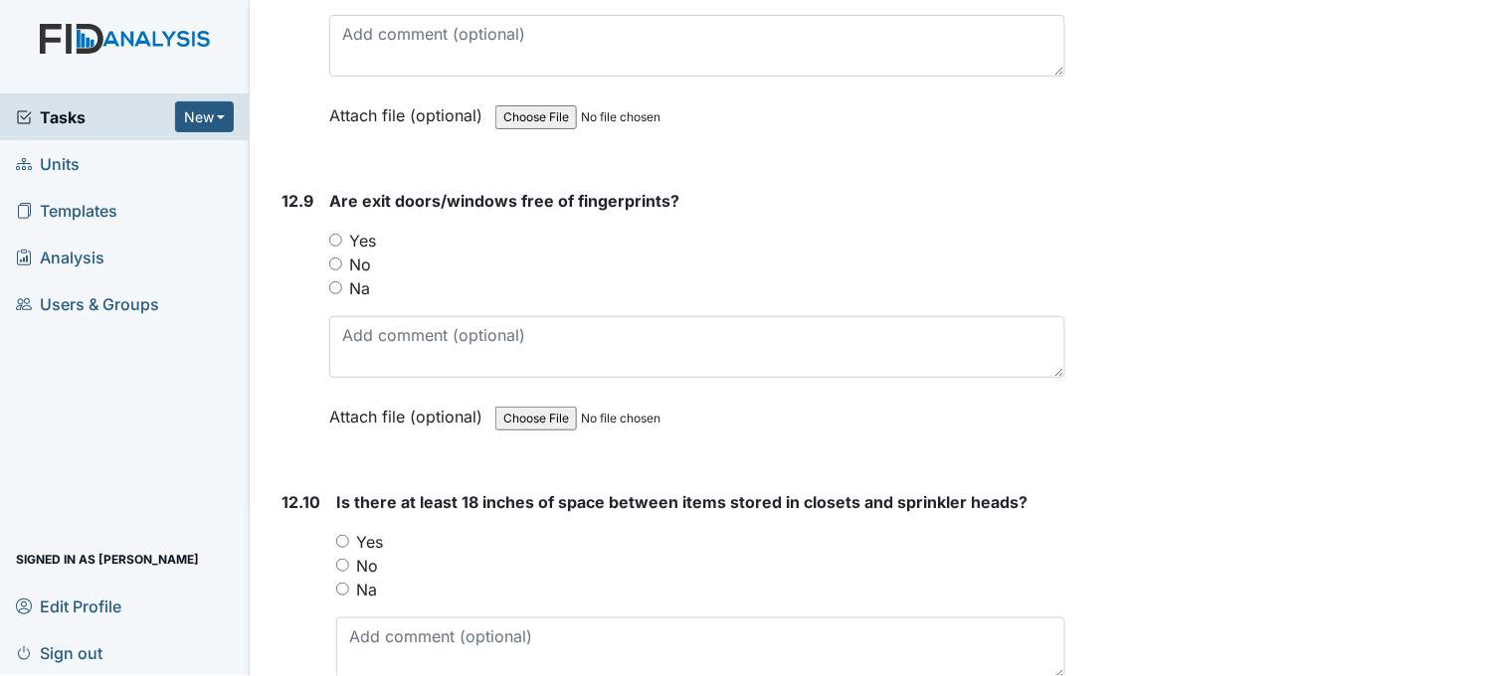
click at [332, 234] on input "Yes" at bounding box center [335, 240] width 13 height 13
radio input "true"
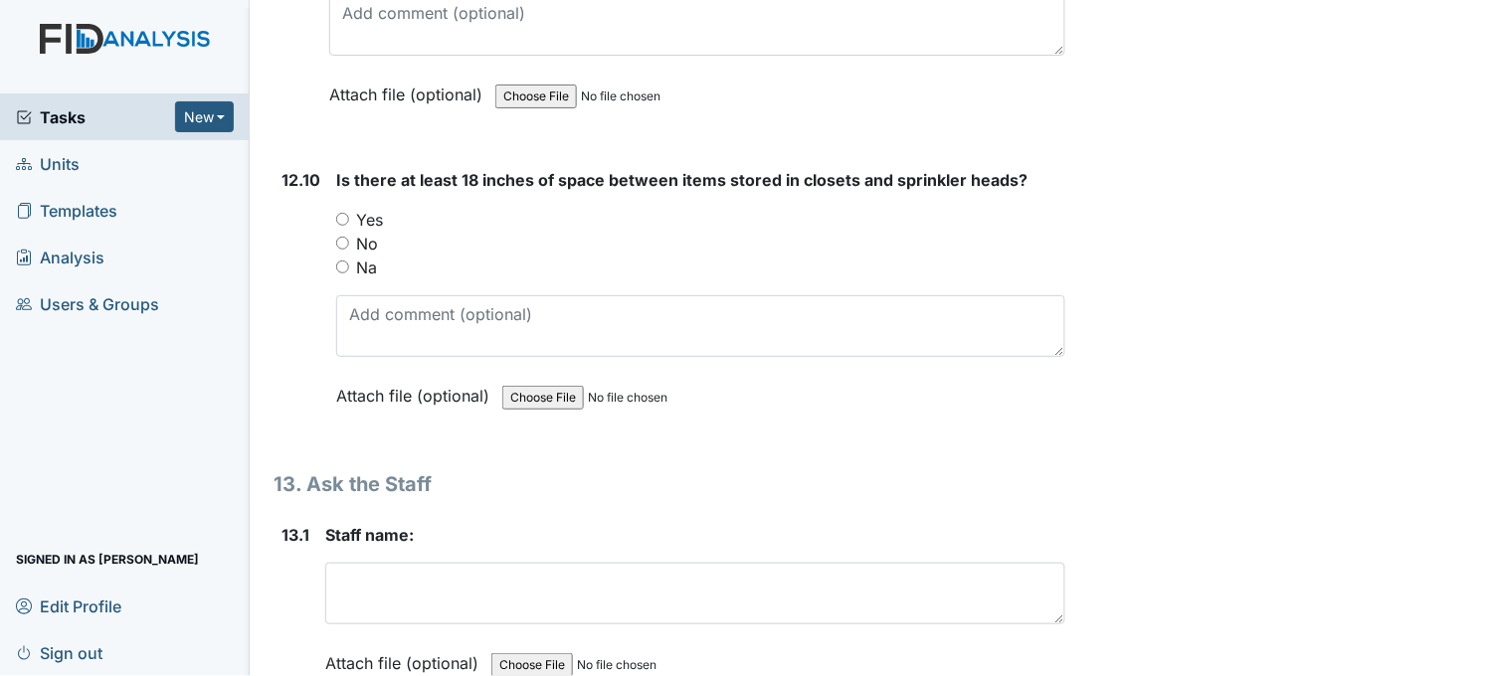
scroll to position [34032, 0]
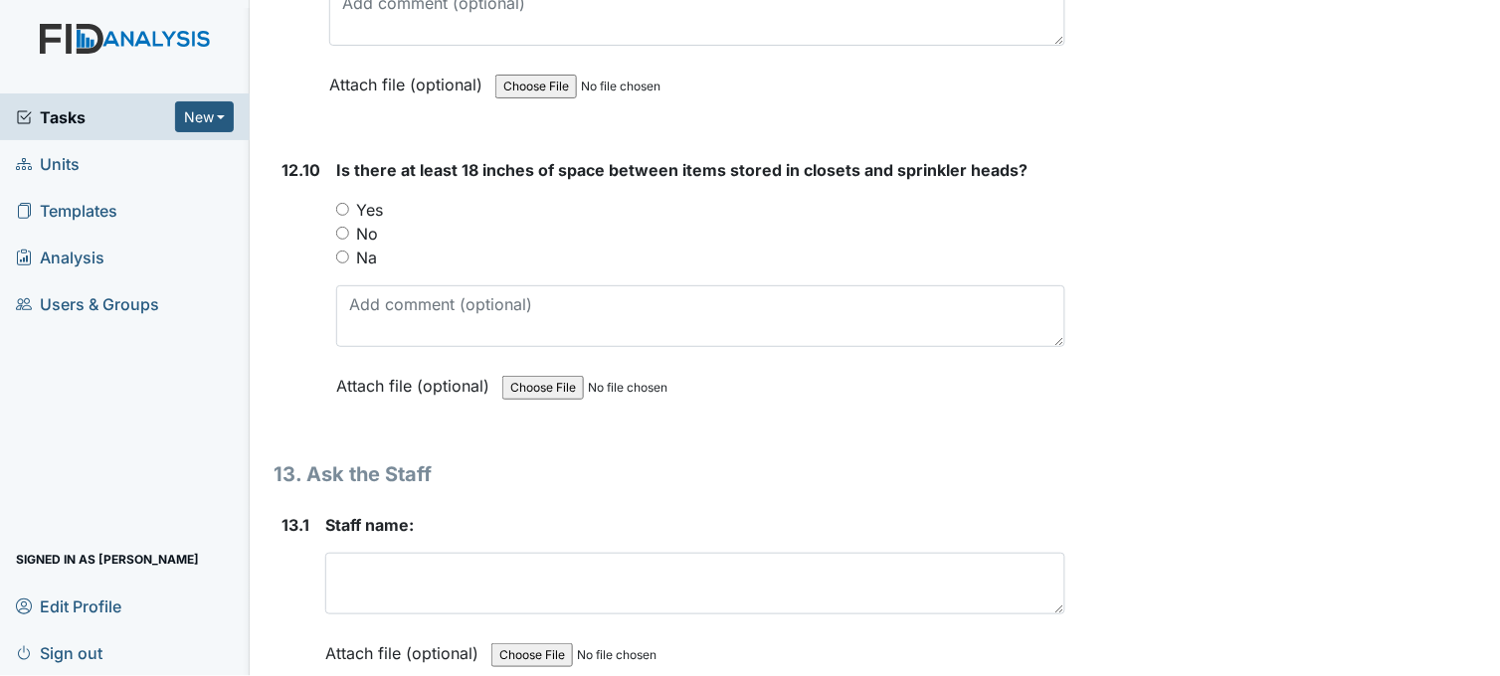
click at [336, 203] on input "Yes" at bounding box center [342, 209] width 13 height 13
radio input "true"
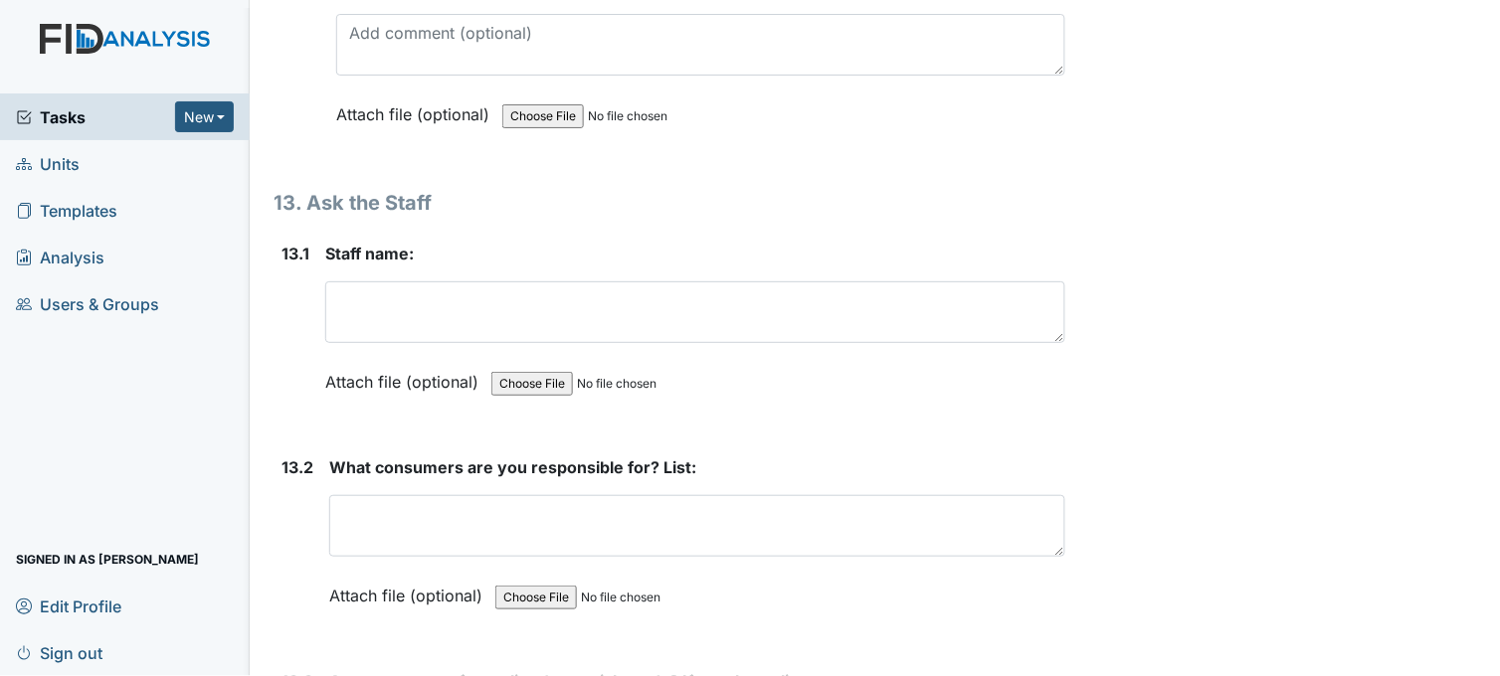
scroll to position [34363, 0]
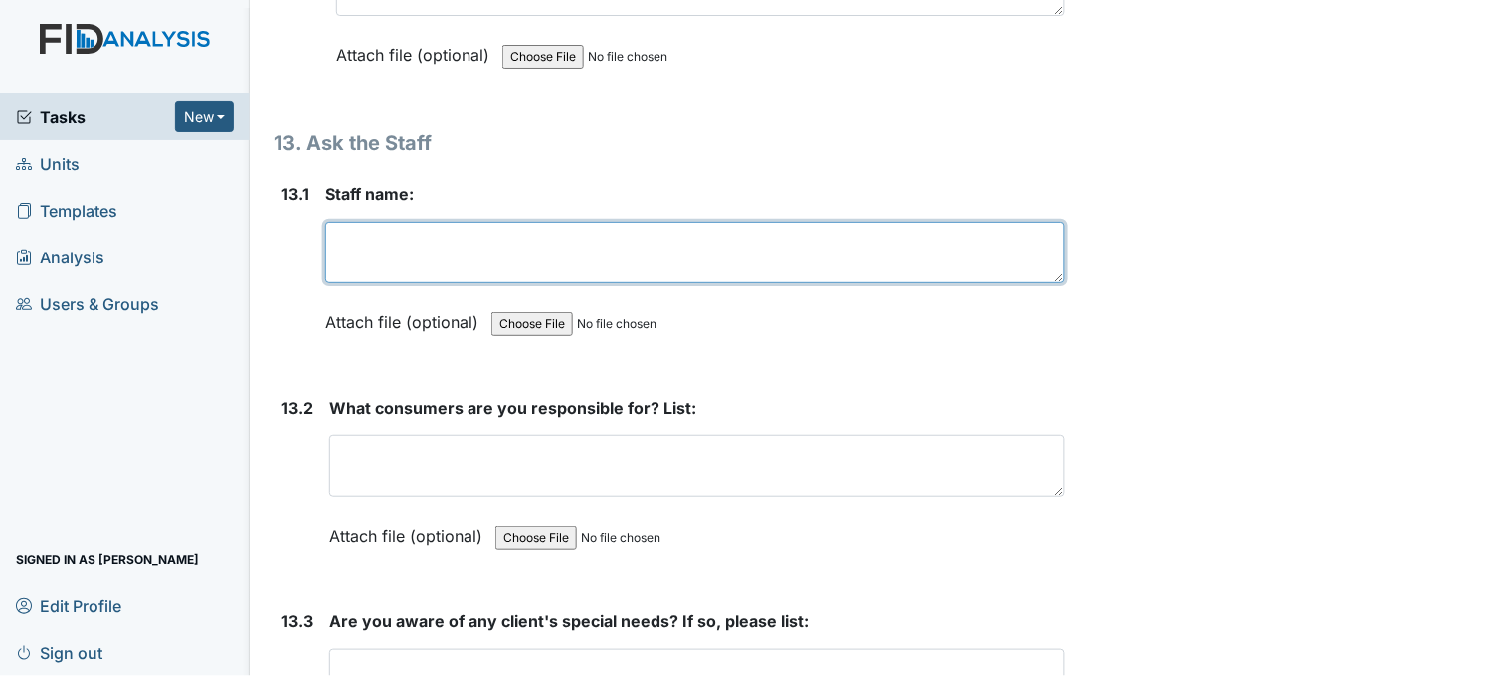
click at [383, 222] on textarea at bounding box center [695, 253] width 740 height 62
type textarea "Tawanna"
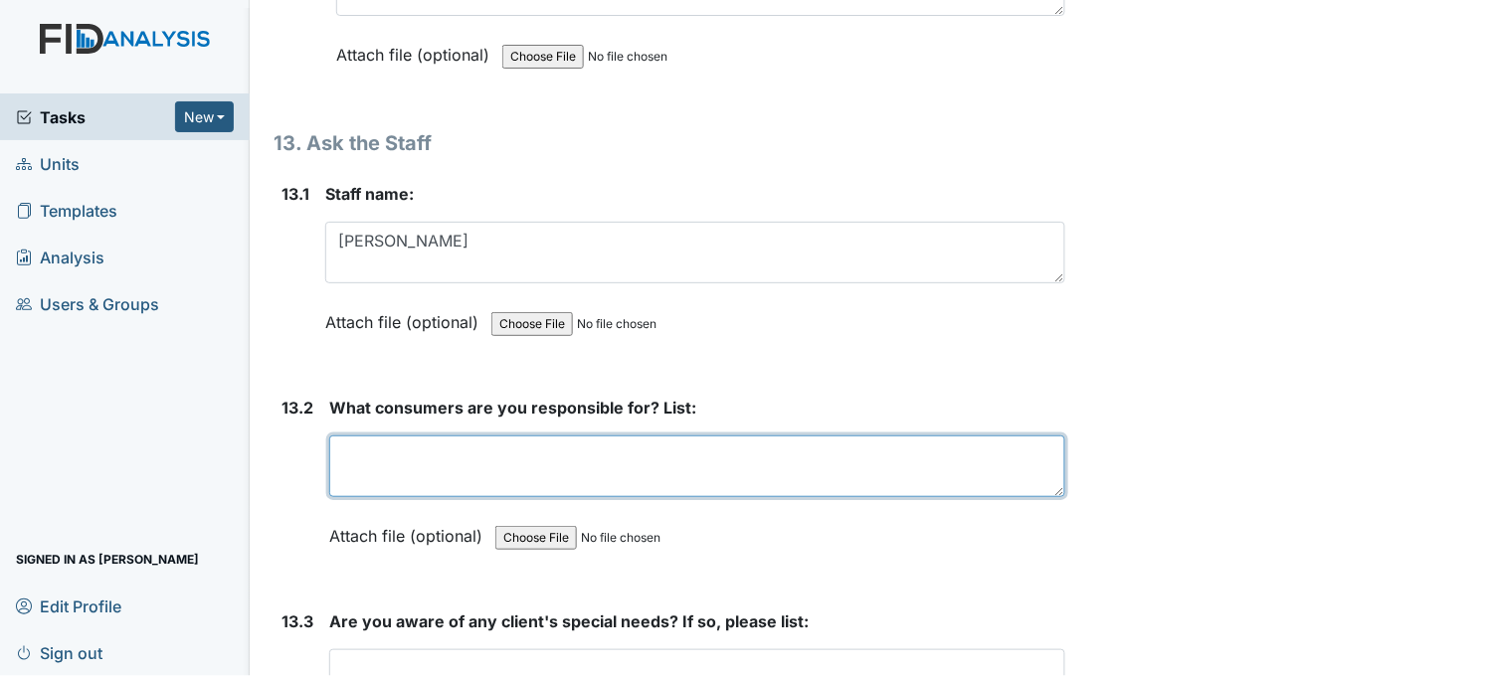
click at [620, 436] on textarea at bounding box center [697, 467] width 736 height 62
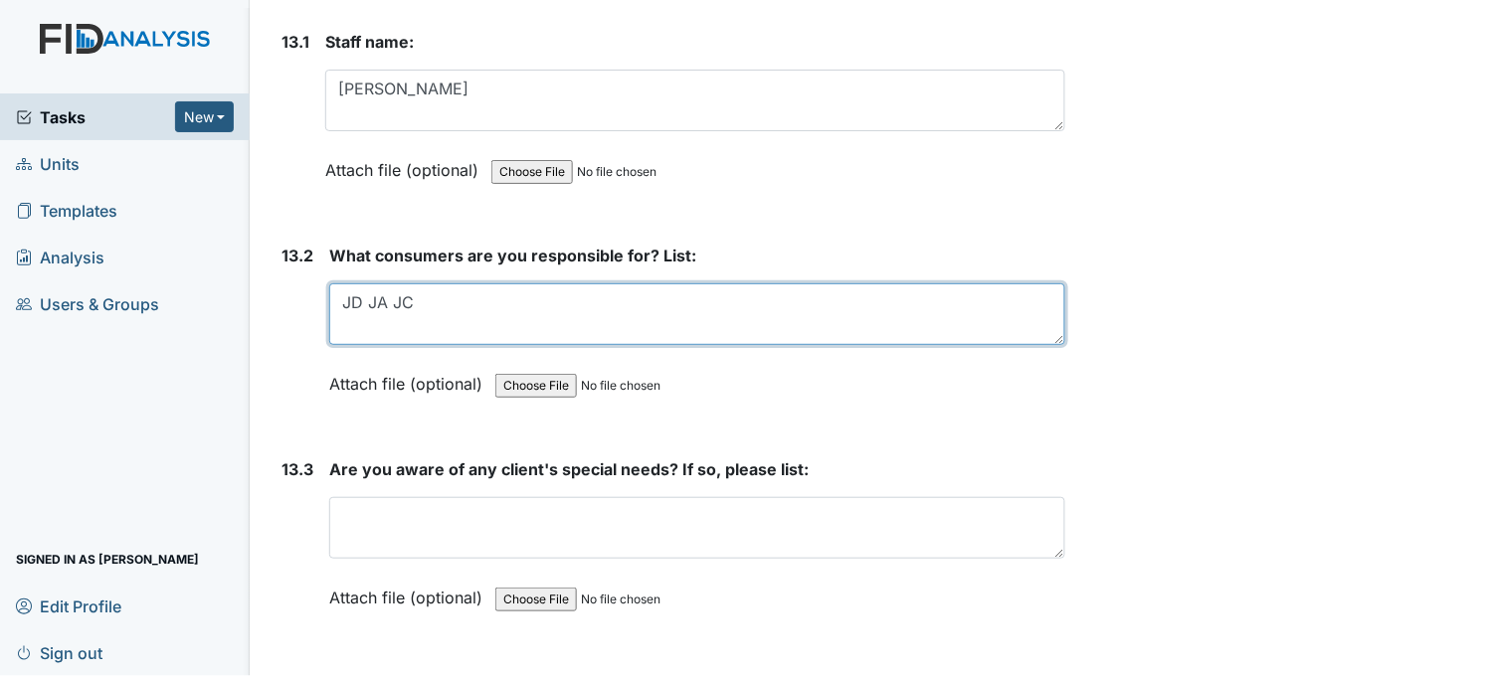
scroll to position [34694, 0]
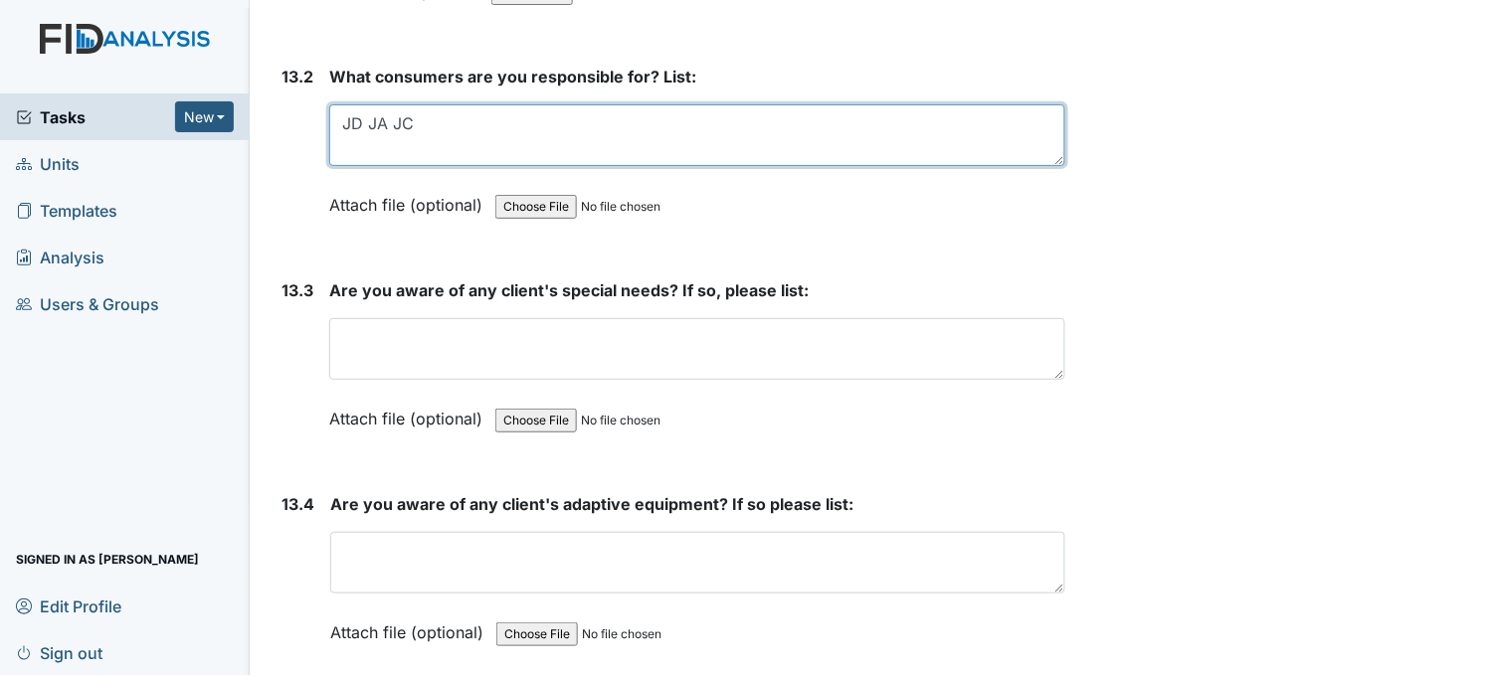
type textarea "JD JA JC"
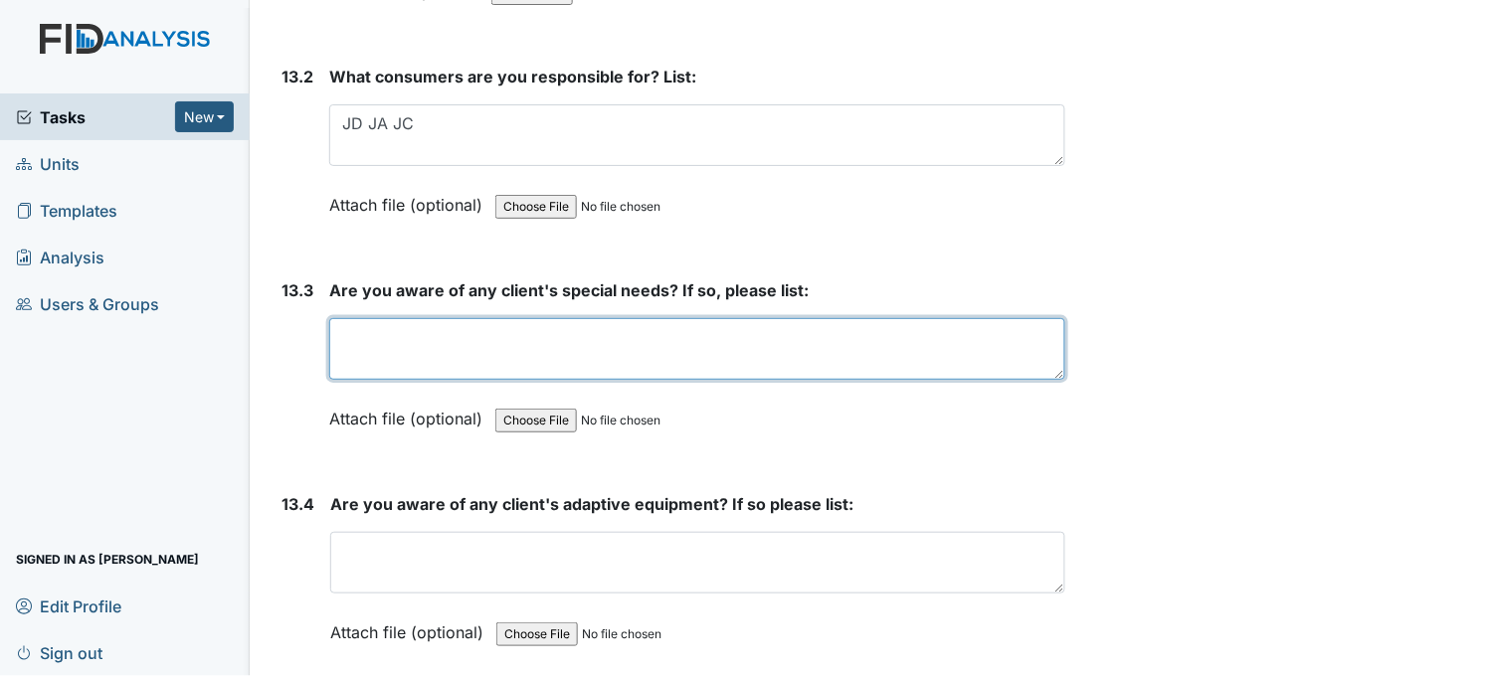
click at [628, 318] on textarea at bounding box center [697, 349] width 736 height 62
type textarea "JA TO"
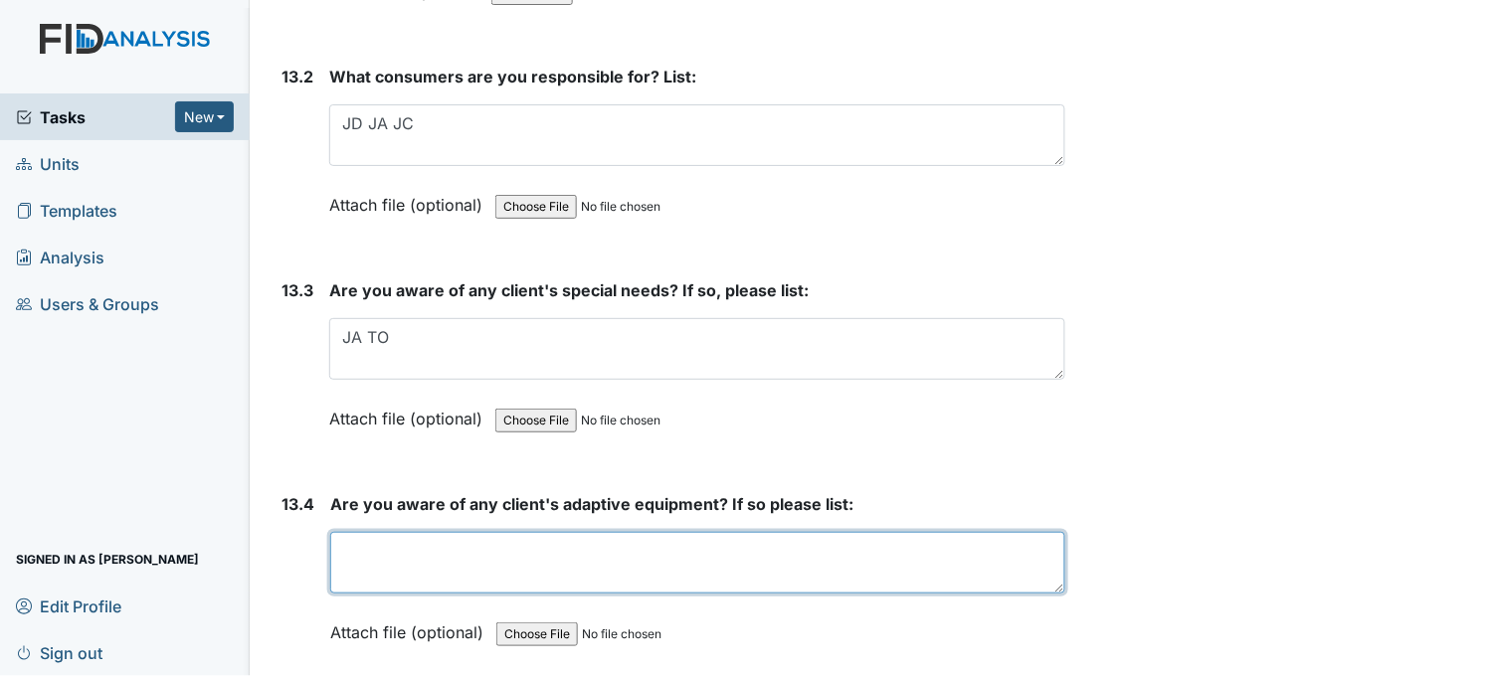
click at [654, 547] on textarea at bounding box center [697, 563] width 735 height 62
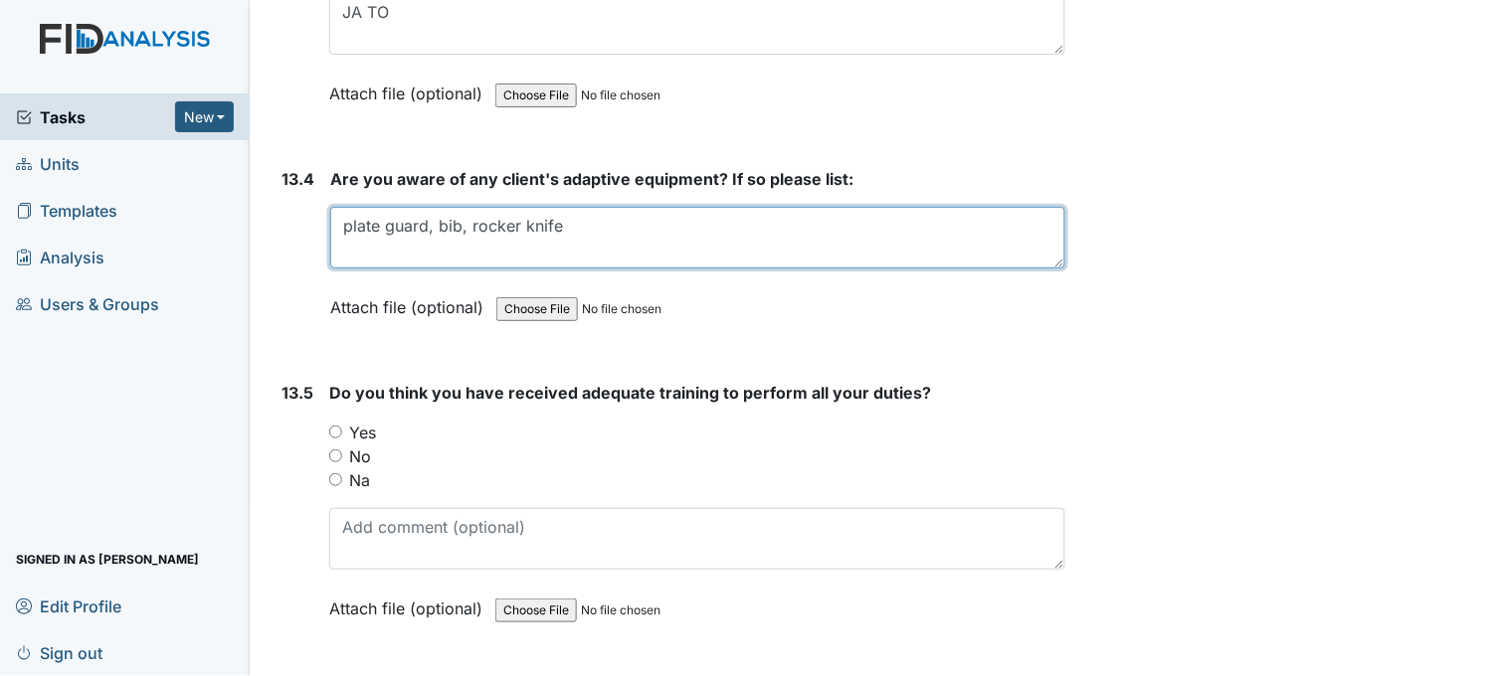
scroll to position [35027, 0]
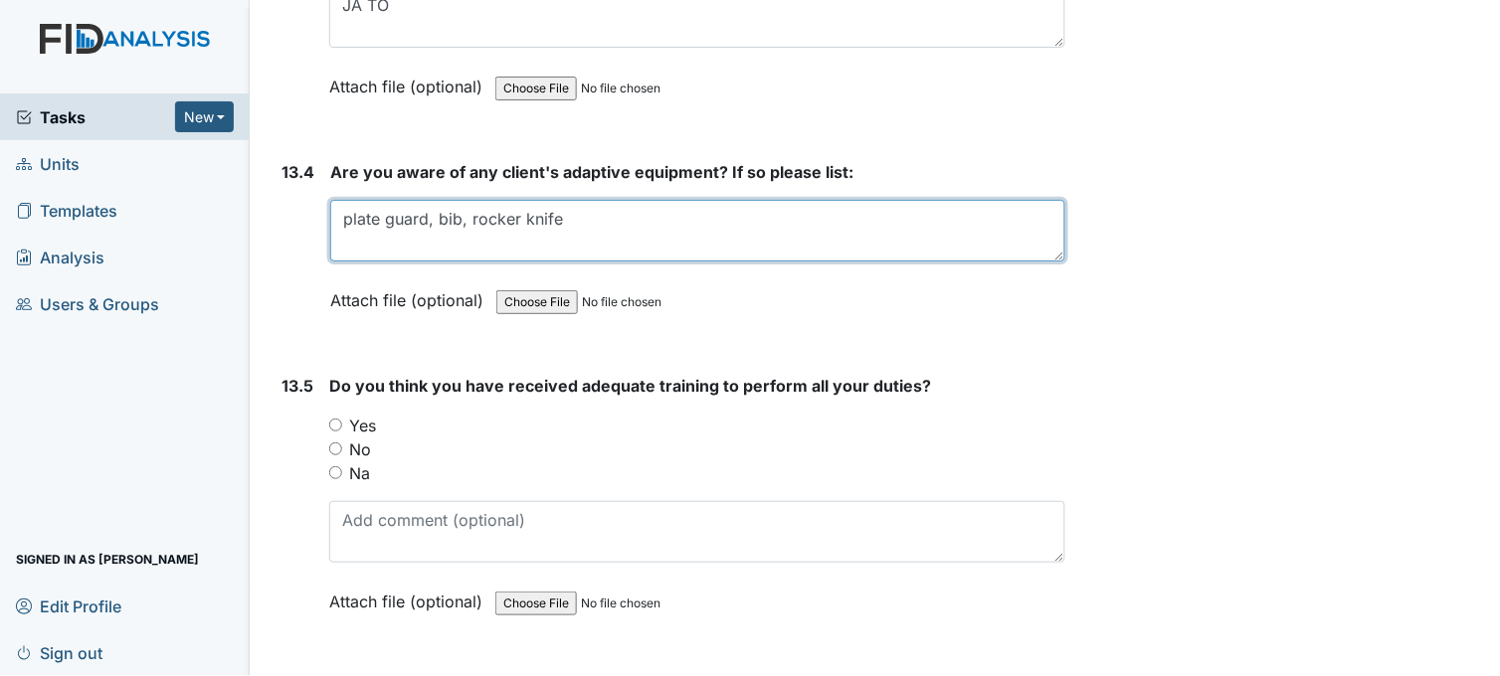
type textarea "plate guard, bib, rocker knife"
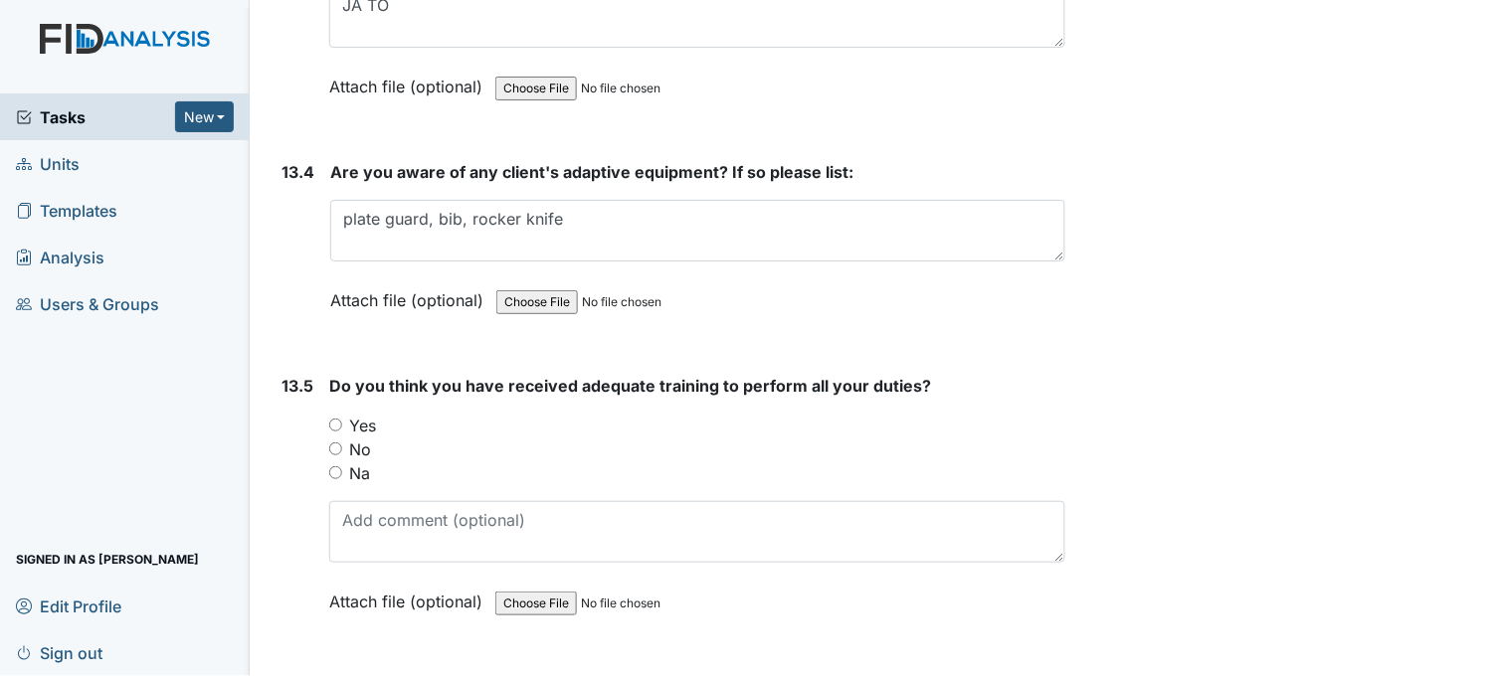
click at [334, 419] on input "Yes" at bounding box center [335, 425] width 13 height 13
radio input "true"
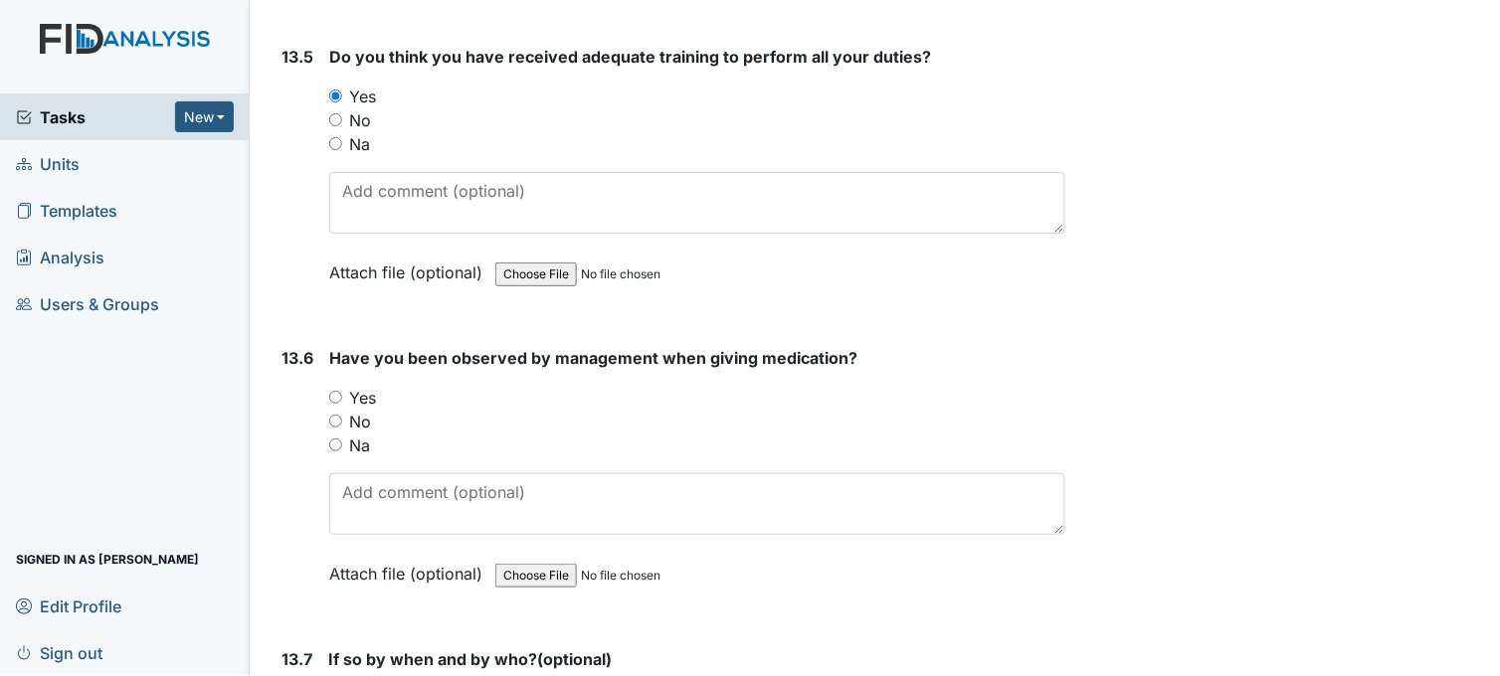
scroll to position [35358, 0]
click at [338, 389] on input "Yes" at bounding box center [335, 395] width 13 height 13
radio input "true"
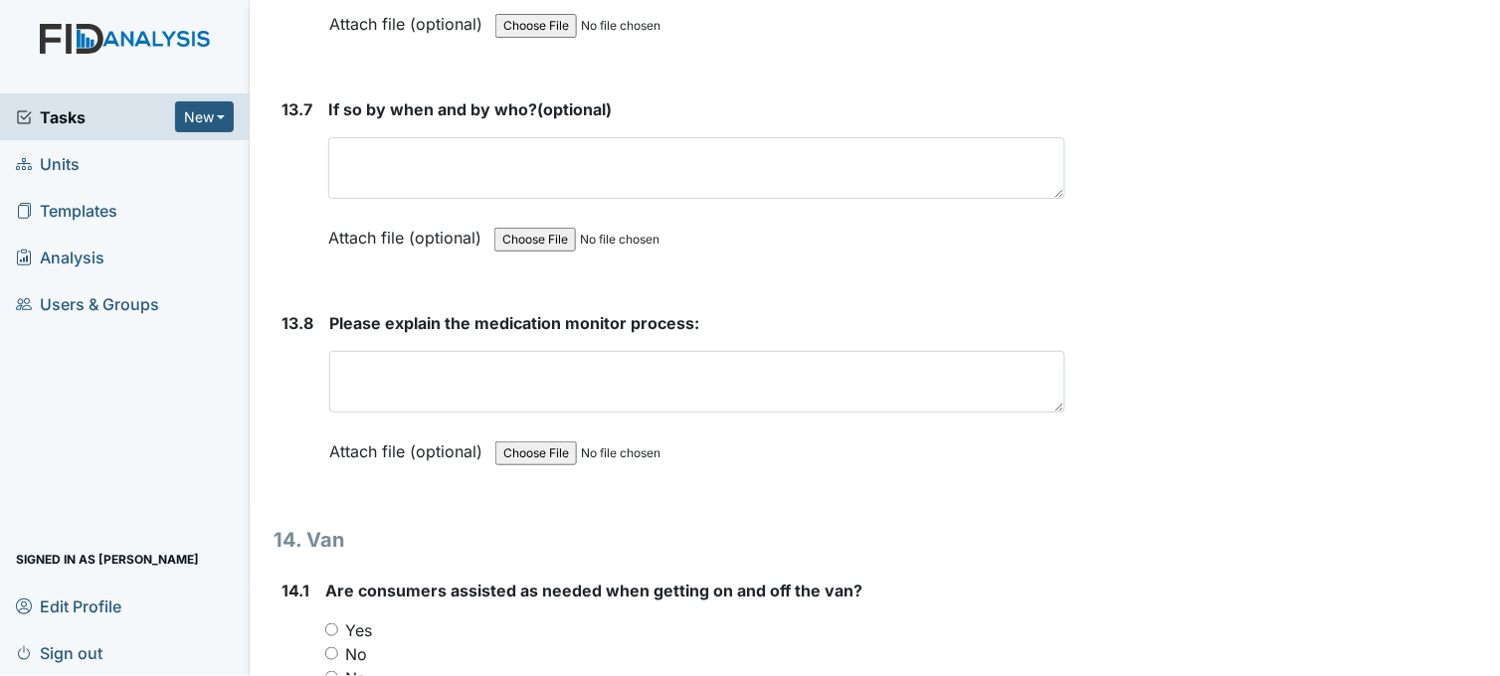
scroll to position [35911, 0]
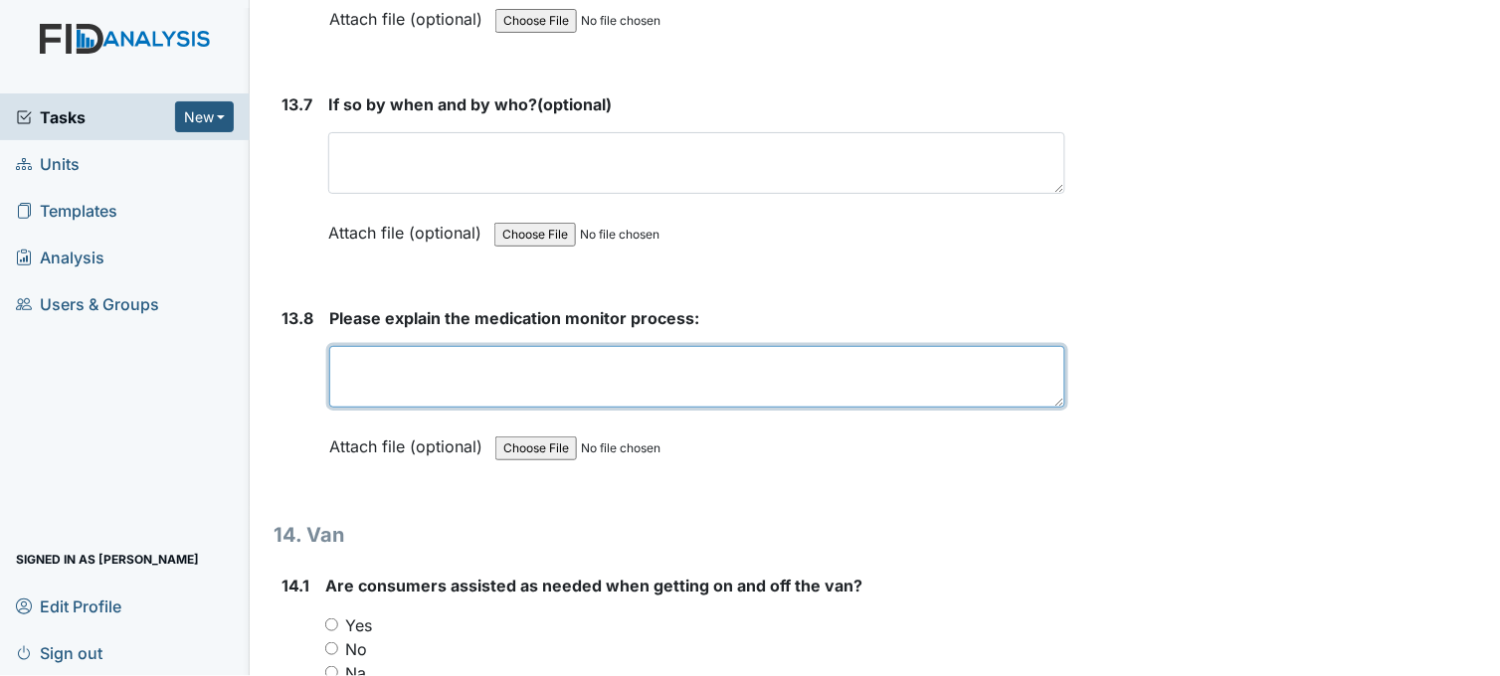
click at [401, 346] on textarea at bounding box center [697, 377] width 736 height 62
paste textarea "med monitor check MAR and blister packs before the end of the 1 hour time frame…"
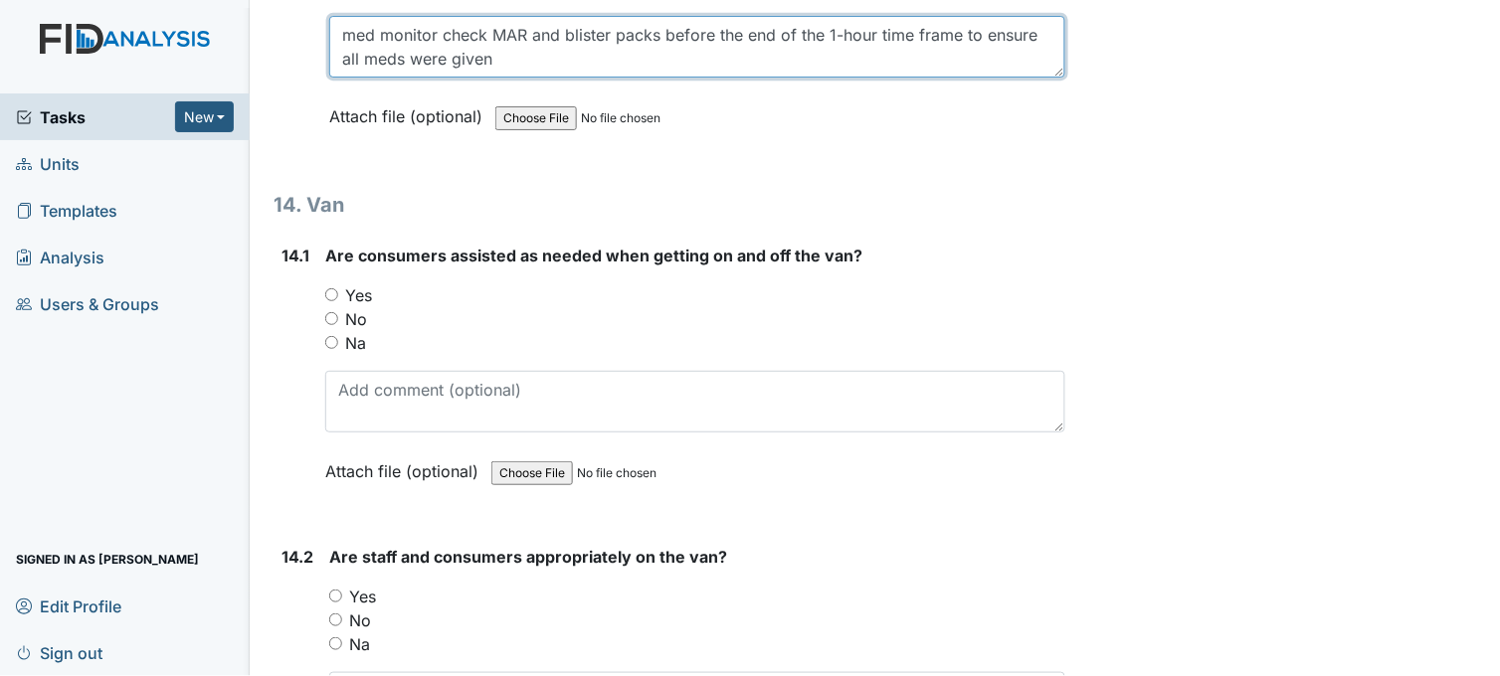
scroll to position [36242, 0]
type textarea "med monitor check MAR and blister packs before the end of the 1-hour time frame…"
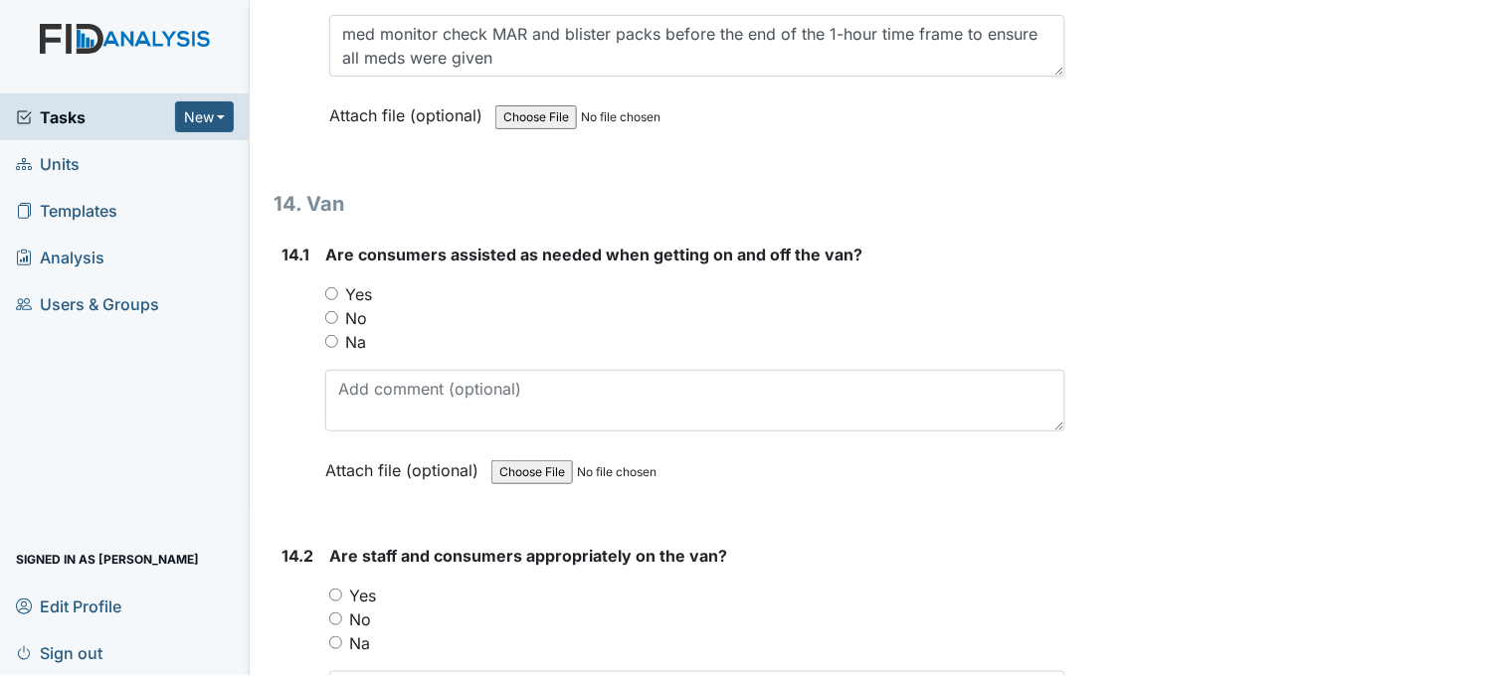
click at [334, 287] on input "Yes" at bounding box center [331, 293] width 13 height 13
radio input "true"
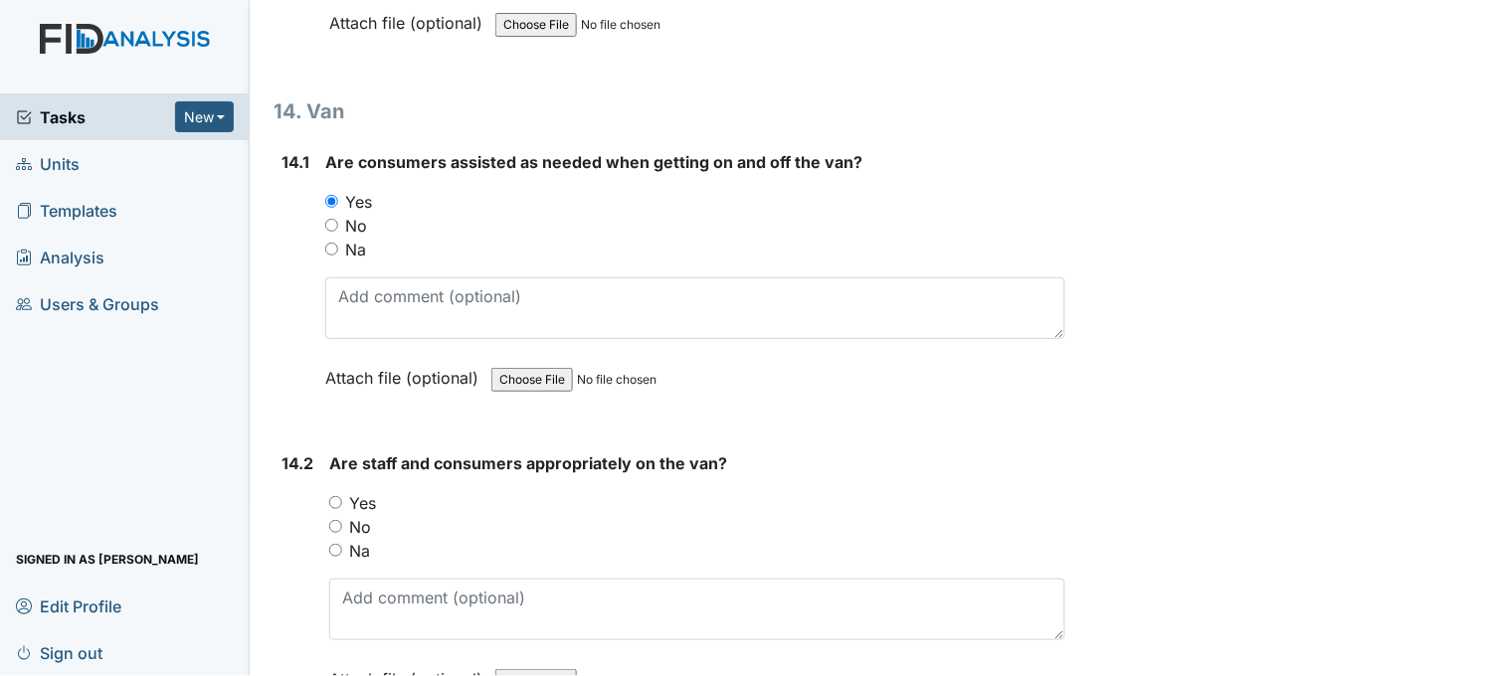
scroll to position [36573, 0]
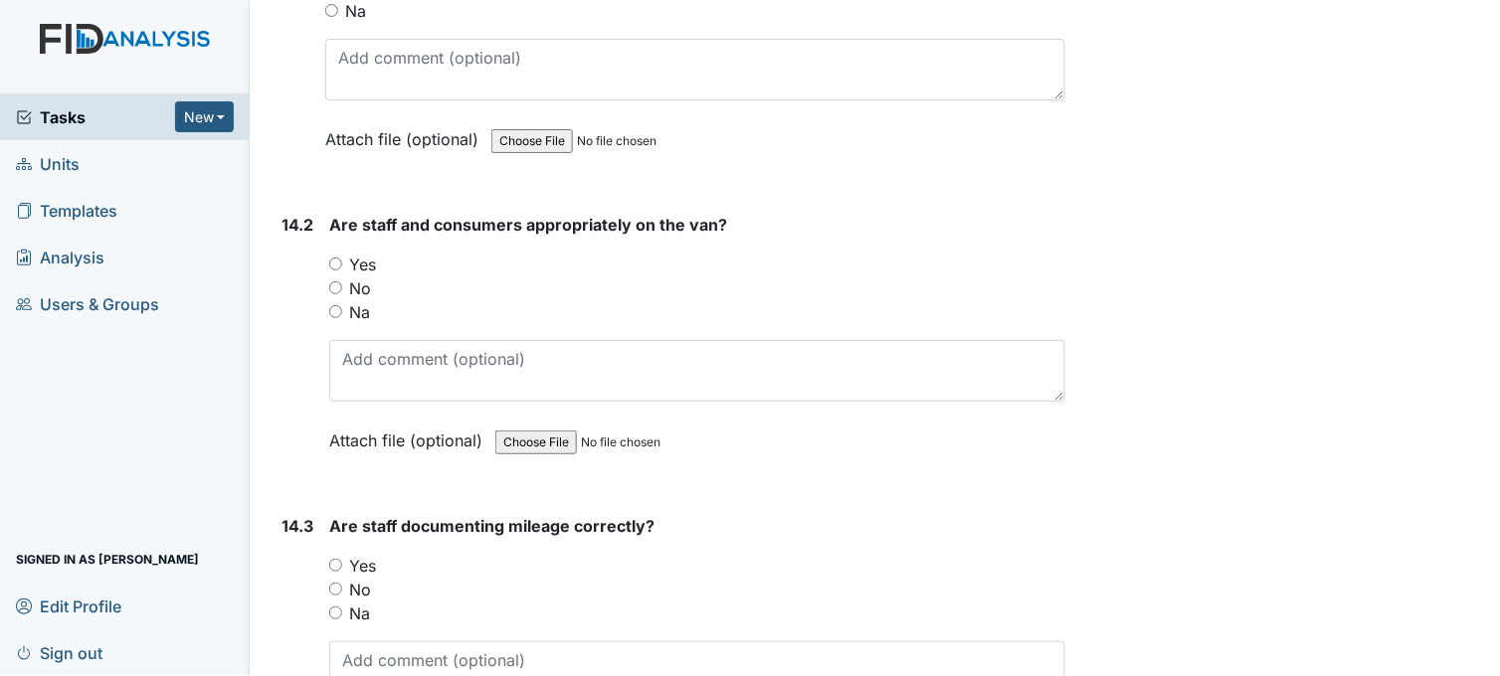
click at [336, 258] on input "Yes" at bounding box center [335, 264] width 13 height 13
radio input "true"
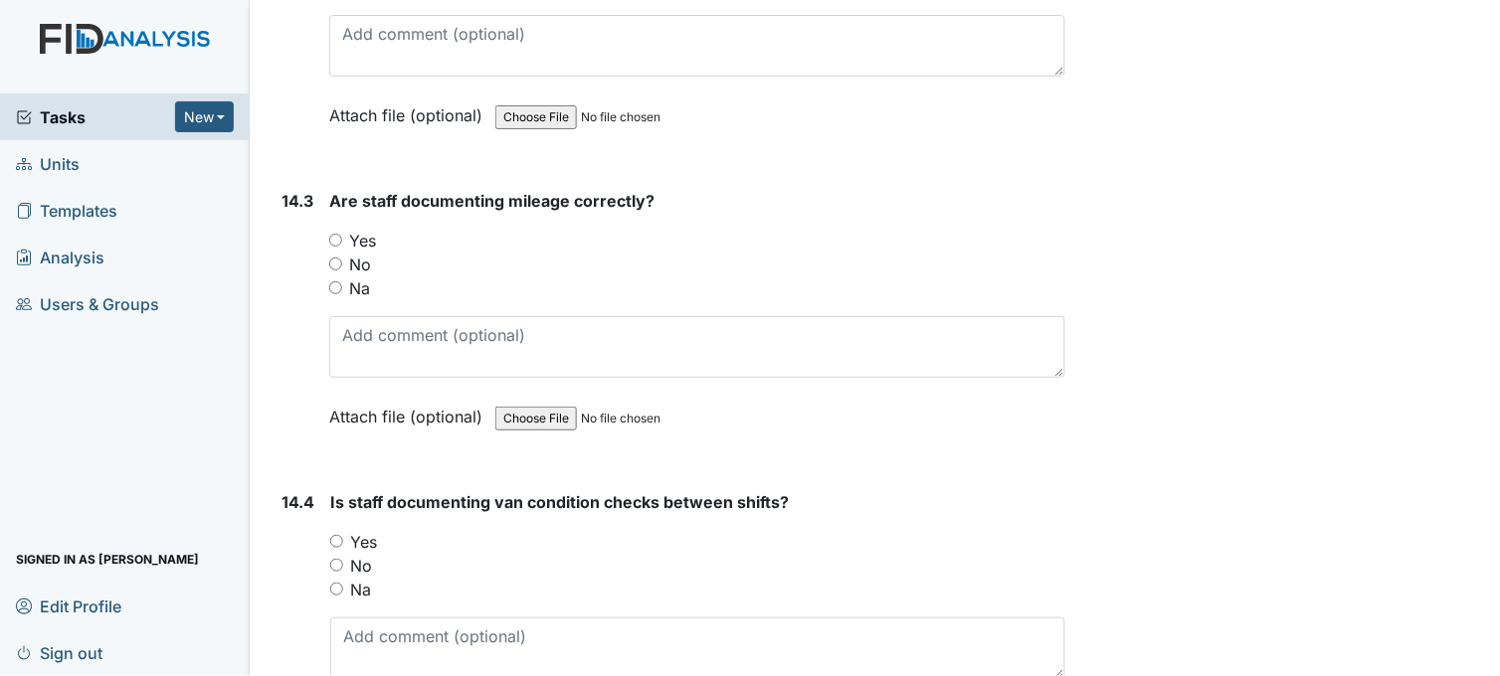
scroll to position [36905, 0]
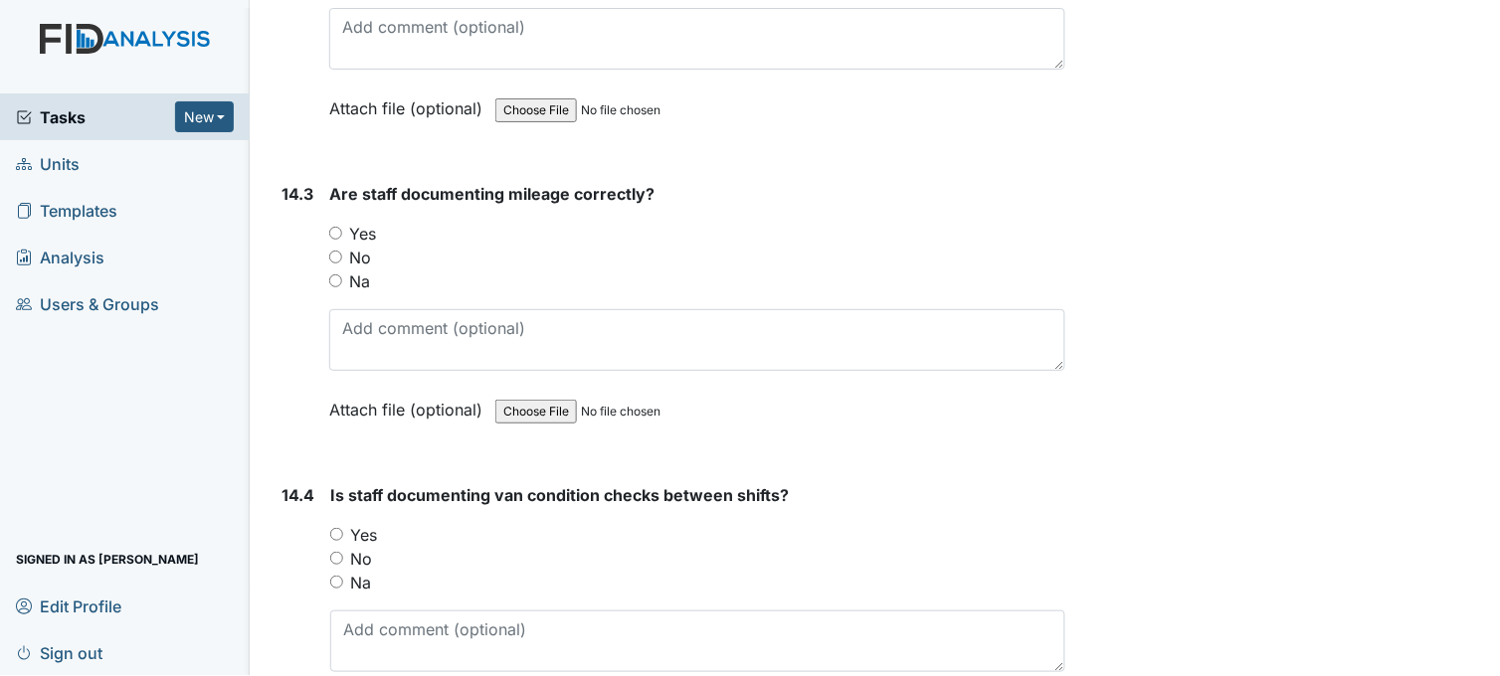
click at [338, 227] on input "Yes" at bounding box center [335, 233] width 13 height 13
radio input "true"
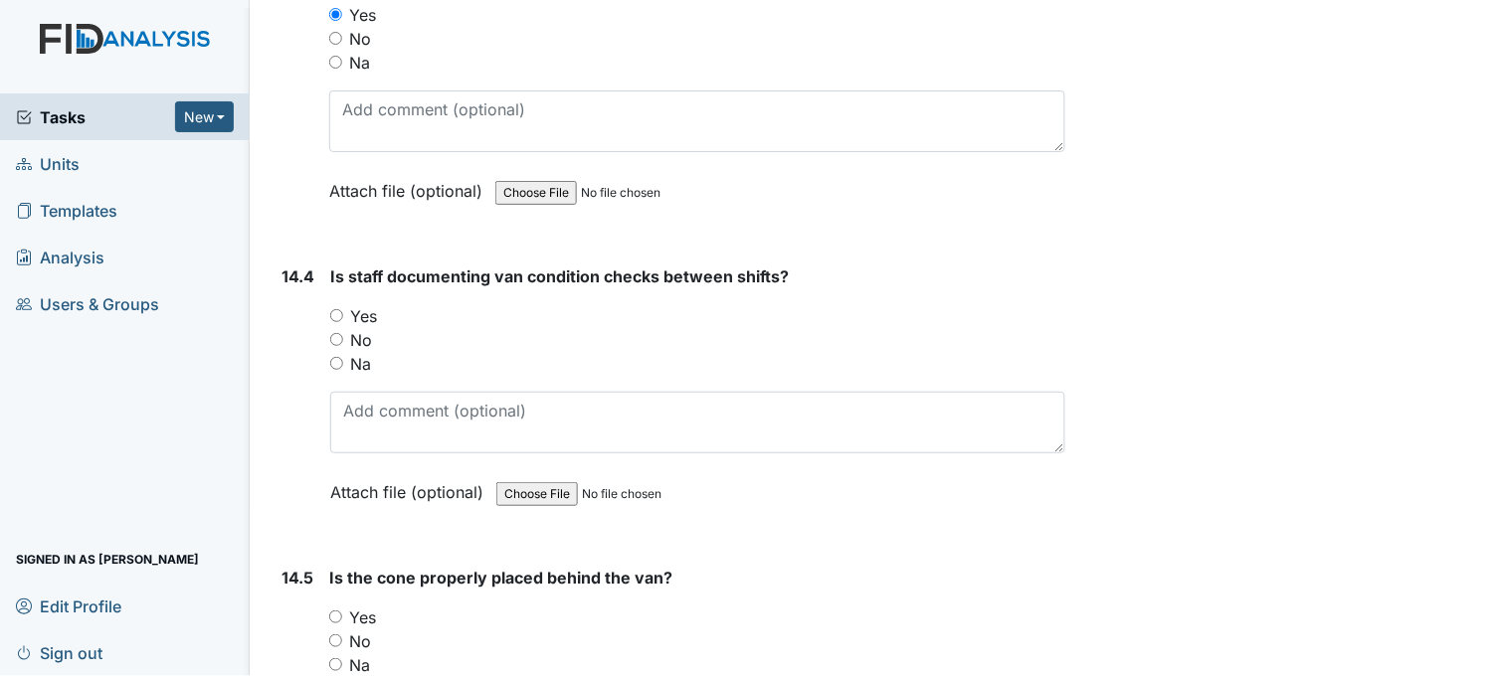
scroll to position [37126, 0]
click at [336, 307] on input "Yes" at bounding box center [336, 313] width 13 height 13
radio input "true"
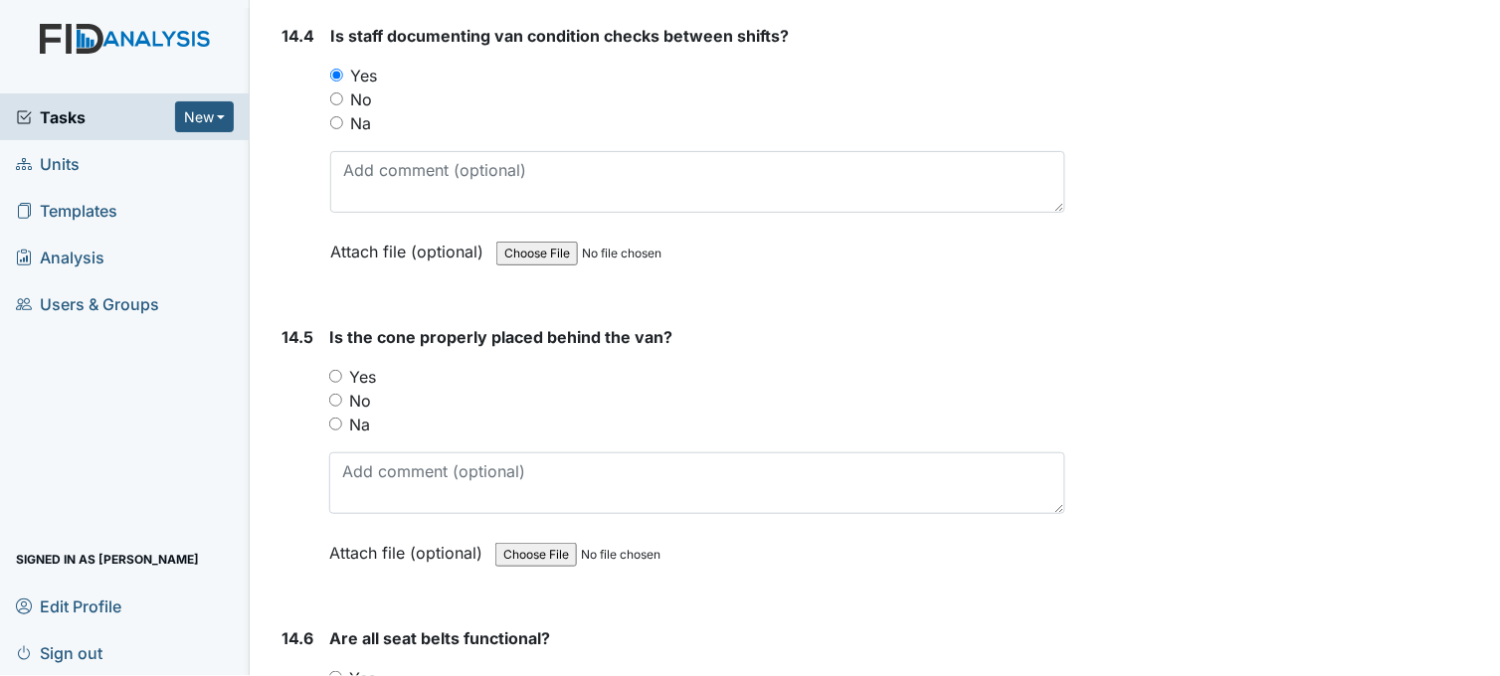
scroll to position [37457, 0]
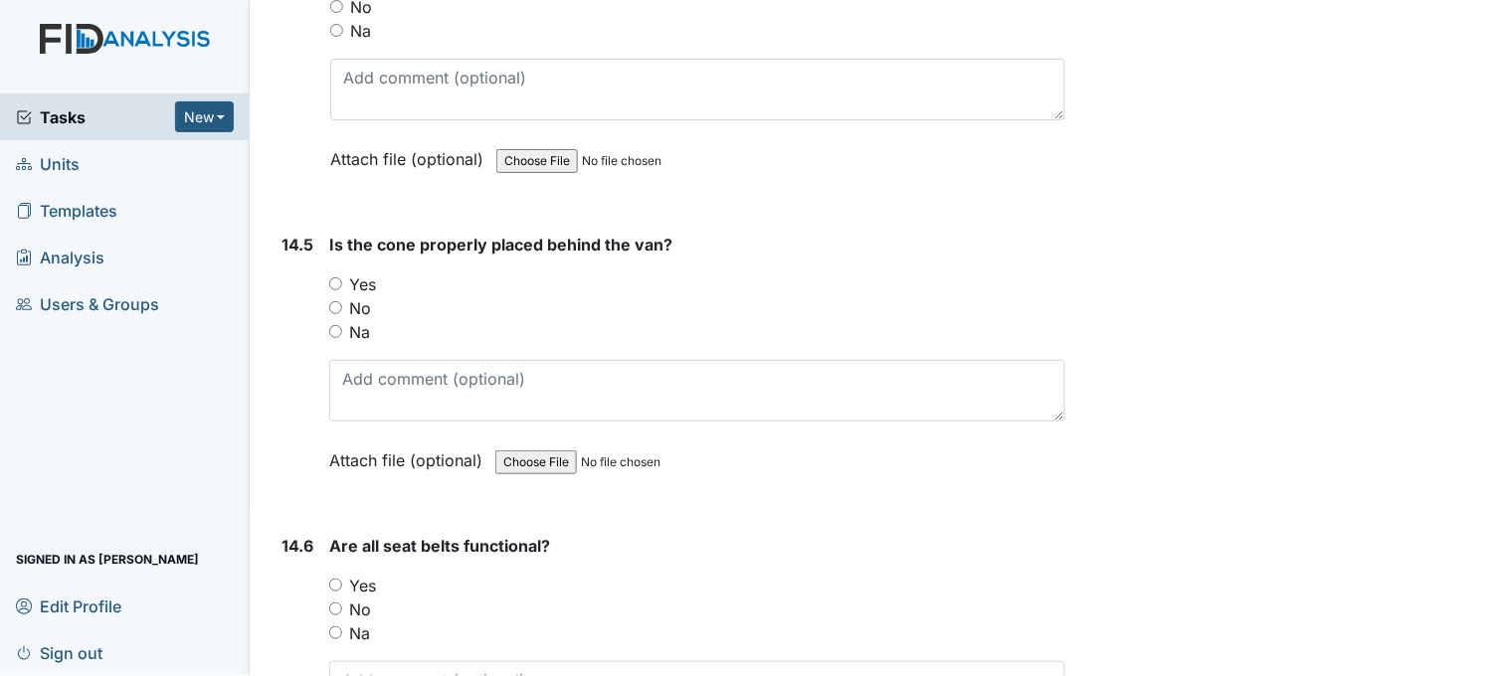
click at [338, 277] on input "Yes" at bounding box center [335, 283] width 13 height 13
radio input "true"
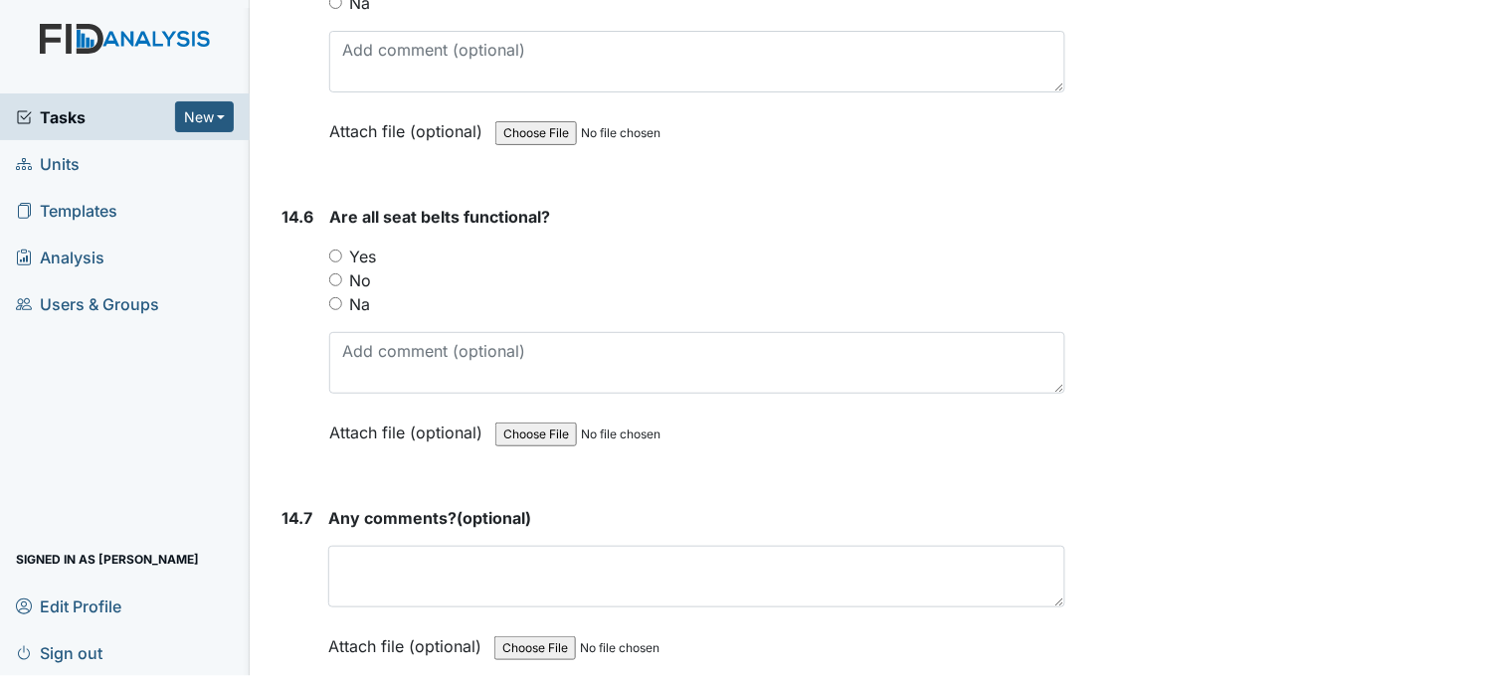
scroll to position [37789, 0]
click at [339, 247] on input "Yes" at bounding box center [335, 253] width 13 height 13
radio input "true"
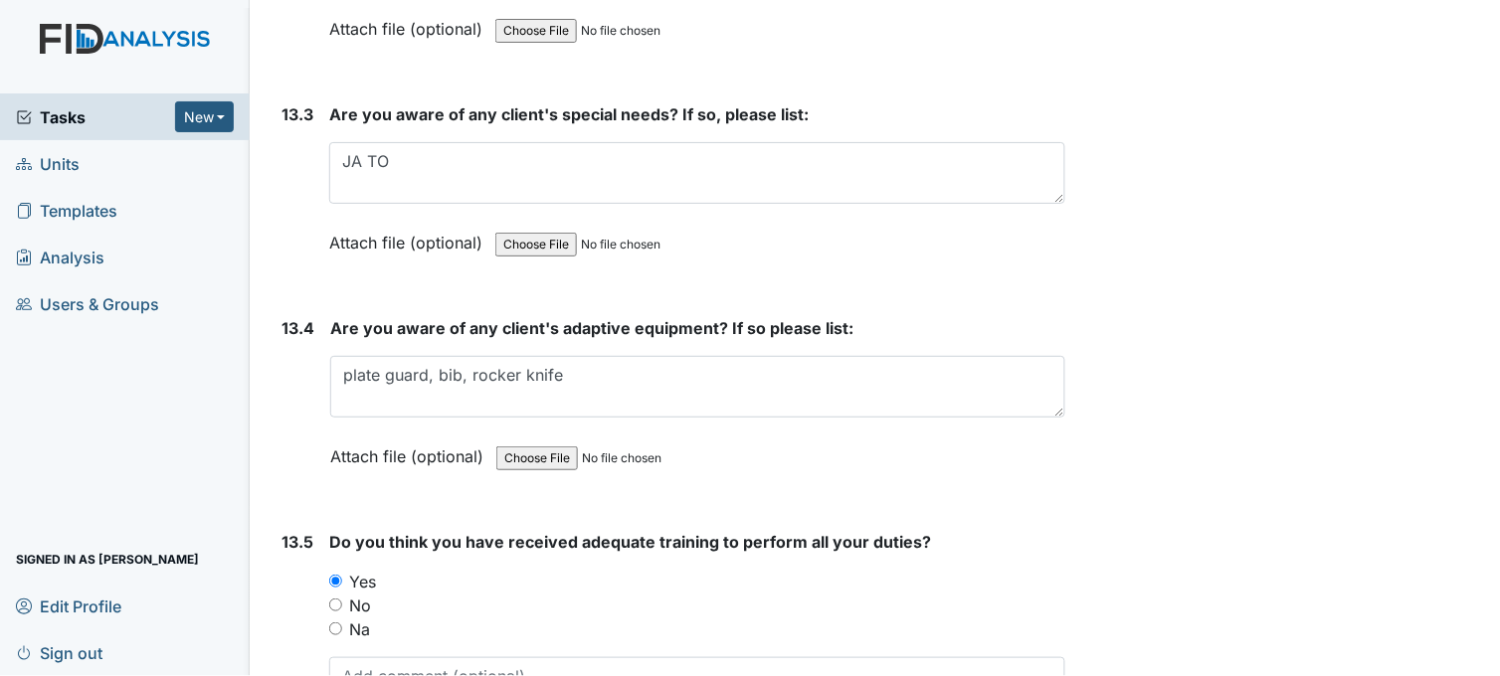
scroll to position [34760, 0]
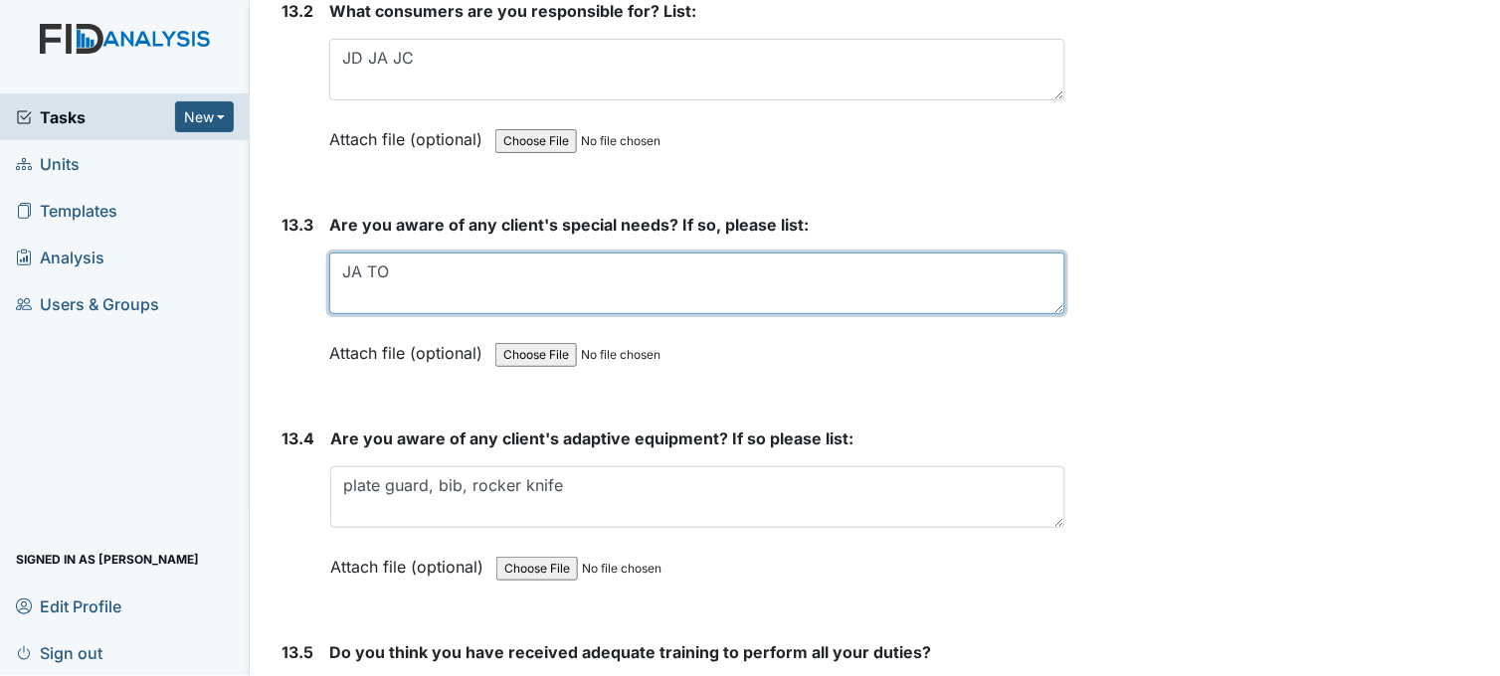
click at [423, 257] on textarea "JA TO" at bounding box center [697, 284] width 736 height 62
click at [727, 253] on textarea "JA and TO food are cut up, JC and TO diabetic," at bounding box center [697, 284] width 736 height 62
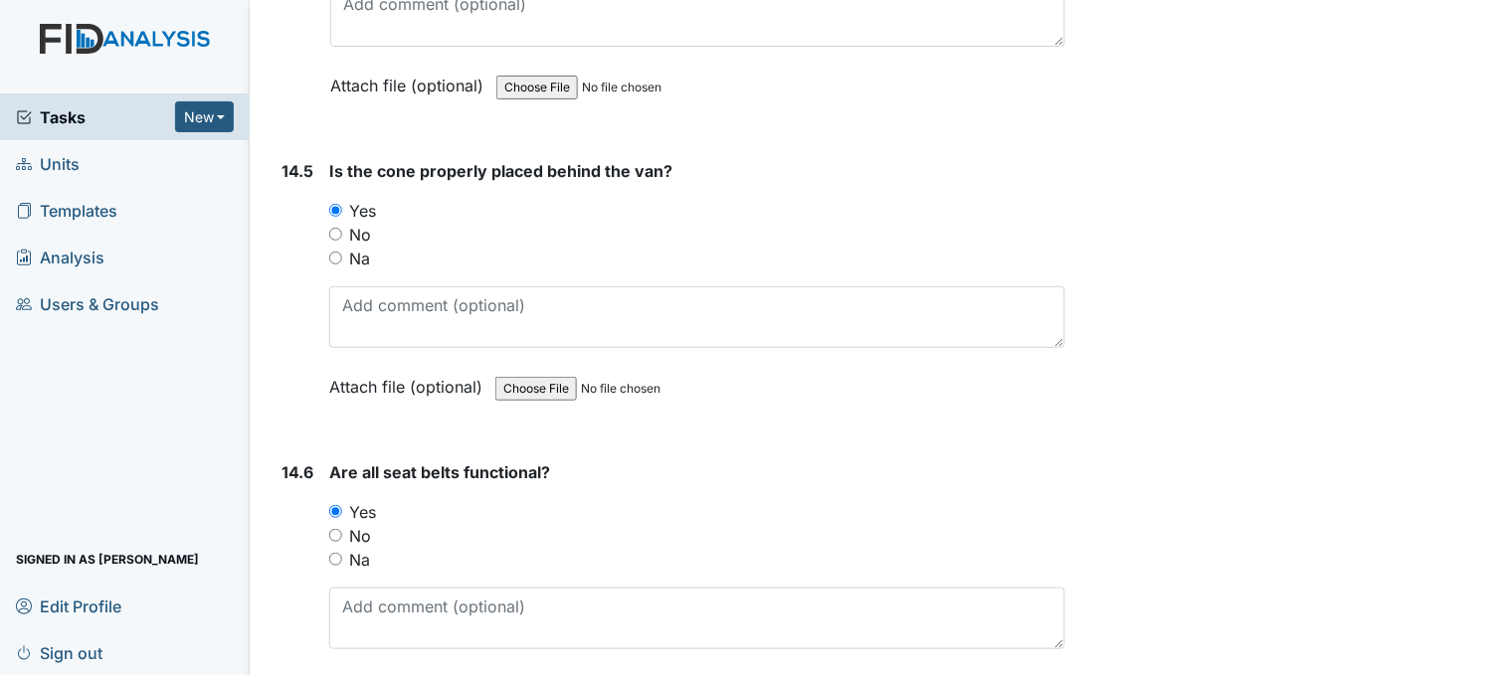
scroll to position [37854, 0]
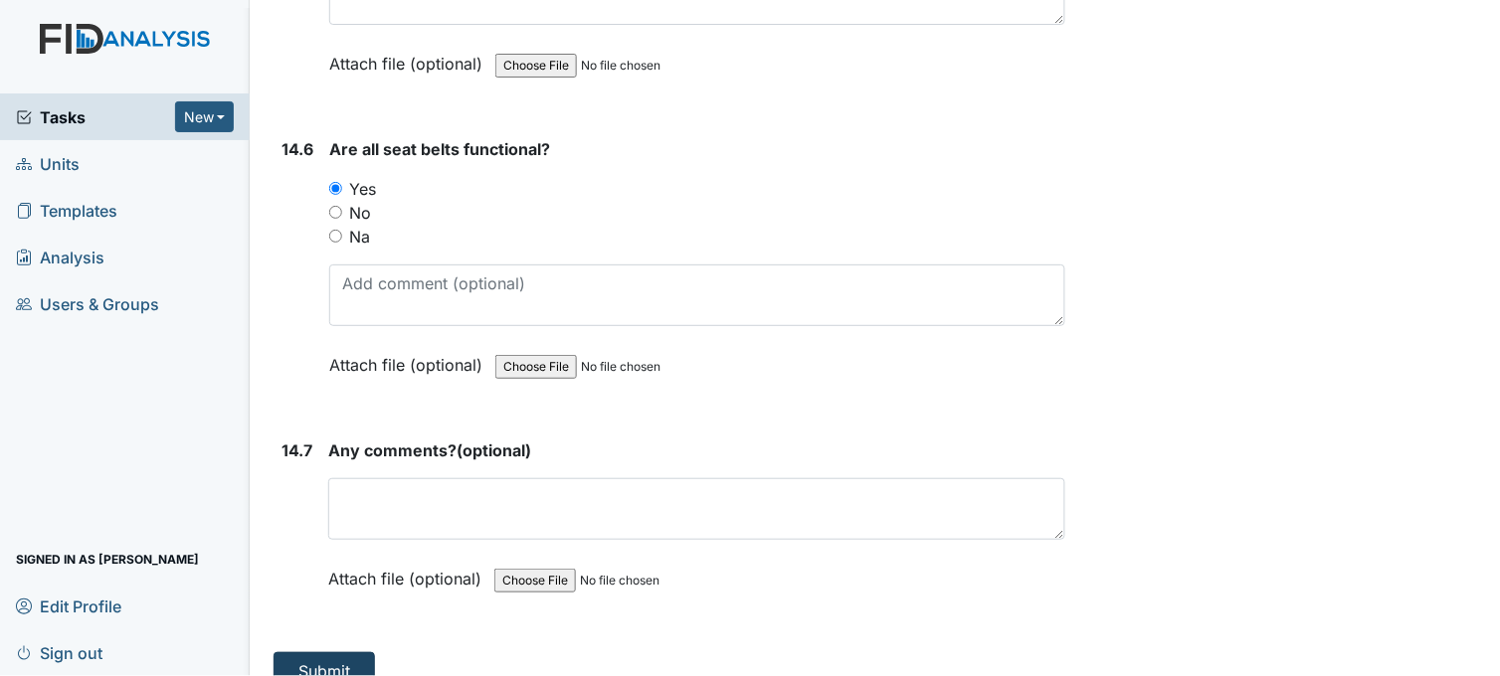
type textarea "JA and TO food are cut up, JC and TO diabetic, JA allergies, JA in pullups"
click at [334, 652] on button "Submit" at bounding box center [323, 671] width 101 height 38
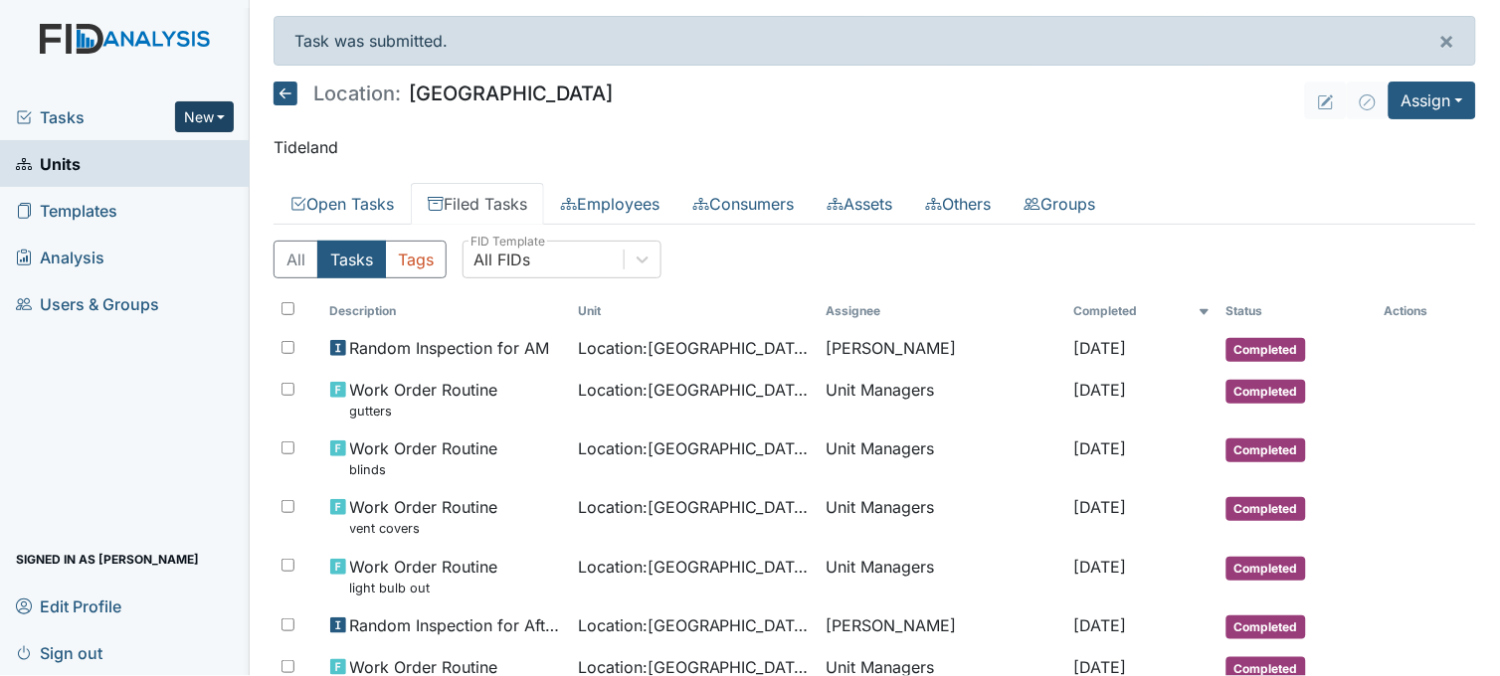
click at [203, 116] on button "New" at bounding box center [205, 116] width 60 height 31
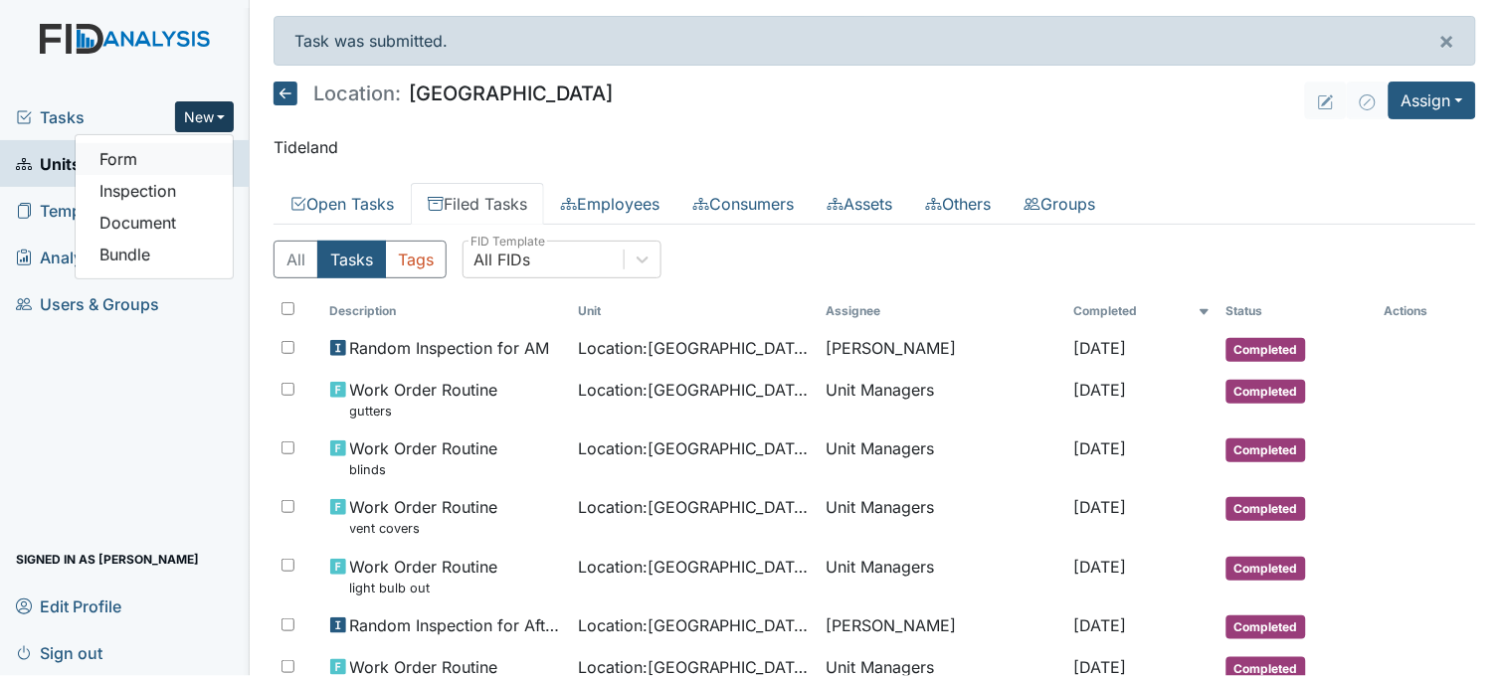
click at [142, 163] on link "Form" at bounding box center [154, 159] width 157 height 32
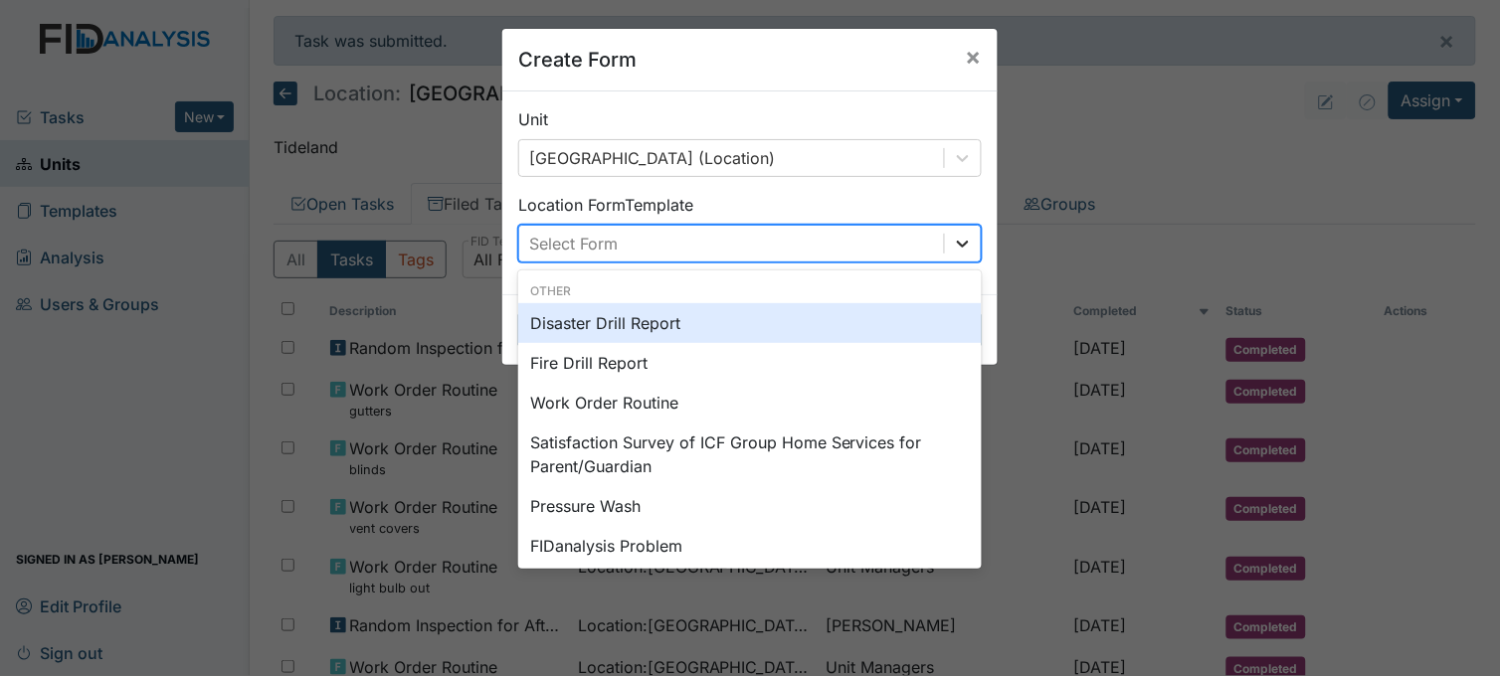
click at [953, 234] on icon at bounding box center [963, 244] width 20 height 20
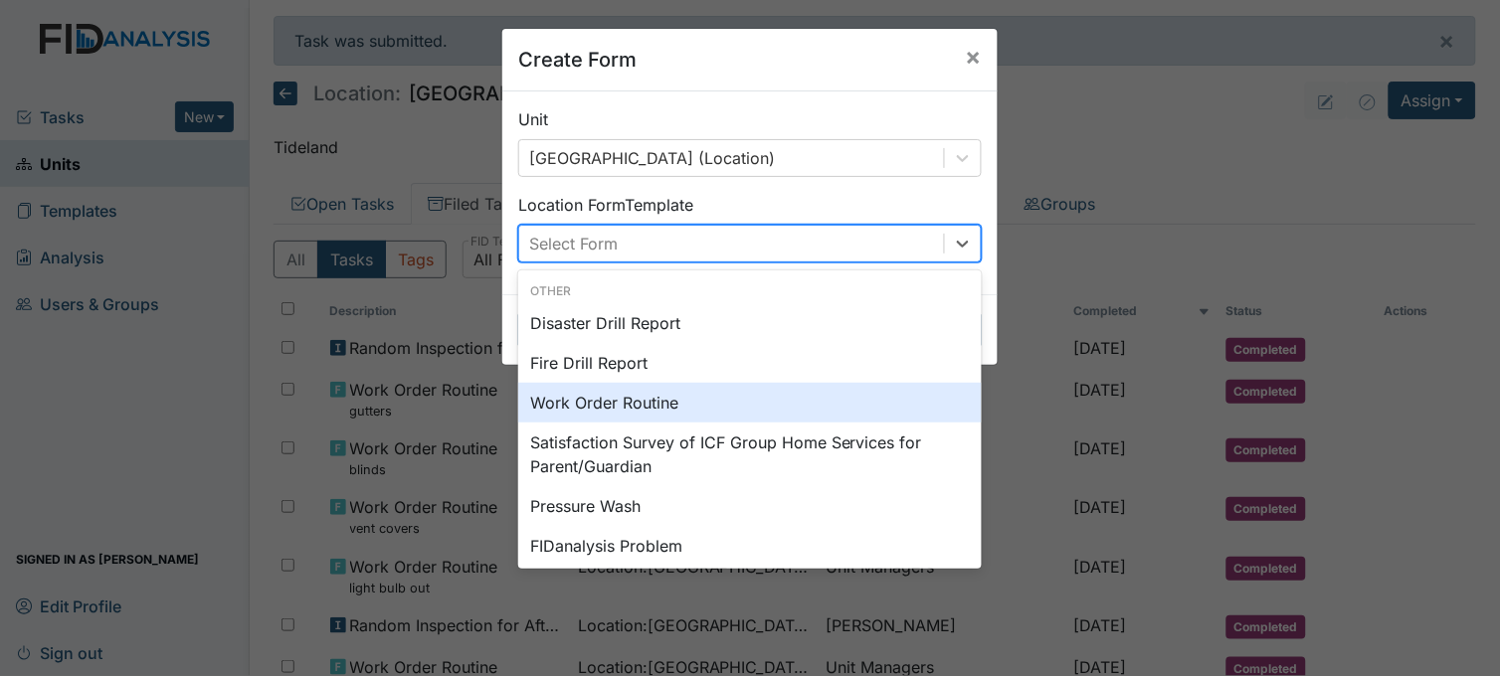
click at [667, 404] on div "Work Order Routine" at bounding box center [749, 403] width 463 height 40
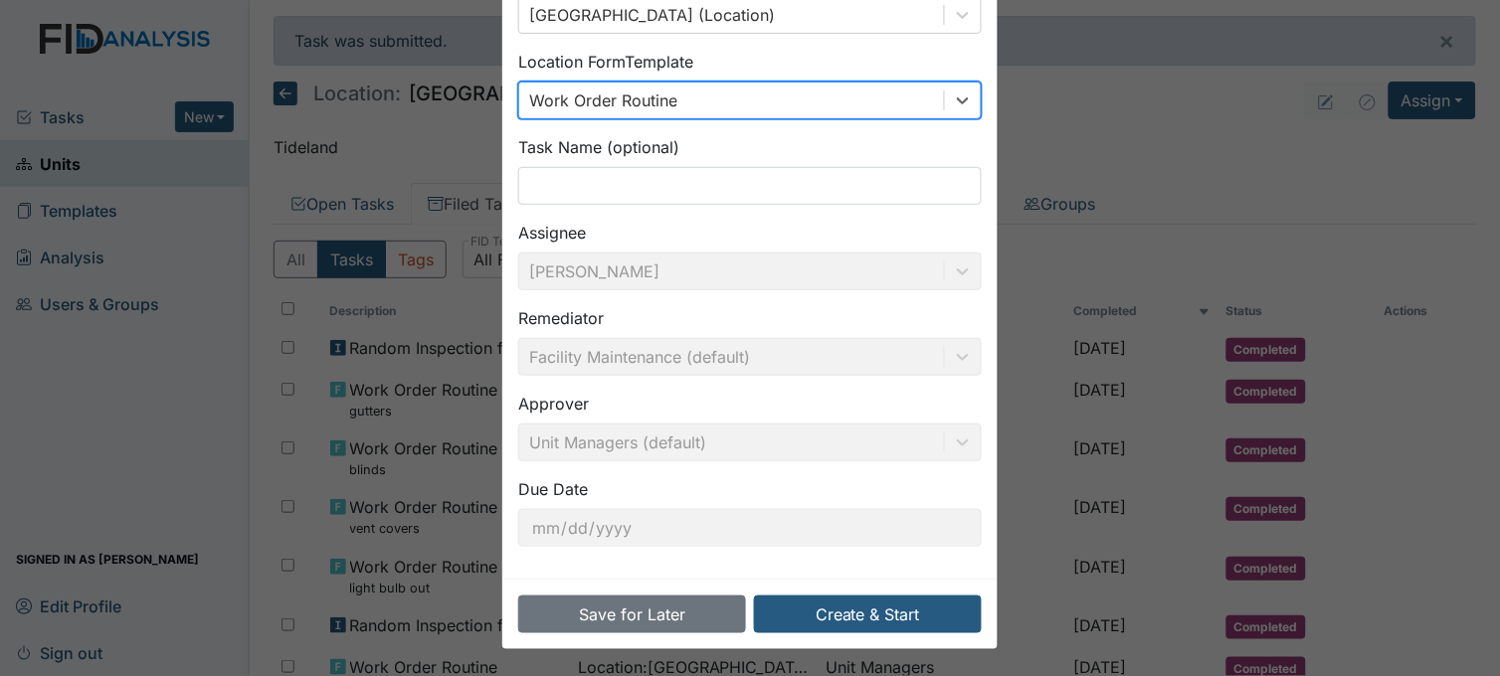
scroll to position [146, 0]
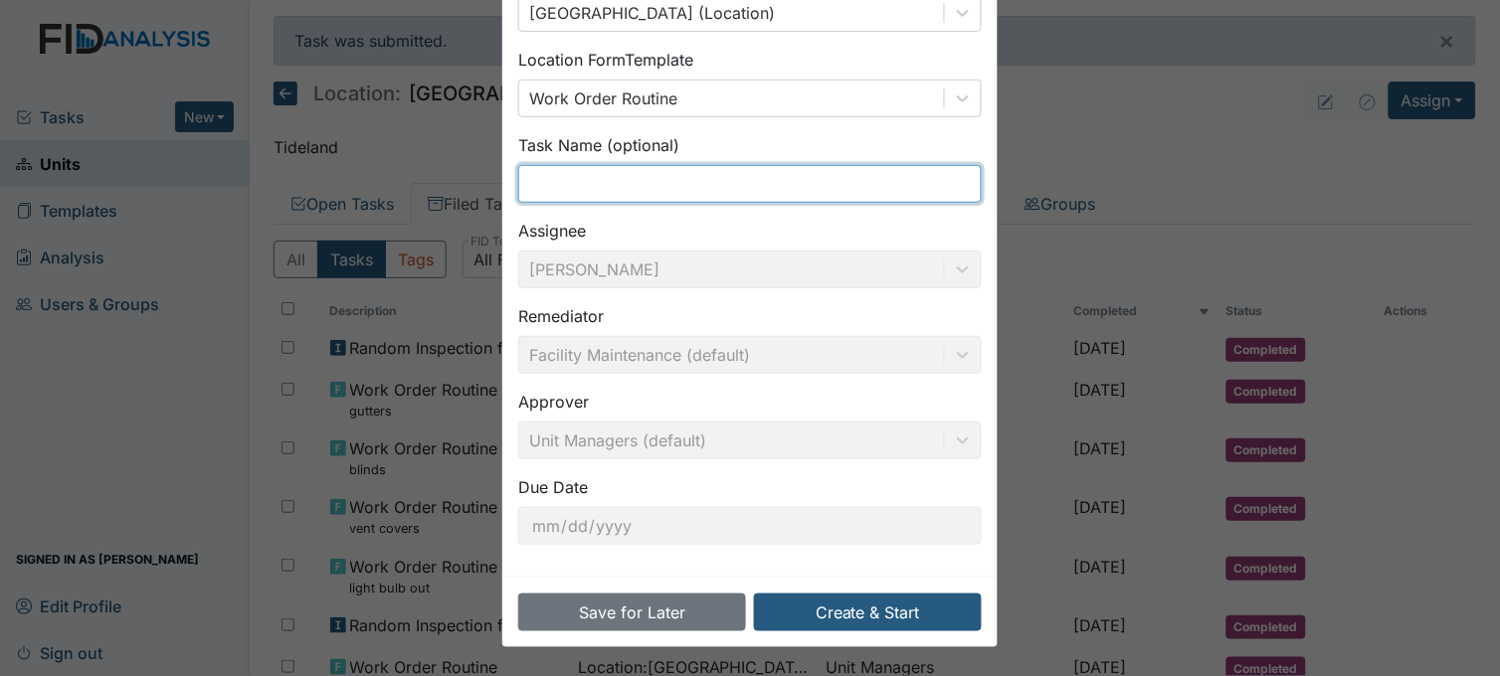
click at [674, 186] on input "text" at bounding box center [749, 184] width 463 height 38
type input "Internet outlet/box"
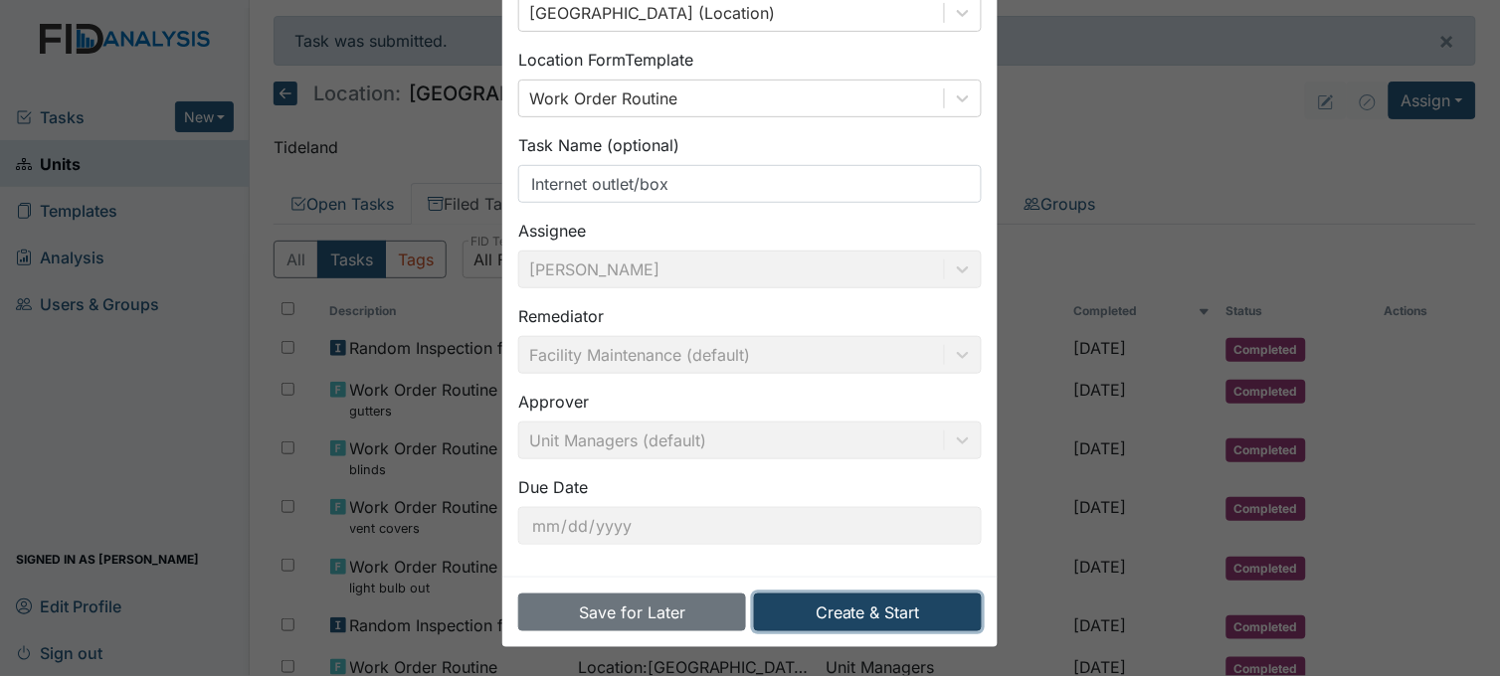
click at [883, 598] on button "Create & Start" at bounding box center [868, 613] width 228 height 38
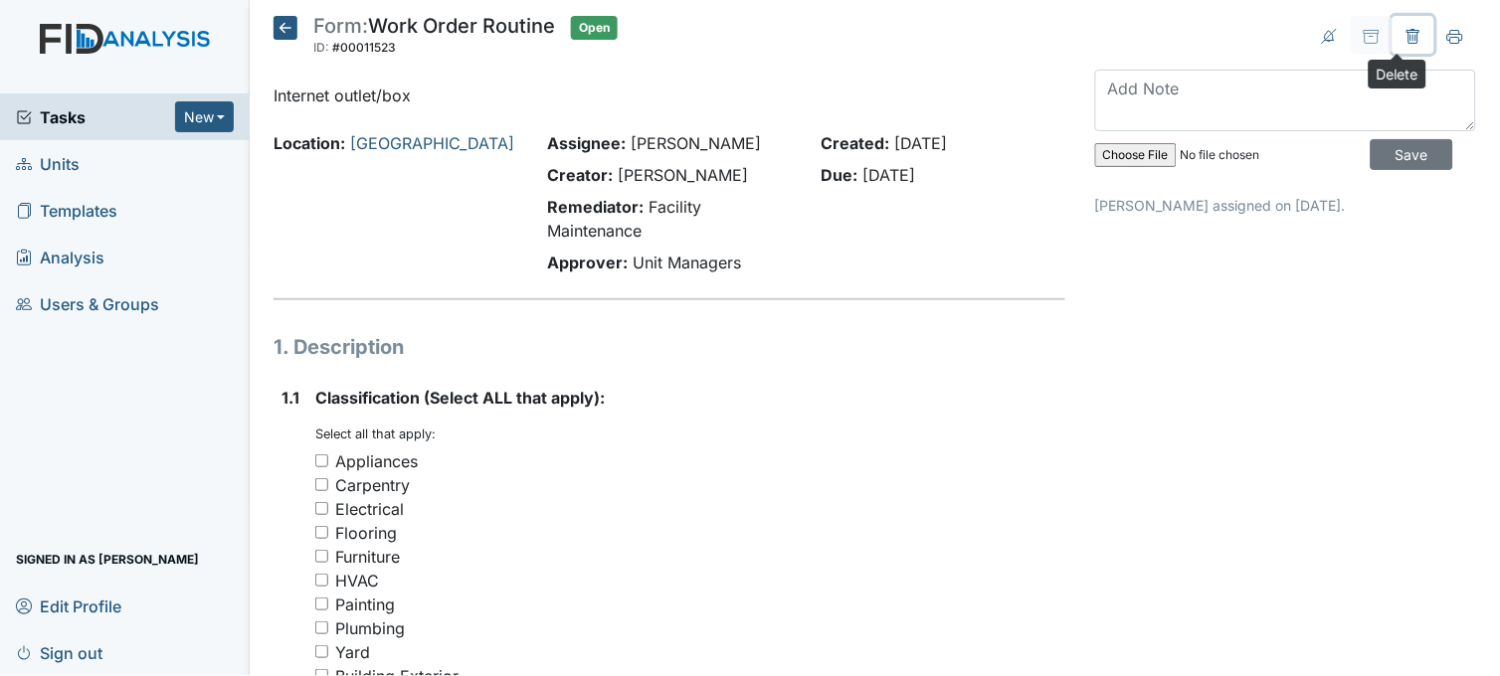
click at [1406, 32] on icon at bounding box center [1412, 36] width 13 height 15
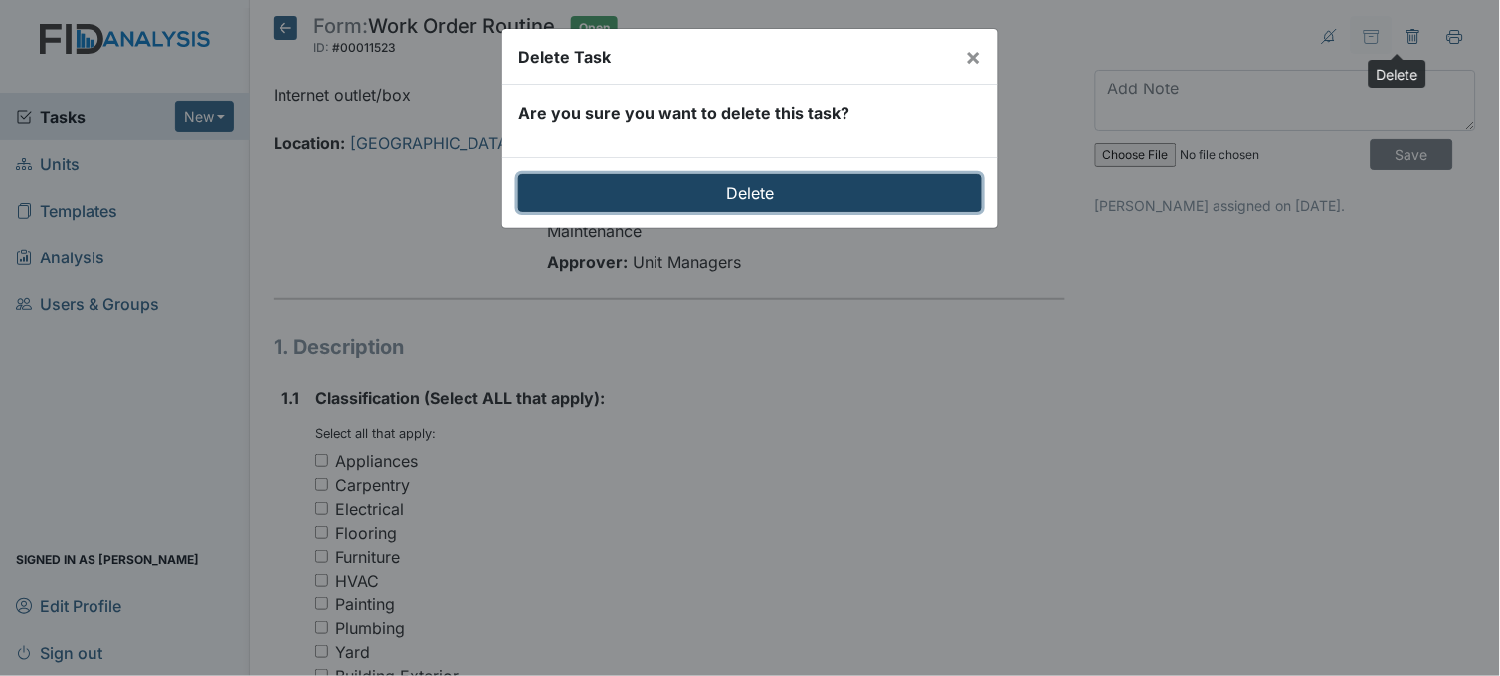
click at [852, 199] on input "Delete" at bounding box center [749, 193] width 463 height 38
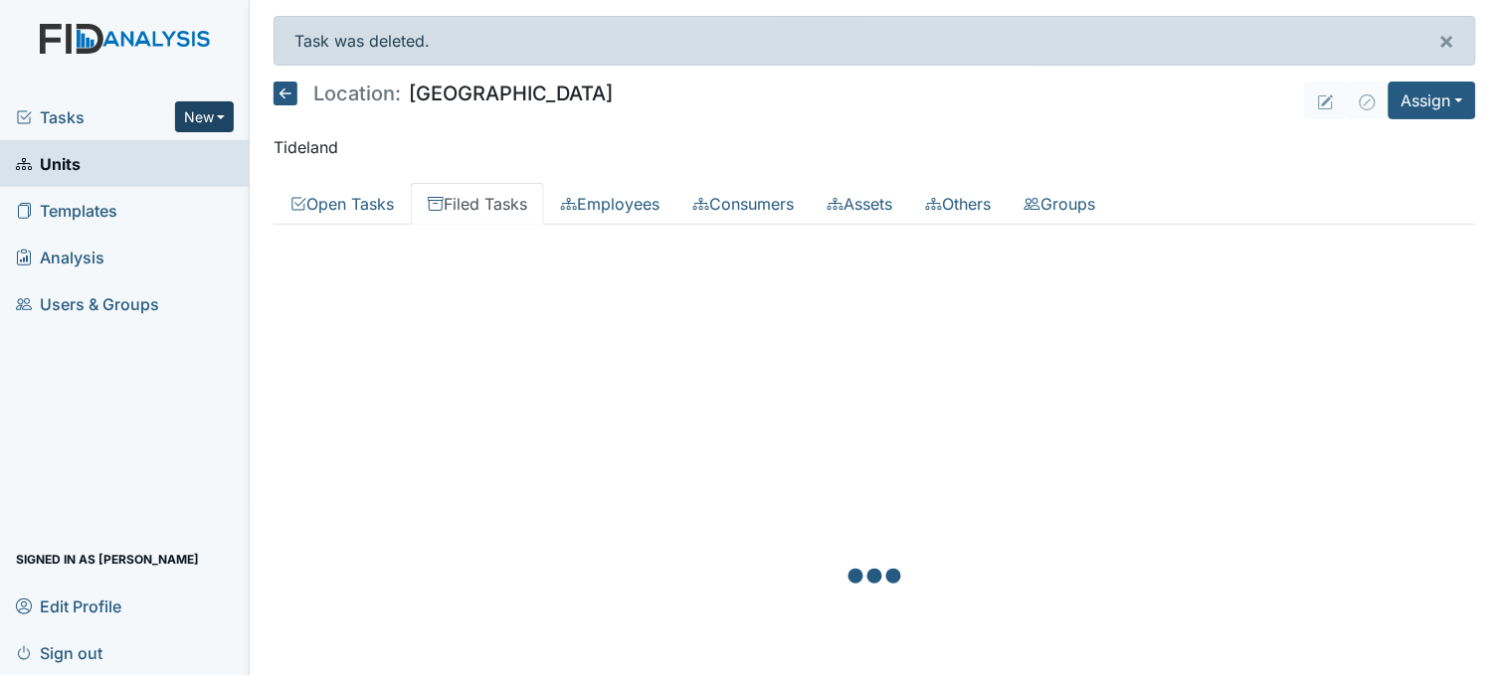
click at [217, 115] on button "New" at bounding box center [205, 116] width 60 height 31
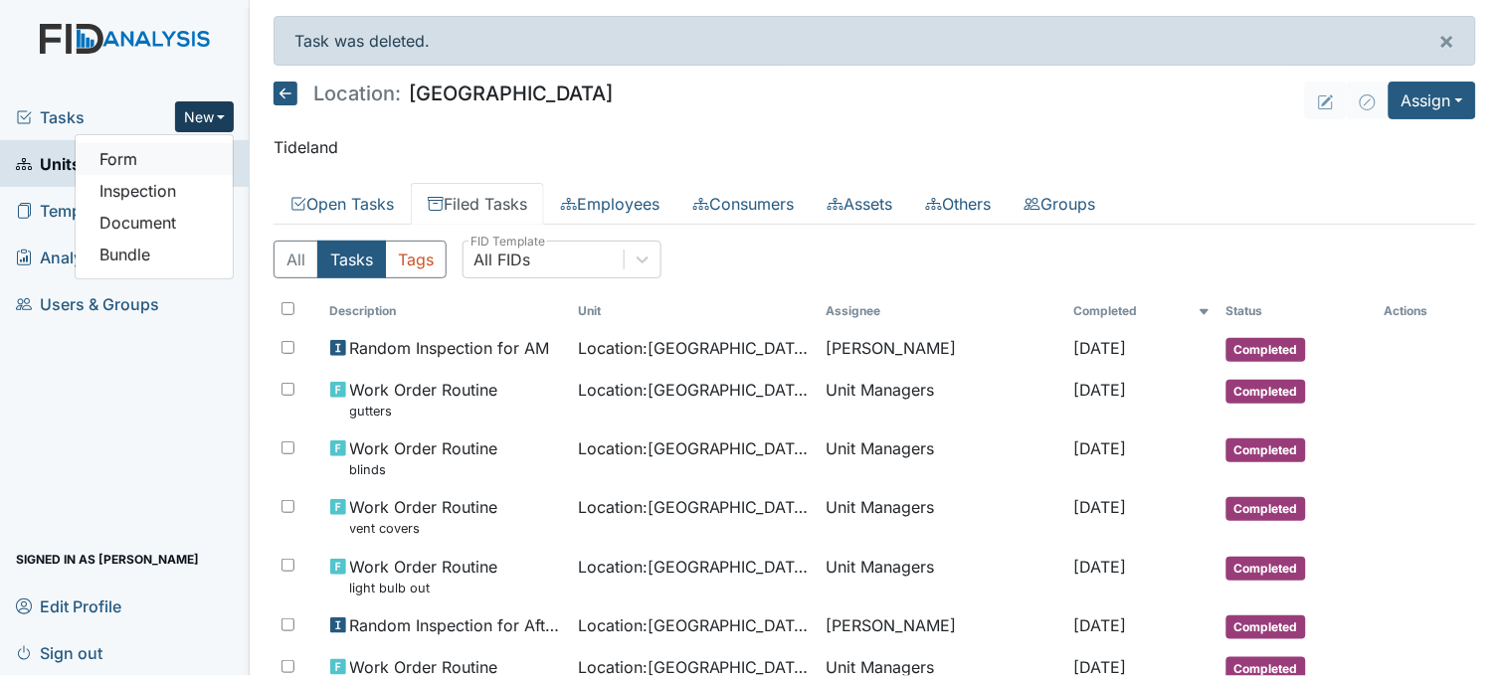
click at [196, 160] on link "Form" at bounding box center [154, 159] width 157 height 32
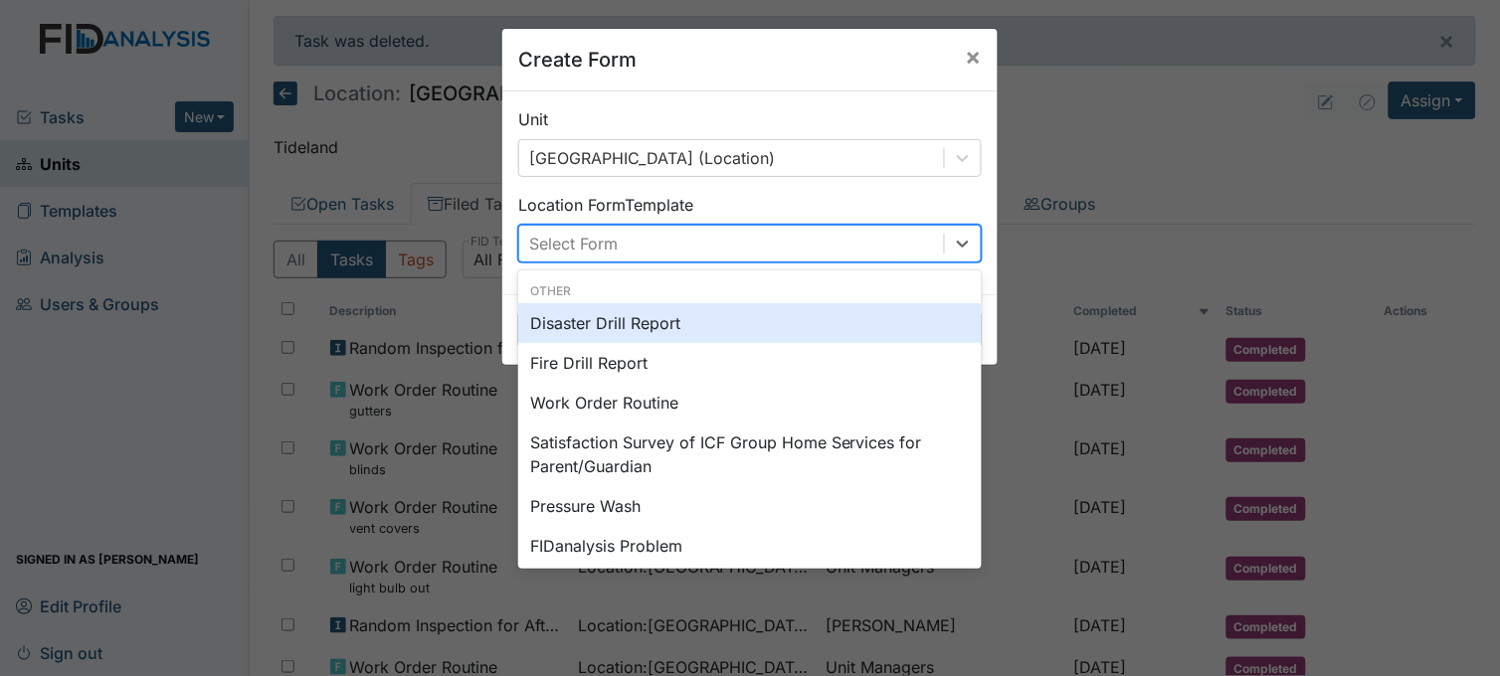
click at [933, 239] on div "Select Form" at bounding box center [731, 244] width 425 height 36
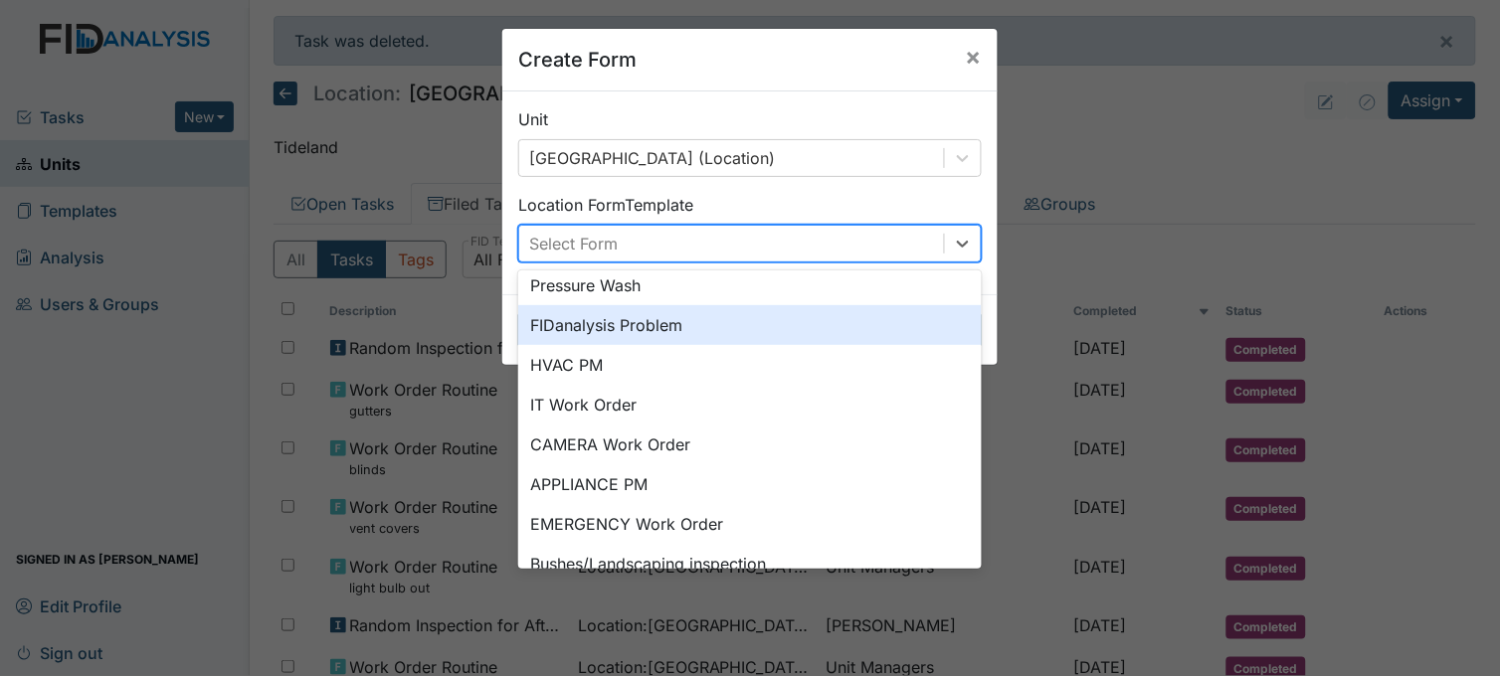
scroll to position [247, 0]
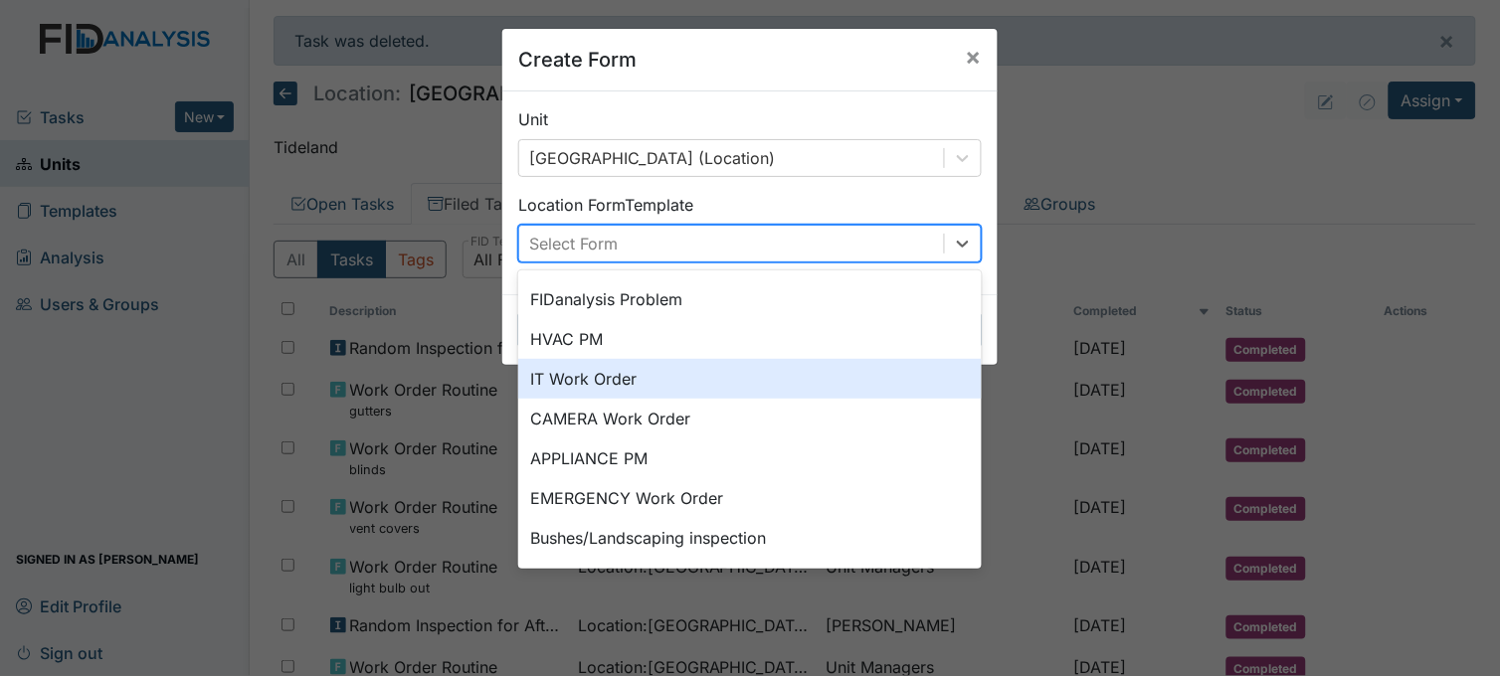
click at [604, 364] on div "IT Work Order" at bounding box center [749, 379] width 463 height 40
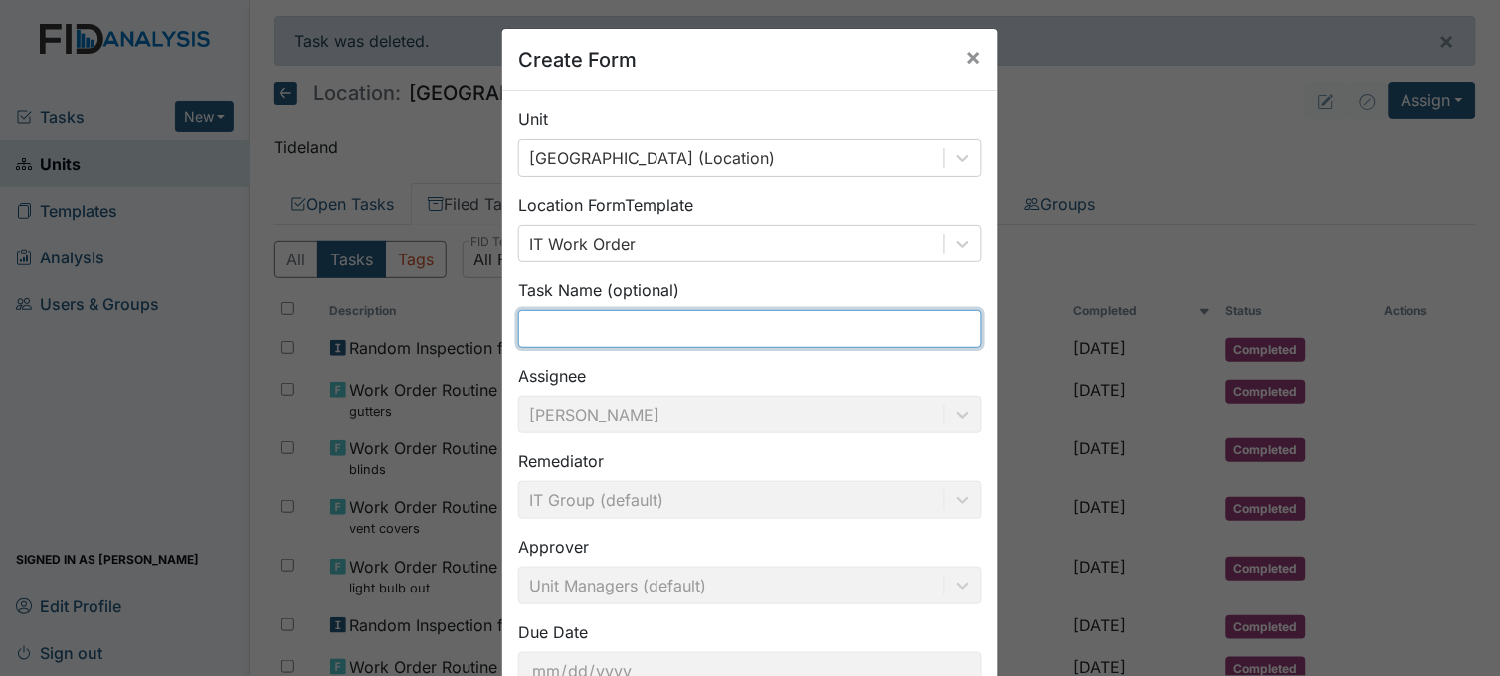
click at [621, 329] on input "text" at bounding box center [749, 329] width 463 height 38
type input "Internet outlet/box"
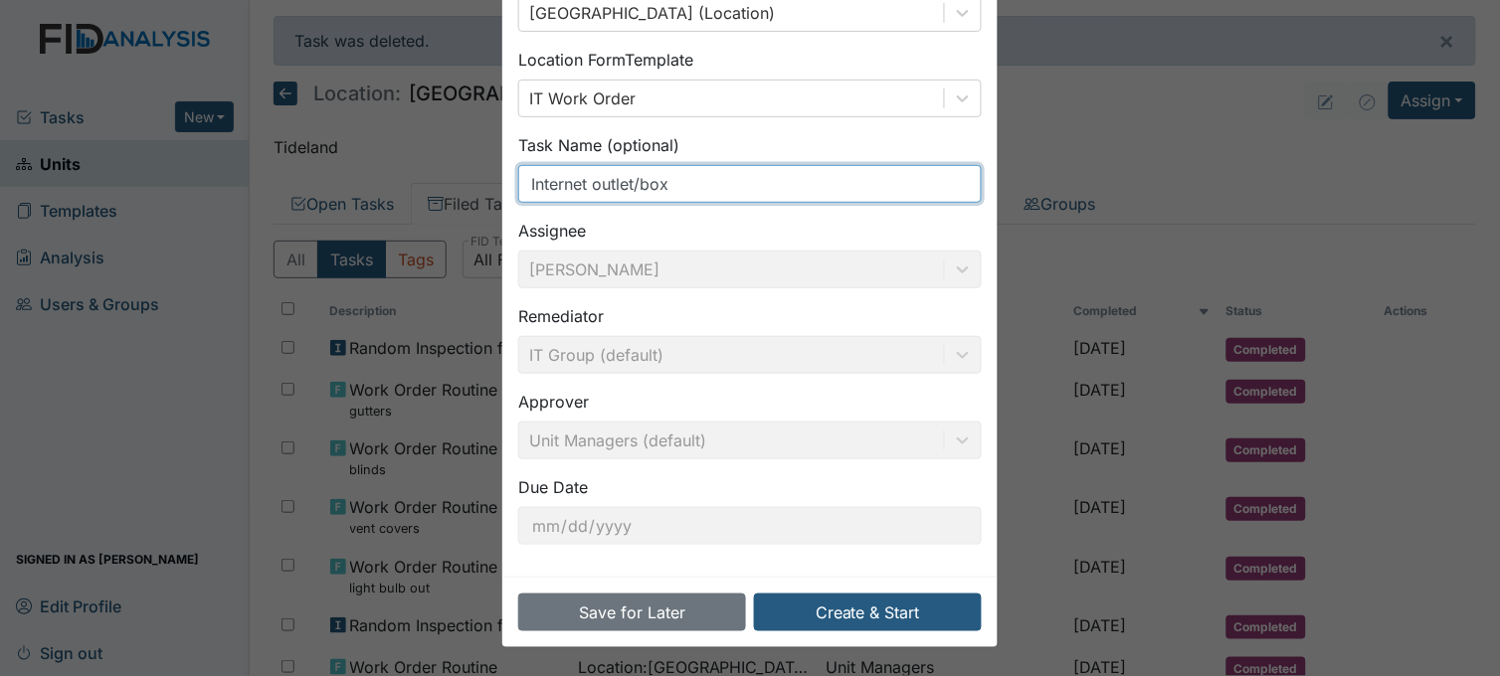
scroll to position [146, 0]
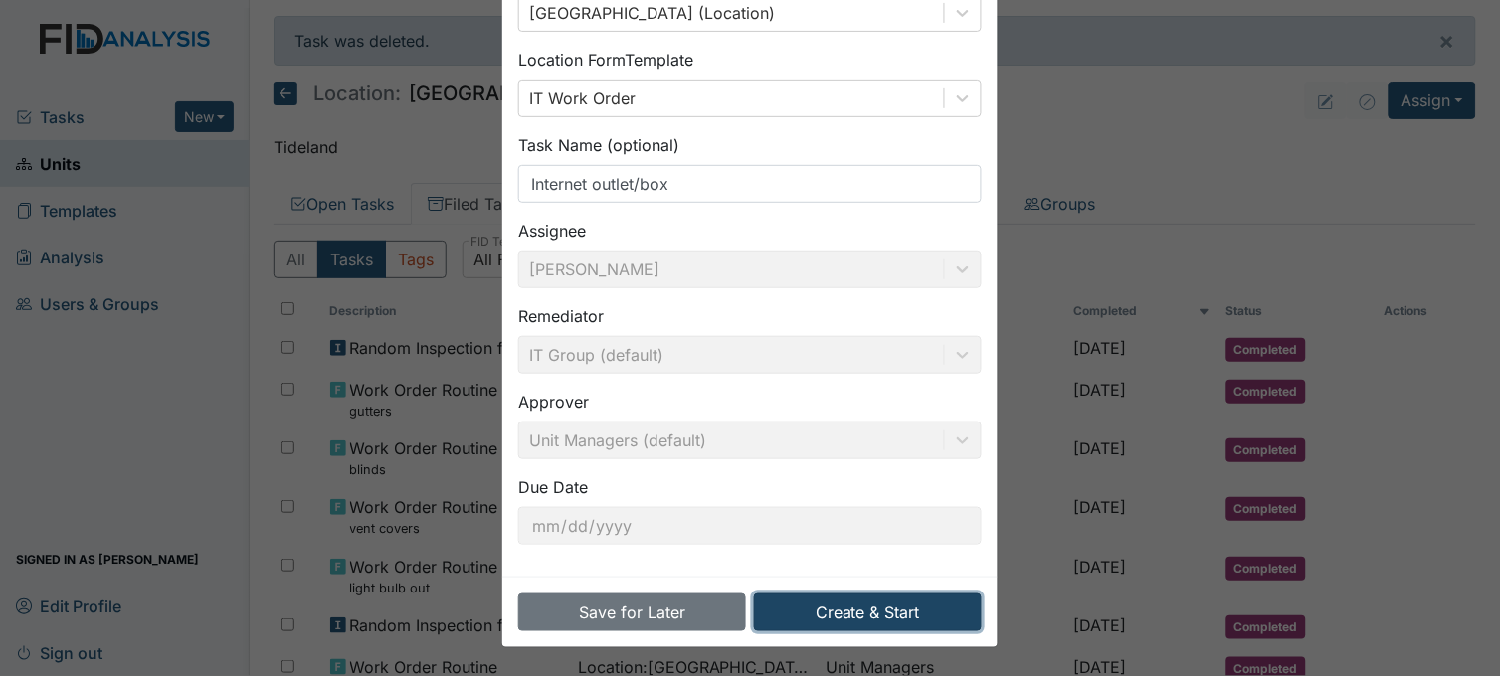
click at [893, 622] on button "Create & Start" at bounding box center [868, 613] width 228 height 38
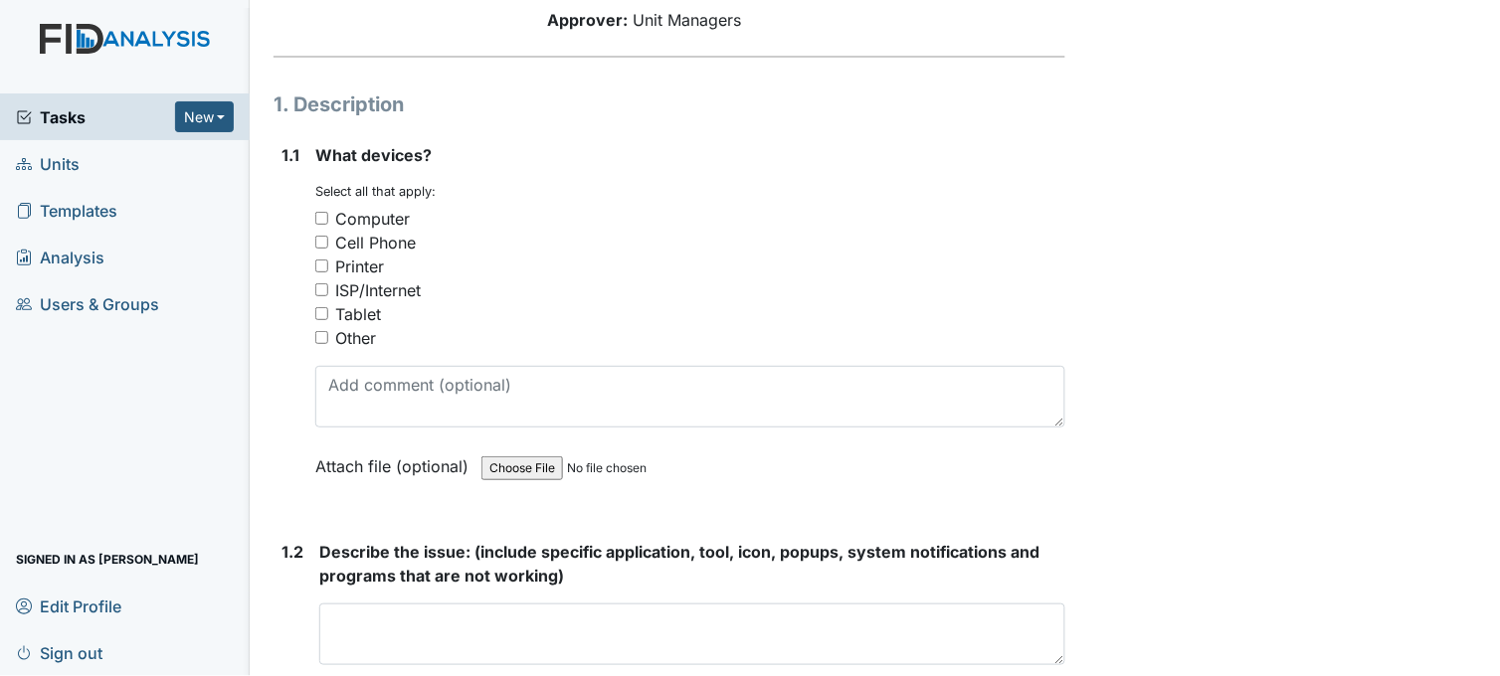
scroll to position [221, 0]
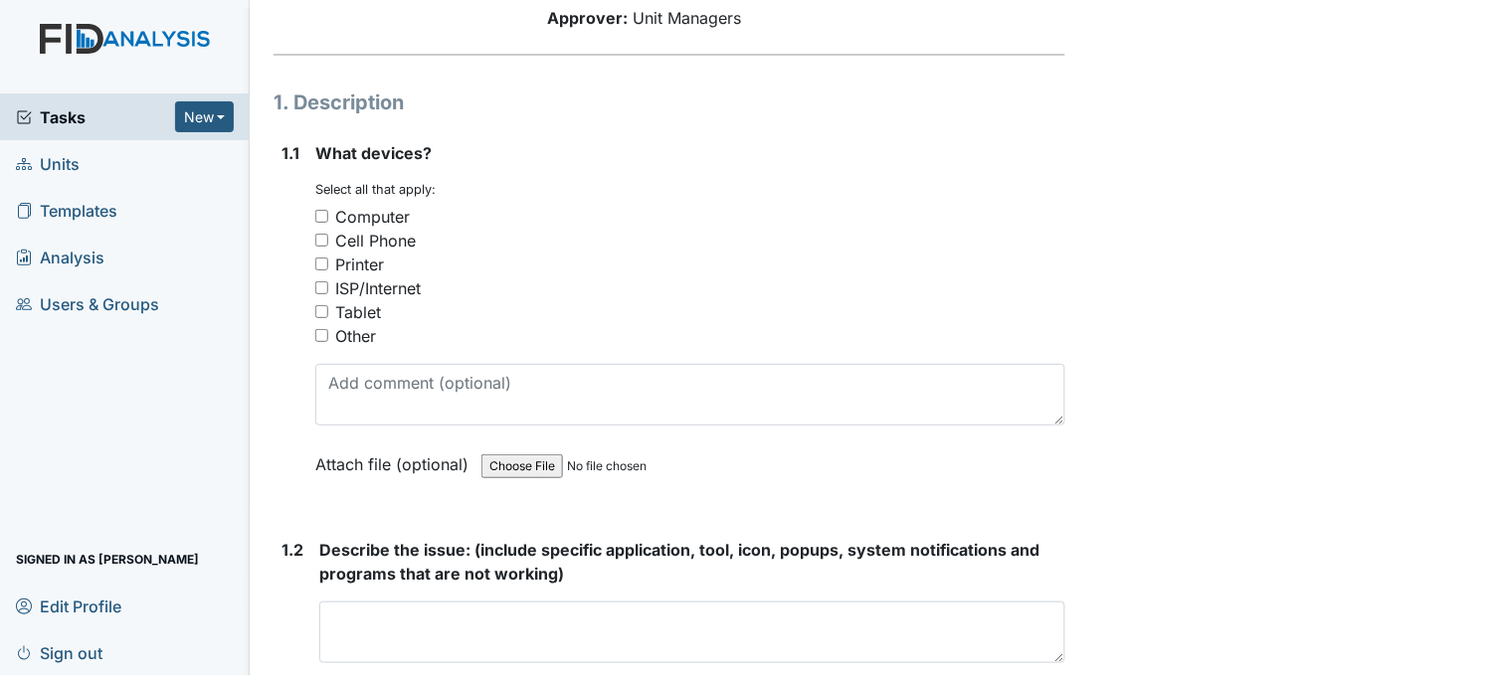
click at [320, 332] on input "Other" at bounding box center [321, 335] width 13 height 13
checkbox input "true"
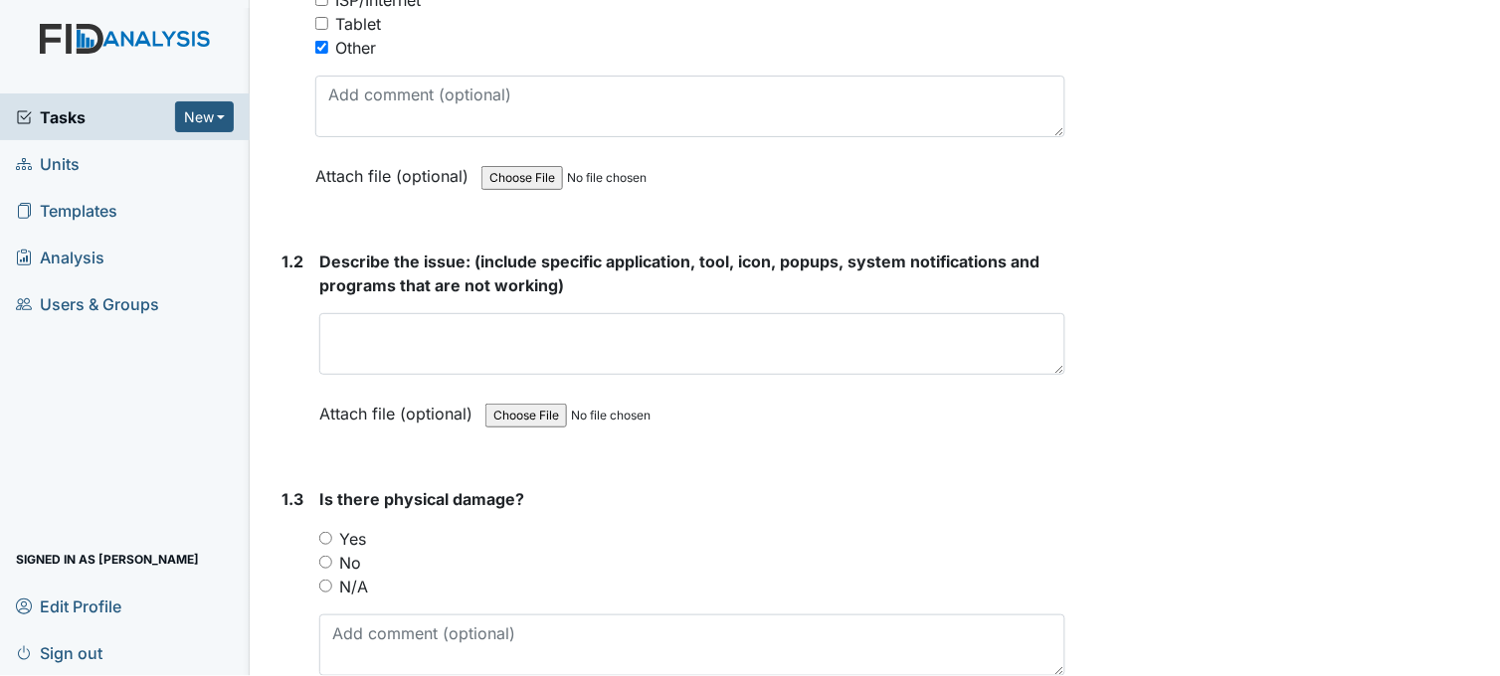
scroll to position [552, 0]
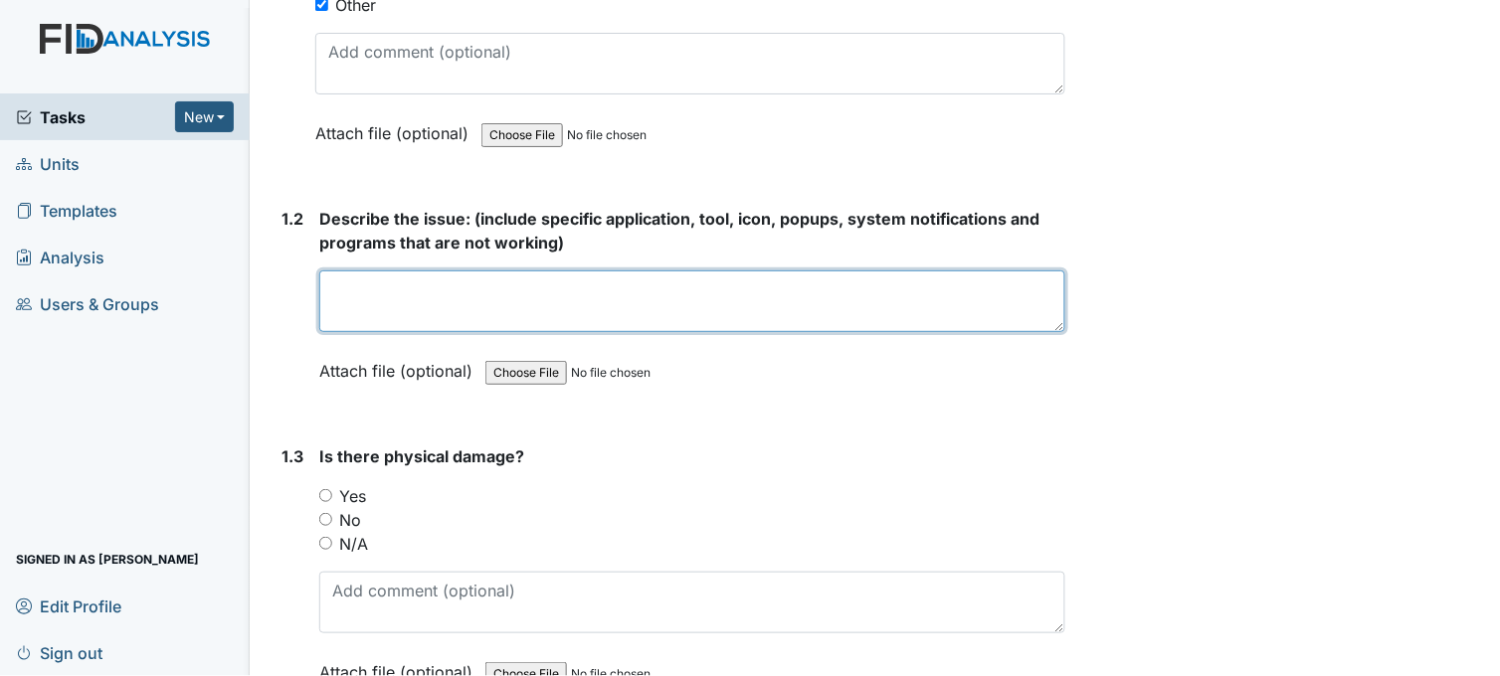
click at [403, 299] on textarea at bounding box center [692, 301] width 746 height 62
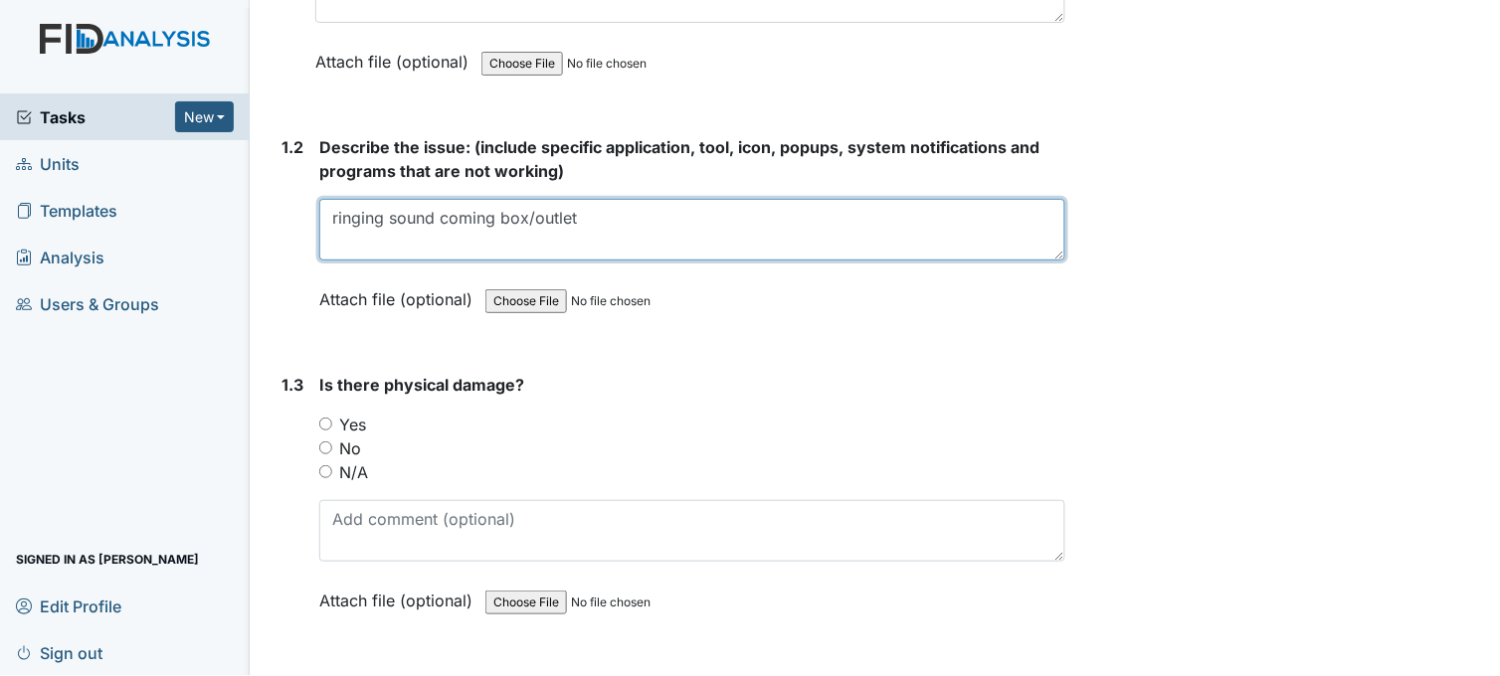
scroll to position [662, 0]
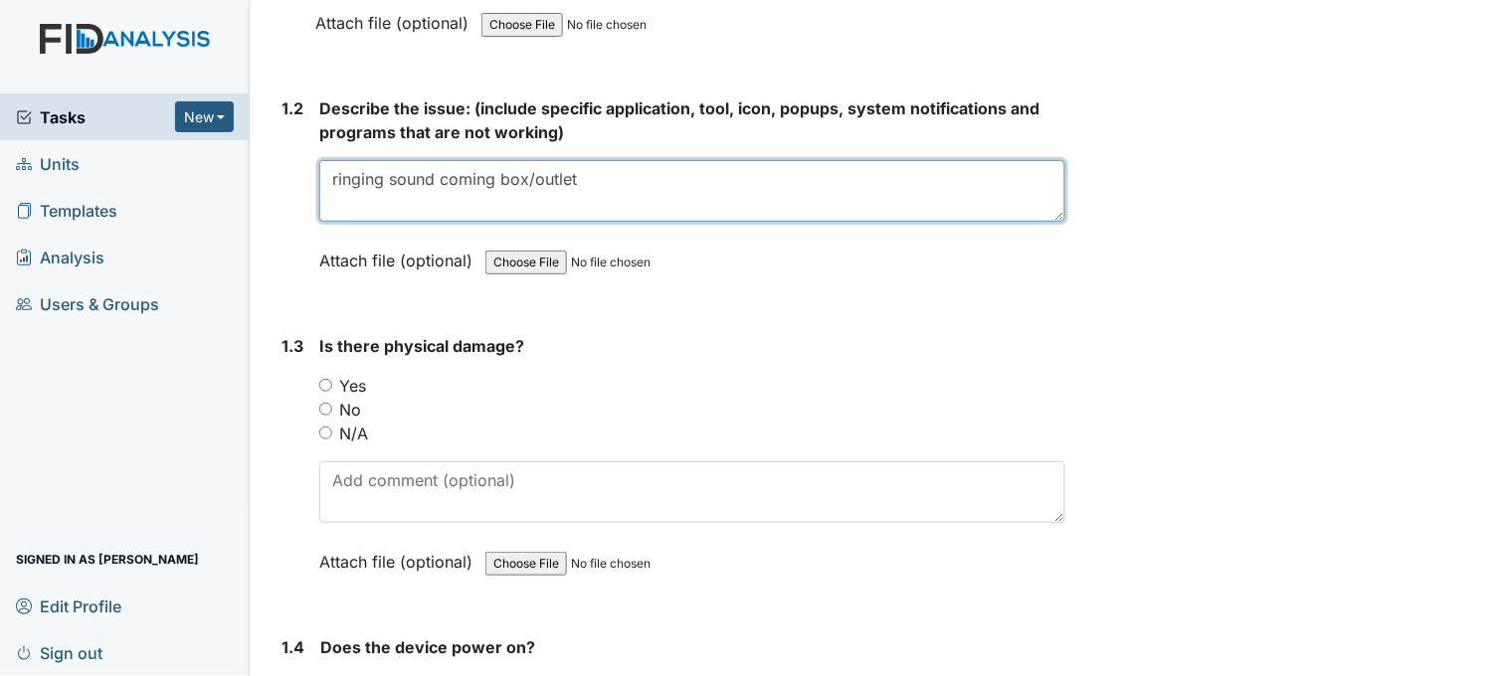
type textarea "ringing sound coming box/outlet"
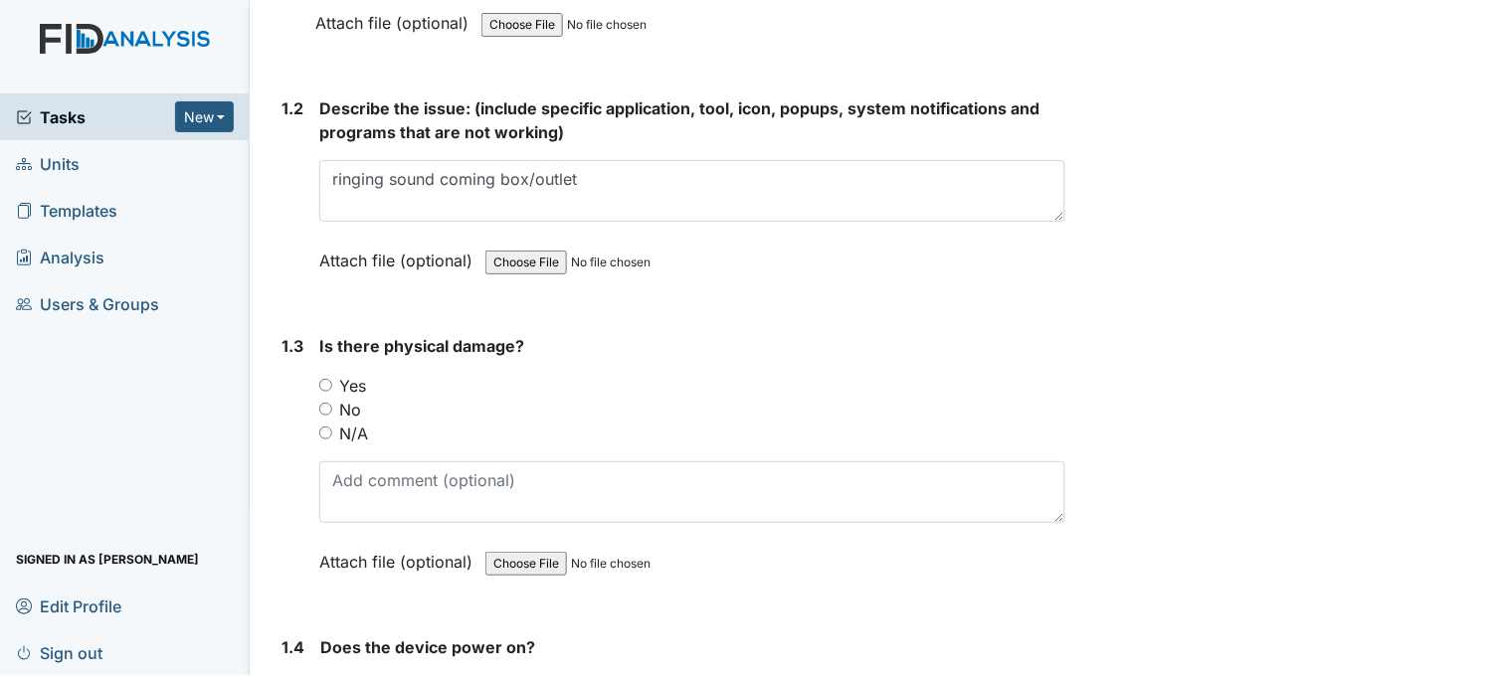
click at [324, 408] on input "No" at bounding box center [325, 409] width 13 height 13
radio input "true"
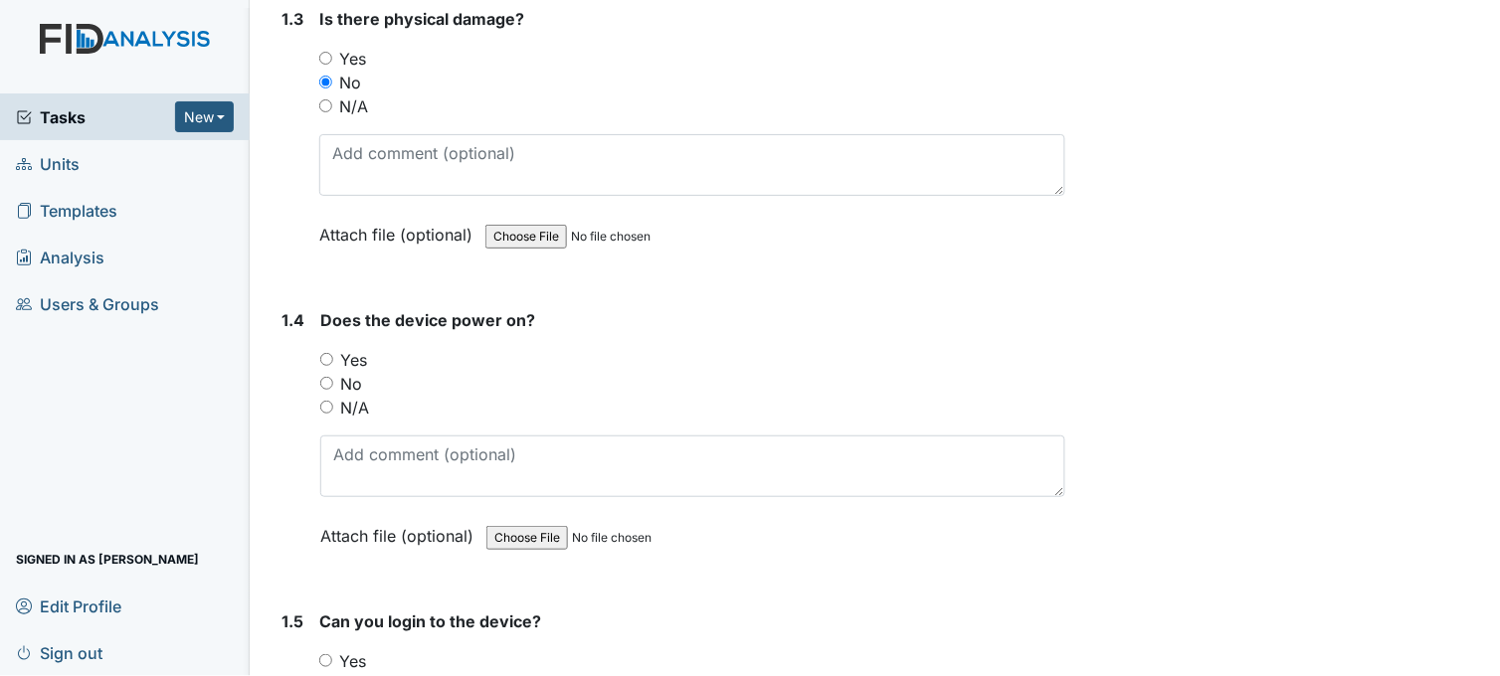
scroll to position [994, 0]
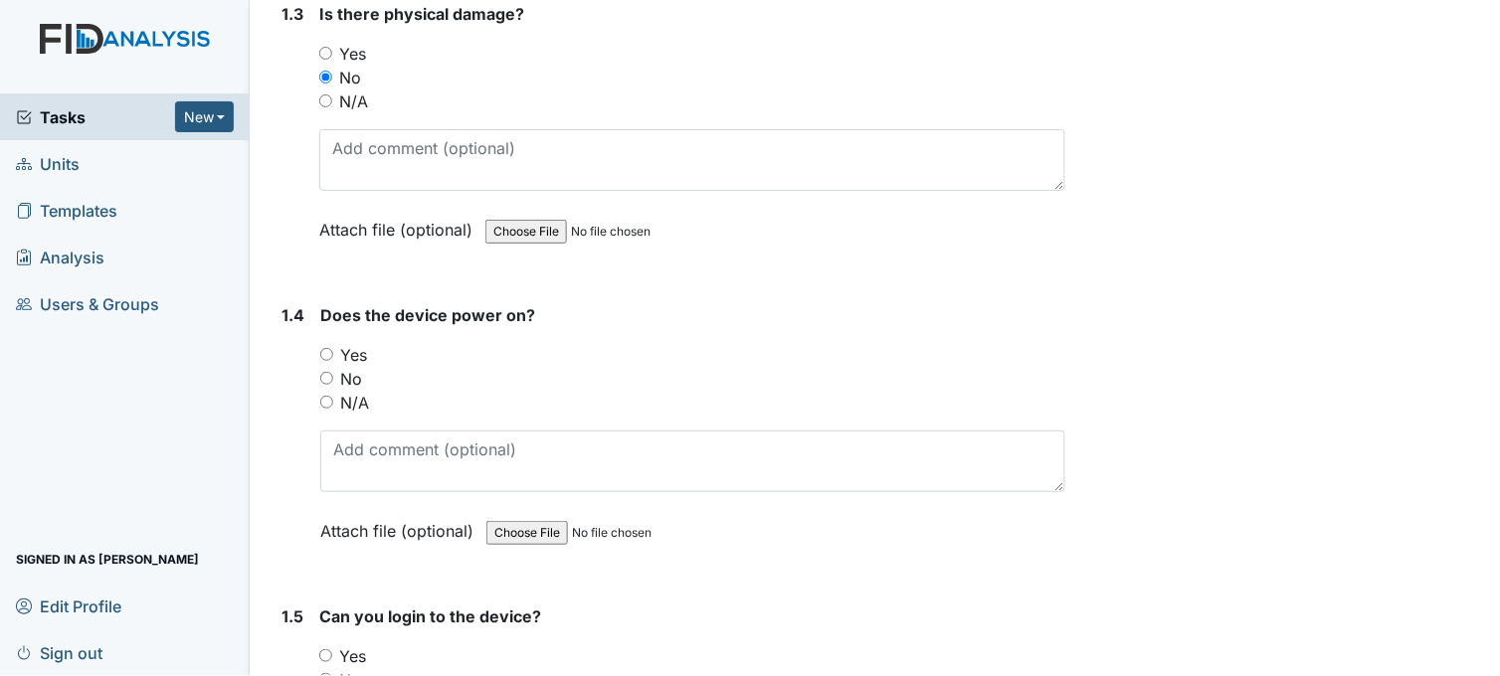
click at [329, 351] on input "Yes" at bounding box center [326, 354] width 13 height 13
radio input "true"
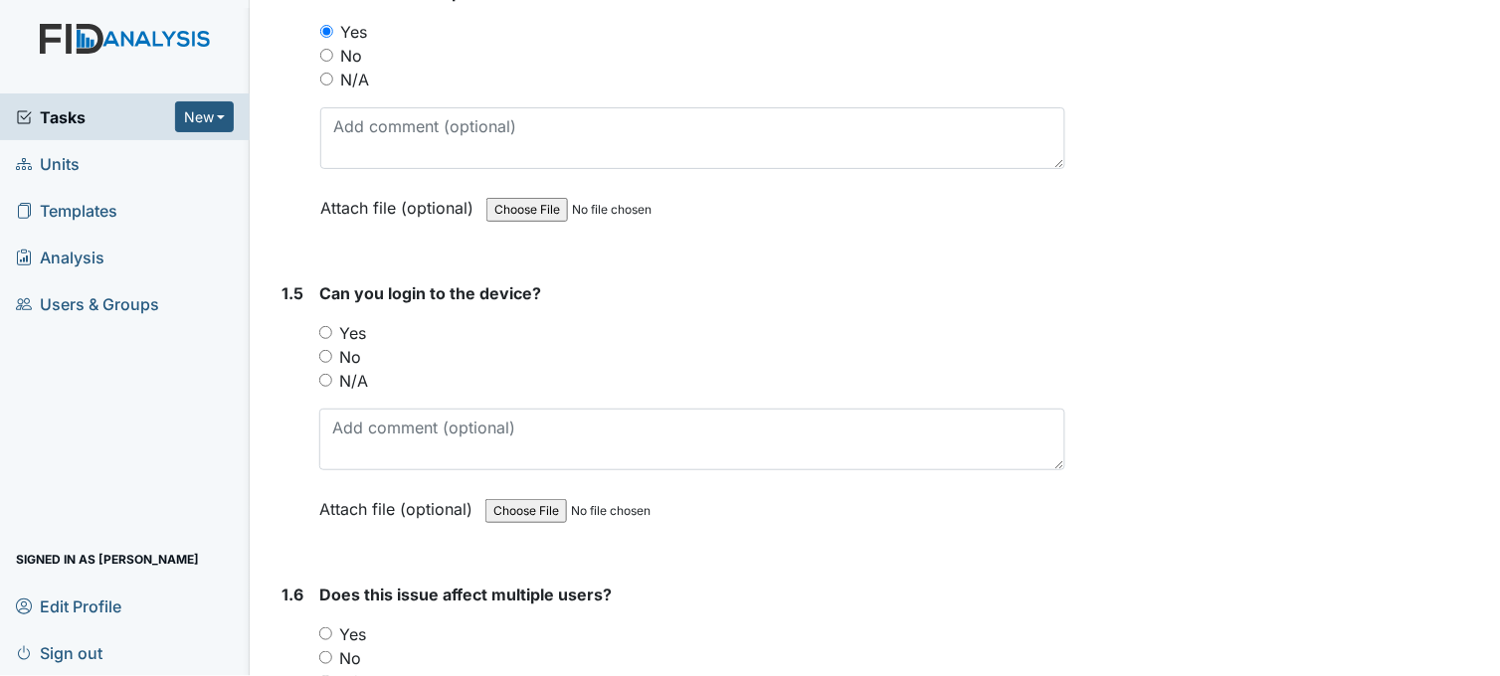
scroll to position [1326, 0]
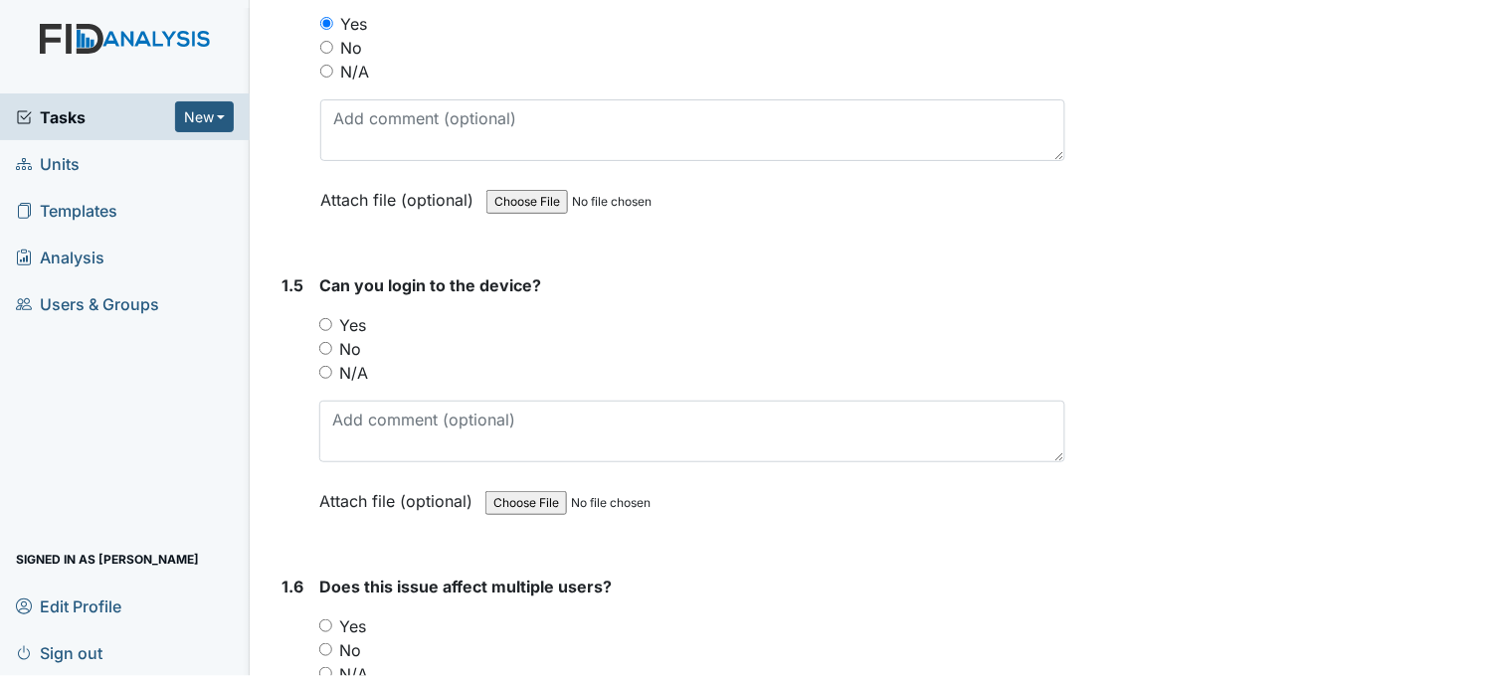
click at [321, 318] on input "Yes" at bounding box center [325, 324] width 13 height 13
radio input "true"
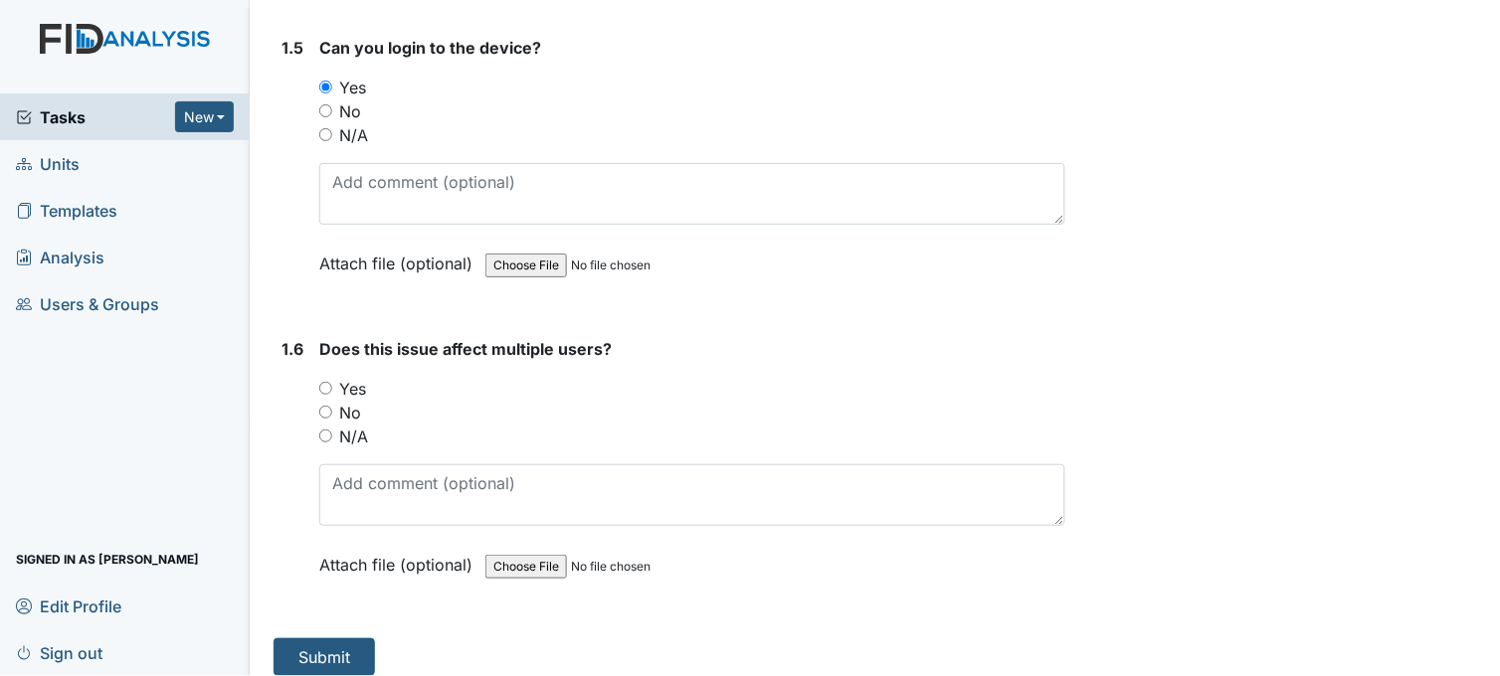
scroll to position [1576, 0]
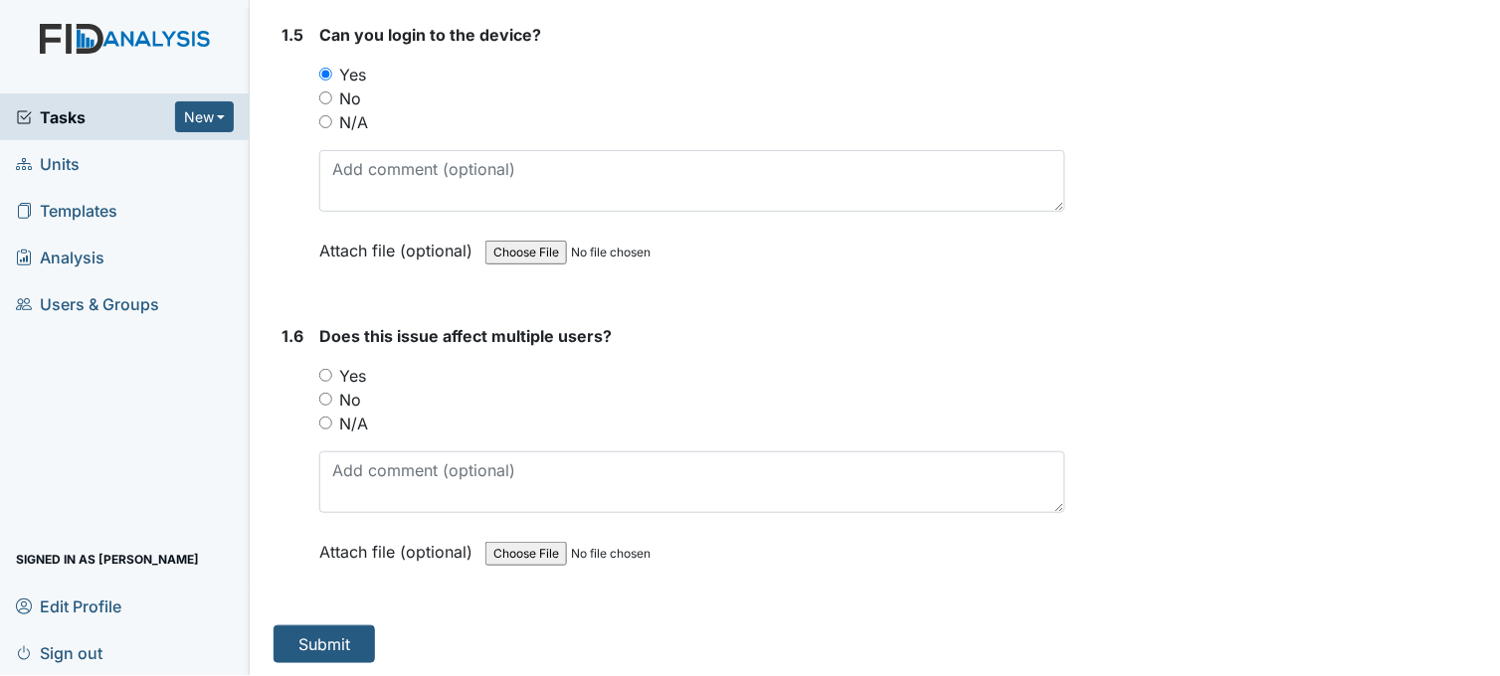
click at [326, 375] on input "Yes" at bounding box center [325, 375] width 13 height 13
radio input "true"
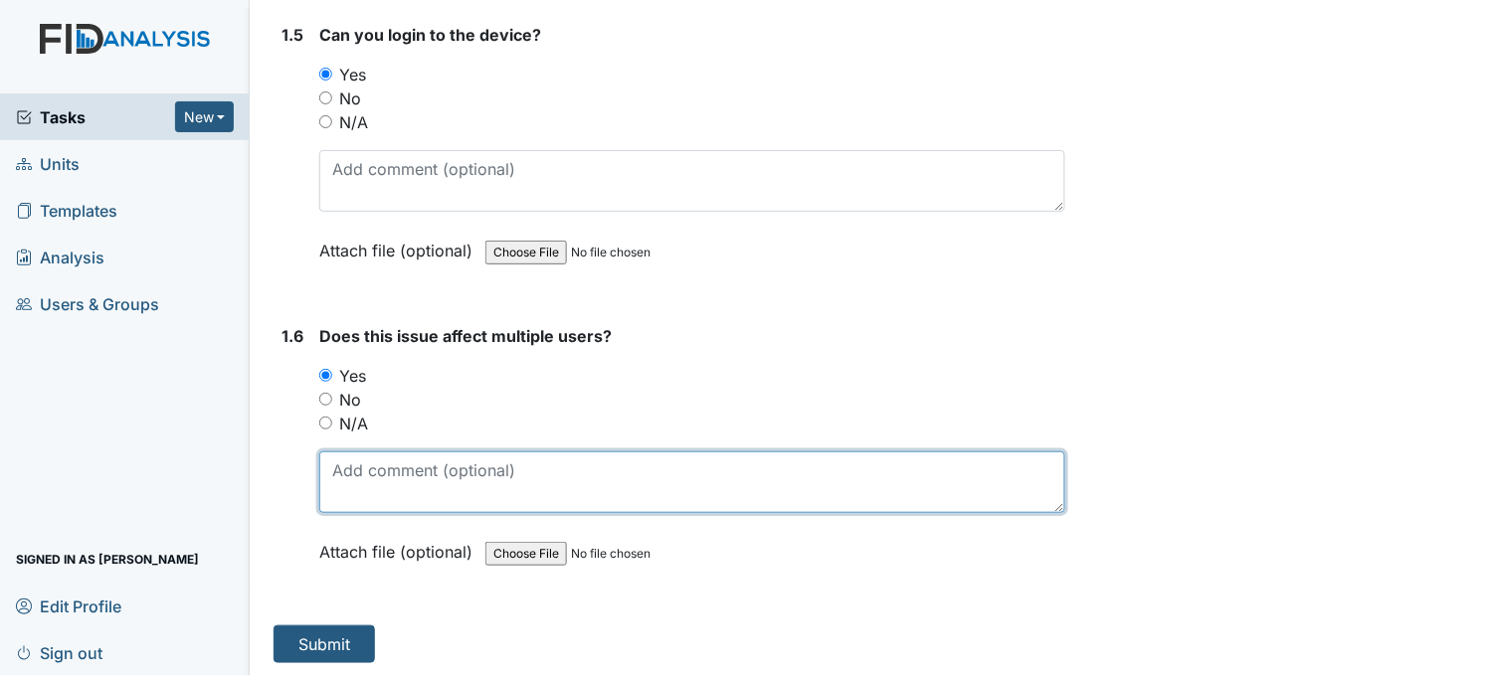
click at [475, 475] on textarea at bounding box center [692, 482] width 746 height 62
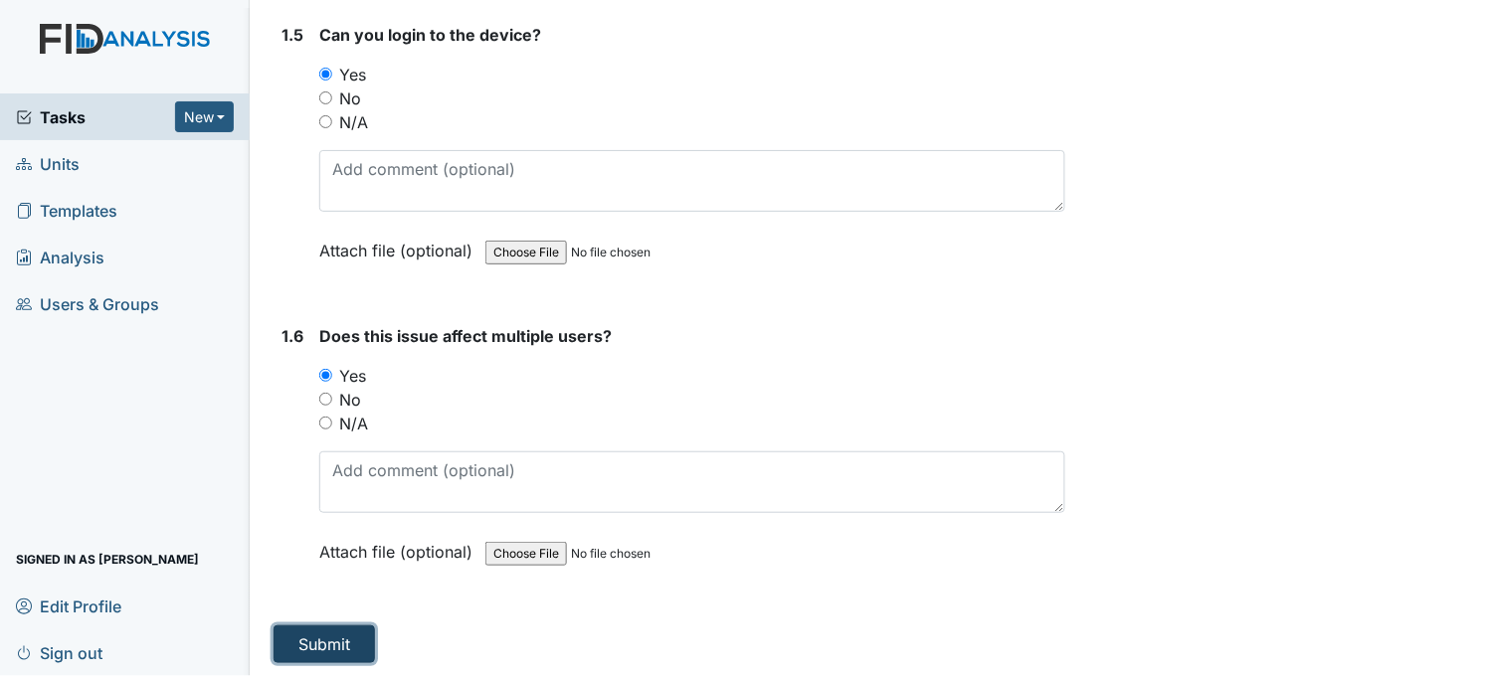
click at [358, 639] on button "Submit" at bounding box center [323, 645] width 101 height 38
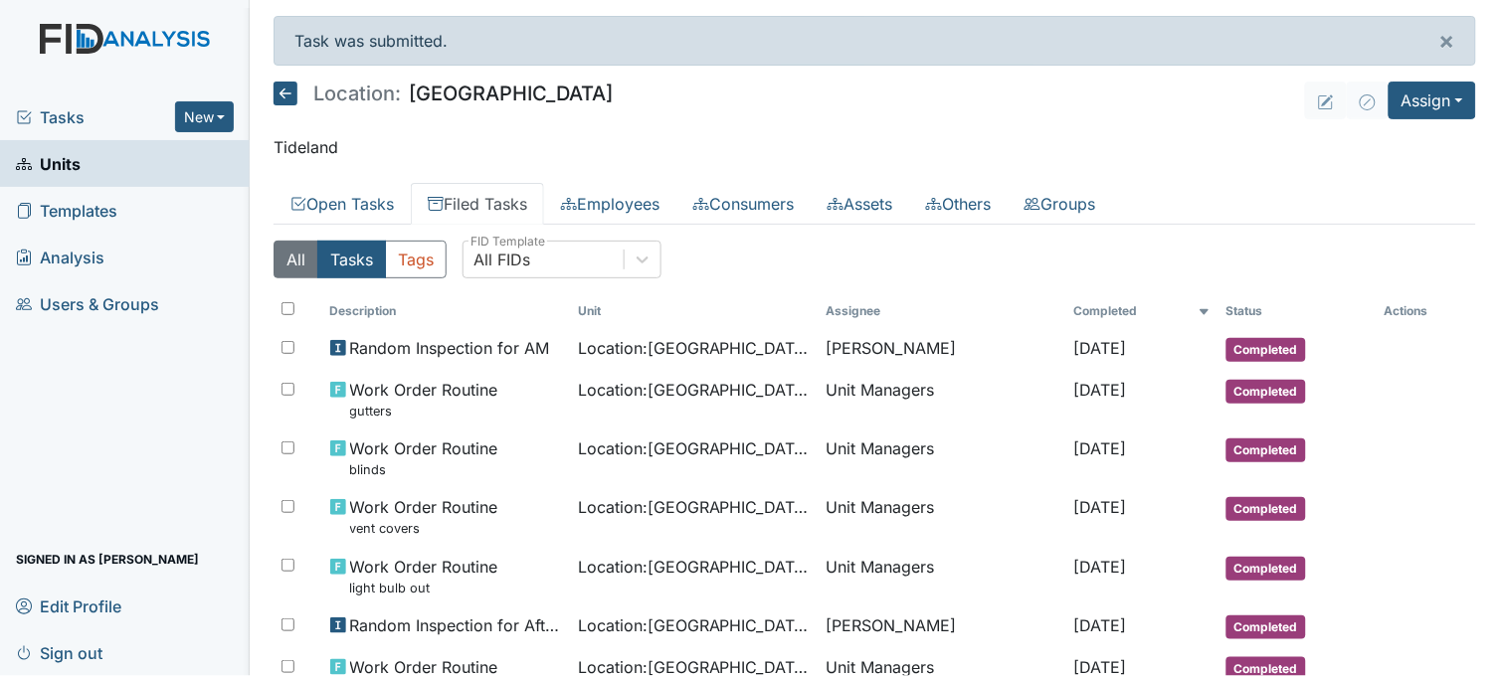
click at [290, 261] on button "All" at bounding box center [295, 260] width 45 height 38
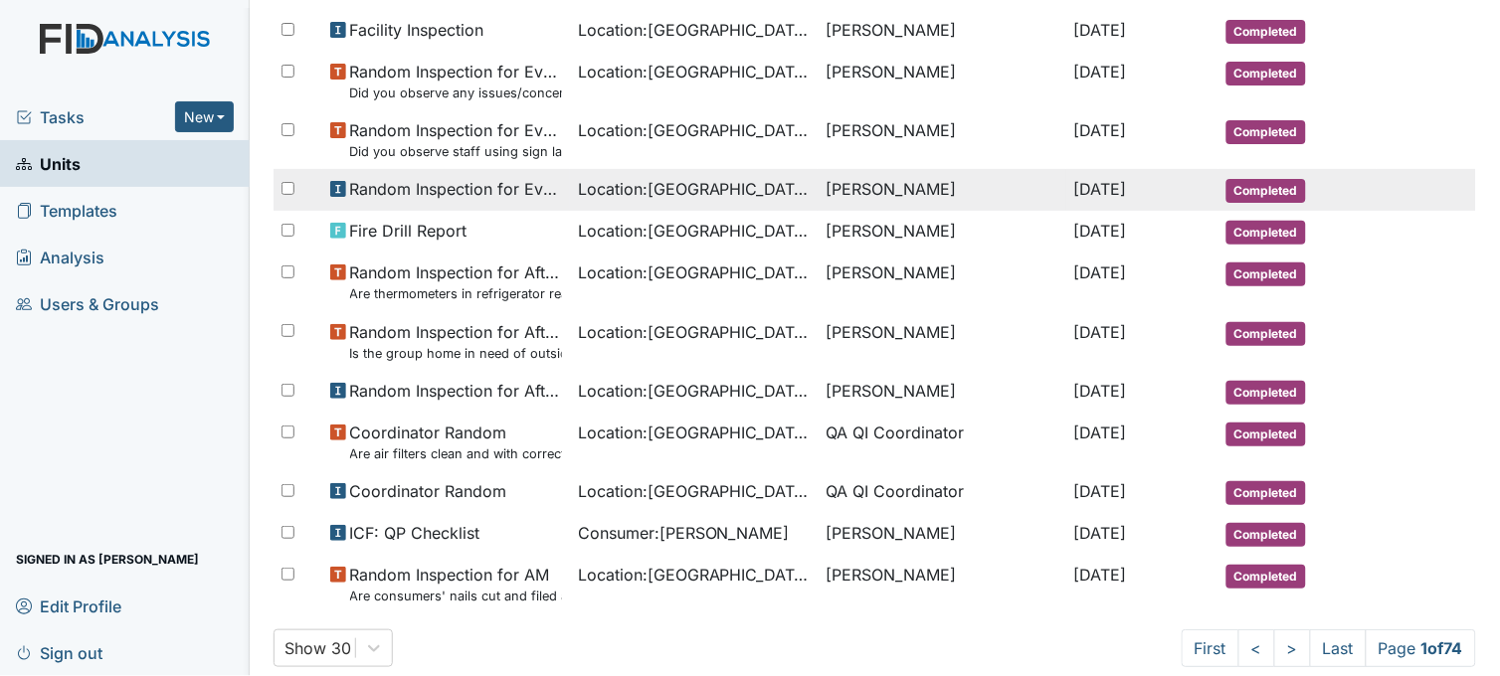
scroll to position [1389, 0]
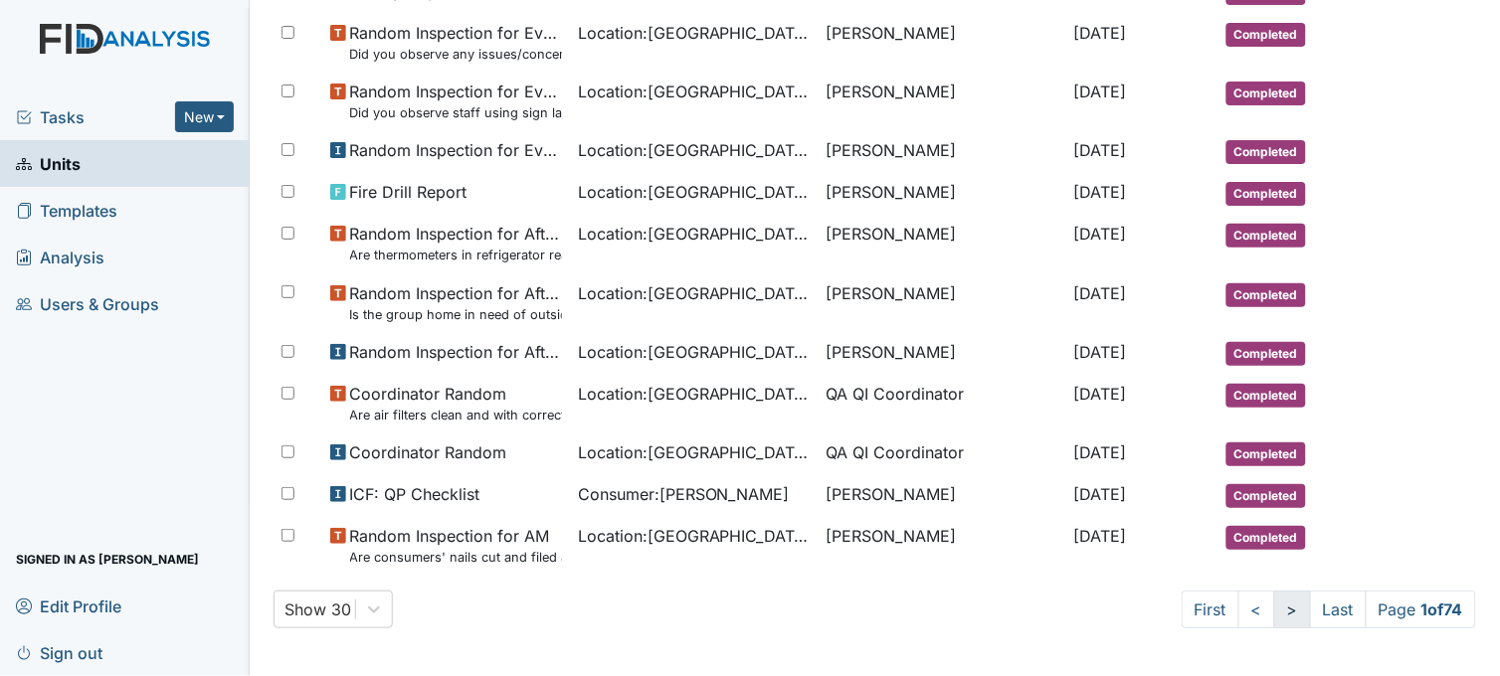
click at [1274, 617] on link ">" at bounding box center [1292, 610] width 37 height 38
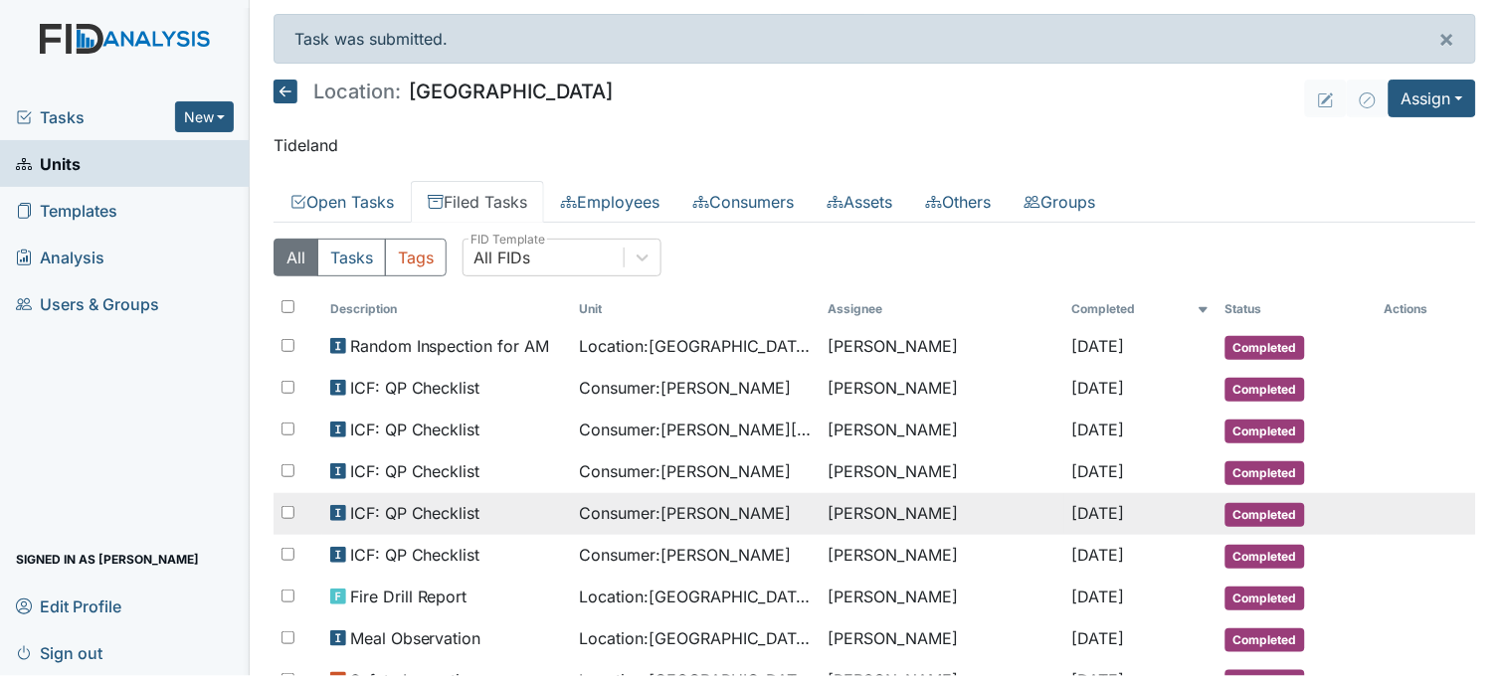
scroll to position [0, 0]
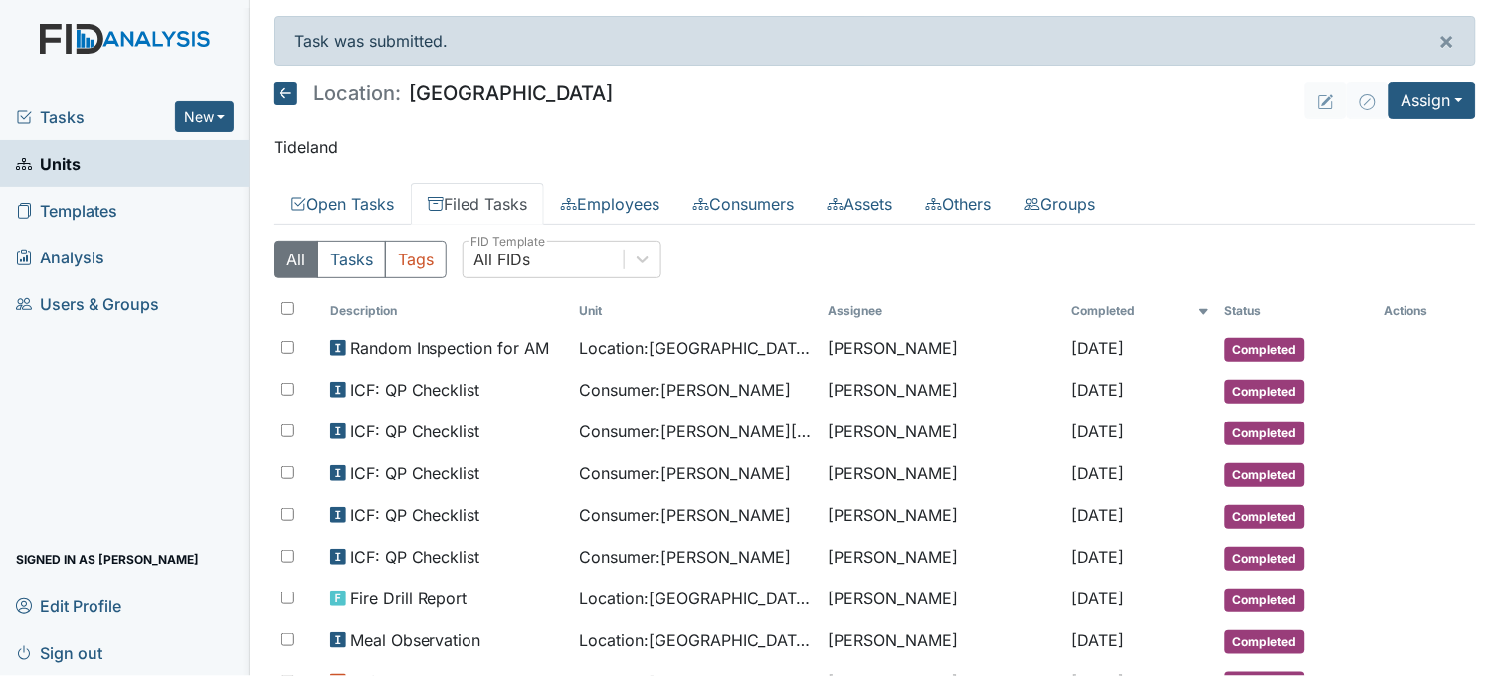
click at [42, 116] on span "Tasks" at bounding box center [95, 117] width 159 height 24
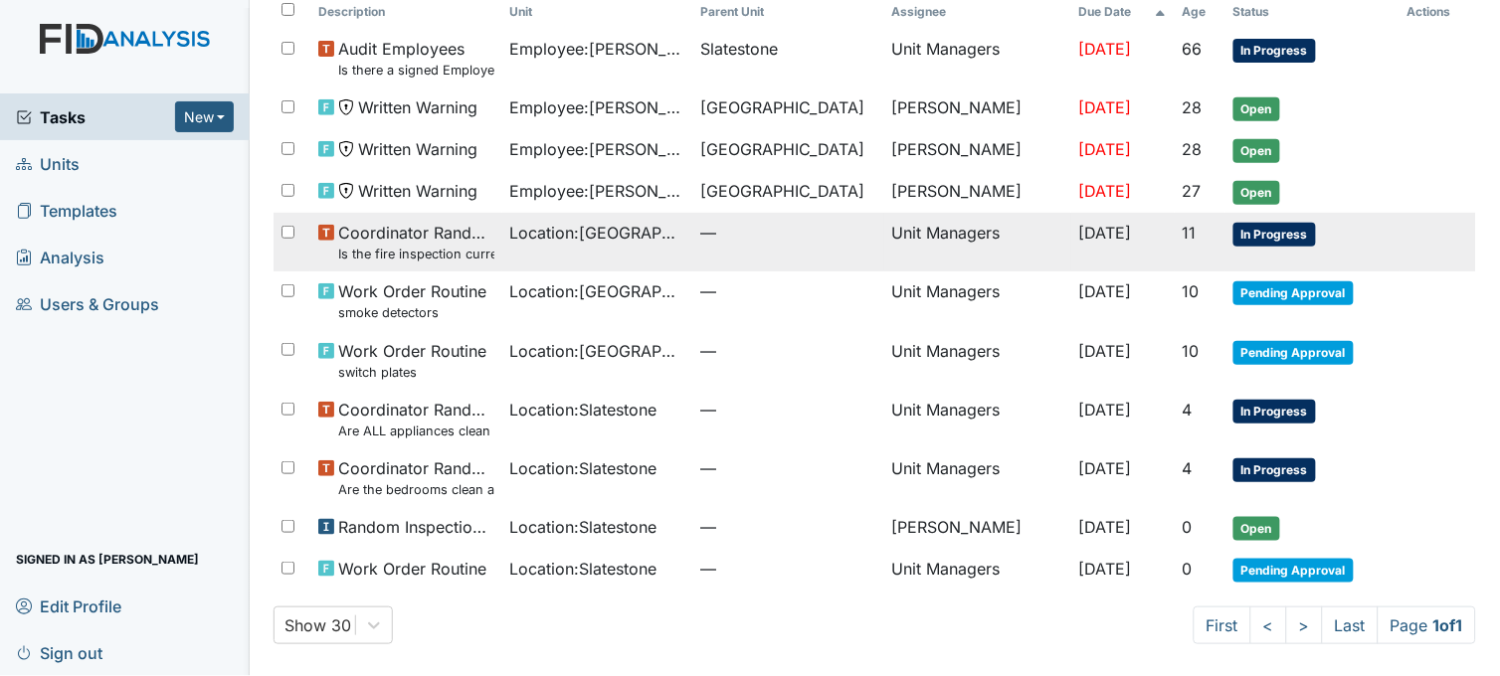
scroll to position [141, 0]
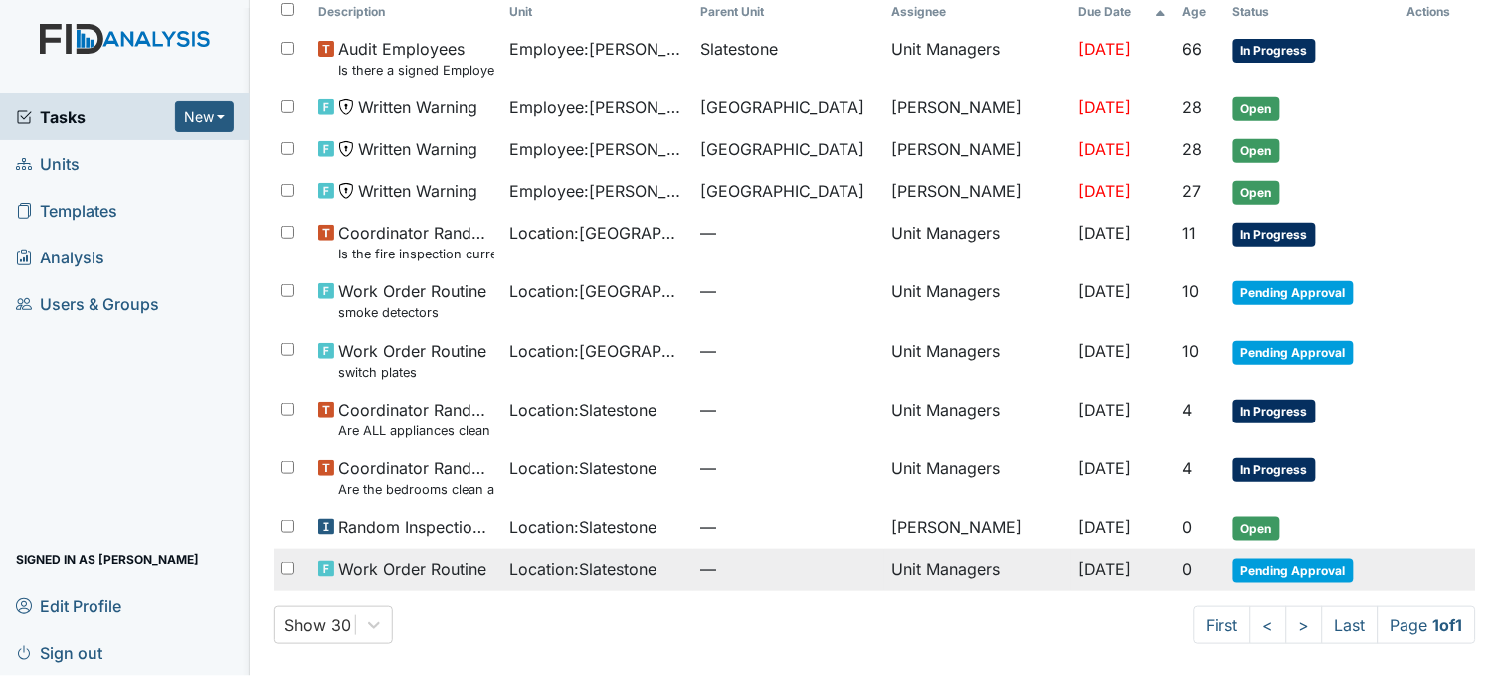
click at [776, 577] on span "—" at bounding box center [788, 569] width 175 height 24
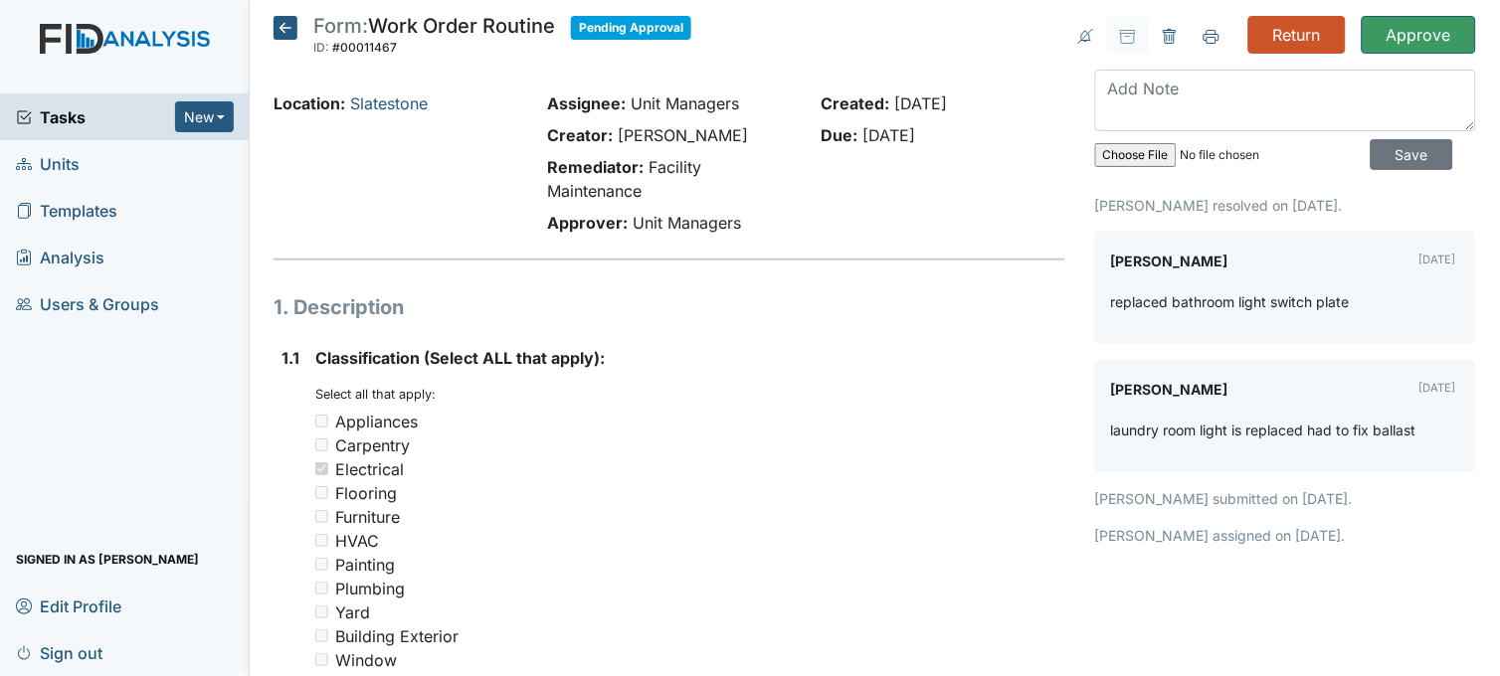
click at [289, 31] on icon at bounding box center [285, 28] width 24 height 24
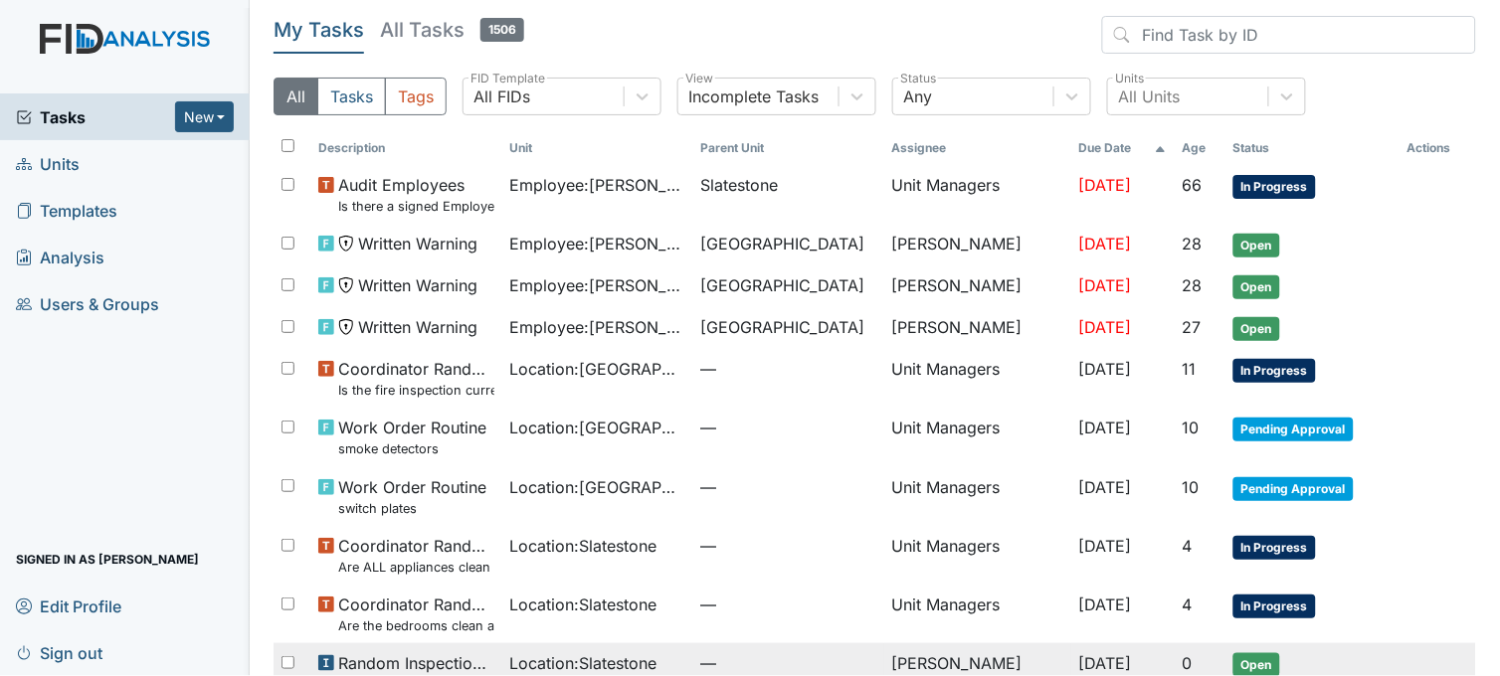
scroll to position [141, 0]
